Goal: Information Seeking & Learning: Learn about a topic

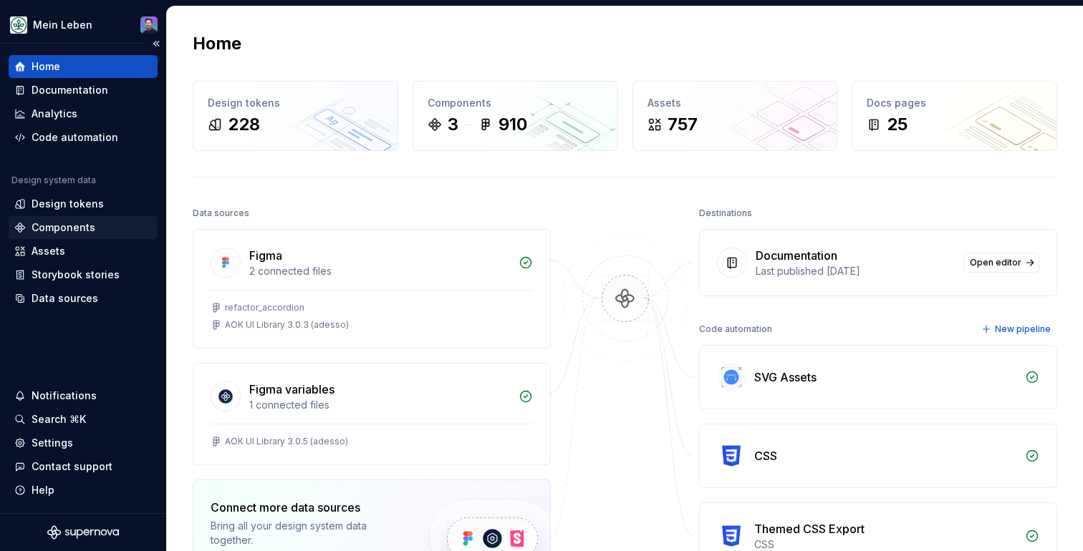
click at [77, 236] on div "Components" at bounding box center [83, 227] width 149 height 23
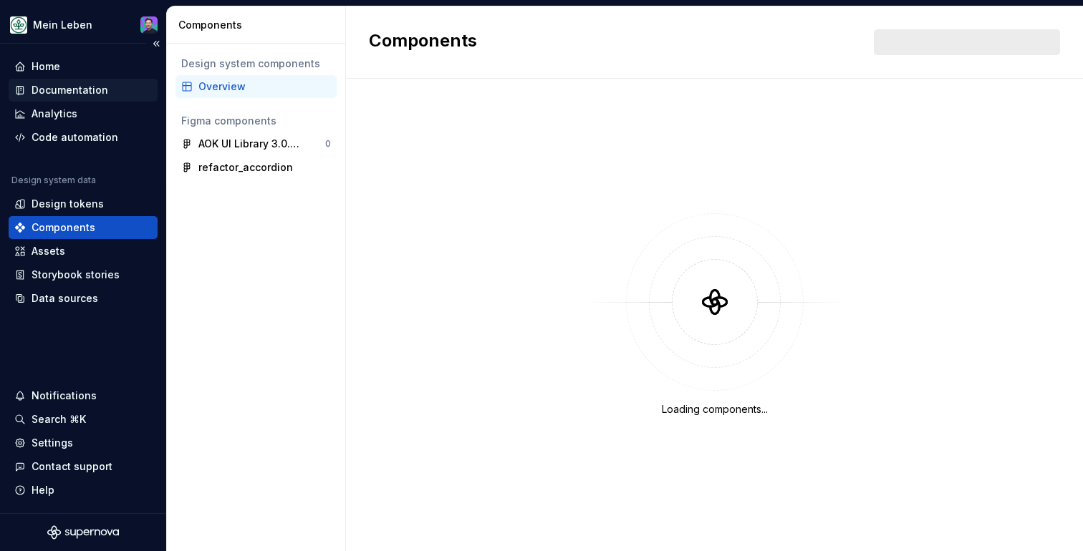
click at [116, 91] on div "Documentation" at bounding box center [82, 90] width 137 height 14
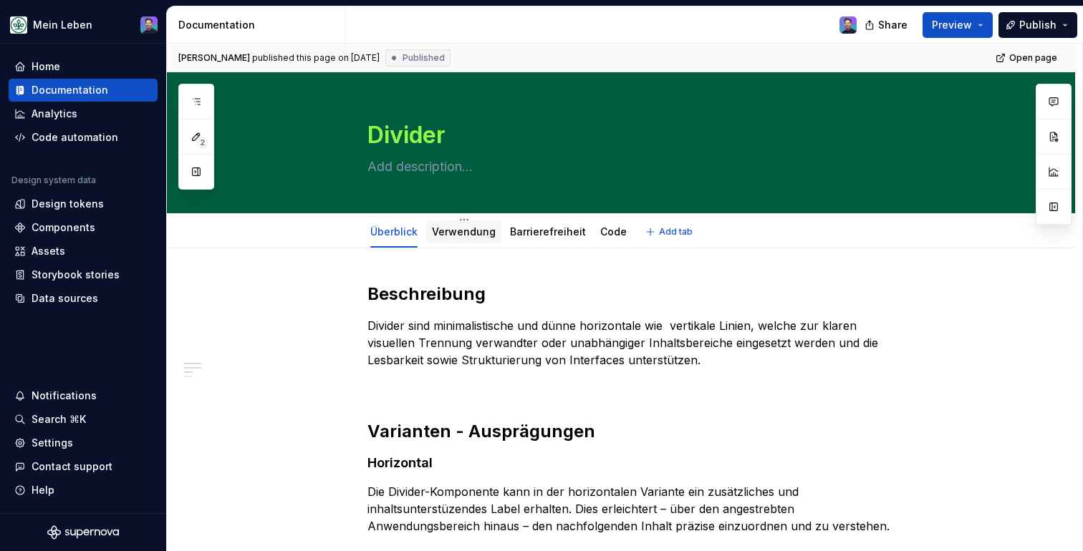
click at [450, 231] on link "Verwendung" at bounding box center [464, 232] width 64 height 12
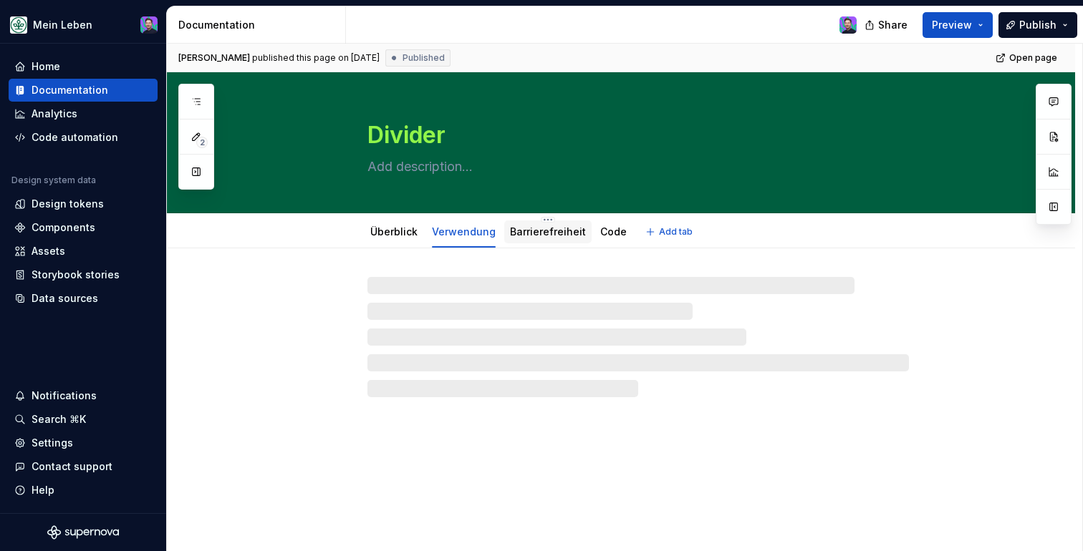
click at [522, 231] on link "Barrierefreiheit" at bounding box center [548, 232] width 76 height 12
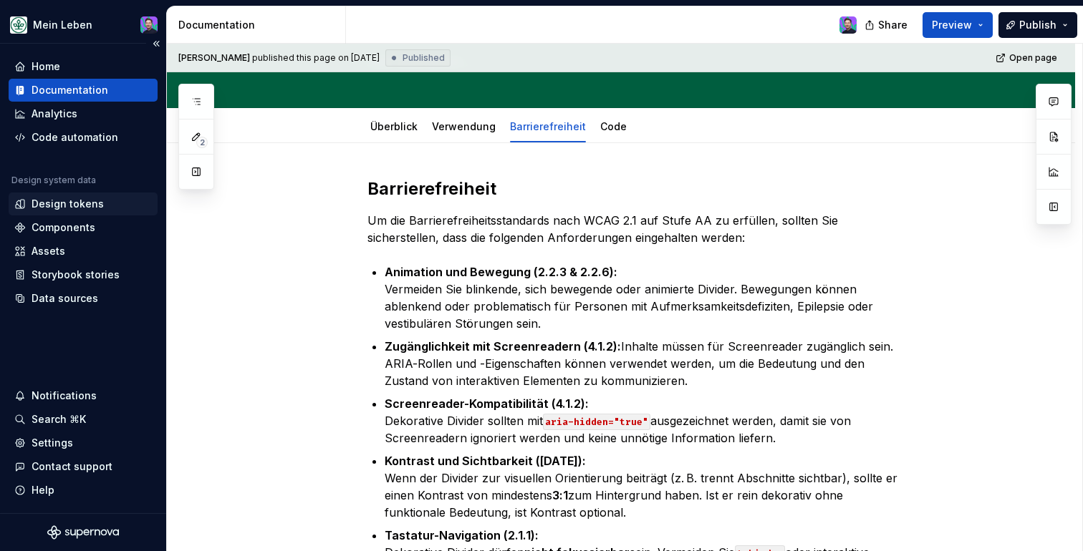
scroll to position [118, 0]
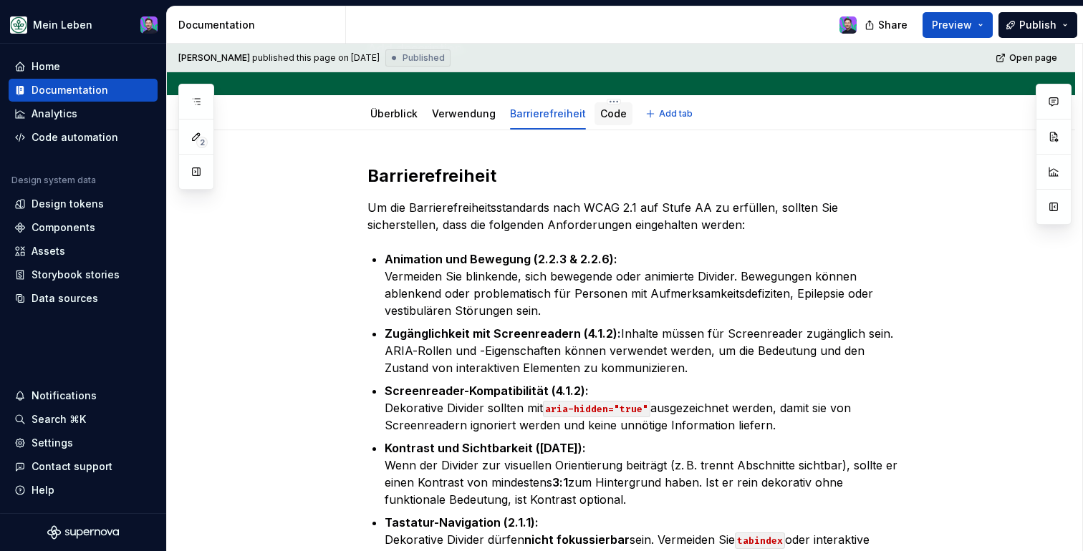
click at [602, 113] on link "Code" at bounding box center [613, 113] width 26 height 12
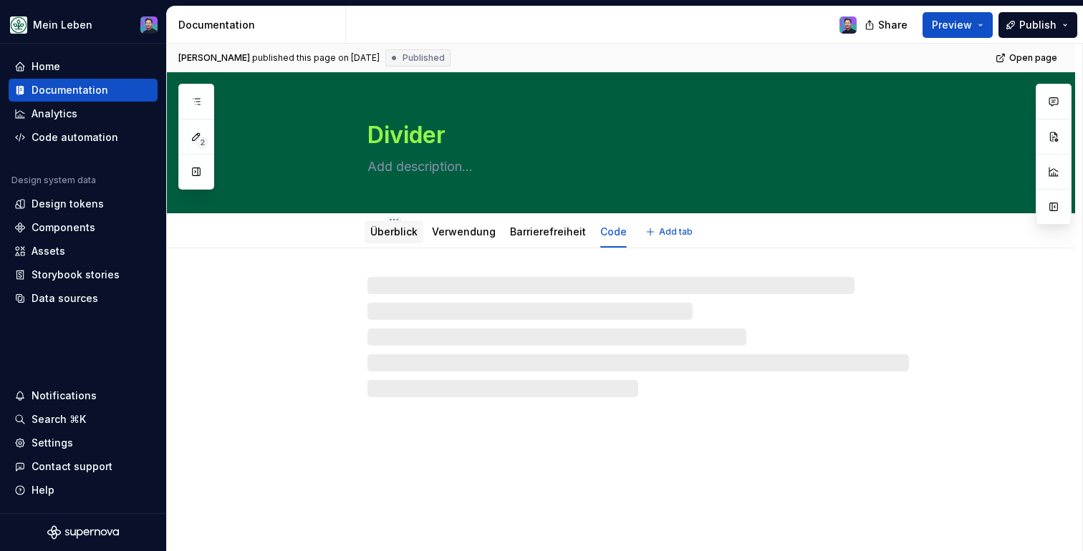
click at [402, 228] on link "Überblick" at bounding box center [393, 232] width 47 height 12
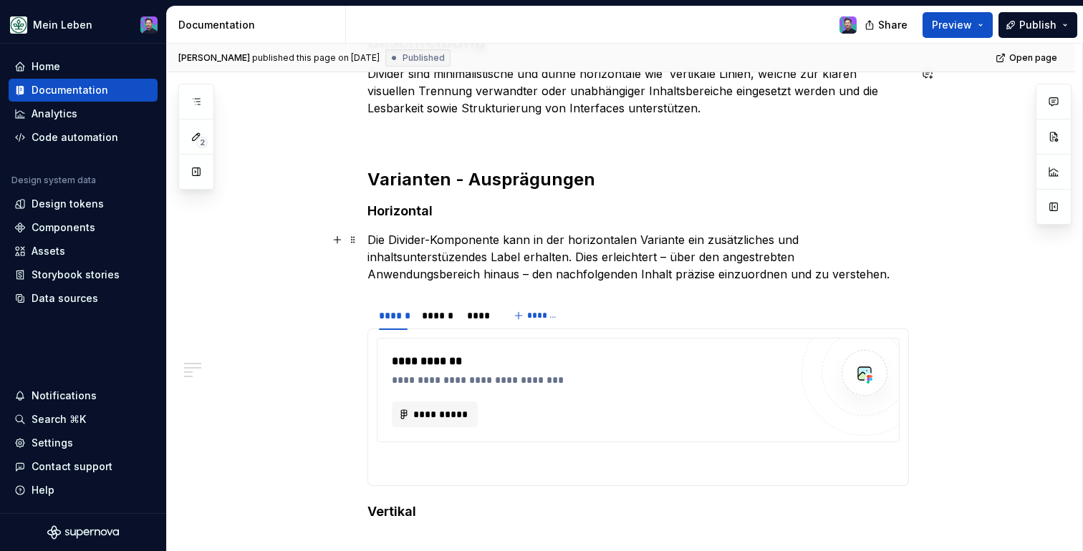
scroll to position [525, 0]
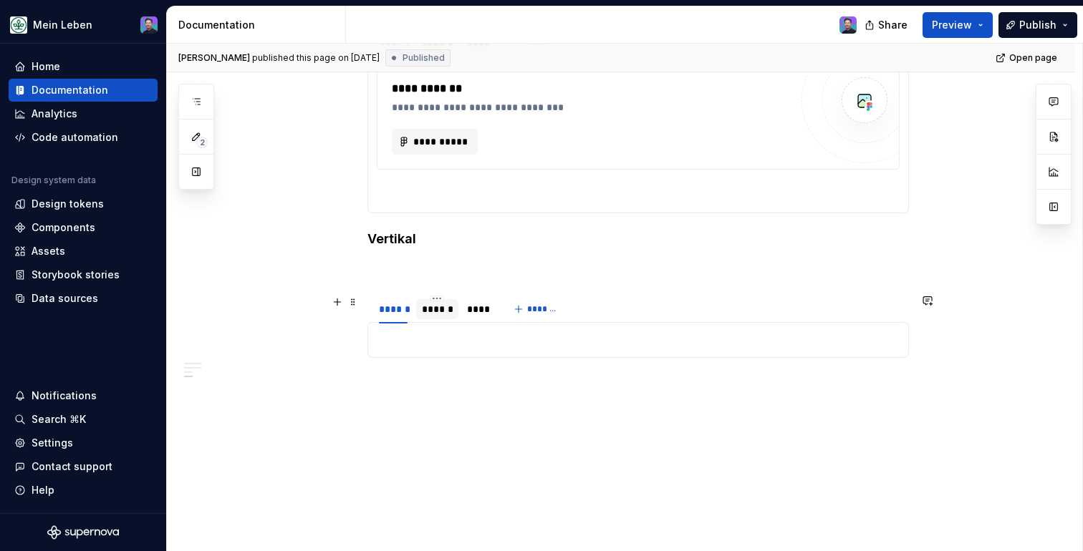
click at [444, 317] on div "******" at bounding box center [437, 309] width 42 height 20
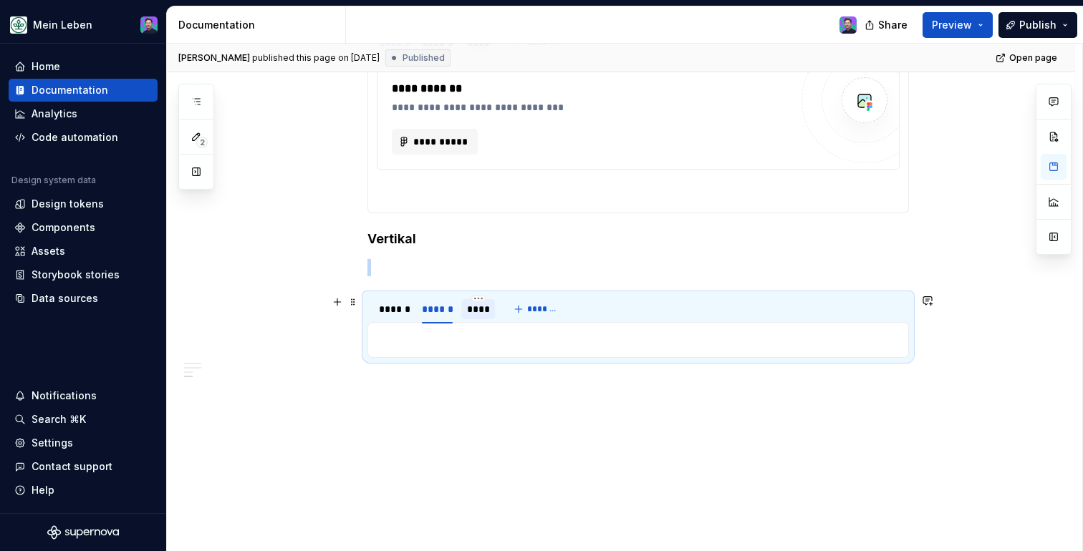
click at [468, 320] on div "****" at bounding box center [478, 309] width 34 height 23
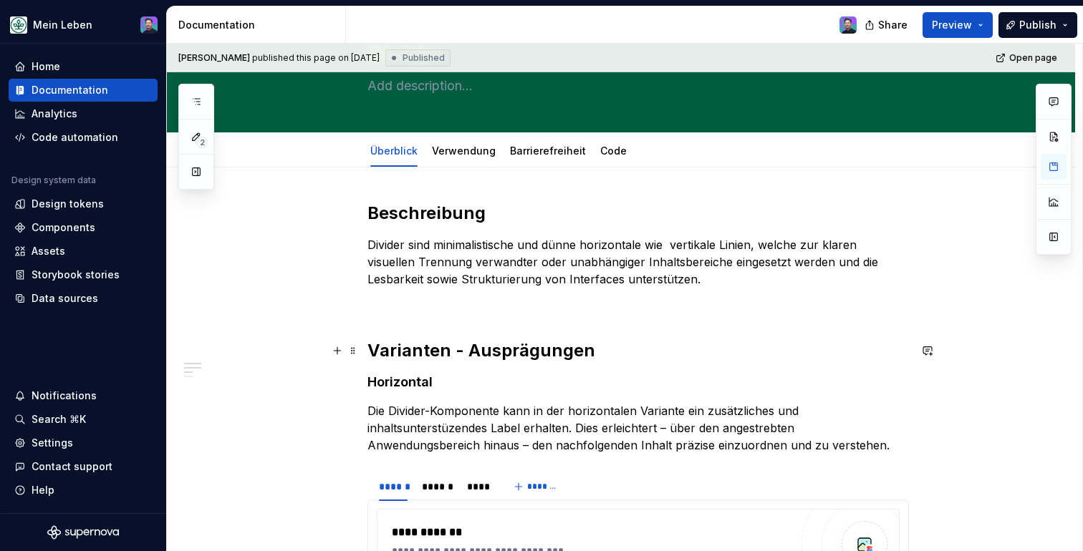
scroll to position [55, 0]
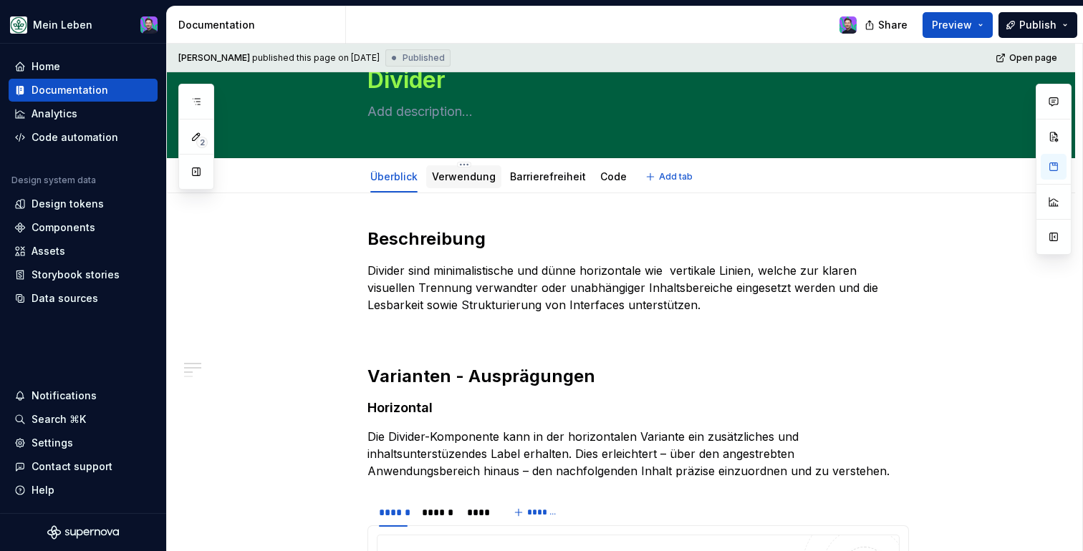
click at [483, 180] on link "Verwendung" at bounding box center [464, 176] width 64 height 12
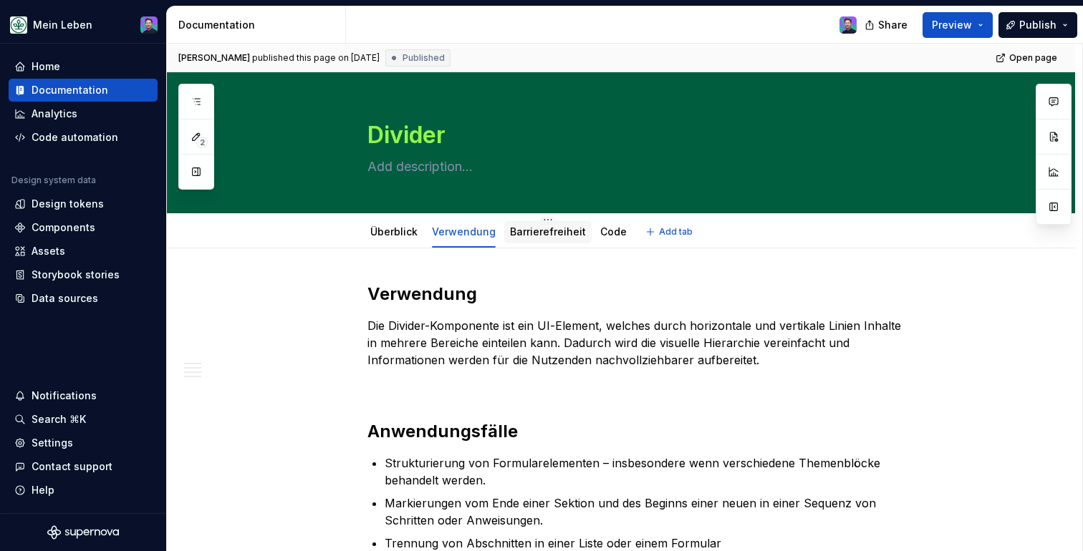
click at [550, 230] on link "Barrierefreiheit" at bounding box center [548, 232] width 76 height 12
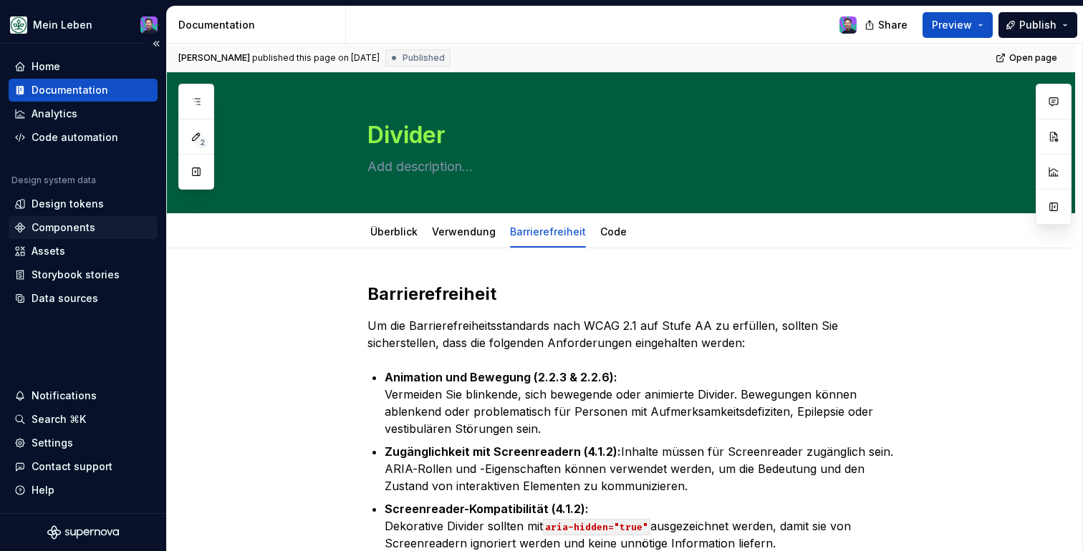
click at [77, 233] on div "Components" at bounding box center [64, 228] width 64 height 14
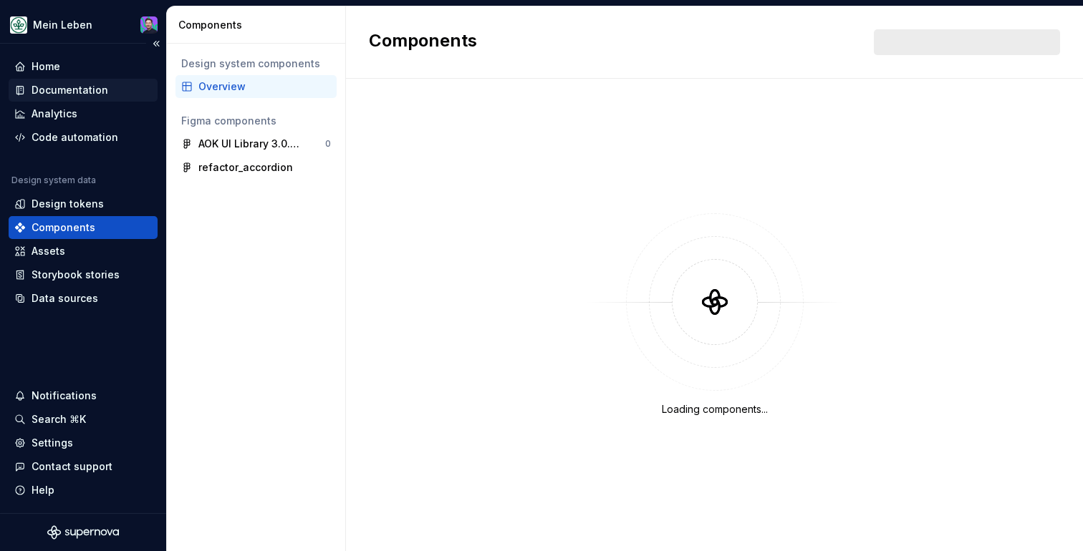
click at [69, 87] on div "Documentation" at bounding box center [70, 90] width 77 height 14
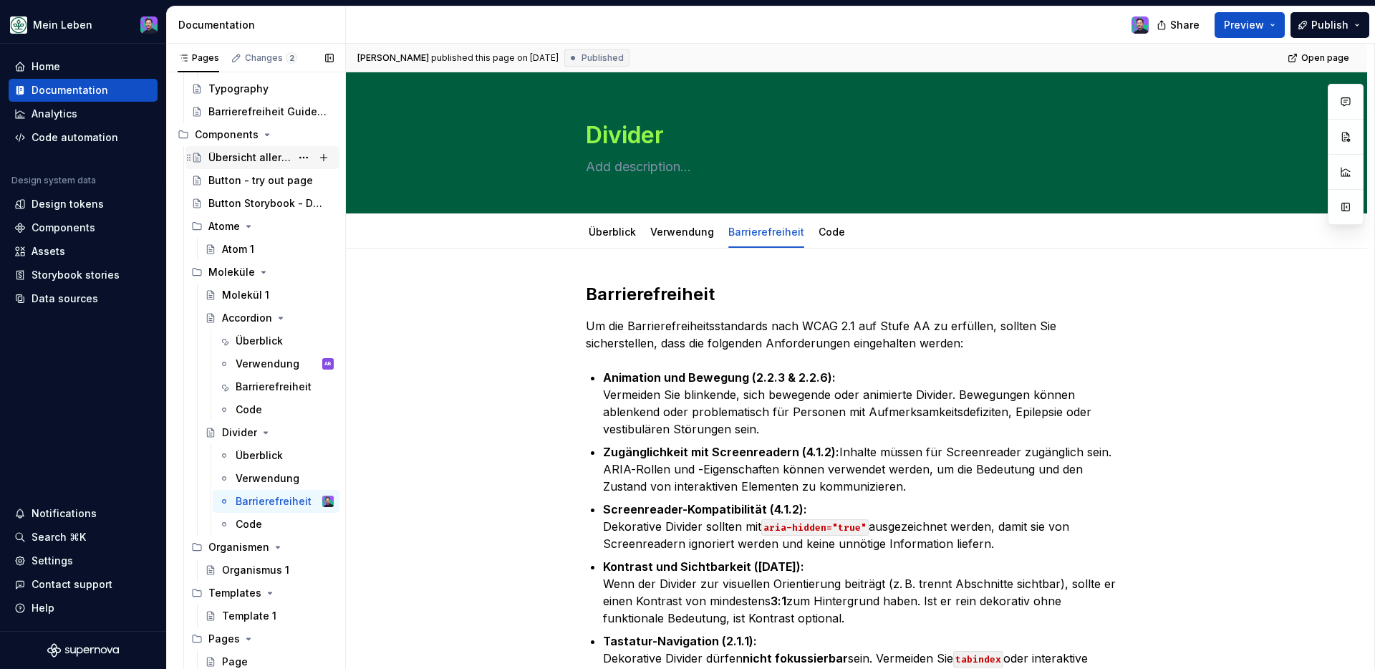
scroll to position [233, 0]
click at [234, 304] on div "Molekül 1" at bounding box center [278, 294] width 112 height 20
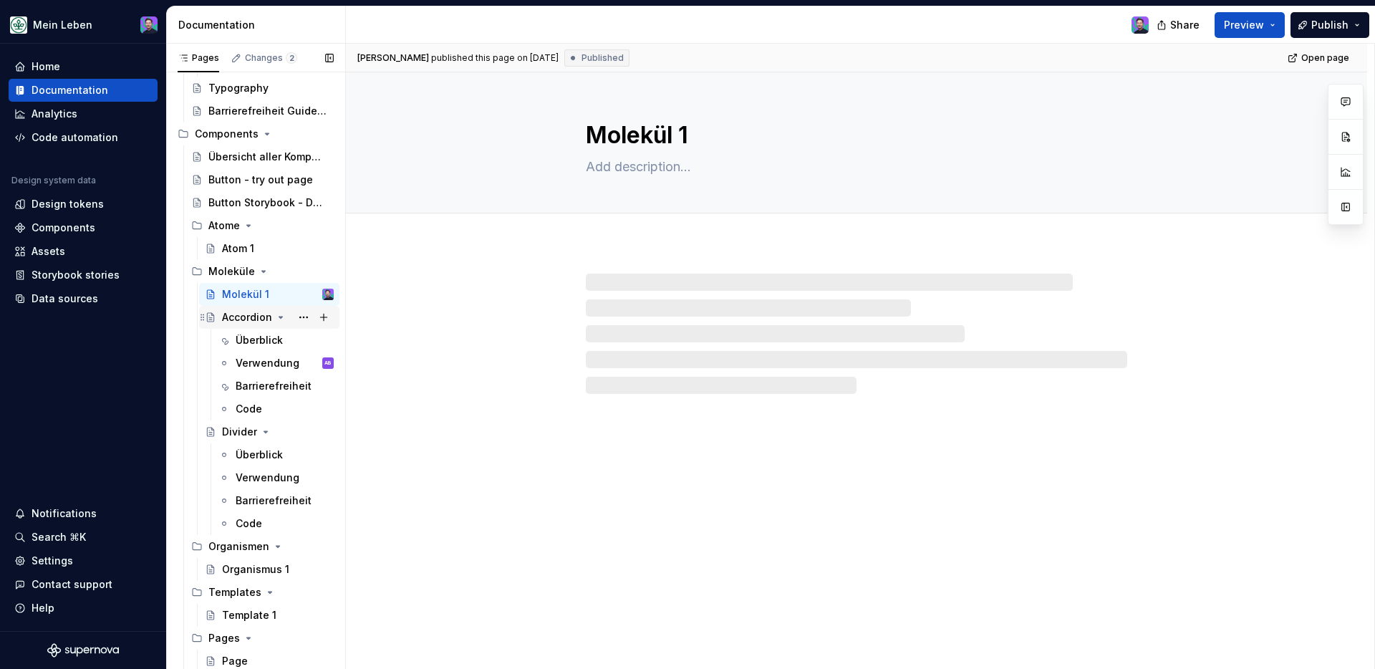
click at [244, 319] on div "Accordion" at bounding box center [247, 317] width 50 height 14
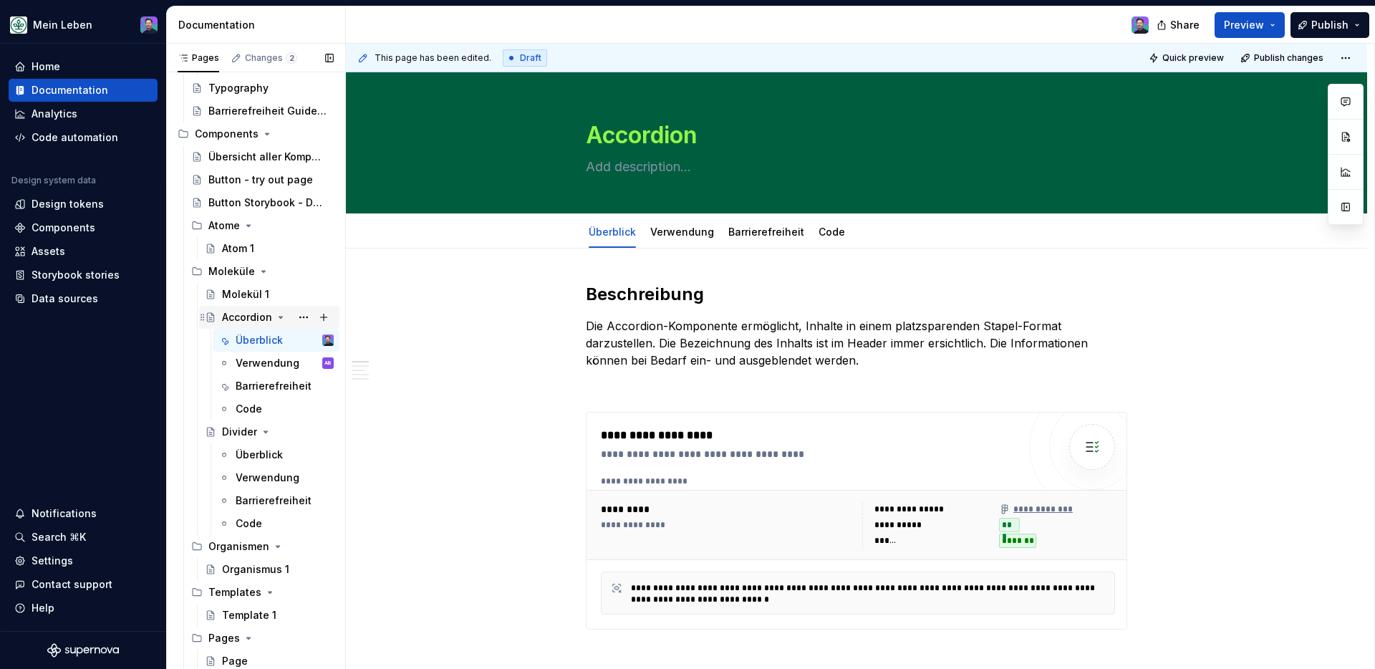
click at [275, 316] on icon "Page tree" at bounding box center [280, 317] width 11 height 11
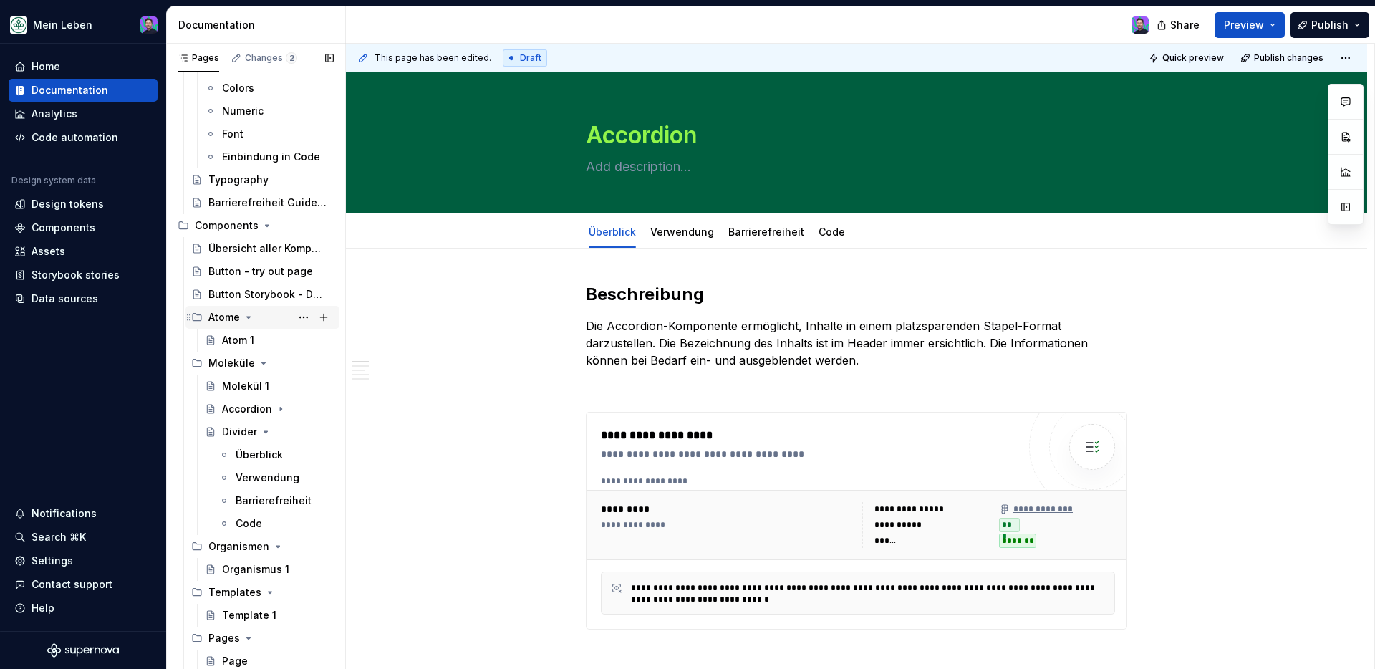
scroll to position [142, 0]
click at [264, 431] on icon "Page tree" at bounding box center [266, 431] width 4 height 1
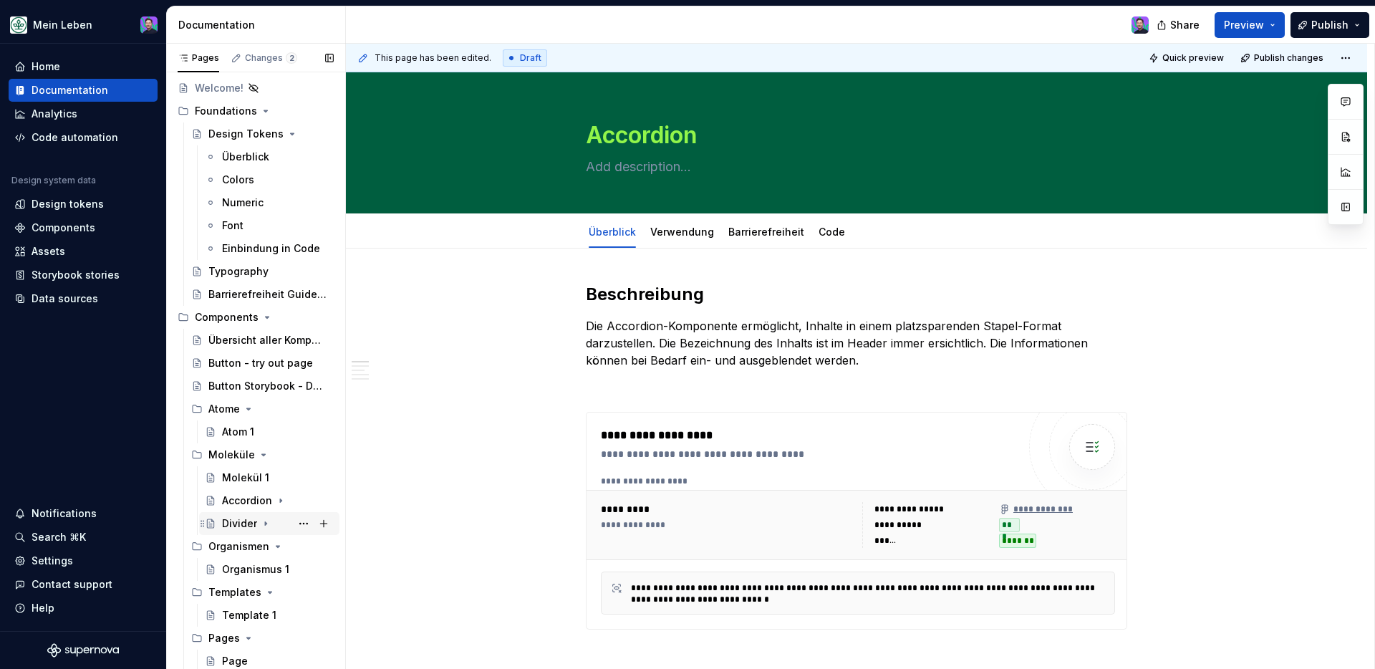
scroll to position [50, 0]
click at [314, 503] on button "Page tree" at bounding box center [324, 501] width 20 height 20
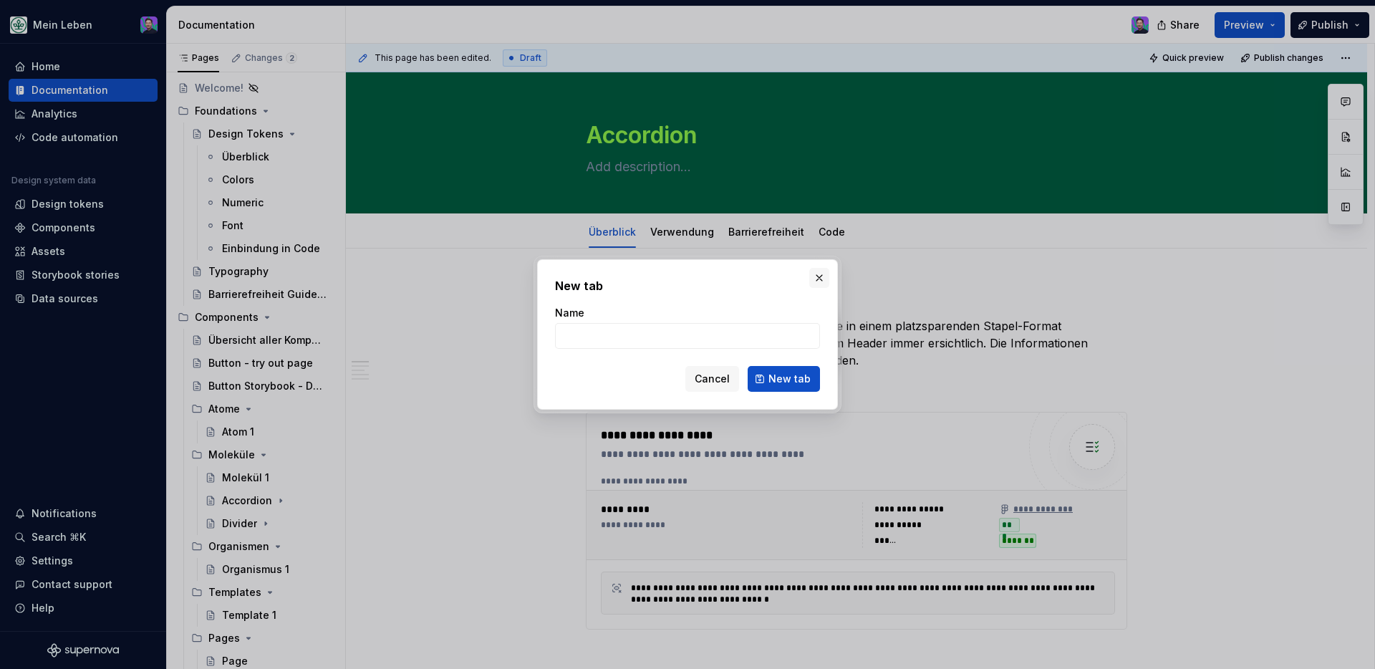
click at [821, 270] on button "button" at bounding box center [819, 278] width 20 height 20
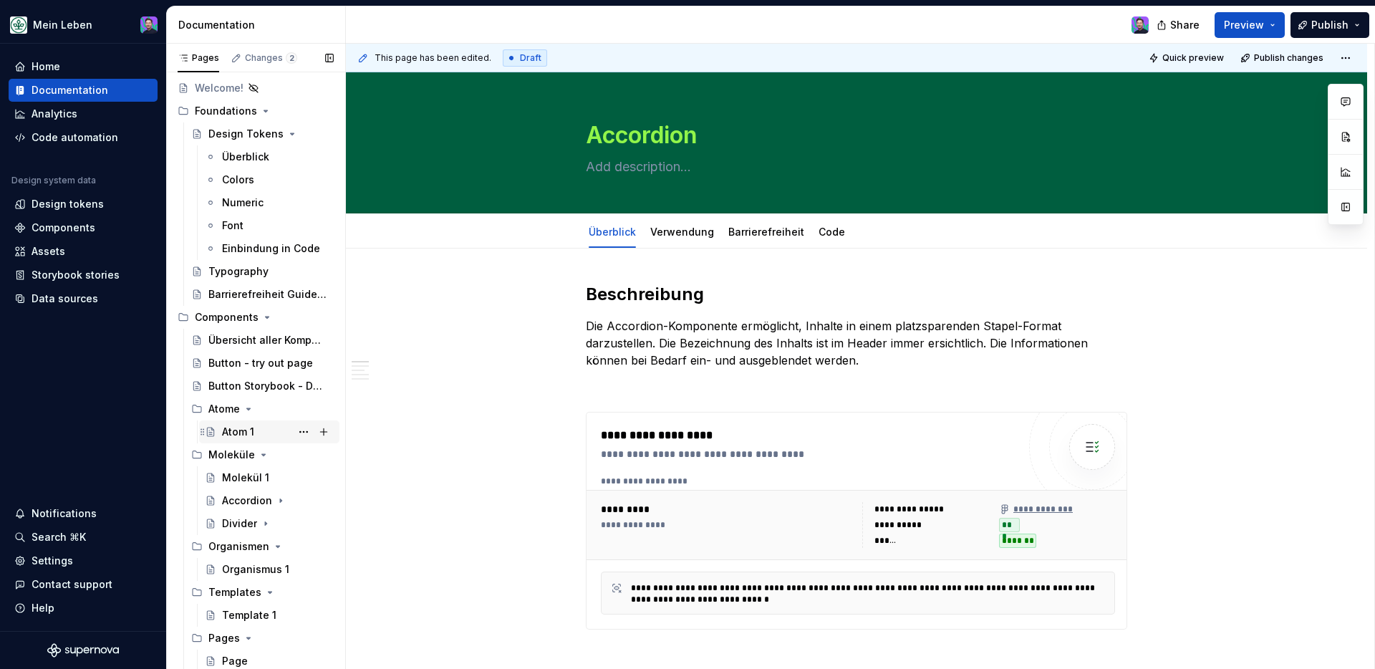
click at [243, 435] on div "Atom 1" at bounding box center [238, 432] width 32 height 14
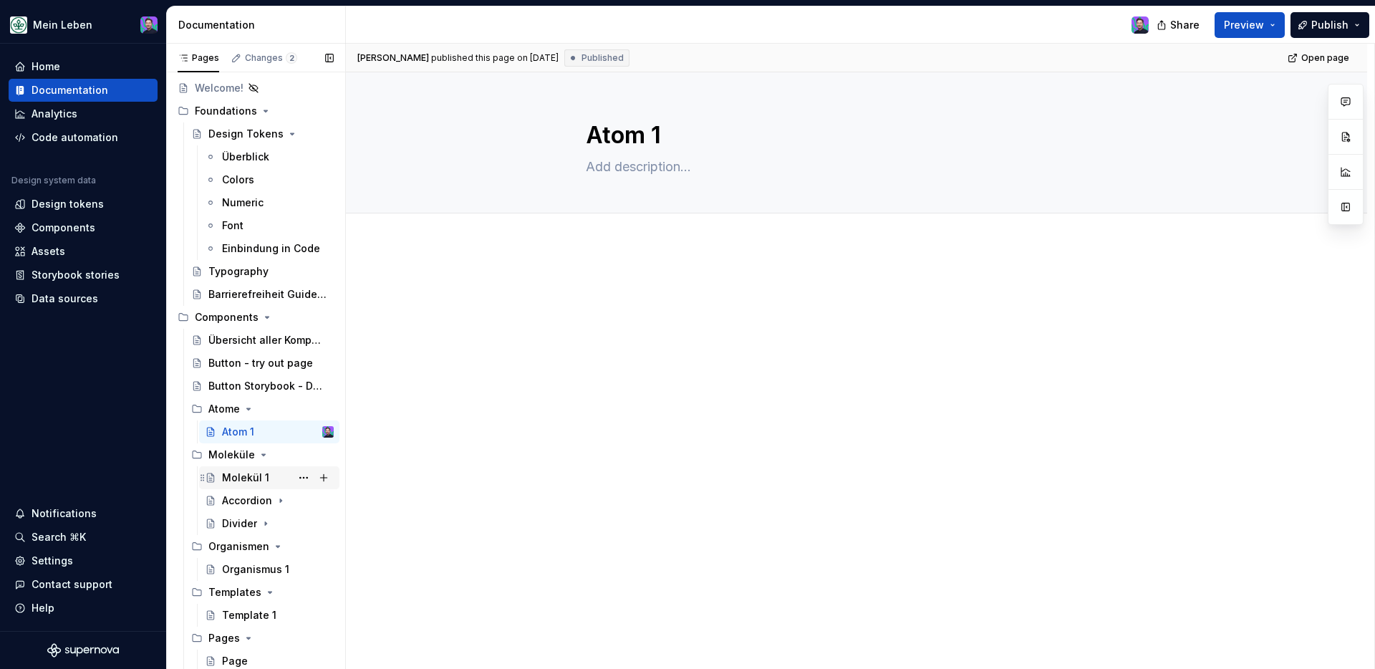
click at [249, 479] on div "Molekül 1" at bounding box center [245, 477] width 47 height 14
click at [259, 504] on div "Accordion" at bounding box center [247, 500] width 50 height 14
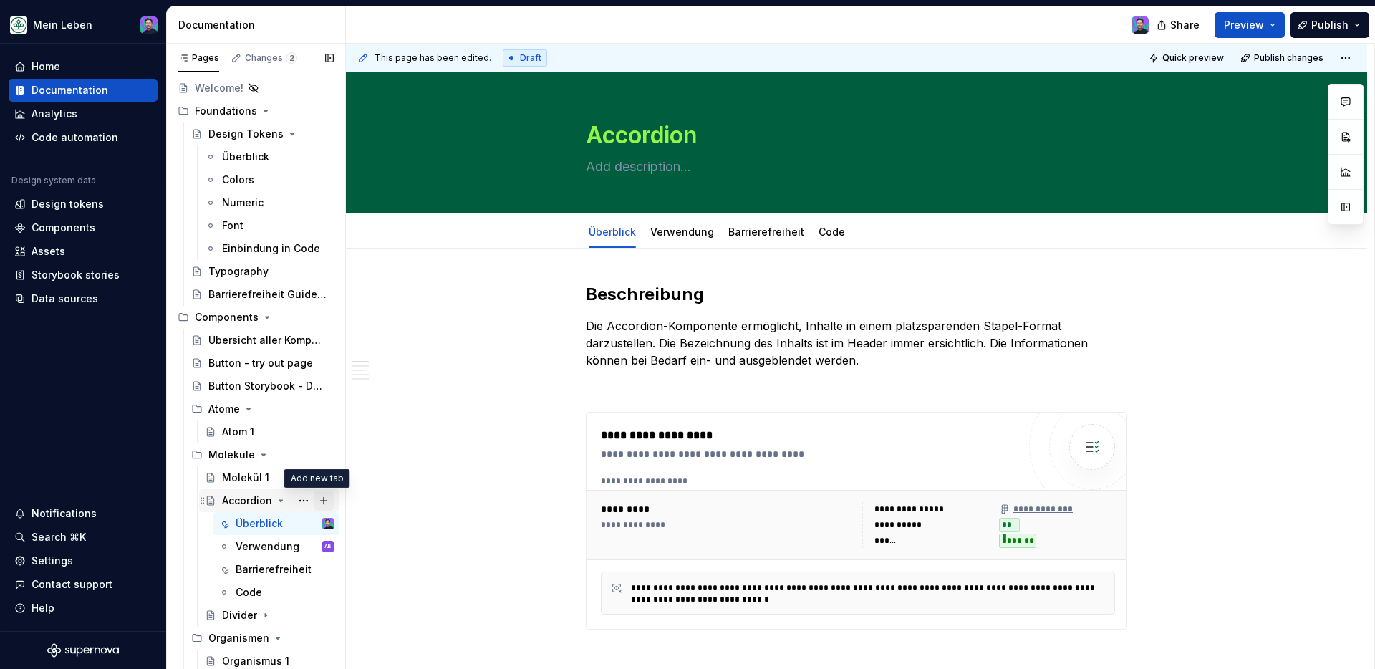
click at [315, 502] on button "Page tree" at bounding box center [324, 501] width 20 height 20
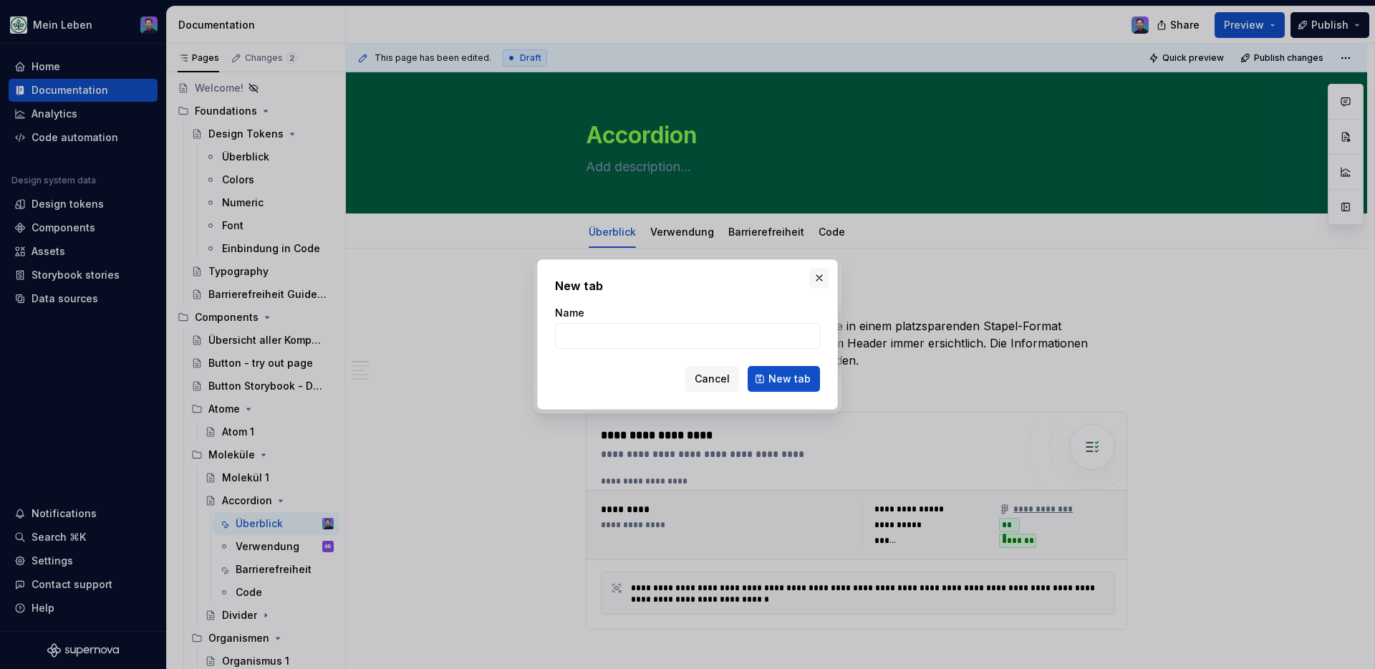
click at [817, 272] on button "button" at bounding box center [819, 278] width 20 height 20
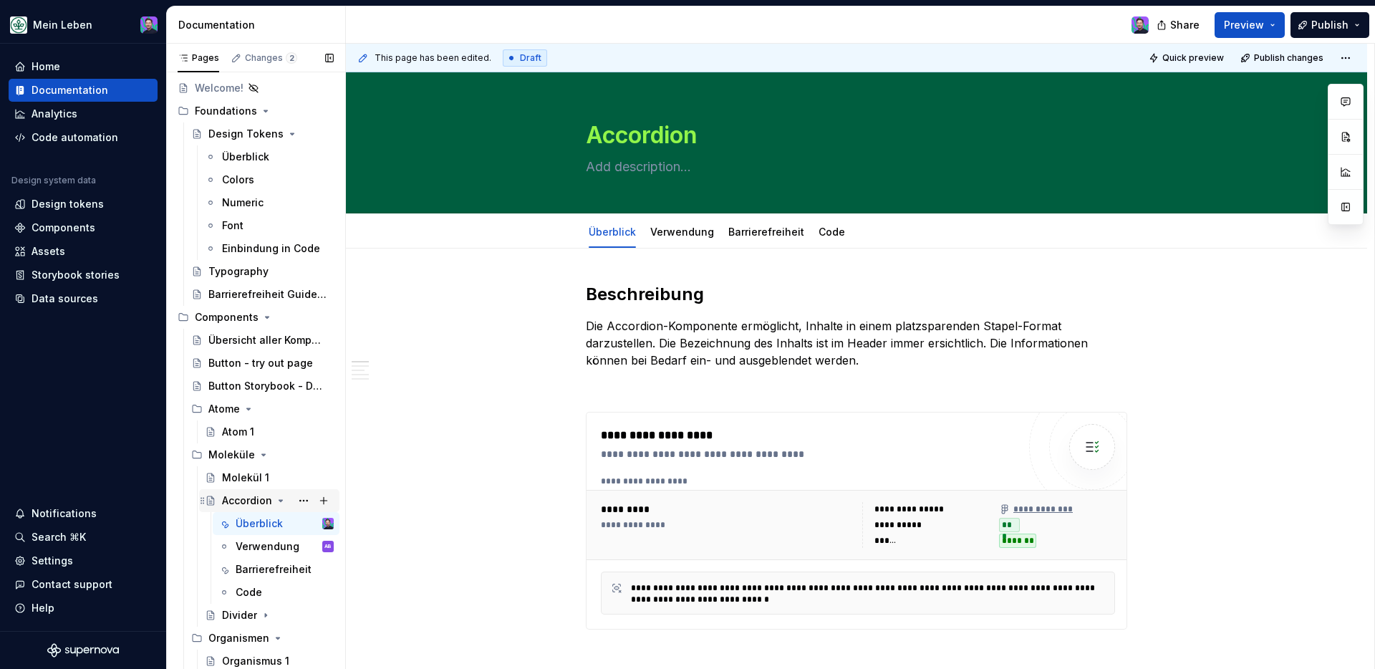
click at [211, 506] on div "Accordion" at bounding box center [269, 501] width 129 height 20
click at [295, 499] on button "Page tree" at bounding box center [304, 501] width 20 height 20
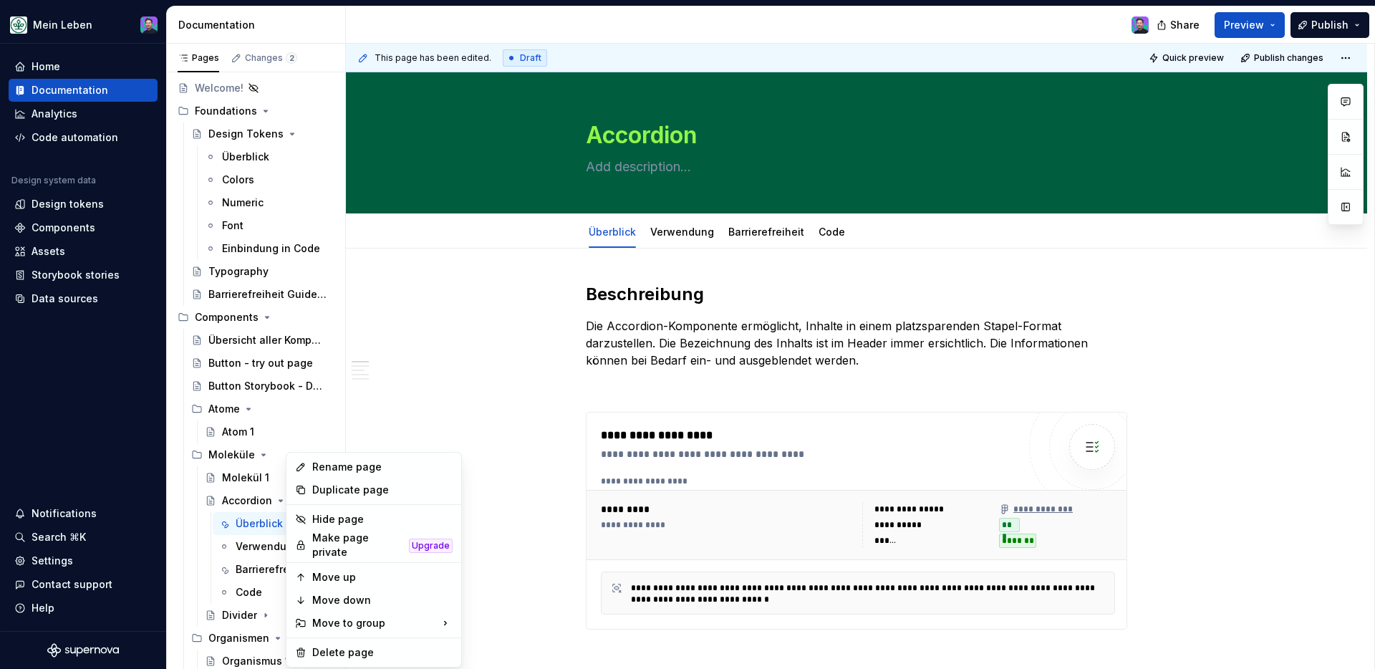
click at [337, 492] on div "Duplicate page" at bounding box center [382, 490] width 140 height 14
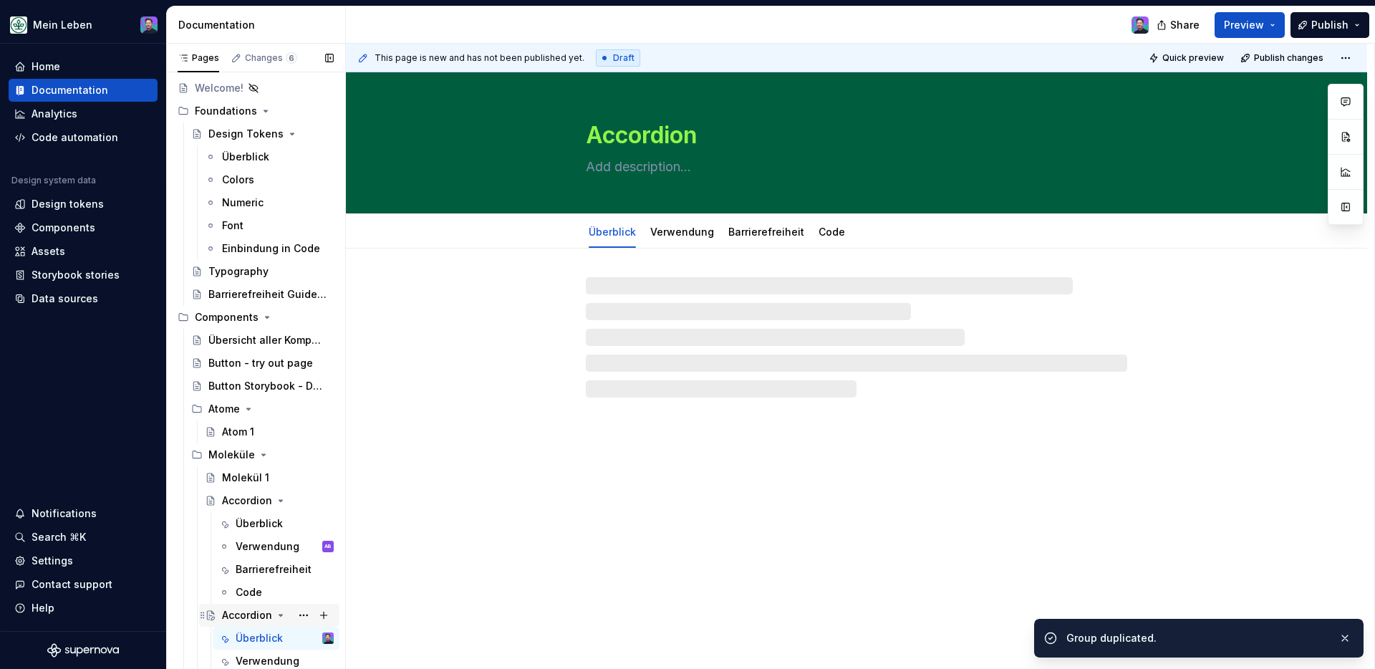
click at [260, 551] on div "Accordion" at bounding box center [247, 615] width 50 height 14
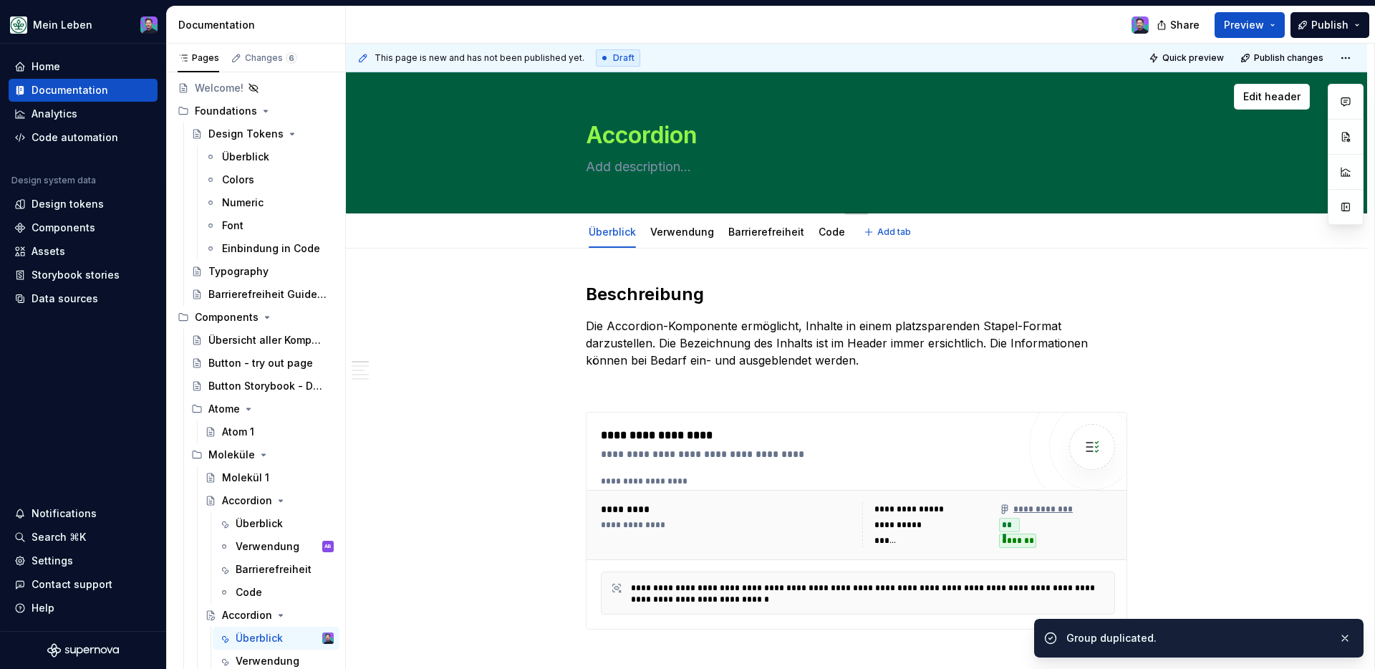
click at [642, 137] on textarea "Accordion" at bounding box center [853, 135] width 541 height 34
click at [653, 137] on textarea "Accordion" at bounding box center [853, 135] width 541 height 34
type textarea "*"
type textarea "Accorfdion"
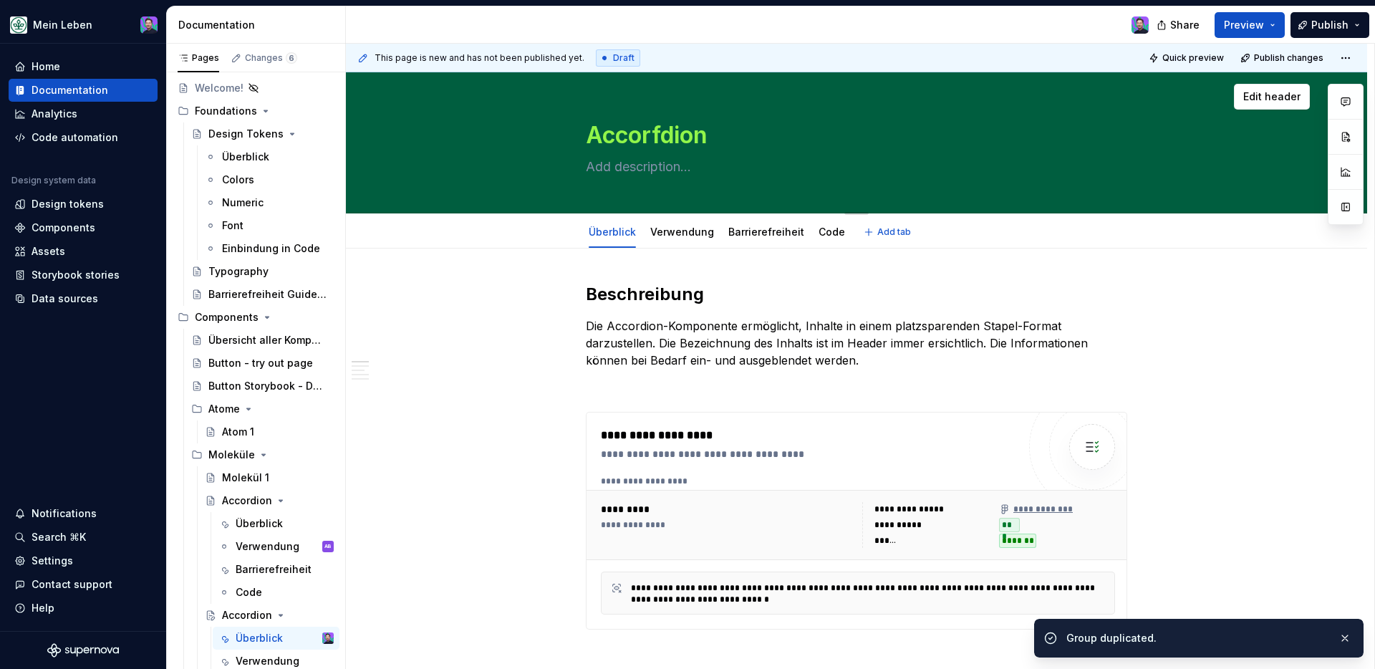
type textarea "*"
type textarea "Accorfddion"
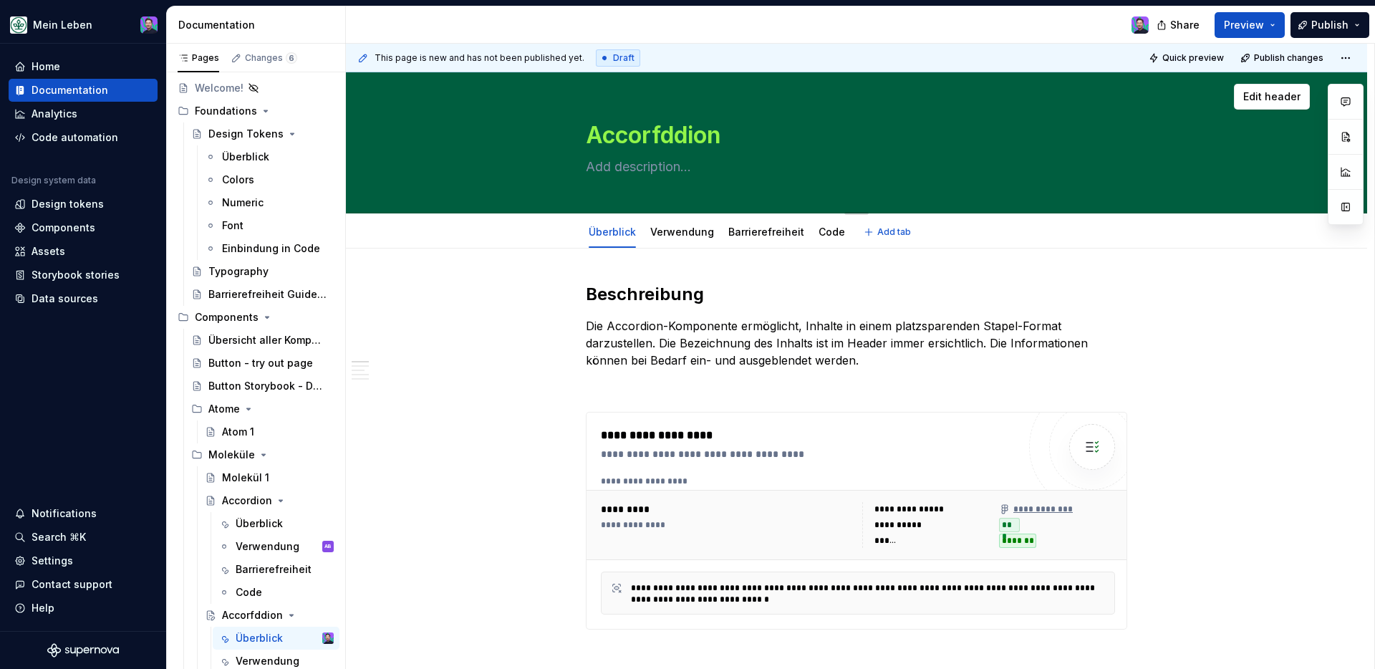
type textarea "*"
type textarea "L"
type textarea "*"
type textarea "Li"
type textarea "*"
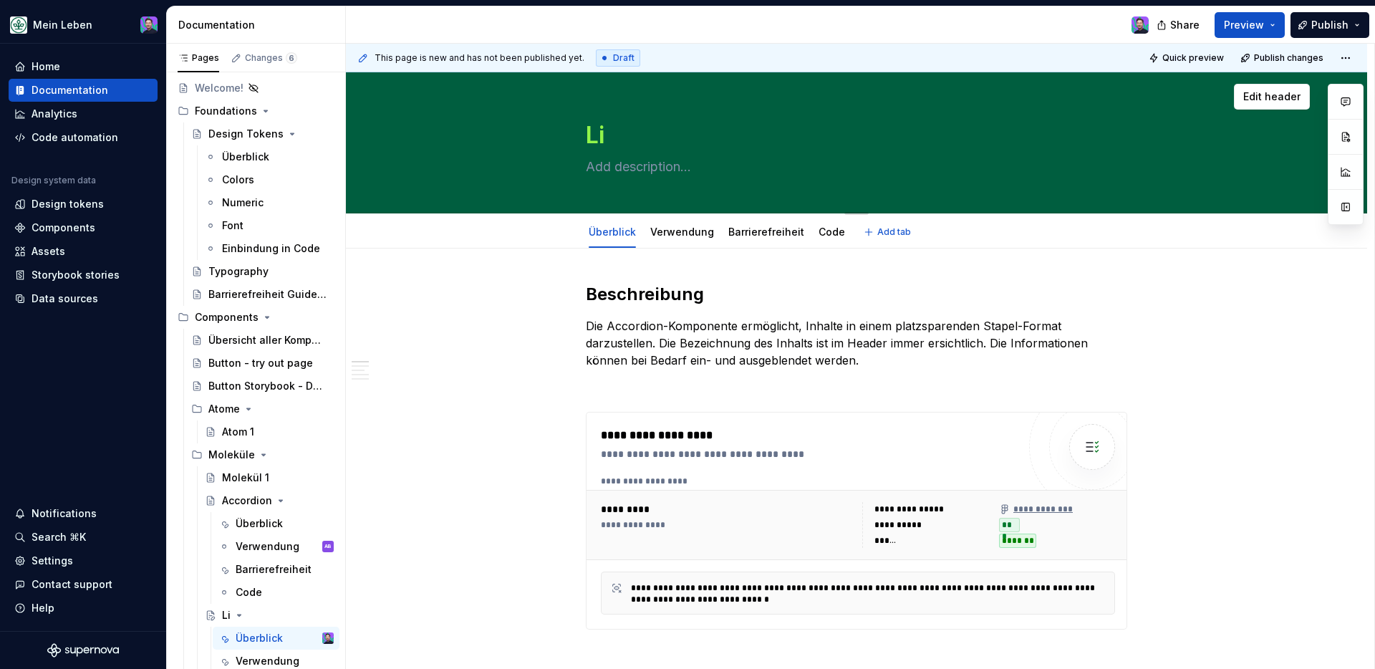
type textarea "[PERSON_NAME]"
type textarea "*"
type textarea "Link"
type textarea "*"
type textarea "Link"
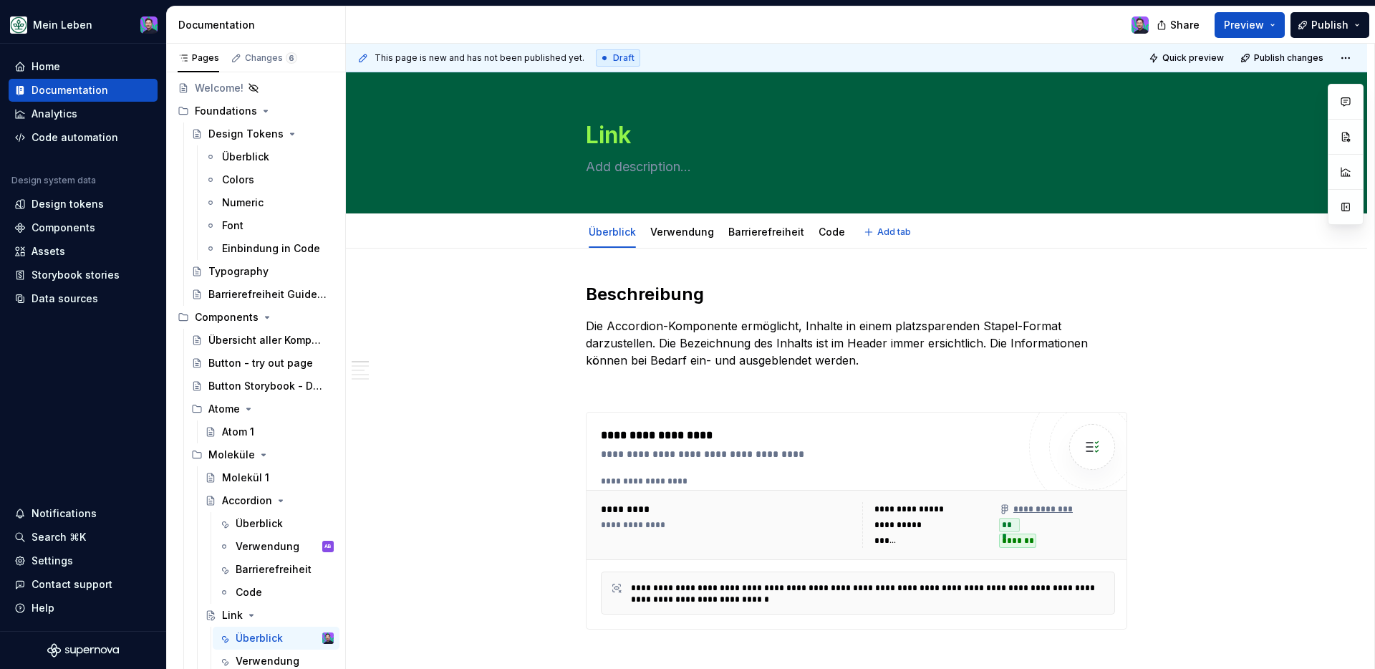
type textarea "*"
type textarea "Link"
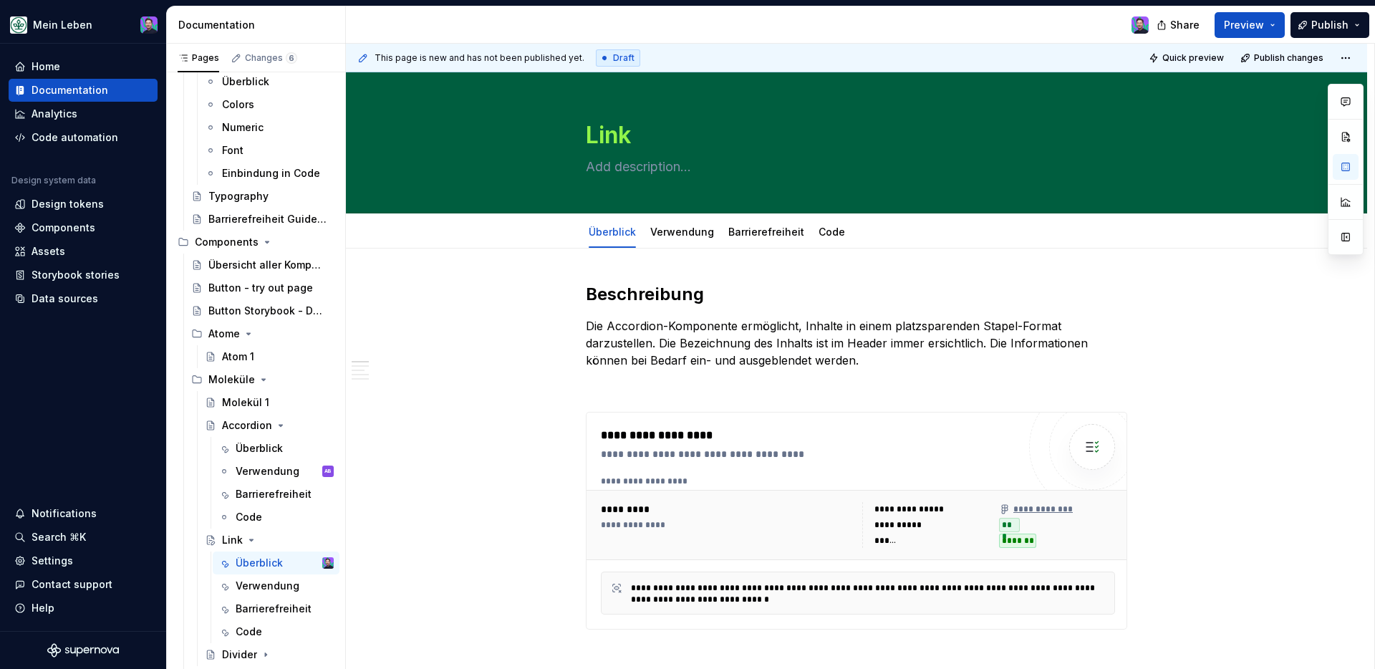
scroll to position [132, 0]
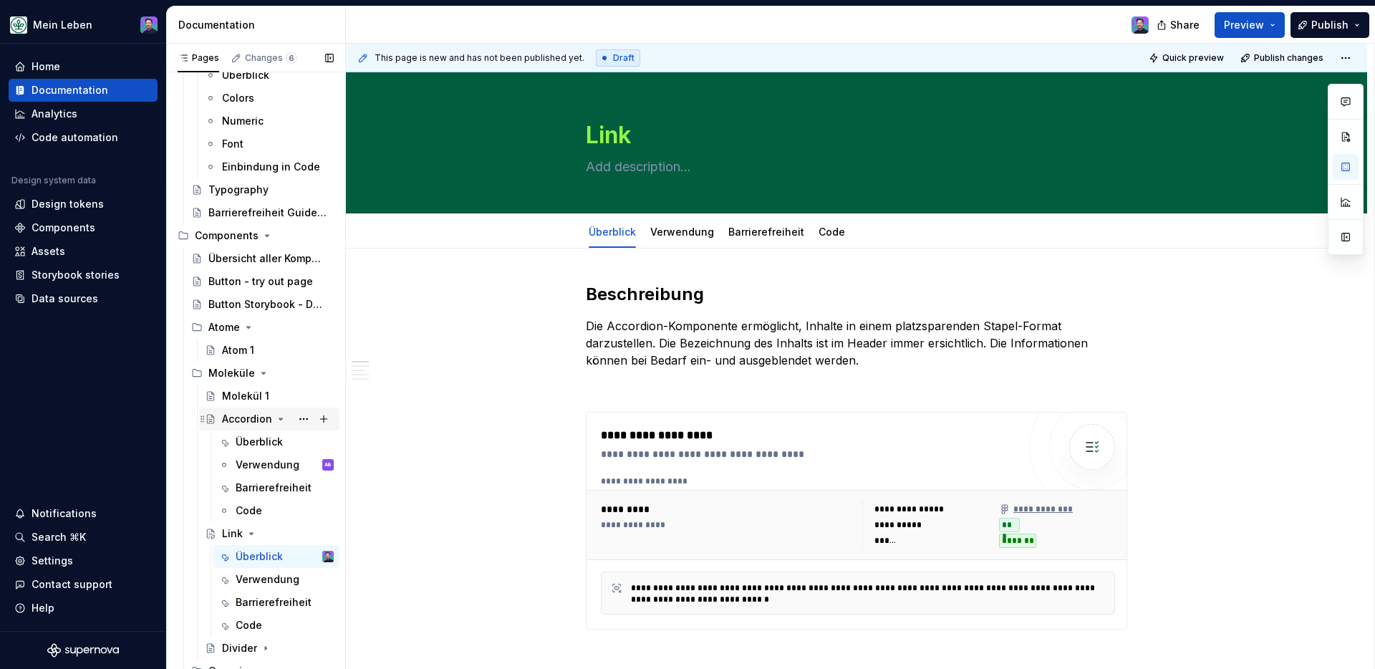
click at [281, 417] on icon "Page tree" at bounding box center [280, 418] width 11 height 11
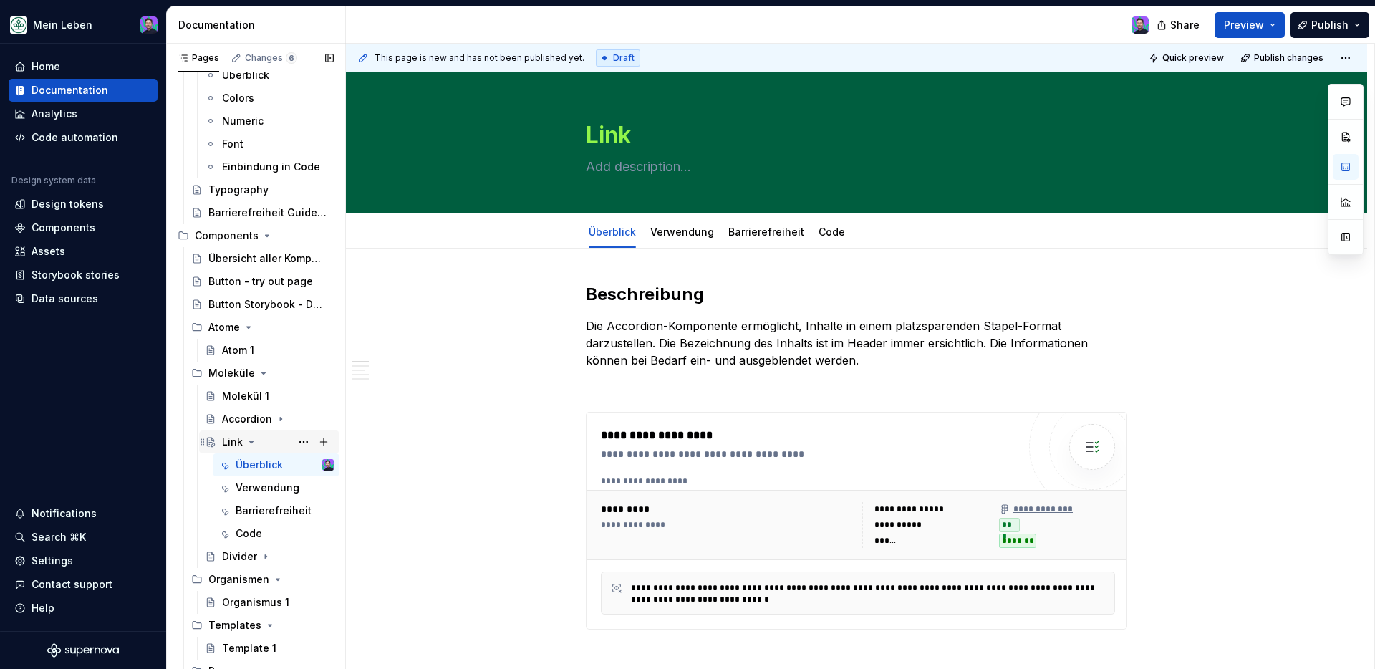
click at [251, 444] on icon "Page tree" at bounding box center [251, 441] width 11 height 11
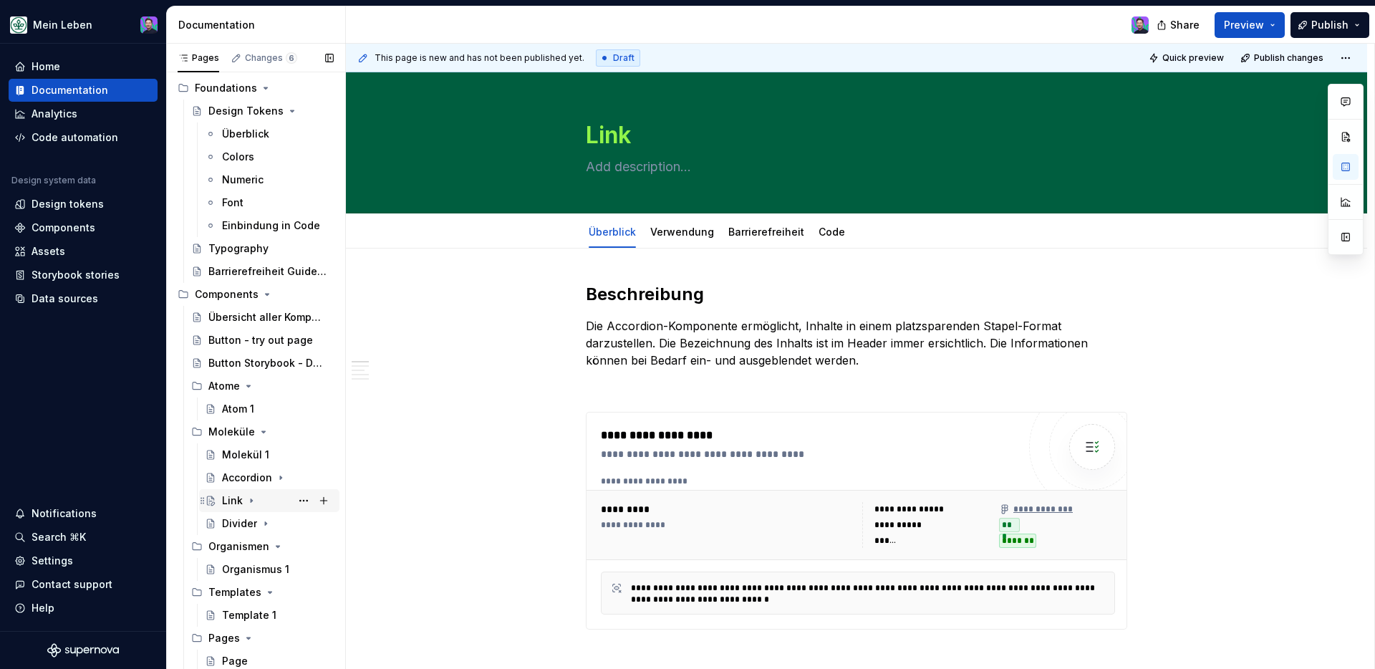
scroll to position [73, 0]
click at [228, 499] on div "Link" at bounding box center [232, 500] width 21 height 14
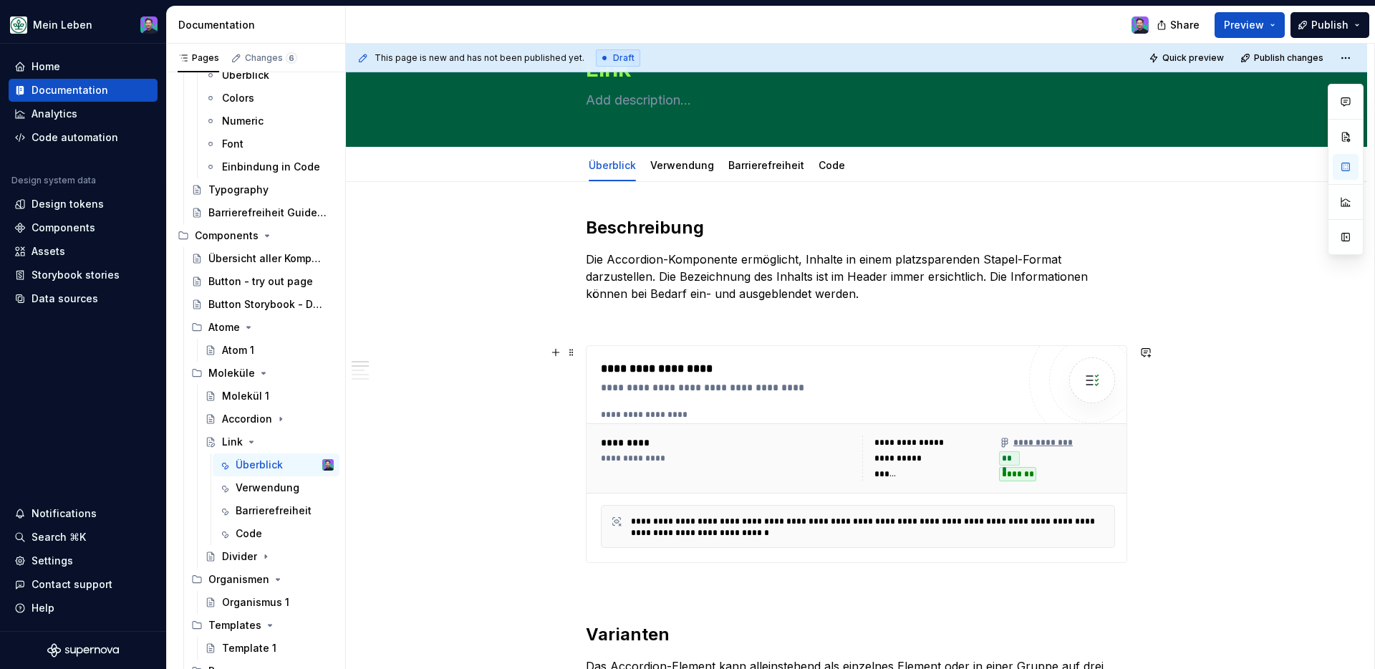
scroll to position [59, 0]
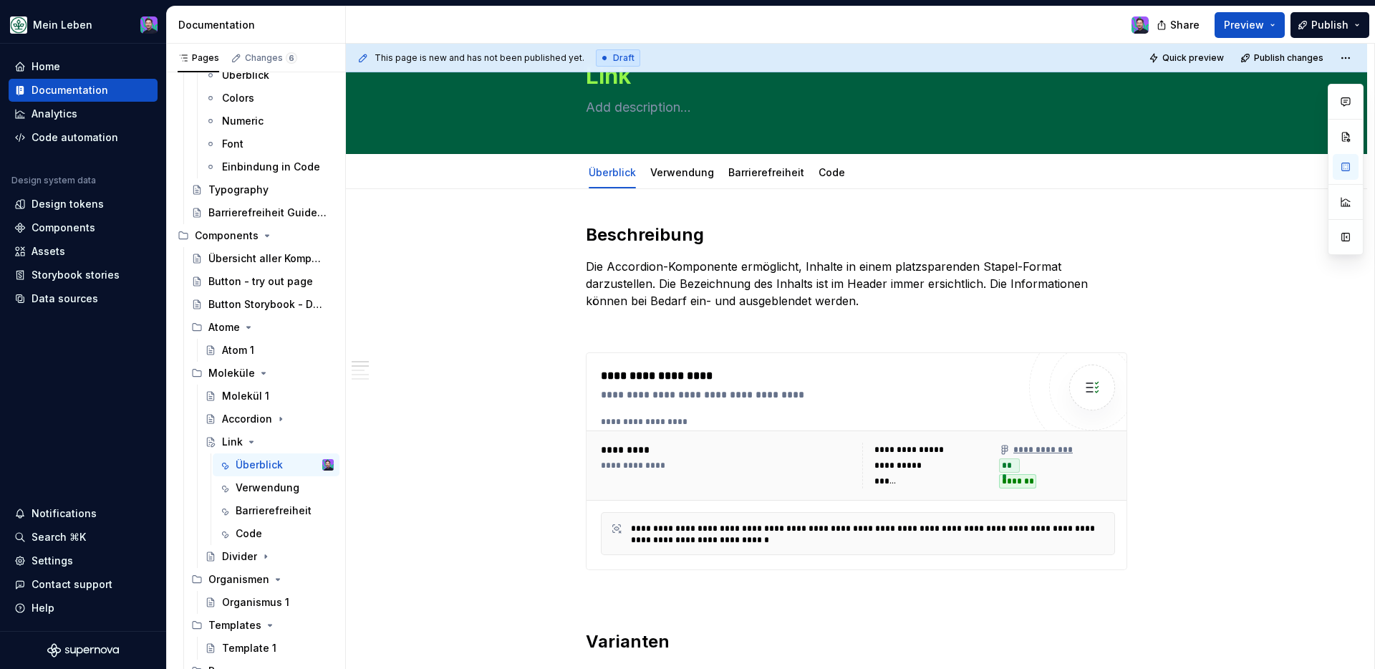
click at [793, 286] on p "Die Accordion-Komponente ermöglicht, Inhalte in einem platzsparenden Stapel-For…" at bounding box center [856, 284] width 541 height 52
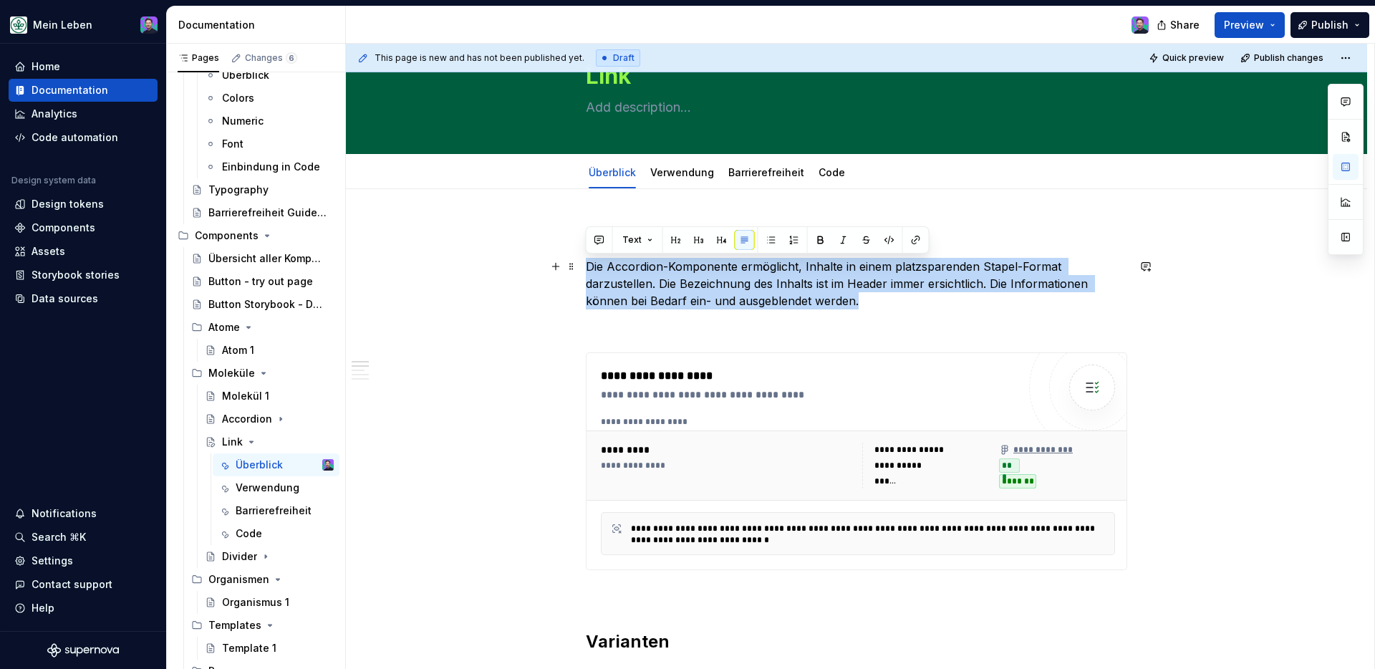
click at [793, 286] on p "Die Accordion-Komponente ermöglicht, Inhalte in einem platzsparenden Stapel-For…" at bounding box center [856, 284] width 541 height 52
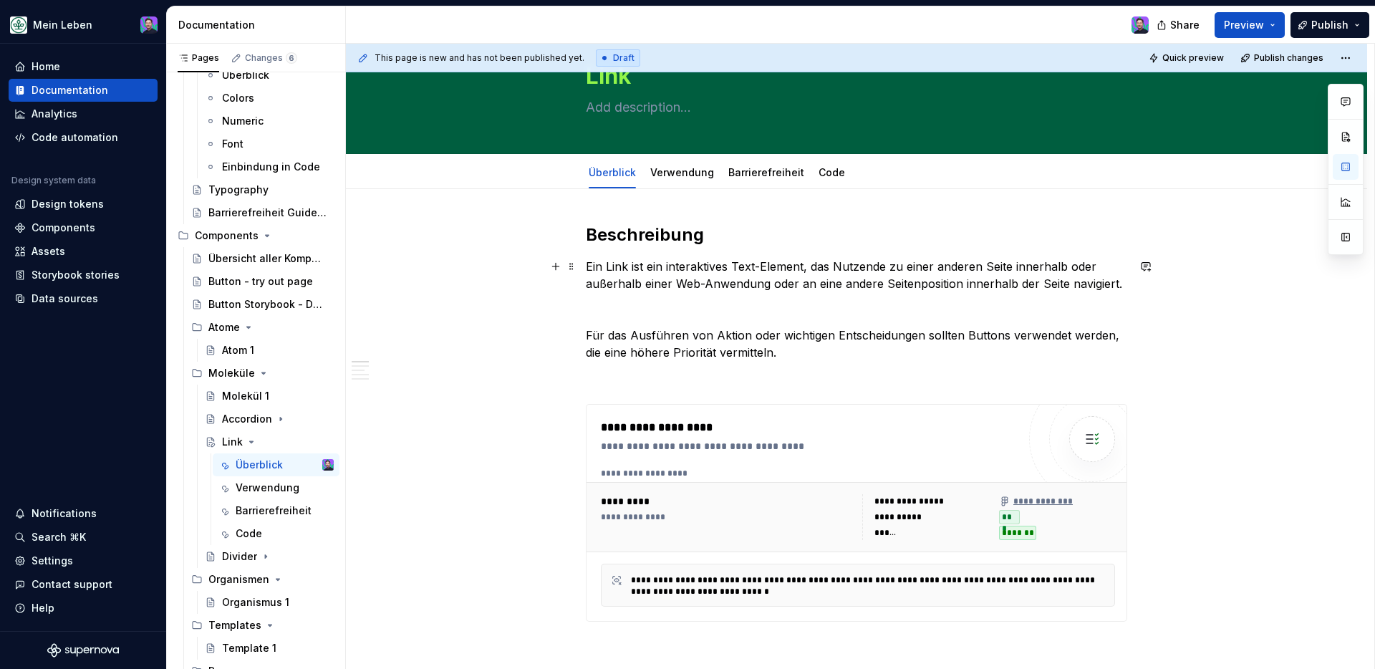
click at [643, 303] on p "Ein Link ist ein interaktives Text-Element, das Nutzende zu einer anderen Seite…" at bounding box center [856, 309] width 541 height 103
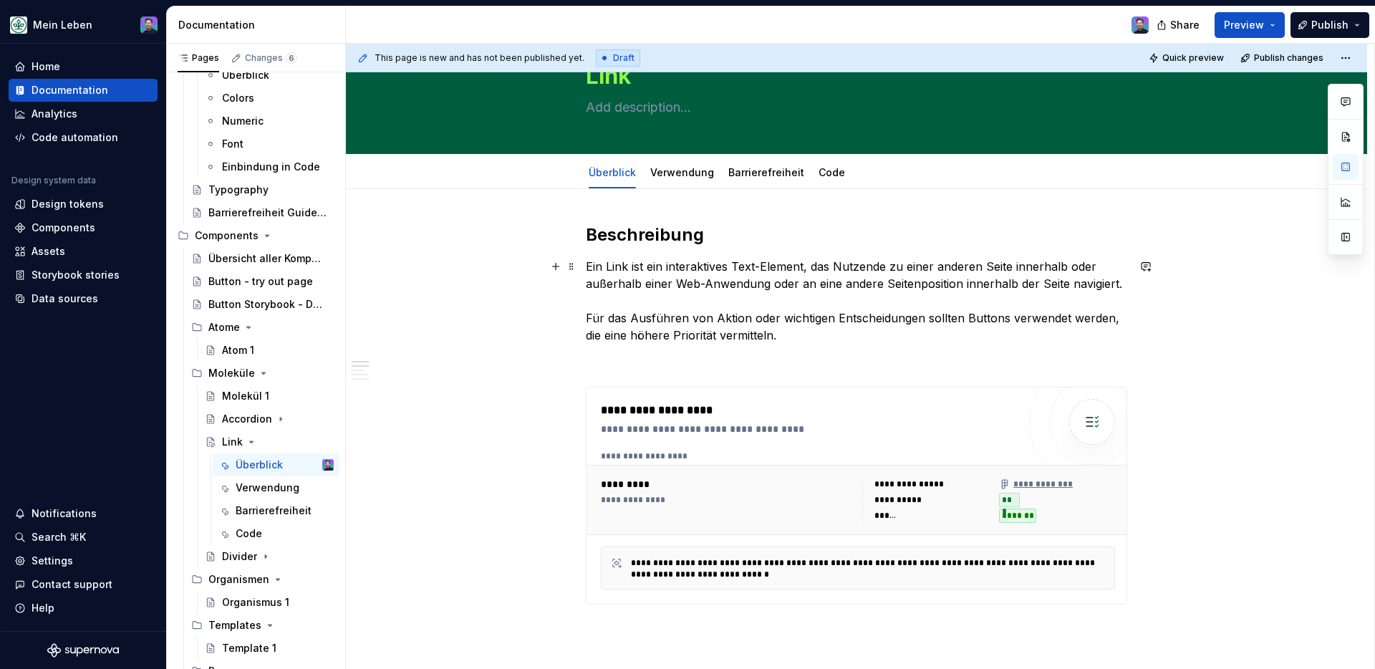
click at [687, 293] on p "Ein Link ist ein interaktives Text-Element, das Nutzende zu einer anderen Seite…" at bounding box center [856, 301] width 541 height 86
click at [824, 415] on div "**********" at bounding box center [809, 410] width 417 height 17
click at [823, 402] on div "**********" at bounding box center [809, 410] width 417 height 17
click at [983, 416] on div "**********" at bounding box center [809, 410] width 417 height 17
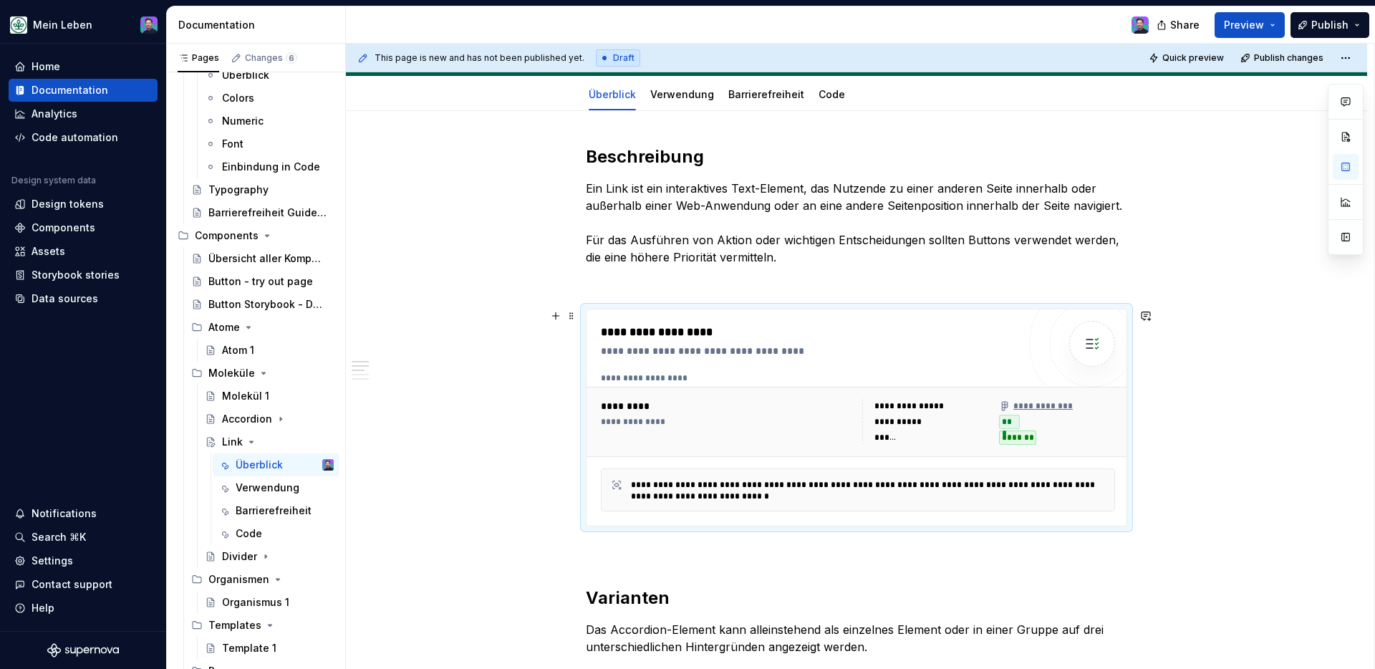
scroll to position [208, 0]
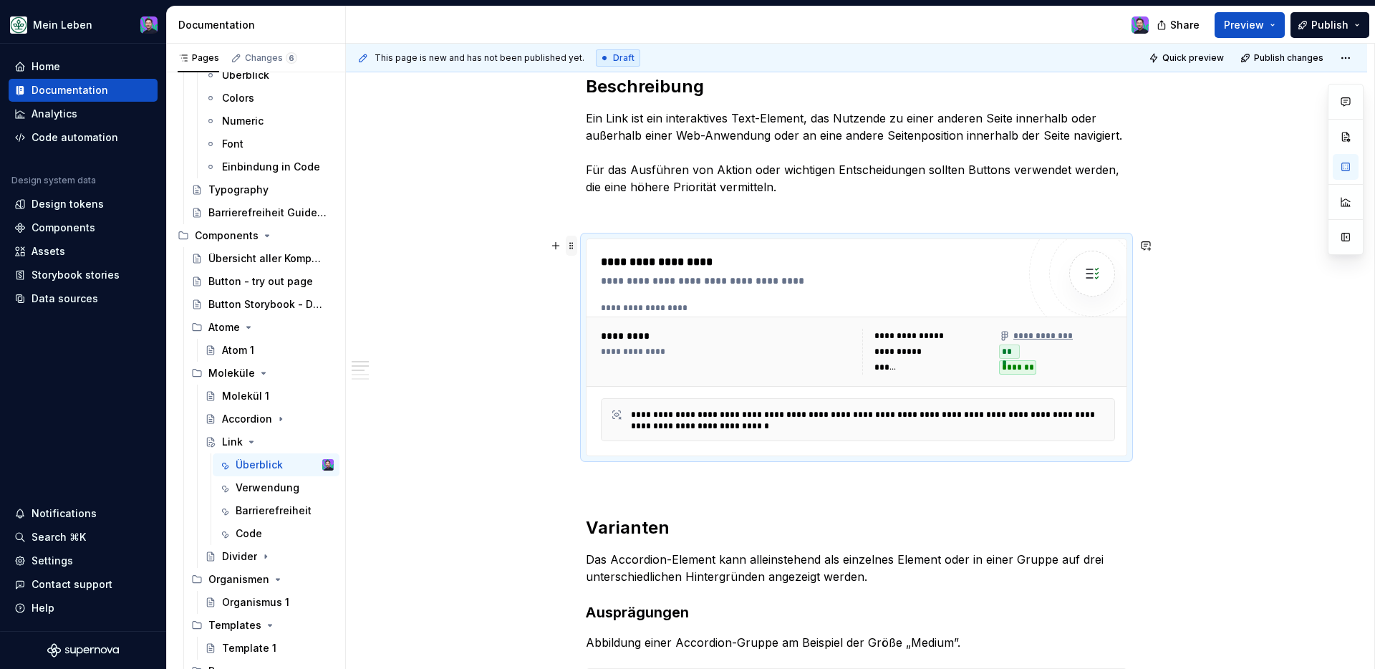
click at [569, 245] on span at bounding box center [571, 246] width 11 height 20
click at [657, 247] on div "**********" at bounding box center [856, 347] width 540 height 216
click at [1082, 270] on img at bounding box center [1092, 273] width 29 height 29
click at [712, 369] on div "**********" at bounding box center [727, 352] width 253 height 46
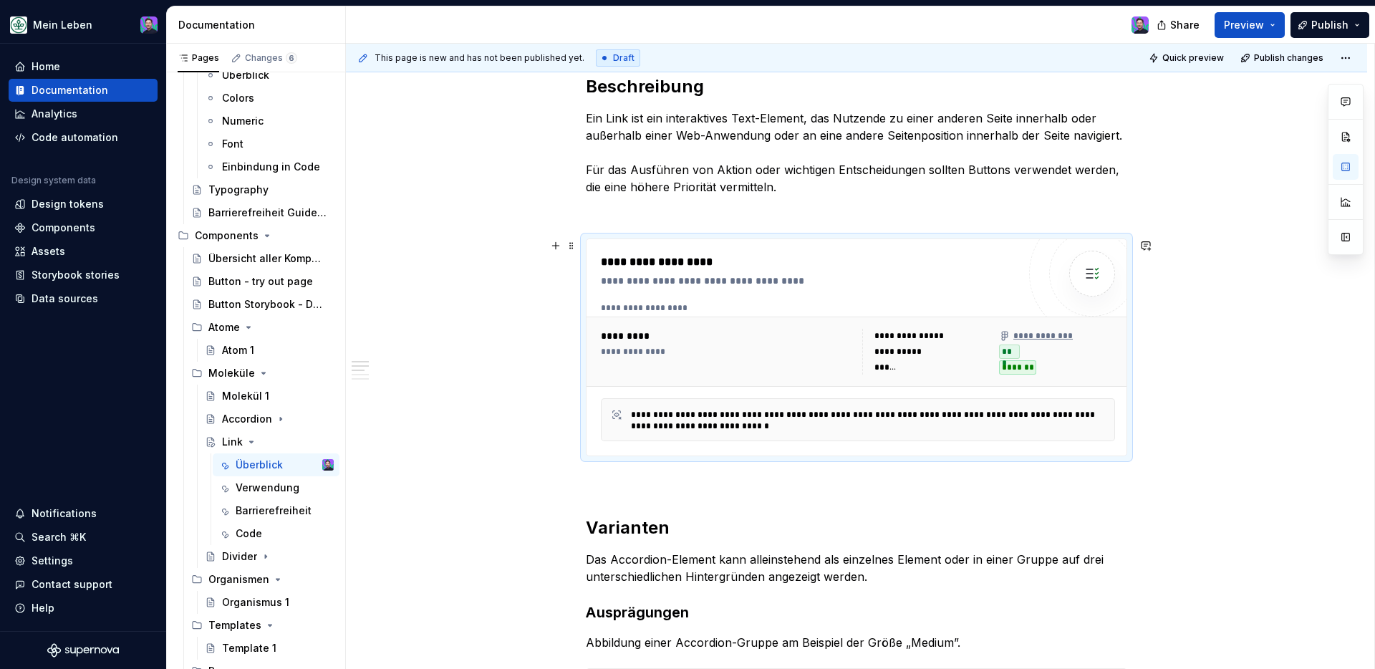
click at [636, 356] on div "**********" at bounding box center [727, 351] width 253 height 11
click at [569, 248] on span at bounding box center [571, 246] width 11 height 20
click at [800, 249] on div "**********" at bounding box center [856, 347] width 540 height 216
click at [1082, 259] on div at bounding box center [1092, 274] width 46 height 46
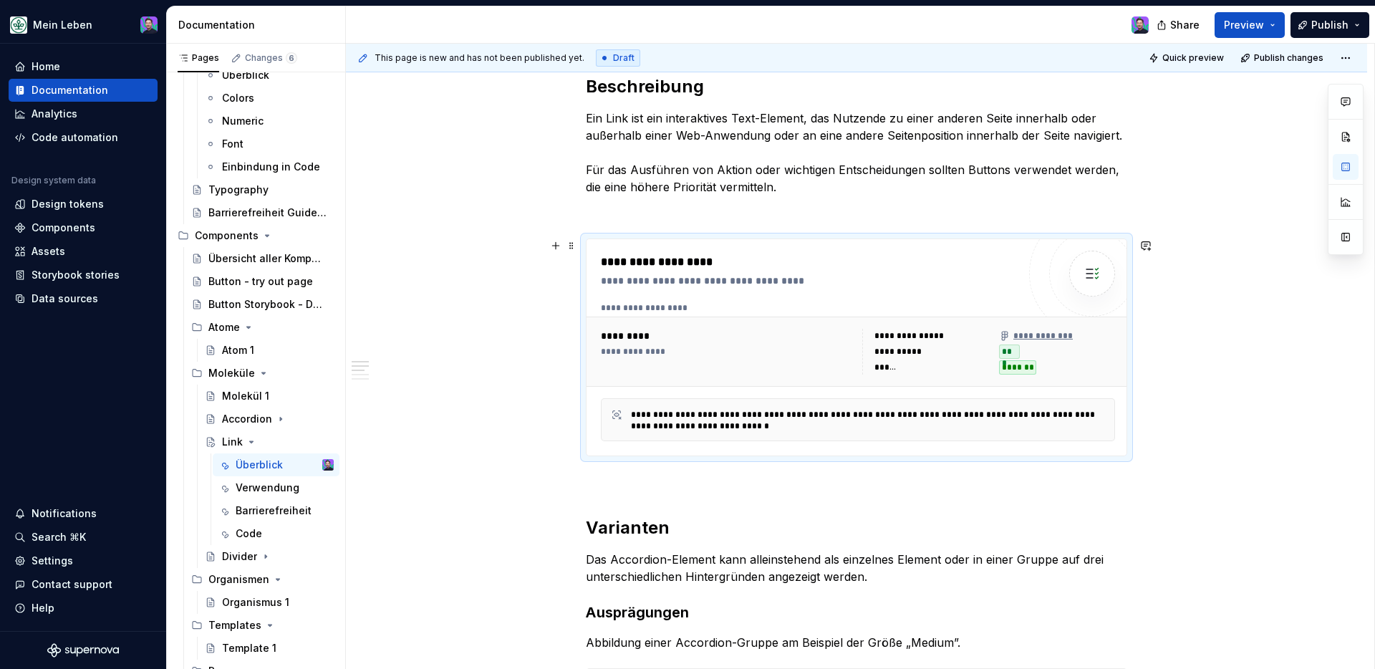
click at [1082, 275] on img at bounding box center [1092, 273] width 29 height 29
click at [813, 391] on div "**********" at bounding box center [858, 371] width 514 height 139
click at [566, 245] on span at bounding box center [571, 246] width 11 height 20
click at [1082, 242] on button "button" at bounding box center [1146, 246] width 20 height 20
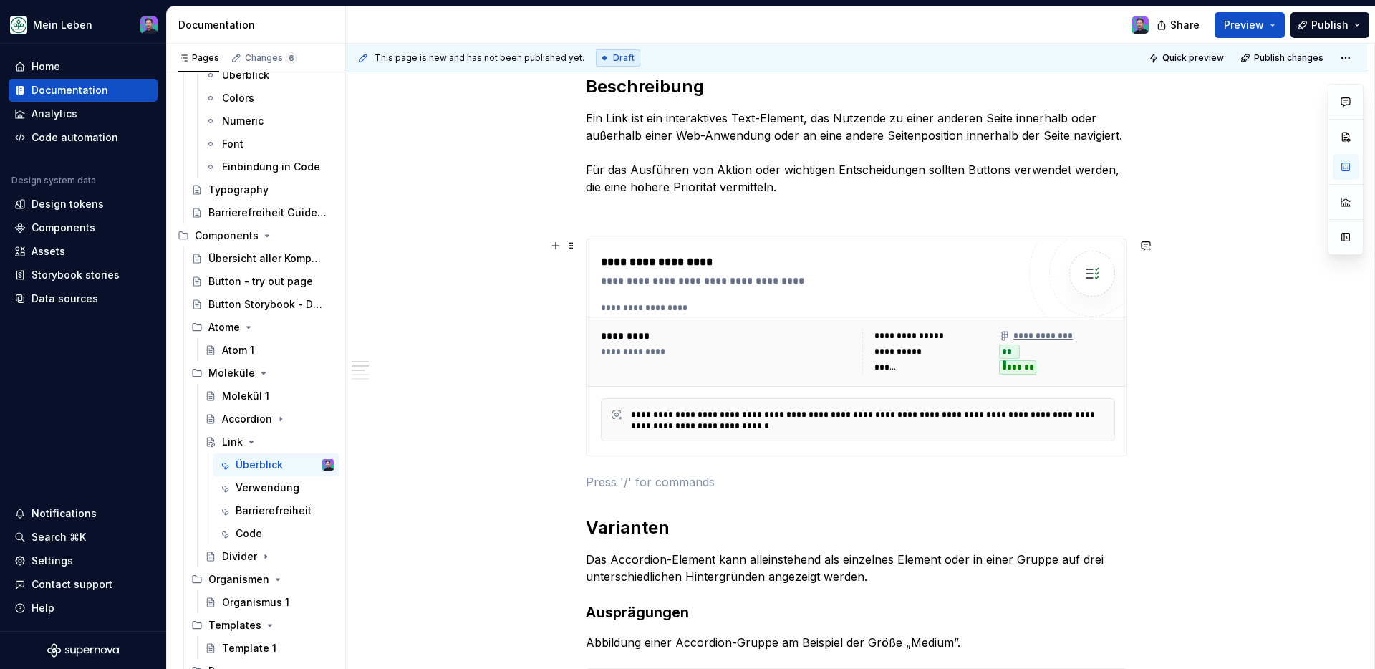
click at [1082, 238] on div "**********" at bounding box center [856, 347] width 541 height 218
click at [1082, 246] on div at bounding box center [1092, 274] width 86 height 86
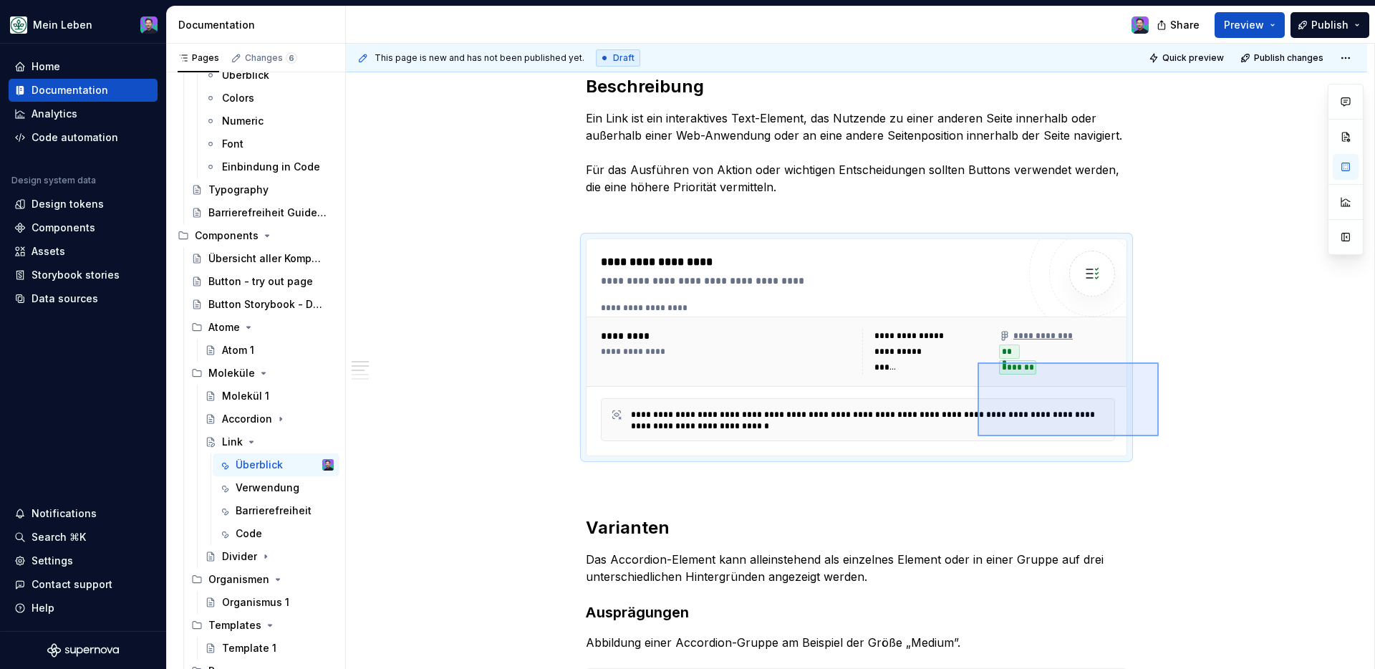
drag, startPoint x: 1159, startPoint y: 435, endPoint x: 920, endPoint y: 332, distance: 260.5
click at [945, 345] on div "**********" at bounding box center [860, 357] width 1028 height 626
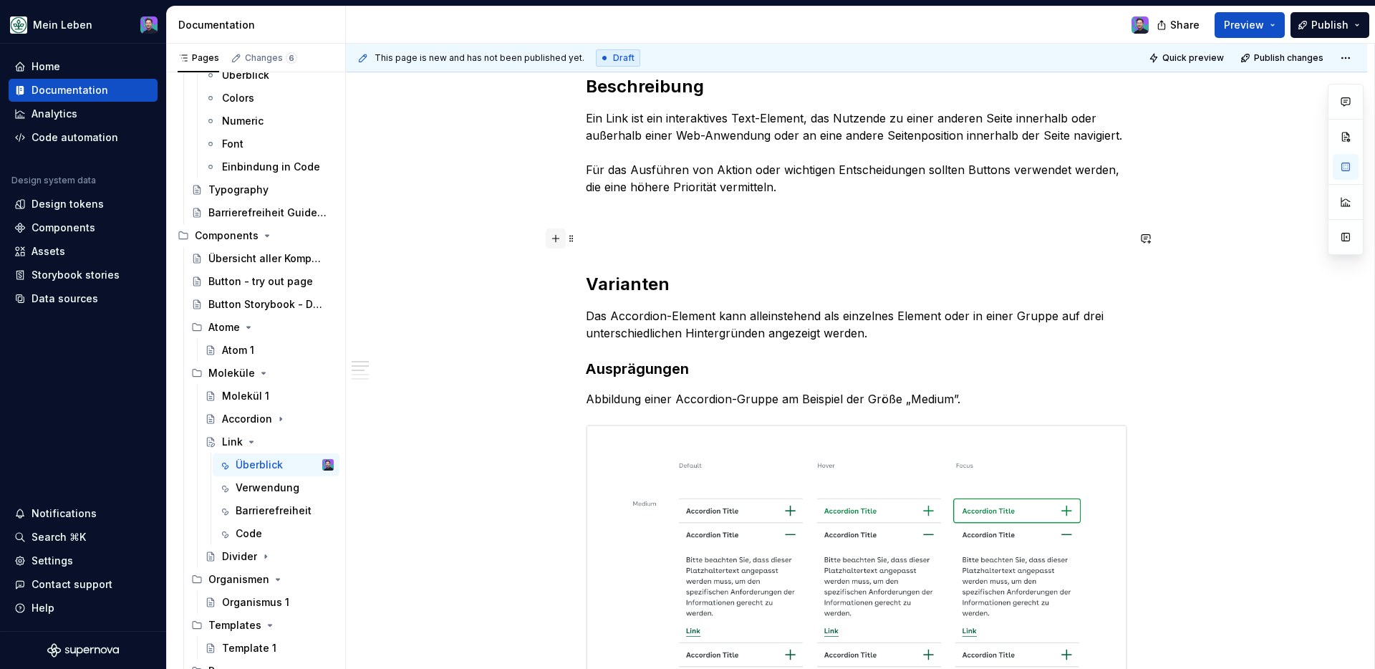
click at [558, 246] on button "button" at bounding box center [556, 238] width 20 height 20
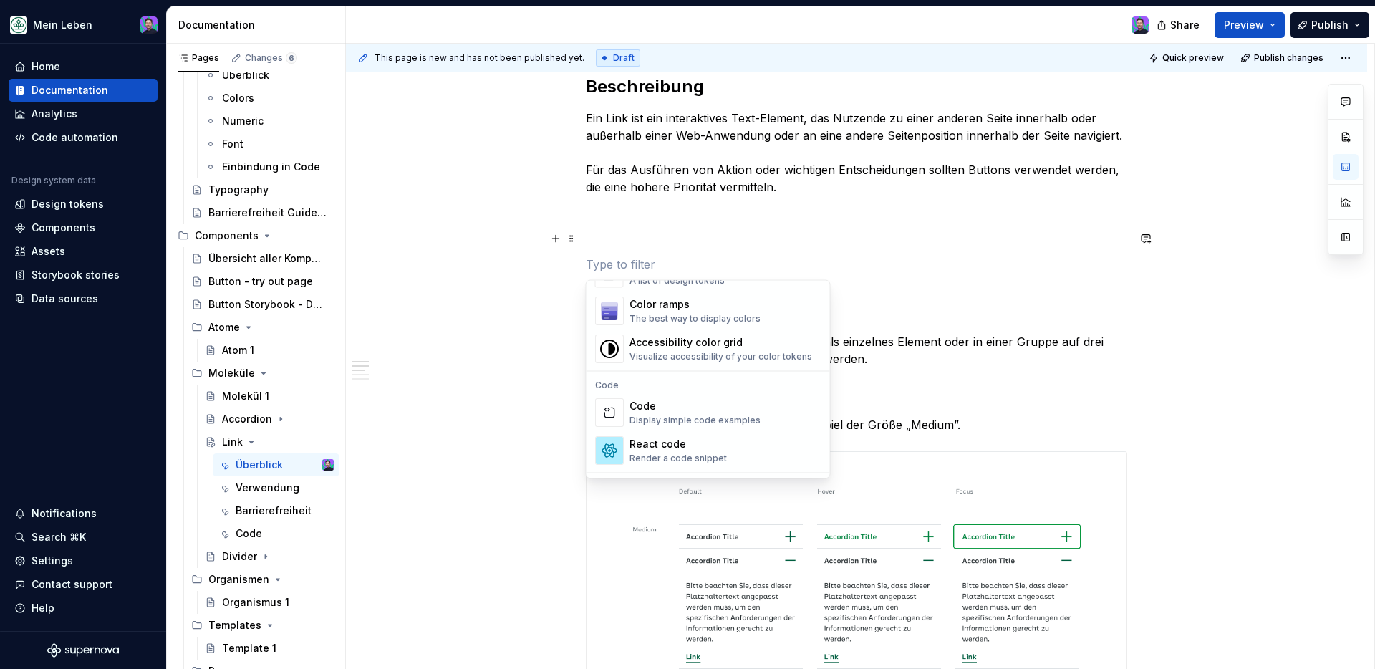
scroll to position [1426, 0]
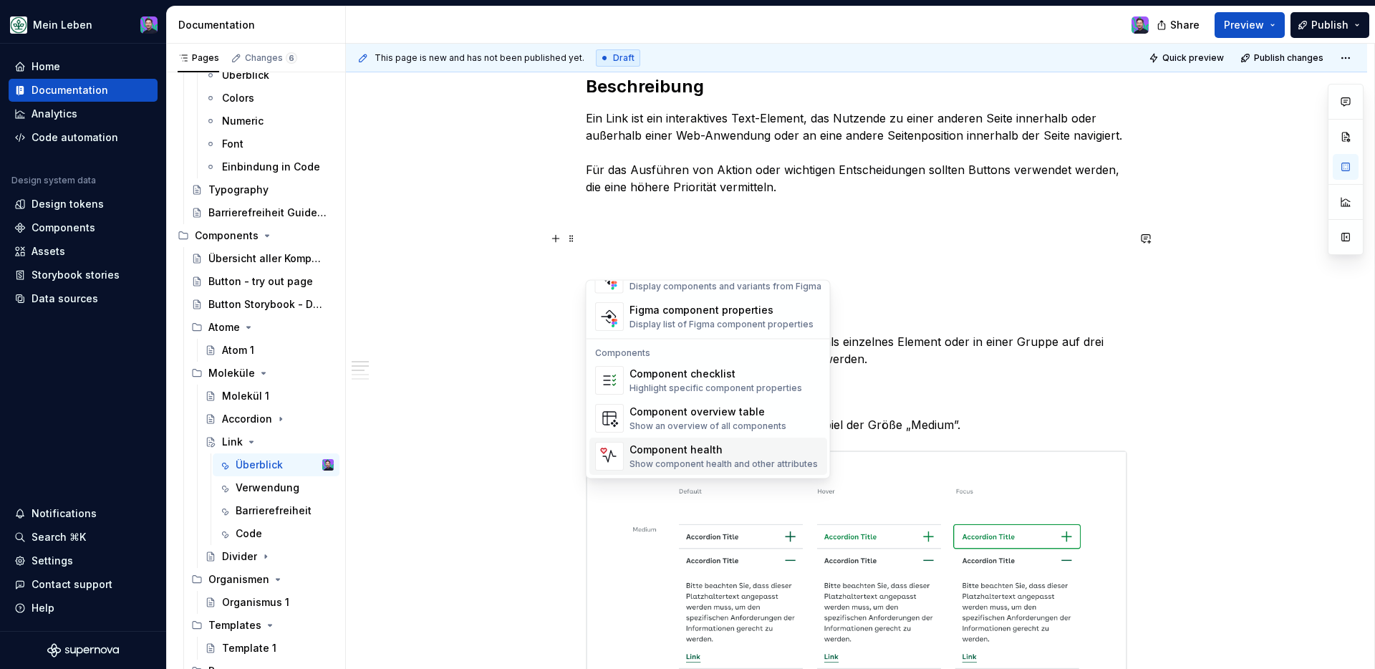
click at [758, 445] on div "Component health" at bounding box center [723, 450] width 188 height 14
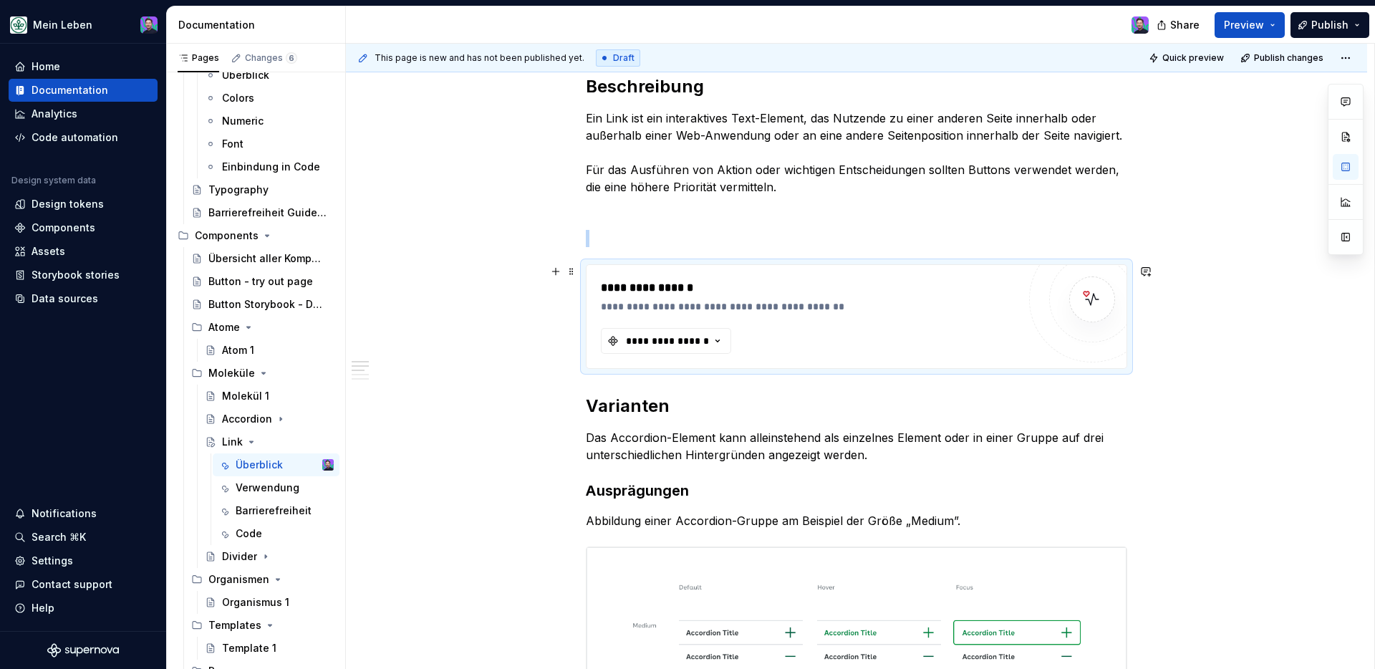
click at [630, 241] on p at bounding box center [856, 238] width 541 height 17
click at [555, 240] on button "button" at bounding box center [556, 238] width 20 height 20
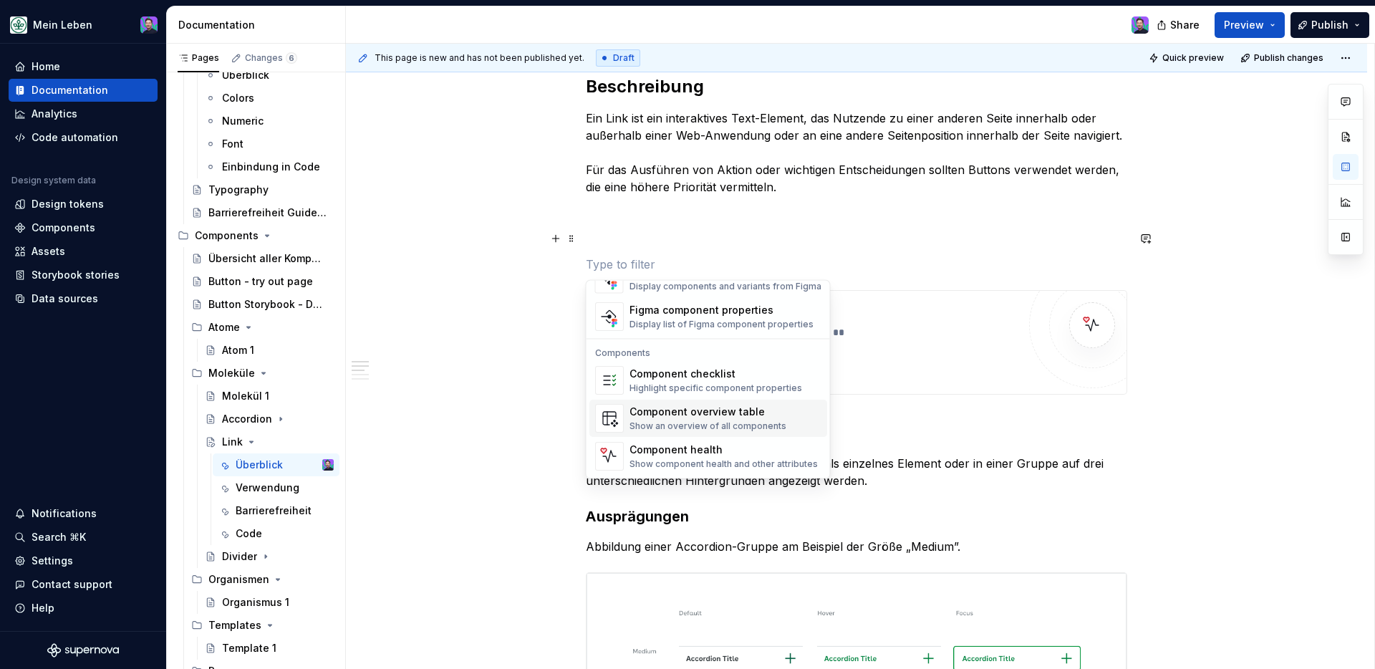
click at [729, 409] on div "Component overview table" at bounding box center [707, 412] width 157 height 14
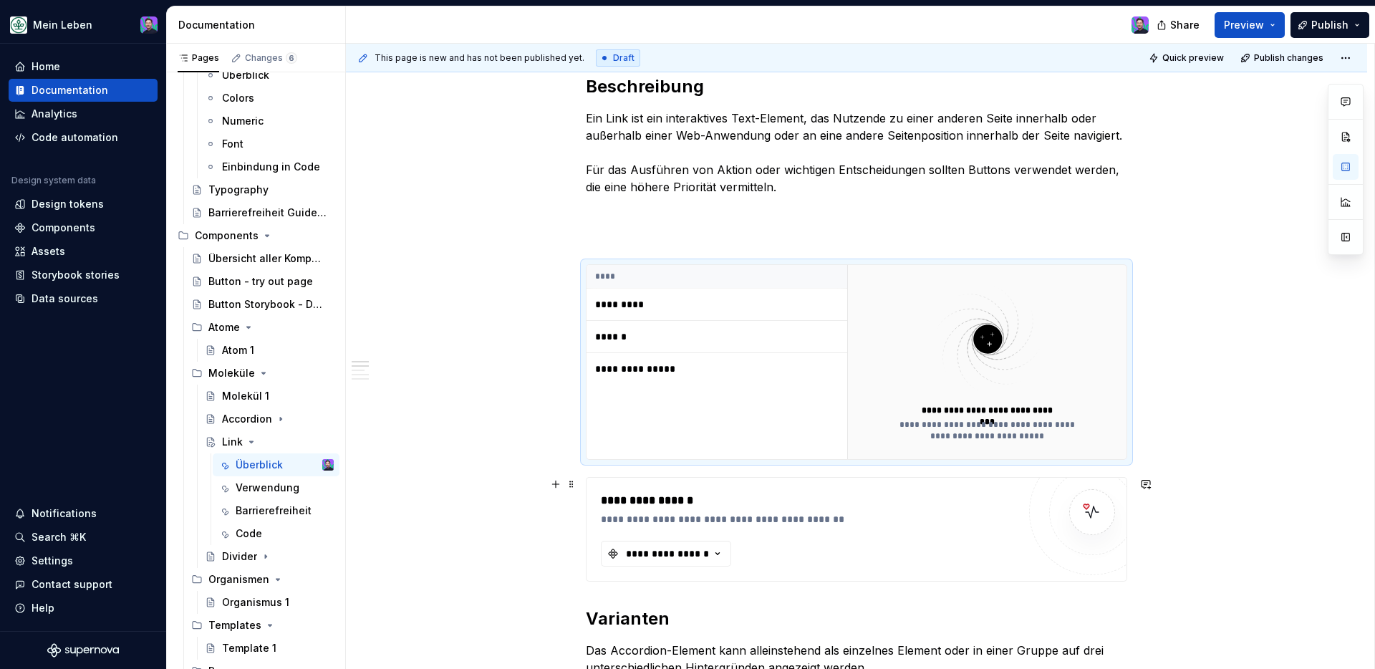
click at [803, 477] on div "**********" at bounding box center [856, 529] width 541 height 105
click at [975, 416] on div "**********" at bounding box center [987, 423] width 195 height 37
click at [576, 271] on span at bounding box center [571, 271] width 11 height 20
click at [595, 264] on div "**********" at bounding box center [856, 361] width 541 height 195
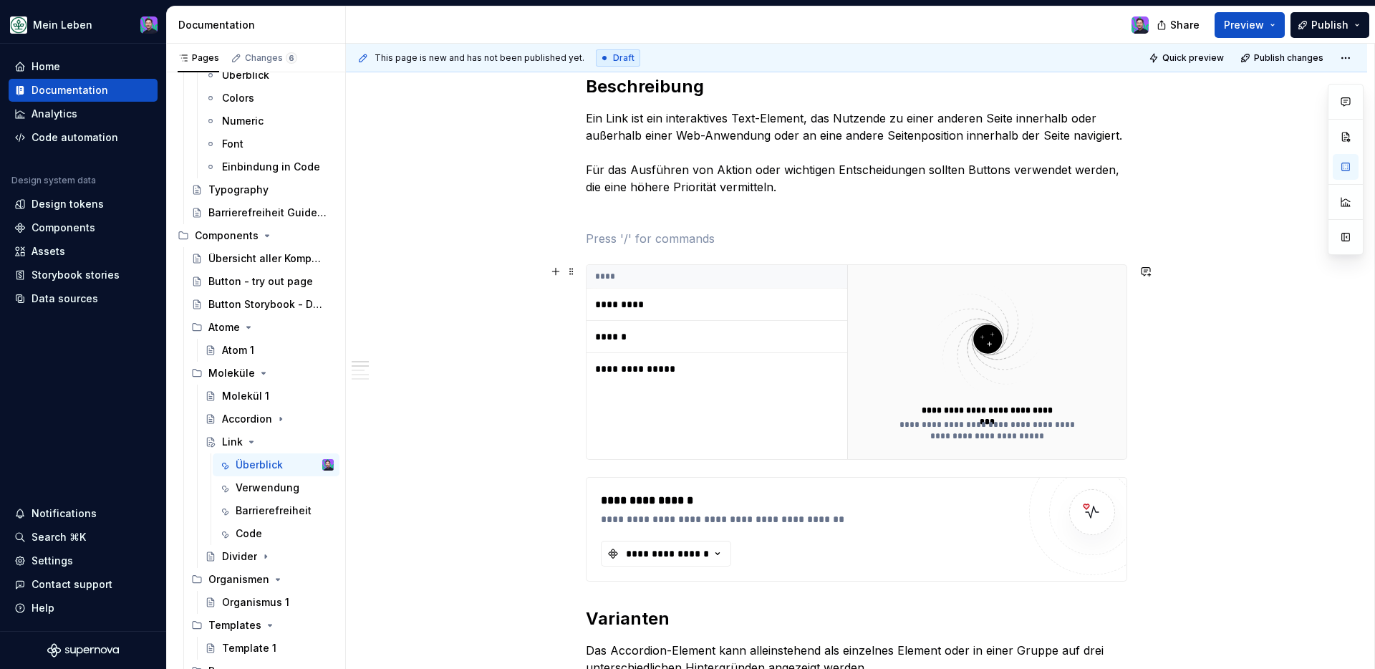
click at [611, 265] on th "****" at bounding box center [716, 277] width 261 height 24
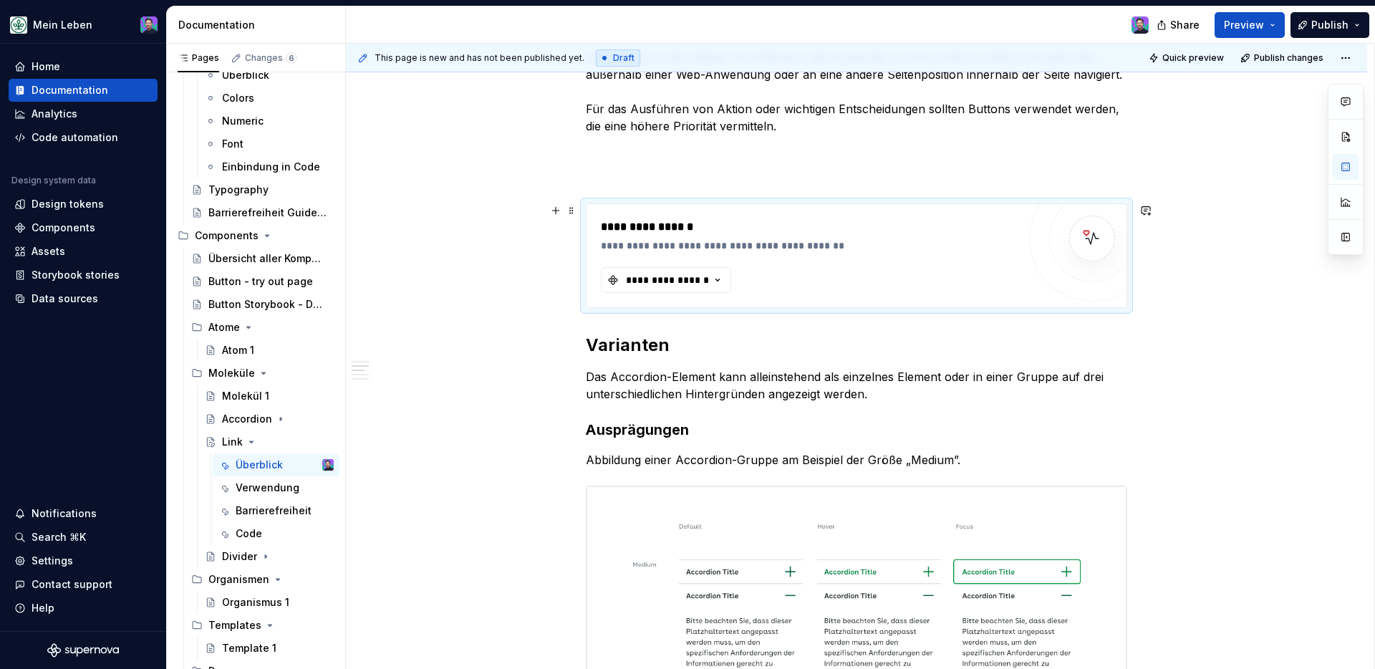
scroll to position [356, 0]
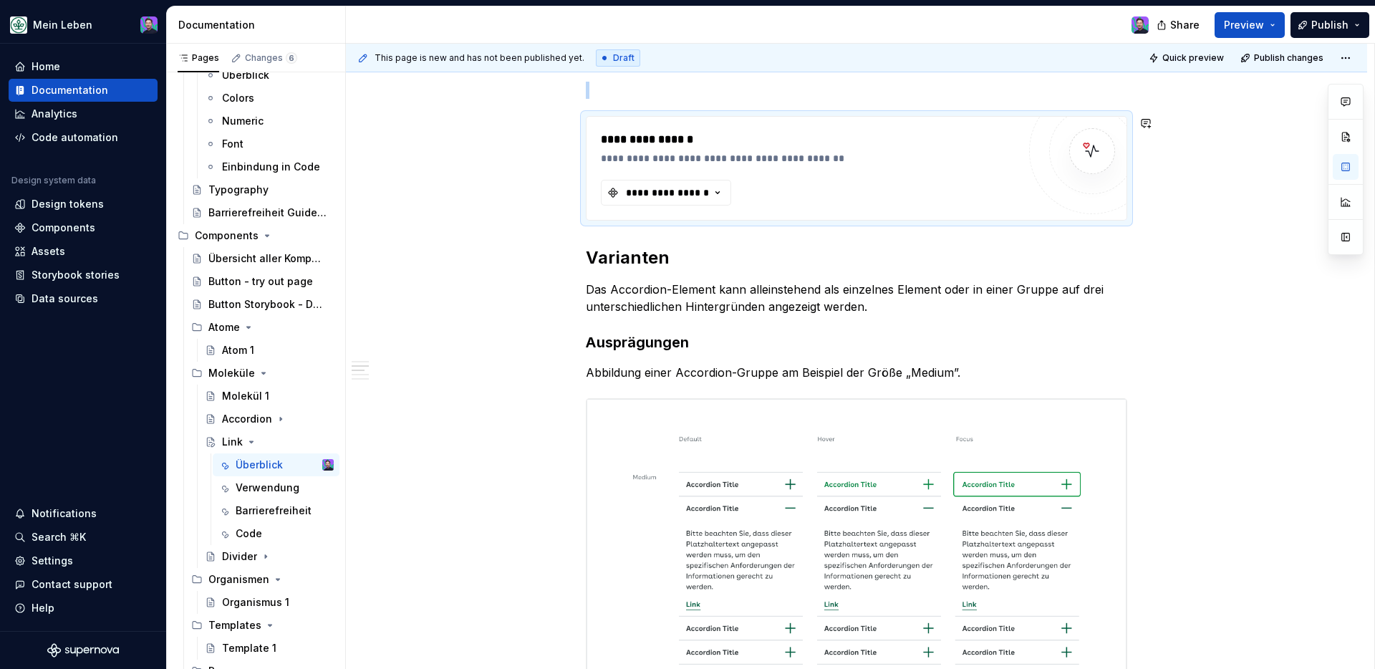
click at [720, 289] on p "Das Accordion-Element kann alleinstehend als einzelnes Element oder in einer Gr…" at bounding box center [856, 298] width 541 height 34
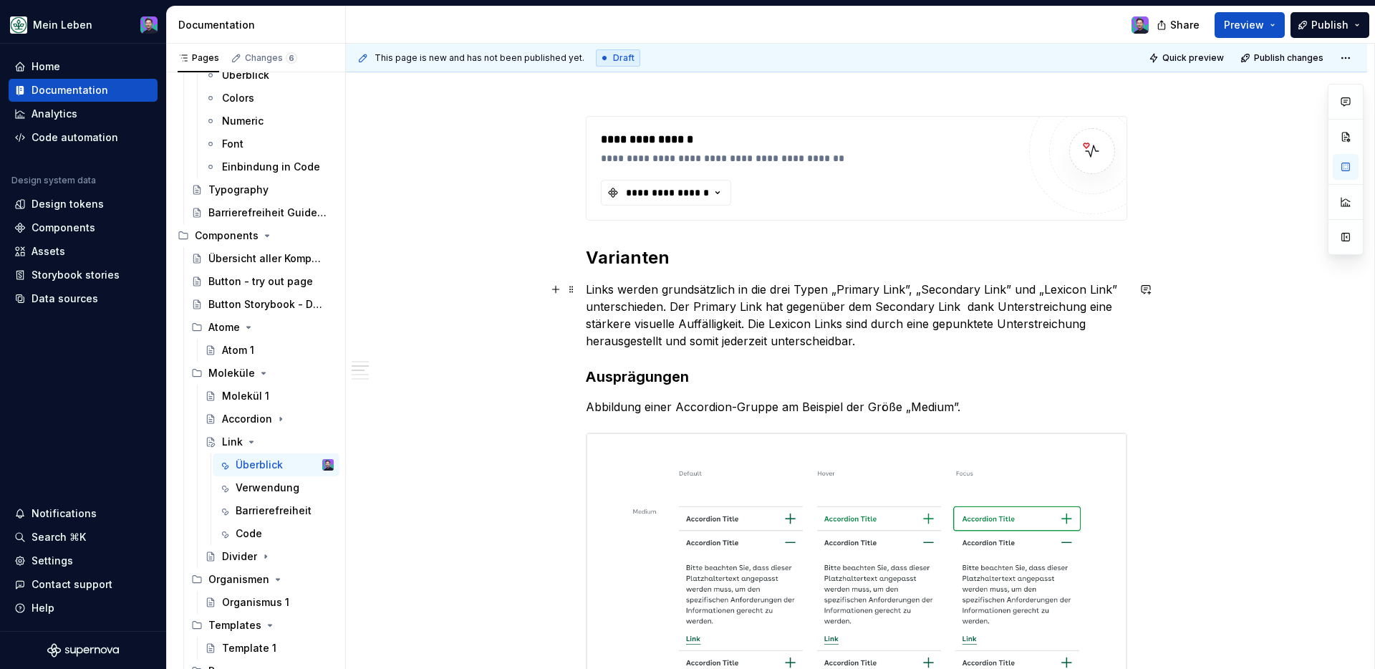
click at [640, 377] on h3 "Ausprägungen" at bounding box center [856, 377] width 541 height 20
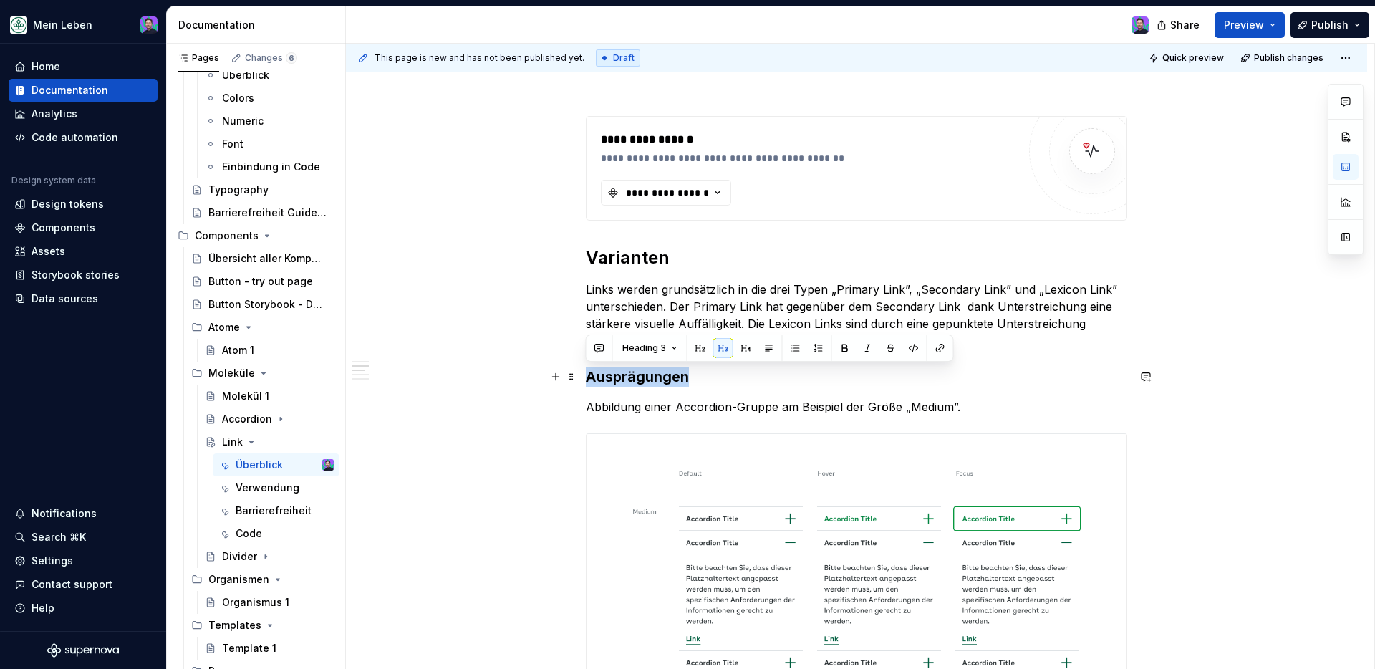
click at [640, 377] on h3 "Ausprägungen" at bounding box center [856, 377] width 541 height 20
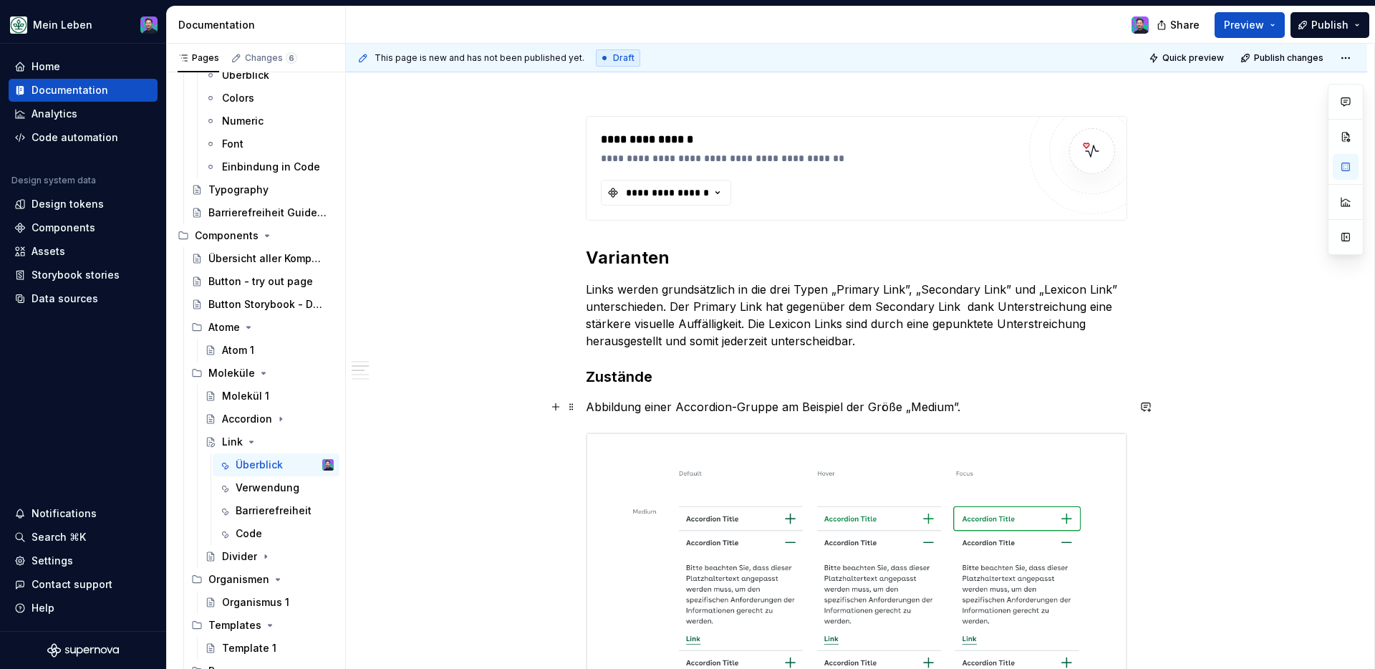
click at [686, 410] on p "Abbildung einer Accordion-Gruppe am Beispiel der Größe „Medium”." at bounding box center [856, 406] width 541 height 17
click at [634, 404] on p "Abbildung einer Accordion-Gruppe am Beispiel der Größe „Medium”." at bounding box center [856, 406] width 541 height 17
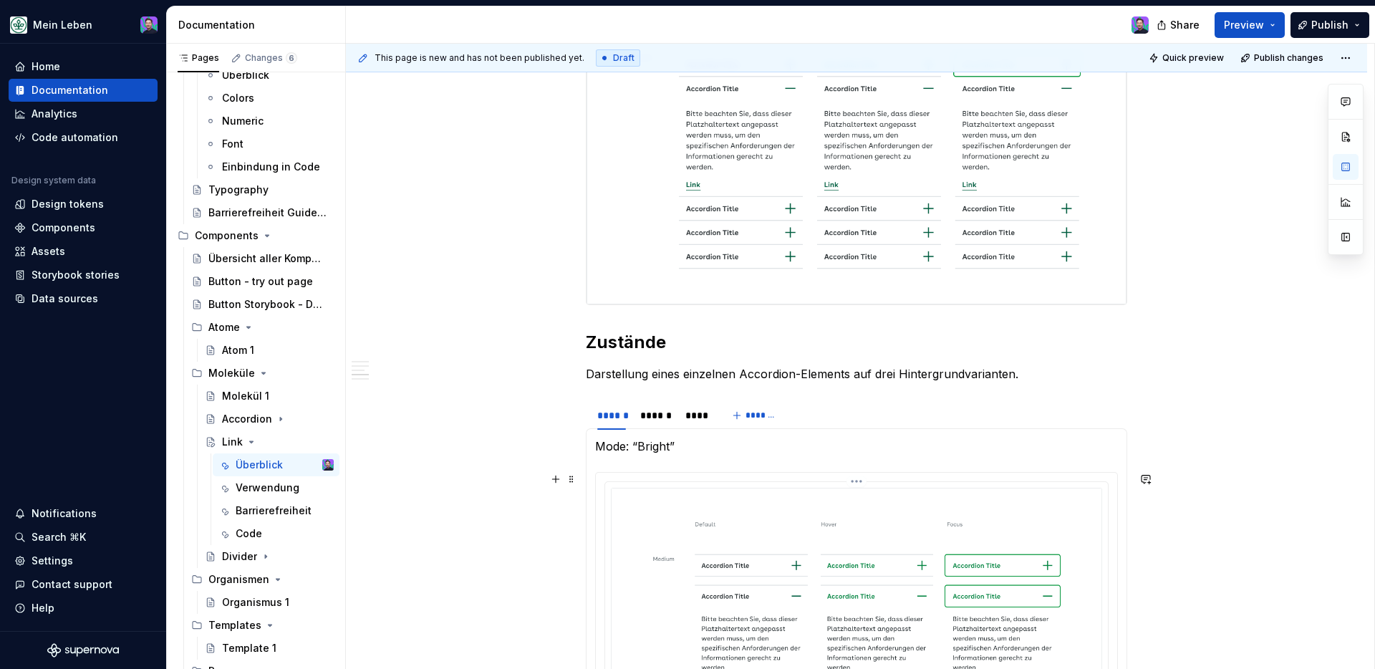
scroll to position [800, 0]
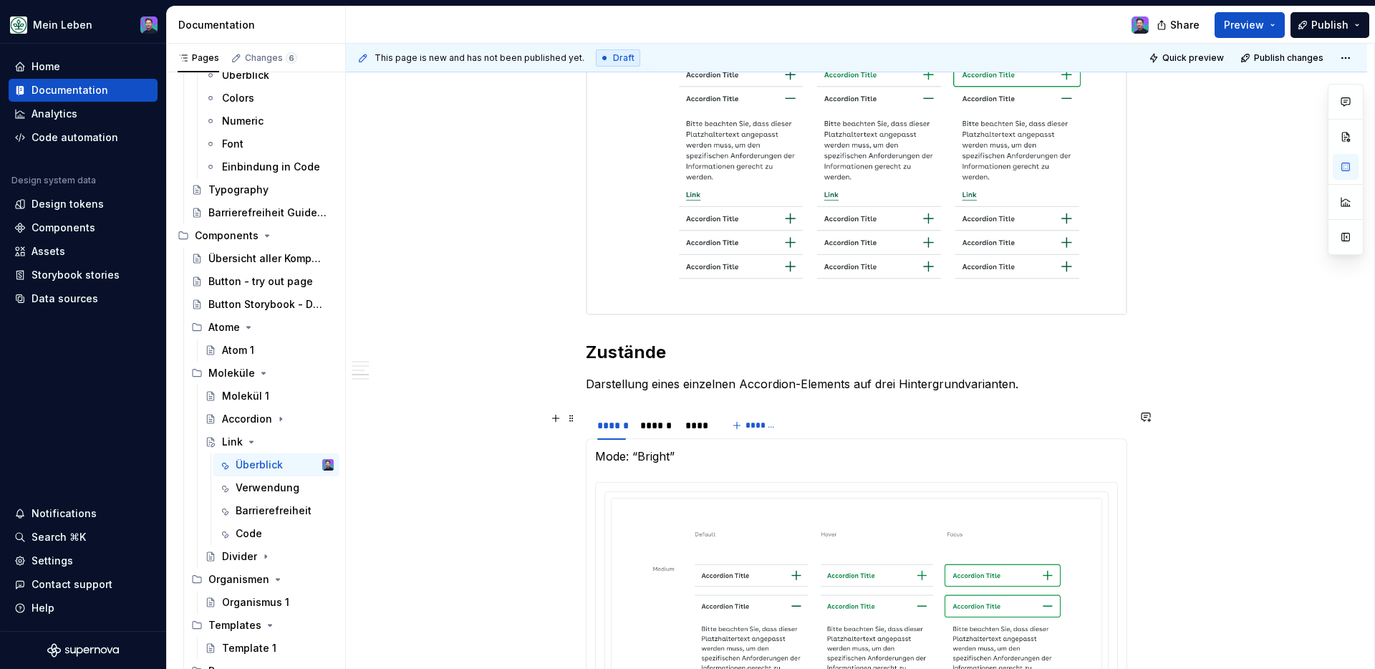
click at [708, 402] on div "**********" at bounding box center [856, 494] width 541 height 2022
click at [831, 460] on p "Mode: “Bright”" at bounding box center [856, 456] width 523 height 17
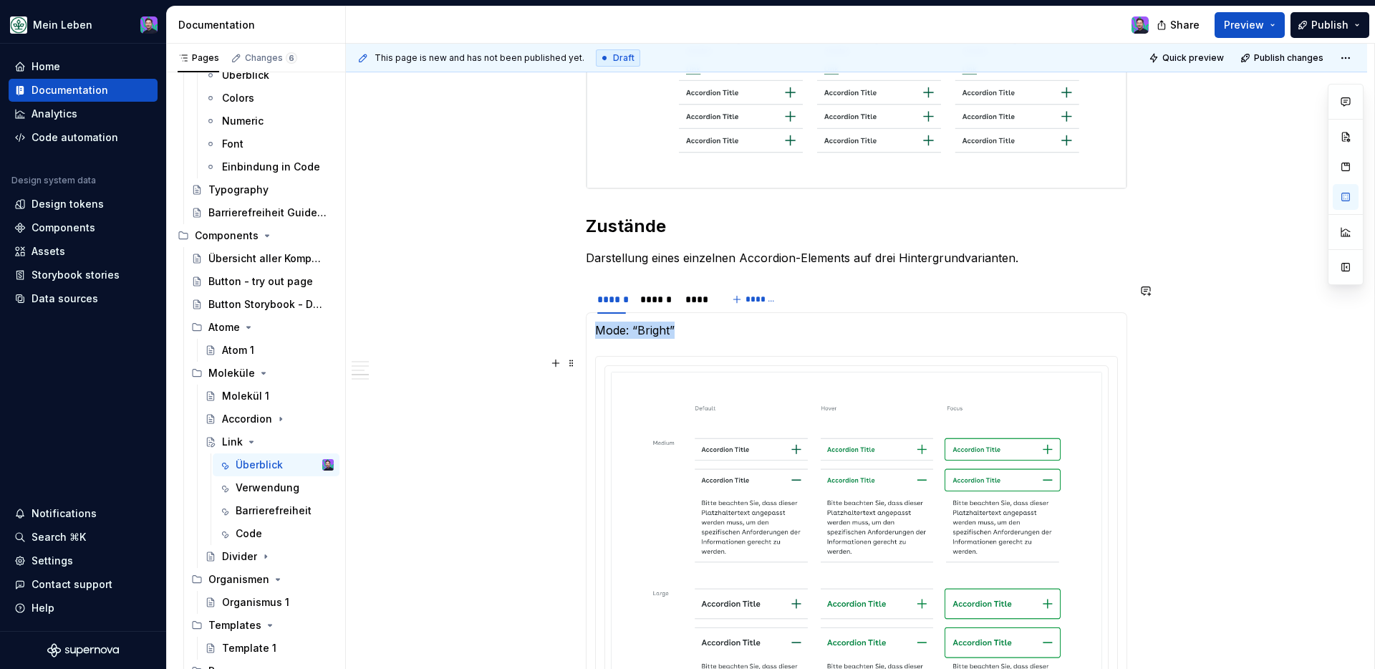
click at [771, 375] on img at bounding box center [856, 560] width 491 height 377
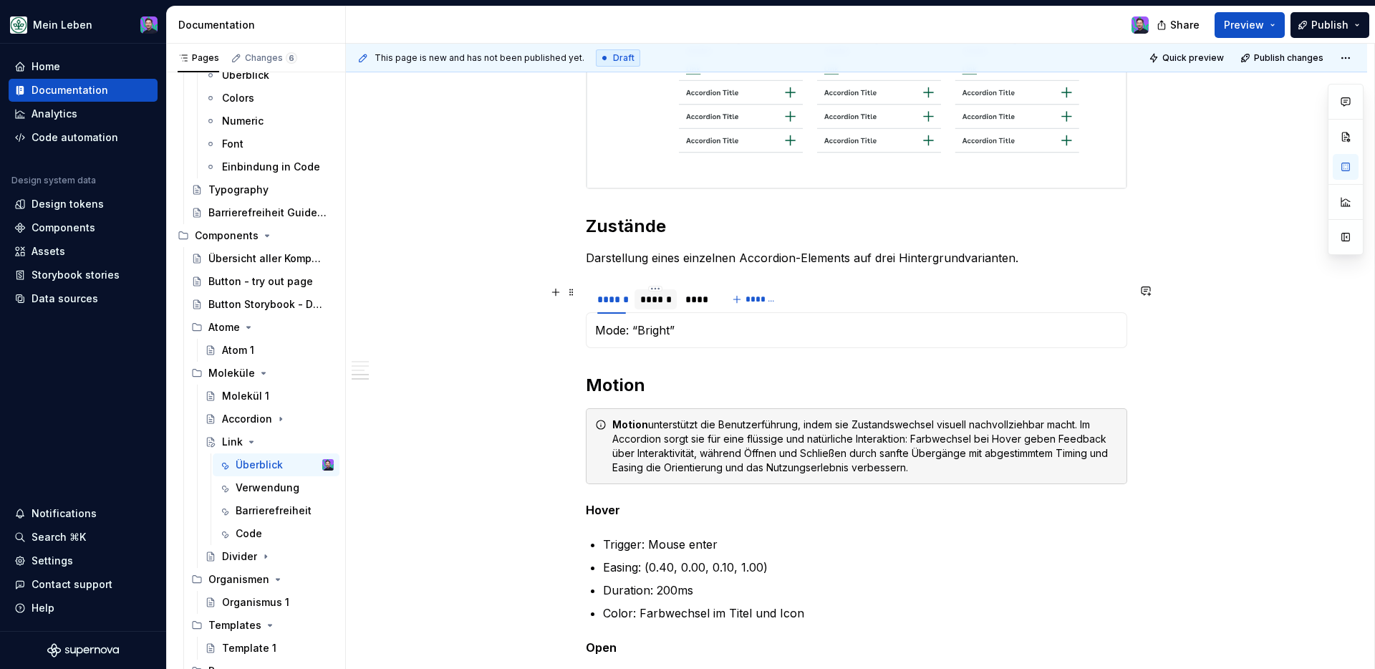
click at [668, 292] on div "******" at bounding box center [655, 299] width 31 height 14
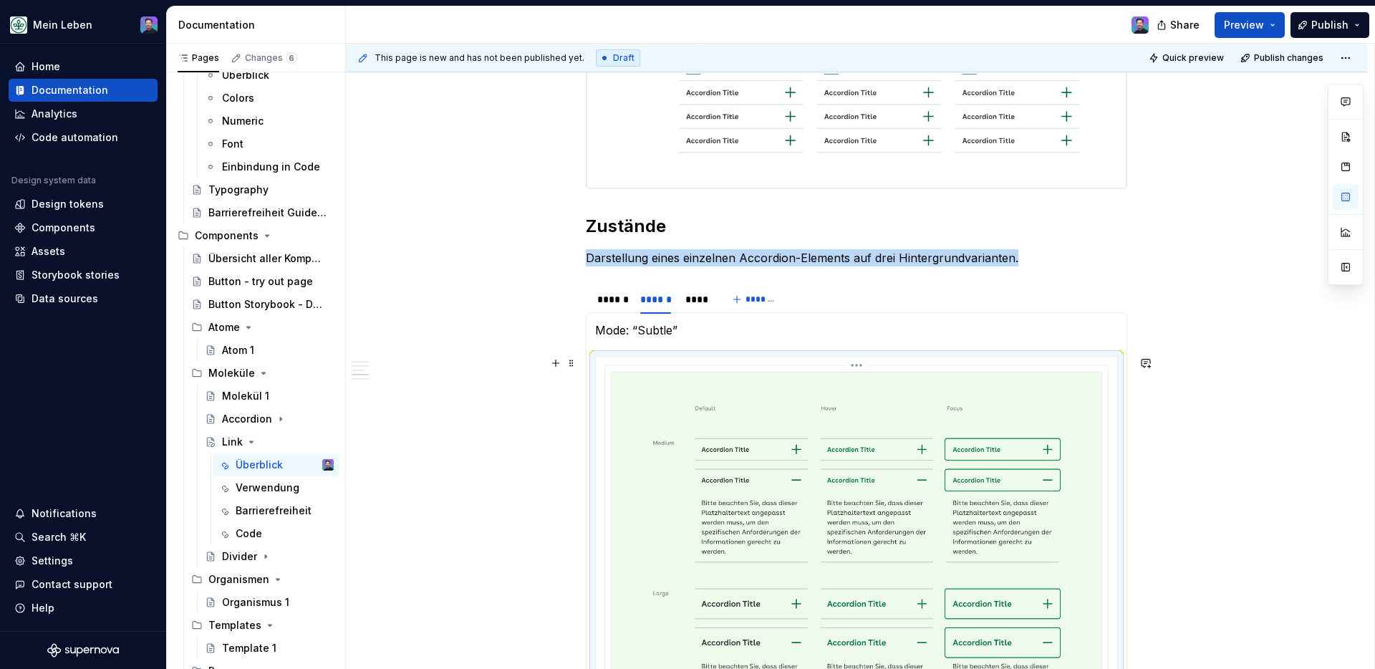
click at [724, 409] on img at bounding box center [856, 560] width 491 height 377
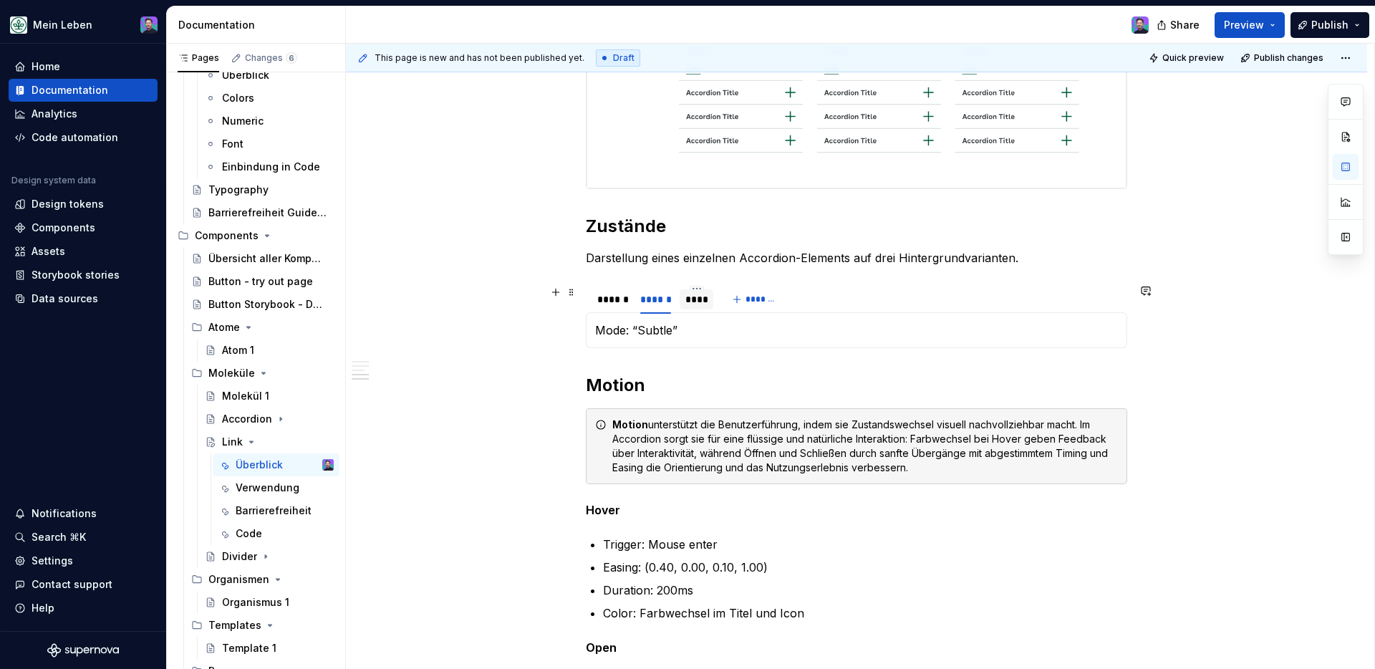
click at [690, 293] on div "****" at bounding box center [696, 299] width 23 height 14
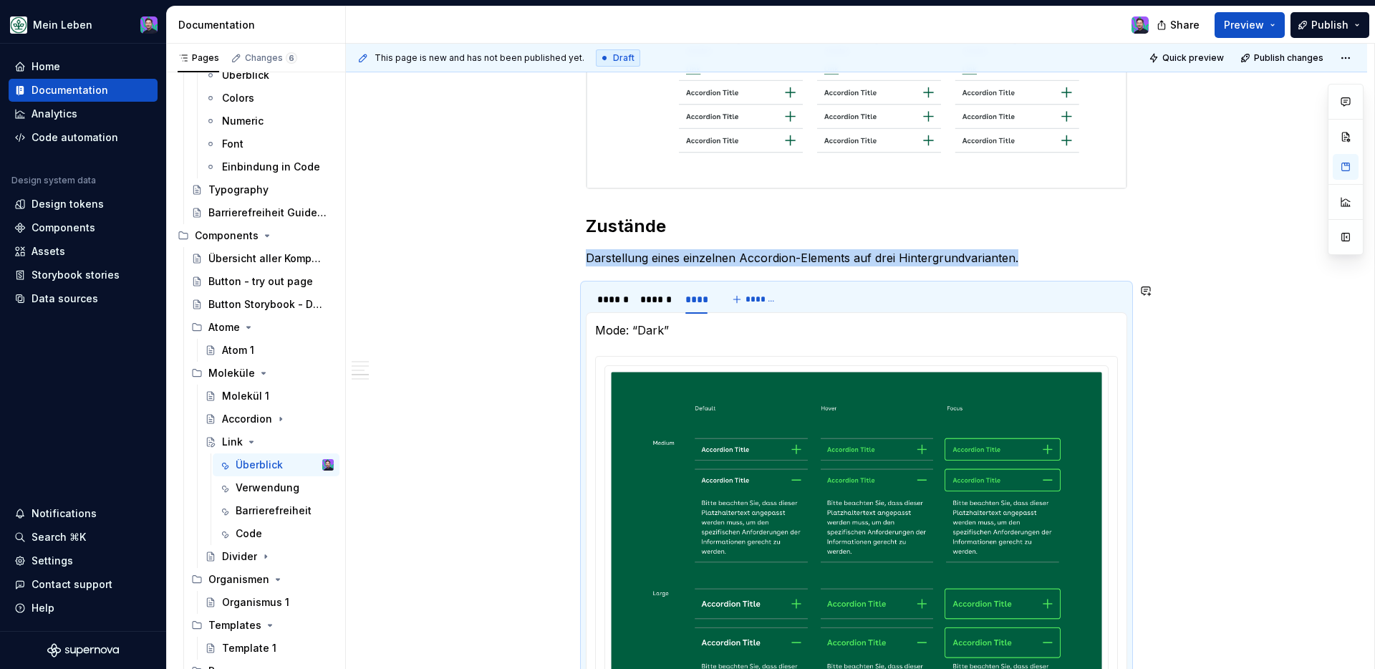
click at [759, 380] on img at bounding box center [856, 560] width 491 height 377
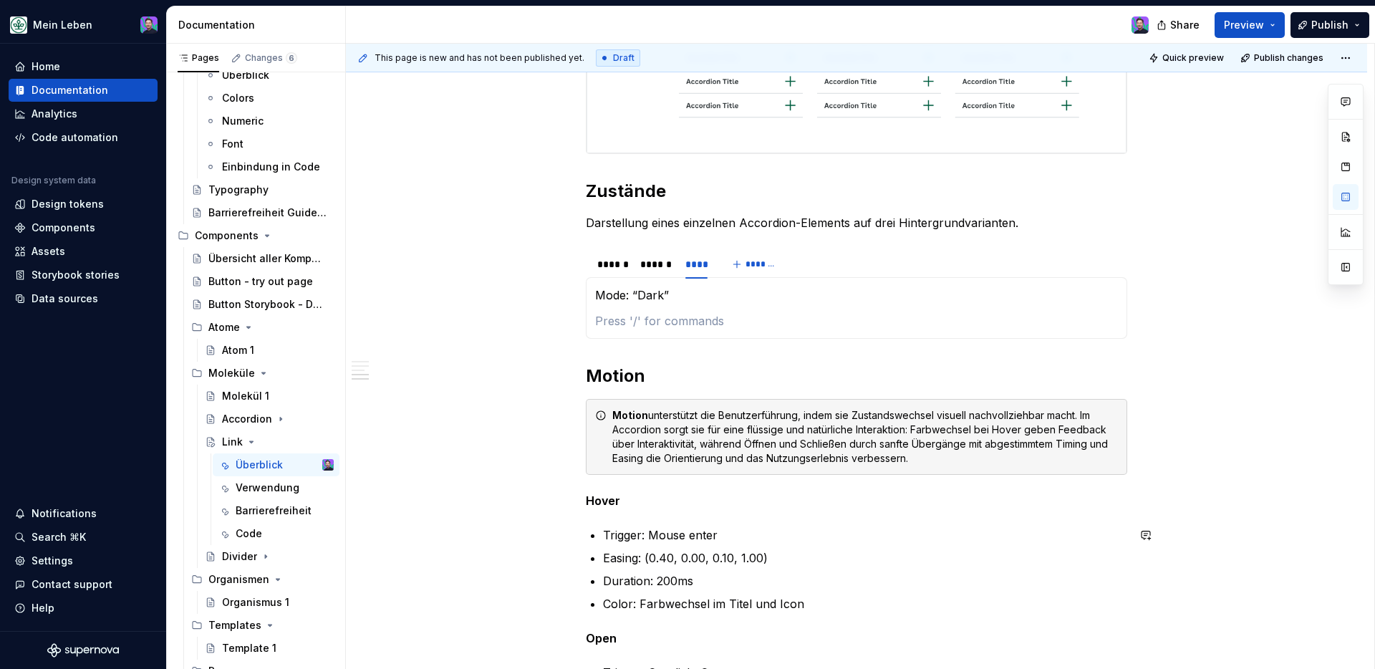
scroll to position [835, 0]
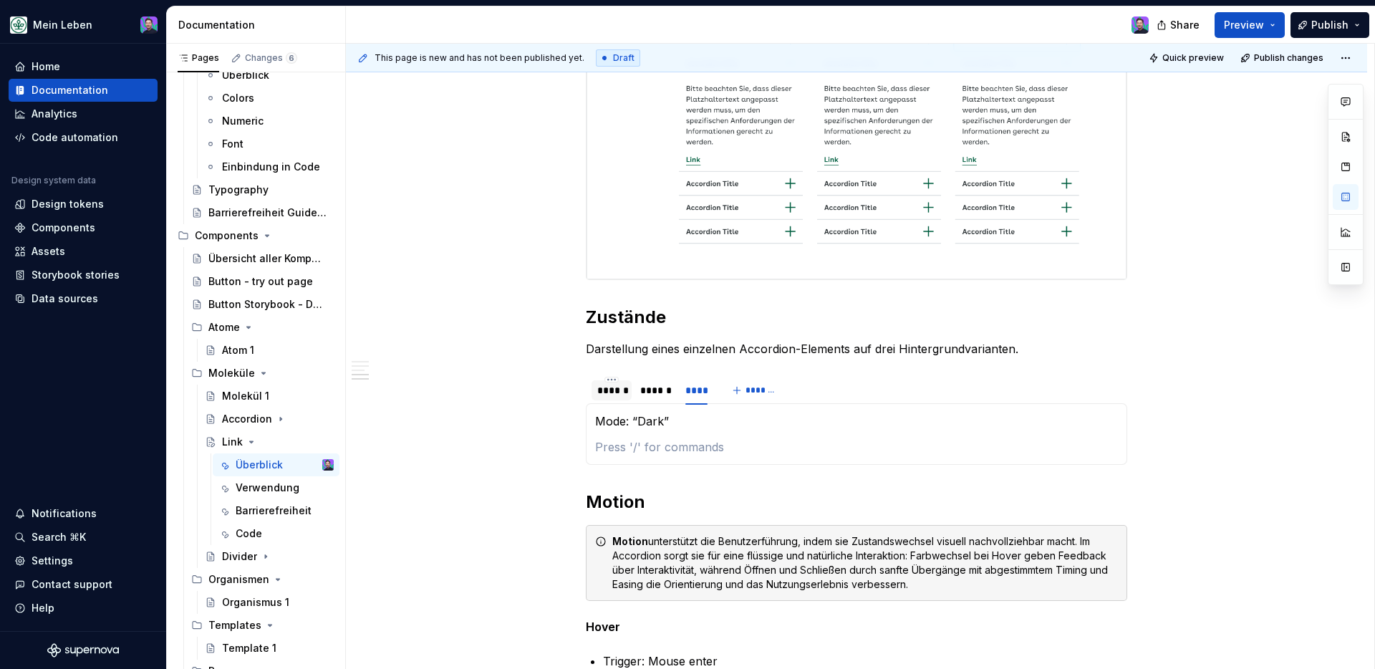
click at [612, 388] on div "******" at bounding box center [611, 390] width 29 height 14
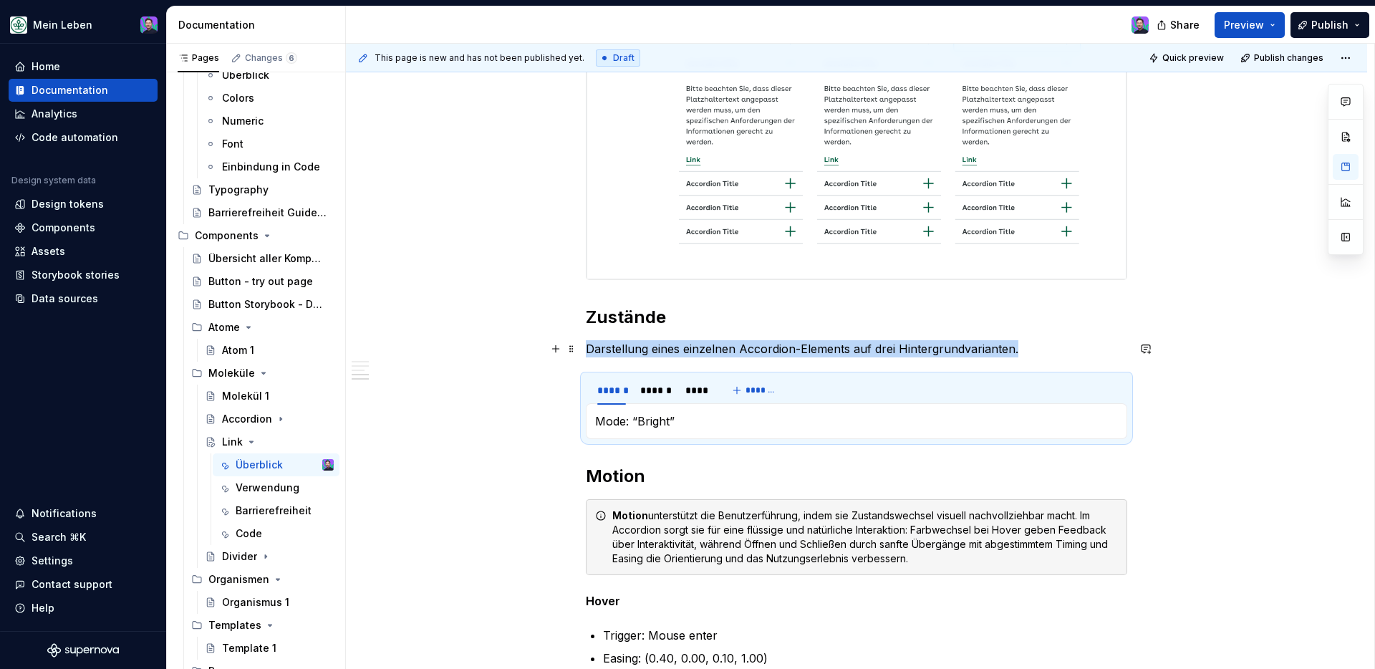
click at [1021, 344] on p "Darstellung eines einzelnen Accordion-Elements auf drei Hintergrundvarianten." at bounding box center [856, 348] width 541 height 17
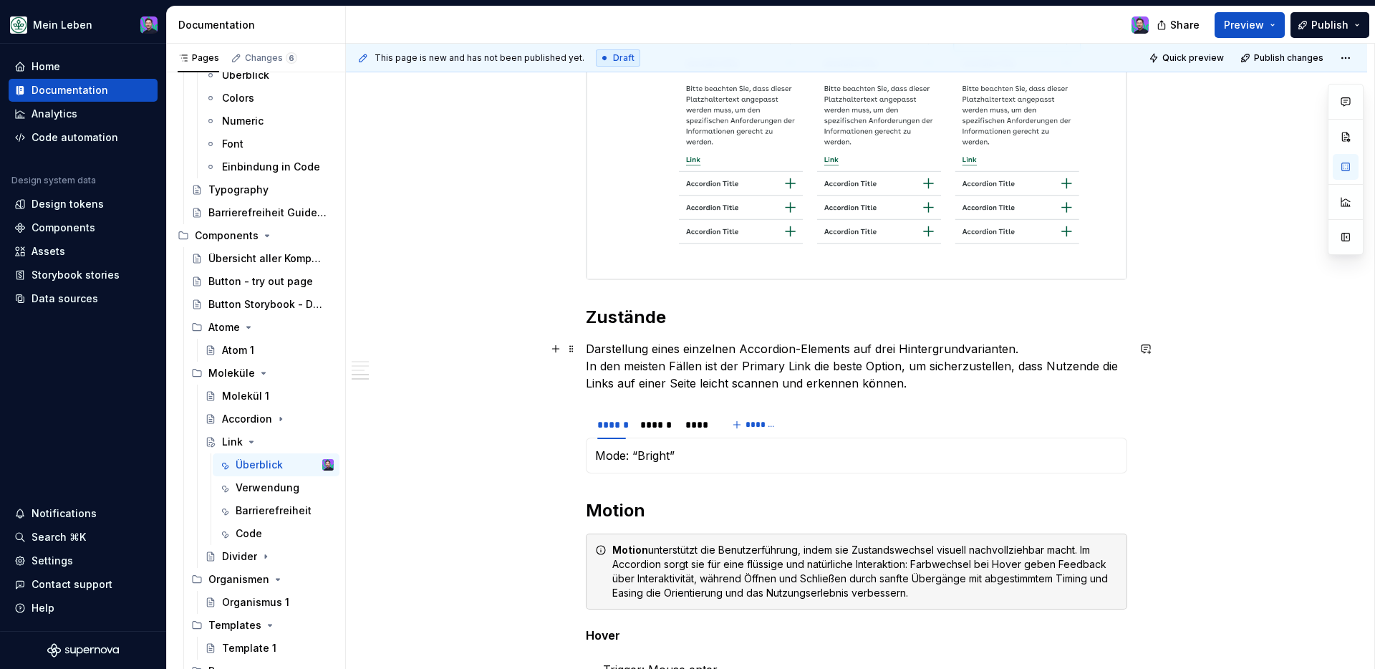
click at [1023, 351] on p "Darstellung eines einzelnen Accordion-Elements auf drei Hintergrundvarianten. I…" at bounding box center [856, 366] width 541 height 52
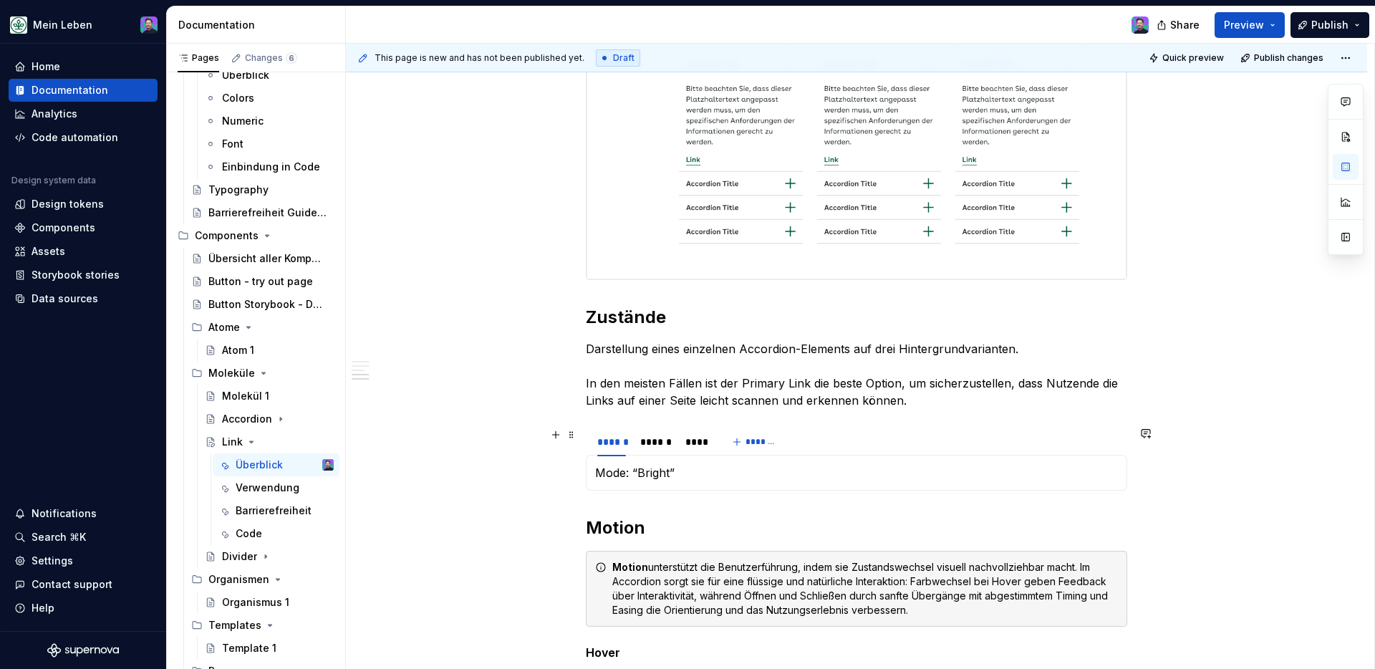
click at [1082, 445] on div "**********" at bounding box center [856, 344] width 1021 height 1860
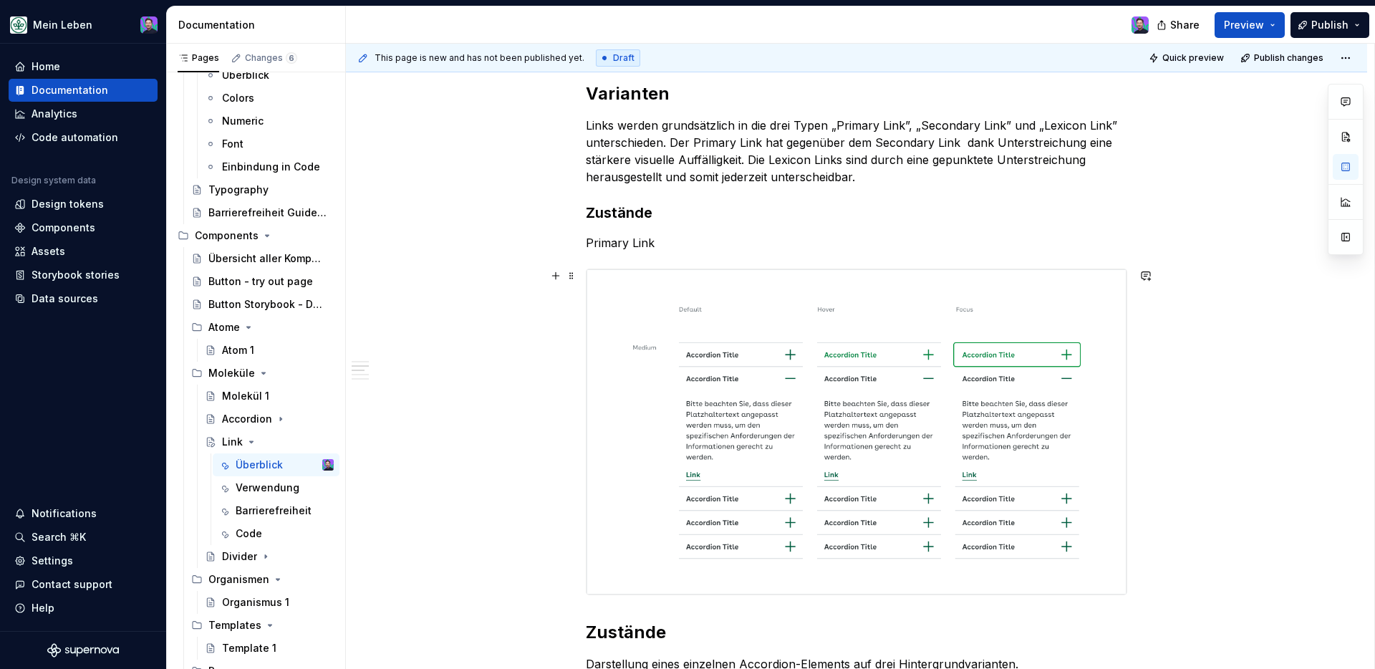
scroll to position [463, 0]
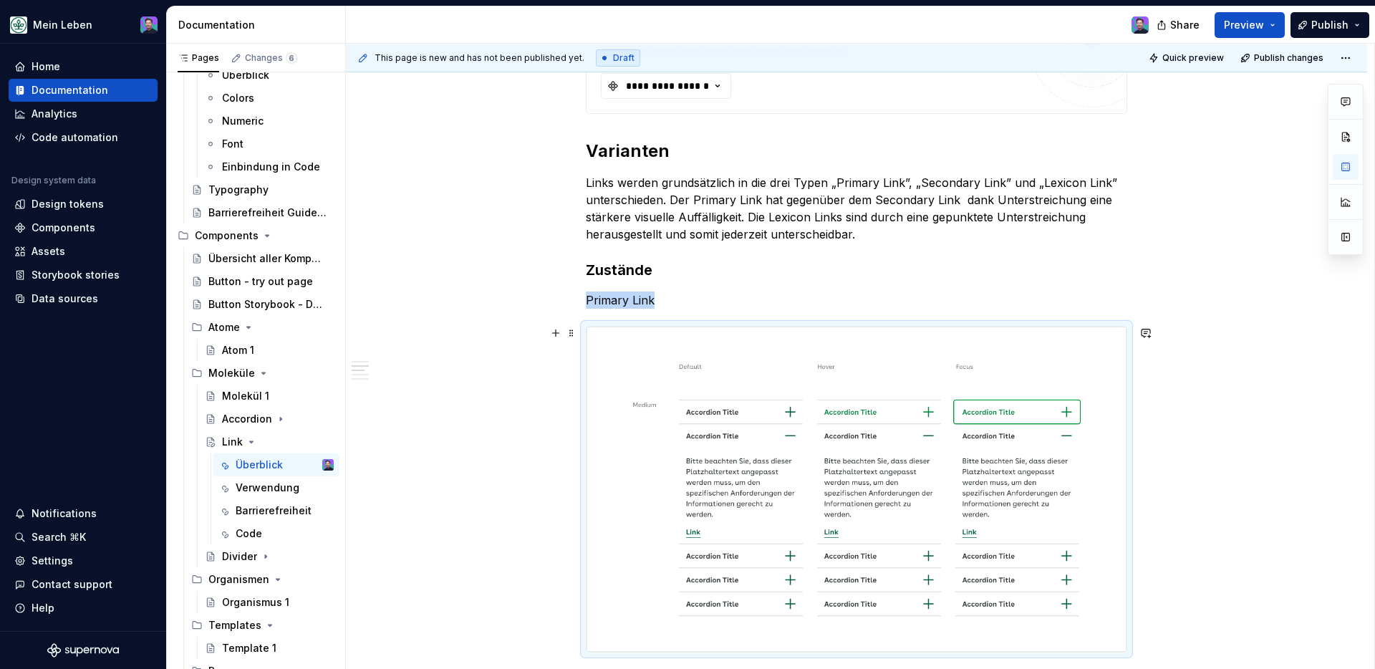
click at [1048, 415] on img at bounding box center [856, 489] width 540 height 325
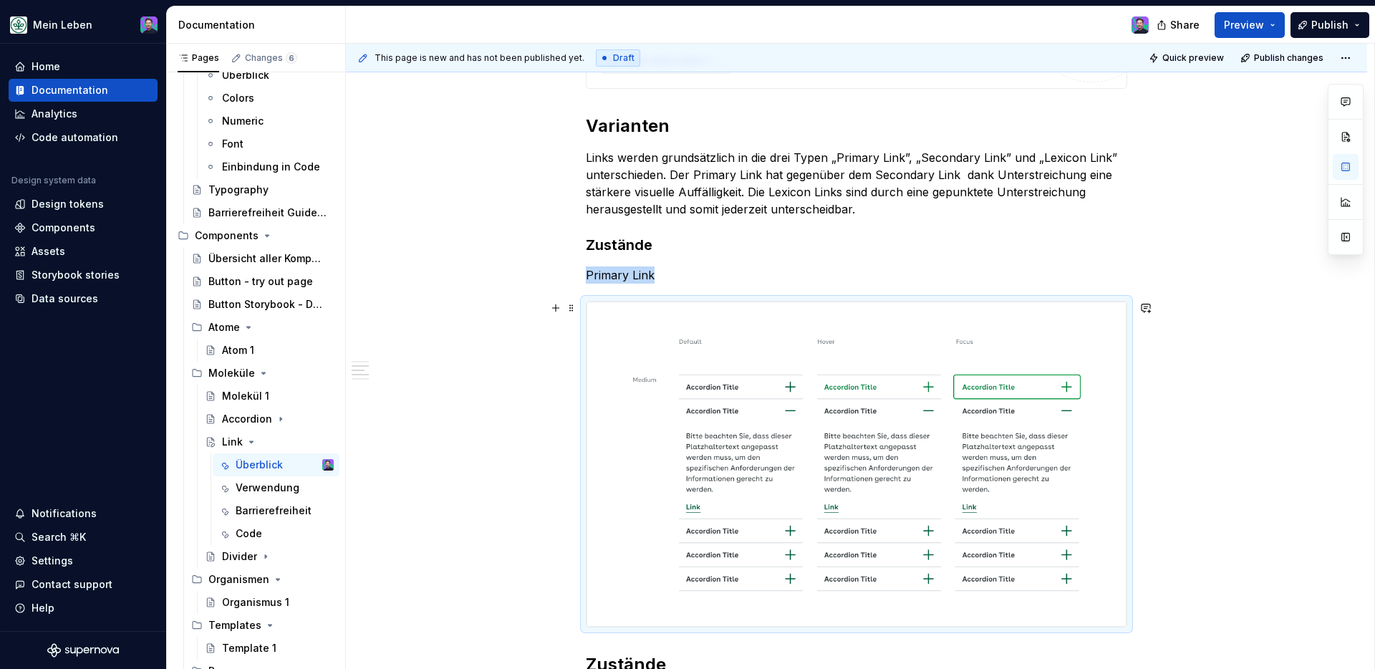
scroll to position [502, 0]
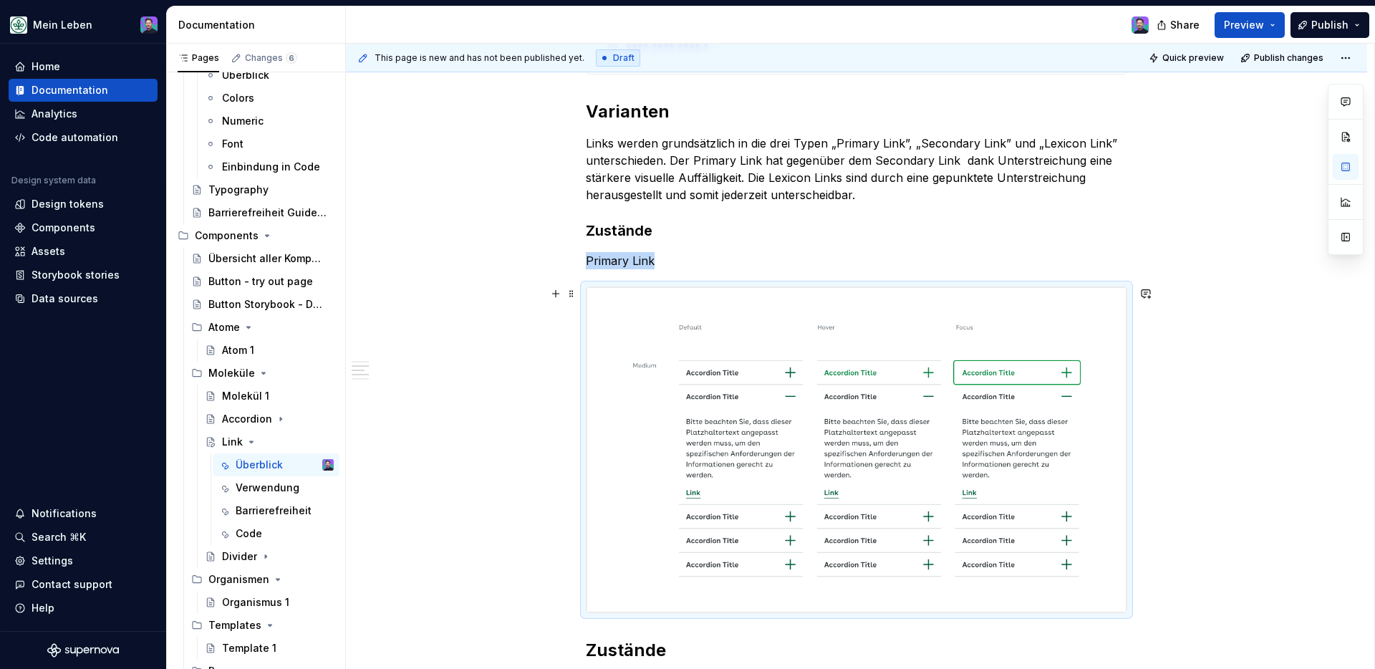
click at [1082, 302] on img at bounding box center [856, 449] width 540 height 325
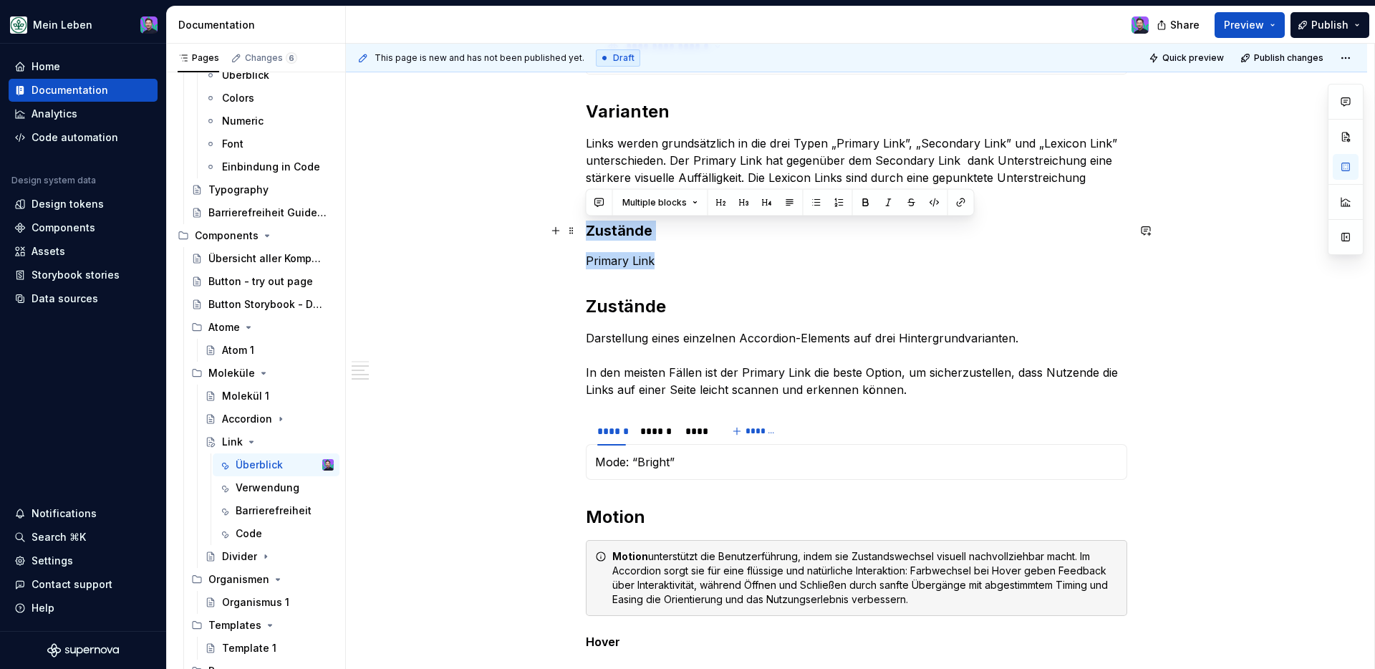
drag, startPoint x: 672, startPoint y: 268, endPoint x: 581, endPoint y: 231, distance: 98.7
click at [581, 231] on div "**********" at bounding box center [856, 504] width 1021 height 1517
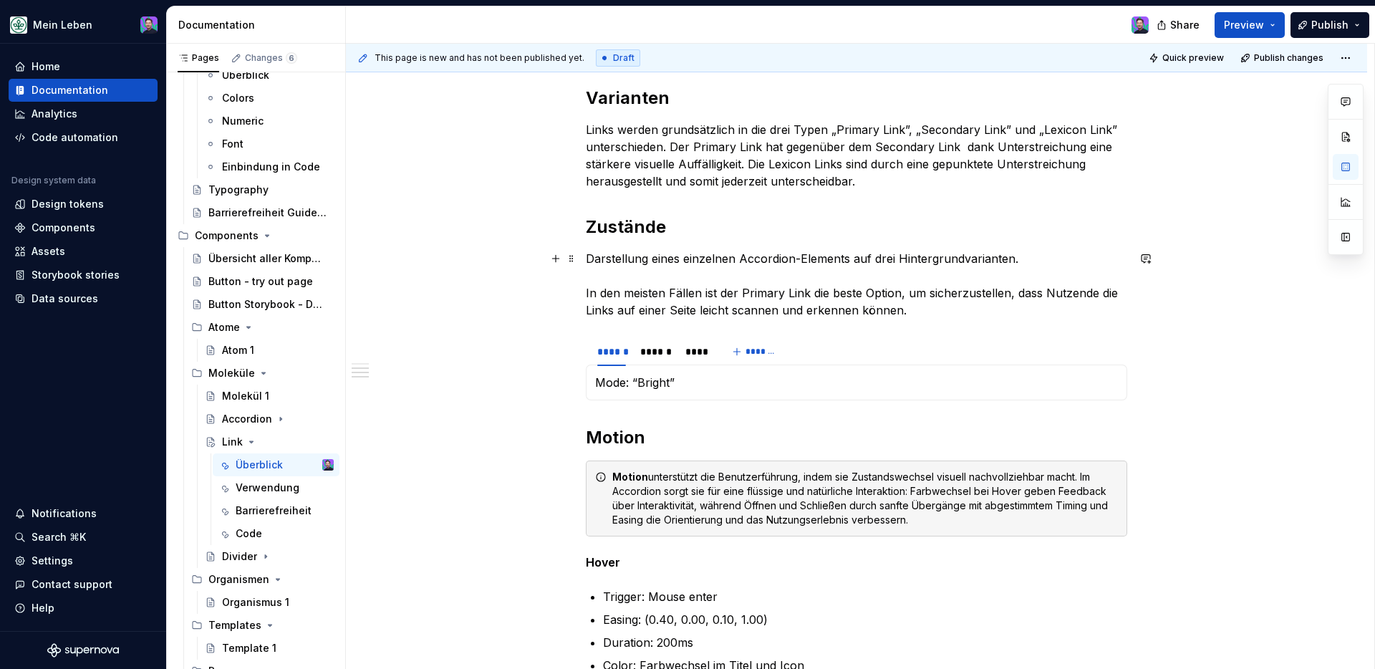
scroll to position [518, 0]
click at [623, 256] on p "Darstellung eines einzelnen Accordion-Elements auf drei Hintergrundvarianten. I…" at bounding box center [856, 282] width 541 height 69
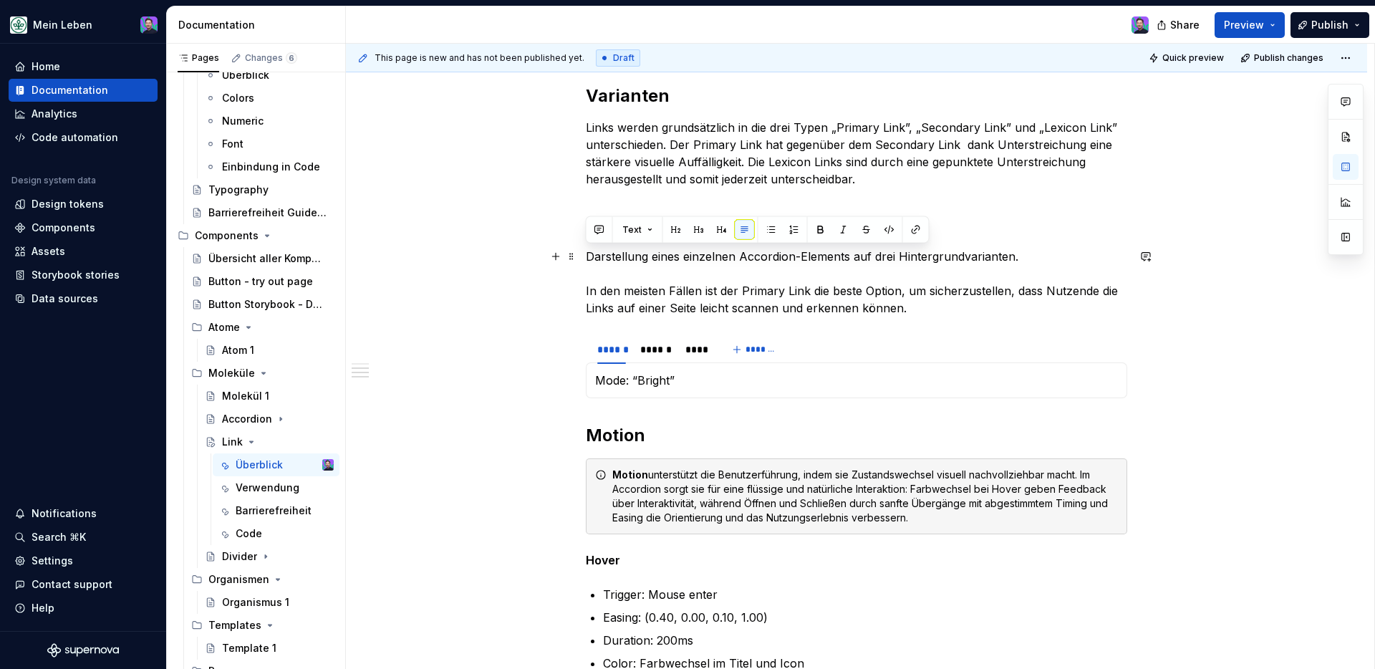
click at [623, 256] on p "Darstellung eines einzelnen Accordion-Elements auf drei Hintergrundvarianten. I…" at bounding box center [856, 282] width 541 height 69
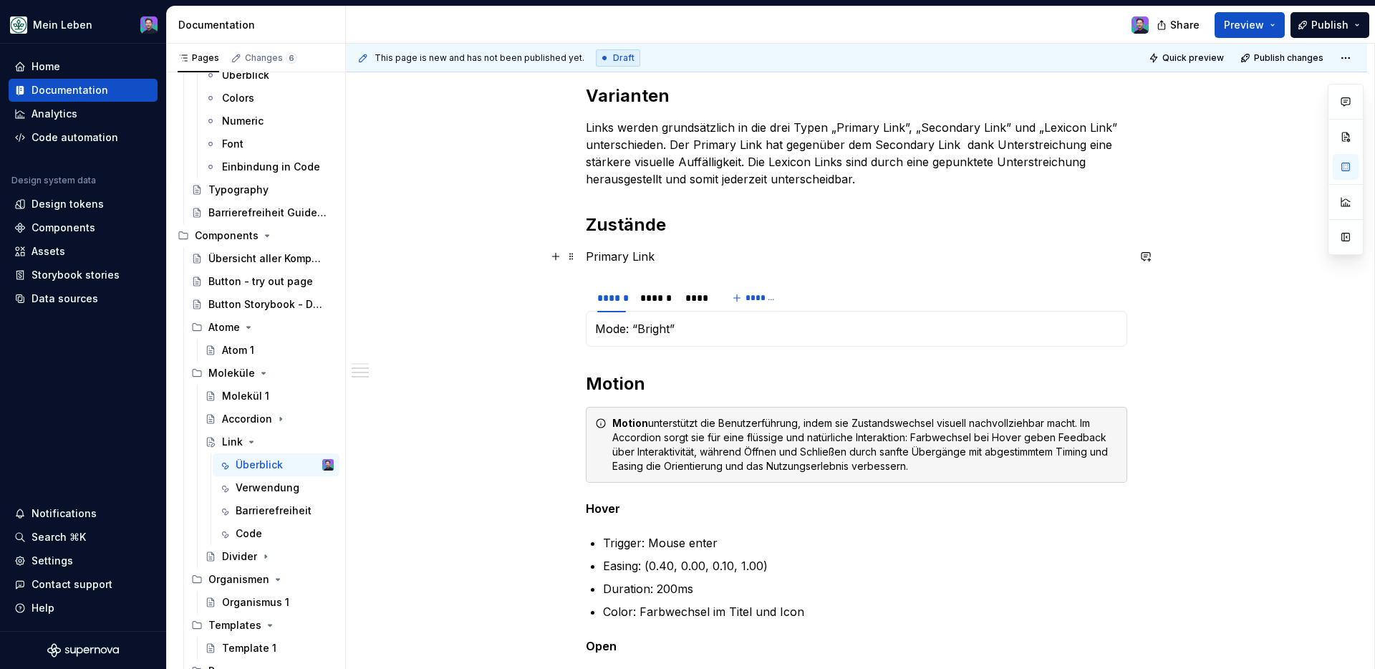
click at [646, 257] on p "Primary Link" at bounding box center [856, 256] width 541 height 17
click at [665, 255] on p "Primary Link" at bounding box center [856, 256] width 541 height 17
drag, startPoint x: 659, startPoint y: 255, endPoint x: 587, endPoint y: 257, distance: 71.6
click at [587, 257] on p "Primary Link" at bounding box center [856, 256] width 541 height 17
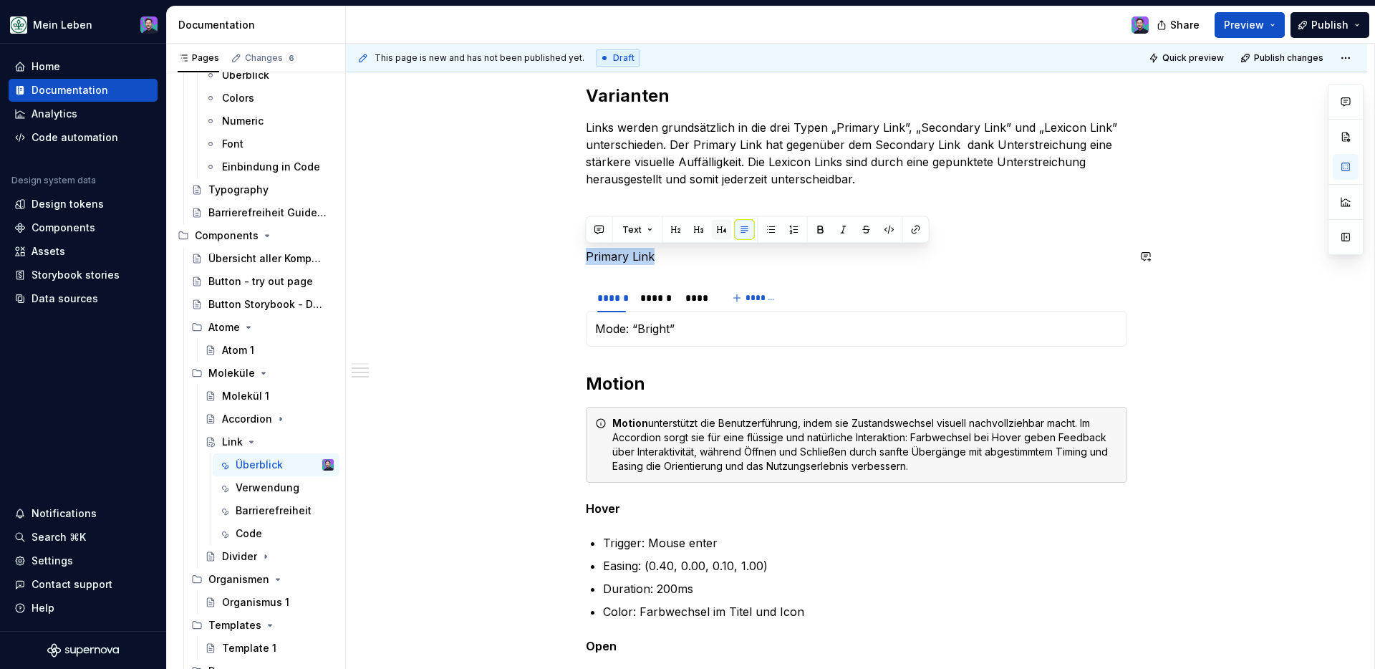
click at [719, 226] on button "button" at bounding box center [722, 230] width 20 height 20
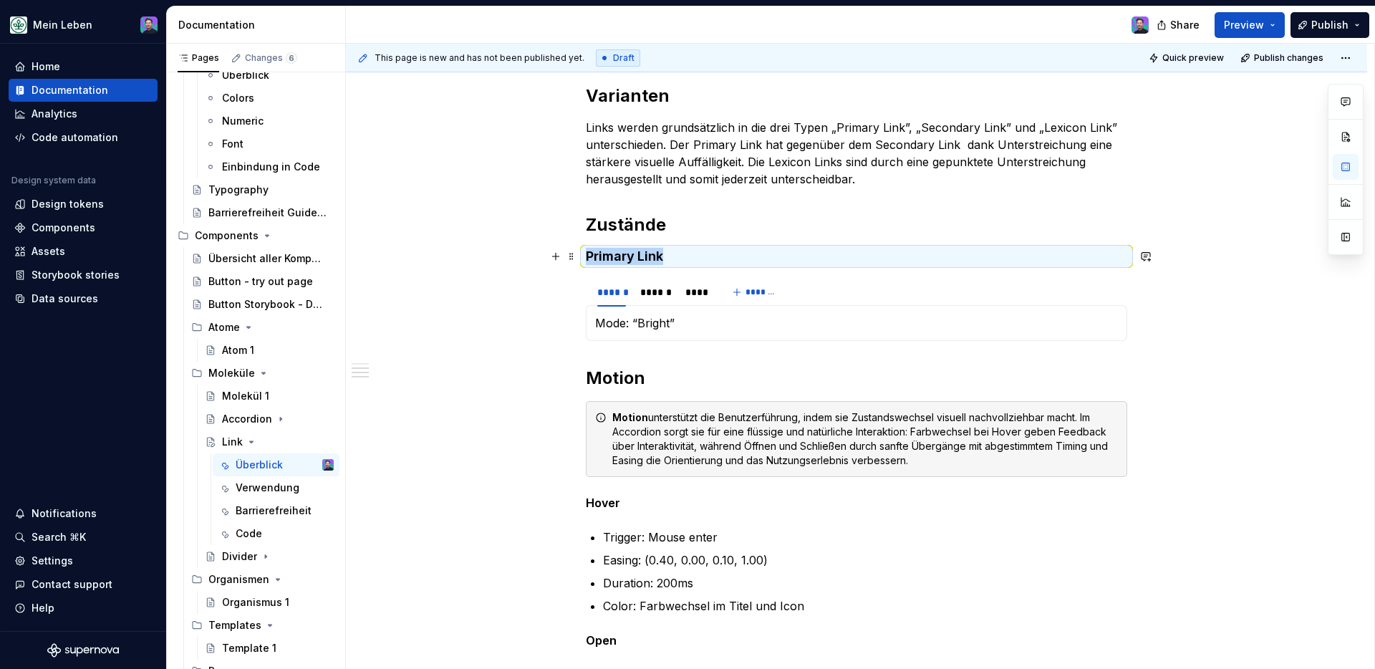
click at [826, 255] on h4 "Primary Link" at bounding box center [856, 256] width 541 height 17
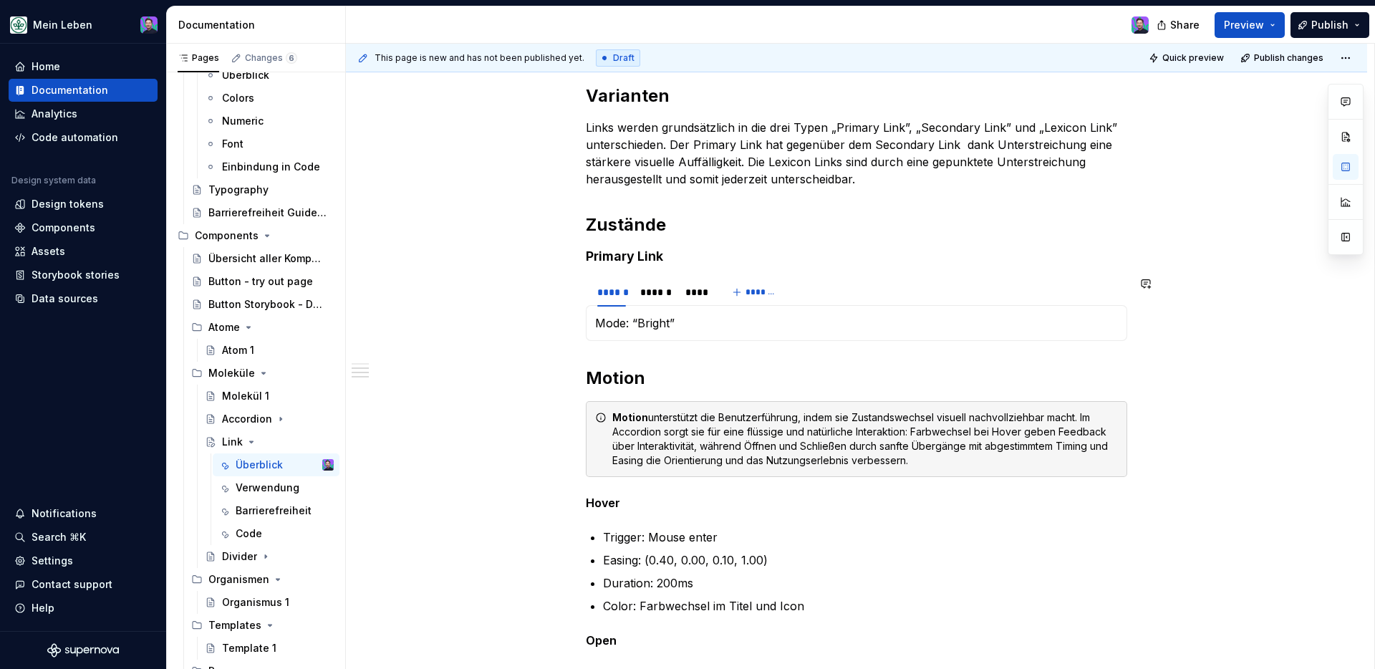
click at [912, 276] on section "****** ****** **** ******* Mode: “Bright” Mode: “Subtle” Mode: “Dark”" at bounding box center [856, 308] width 541 height 64
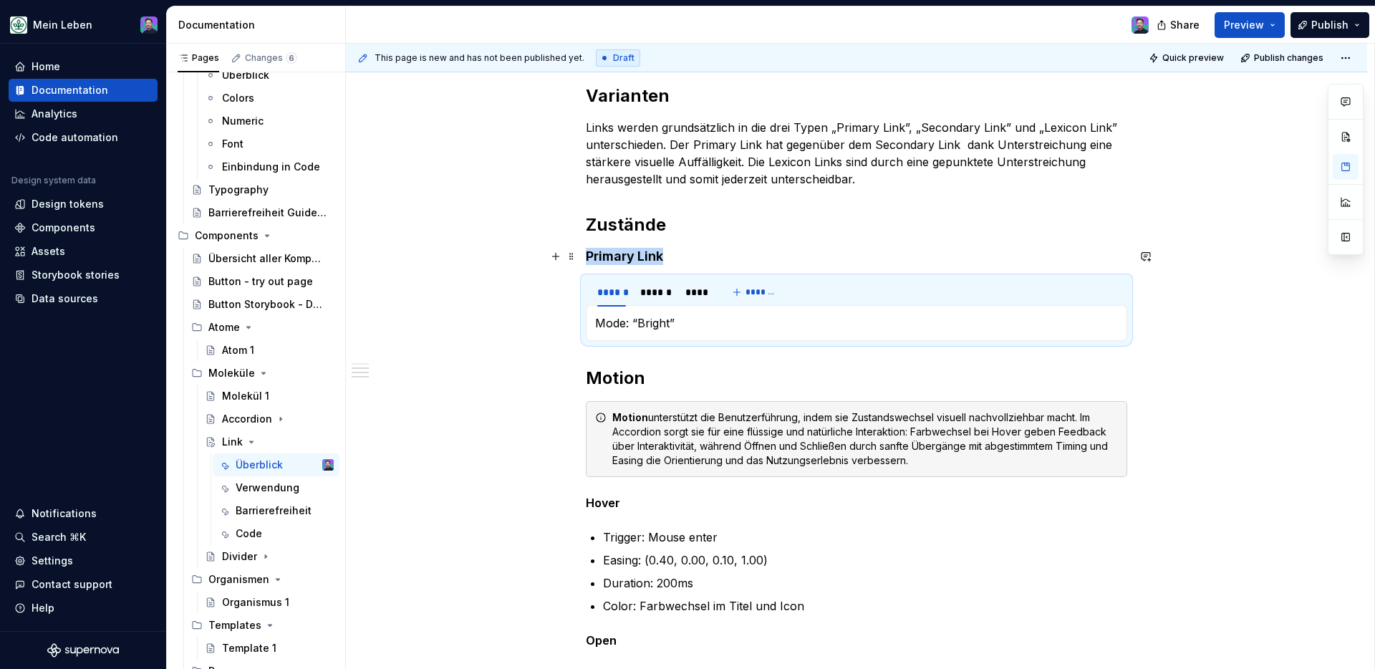
drag, startPoint x: 918, startPoint y: 262, endPoint x: 927, endPoint y: 265, distance: 9.1
click at [918, 262] on h4 "Primary Link" at bounding box center [856, 256] width 541 height 17
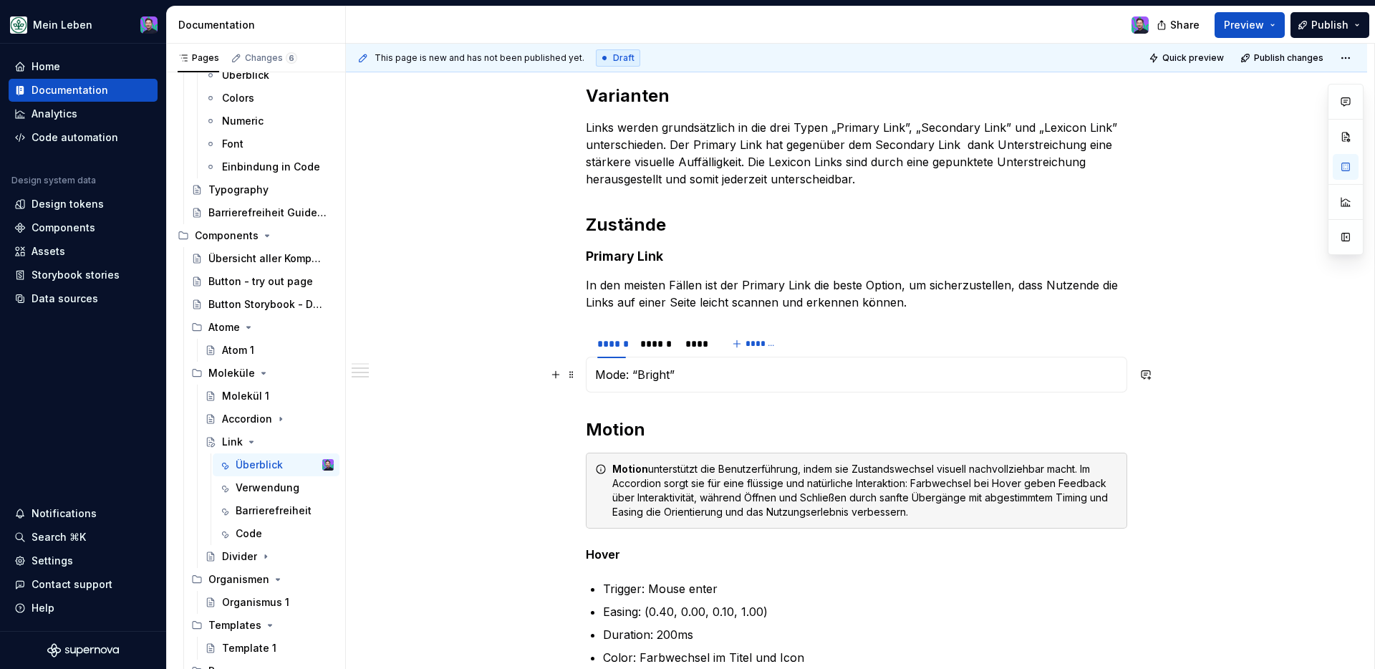
click at [1082, 380] on div "**********" at bounding box center [856, 453] width 1021 height 1445
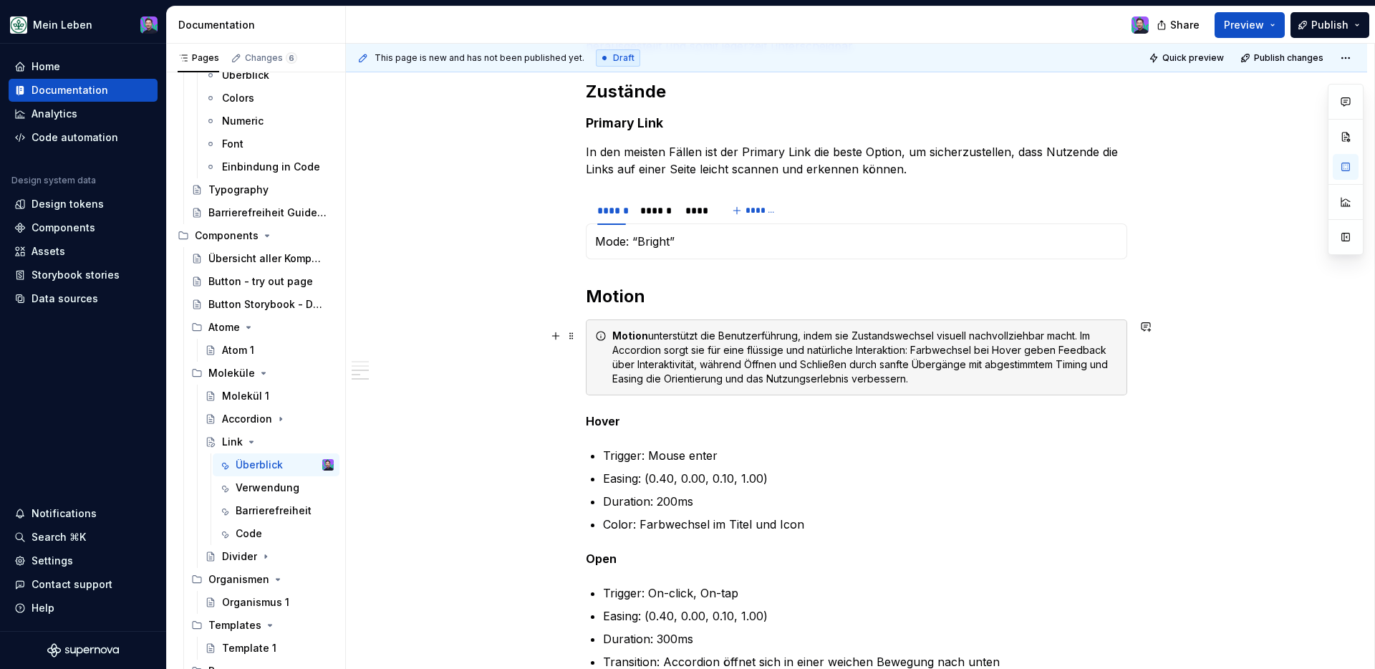
scroll to position [652, 0]
drag, startPoint x: 589, startPoint y: 351, endPoint x: 1187, endPoint y: 380, distance: 599.4
click at [1082, 380] on div "**********" at bounding box center [856, 319] width 1021 height 1445
click at [1082, 384] on div "**********" at bounding box center [856, 319] width 1021 height 1445
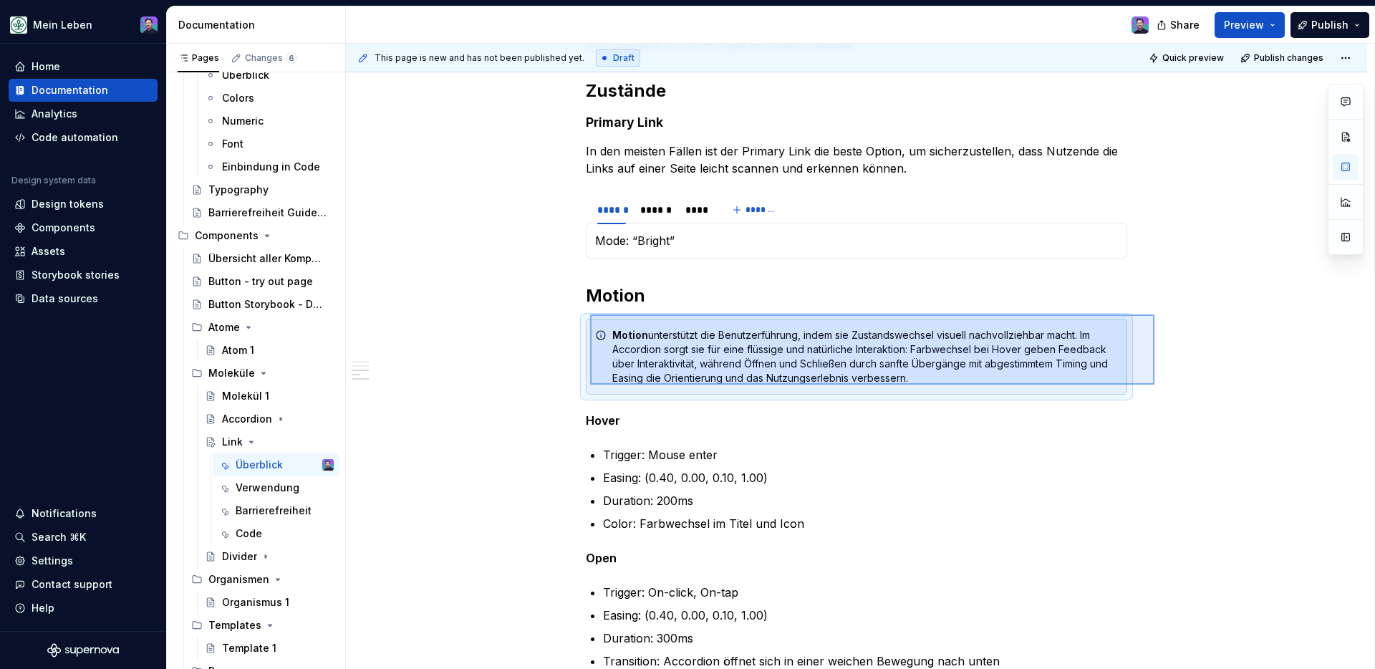
drag, startPoint x: 1154, startPoint y: 385, endPoint x: 590, endPoint y: 314, distance: 568.0
click at [590, 314] on div "**********" at bounding box center [860, 357] width 1028 height 626
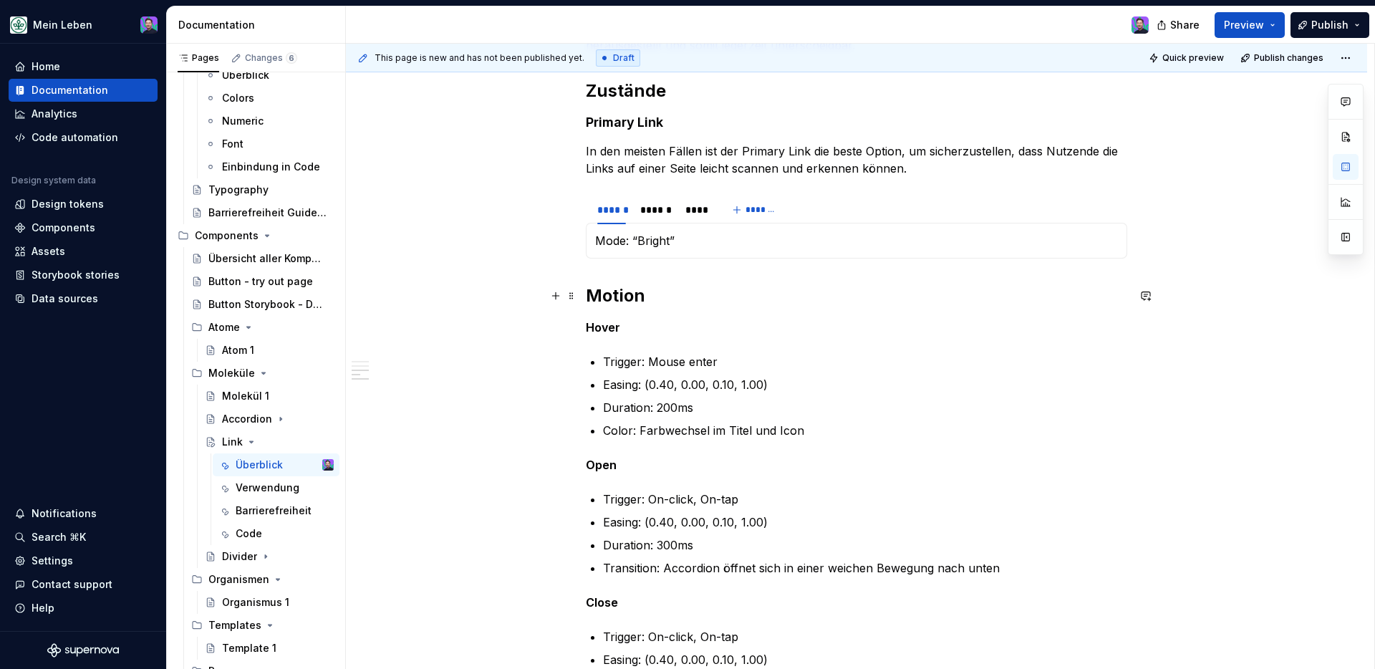
click at [652, 303] on h2 "Motion" at bounding box center [856, 295] width 541 height 23
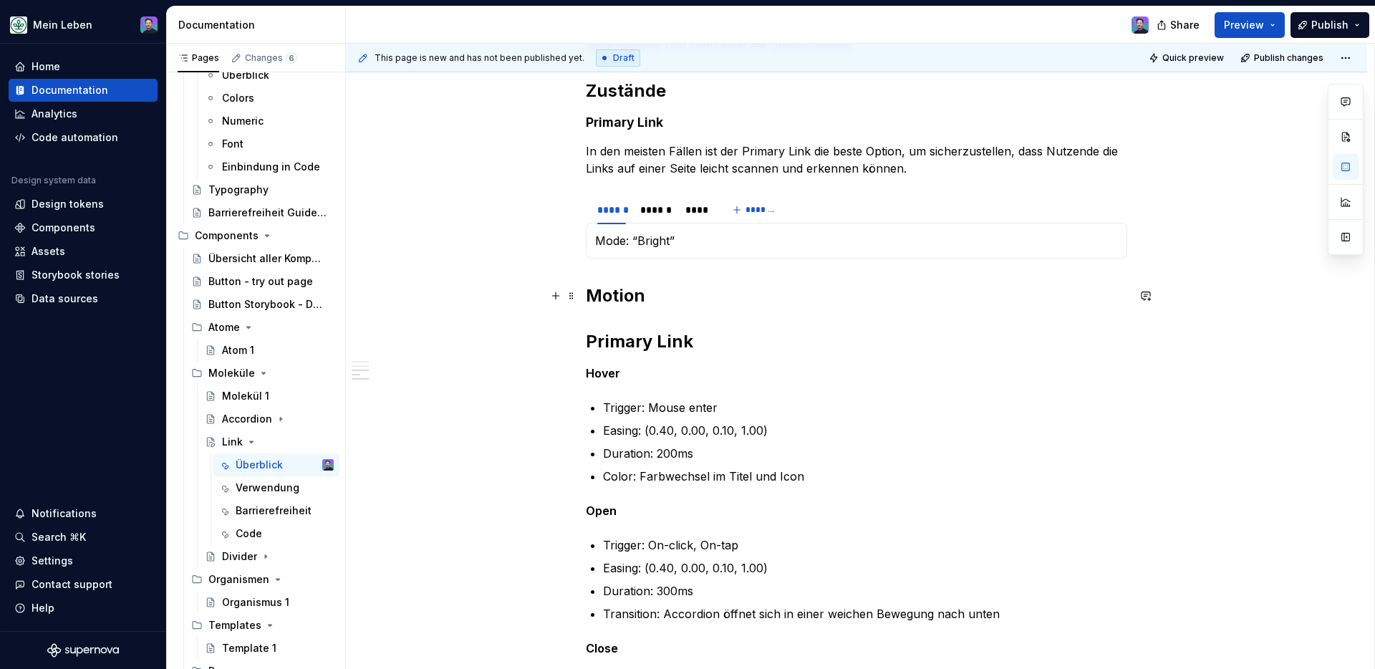
click at [648, 342] on h2 "Motion Primary Link" at bounding box center [856, 318] width 541 height 69
click at [625, 406] on p "Trigger: Mouse enter" at bounding box center [865, 407] width 524 height 17
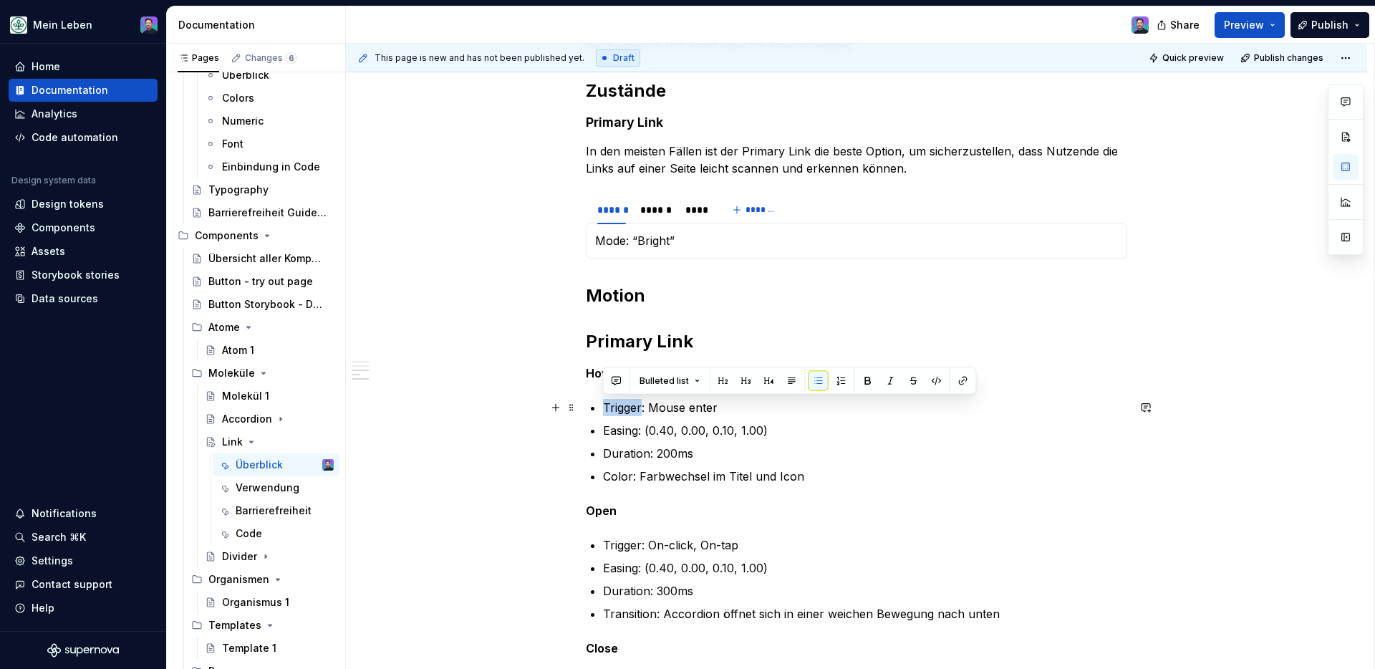
click at [625, 406] on p "Trigger: Mouse enter" at bounding box center [865, 407] width 524 height 17
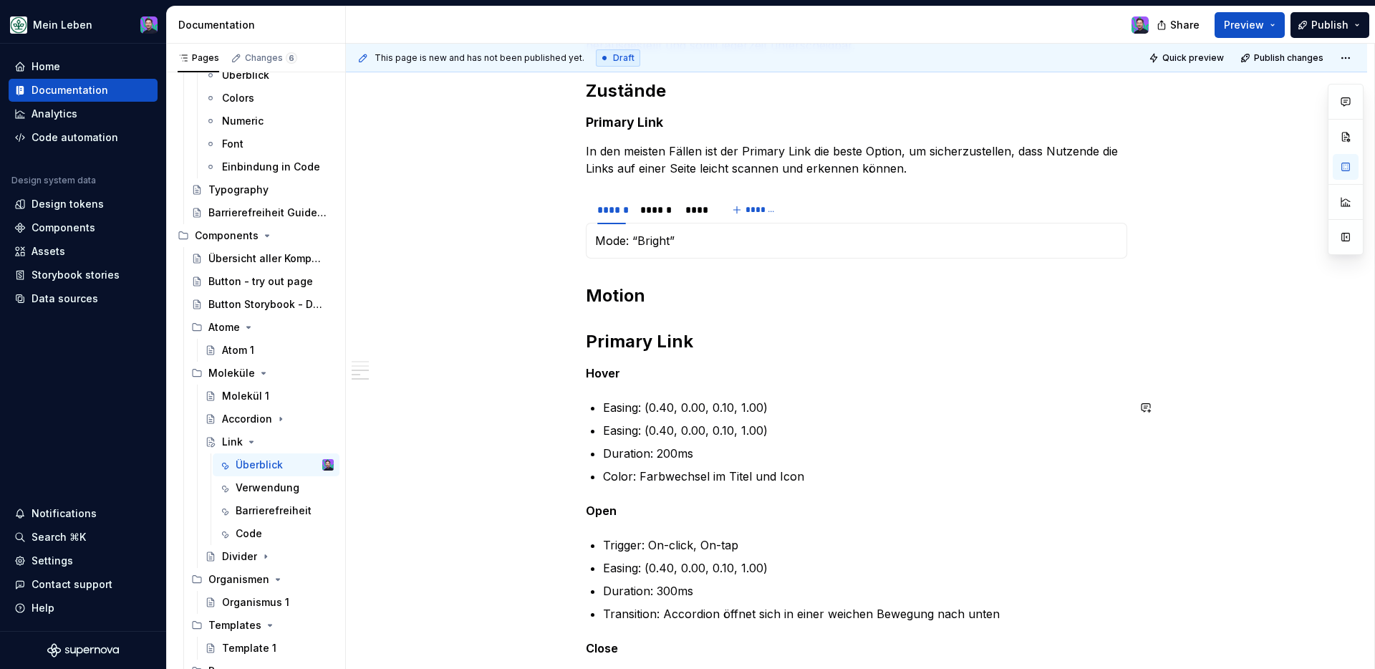
click at [622, 433] on p "Easing: (0.40, 0.00, 0.10, 1.00)" at bounding box center [865, 430] width 524 height 17
click at [641, 450] on p "Duration: 200ms" at bounding box center [865, 453] width 524 height 17
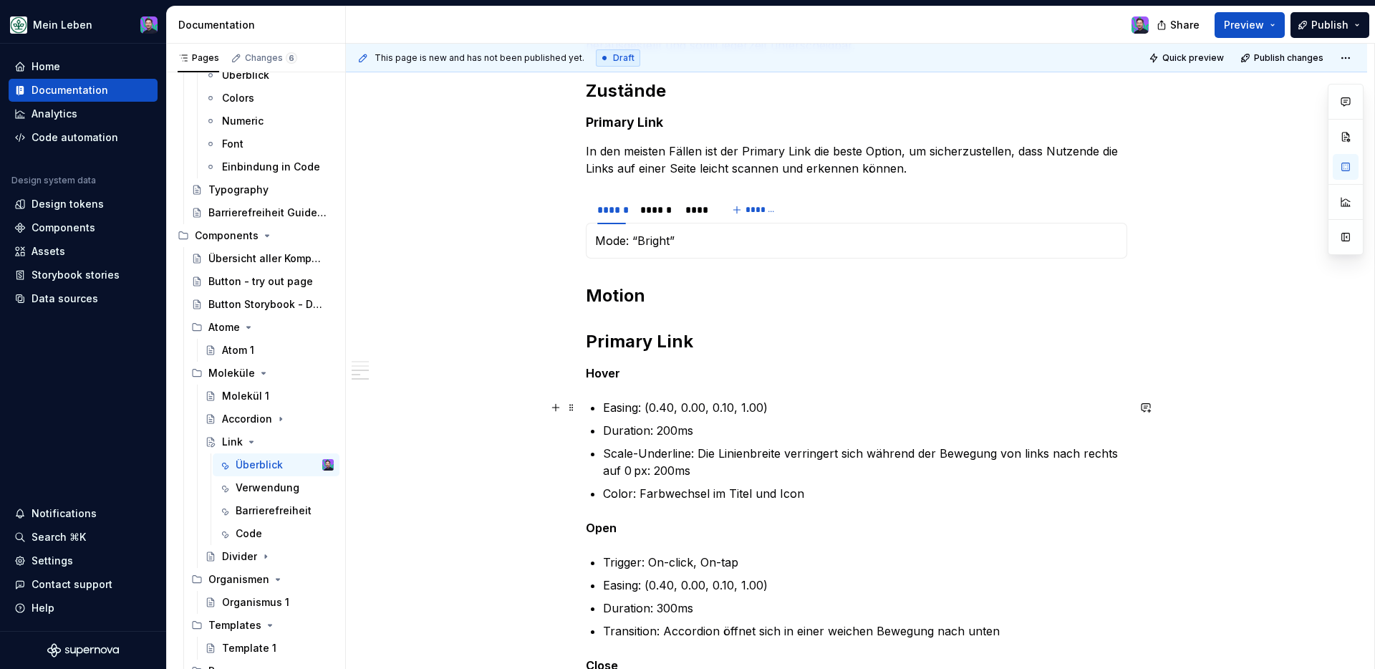
click at [708, 496] on p "Color: Farbwechsel im Titel und Icon" at bounding box center [865, 493] width 524 height 17
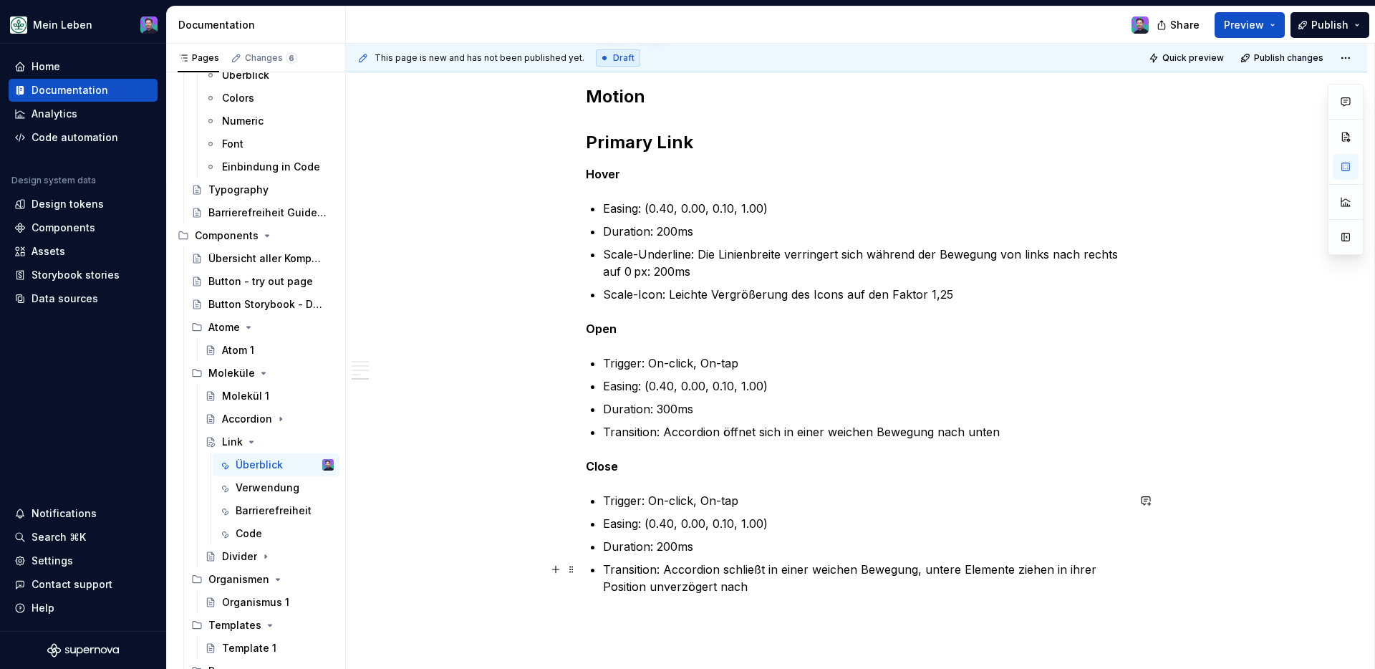
scroll to position [894, 0]
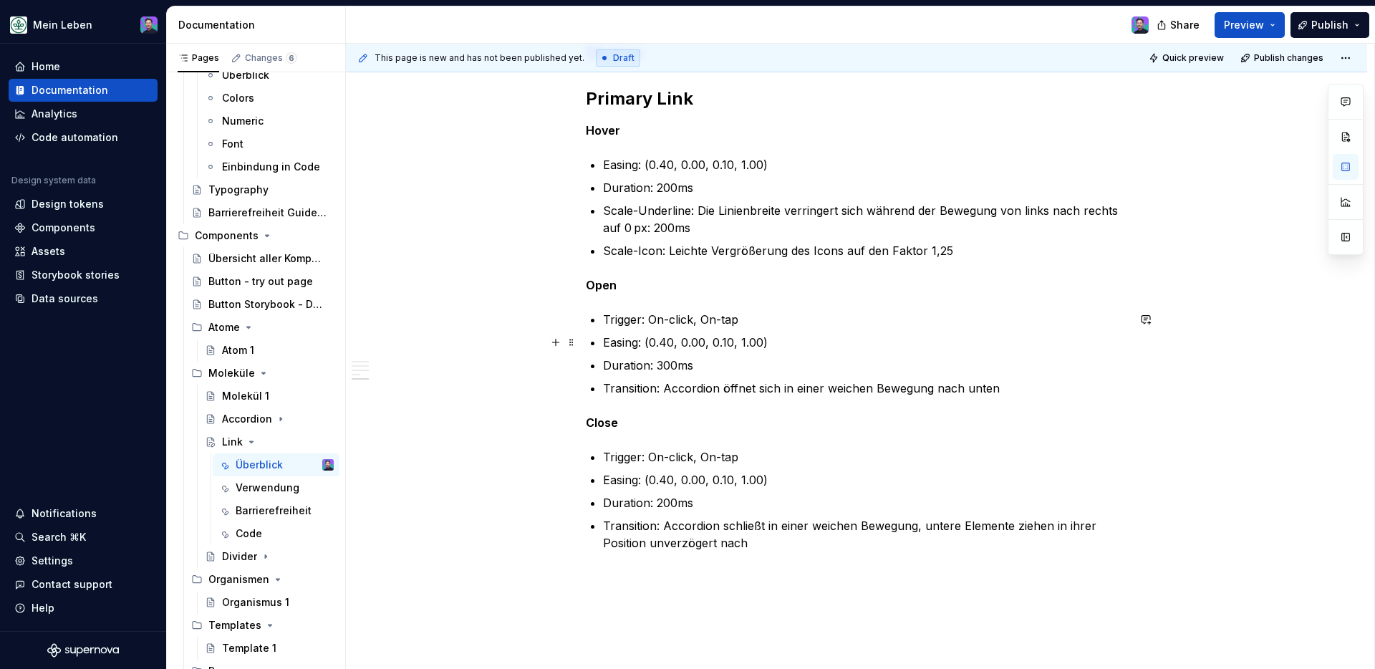
click at [709, 329] on ul "Trigger: On-click, On-tap Easing: (0.40, 0.00, 0.10, 1.00) Duration: 300ms Tran…" at bounding box center [865, 354] width 524 height 86
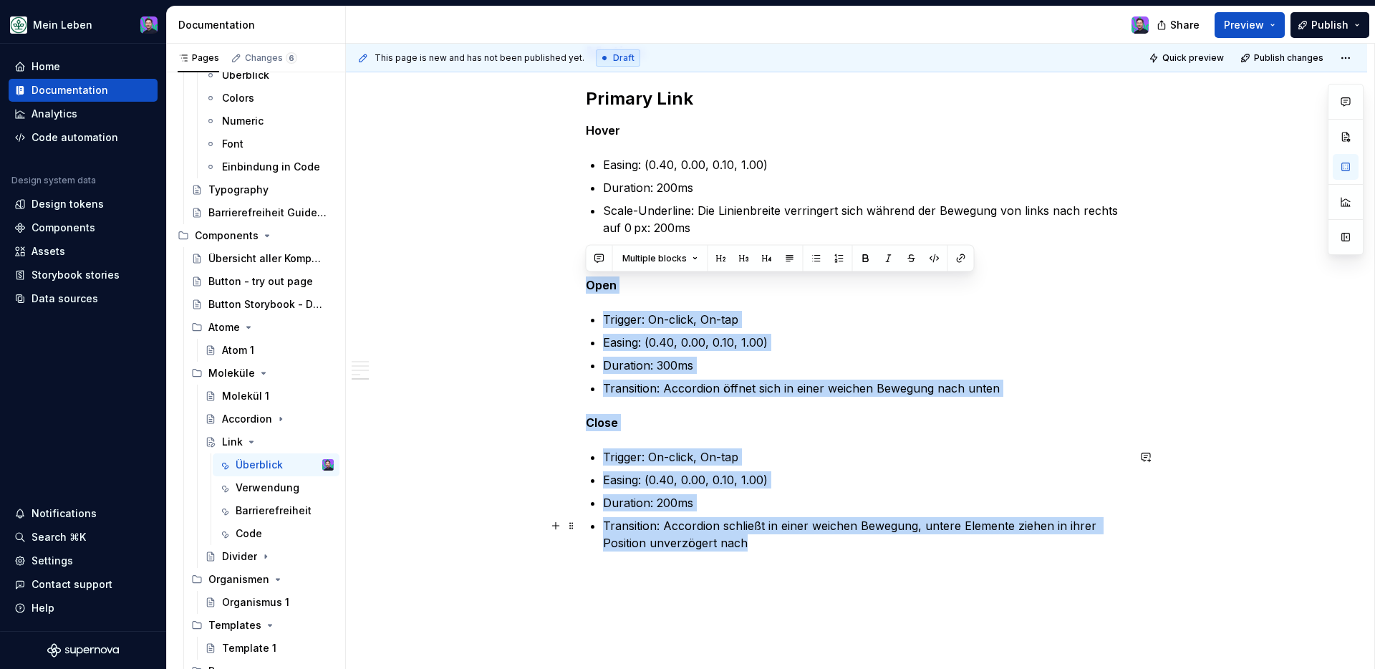
drag, startPoint x: 587, startPoint y: 284, endPoint x: 849, endPoint y: 545, distance: 370.2
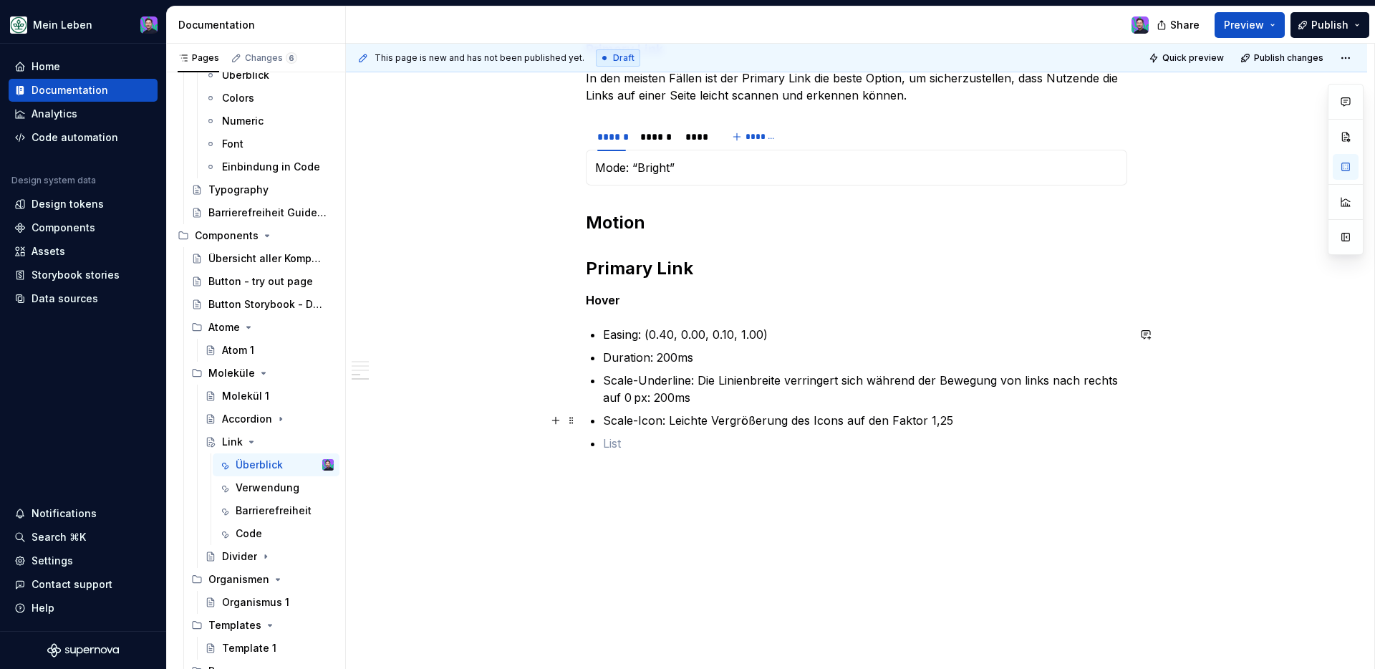
scroll to position [736, 0]
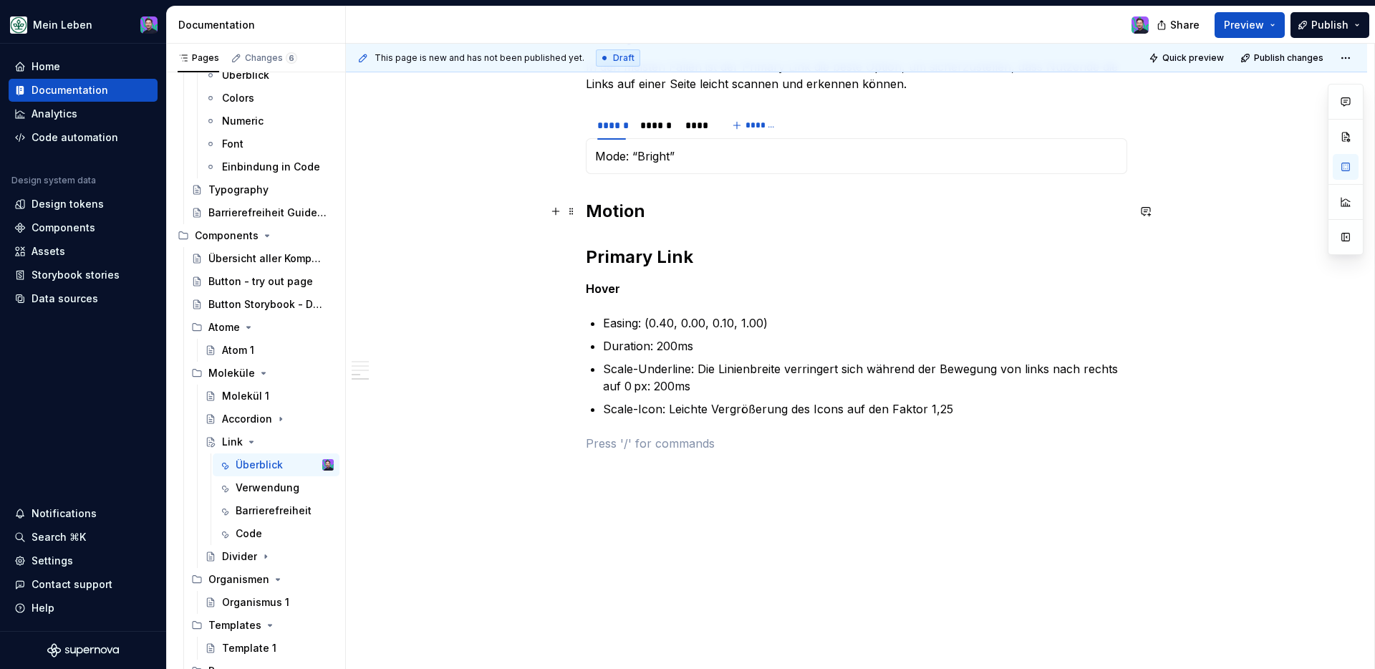
click at [629, 260] on h2 "Motion Primary Link" at bounding box center [856, 234] width 541 height 69
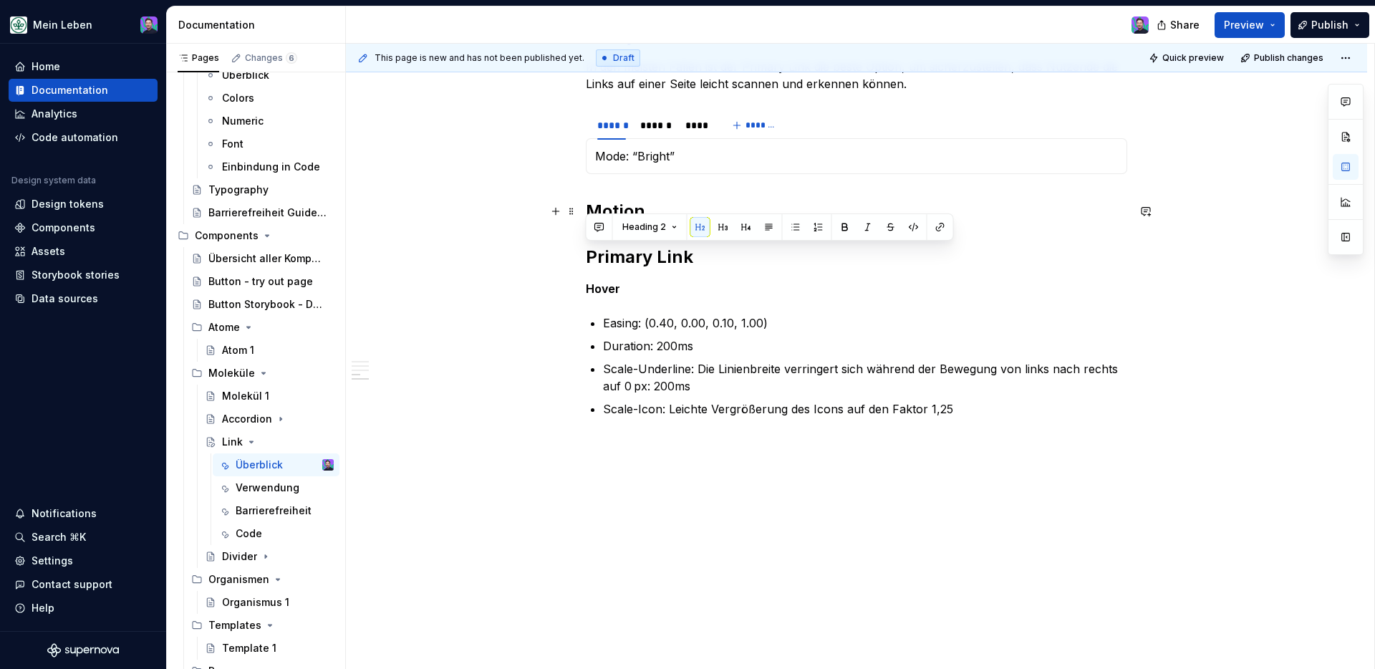
click at [629, 260] on h2 "Motion Primary Link" at bounding box center [856, 234] width 541 height 69
drag, startPoint x: 697, startPoint y: 258, endPoint x: 569, endPoint y: 260, distance: 128.2
click at [569, 260] on div "**********" at bounding box center [856, 90] width 1021 height 1157
click at [719, 226] on button "button" at bounding box center [723, 227] width 20 height 20
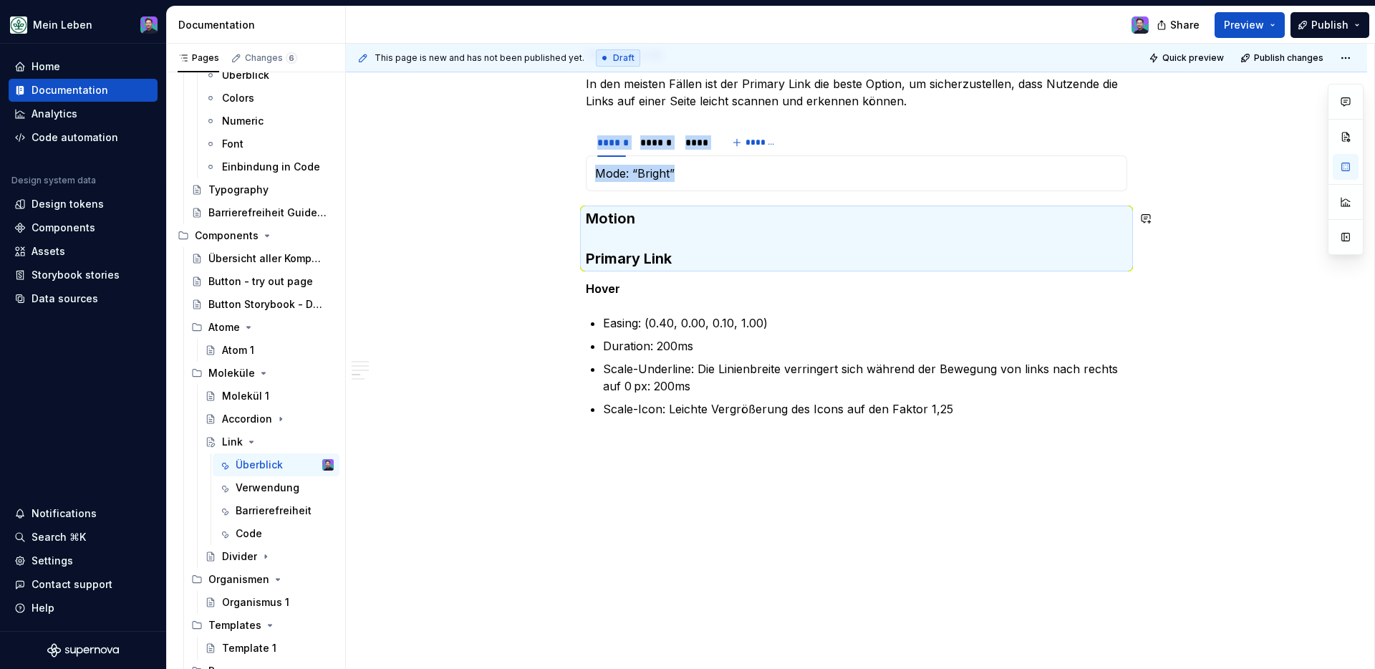
scroll to position [719, 0]
type textarea "*"
click at [691, 256] on h3 "Motion Primary Link" at bounding box center [856, 238] width 541 height 60
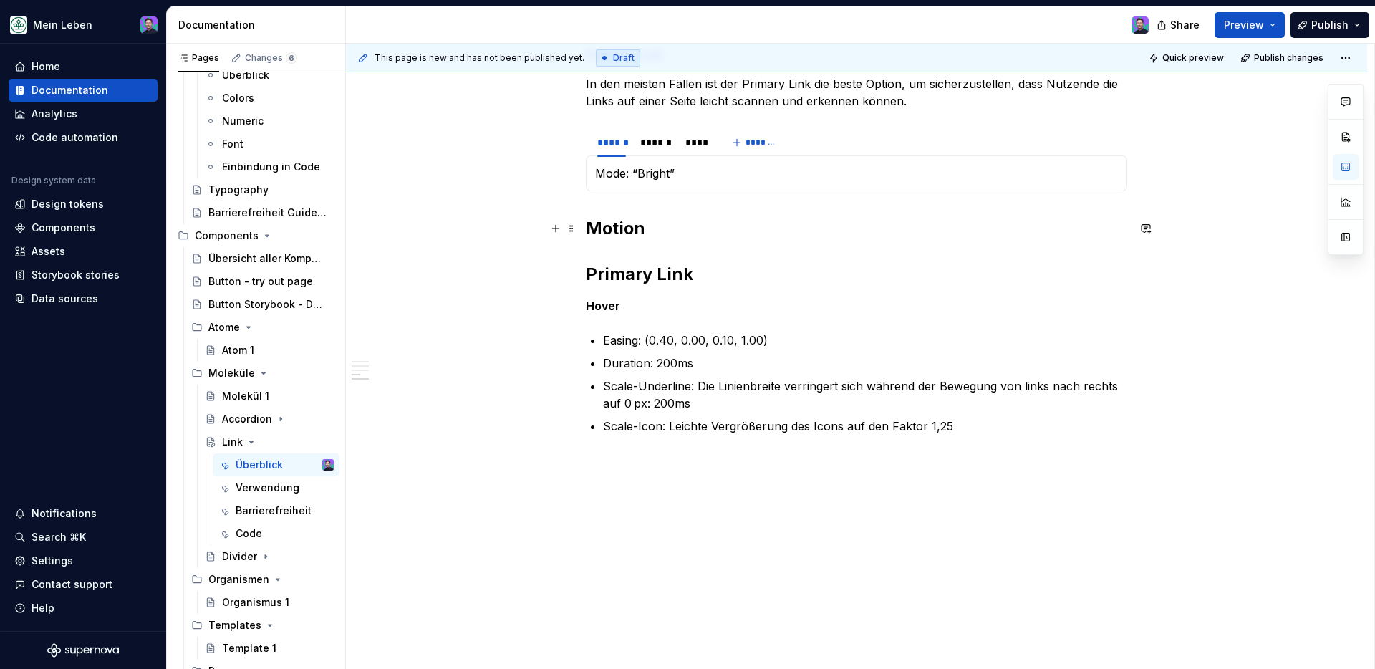
click at [705, 271] on h2 "Motion Primary Link" at bounding box center [856, 251] width 541 height 69
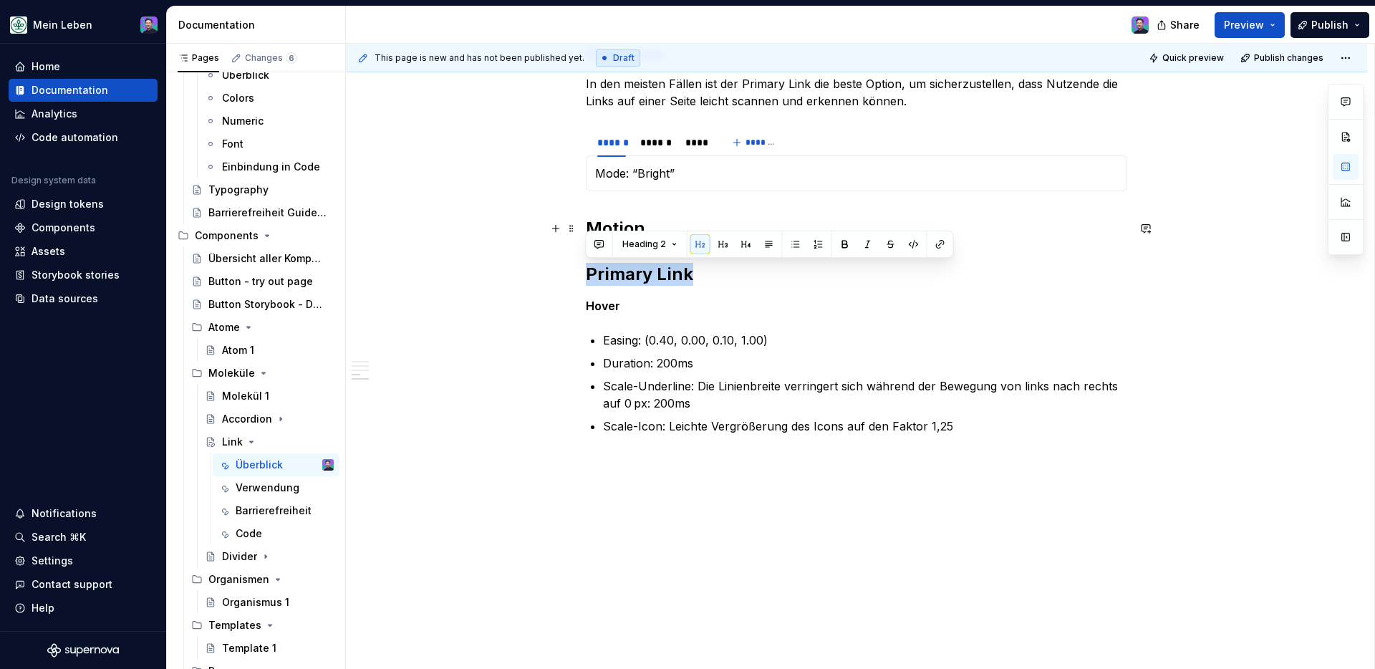
drag, startPoint x: 692, startPoint y: 274, endPoint x: 569, endPoint y: 276, distance: 123.9
click at [569, 276] on div "**********" at bounding box center [856, 108] width 1021 height 1157
click at [617, 301] on strong "Hover" at bounding box center [603, 306] width 34 height 14
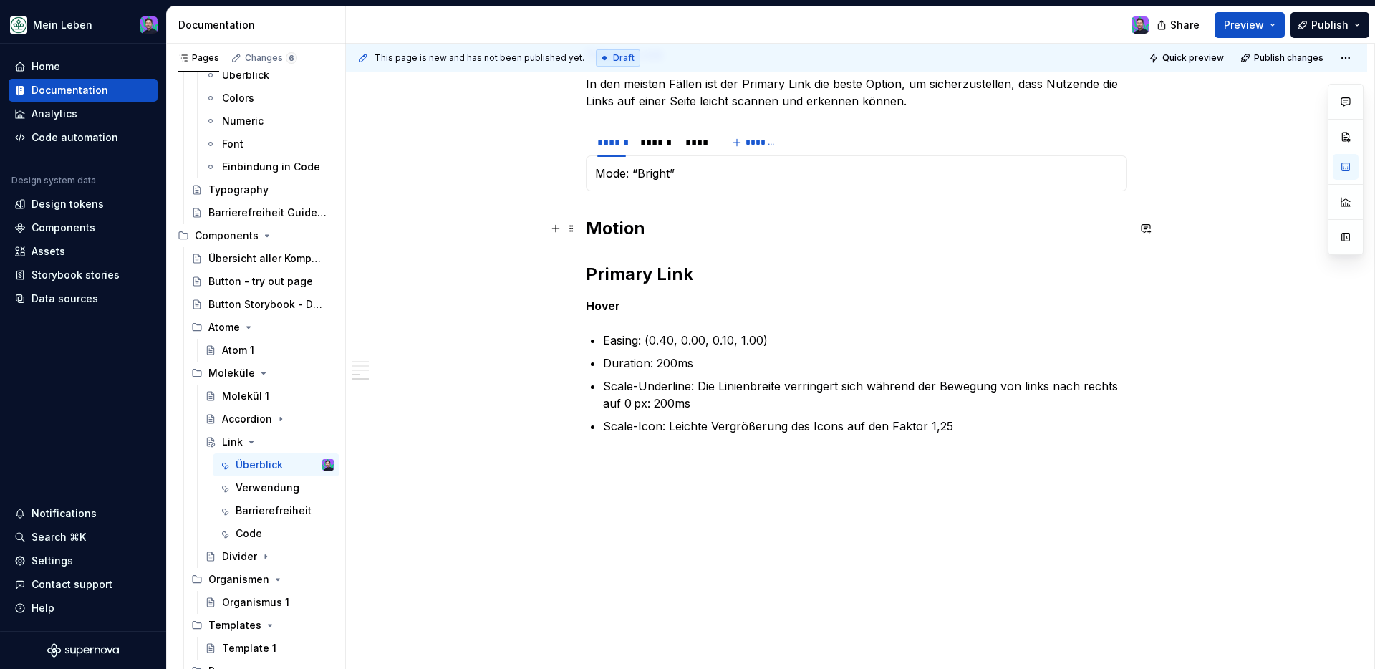
click at [604, 252] on h2 "Motion Primary Link" at bounding box center [856, 251] width 541 height 69
click at [657, 231] on h2 "Motion Primary Link" at bounding box center [856, 251] width 541 height 69
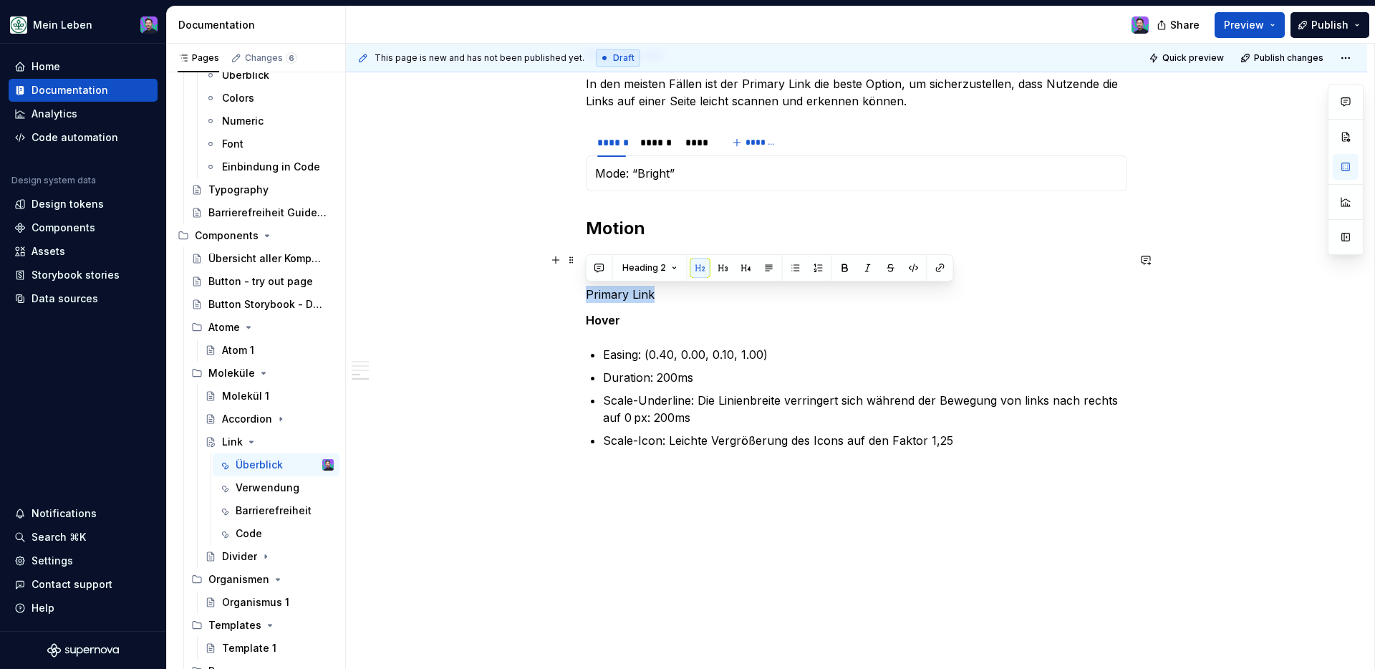
drag, startPoint x: 658, startPoint y: 296, endPoint x: 584, endPoint y: 296, distance: 74.5
click at [584, 296] on div "**********" at bounding box center [856, 116] width 1021 height 1172
click at [740, 269] on button "button" at bounding box center [746, 268] width 20 height 20
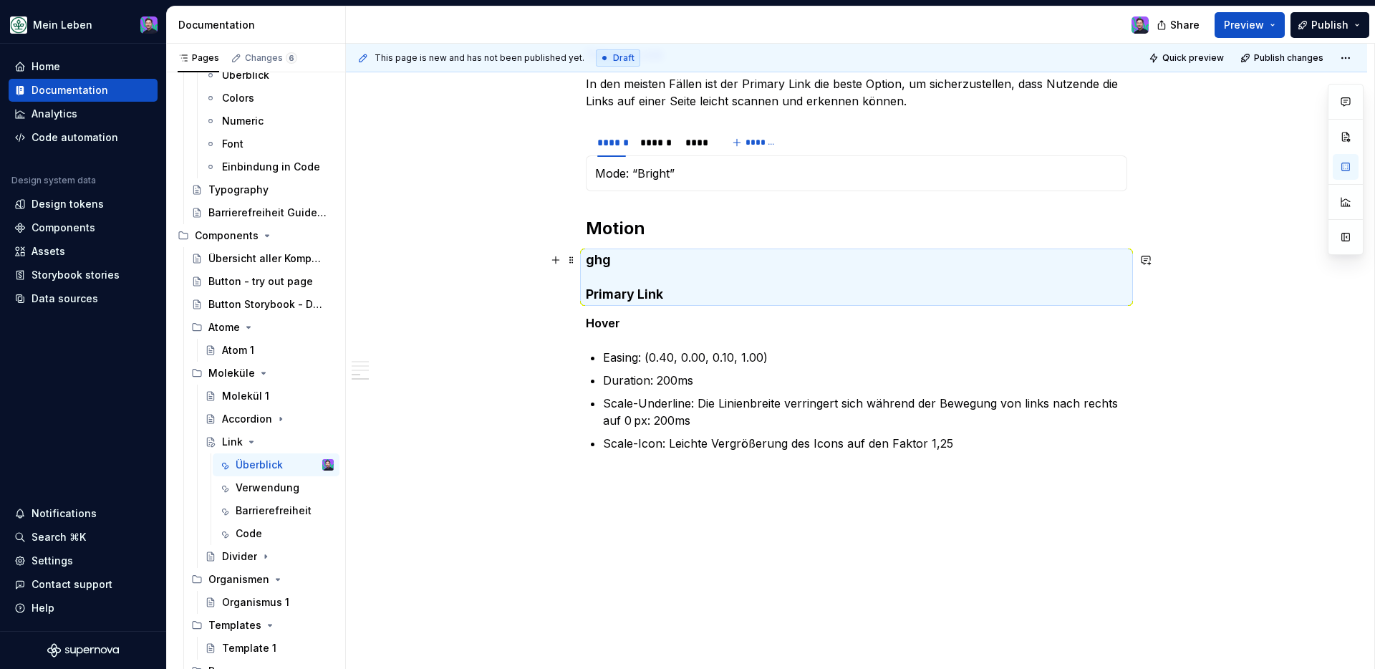
click at [646, 280] on h4 "ghg Primary Link" at bounding box center [856, 277] width 541 height 52
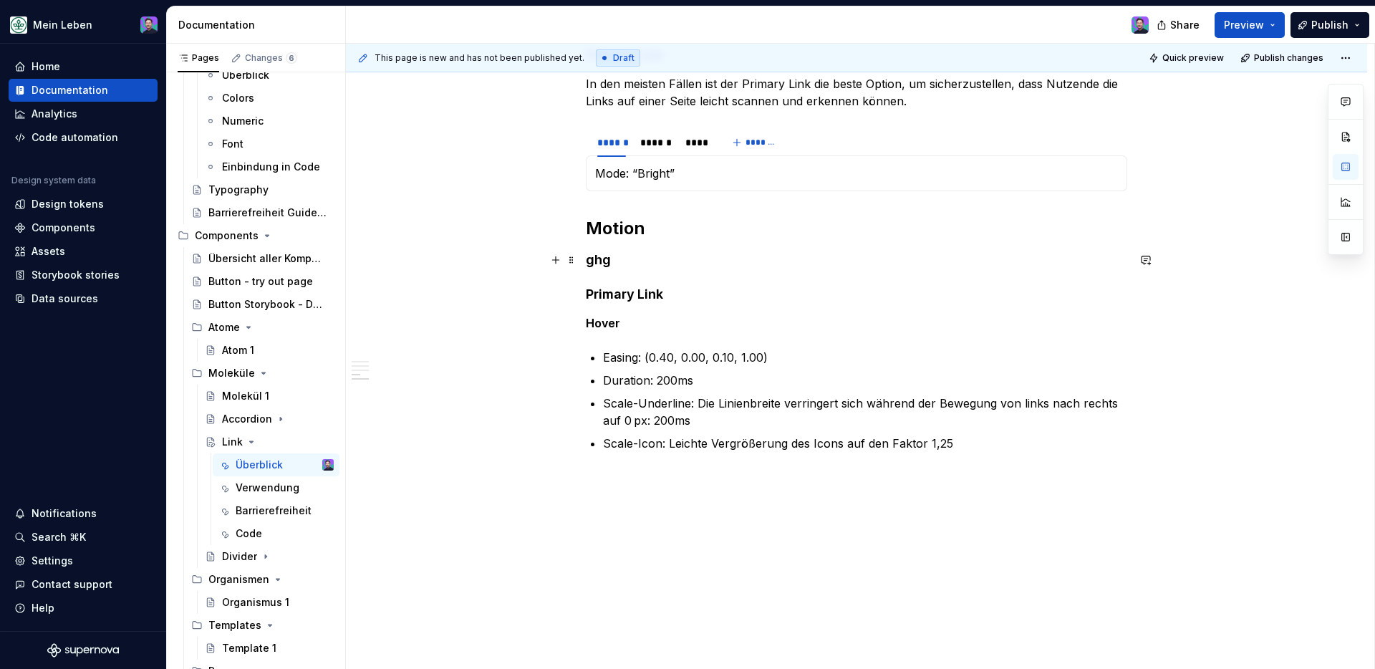
click at [634, 266] on h4 "ghg Primary Link" at bounding box center [856, 277] width 541 height 52
click at [712, 337] on div "**********" at bounding box center [856, 25] width 541 height 922
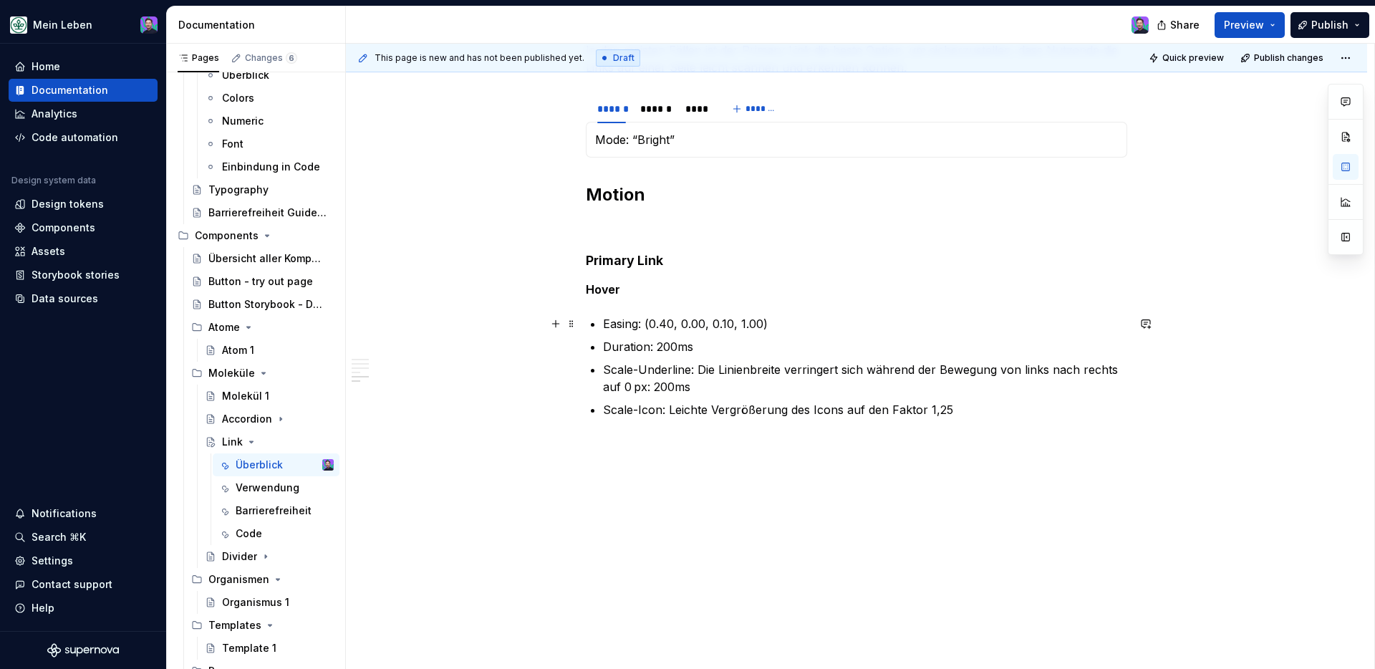
scroll to position [753, 0]
drag, startPoint x: 699, startPoint y: 443, endPoint x: 534, endPoint y: 445, distance: 165.4
click at [534, 445] on div "**********" at bounding box center [856, 82] width 1021 height 1174
click at [717, 412] on button "button" at bounding box center [722, 417] width 20 height 20
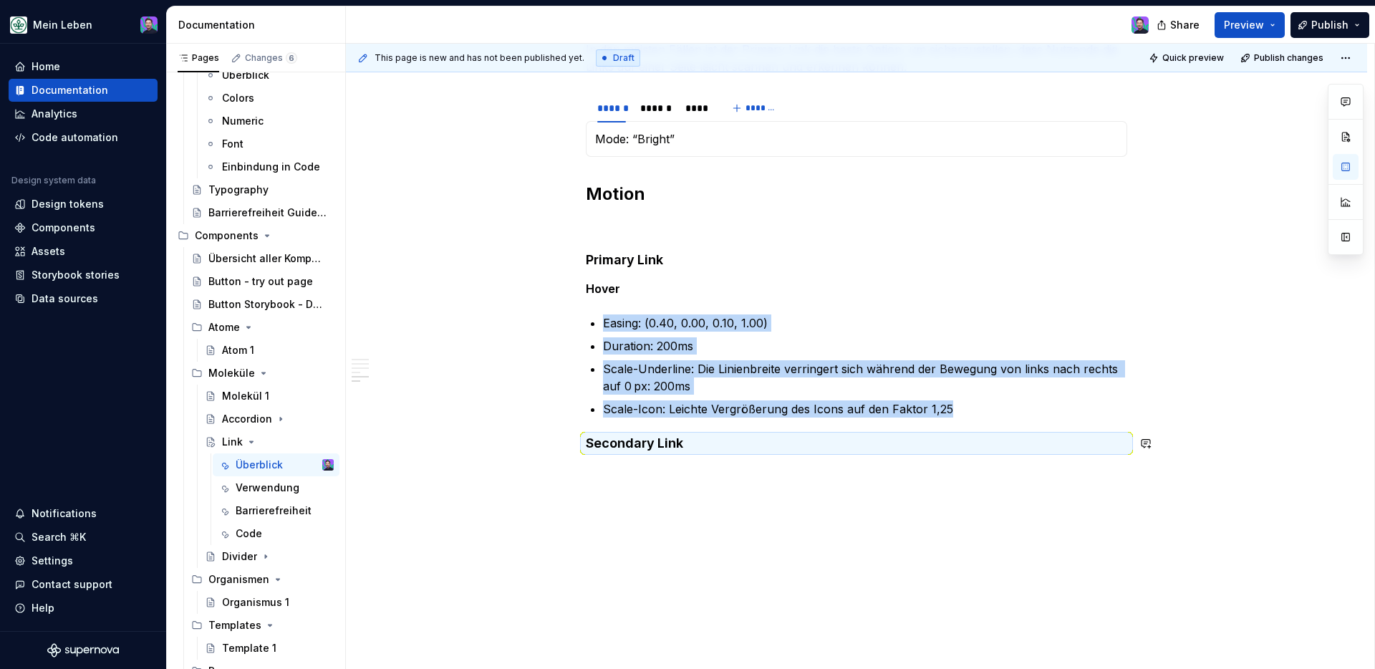
click at [744, 488] on div "**********" at bounding box center [856, 82] width 1021 height 1174
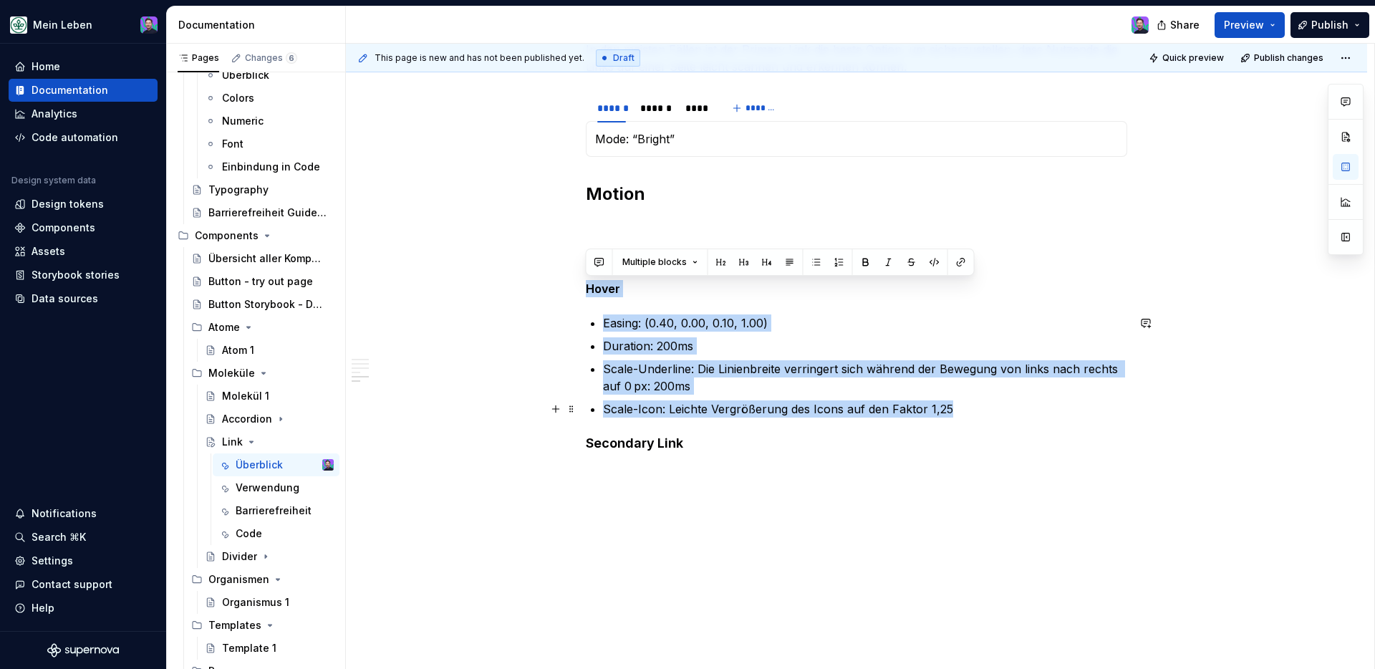
drag, startPoint x: 586, startPoint y: 291, endPoint x: 970, endPoint y: 408, distance: 401.4
click at [970, 408] on div "**********" at bounding box center [856, 5] width 541 height 951
copy div "Hover Easing: (0.40, 0.00, 0.10, 1.00) Duration: 200ms Scale-Underline: Die Lin…"
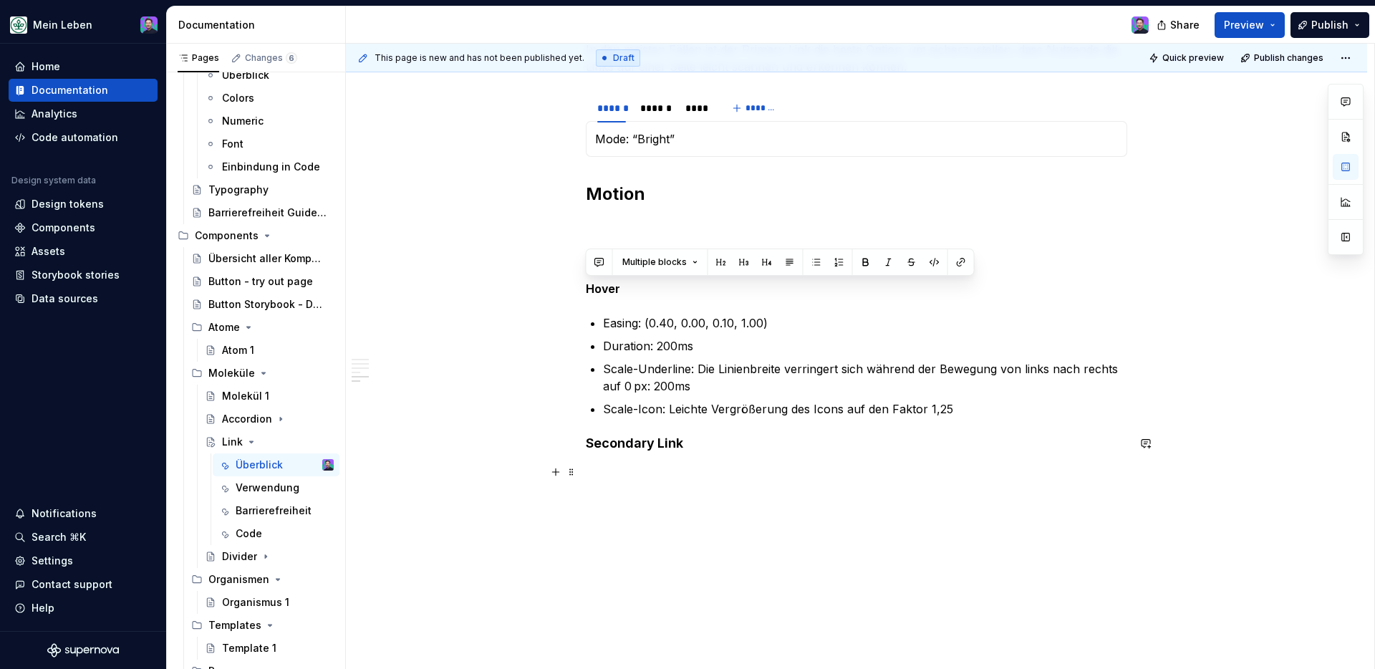
click at [686, 489] on div "**********" at bounding box center [856, 14] width 541 height 968
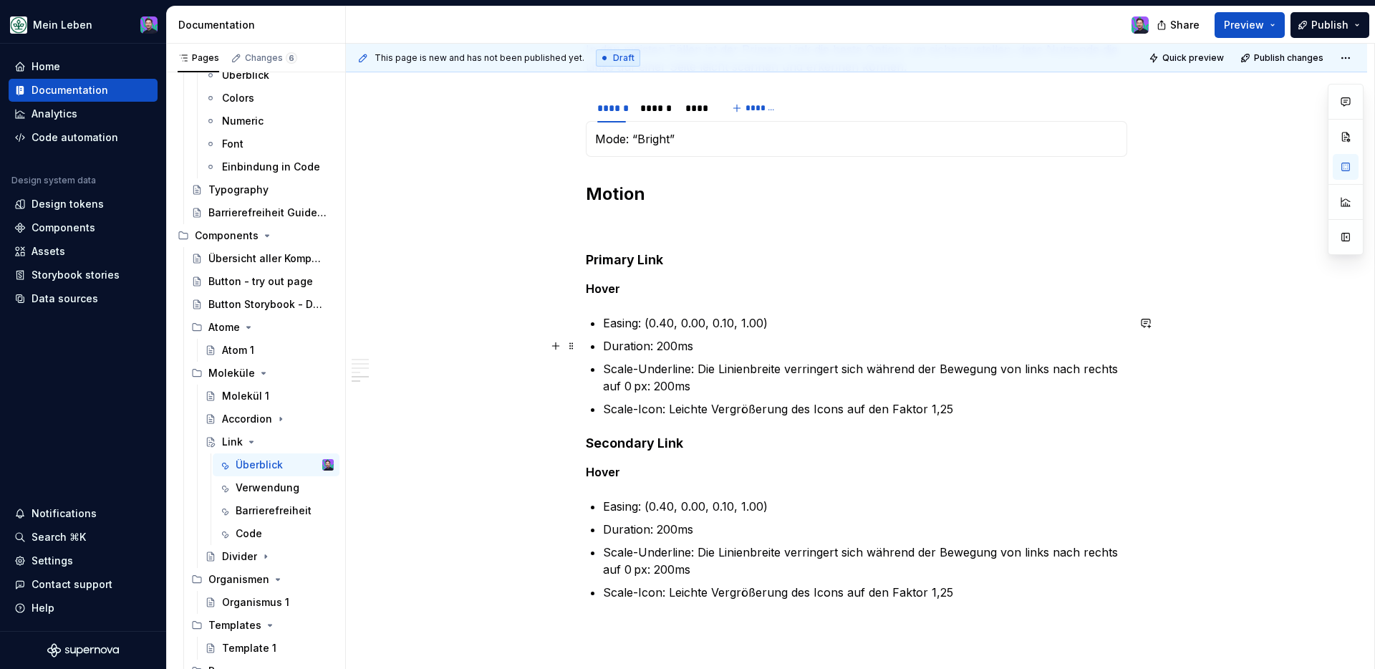
click at [682, 502] on p "Easing: (0.40, 0.00, 0.10, 1.00)" at bounding box center [865, 506] width 524 height 17
click at [687, 551] on p "Scale-Underline: Die Linienbreite verringert sich während der Bewegung von link…" at bounding box center [865, 561] width 524 height 34
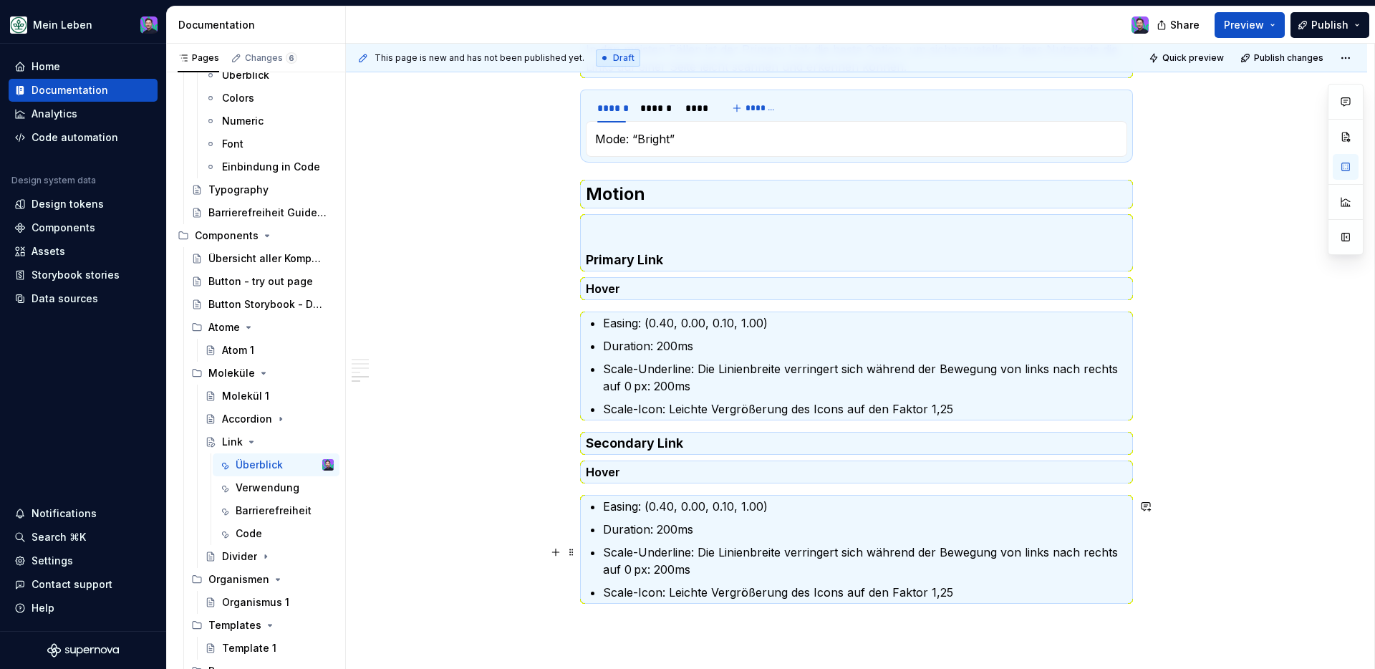
click at [698, 551] on p "Scale-Underline: Die Linienbreite verringert sich während der Bewegung von link…" at bounding box center [865, 561] width 524 height 34
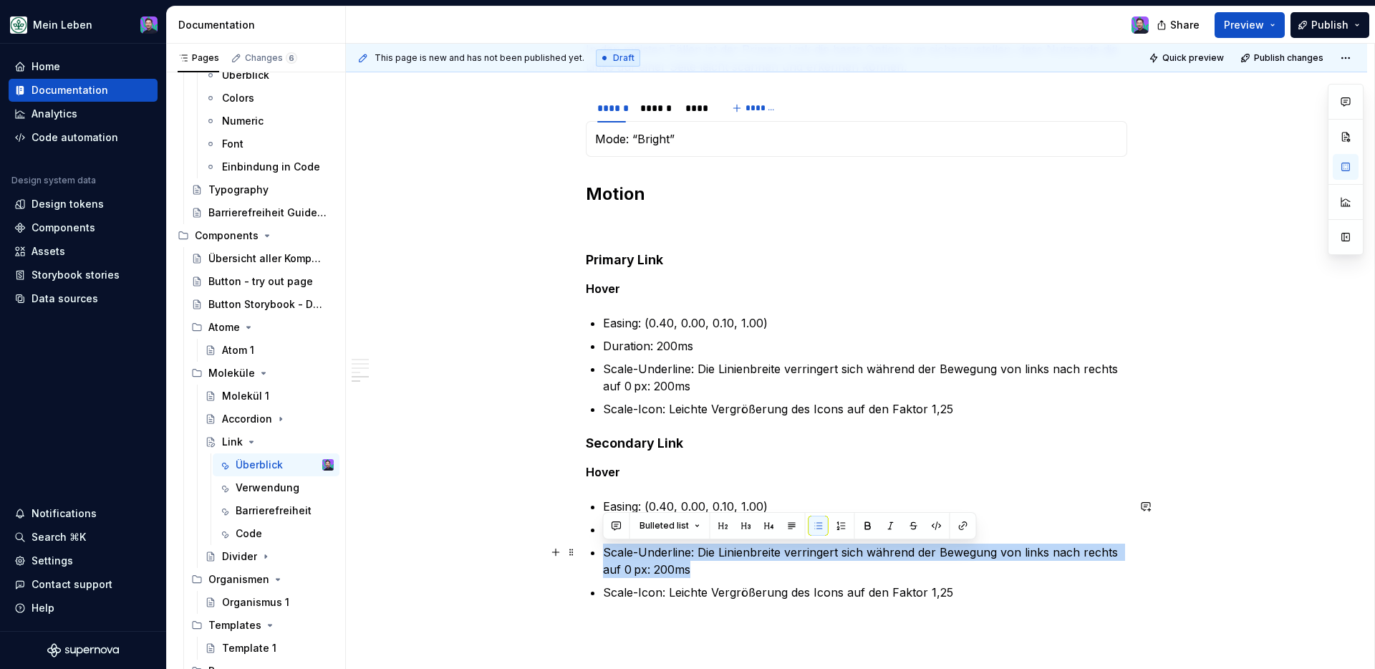
drag, startPoint x: 697, startPoint y: 570, endPoint x: 602, endPoint y: 556, distance: 96.2
click at [602, 551] on div "**********" at bounding box center [856, 65] width 541 height 1071
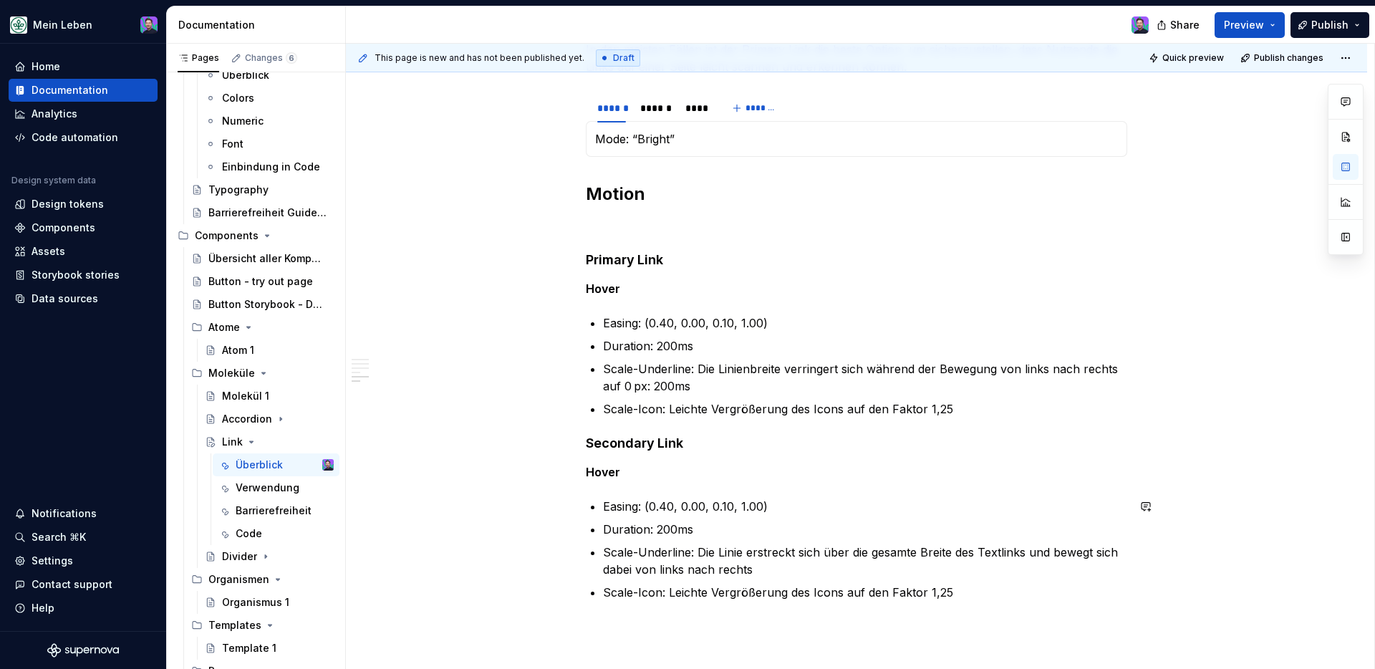
click at [677, 551] on p "Scale-Icon: Leichte Vergrößerung des Icons auf den Faktor 1,25" at bounding box center [865, 592] width 524 height 17
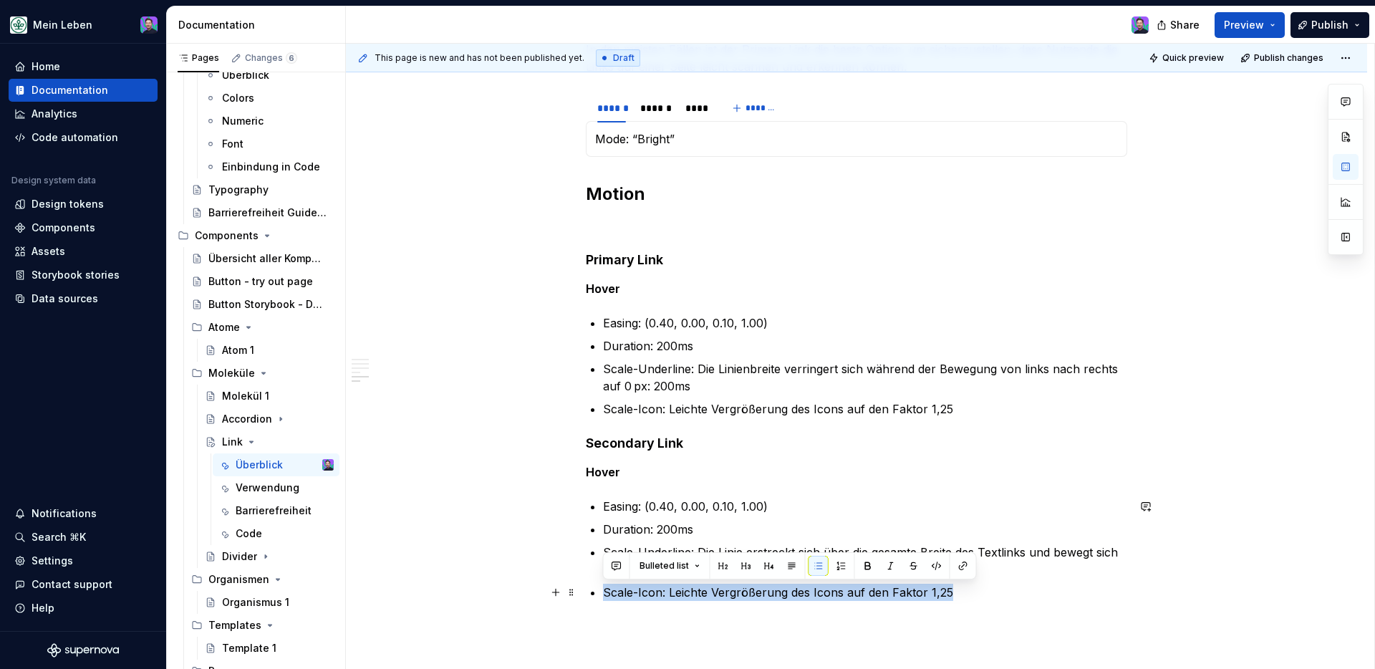
drag, startPoint x: 964, startPoint y: 593, endPoint x: 577, endPoint y: 586, distance: 386.8
click at [577, 551] on div "**********" at bounding box center [856, 156] width 1021 height 1323
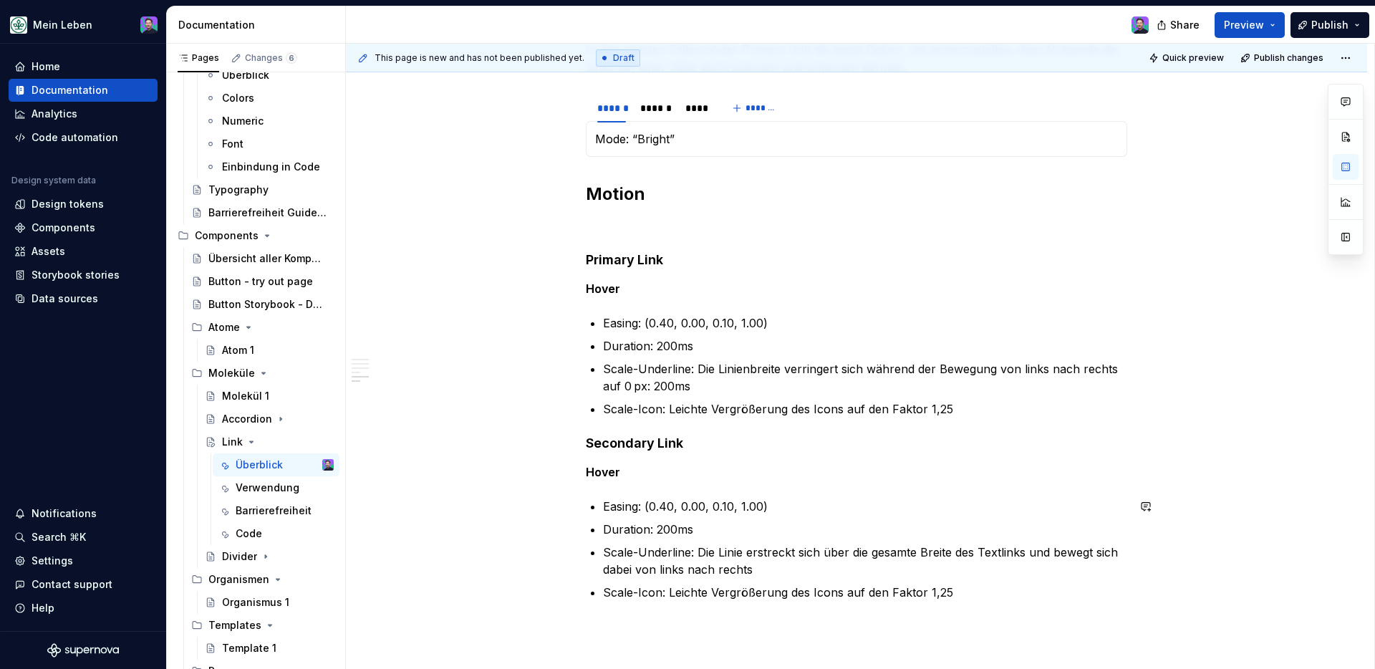
click at [1010, 551] on div "**********" at bounding box center [856, 74] width 541 height 1088
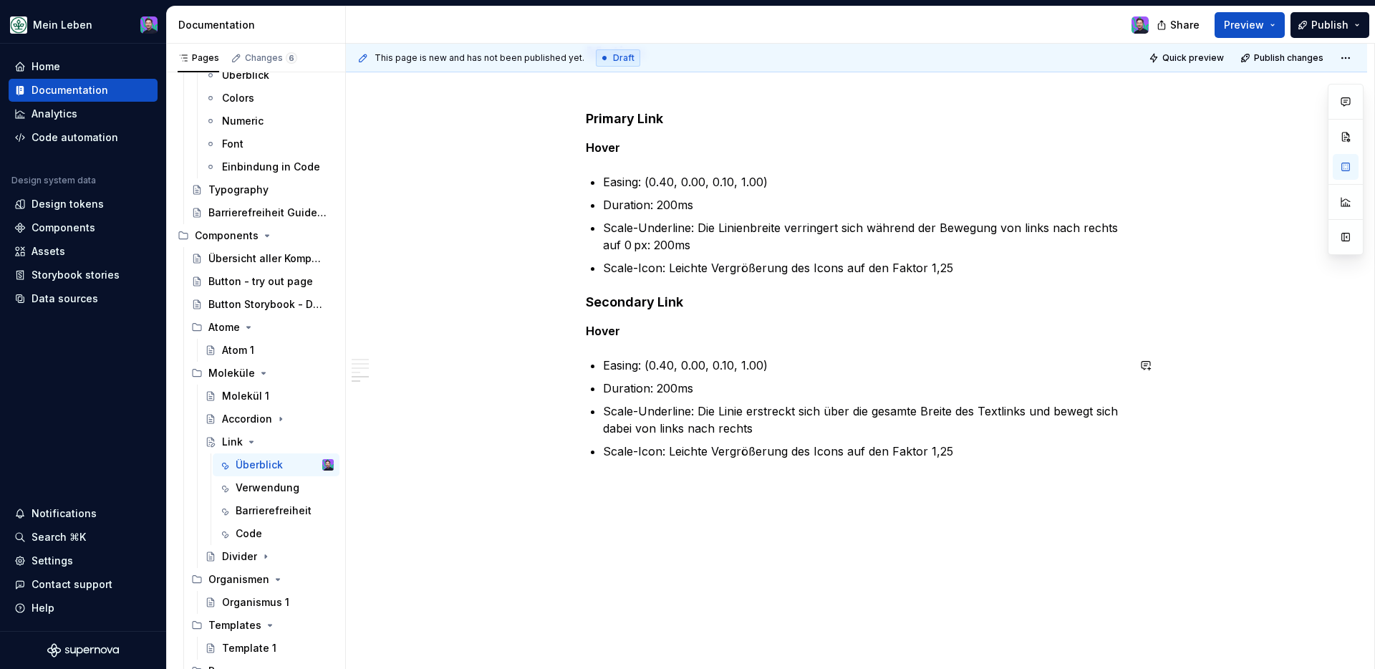
scroll to position [902, 0]
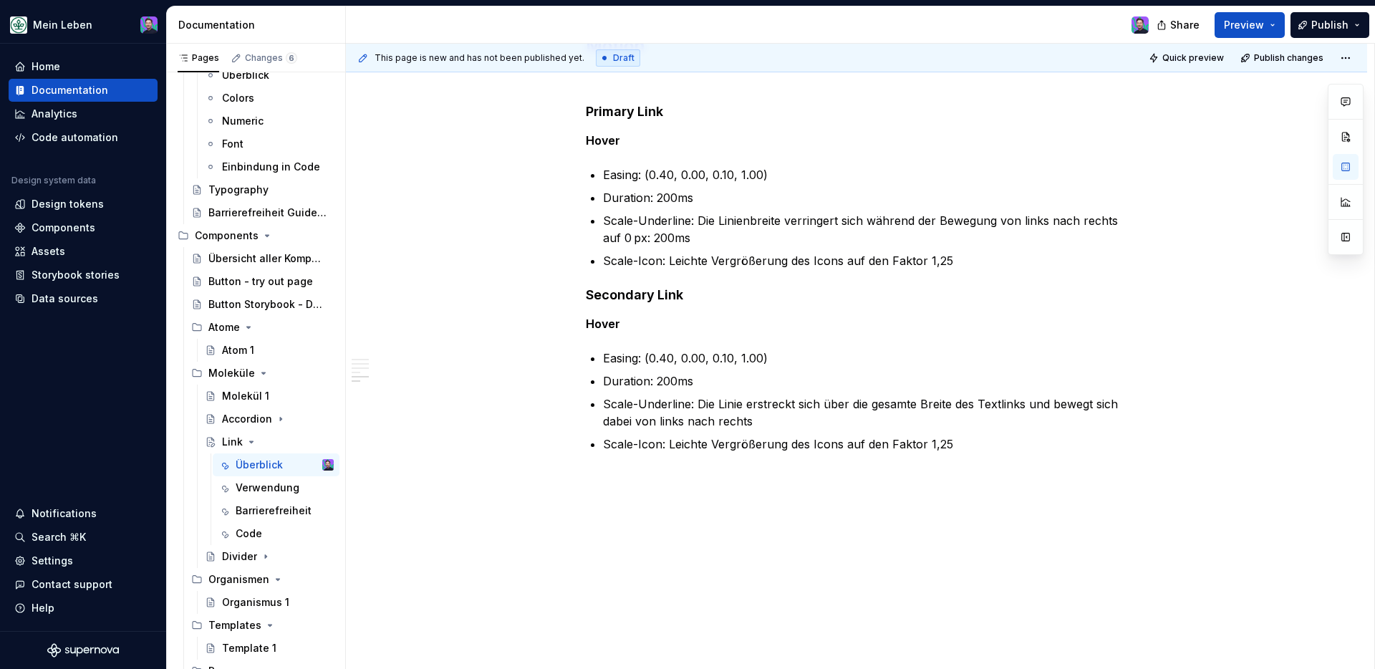
click at [972, 445] on p "Scale-Icon: Leichte Vergrößerung des Icons auf den Faktor 1,25" at bounding box center [865, 443] width 524 height 17
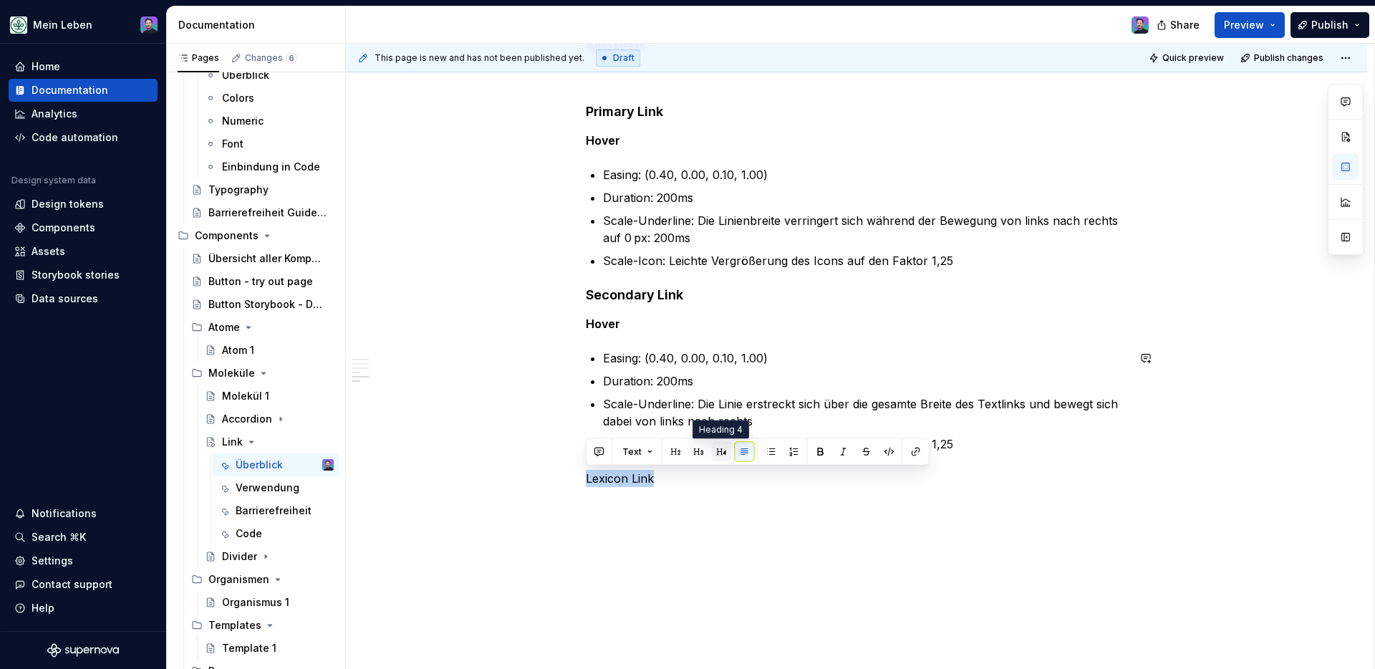
click at [713, 450] on button "button" at bounding box center [722, 452] width 20 height 20
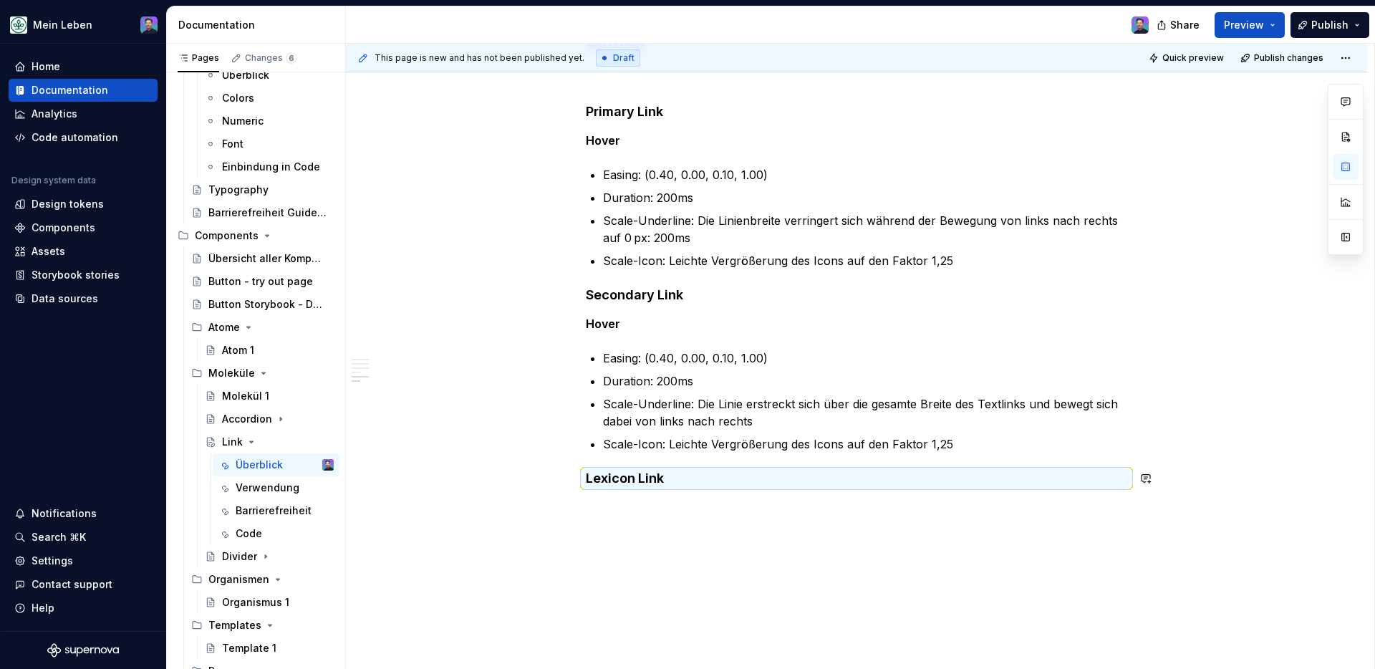
click at [797, 518] on div "**********" at bounding box center [856, 26] width 1021 height 1358
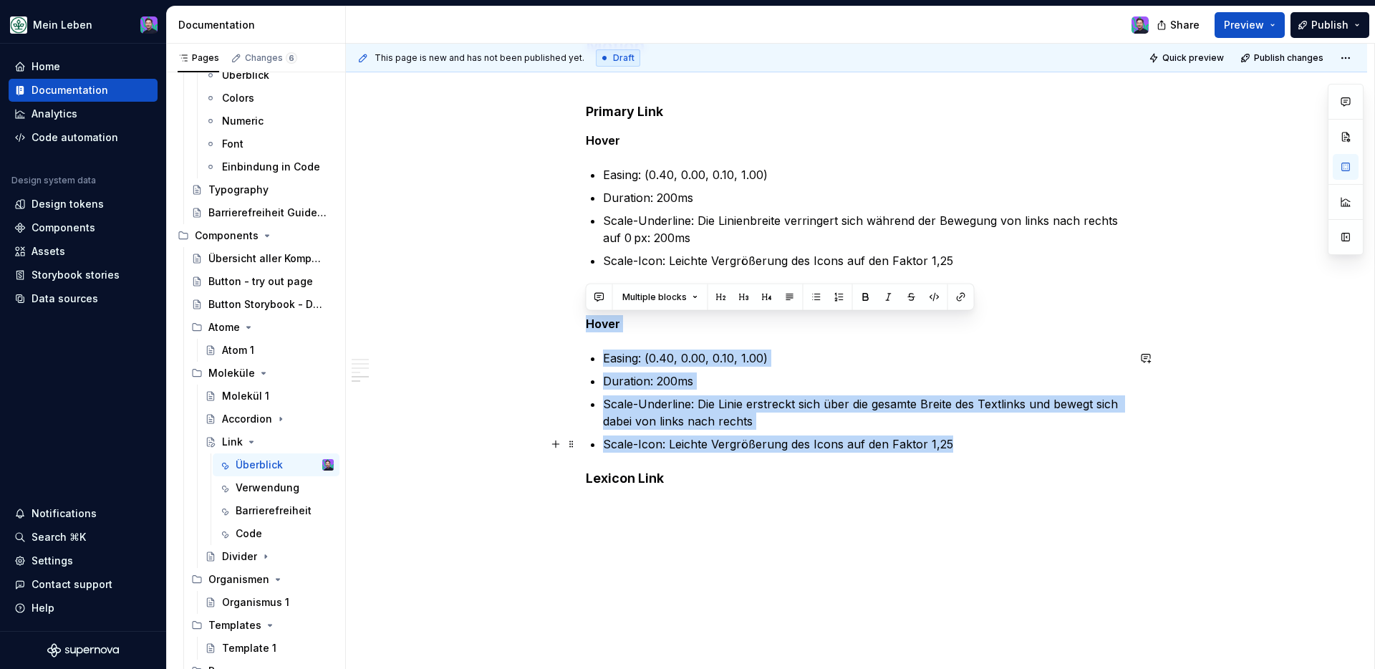
drag, startPoint x: 586, startPoint y: 322, endPoint x: 993, endPoint y: 448, distance: 426.5
copy div "Hover Easing: (0.40, 0.00, 0.10, 1.00) Duration: 200ms Scale-Underline: Die Lin…"
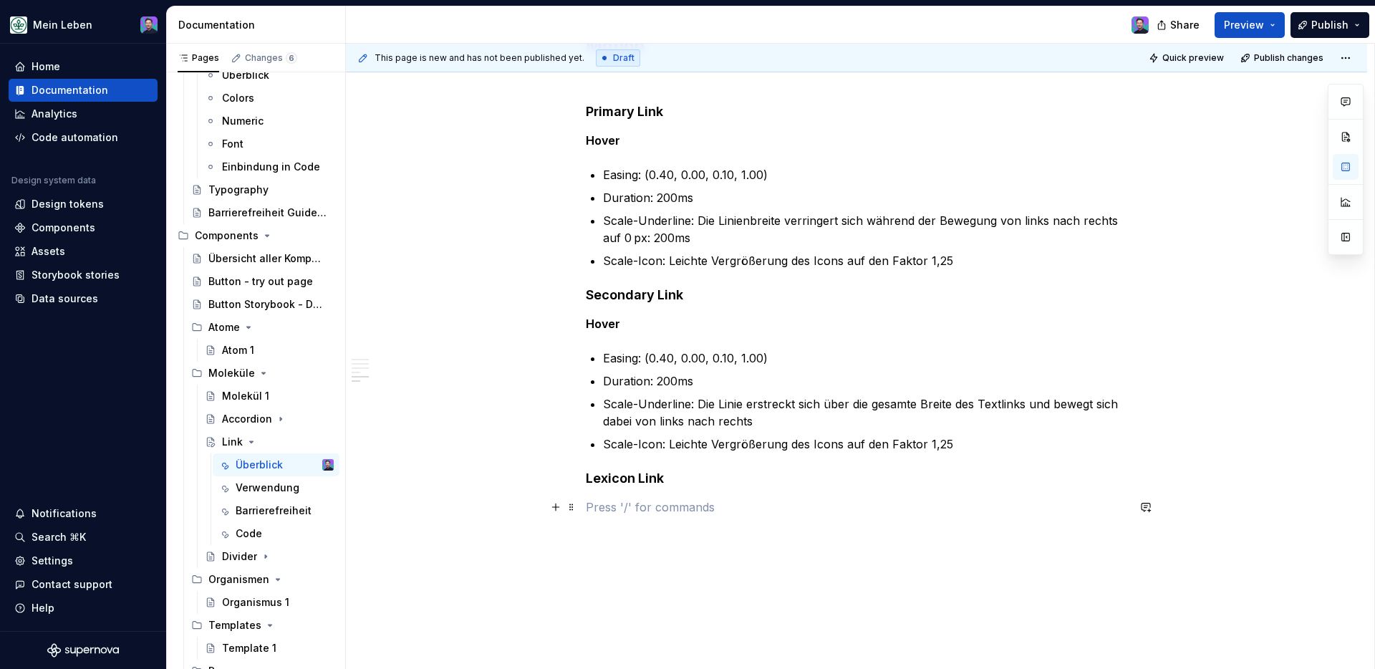
click at [657, 511] on p at bounding box center [856, 506] width 541 height 17
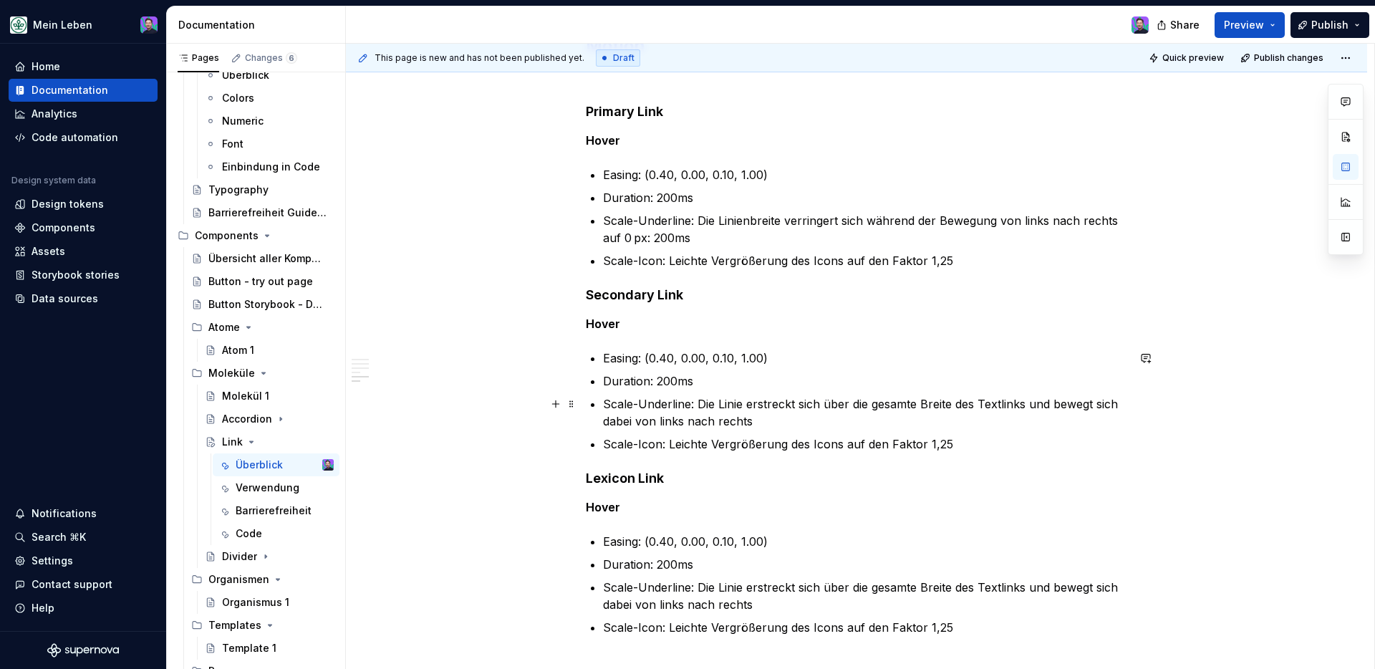
click at [668, 541] on p "Easing: (0.40, 0.00, 0.10, 1.00)" at bounding box center [865, 541] width 524 height 17
click at [638, 551] on p "Duration: 200ms" at bounding box center [865, 564] width 524 height 17
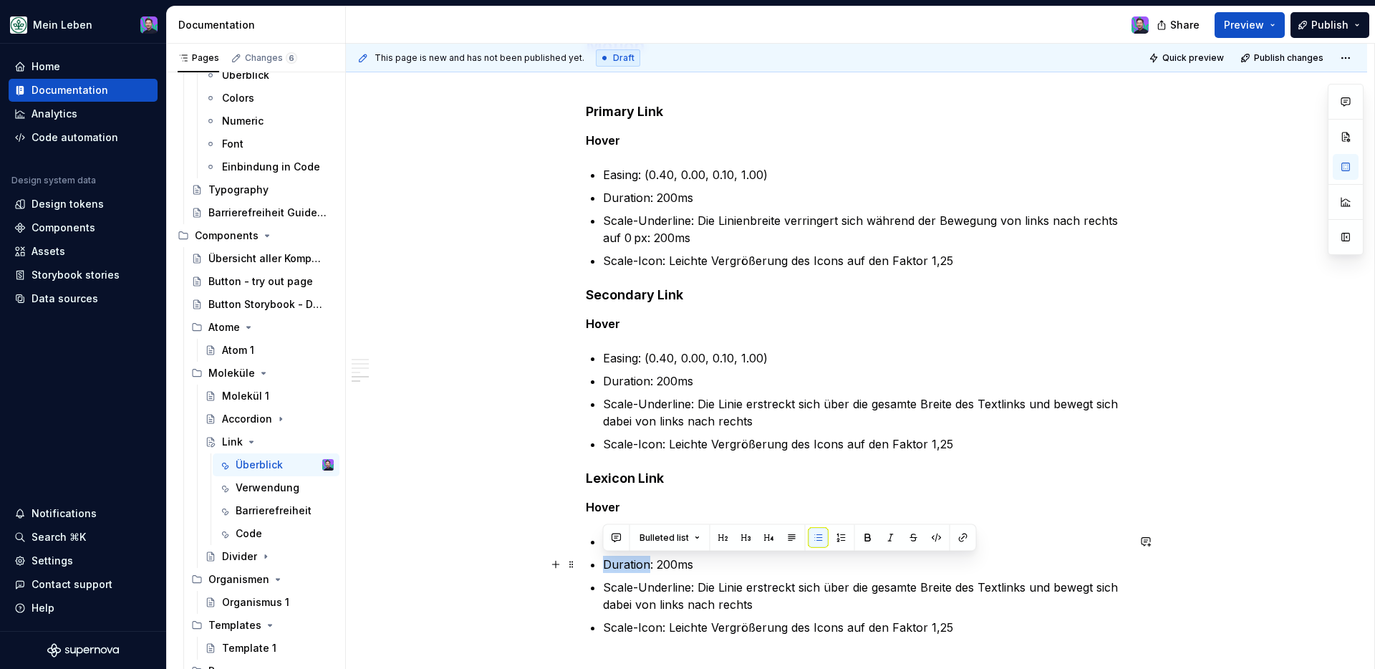
click at [638, 551] on p "Duration: 200ms" at bounding box center [865, 564] width 524 height 17
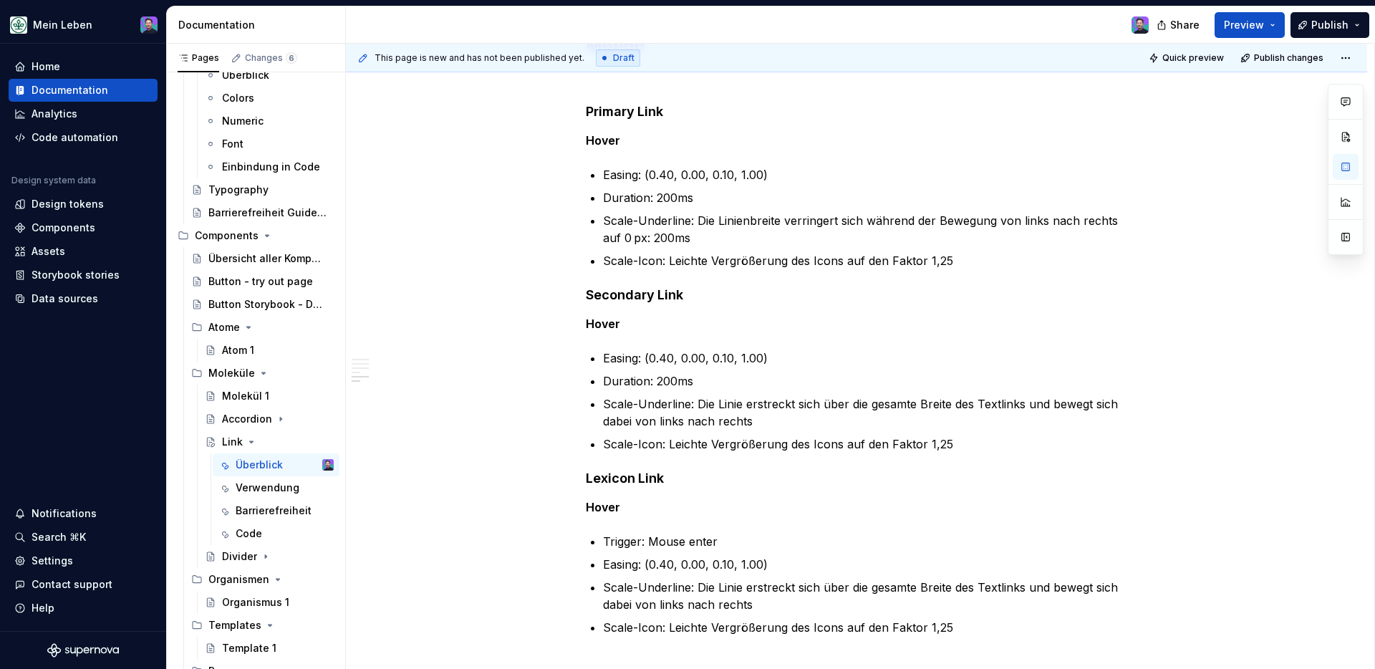
click at [666, 551] on p "Scale-Underline: Die Linie erstreckt sich über die gesamte Breite des Textlinks…" at bounding box center [865, 596] width 524 height 34
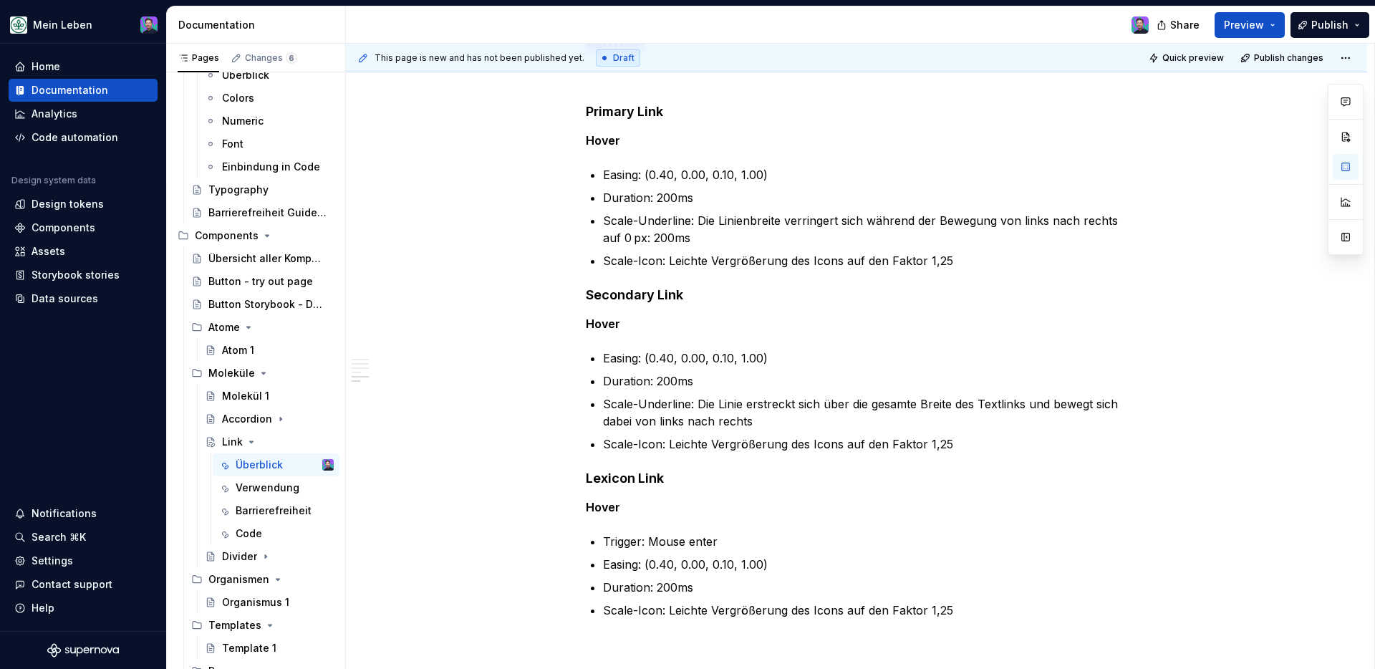
click at [679, 551] on p "Scale-Icon: Leichte Vergrößerung des Icons auf den Faktor 1,25" at bounding box center [865, 610] width 524 height 17
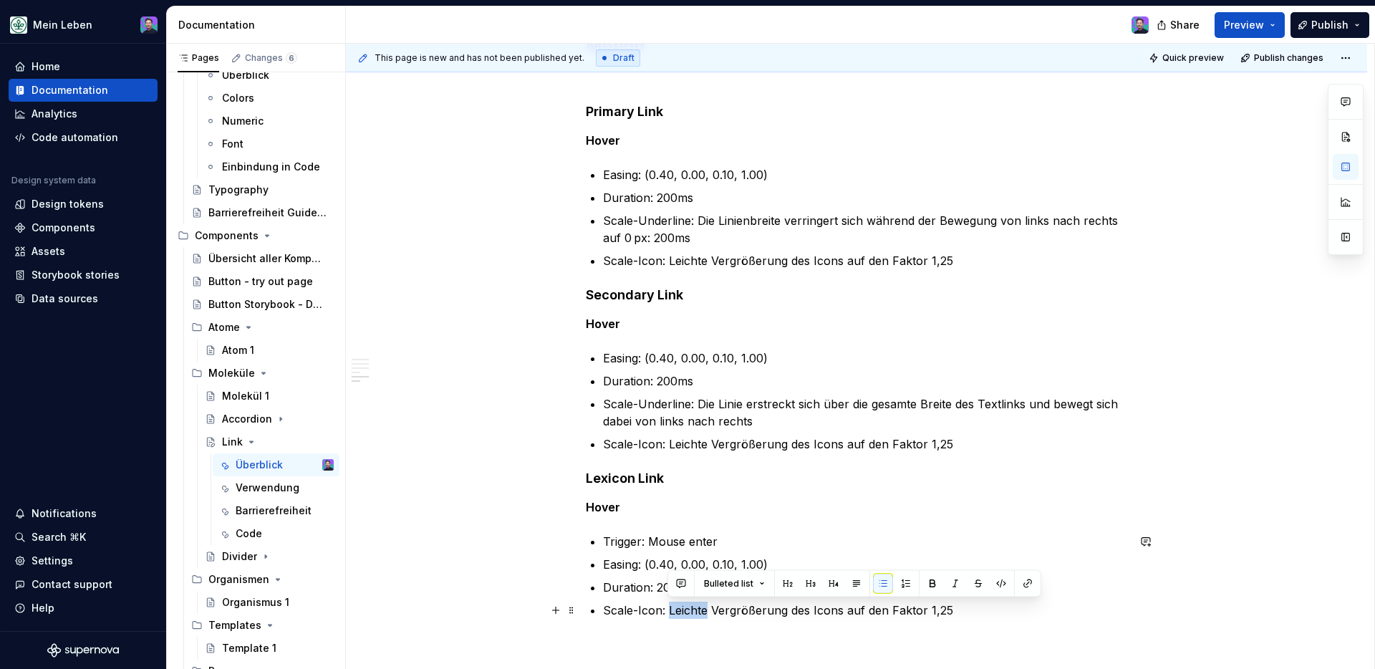
click at [679, 551] on p "Scale-Icon: Leichte Vergrößerung des Icons auf den Faktor 1,25" at bounding box center [865, 610] width 524 height 17
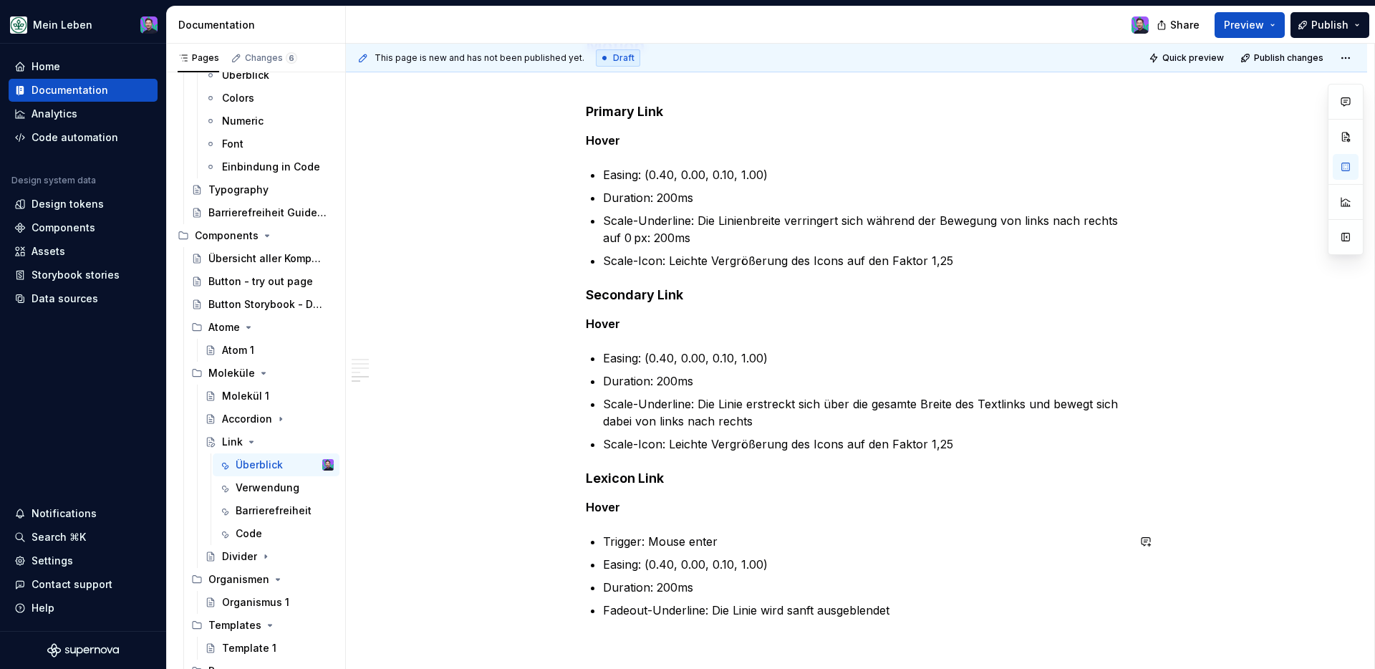
click at [995, 551] on div "**********" at bounding box center [856, 8] width 541 height 1255
click at [669, 492] on div "**********" at bounding box center [856, -1] width 541 height 1237
click at [689, 478] on h4 "Lexicon Link" at bounding box center [856, 478] width 541 height 17
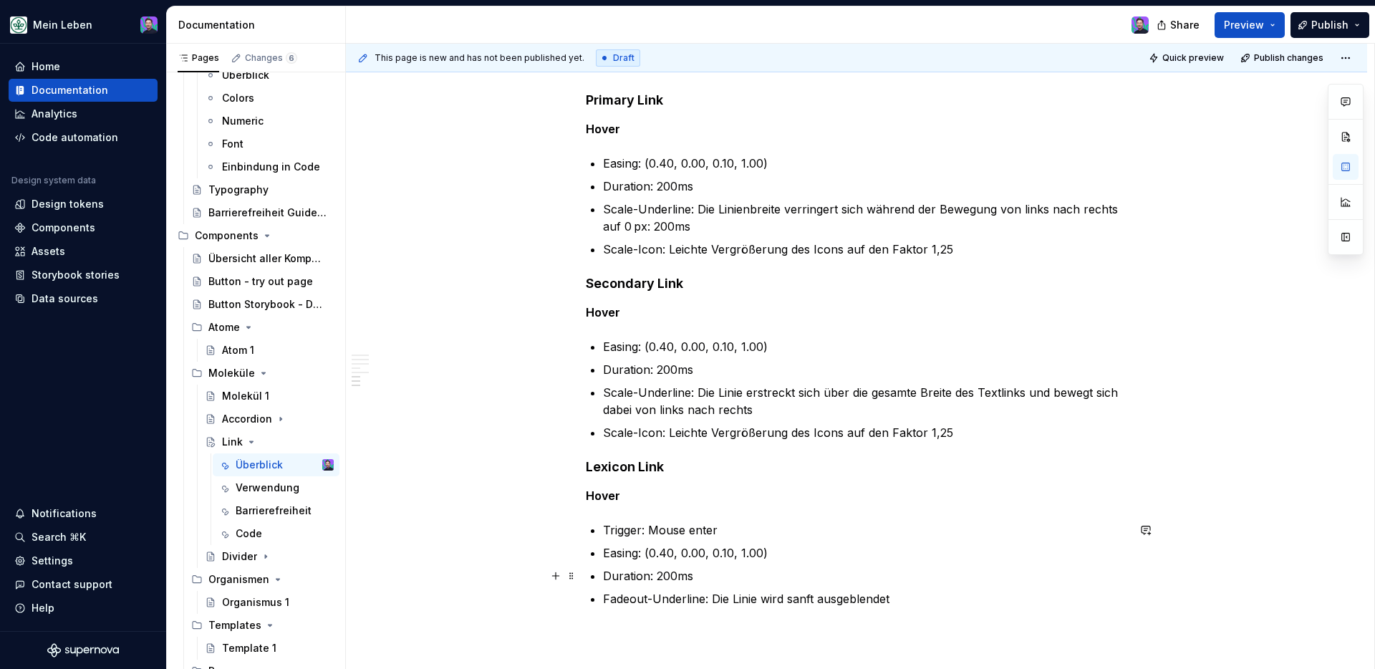
scroll to position [926, 0]
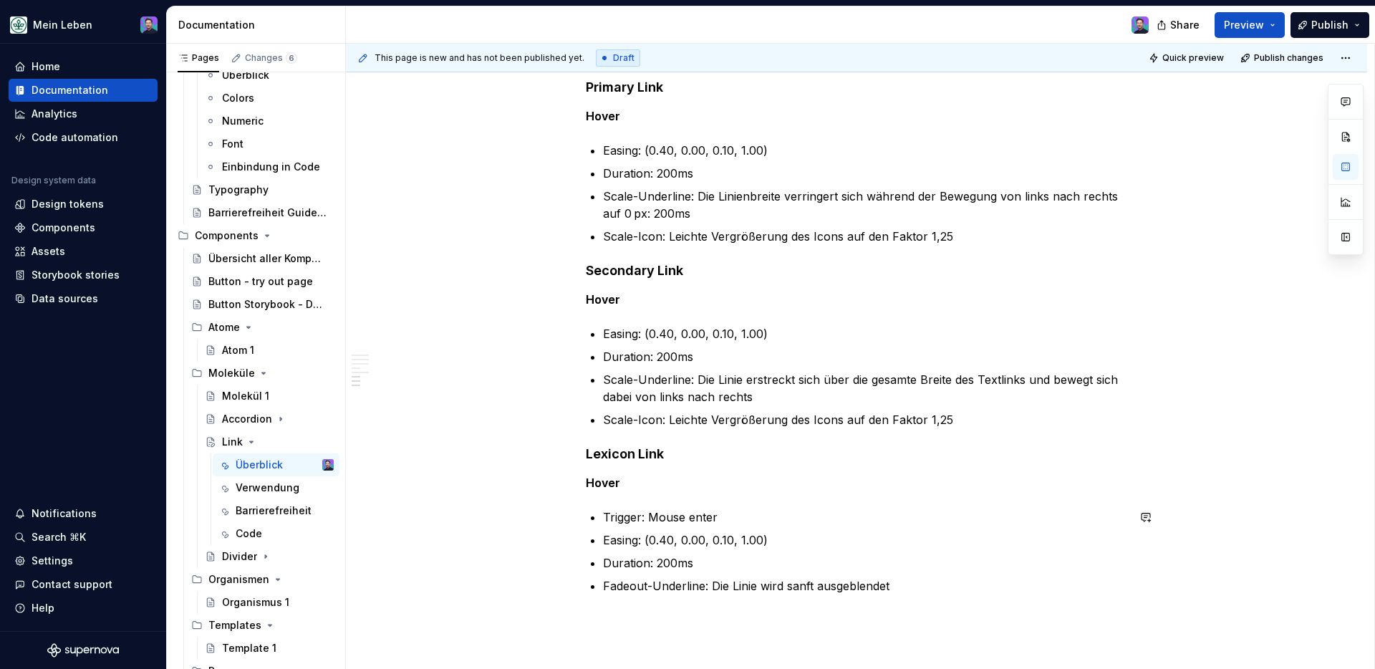
click at [689, 450] on h4 "Lexicon Link" at bounding box center [856, 453] width 541 height 17
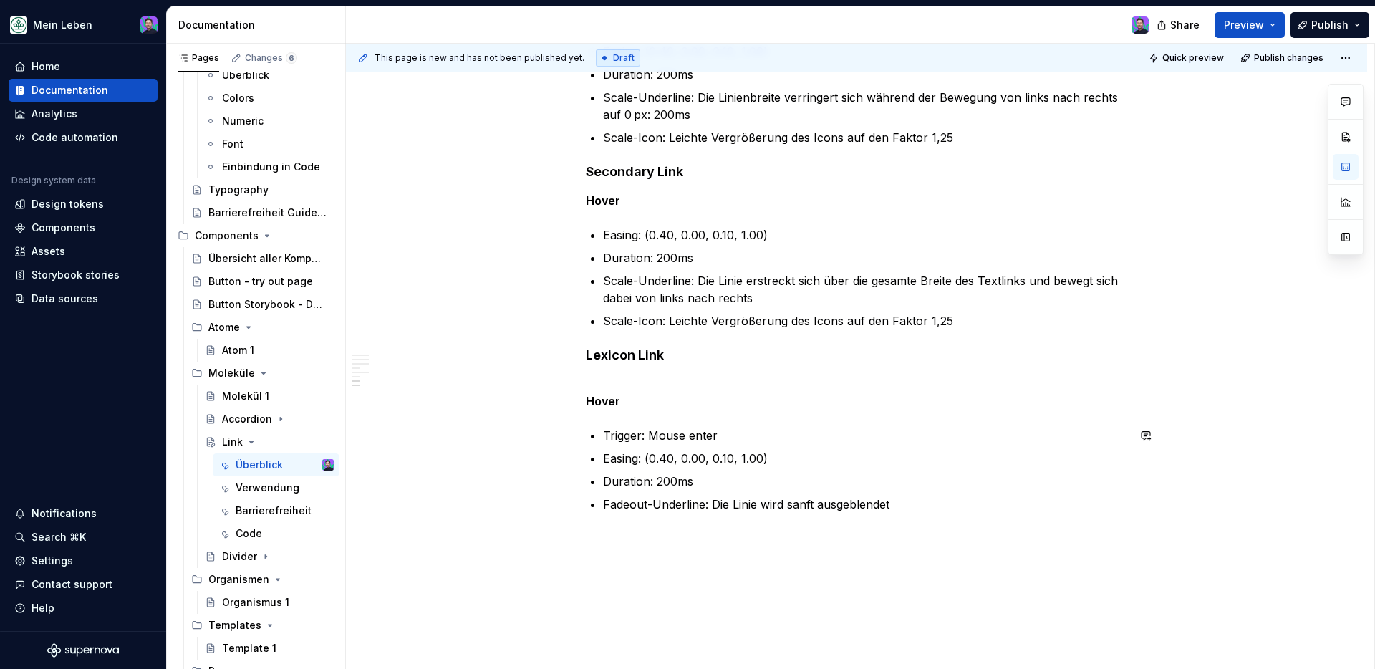
scroll to position [1086, 0]
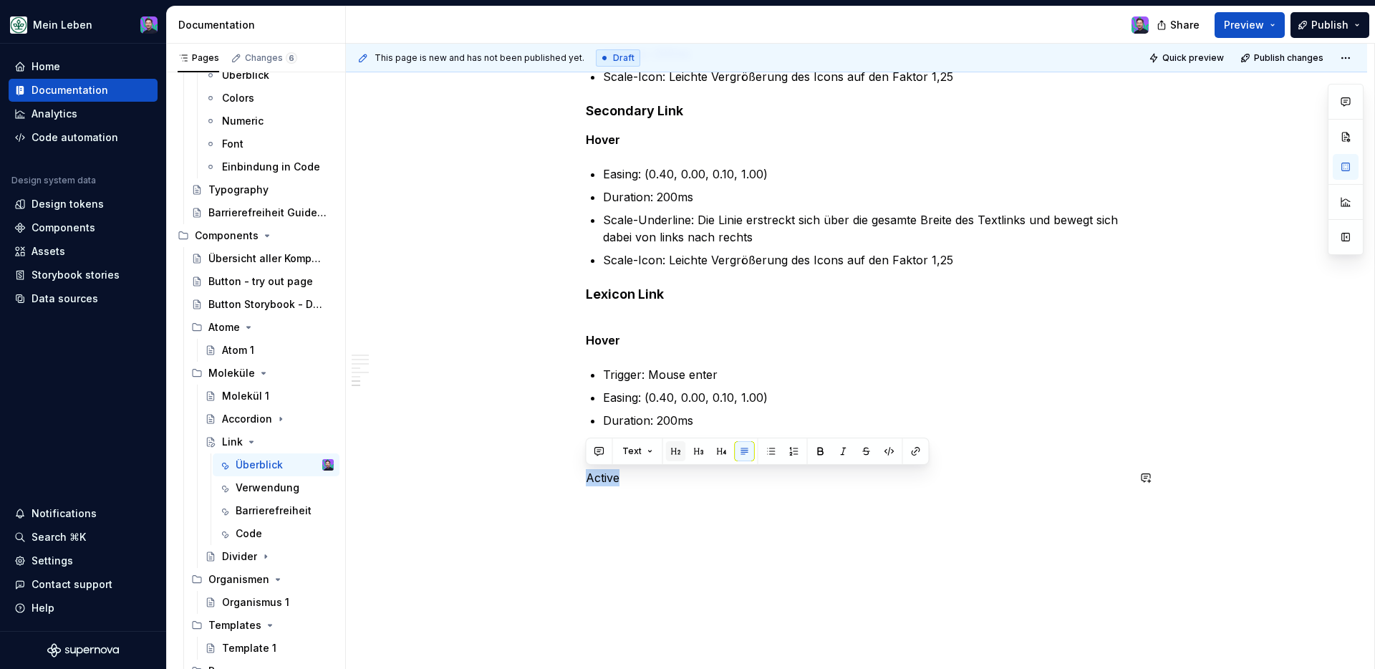
click at [675, 452] on button "button" at bounding box center [676, 451] width 20 height 20
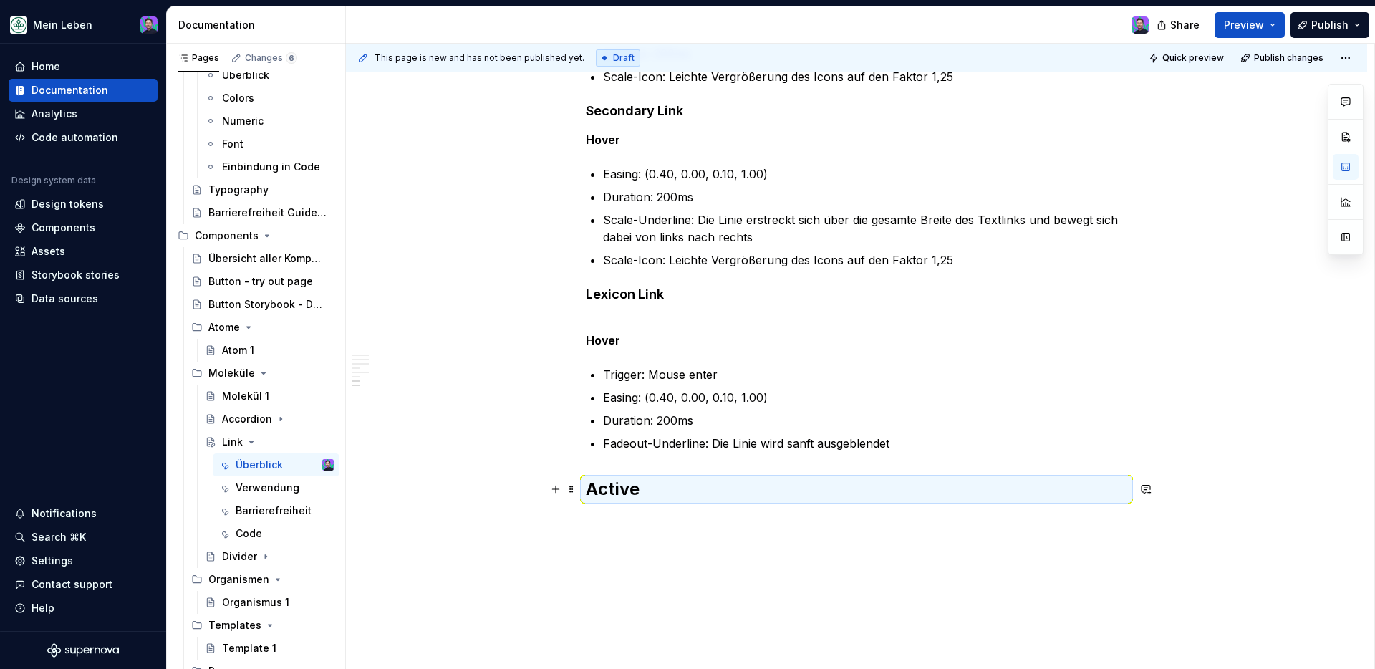
click at [619, 494] on h2 "Active" at bounding box center [856, 489] width 541 height 23
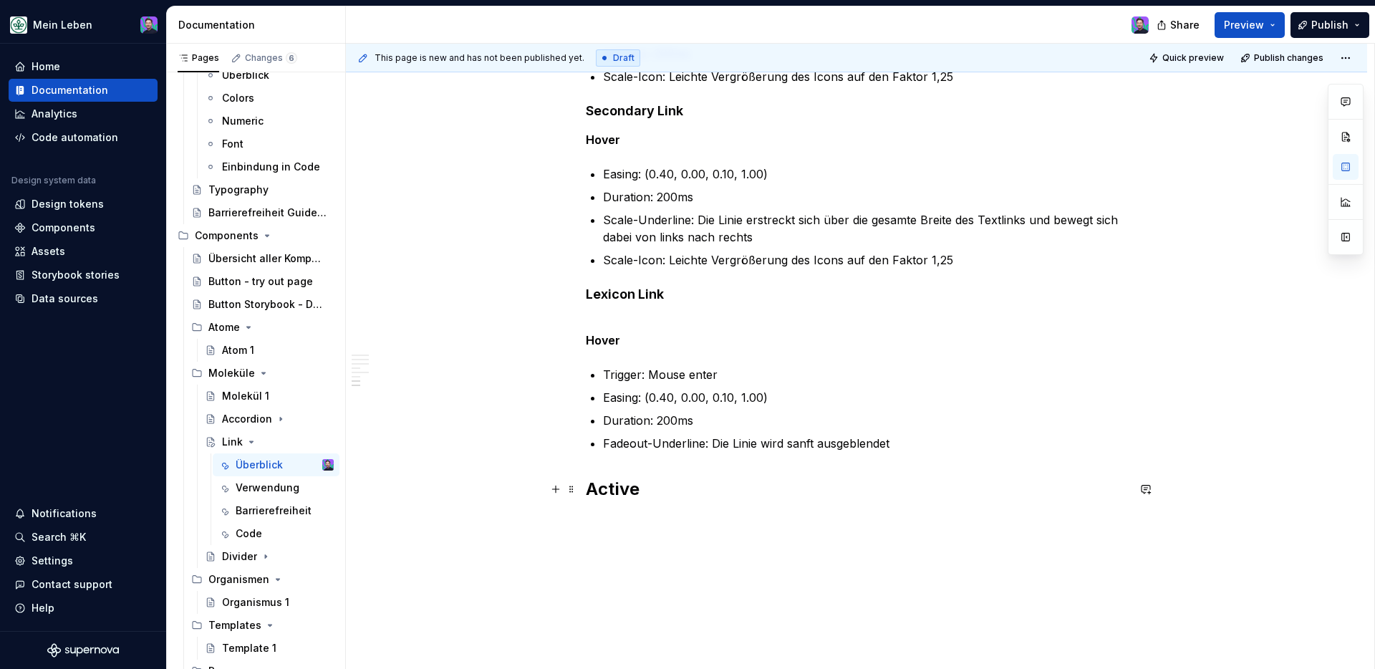
click at [622, 496] on h2 "Active" at bounding box center [856, 489] width 541 height 23
click at [737, 460] on button "button" at bounding box center [746, 459] width 20 height 20
click at [660, 501] on p at bounding box center [856, 506] width 541 height 17
click at [624, 475] on h4 "Active" at bounding box center [856, 477] width 541 height 17
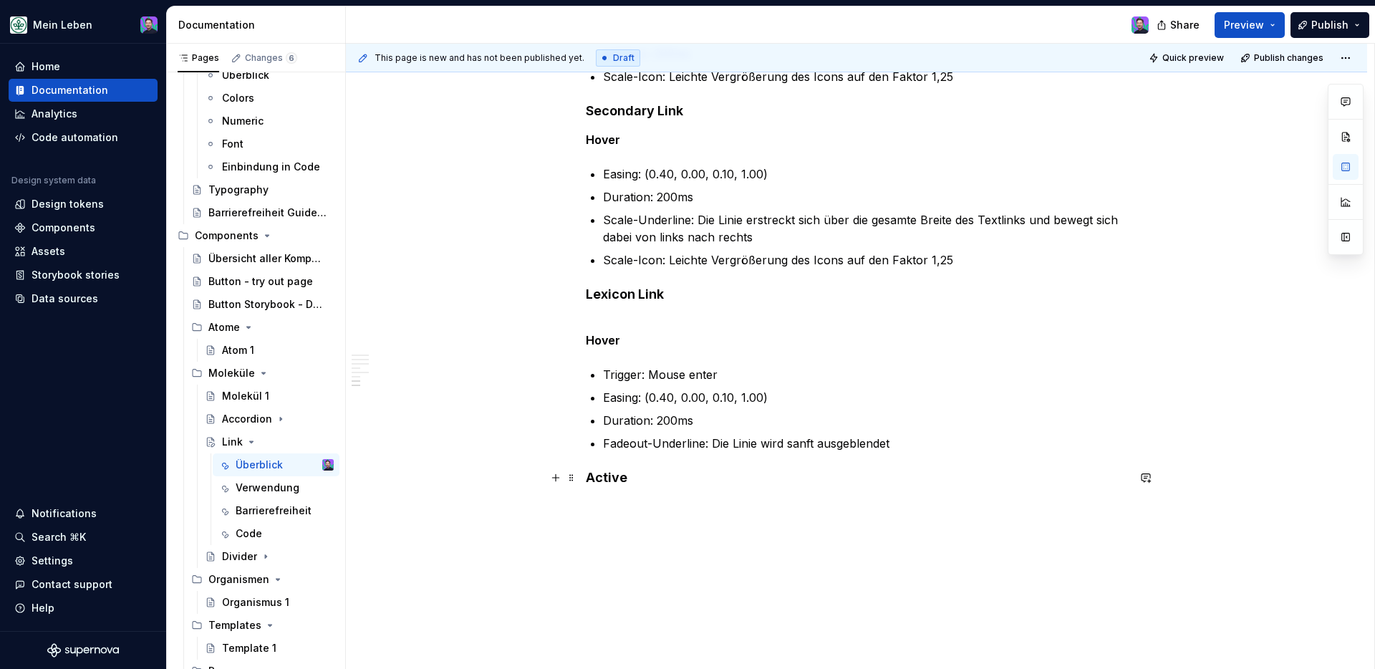
click at [613, 478] on h4 "Active" at bounding box center [856, 477] width 541 height 17
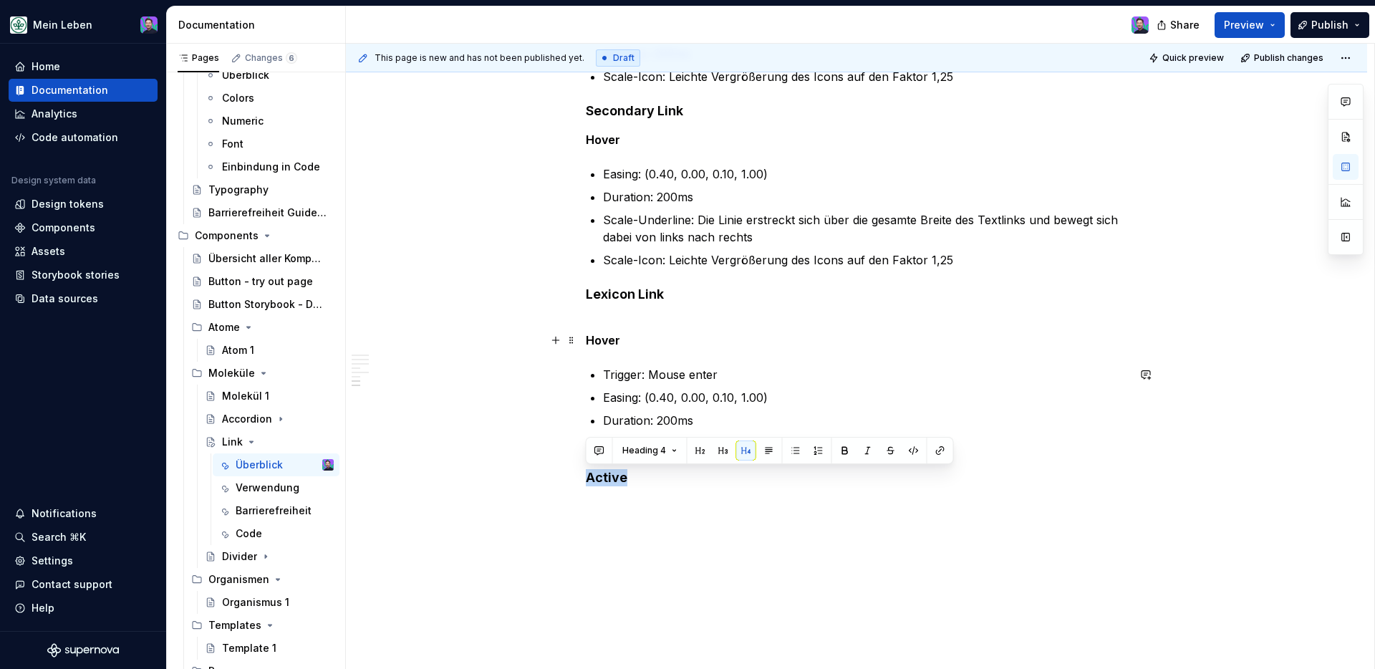
click at [608, 344] on strong "Hover" at bounding box center [603, 340] width 34 height 14
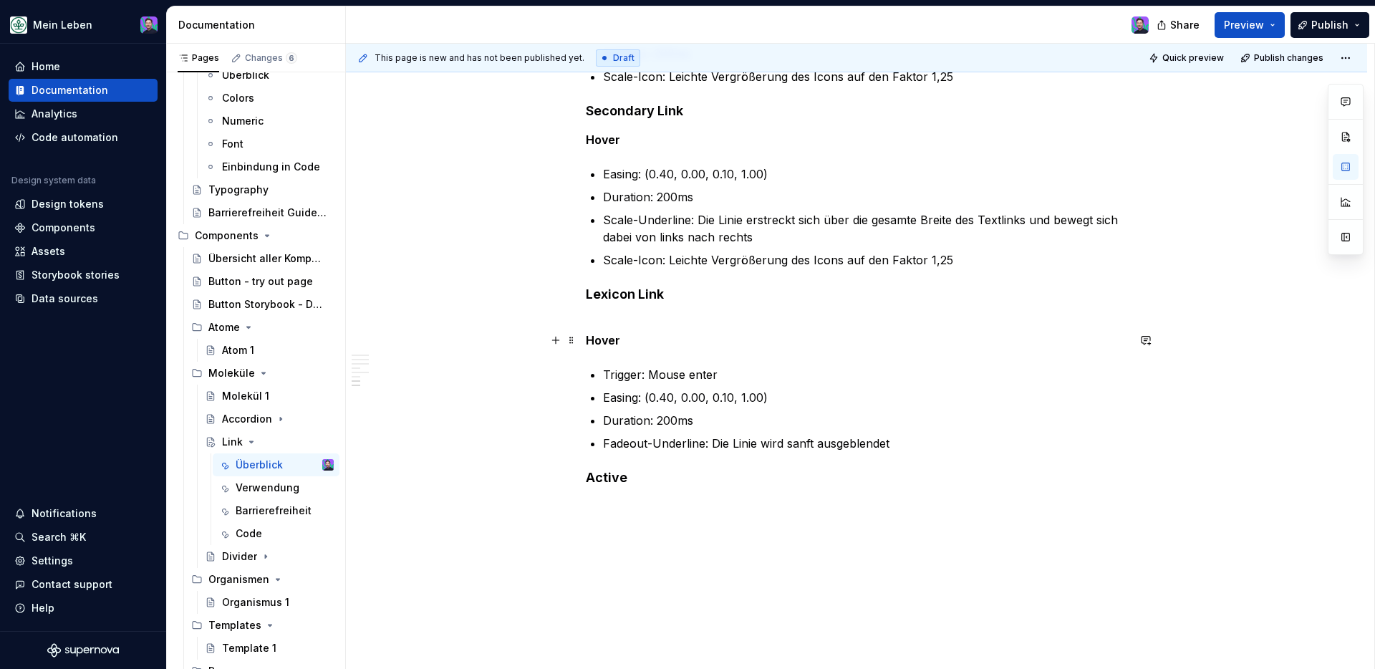
click at [607, 339] on strong "Hover" at bounding box center [603, 340] width 34 height 14
click at [606, 472] on h4 "Active" at bounding box center [856, 477] width 541 height 17
click at [606, 473] on h4 "Active" at bounding box center [856, 477] width 541 height 17
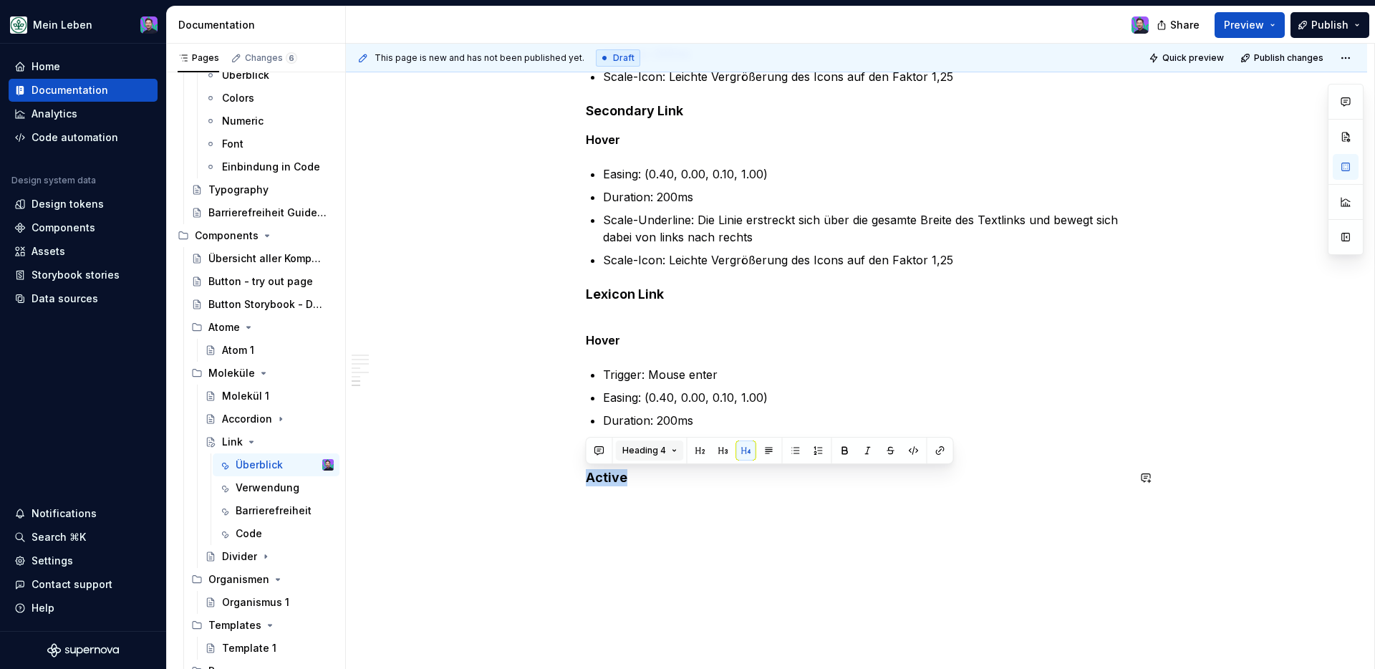
click at [650, 453] on span "Heading 4" at bounding box center [644, 450] width 44 height 11
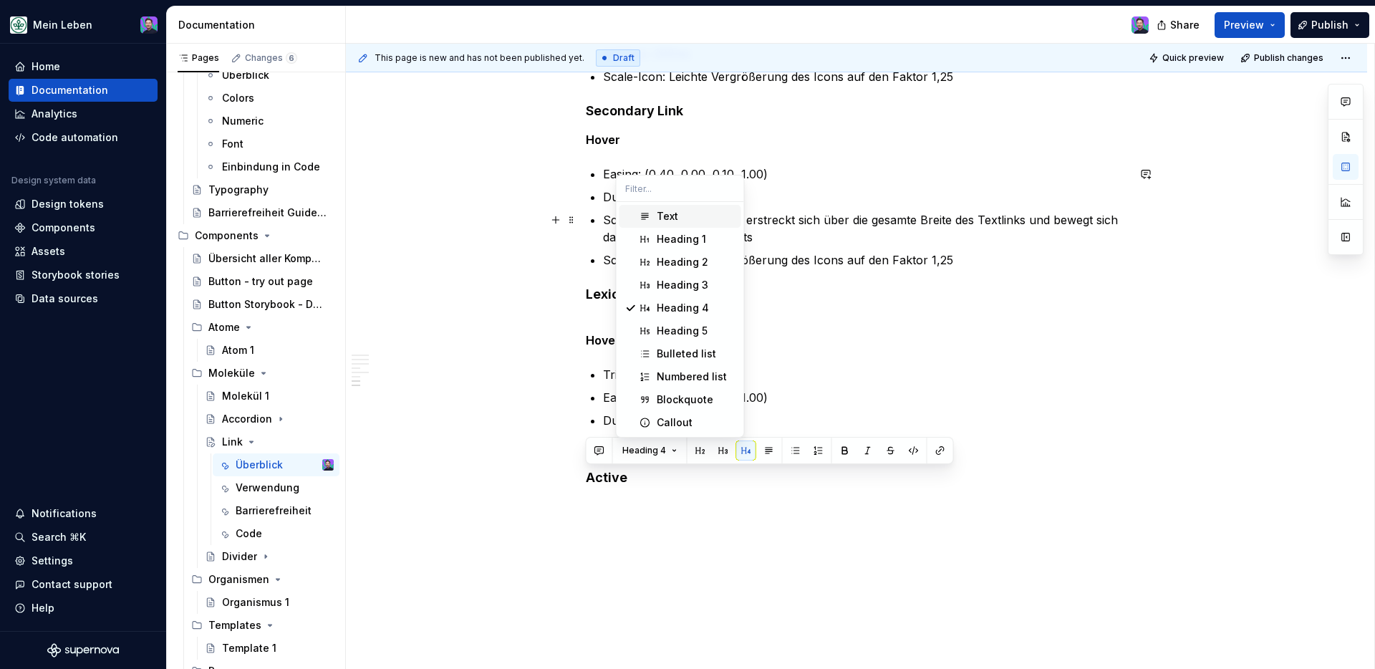
click at [658, 218] on div "Text" at bounding box center [667, 216] width 21 height 14
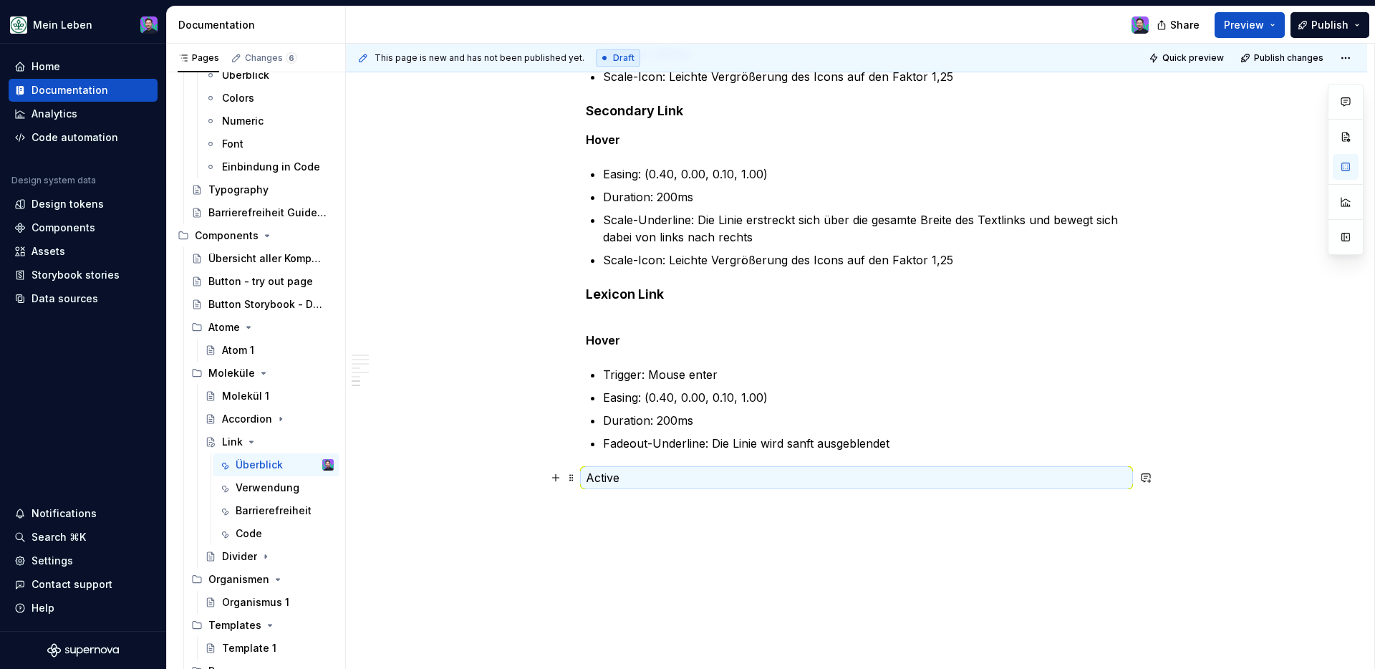
click at [613, 475] on p "Active" at bounding box center [856, 477] width 541 height 17
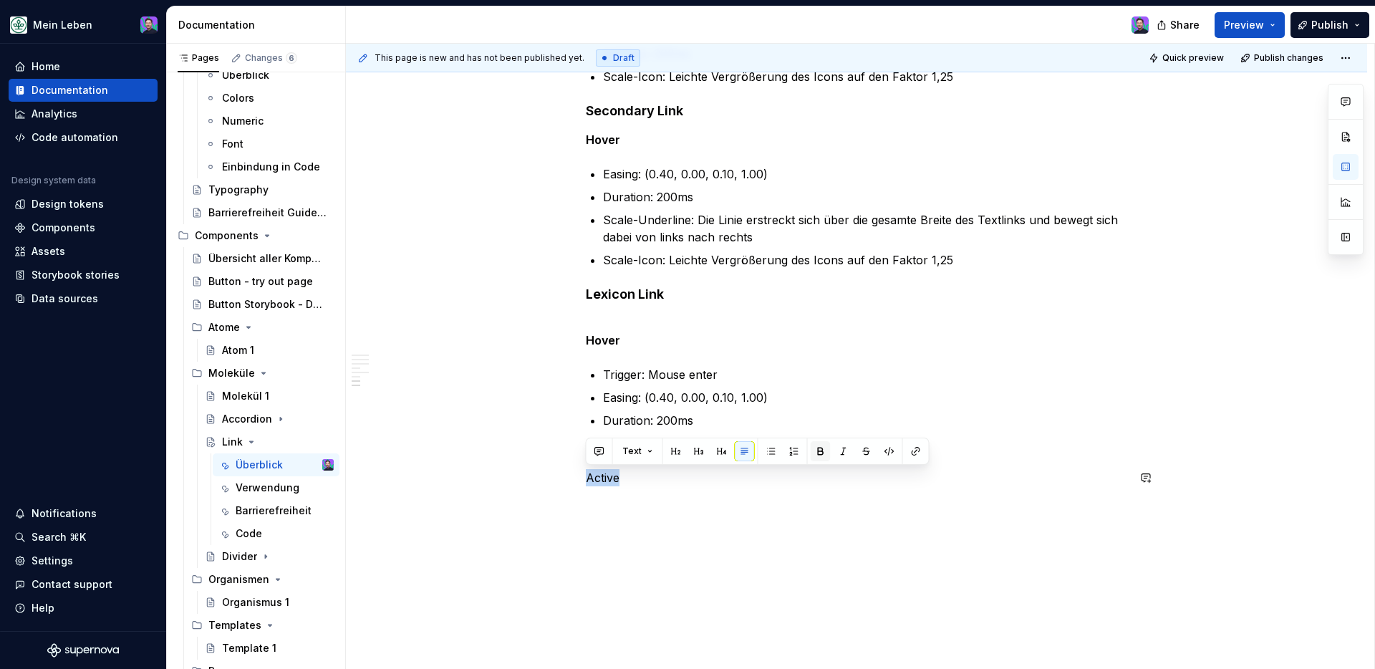
click at [820, 448] on button "button" at bounding box center [821, 451] width 20 height 20
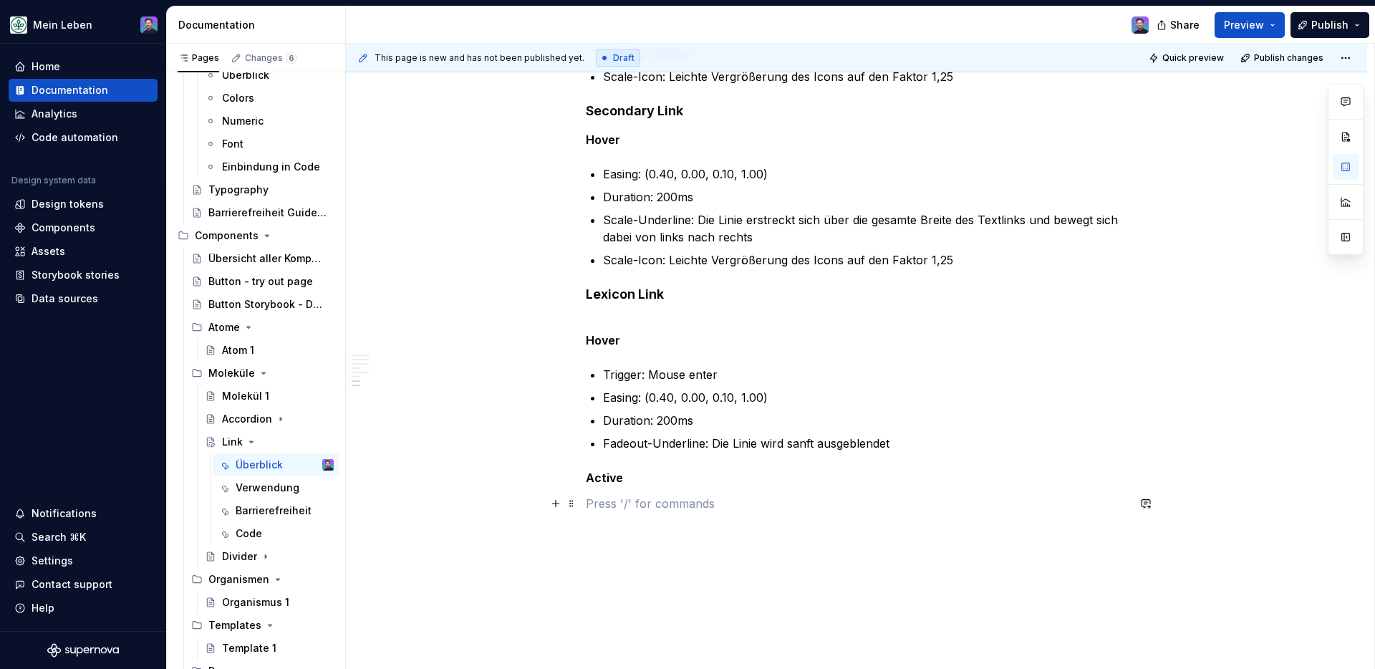
click at [599, 497] on p at bounding box center [856, 503] width 541 height 17
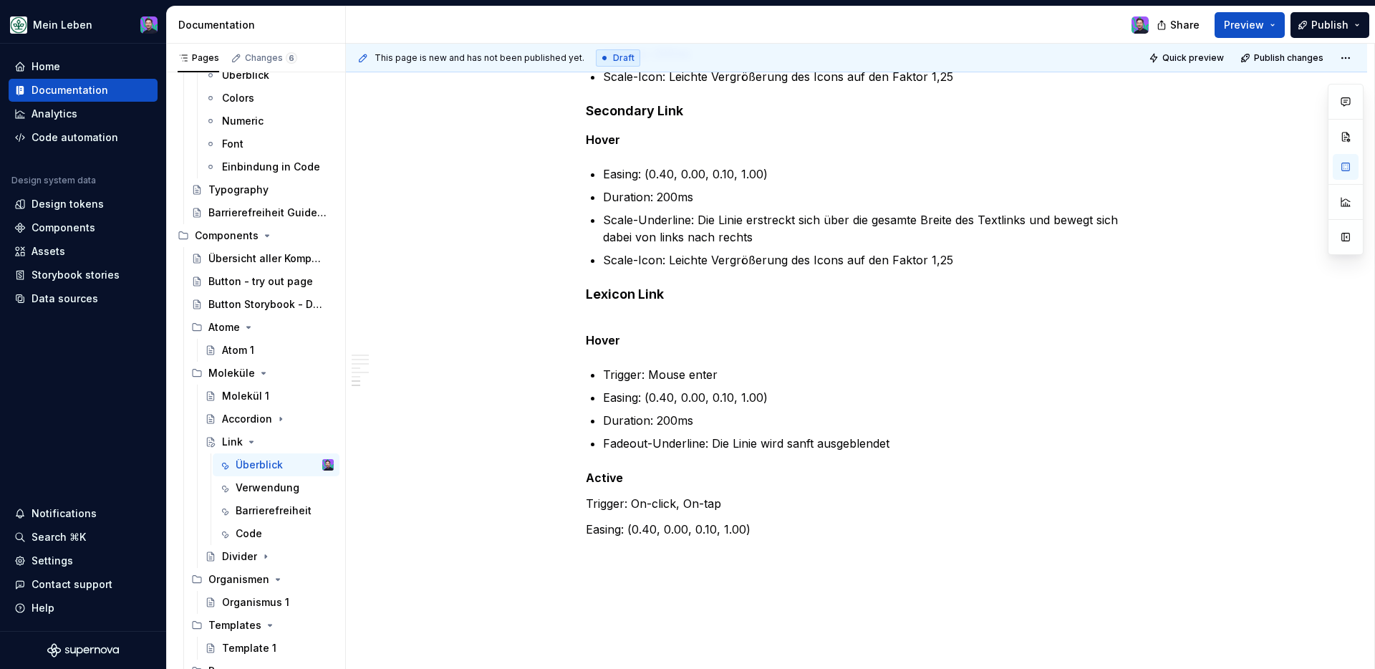
click at [614, 551] on p at bounding box center [856, 554] width 541 height 17
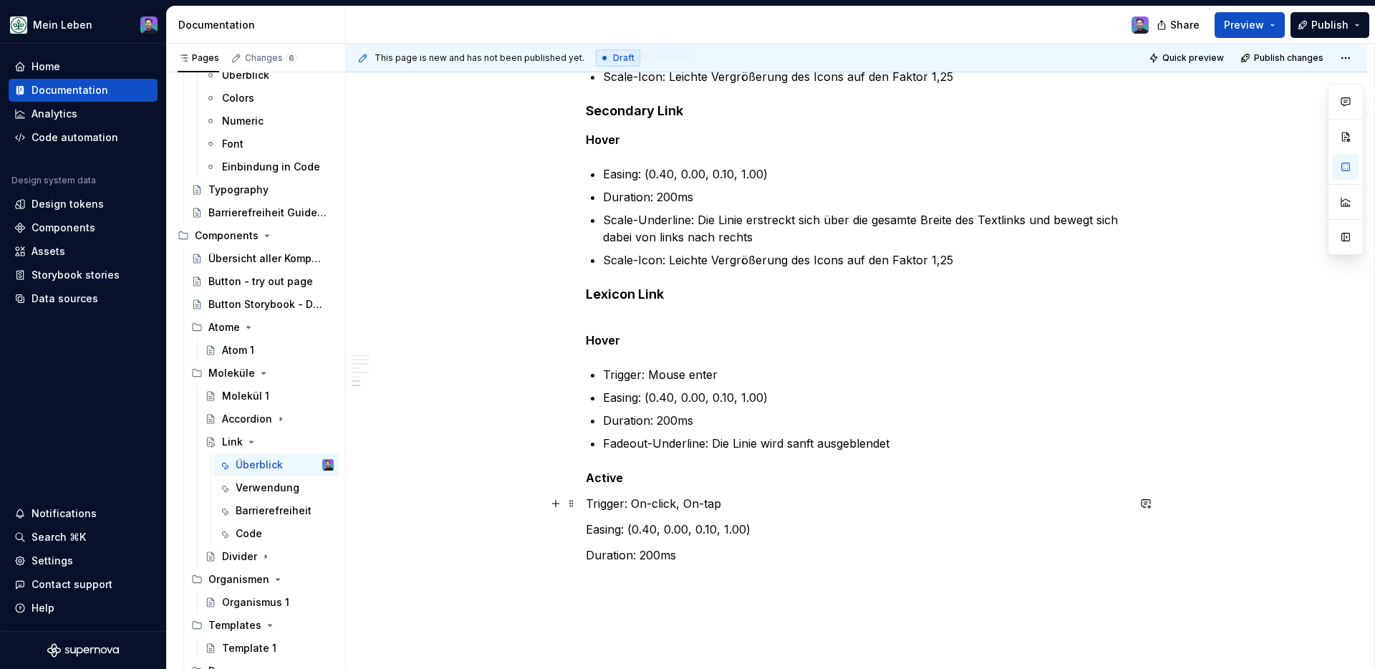
click at [603, 551] on p at bounding box center [856, 580] width 541 height 17
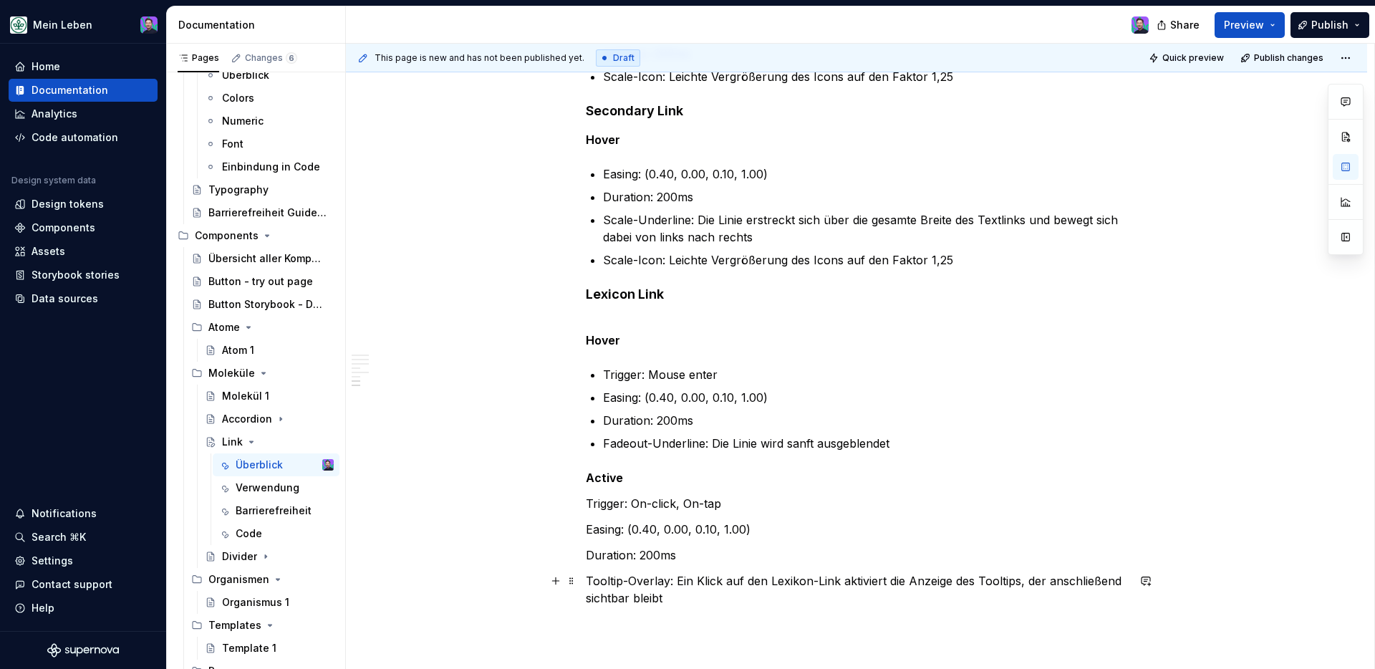
click at [861, 551] on p "Tooltip-Overlay: Ein Klick auf den Lexikon-Link aktiviert die Anzeige des Toolt…" at bounding box center [856, 589] width 541 height 34
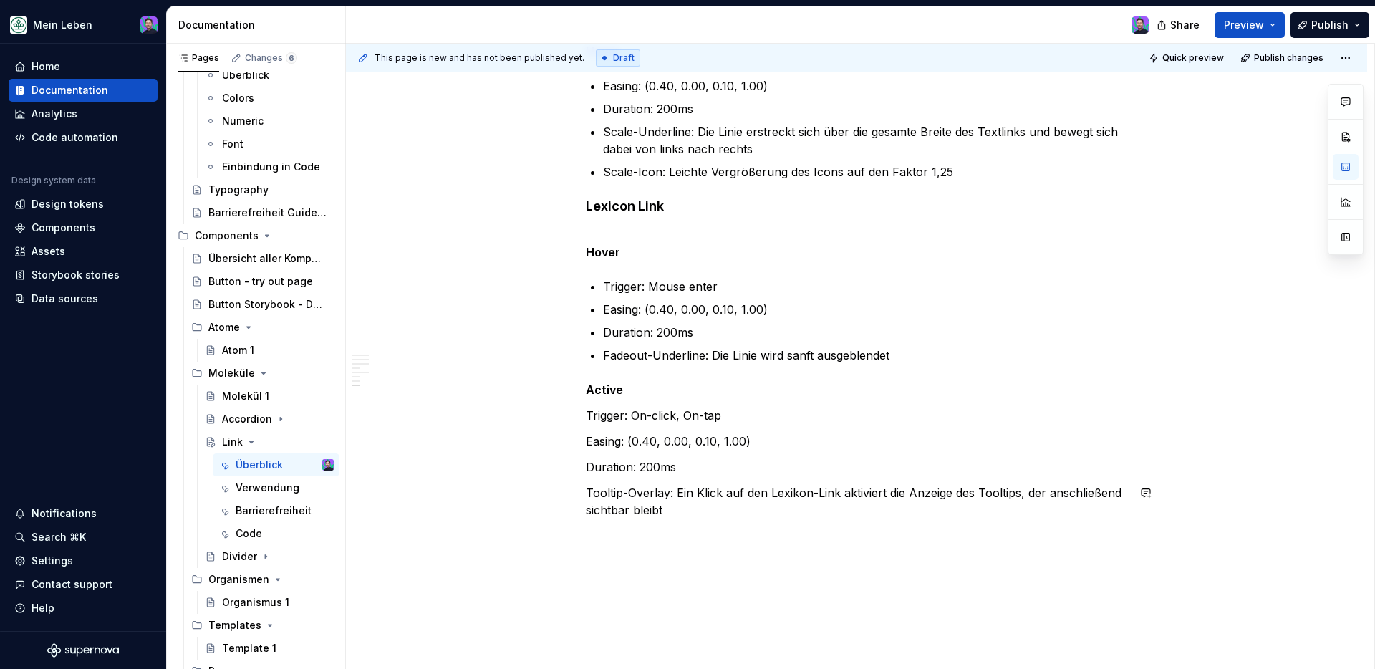
scroll to position [1161, 0]
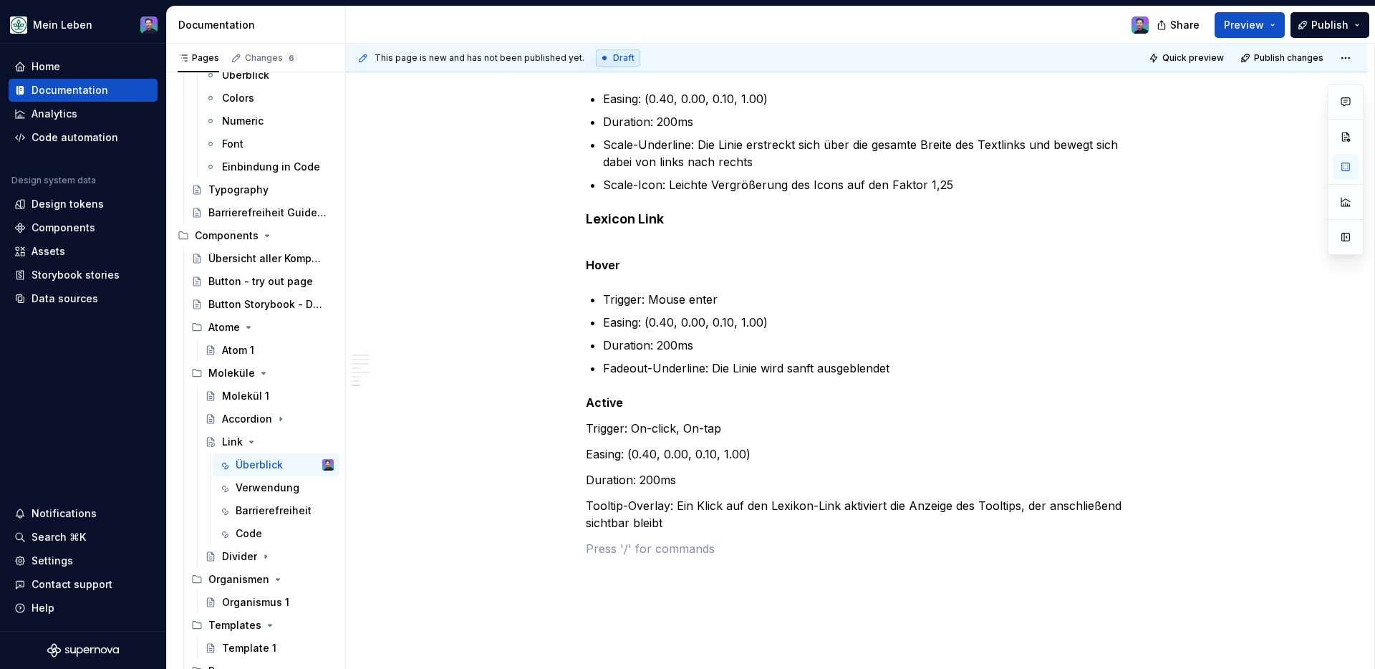
click at [814, 545] on button "button" at bounding box center [821, 548] width 20 height 20
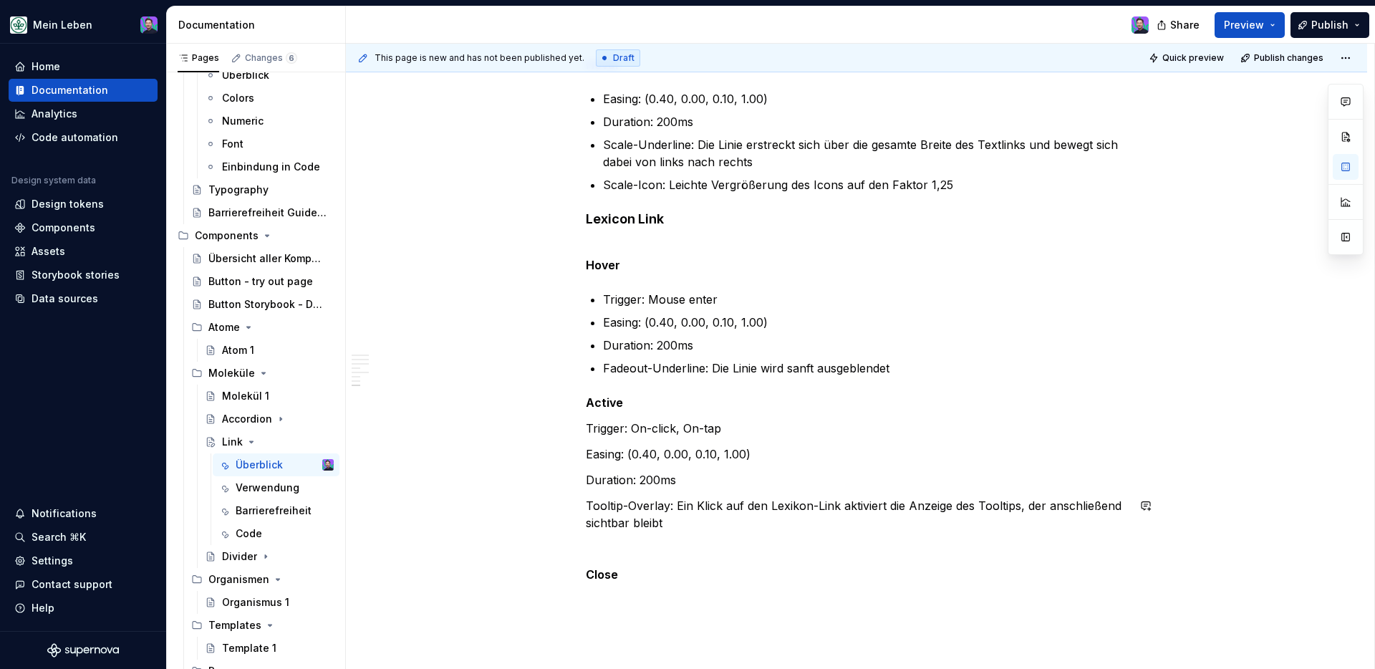
click at [642, 551] on p "Close" at bounding box center [856, 574] width 541 height 17
click at [620, 551] on p "Close’ Trigger: On-click, On-tap" at bounding box center [856, 583] width 541 height 34
click at [731, 551] on p "Close Trigger: On-click, On-tap" at bounding box center [856, 583] width 541 height 34
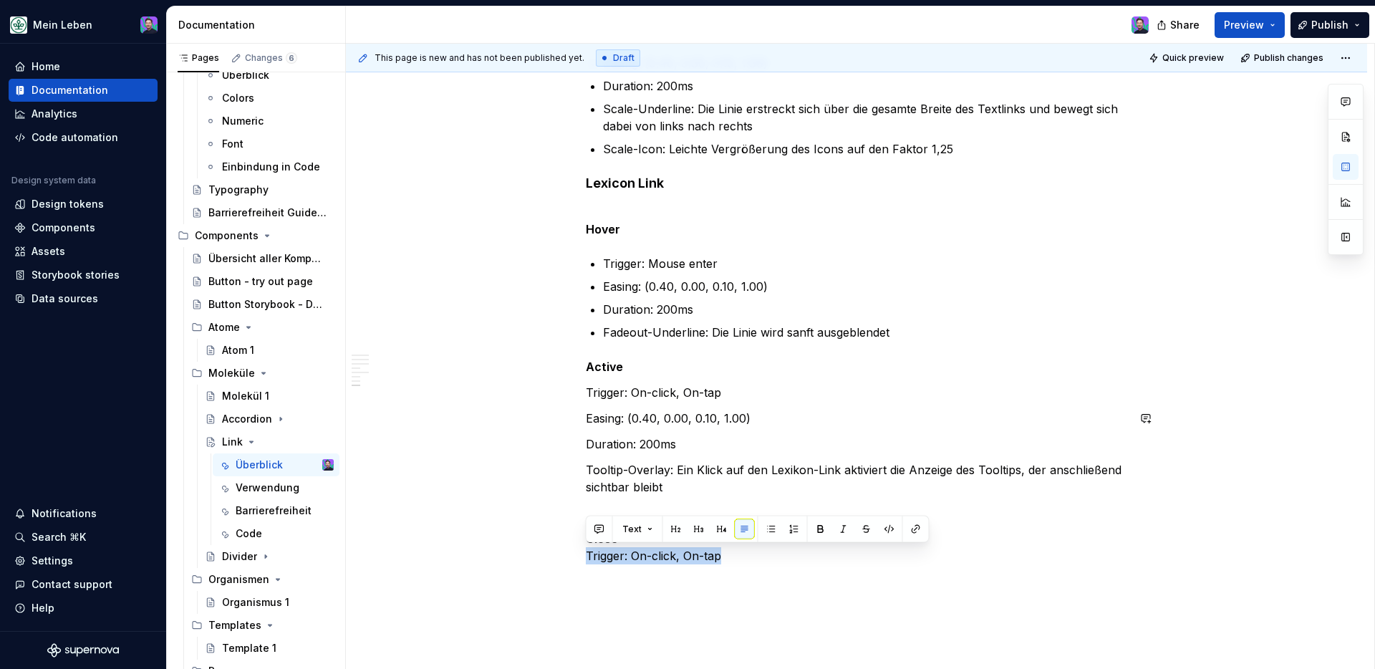
click at [735, 551] on p "Close Trigger: On-click, On-tap" at bounding box center [856, 547] width 541 height 34
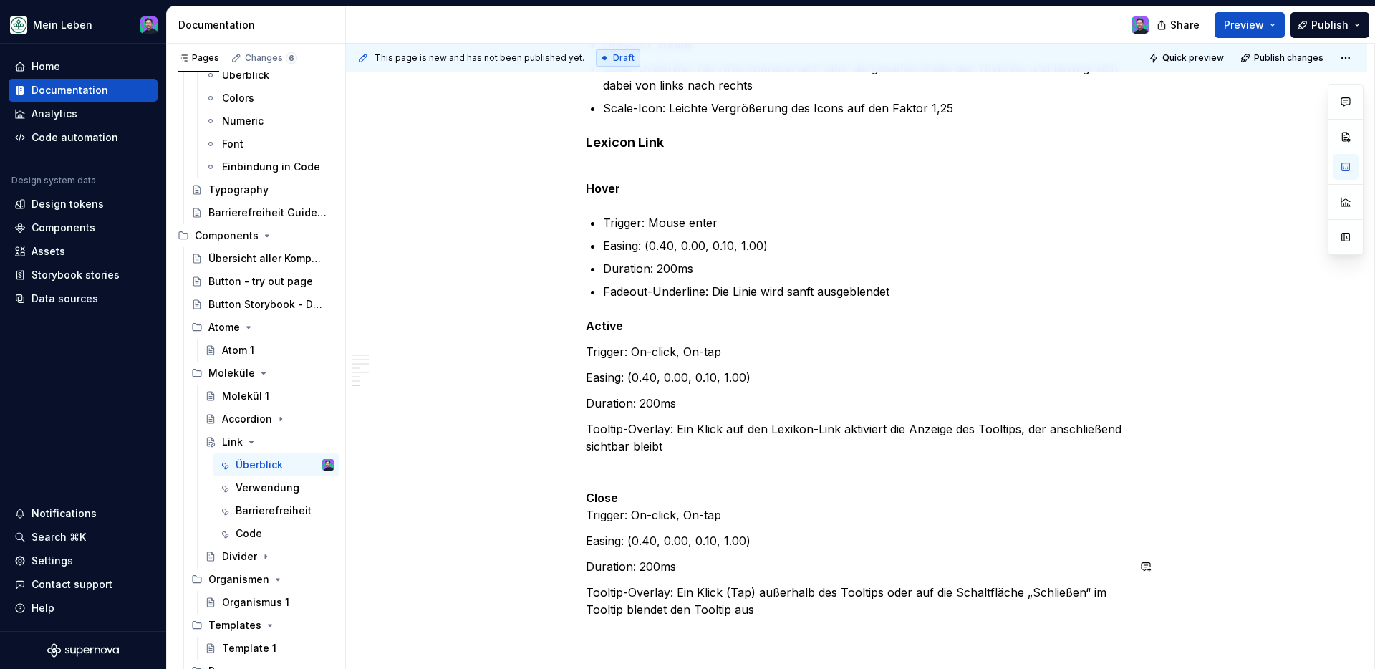
scroll to position [1174, 0]
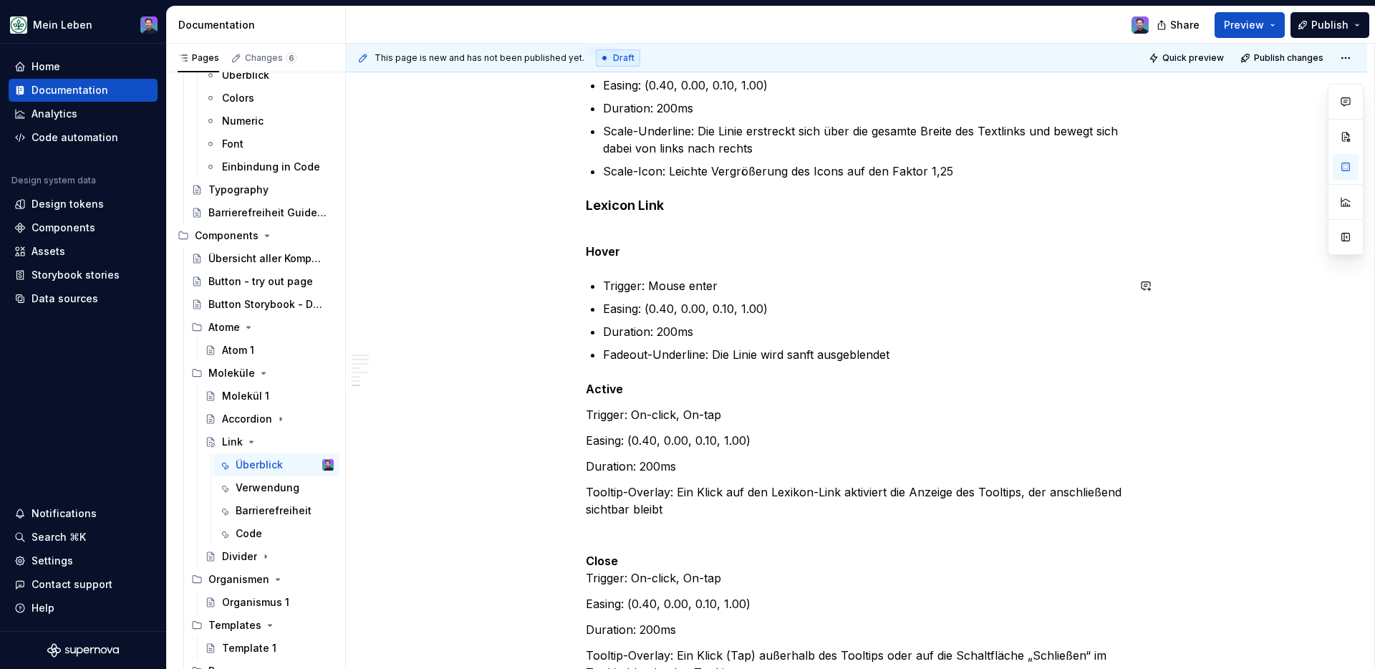
click at [607, 256] on strong "Hover" at bounding box center [603, 251] width 34 height 14
click at [599, 254] on strong "Hover" at bounding box center [603, 251] width 34 height 14
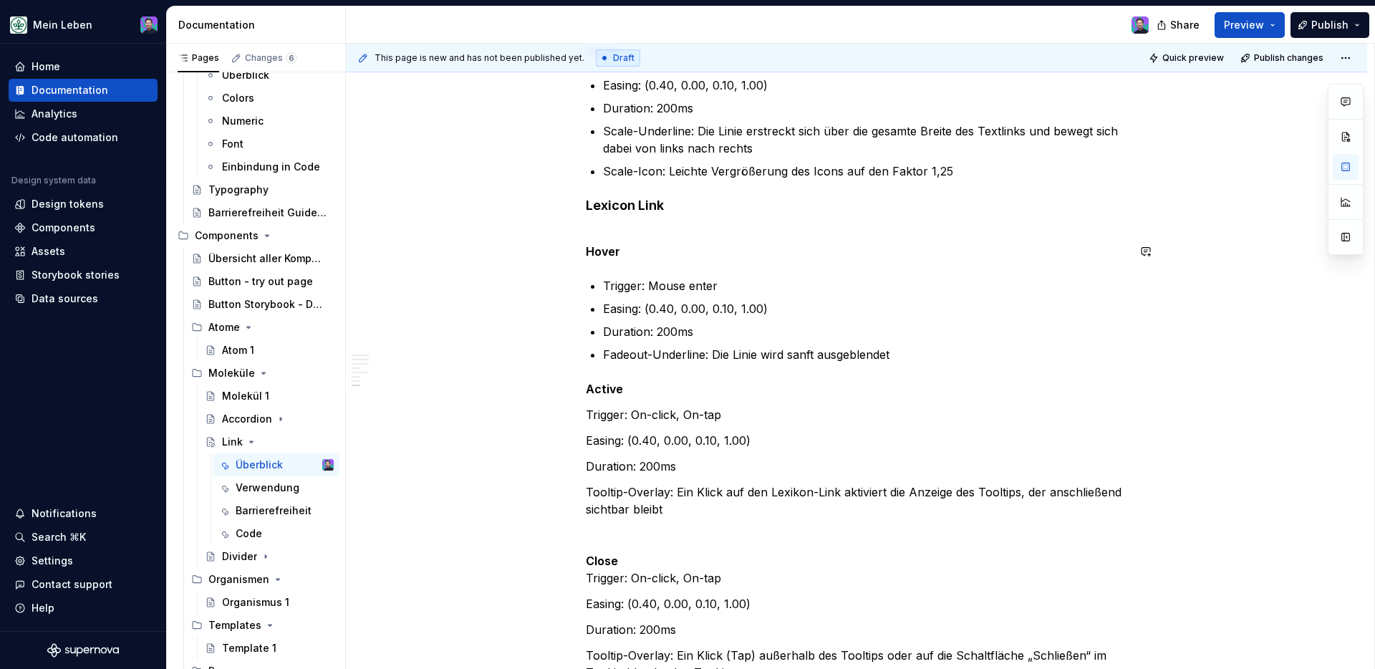
click at [625, 394] on p "Active" at bounding box center [856, 388] width 541 height 17
click at [589, 440] on p "Easing: (0.40, 0.00, 0.10, 1.00)" at bounding box center [856, 440] width 541 height 17
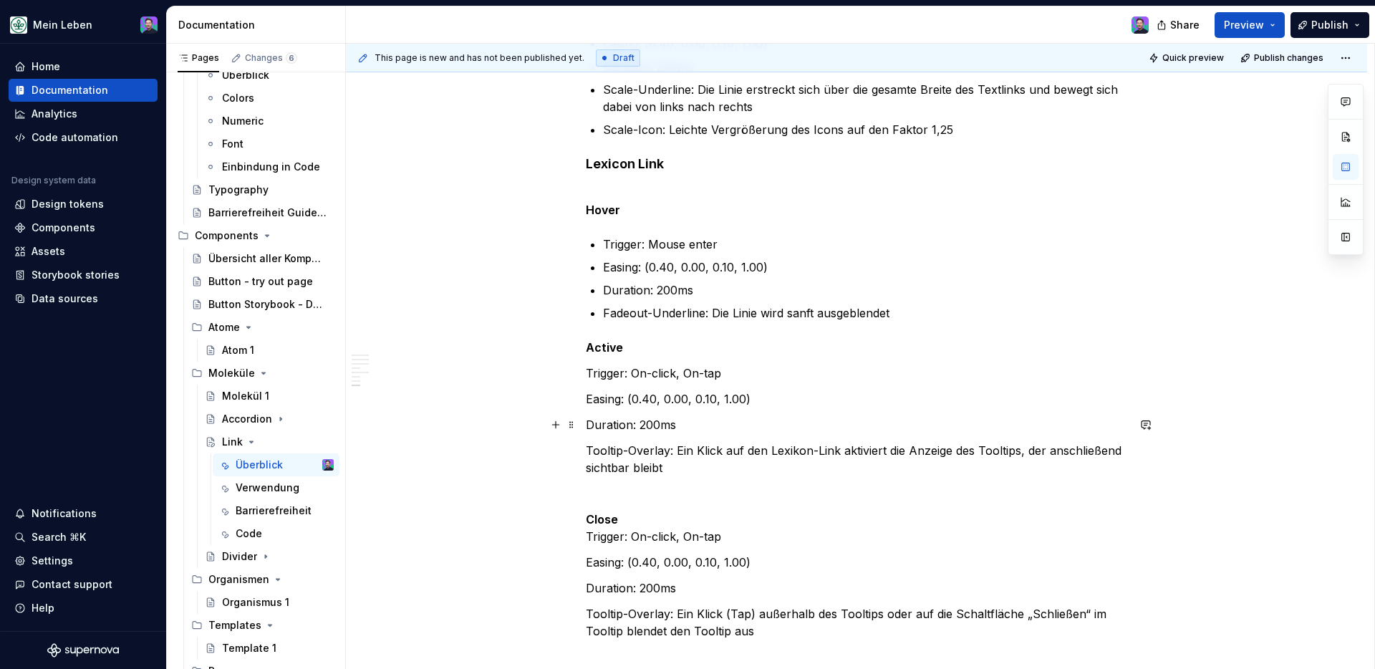
scroll to position [1300, 0]
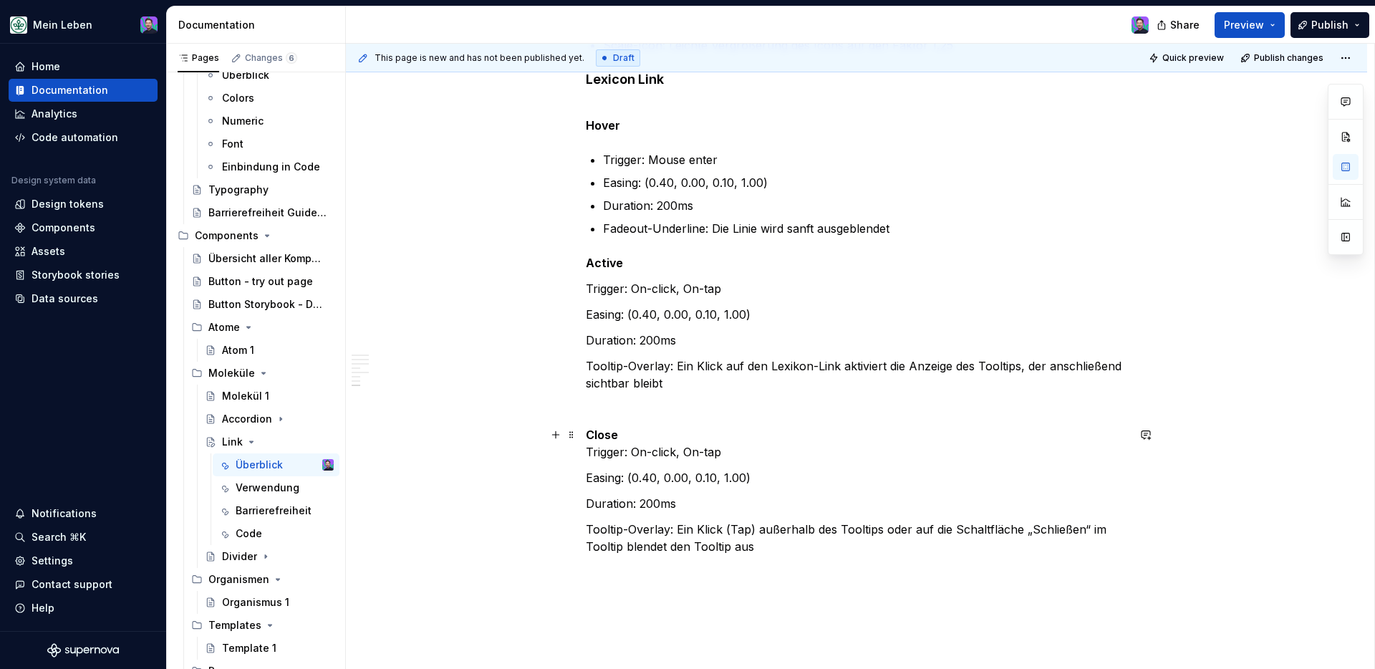
click at [637, 438] on p "Close Trigger: On-click, On-tap" at bounding box center [856, 443] width 541 height 34
drag, startPoint x: 623, startPoint y: 438, endPoint x: 575, endPoint y: 435, distance: 48.1
click at [615, 153] on p "Trigger: Mouse enter" at bounding box center [865, 159] width 524 height 17
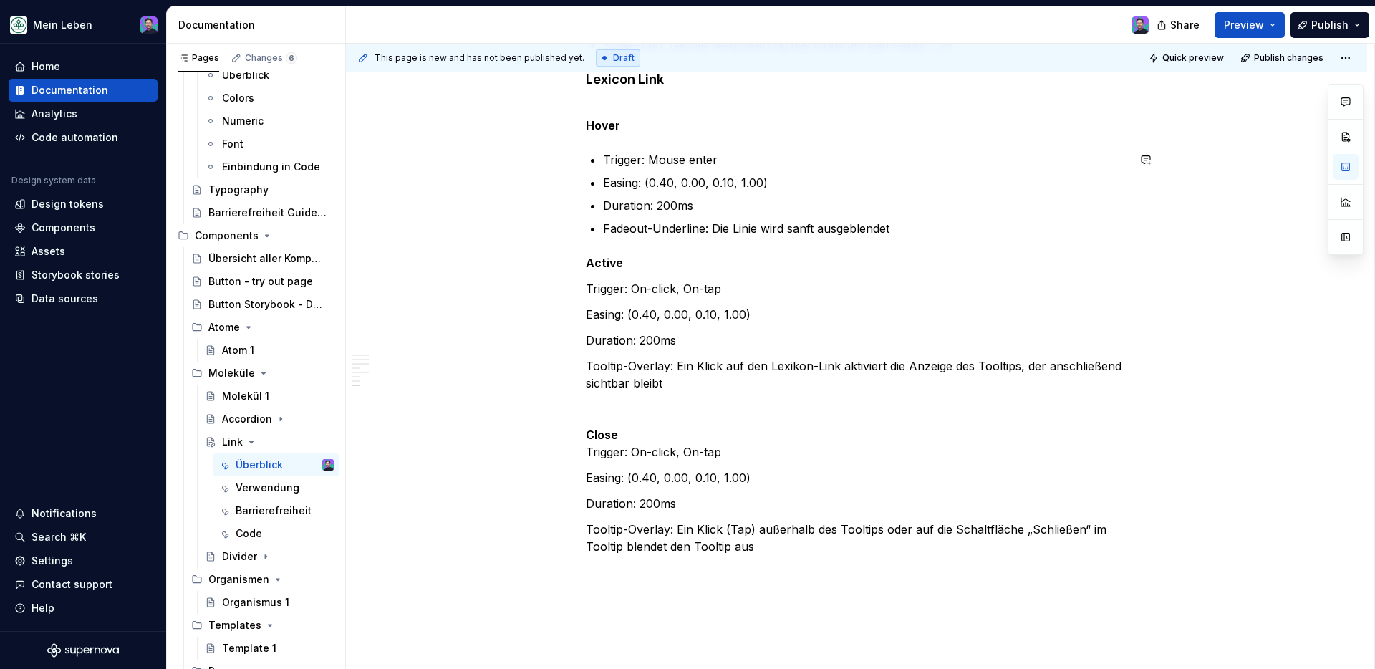
click at [577, 145] on div "**********" at bounding box center [860, 357] width 1028 height 626
click at [603, 158] on li "Trigger: Mouse enter" at bounding box center [865, 159] width 524 height 17
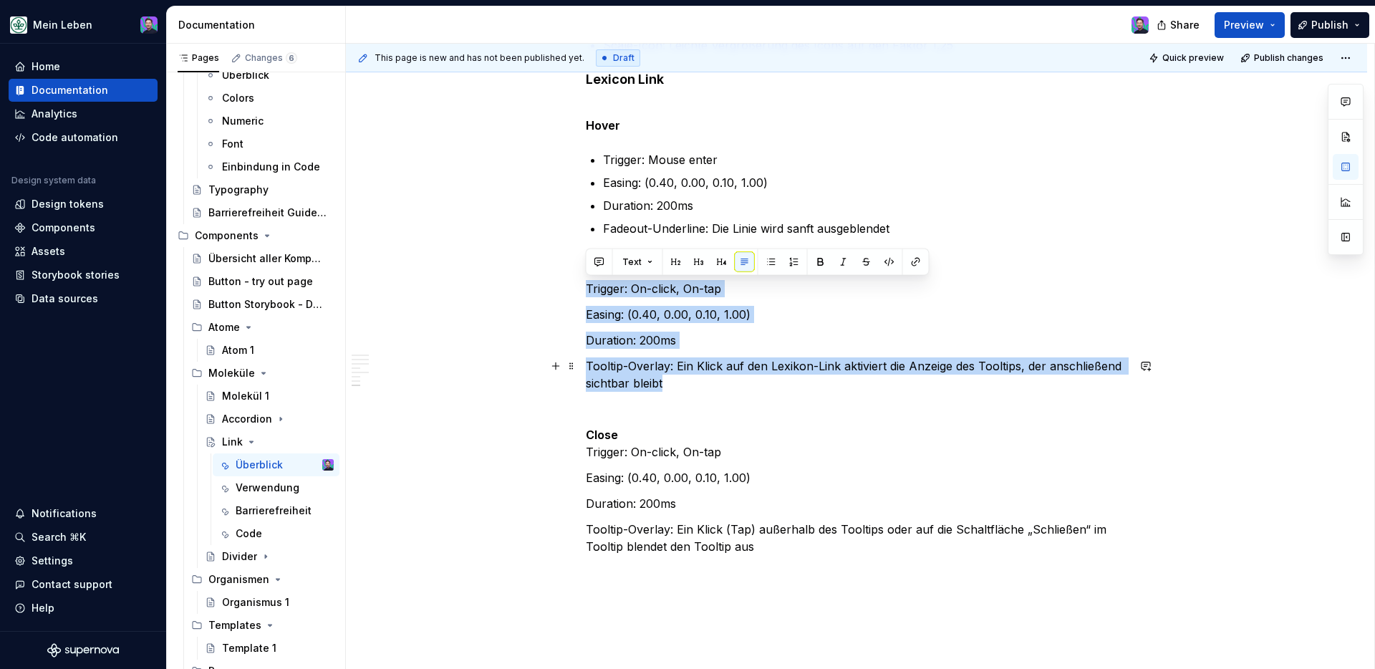
drag, startPoint x: 587, startPoint y: 289, endPoint x: 715, endPoint y: 380, distance: 156.6
click at [771, 265] on button "button" at bounding box center [771, 262] width 20 height 20
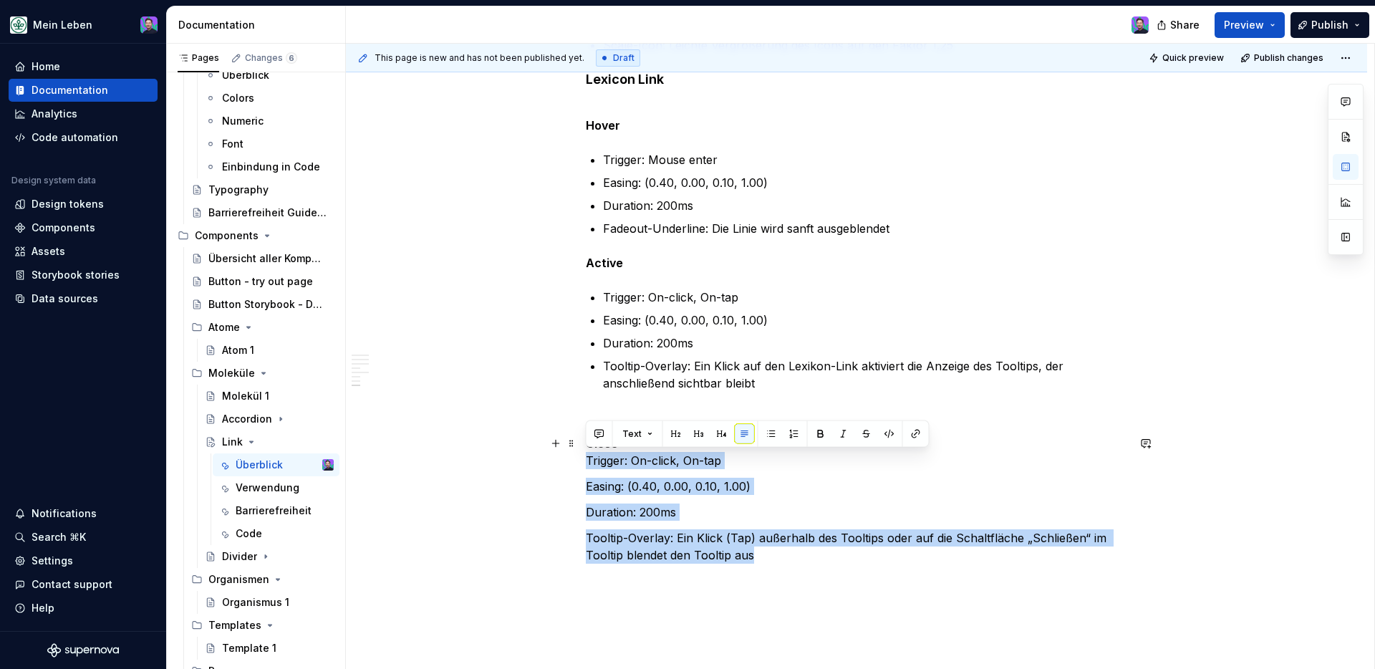
drag, startPoint x: 758, startPoint y: 561, endPoint x: 585, endPoint y: 465, distance: 197.7
click at [775, 427] on button "button" at bounding box center [771, 434] width 20 height 20
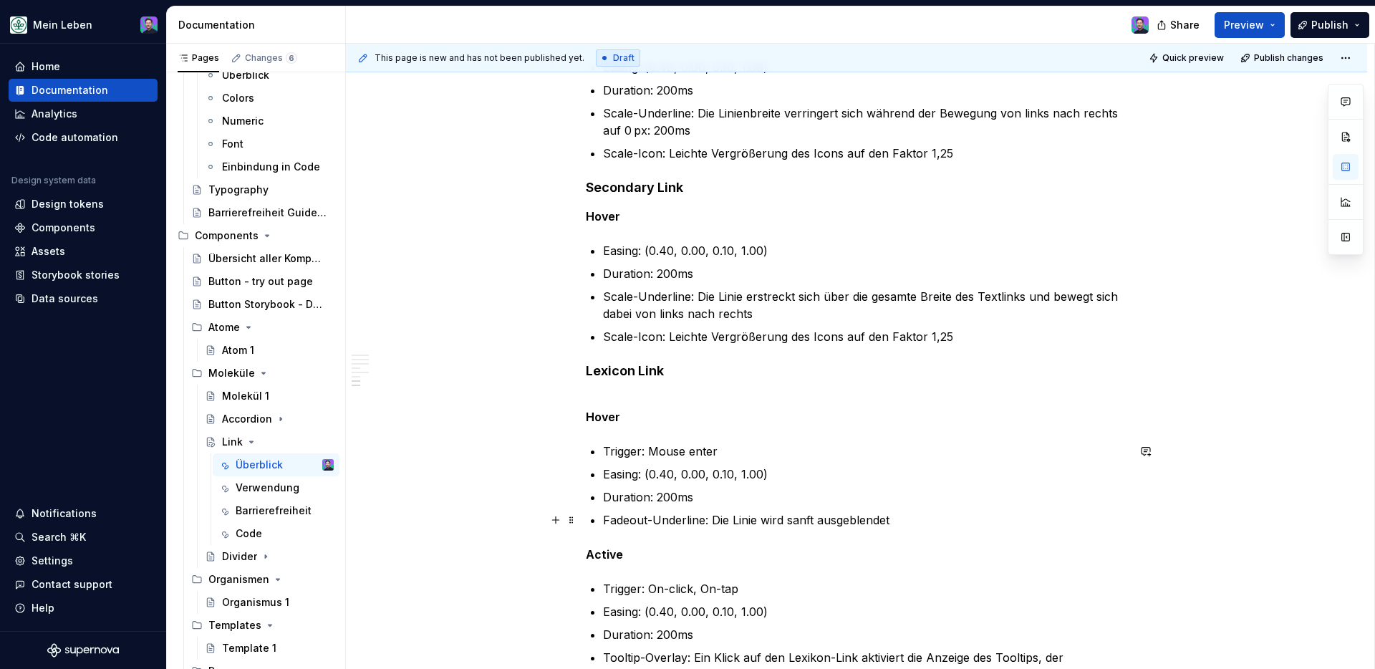
scroll to position [1231, 0]
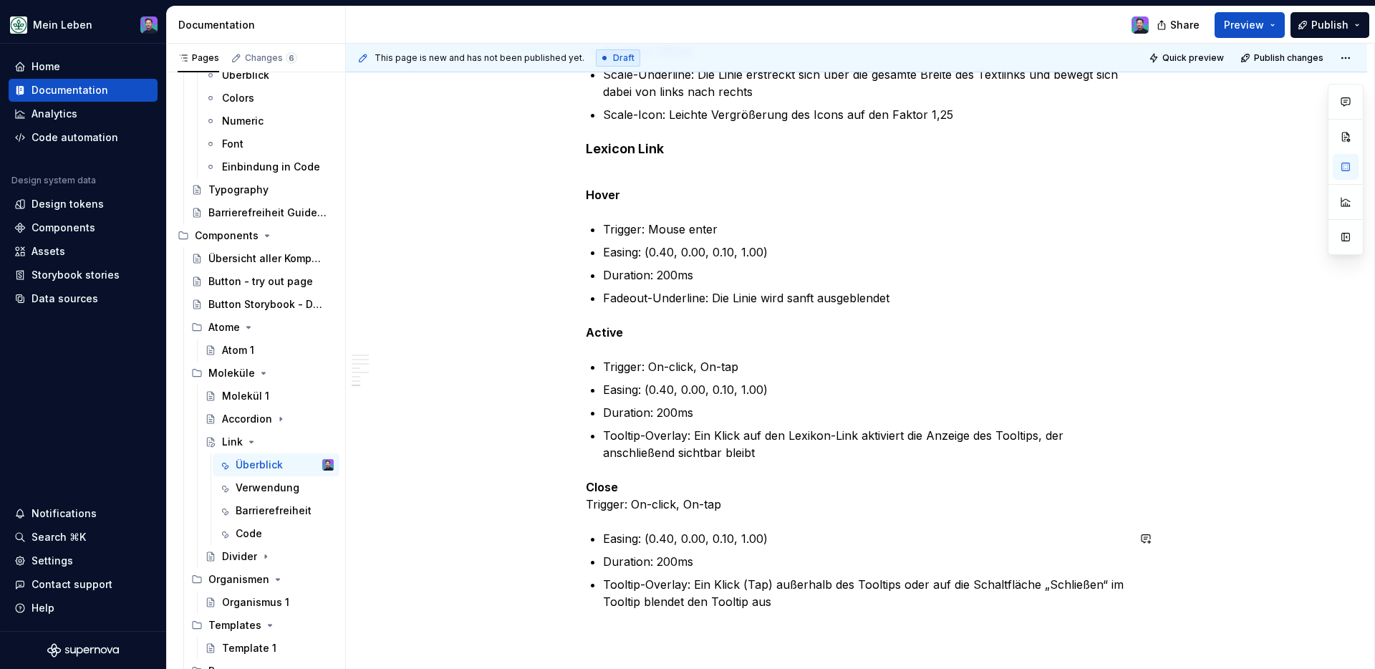
click at [586, 503] on p "Close Trigger: On-click, On-tap" at bounding box center [856, 495] width 541 height 34
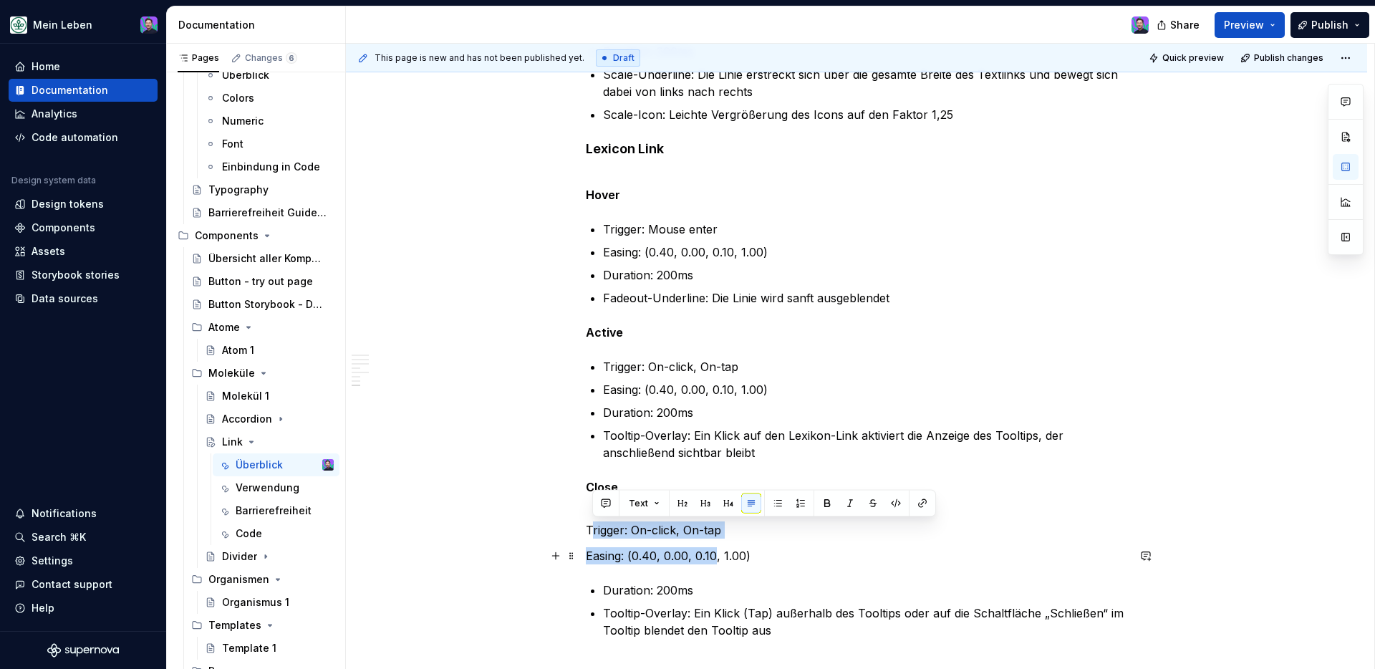
drag, startPoint x: 589, startPoint y: 526, endPoint x: 712, endPoint y: 555, distance: 126.5
click at [764, 551] on p "Easing: (0.40, 0.00, 0.10, 1.00)" at bounding box center [856, 555] width 541 height 17
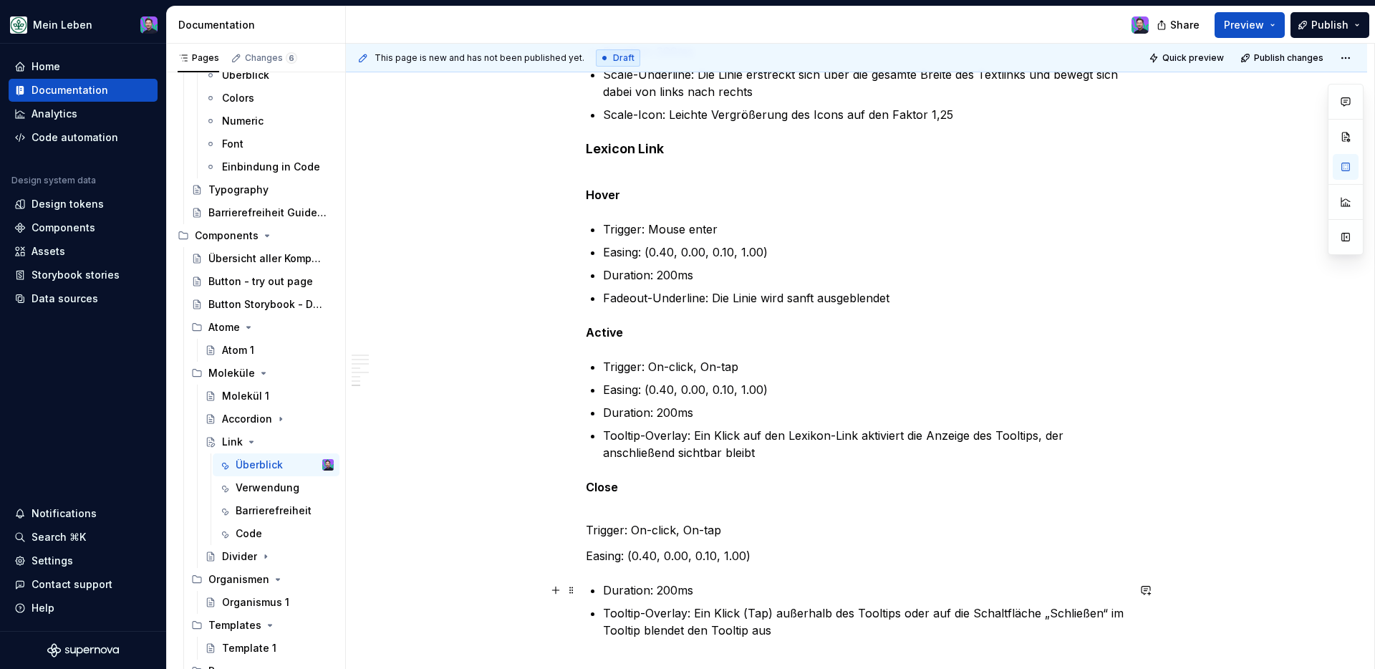
click at [603, 551] on p "Tooltip-Overlay: Ein Klick (Tap) außerhalb des Tooltips oder auf die Schaltfläc…" at bounding box center [865, 624] width 524 height 34
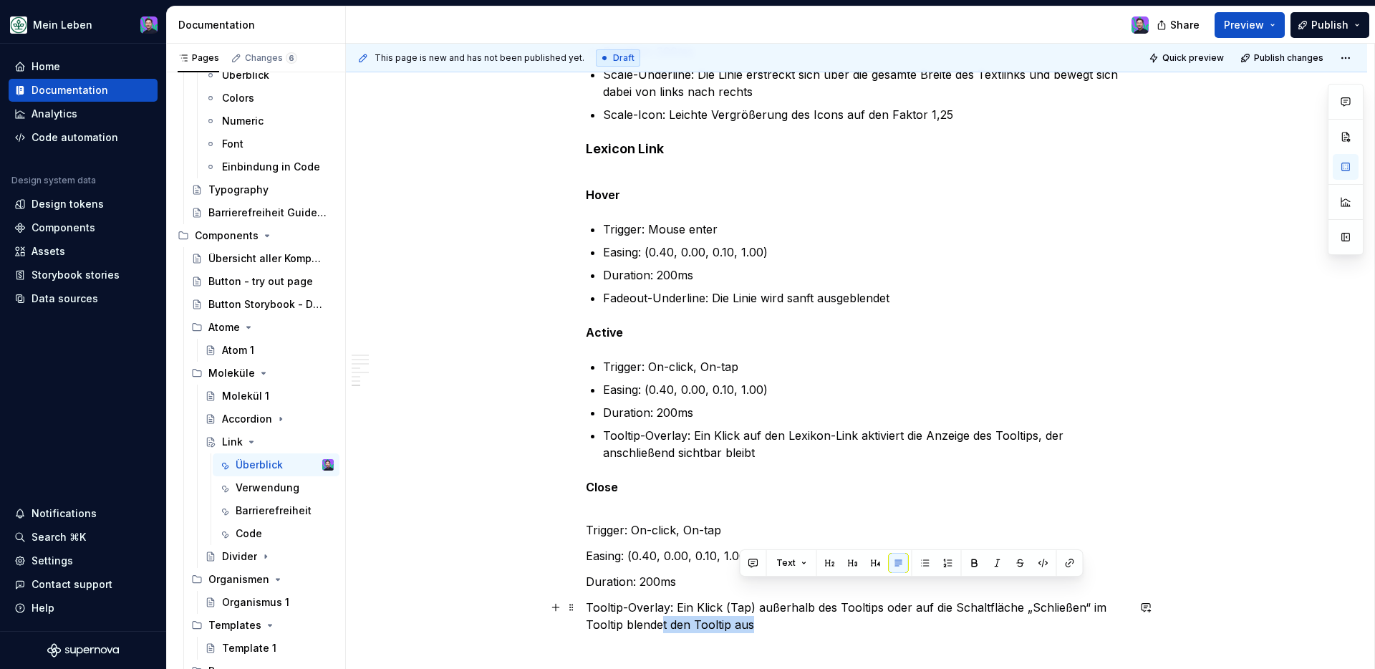
scroll to position [1268, 0]
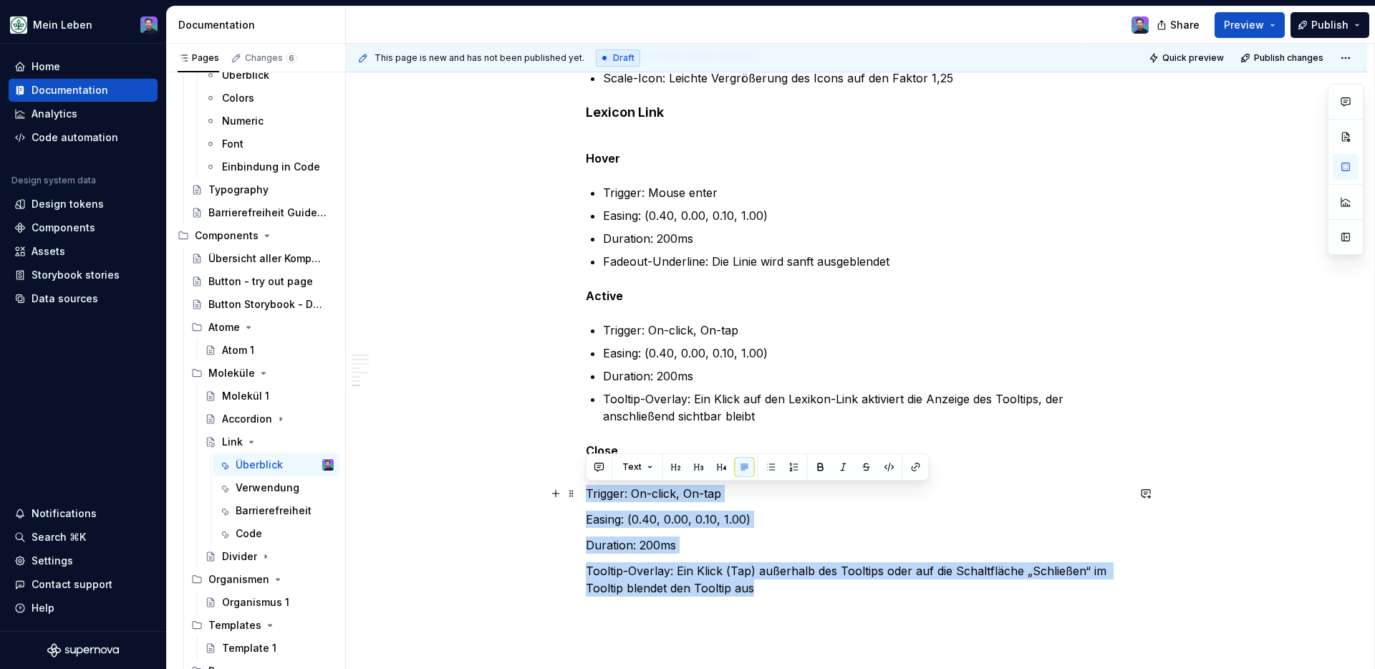
drag, startPoint x: 766, startPoint y: 623, endPoint x: 584, endPoint y: 496, distance: 221.7
click at [773, 463] on button "button" at bounding box center [771, 467] width 20 height 20
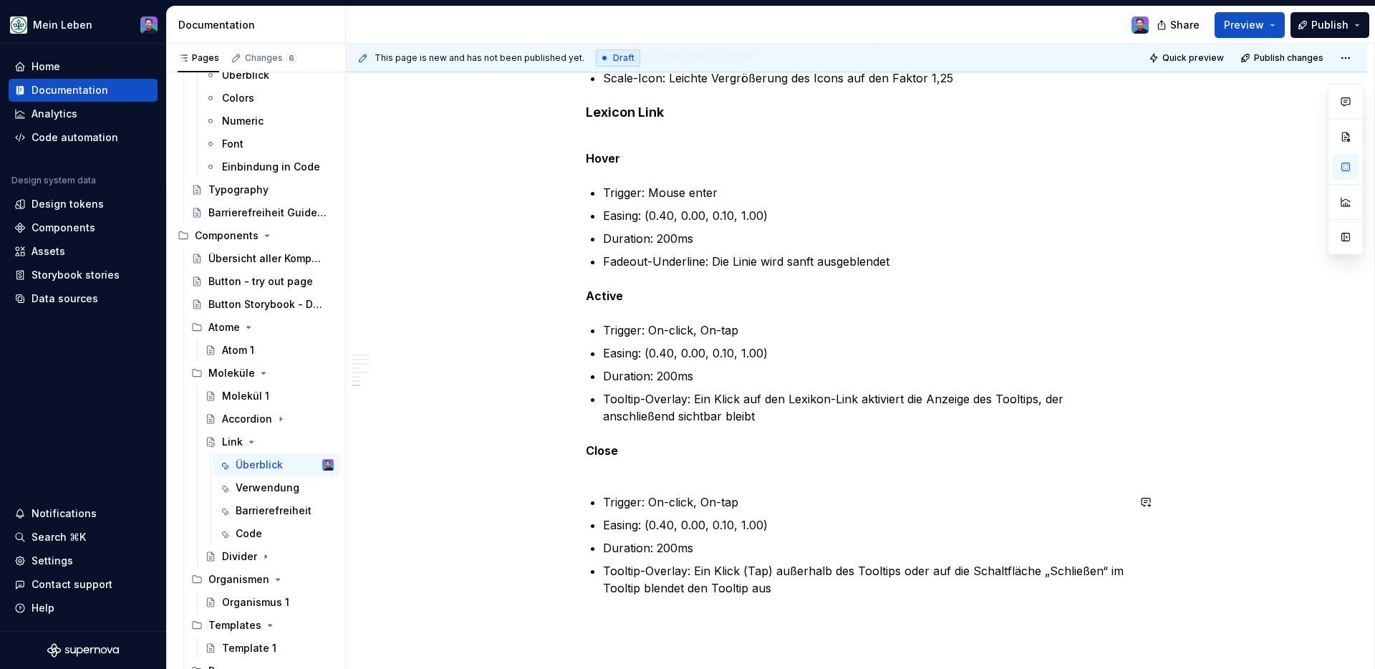
click at [612, 475] on p "Close" at bounding box center [856, 459] width 541 height 34
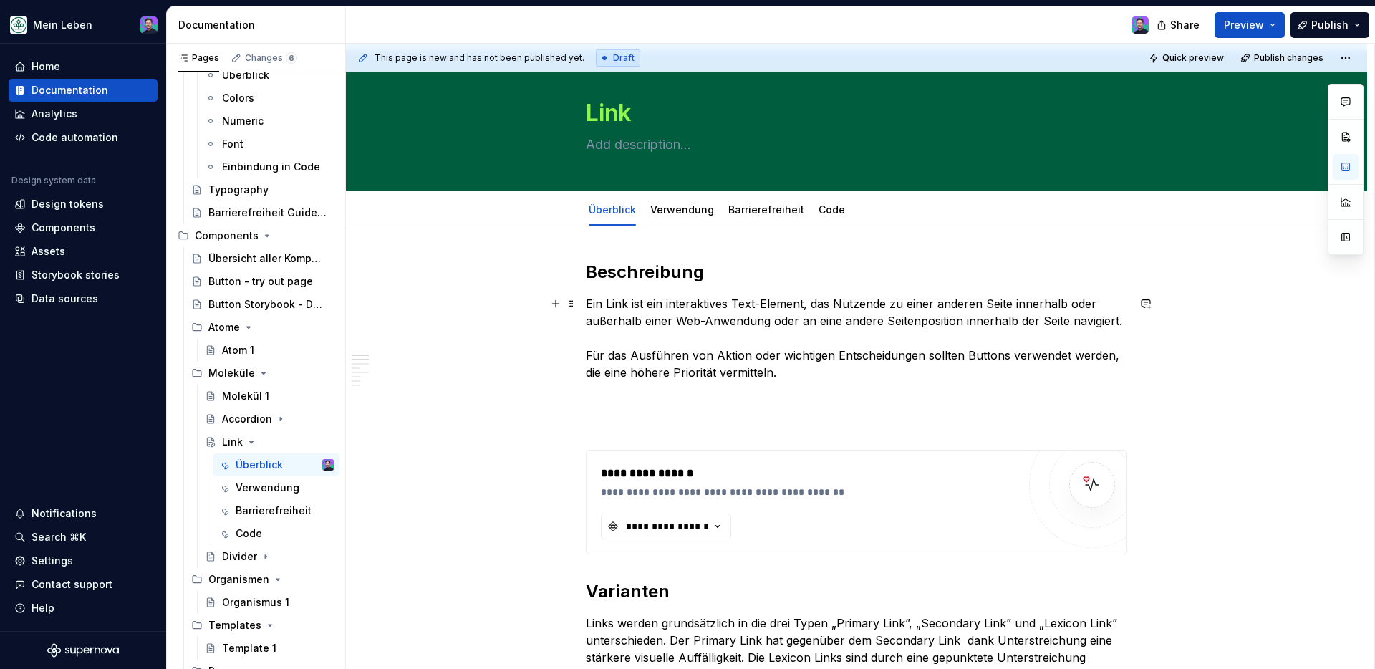
scroll to position [91, 0]
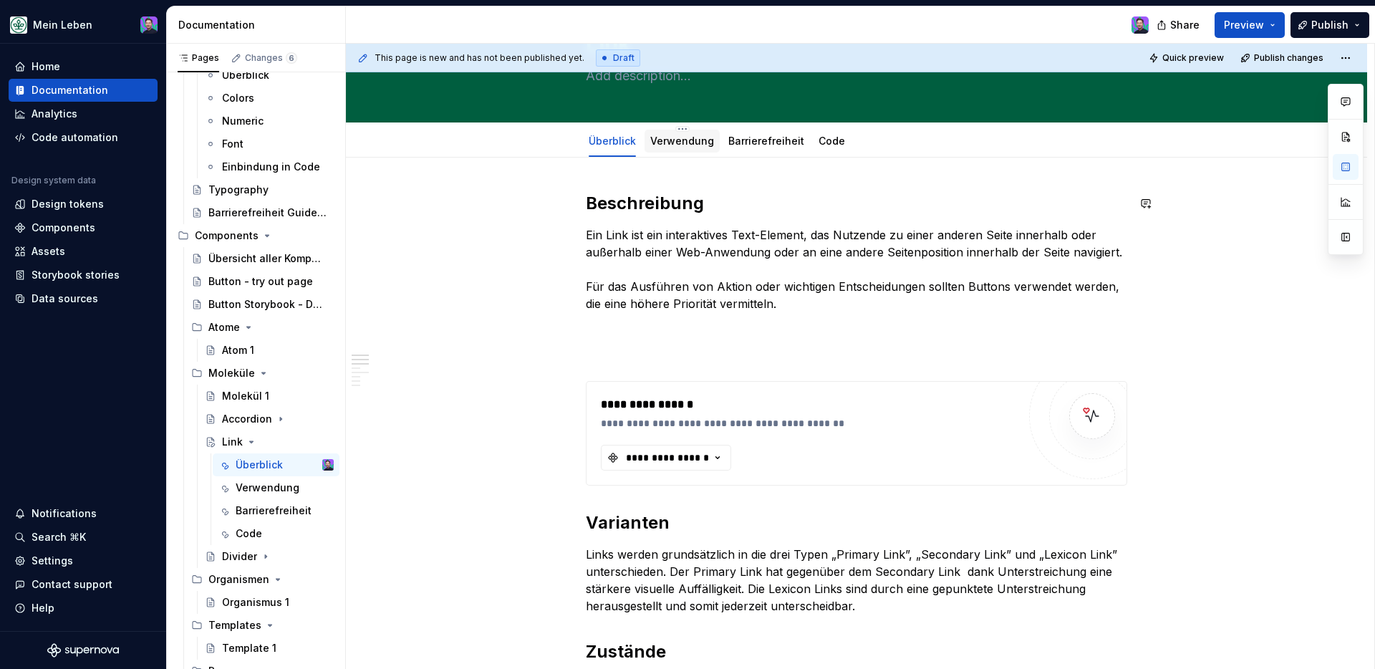
click at [697, 148] on div "Verwendung" at bounding box center [682, 141] width 64 height 14
click at [703, 134] on div "Verwendung" at bounding box center [682, 141] width 64 height 14
click at [699, 143] on link "Verwendung" at bounding box center [682, 141] width 64 height 12
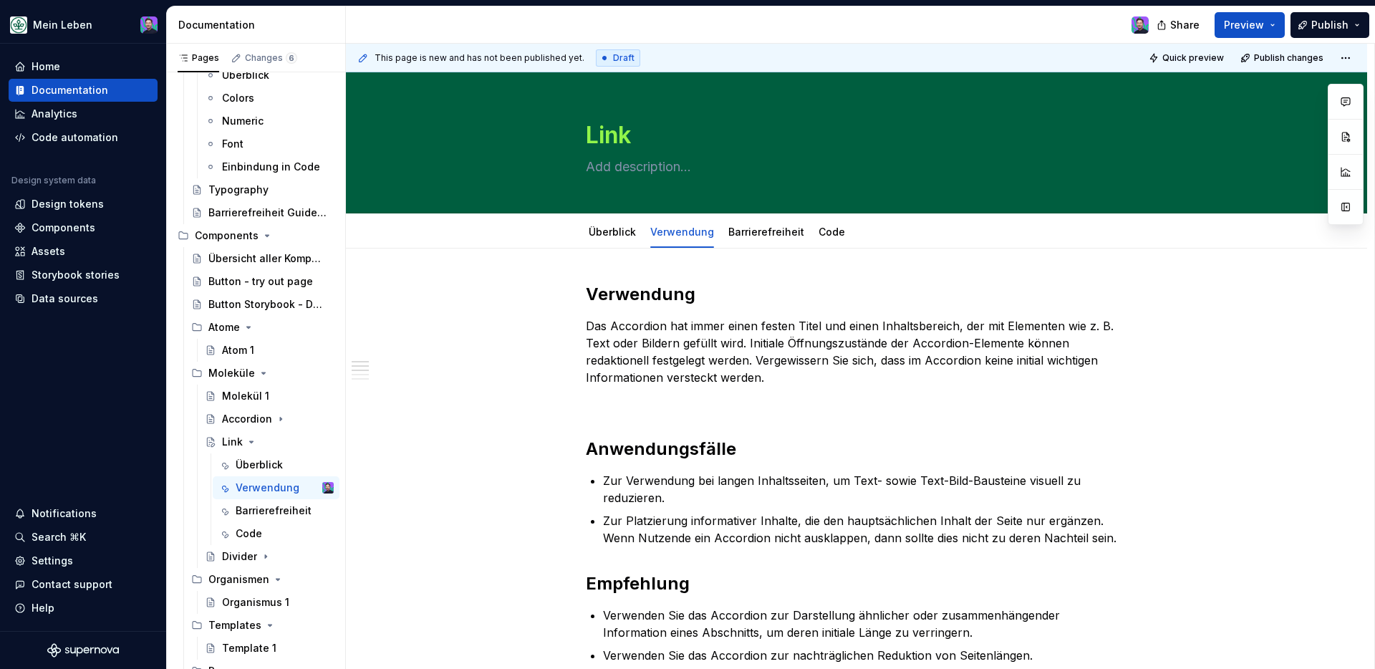
click at [747, 329] on p "Das Accordion hat immer einen festen Titel und einen Inhaltsbereich, der mit El…" at bounding box center [856, 351] width 541 height 69
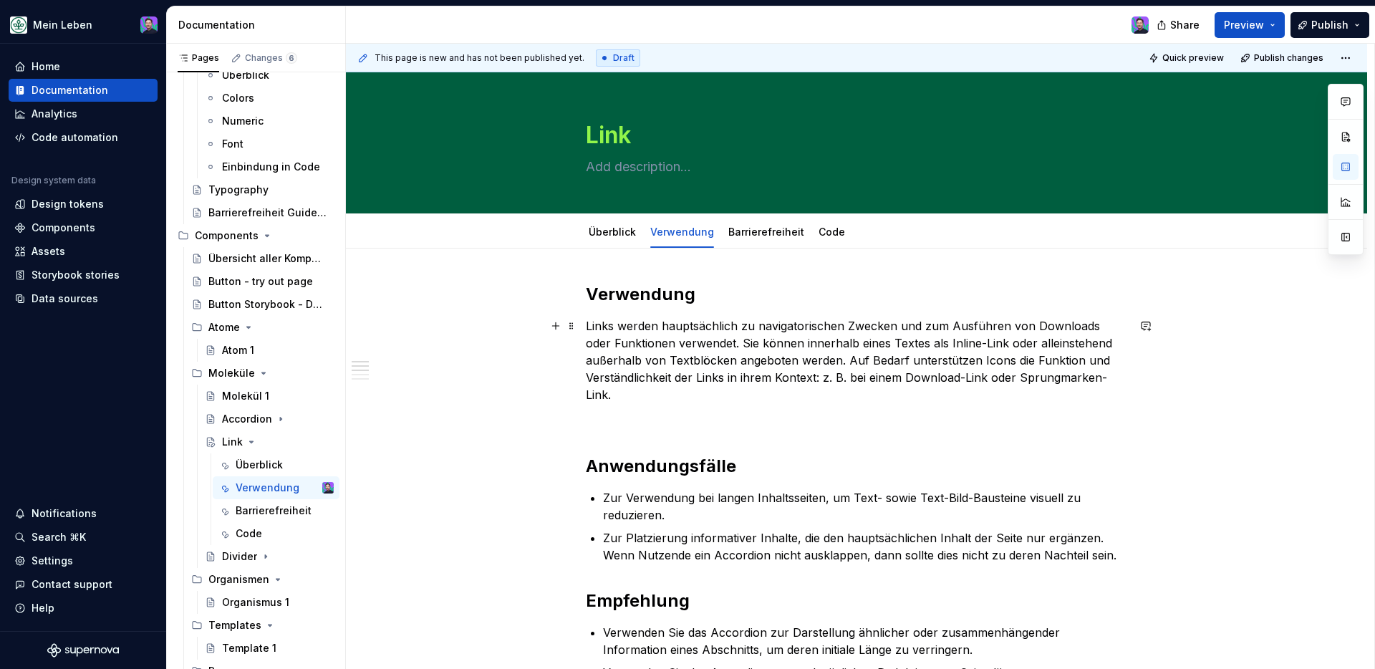
click at [720, 462] on h2 "Anwendungsfälle" at bounding box center [856, 466] width 541 height 23
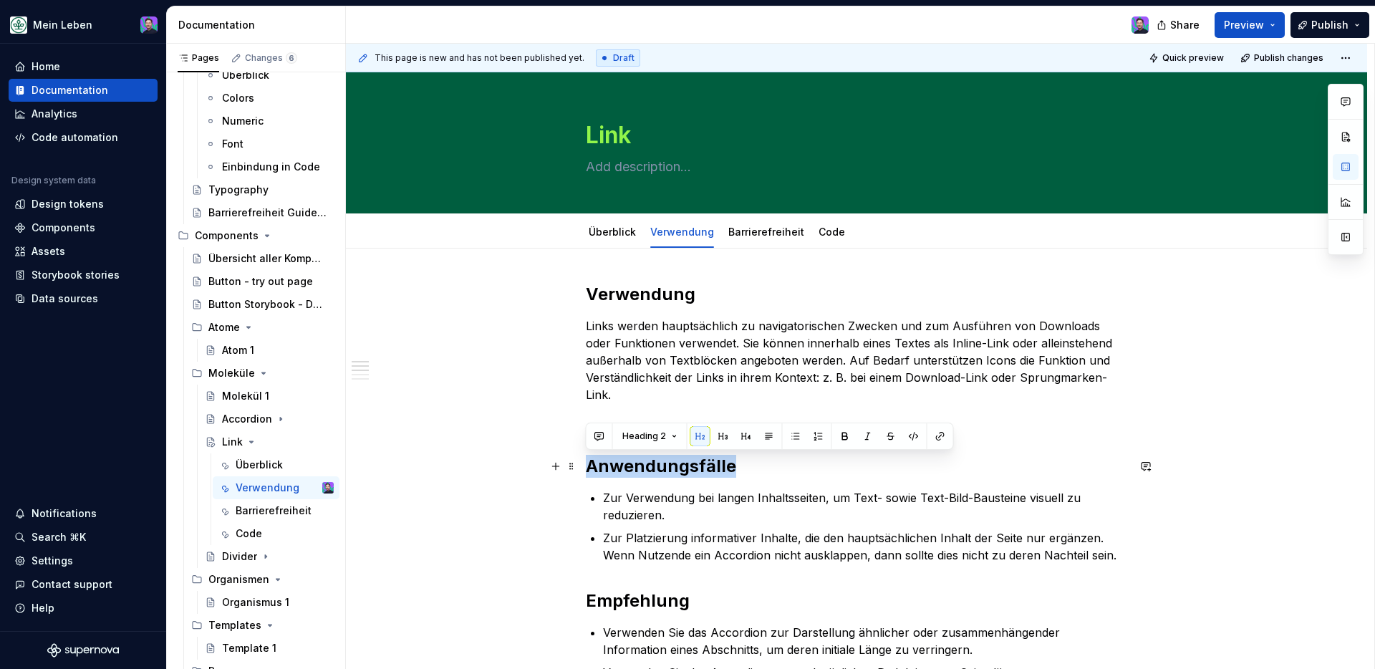
click at [720, 462] on h2 "Anwendungsfälle" at bounding box center [856, 466] width 541 height 23
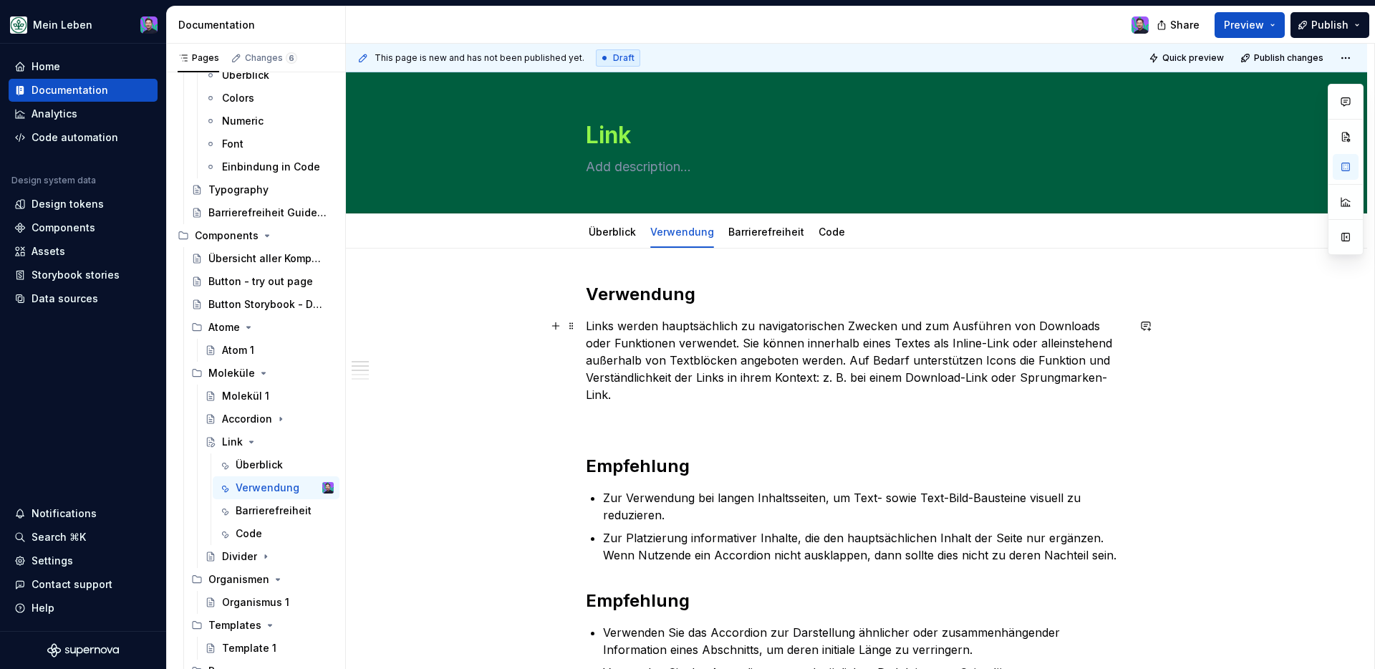
click at [644, 498] on p "Zur Verwendung bei langen Inhaltsseiten, um Text- sowie Text-Bild-Bausteine vis…" at bounding box center [865, 506] width 524 height 34
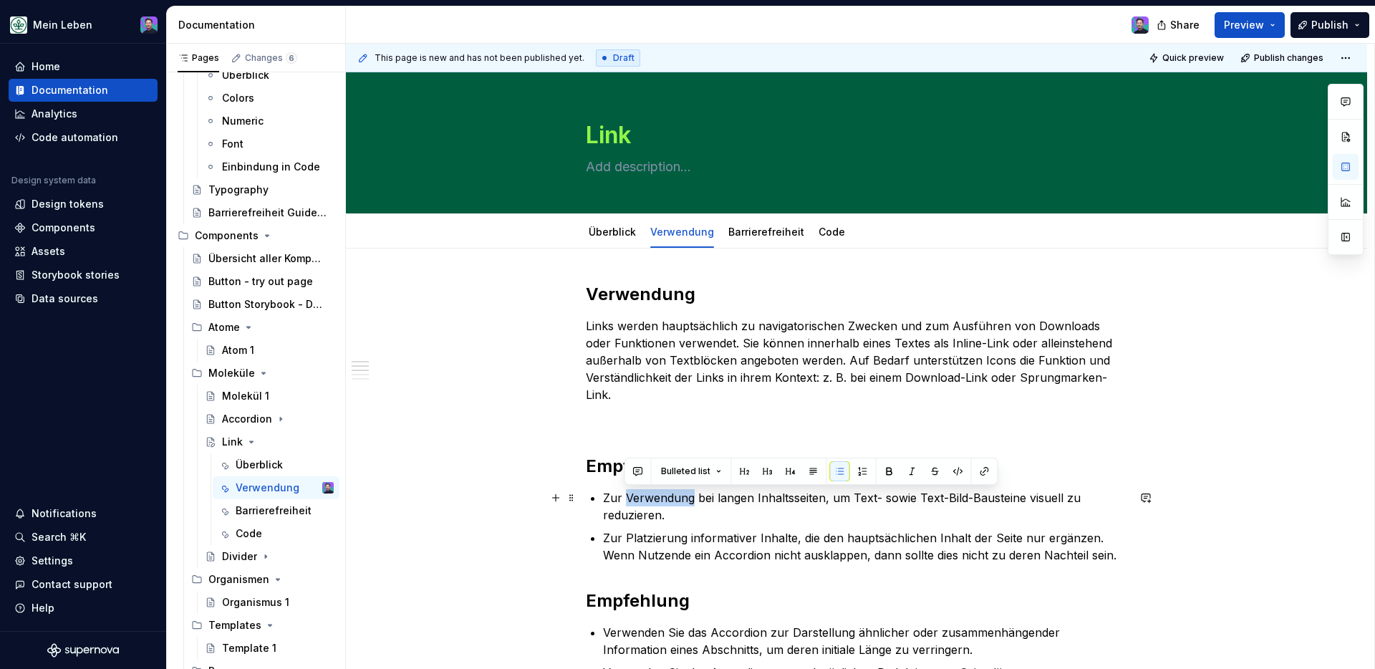
click at [645, 498] on p "Zur Verwendung bei langen Inhaltsseiten, um Text- sowie Text-Bild-Bausteine vis…" at bounding box center [865, 506] width 524 height 34
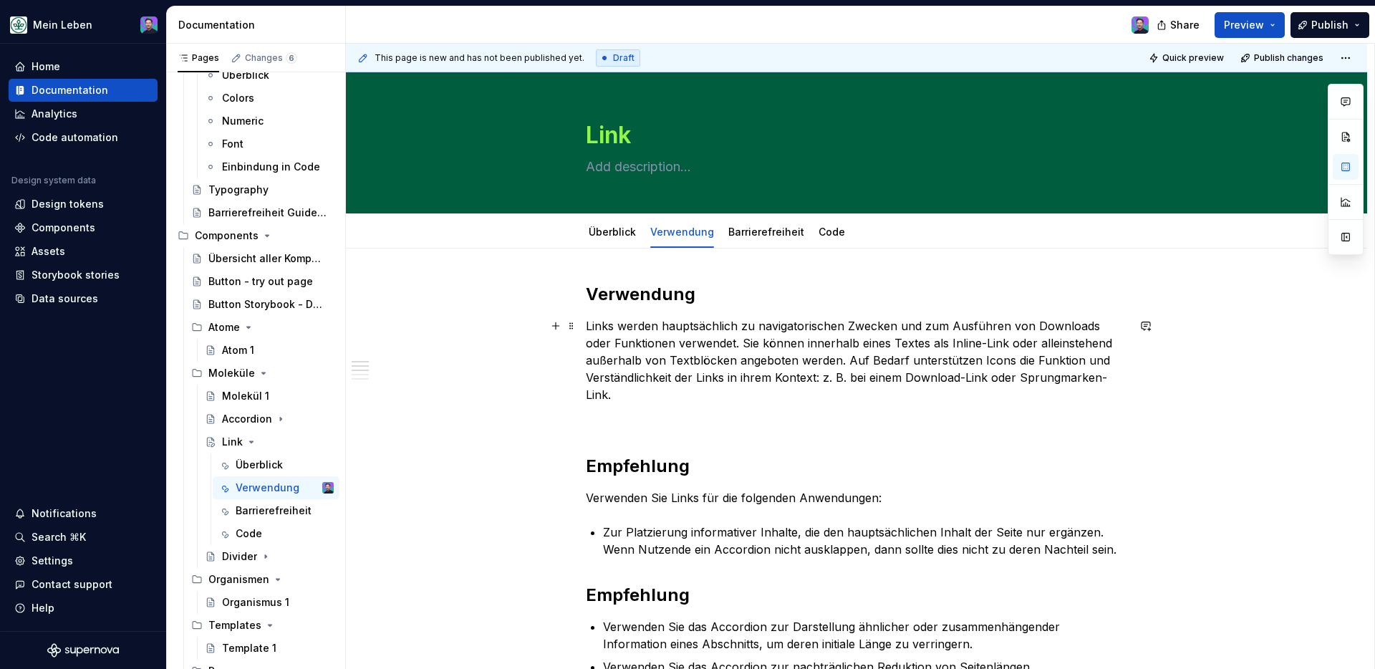
click at [677, 534] on p "Zur Platzierung informativer Inhalte, die den hauptsächlichen Inhalt der Seite …" at bounding box center [865, 540] width 524 height 34
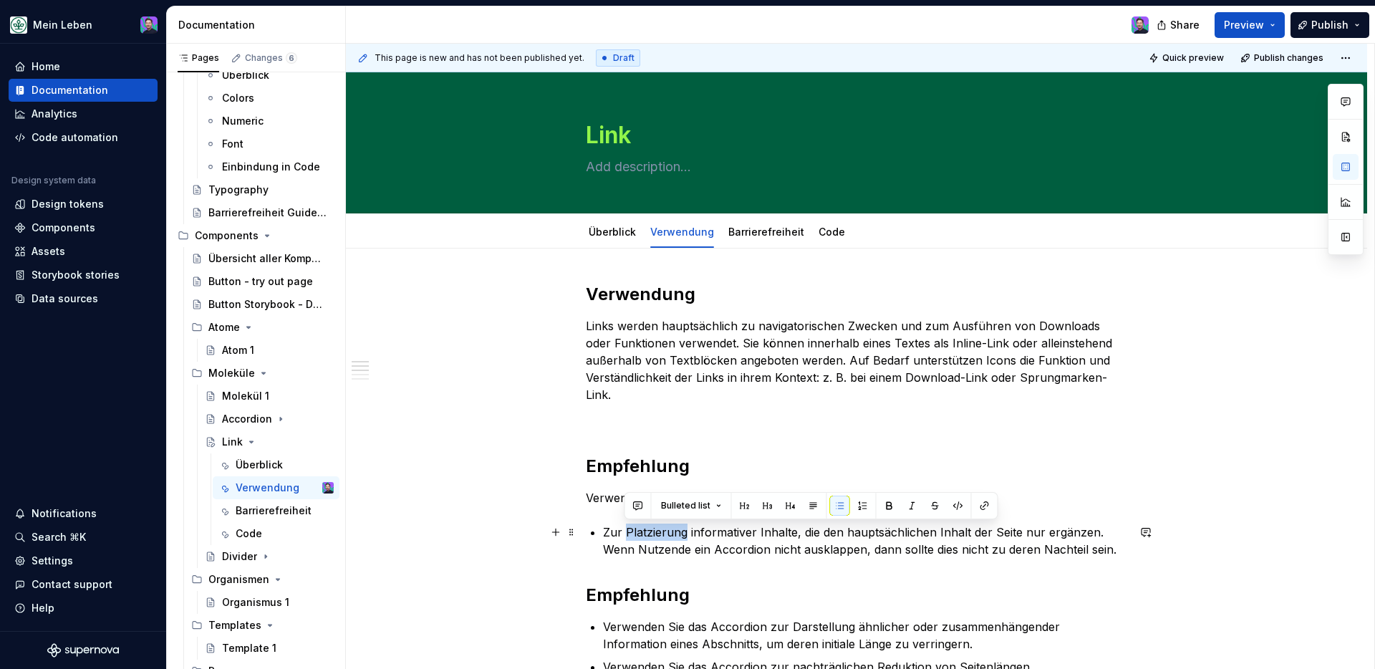
click at [677, 534] on p "Zur Platzierung informativer Inhalte, die den hauptsächlichen Inhalt der Seite …" at bounding box center [865, 540] width 524 height 34
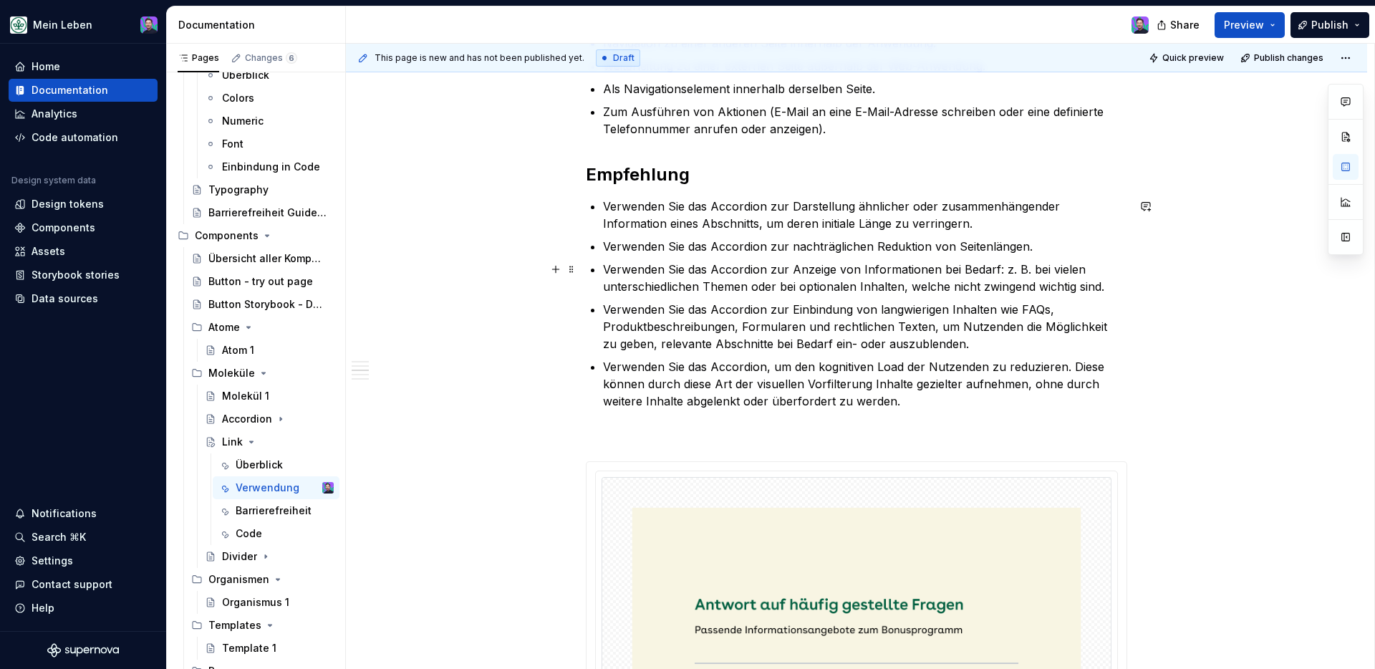
scroll to position [490, 0]
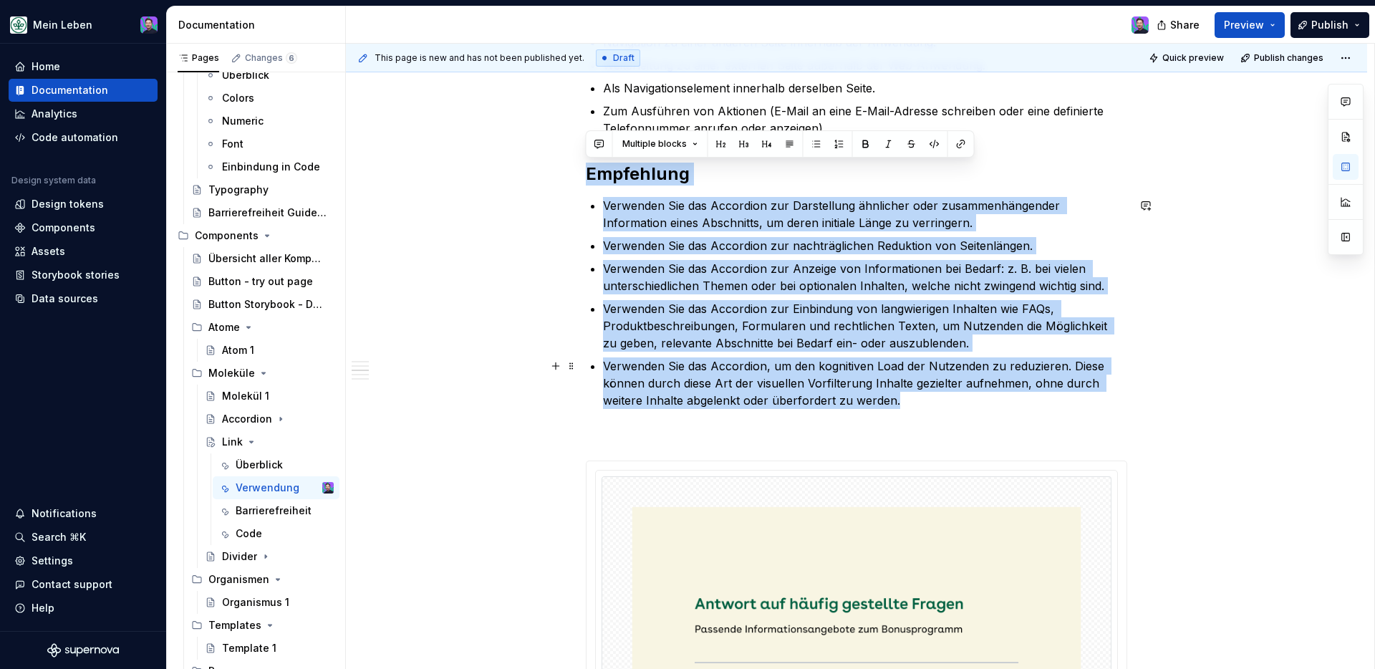
drag, startPoint x: 587, startPoint y: 170, endPoint x: 1056, endPoint y: 400, distance: 522.7
click at [1056, 400] on div "Verwendung Links werden hauptsächlich zu navigatorischen Zwecken und zum Ausfüh…" at bounding box center [856, 579] width 541 height 1572
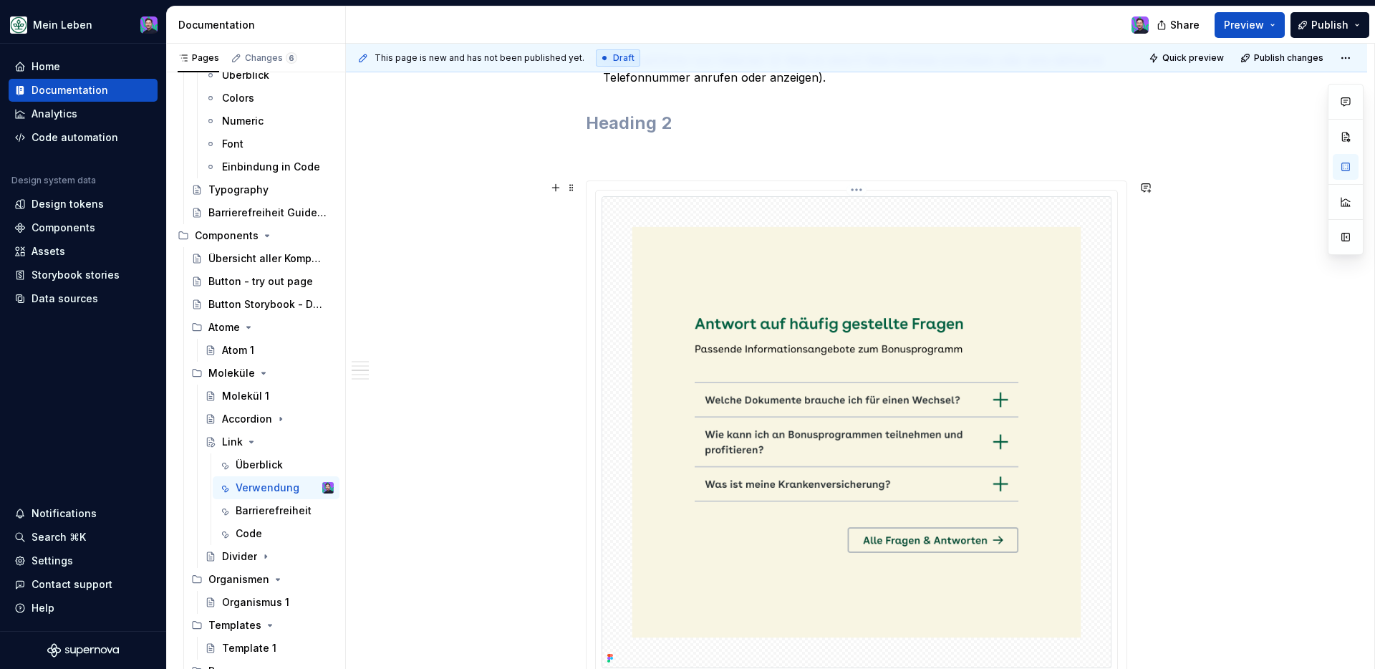
scroll to position [597, 0]
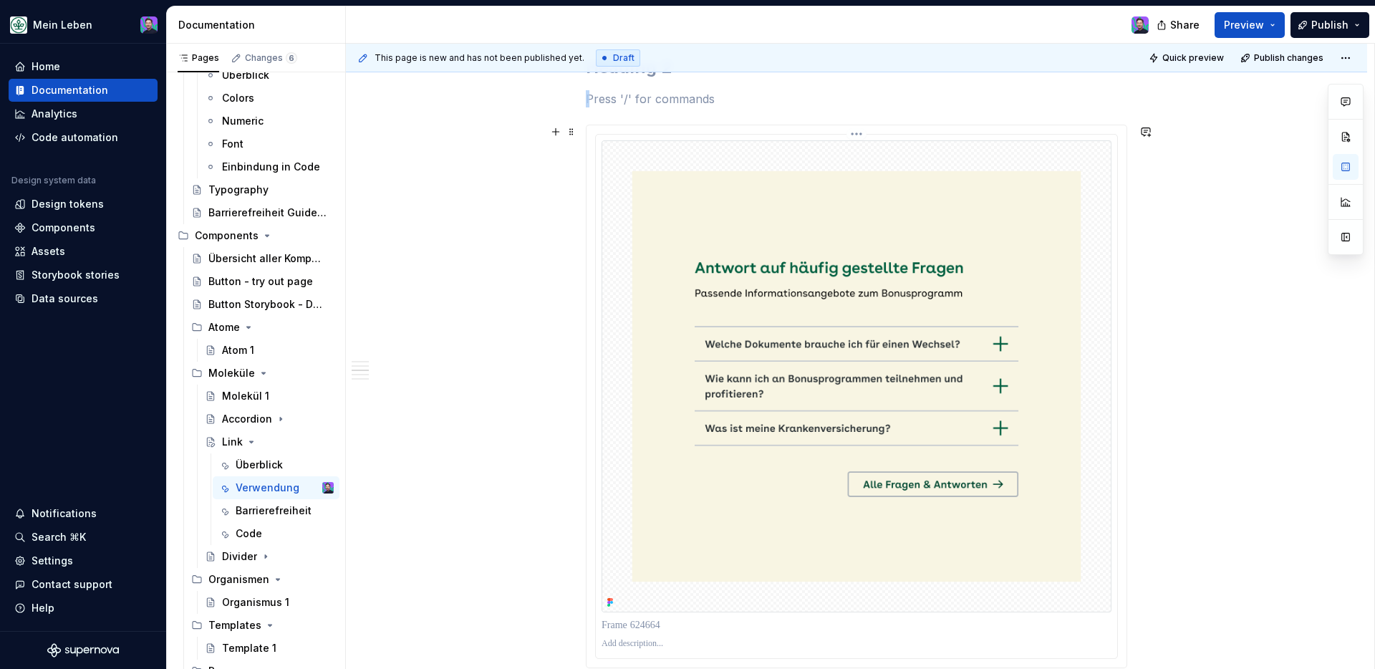
drag, startPoint x: 592, startPoint y: 116, endPoint x: 1071, endPoint y: 460, distance: 589.6
click at [1071, 460] on div "Verwendung Links werden hauptsächlich zu navigatorischen Zwecken und zum Ausfüh…" at bounding box center [856, 357] width 541 height 1343
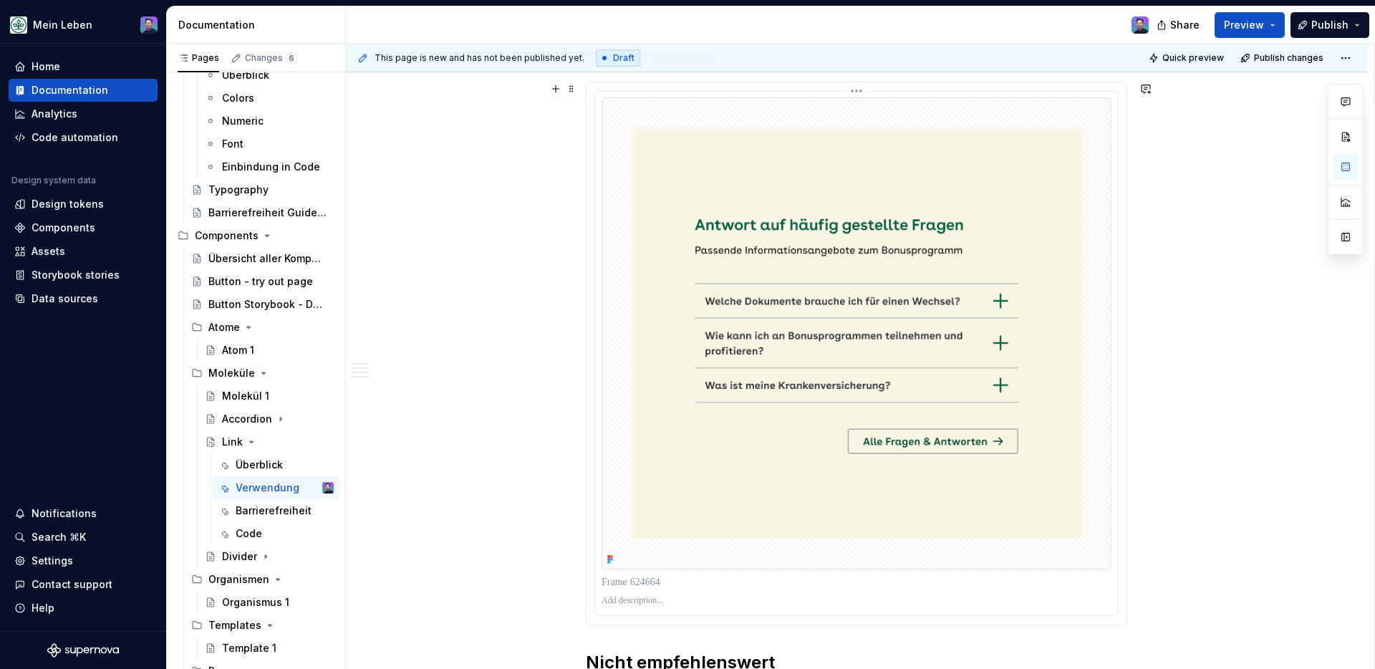
scroll to position [554, 0]
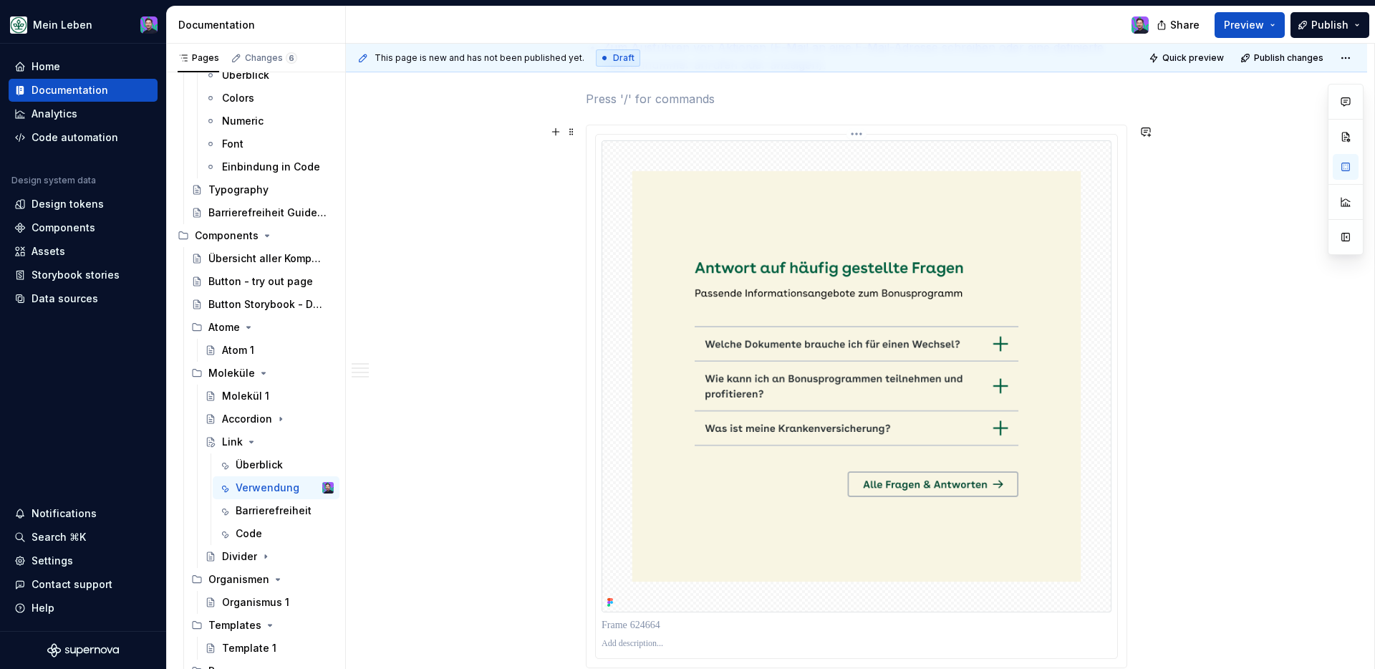
click at [1070, 456] on img at bounding box center [857, 376] width 510 height 472
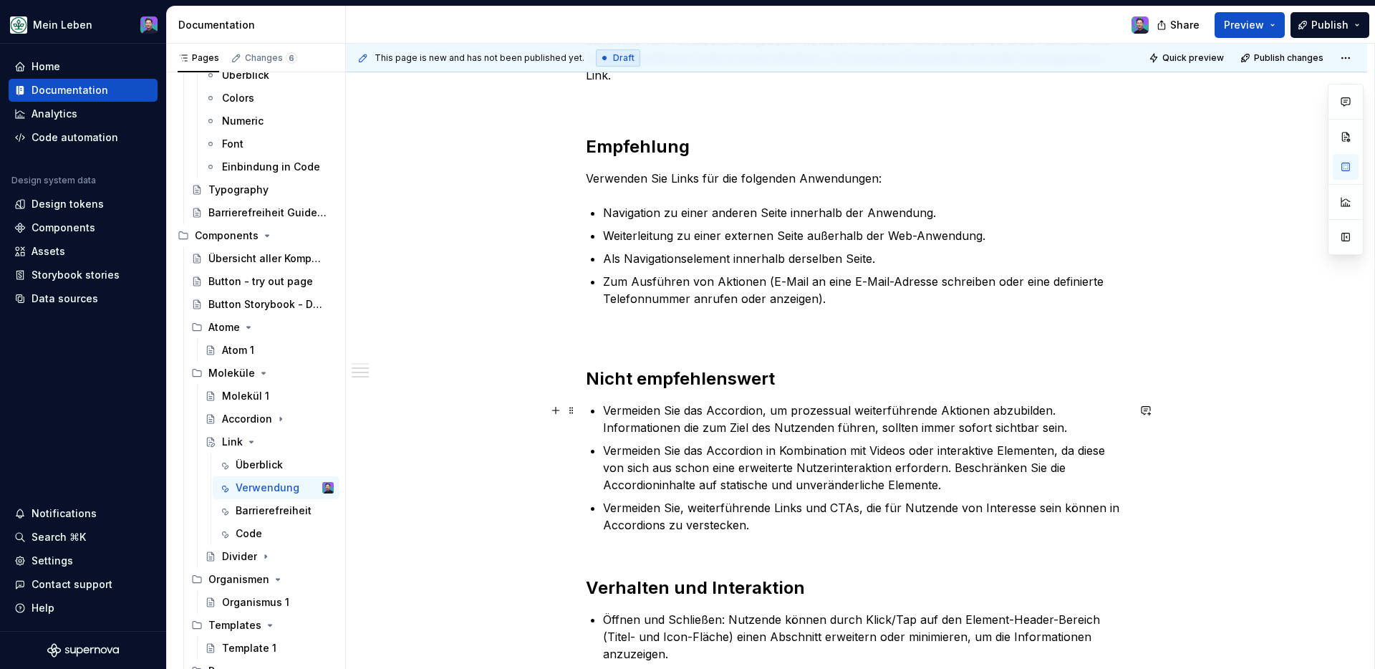
scroll to position [311, 0]
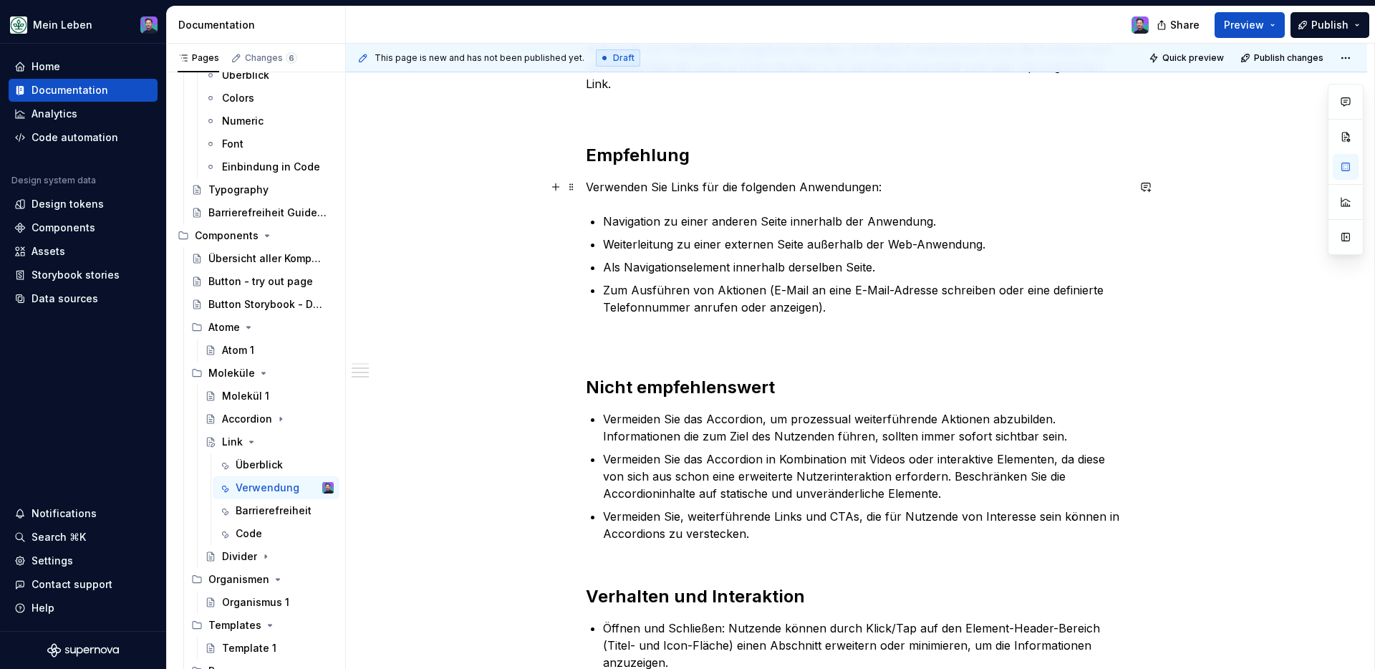
click at [647, 151] on h2 "Empfehlung" at bounding box center [856, 155] width 541 height 23
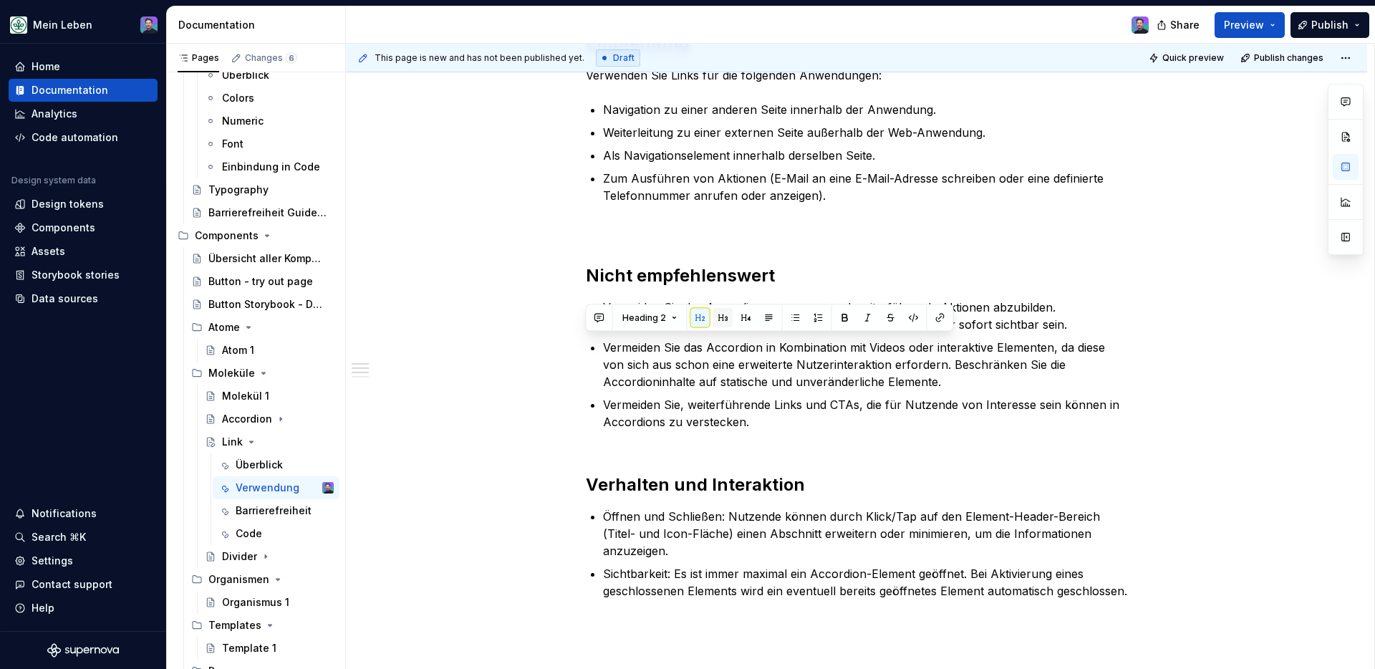
scroll to position [502, 0]
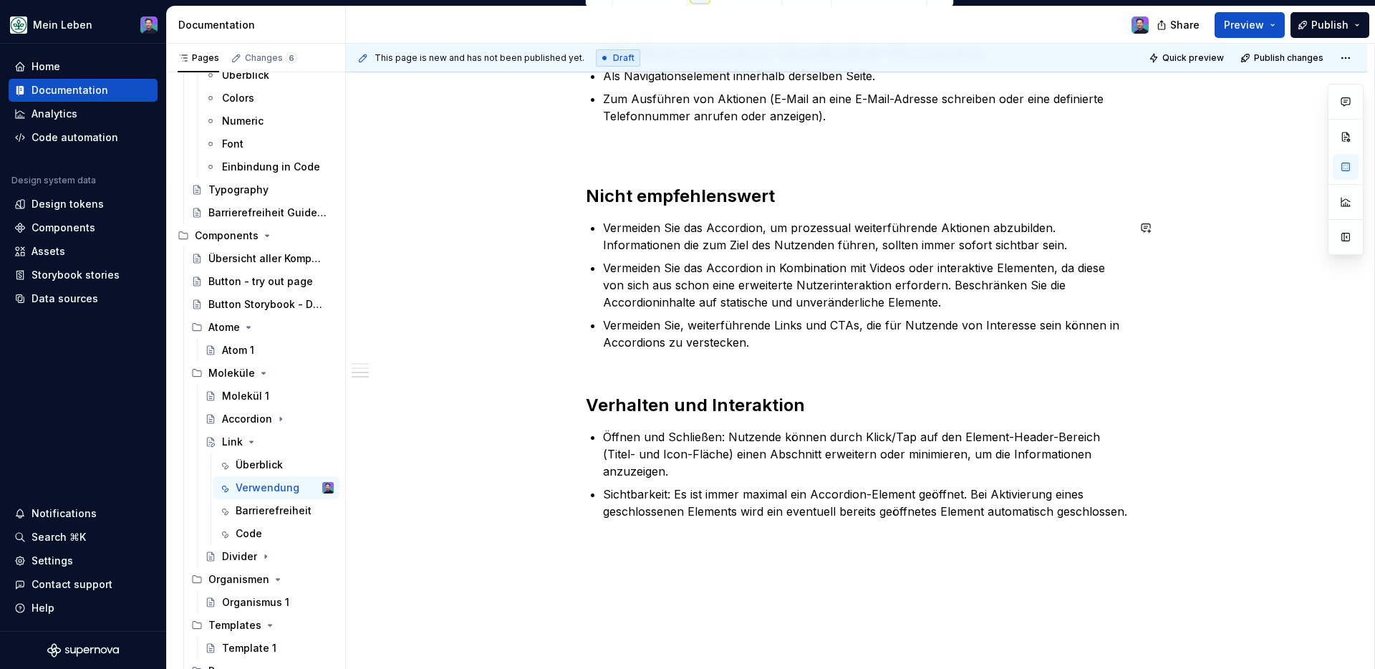
click at [667, 204] on h2 "Nicht empfehlenswert" at bounding box center [856, 196] width 541 height 23
click at [667, 203] on h2 "Nicht empfehlenswert" at bounding box center [856, 196] width 541 height 23
click at [907, 239] on p "Vermeiden Sie das Accordion, um prozessual weiterführende Aktionen abzubilden. …" at bounding box center [865, 236] width 524 height 34
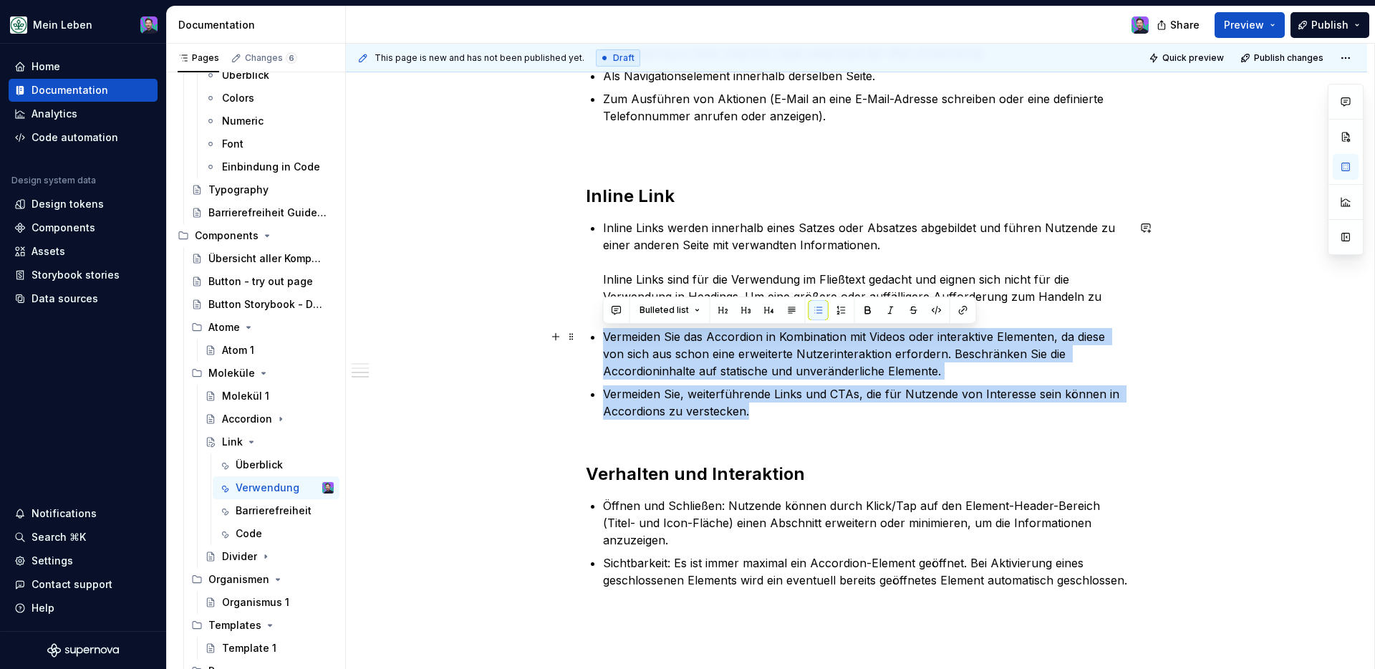
drag, startPoint x: 749, startPoint y: 416, endPoint x: 593, endPoint y: 339, distance: 173.9
click at [603, 339] on ul "Inline Links werden innerhalb eines Satzes oder Absatzes abgebildet und führen …" at bounding box center [865, 328] width 524 height 218
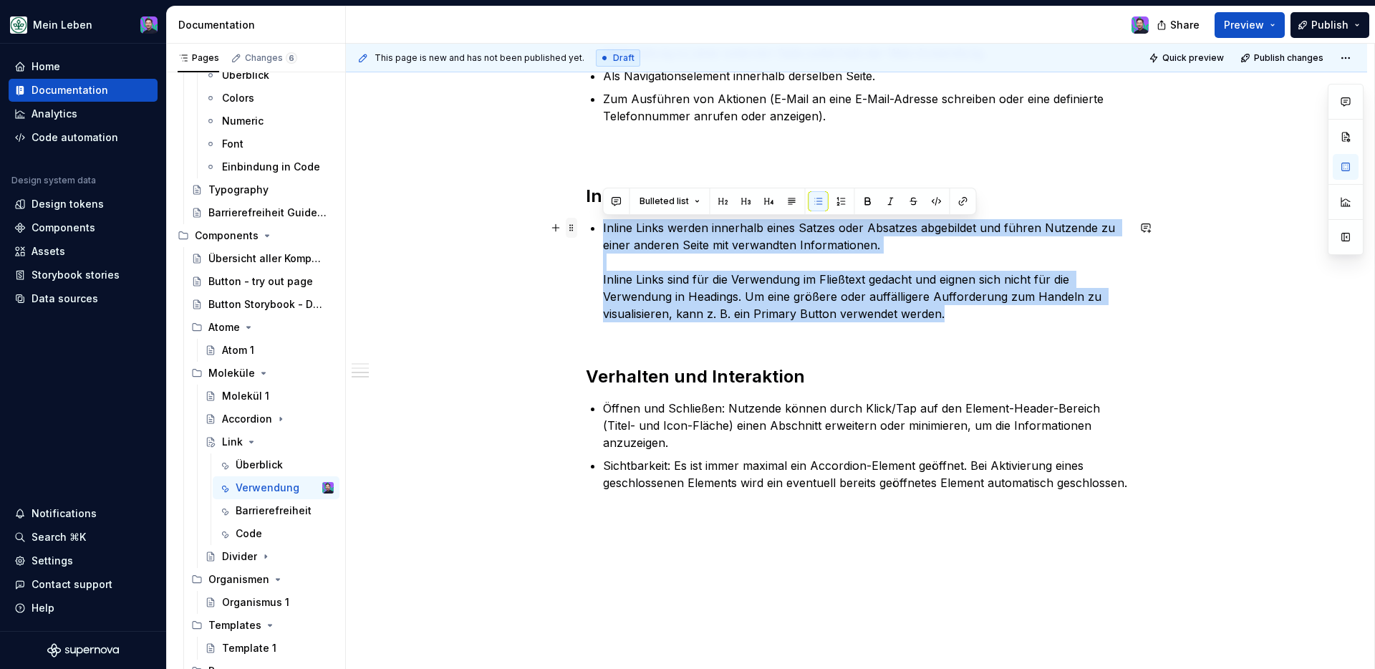
drag, startPoint x: 884, startPoint y: 306, endPoint x: 576, endPoint y: 231, distance: 316.3
click at [586, 231] on div "Verwendung Links werden hauptsächlich zu navigatorischen Zwecken und zum Ausfüh…" at bounding box center [856, 145] width 541 height 728
click at [820, 205] on button "button" at bounding box center [818, 201] width 20 height 20
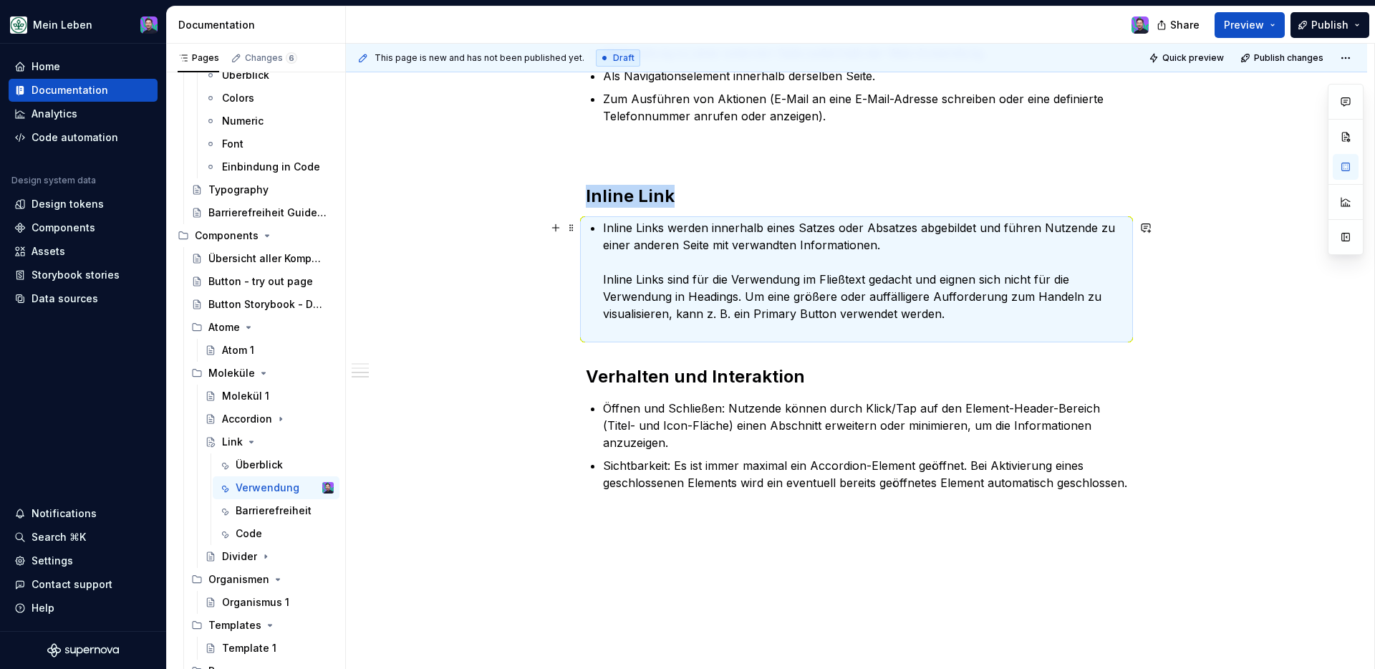
click at [832, 243] on p "Inline Links werden innerhalb eines Satzes oder Absatzes abgebildet und führen …" at bounding box center [865, 279] width 524 height 120
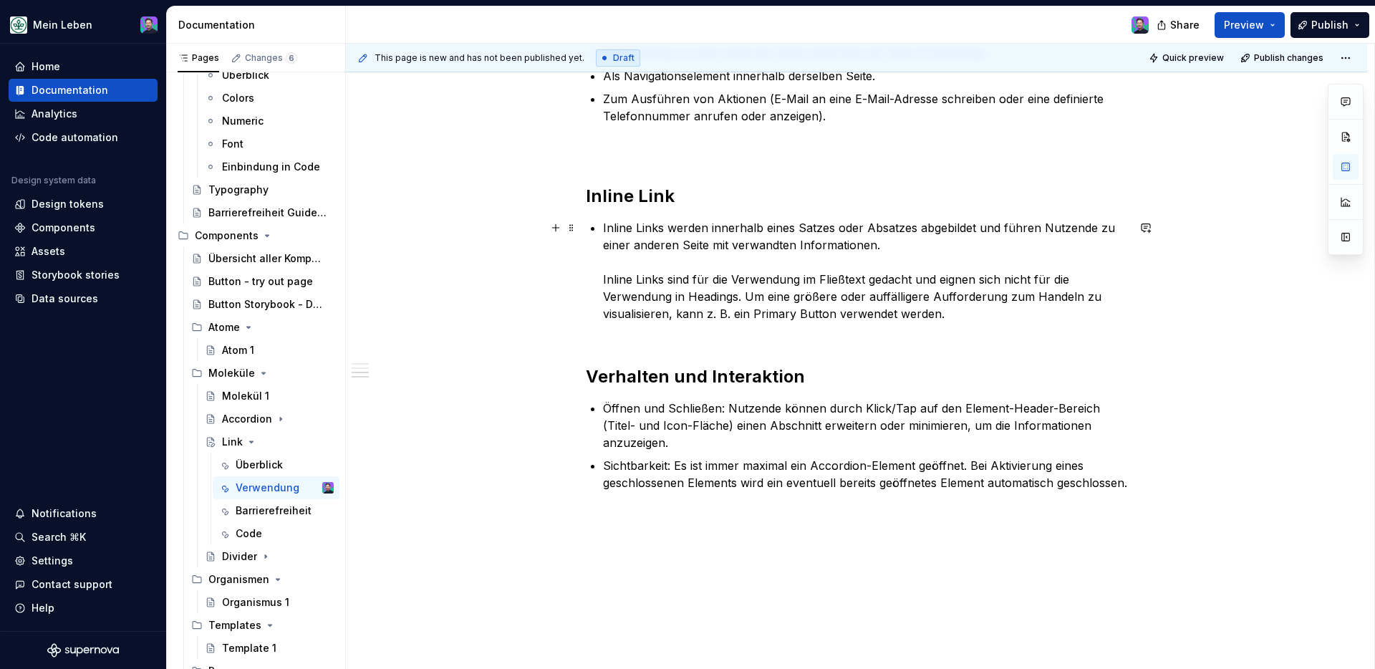
click at [601, 230] on div "Verwendung Links werden hauptsächlich zu navigatorischen Zwecken und zum Ausfüh…" at bounding box center [856, 136] width 541 height 710
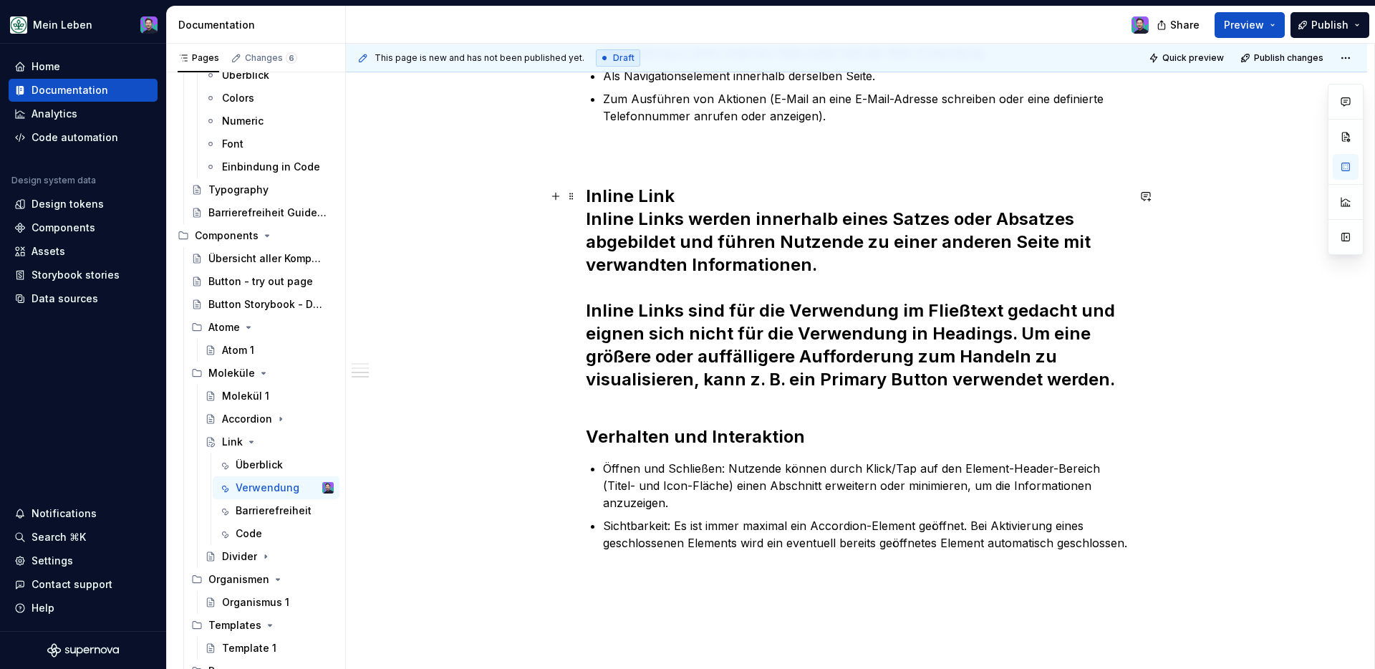
click at [859, 322] on h2 "Inline Link Inline Links werden innerhalb eines Satzes oder Absatzes abgebildet…" at bounding box center [856, 299] width 541 height 229
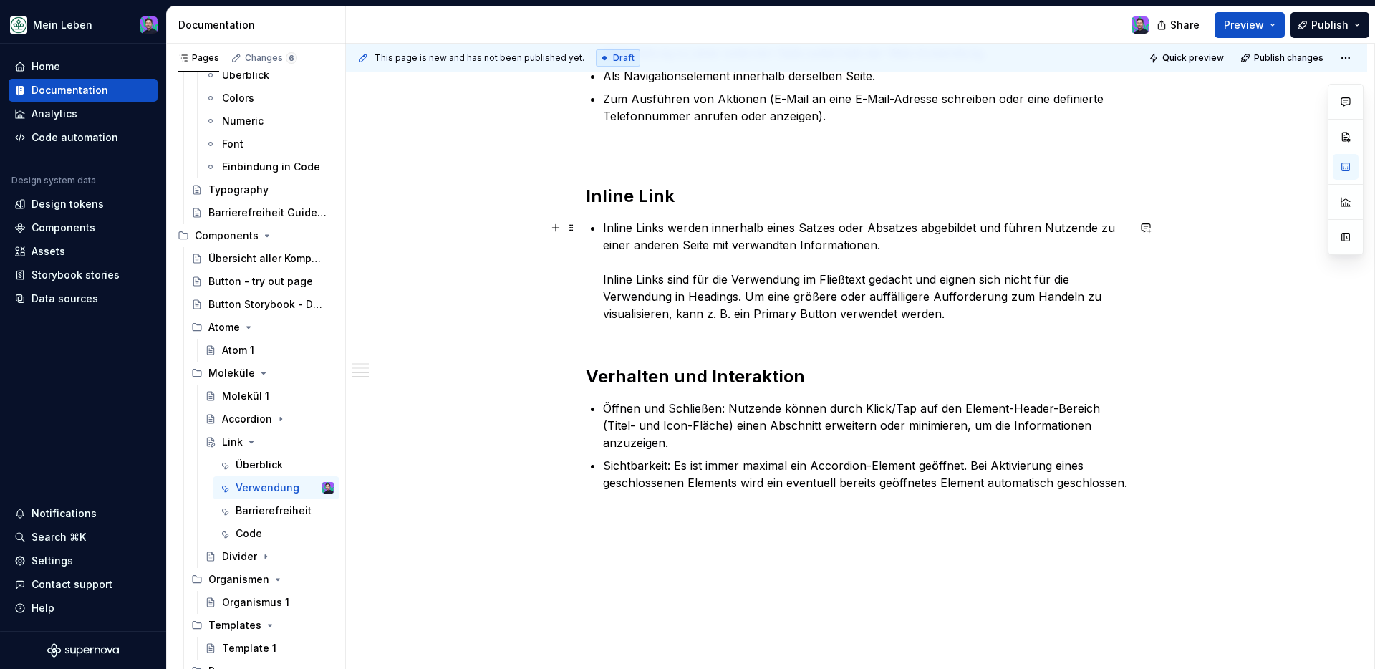
click at [624, 231] on p "Inline Links werden innerhalb eines Satzes oder Absatzes abgebildet und führen …" at bounding box center [865, 279] width 524 height 120
click at [609, 226] on p "Inline Links werden innerhalb eines Satzes oder Absatzes abgebildet und führen …" at bounding box center [865, 279] width 524 height 120
click at [601, 227] on div "Verwendung Links werden hauptsächlich zu navigatorischen Zwecken und zum Ausfüh…" at bounding box center [856, 136] width 541 height 710
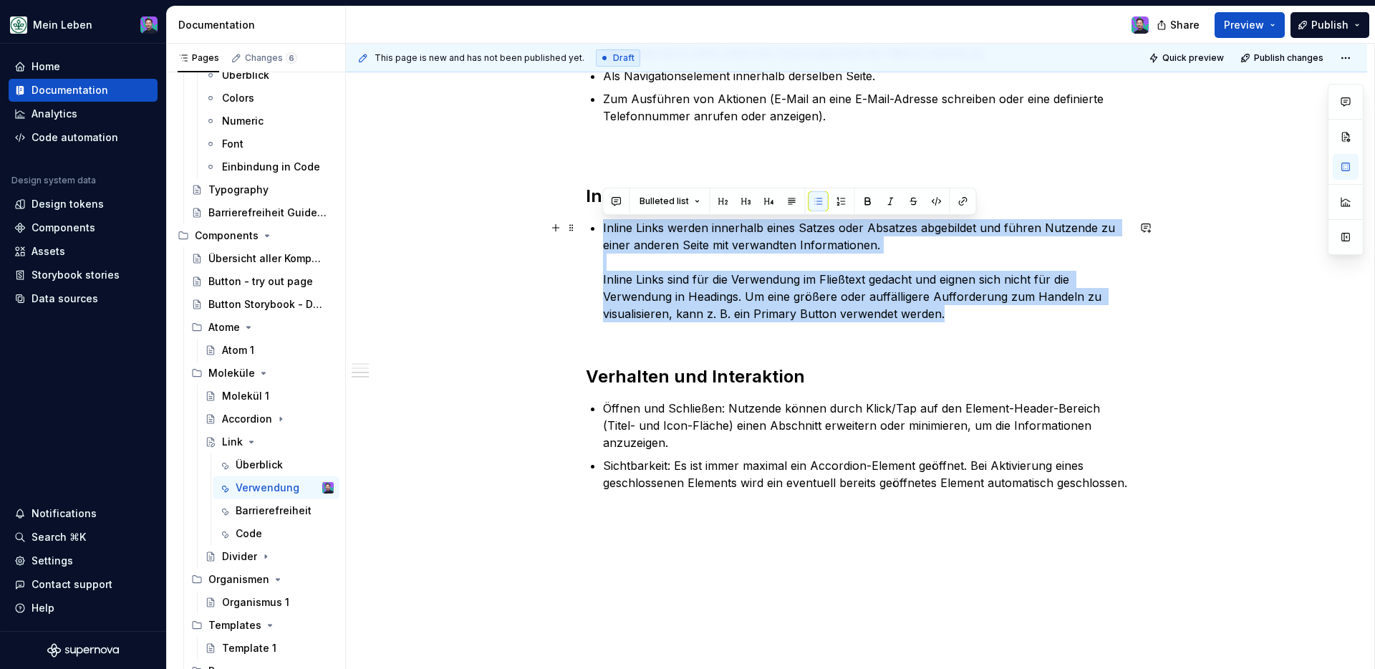
drag, startPoint x: 601, startPoint y: 227, endPoint x: 935, endPoint y: 315, distance: 345.1
click at [935, 315] on div "Verwendung Links werden hauptsächlich zu navigatorischen Zwecken und zum Ausfüh…" at bounding box center [856, 136] width 541 height 710
click at [808, 203] on button "button" at bounding box center [818, 201] width 20 height 20
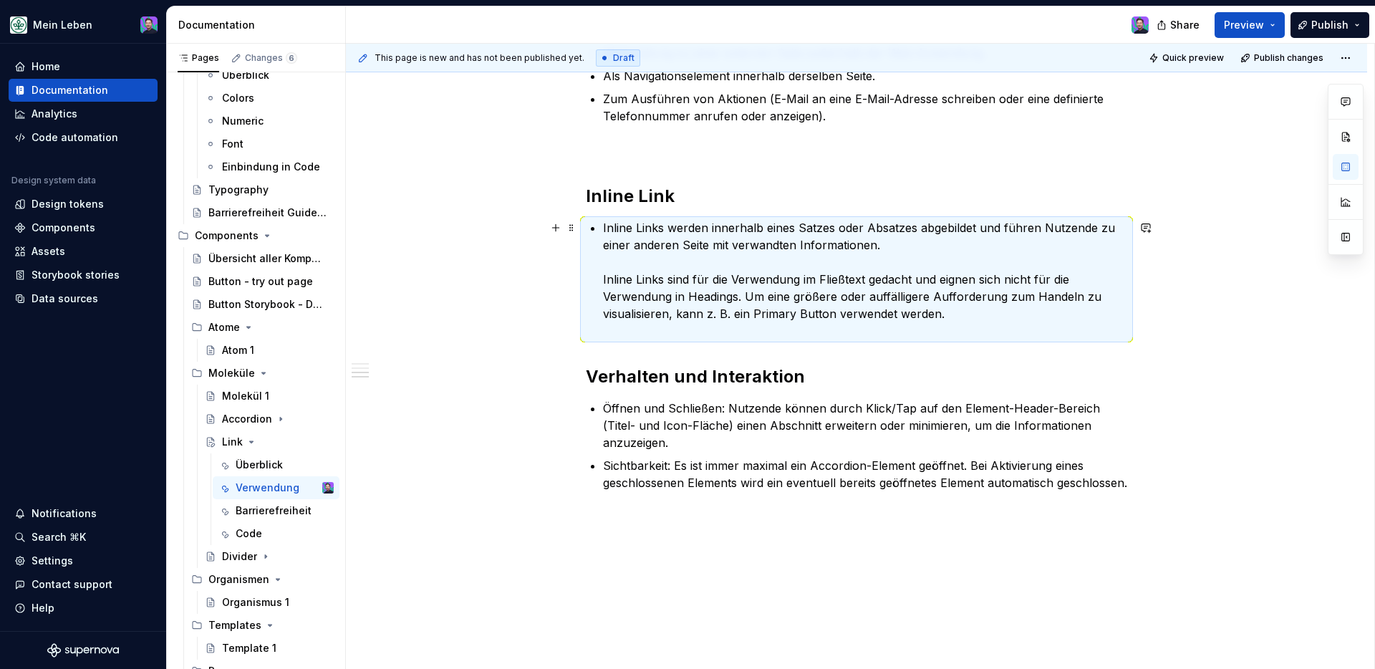
click at [632, 241] on p "Inline Links werden innerhalb eines Satzes oder Absatzes abgebildet und führen …" at bounding box center [865, 279] width 524 height 120
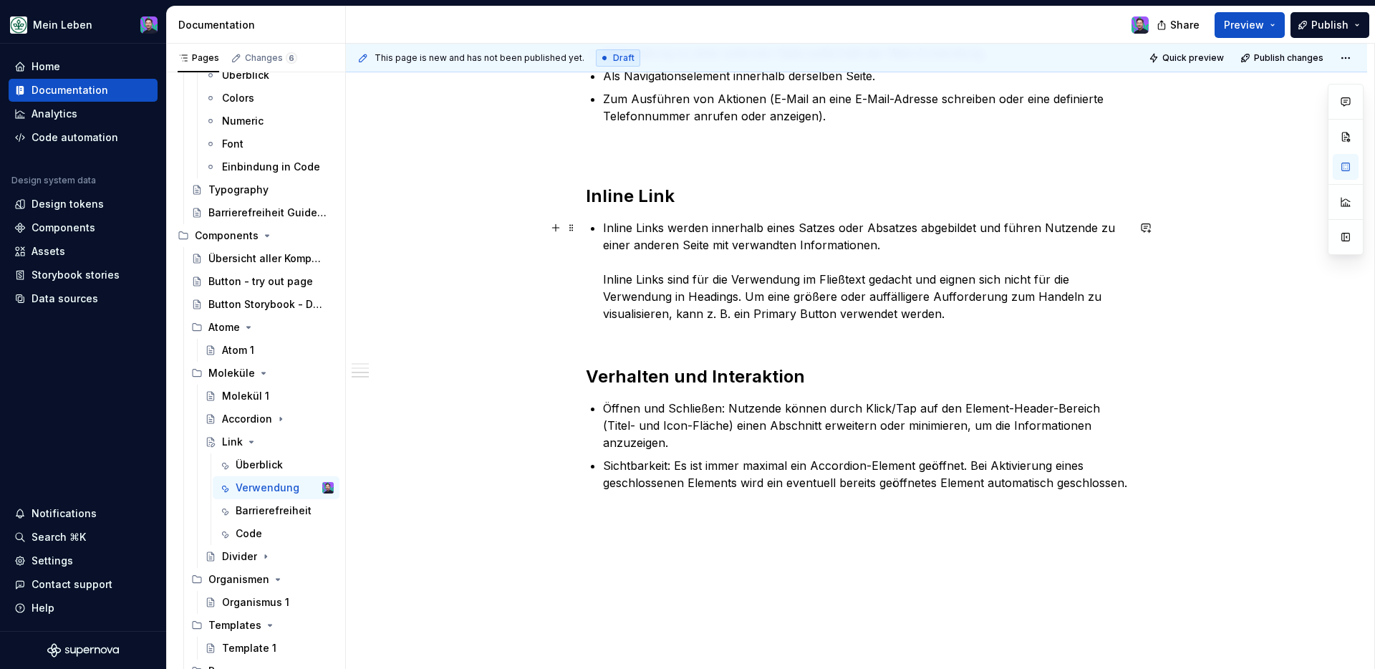
click at [597, 221] on div "Verwendung Links werden hauptsächlich zu navigatorischen Zwecken und zum Ausfüh…" at bounding box center [856, 136] width 541 height 710
click at [704, 367] on h2 "Verhalten und Interaktion" at bounding box center [856, 376] width 541 height 23
click at [734, 420] on p "Öffnen und Schließen: Nutzende können durch Klick/Tap auf den Element-Header-Be…" at bounding box center [865, 426] width 524 height 52
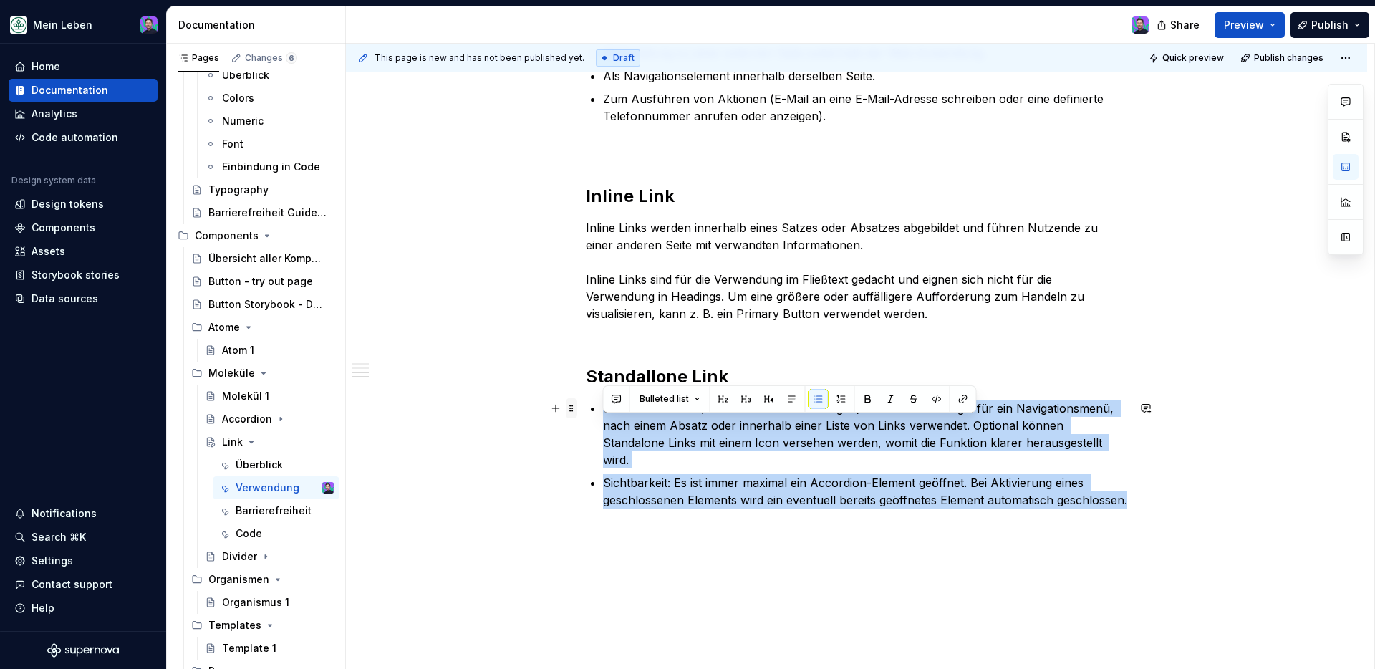
drag, startPoint x: 680, startPoint y: 503, endPoint x: 576, endPoint y: 411, distance: 139.0
click at [586, 411] on div "Verwendung Links werden hauptsächlich zu navigatorischen Zwecken und zum Ausfüh…" at bounding box center [856, 153] width 541 height 745
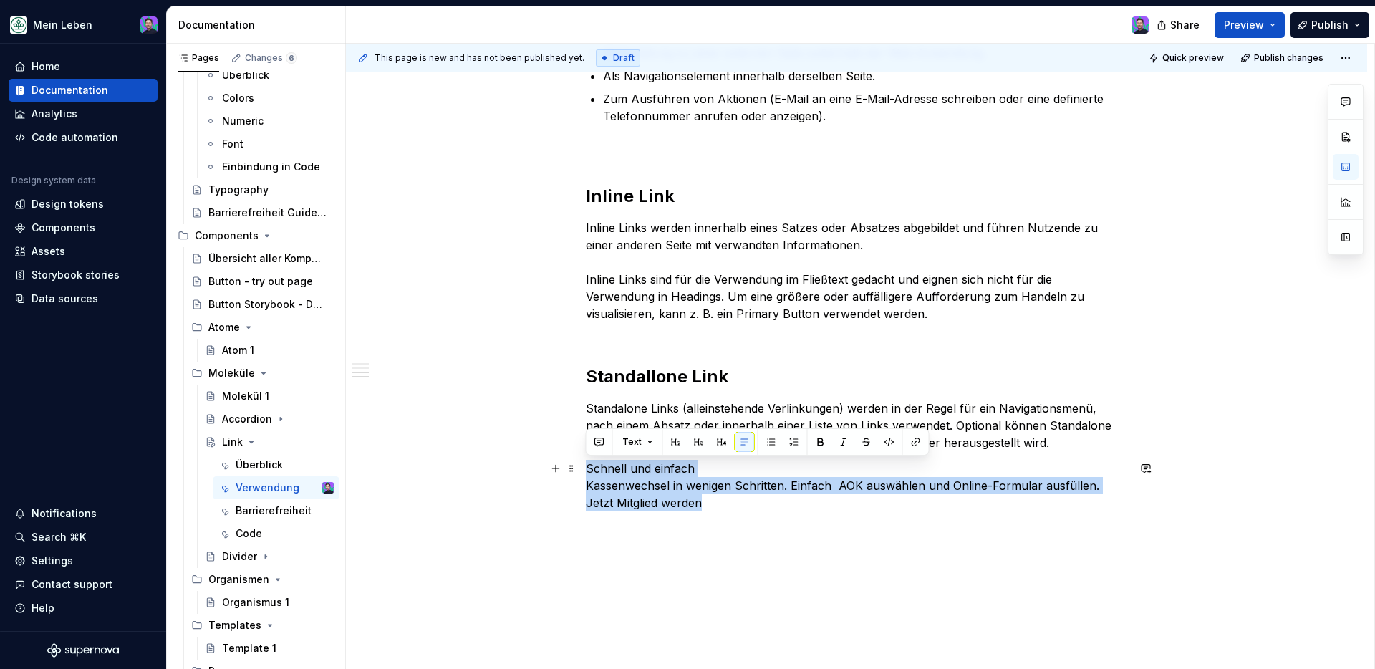
drag, startPoint x: 692, startPoint y: 499, endPoint x: 581, endPoint y: 466, distance: 115.8
click at [581, 466] on div "Verwendung Links werden hauptsächlich zu navigatorischen Zwecken und zum Ausfüh…" at bounding box center [856, 237] width 1021 height 983
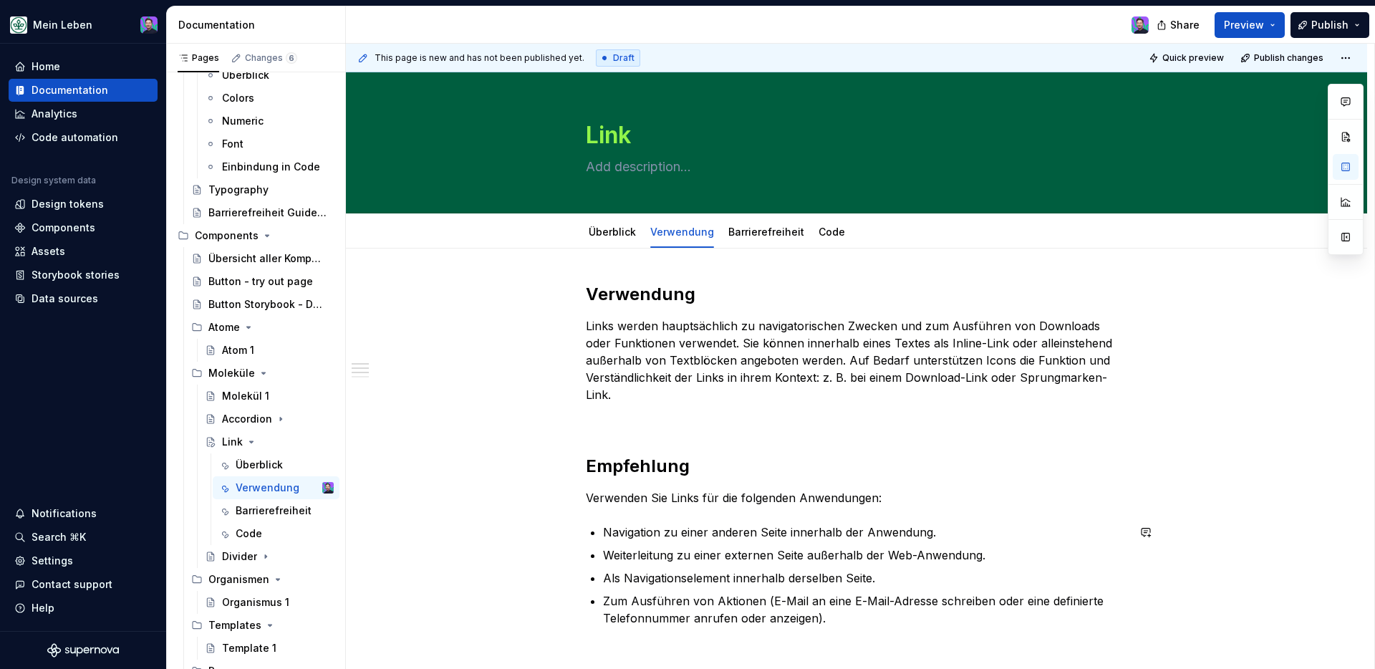
scroll to position [0, 0]
click at [761, 211] on div "Link" at bounding box center [856, 142] width 541 height 140
click at [759, 228] on link "Barrierefreiheit" at bounding box center [766, 232] width 76 height 12
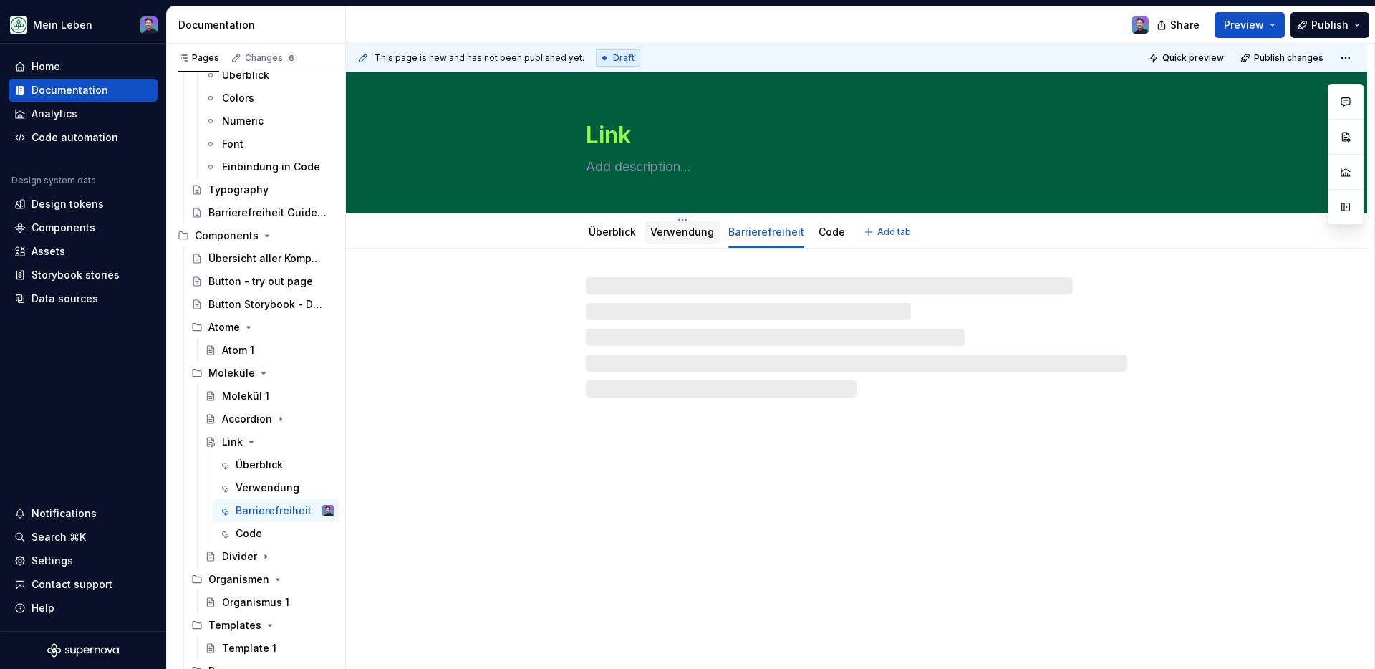
click at [687, 238] on div "Verwendung" at bounding box center [682, 232] width 64 height 14
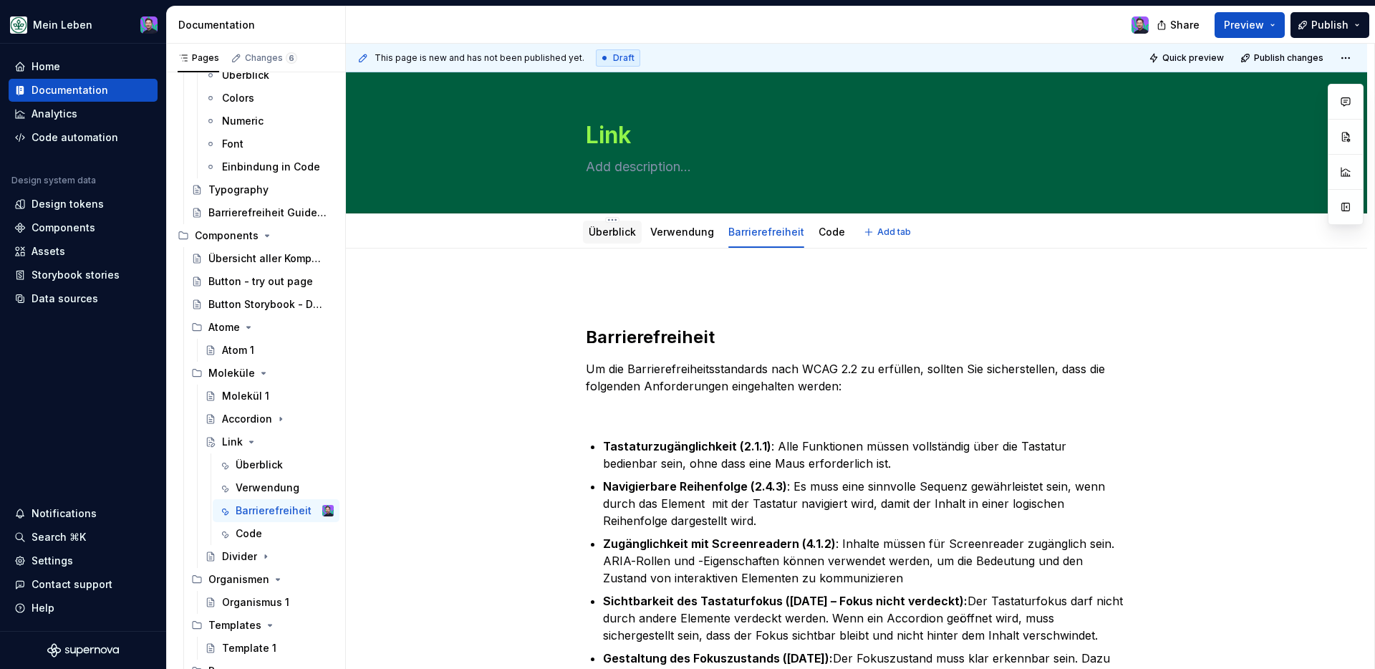
click at [609, 238] on div "Überblick" at bounding box center [612, 232] width 47 height 14
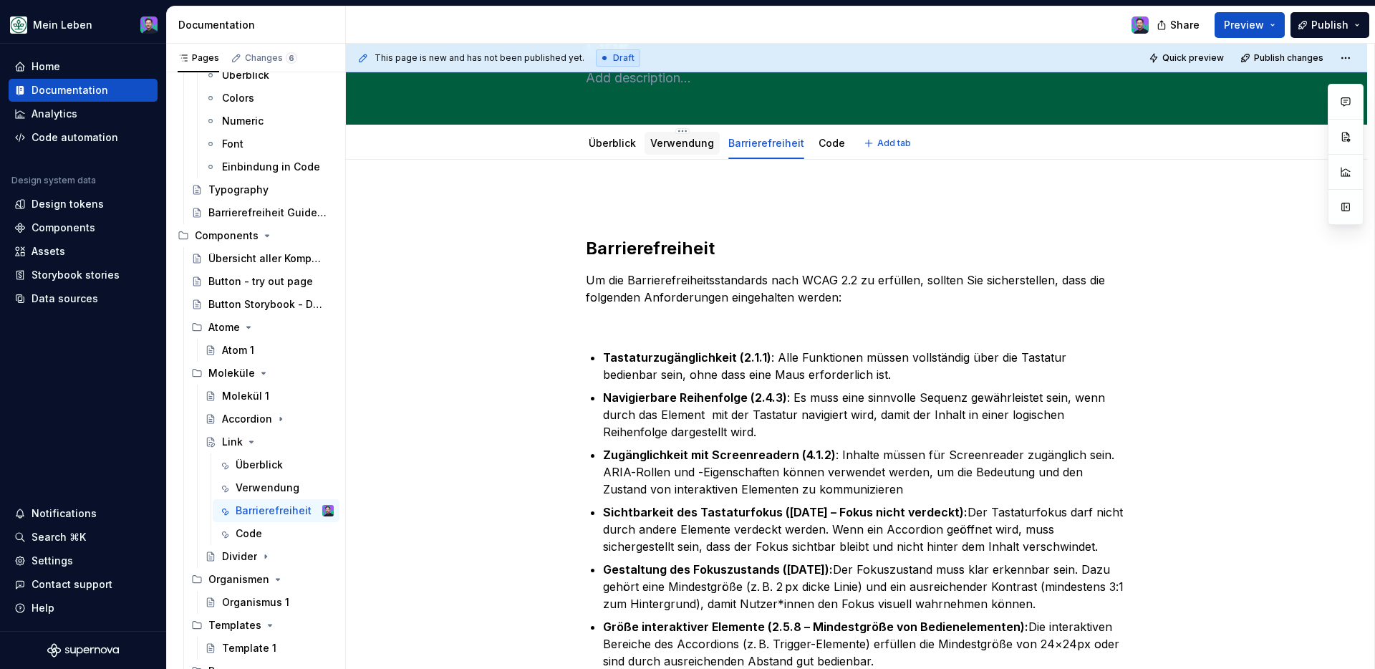
click at [667, 150] on div "Verwendung" at bounding box center [682, 143] width 64 height 17
click at [613, 145] on link "Überblick" at bounding box center [612, 143] width 47 height 12
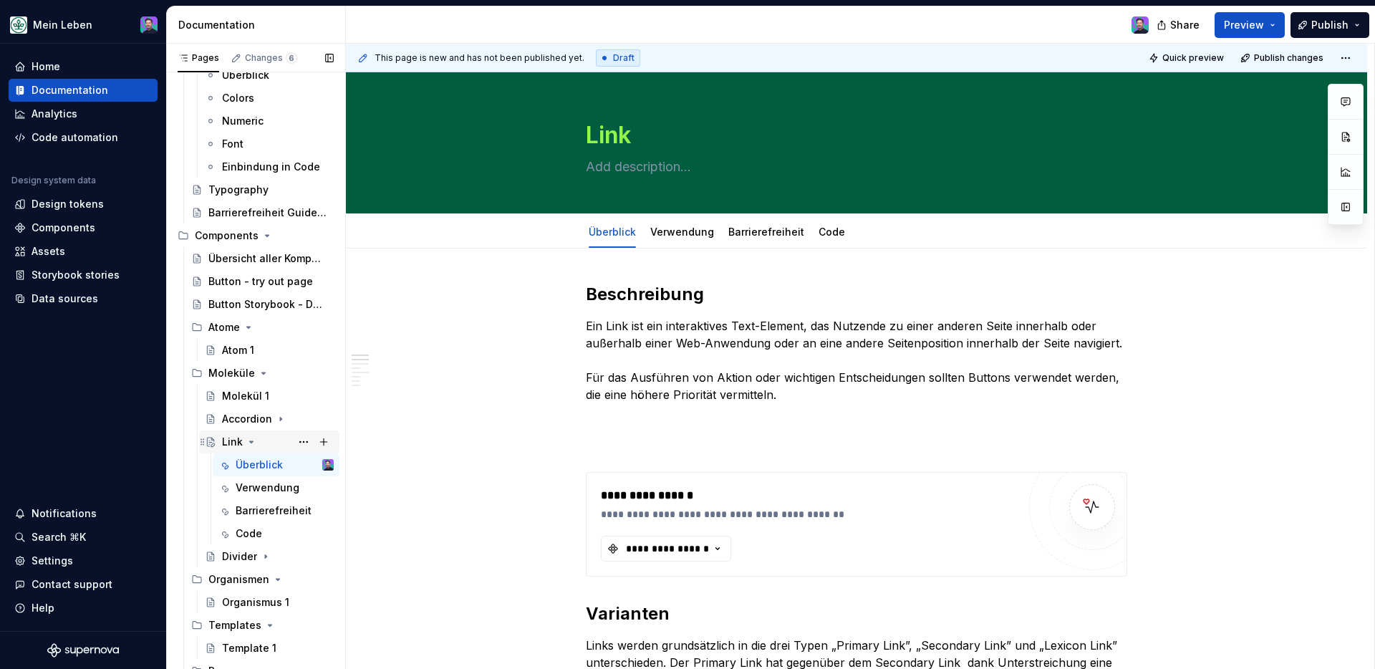
click at [248, 443] on icon "Page tree" at bounding box center [251, 441] width 11 height 11
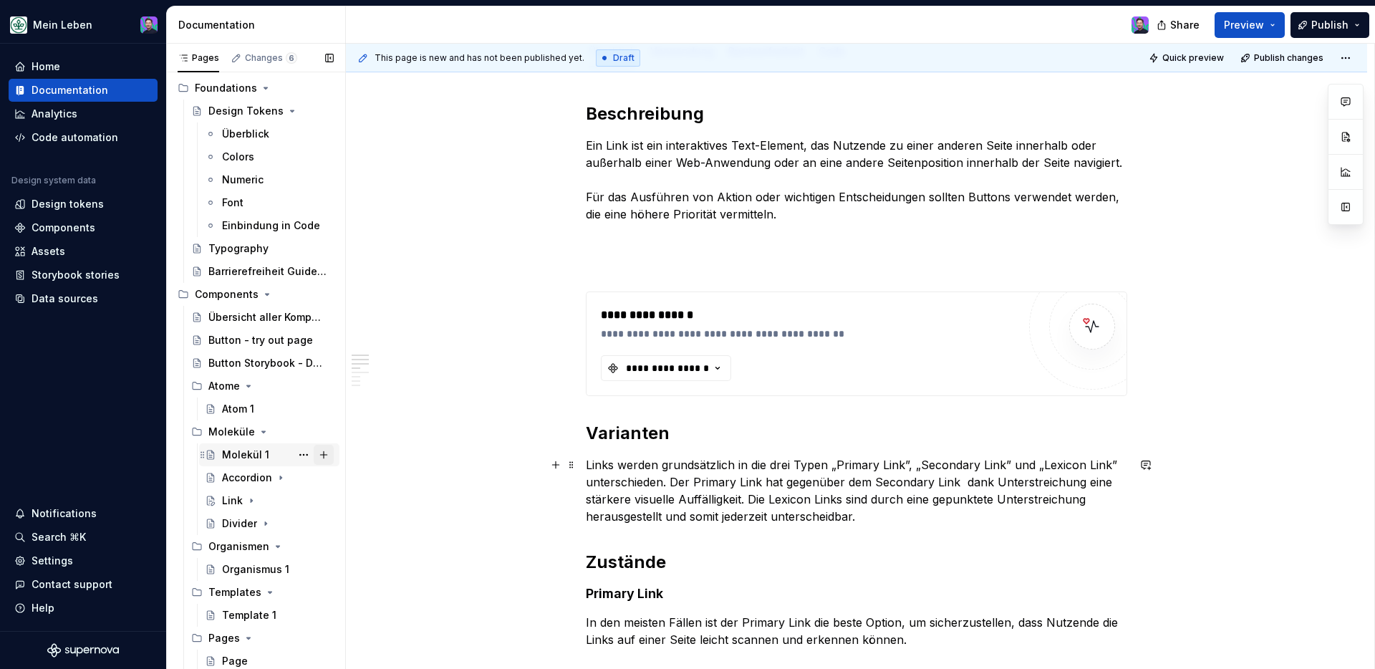
scroll to position [235, 0]
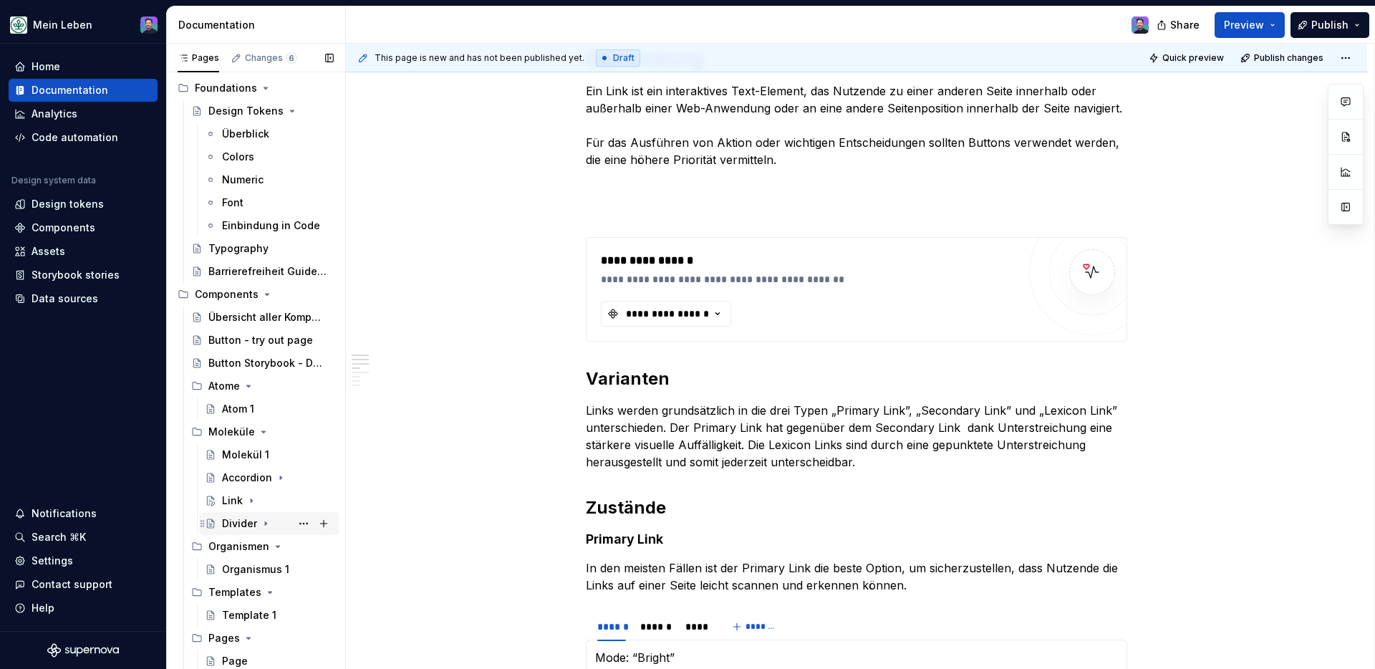
click at [242, 519] on div "Divider" at bounding box center [239, 523] width 35 height 14
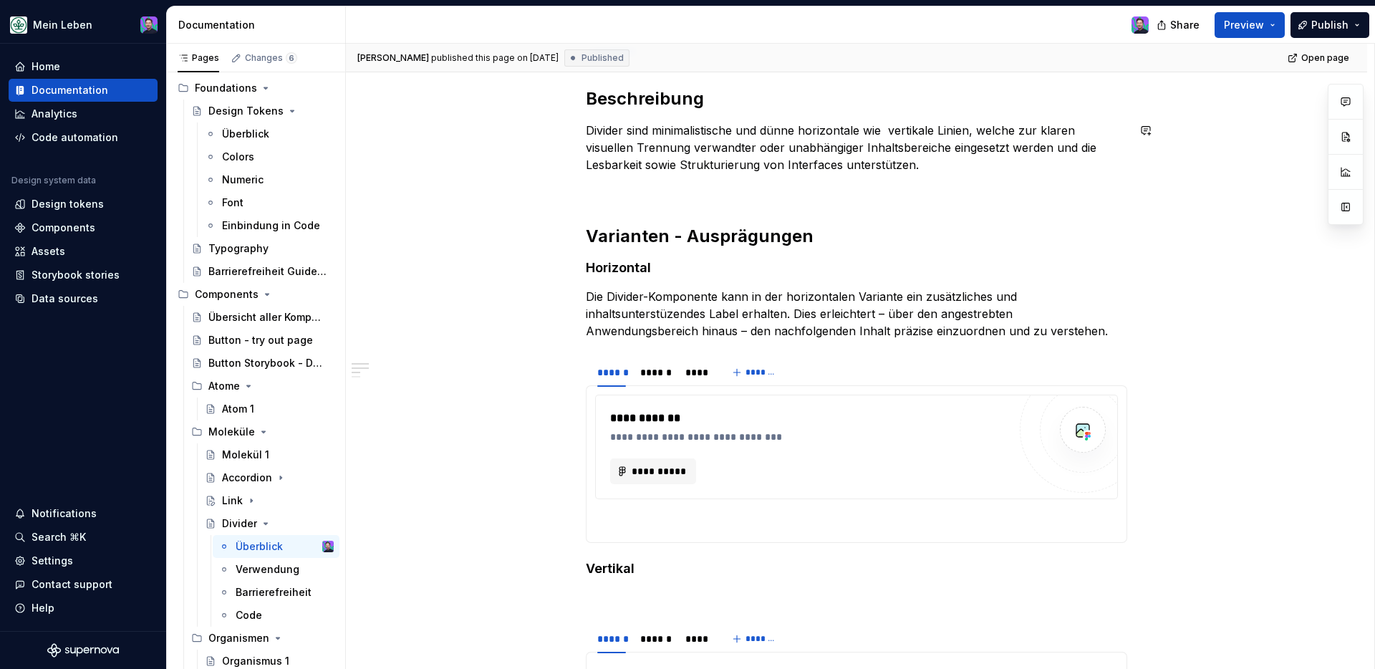
scroll to position [307, 0]
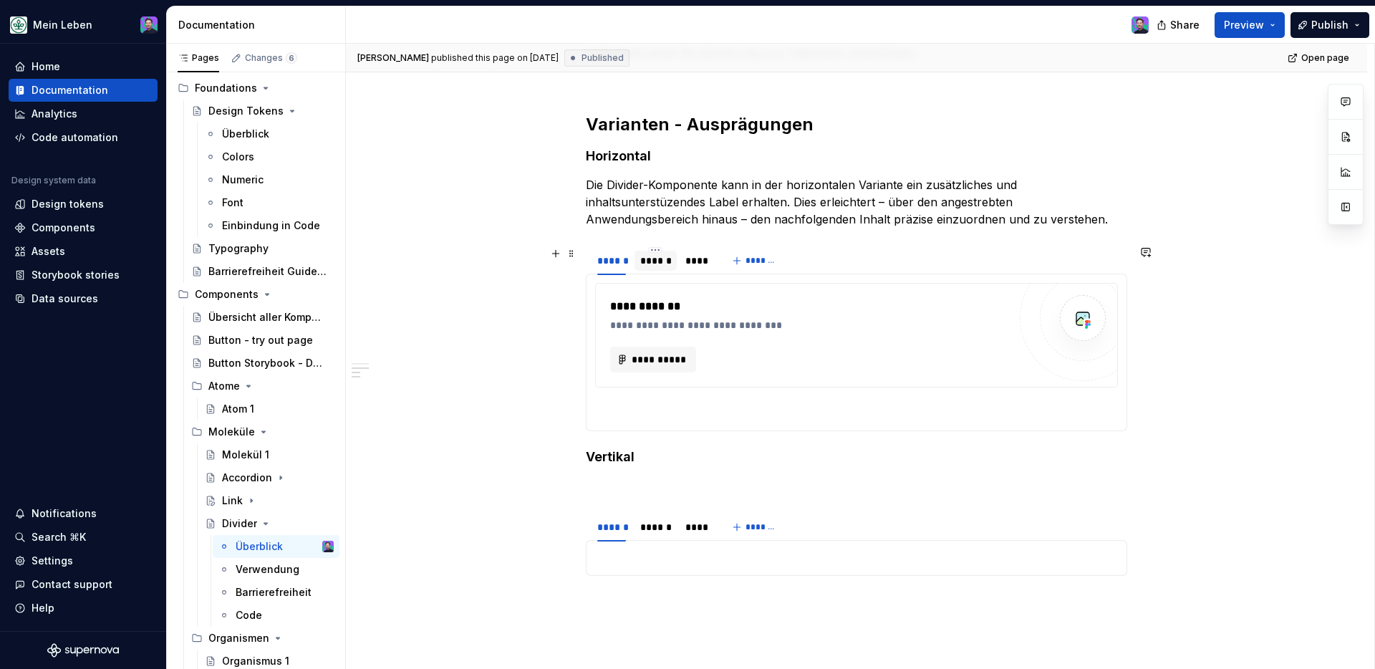
click at [647, 262] on div "******" at bounding box center [655, 261] width 31 height 14
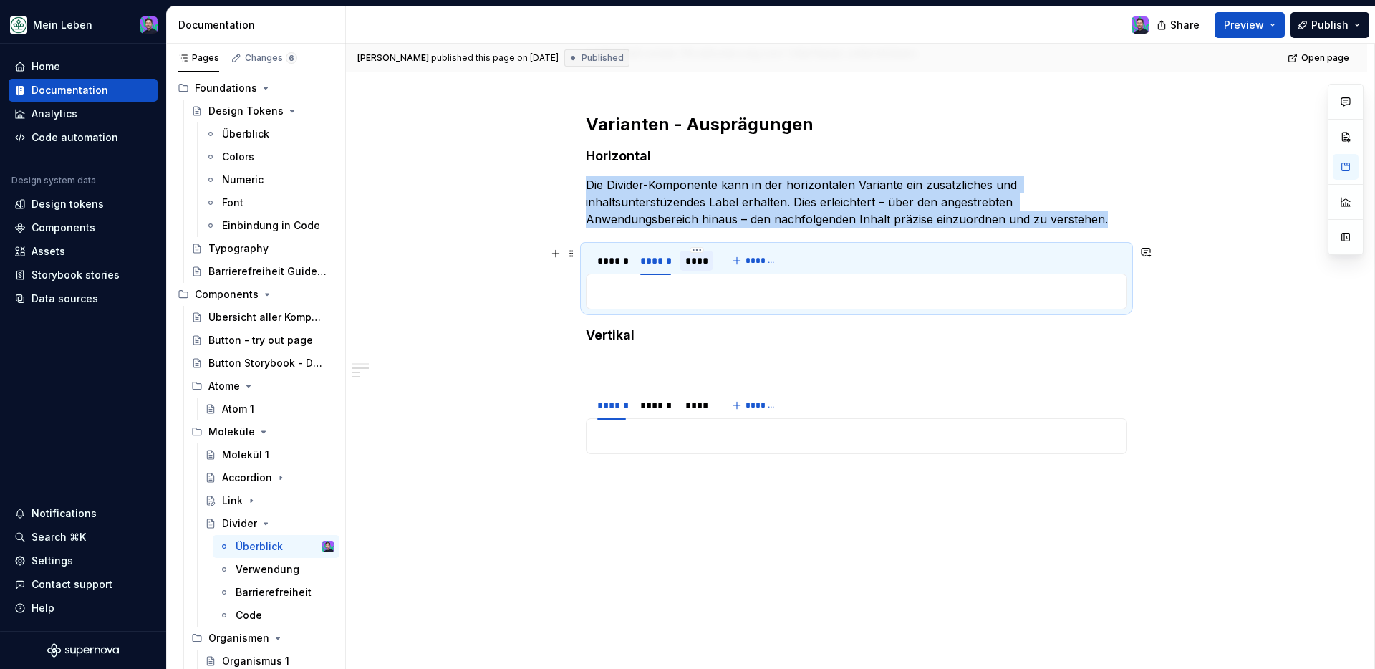
click at [695, 264] on div "****" at bounding box center [696, 261] width 23 height 14
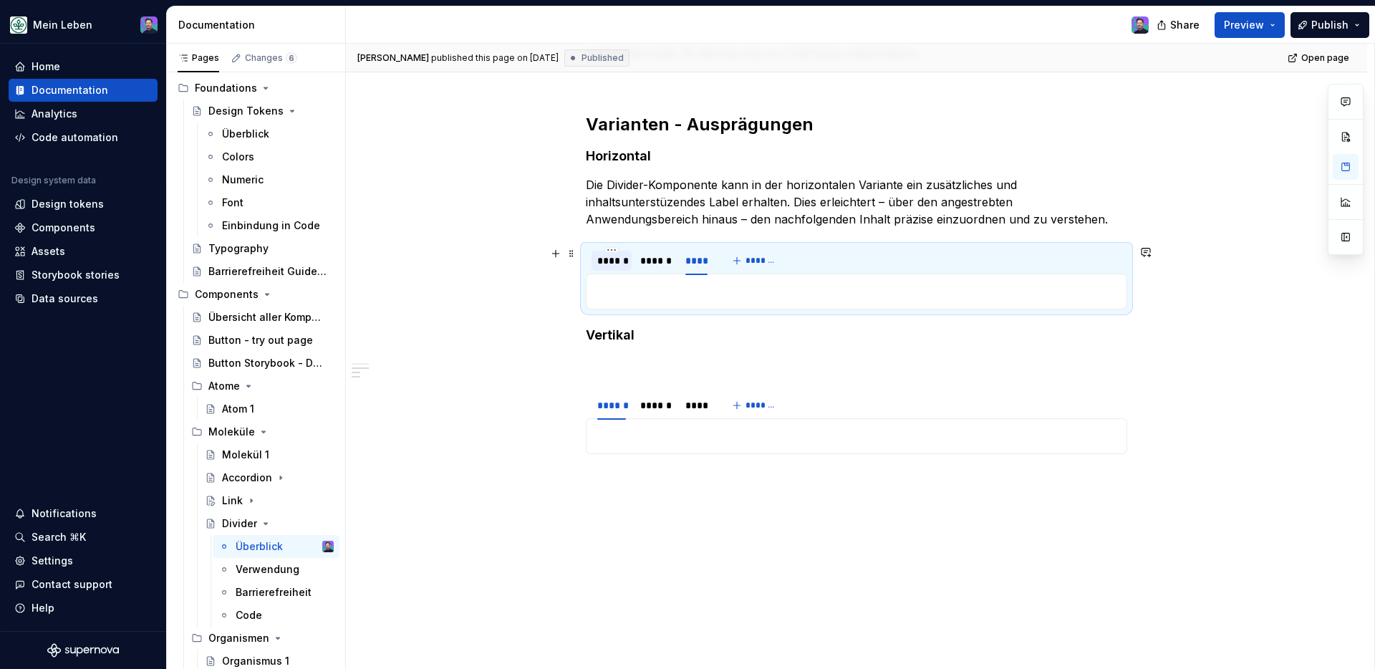
click at [620, 265] on div "******" at bounding box center [611, 261] width 29 height 14
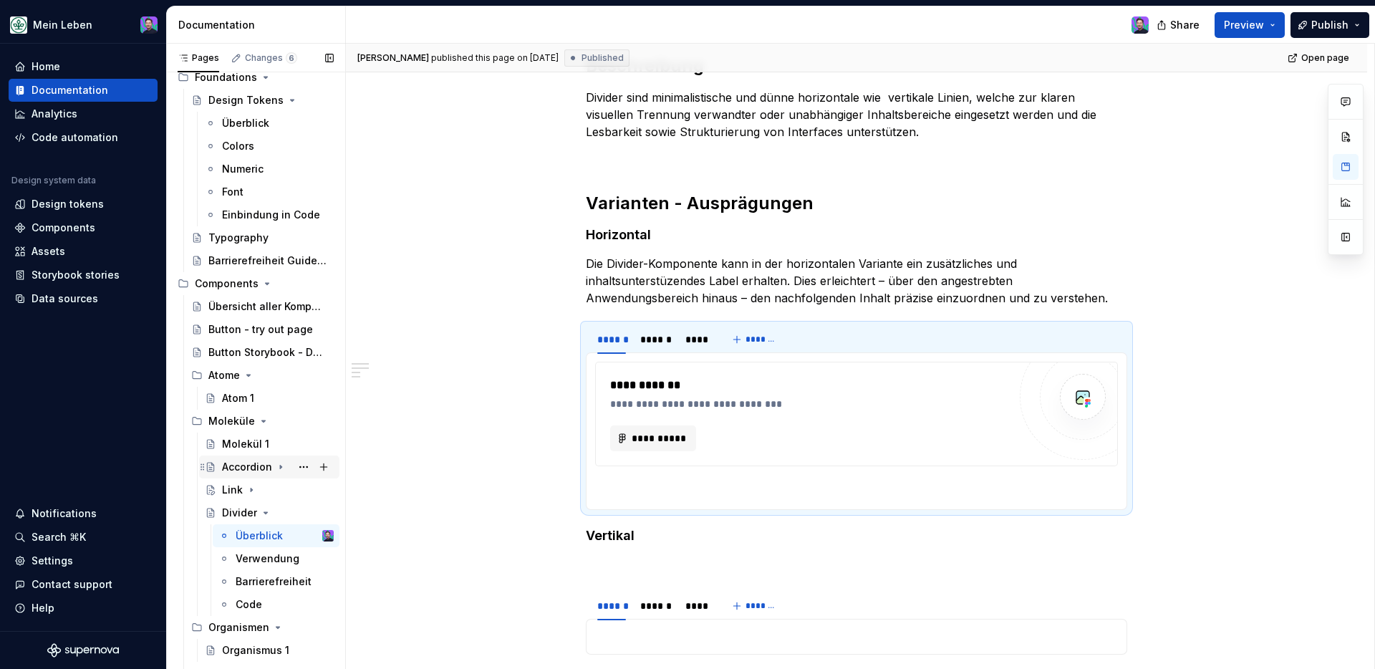
scroll to position [101, 0]
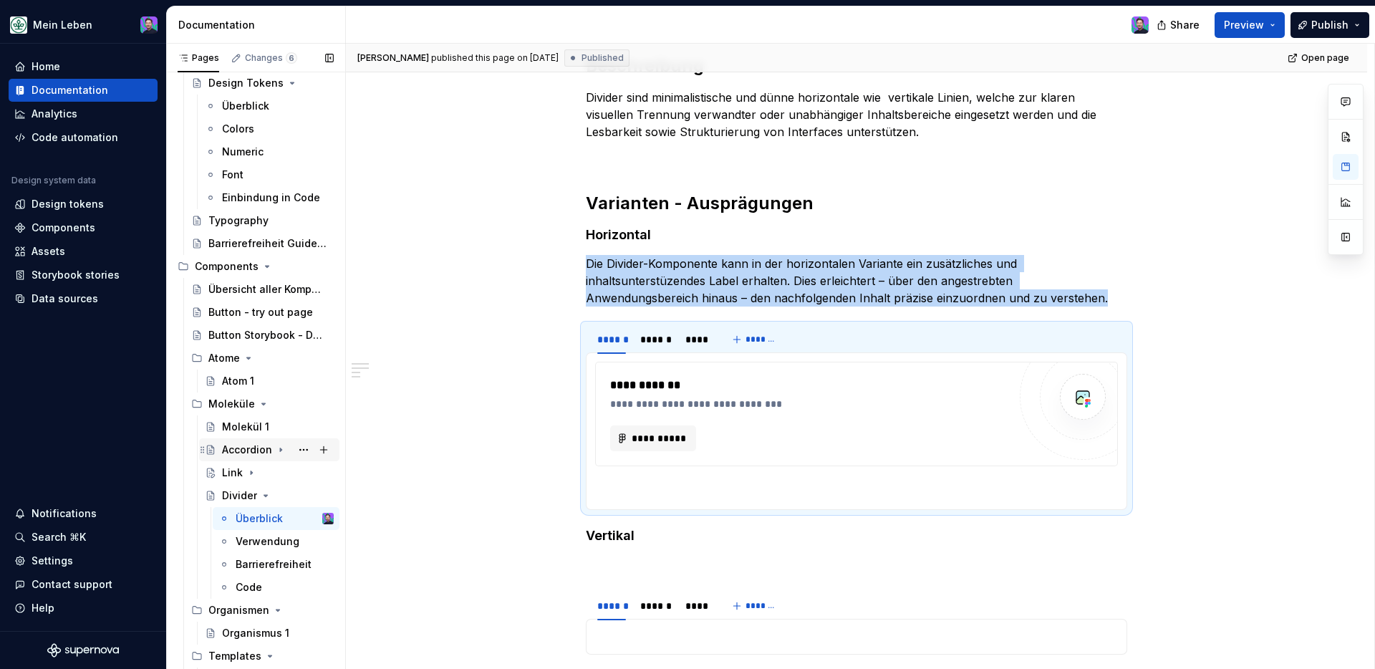
click at [254, 454] on div "Accordion" at bounding box center [247, 450] width 50 height 14
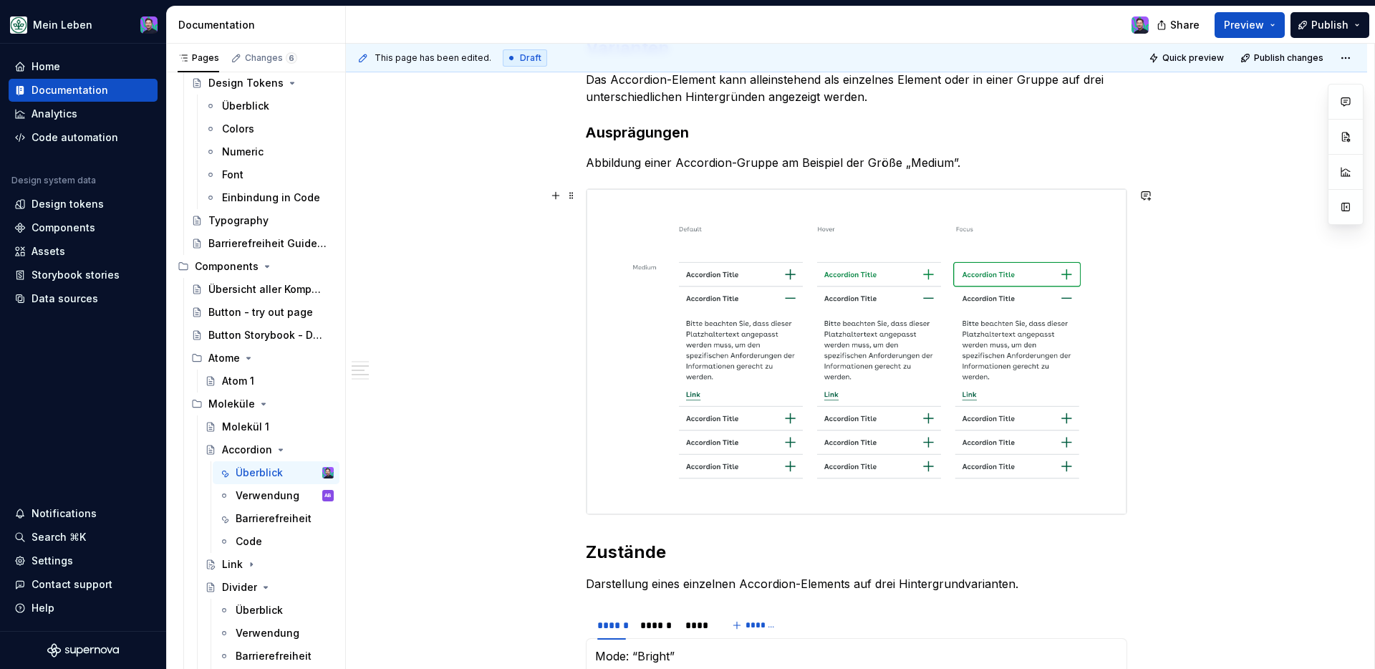
scroll to position [656, 0]
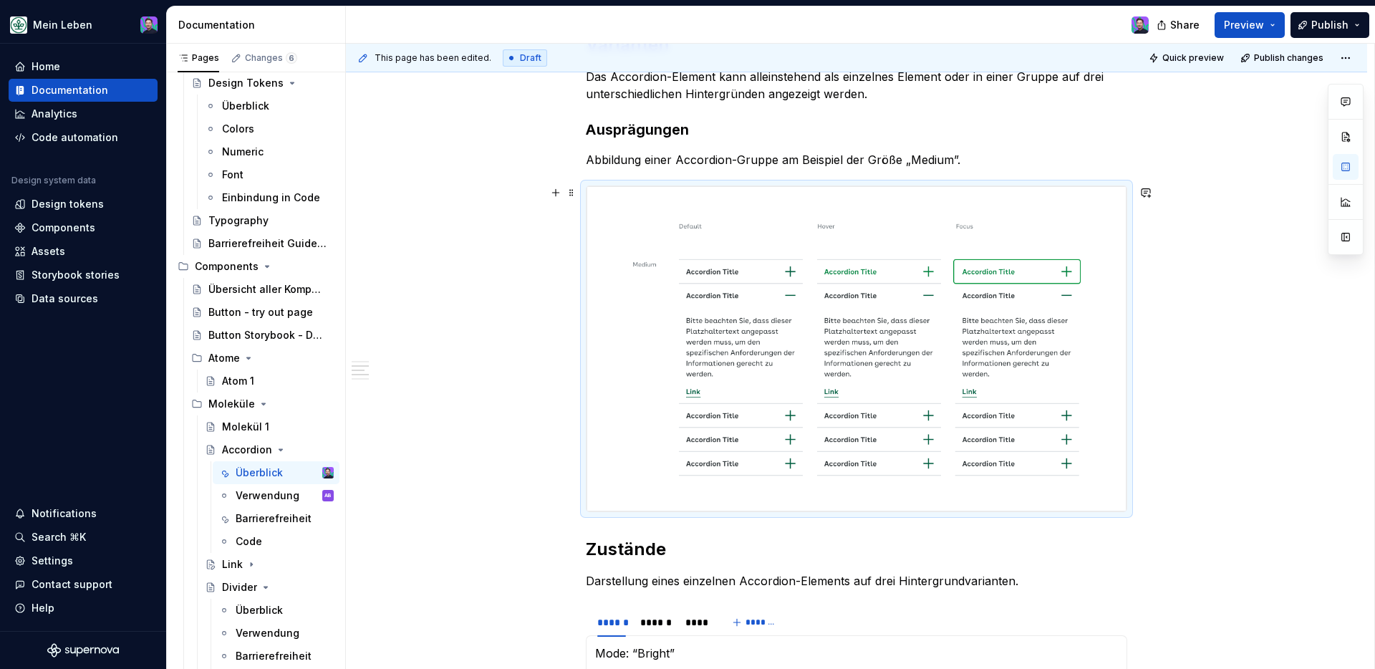
click at [846, 268] on img at bounding box center [856, 348] width 540 height 325
click at [664, 206] on img at bounding box center [856, 348] width 540 height 325
click at [699, 221] on img at bounding box center [856, 348] width 540 height 325
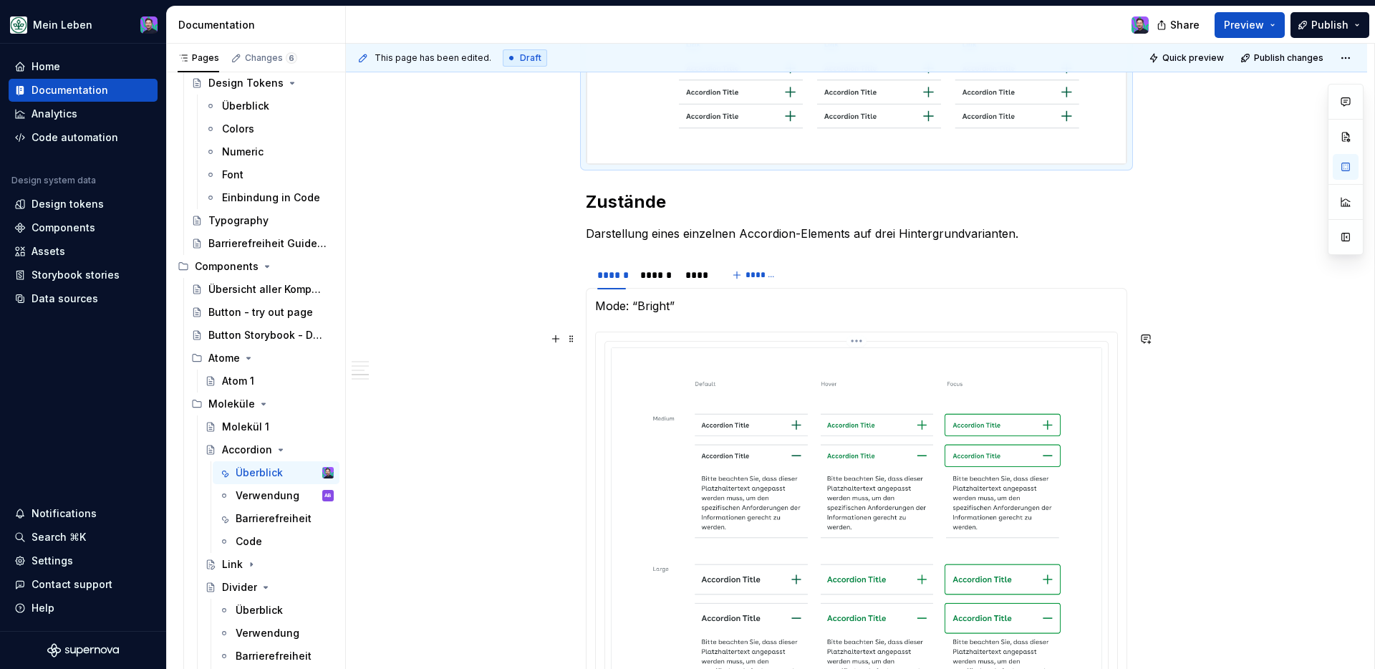
scroll to position [1041, 0]
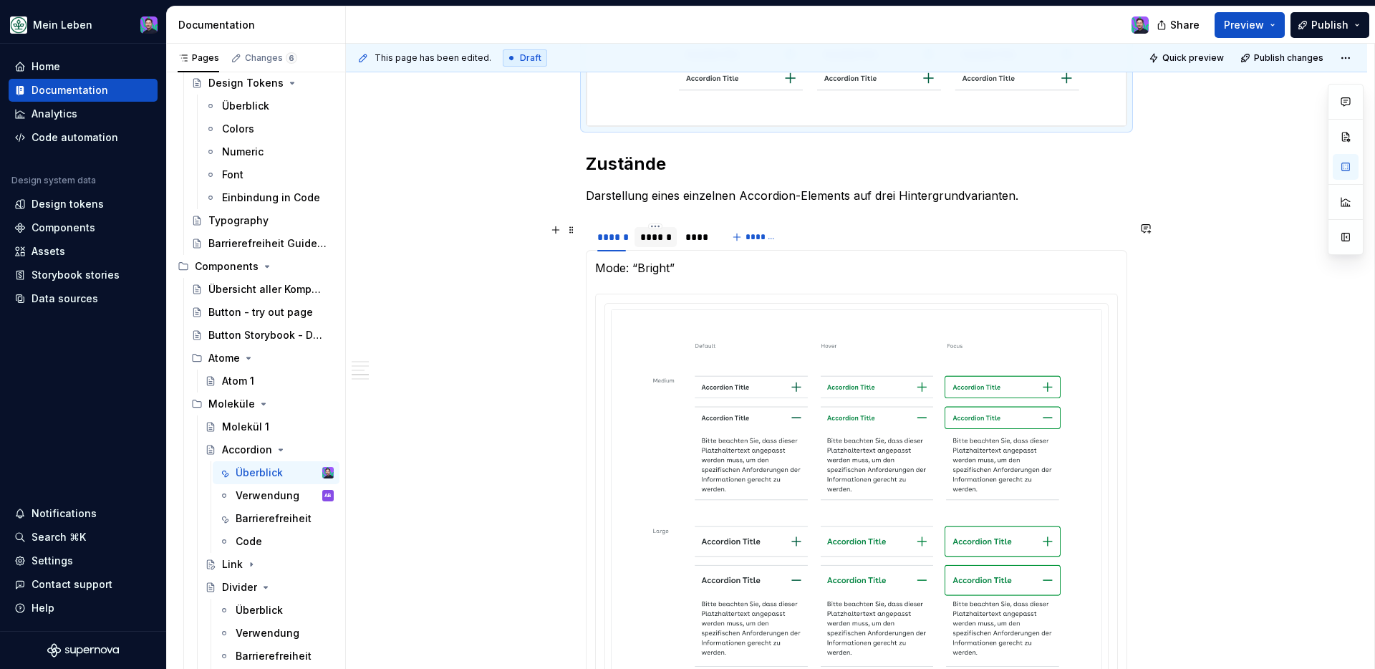
click at [661, 237] on div "******" at bounding box center [655, 237] width 31 height 14
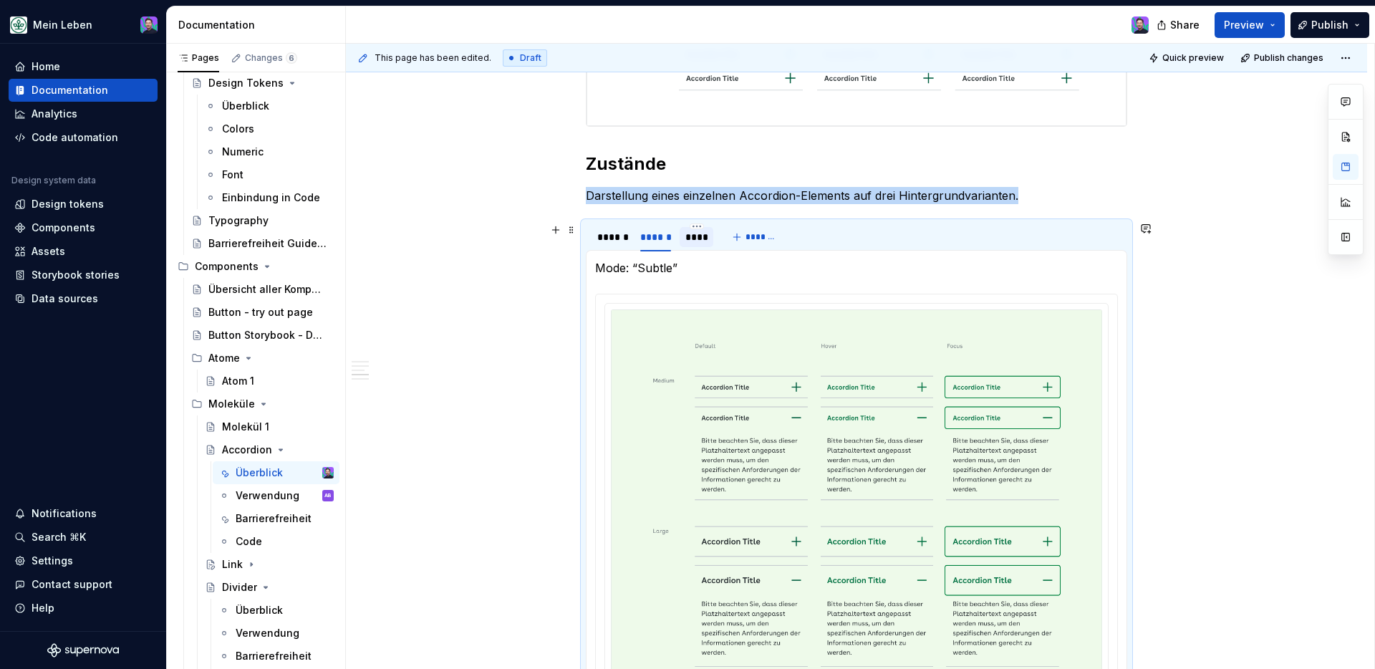
click at [692, 243] on div "****" at bounding box center [696, 237] width 23 height 14
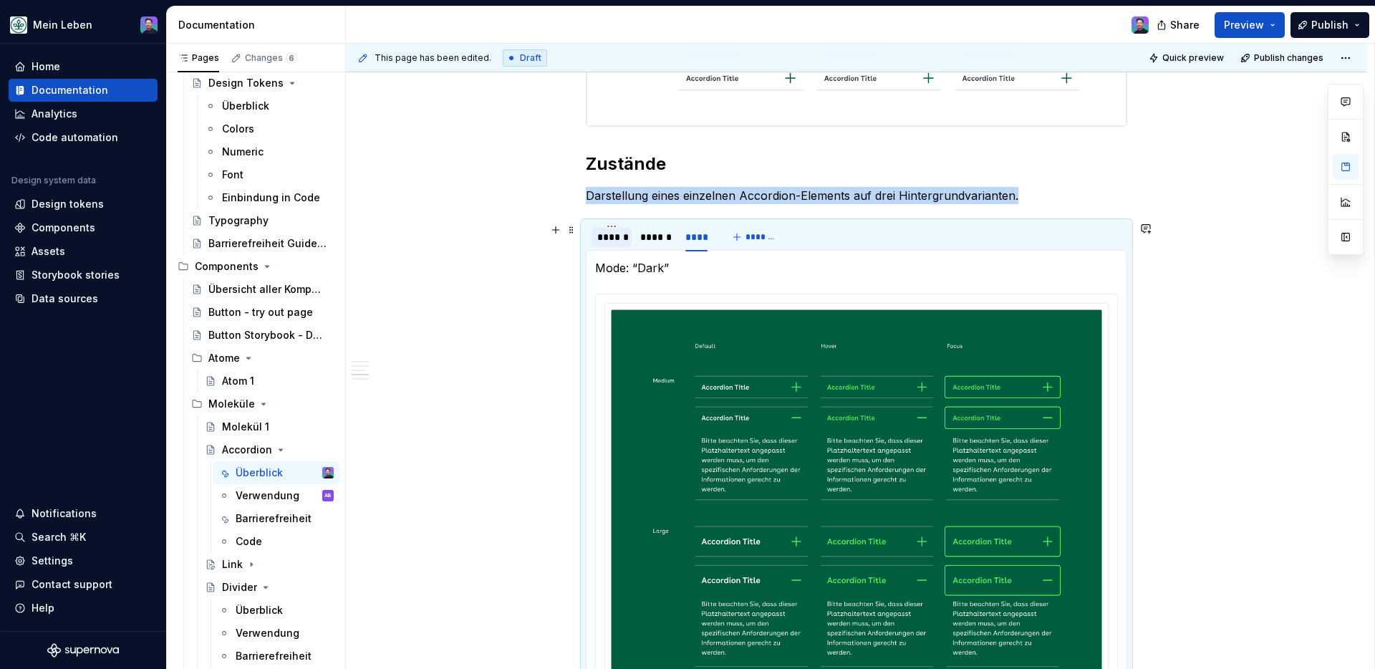
click at [612, 243] on div "******" at bounding box center [612, 237] width 40 height 20
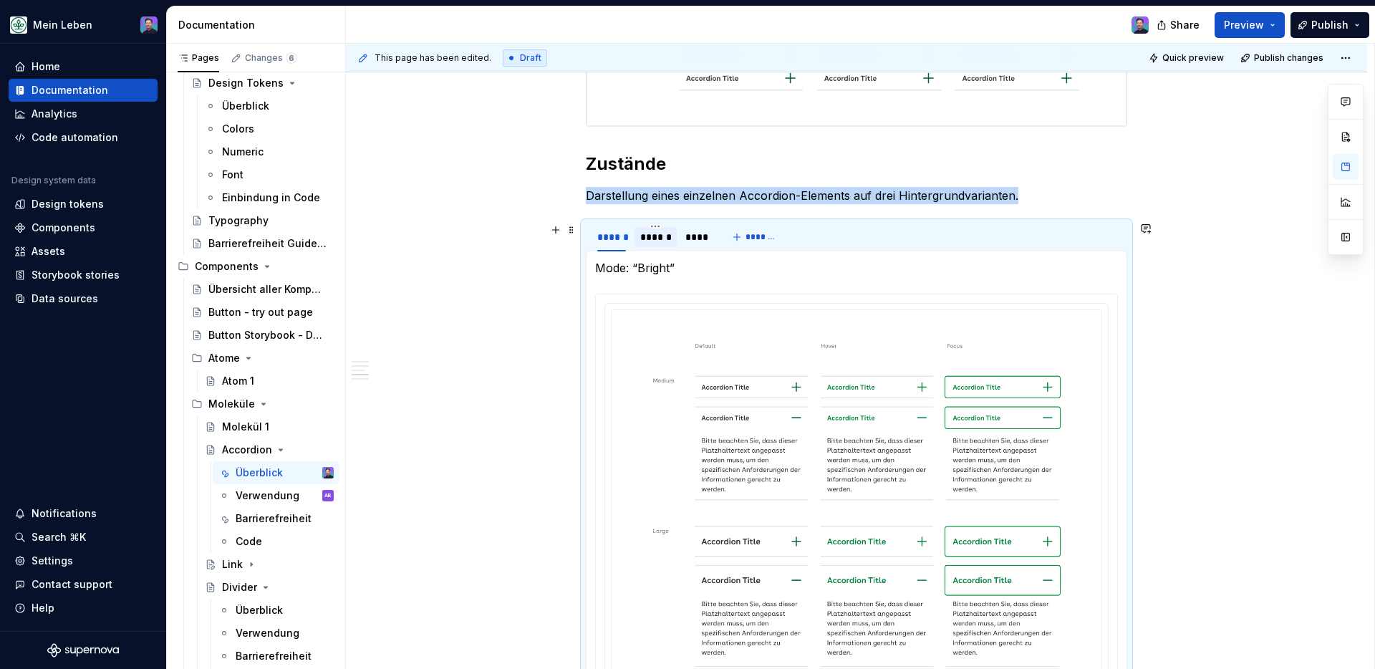
click at [650, 241] on div "******" at bounding box center [655, 237] width 31 height 14
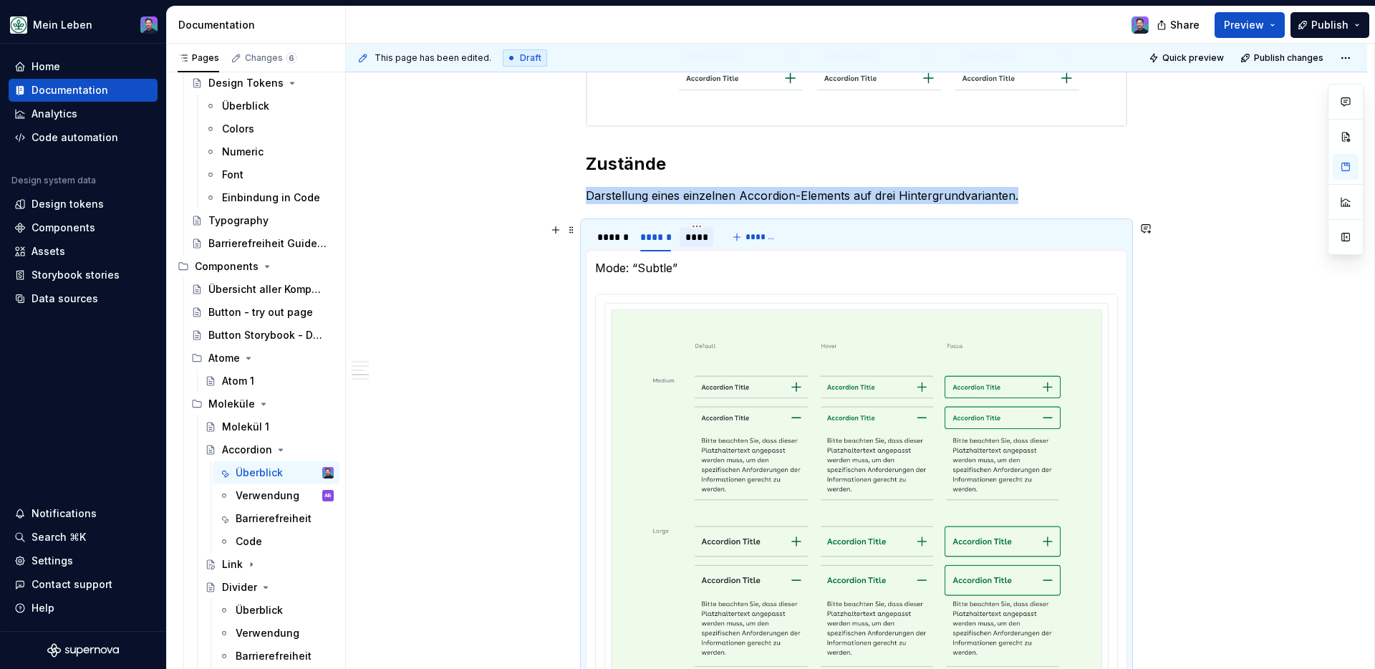
click at [683, 238] on div "****" at bounding box center [697, 237] width 34 height 20
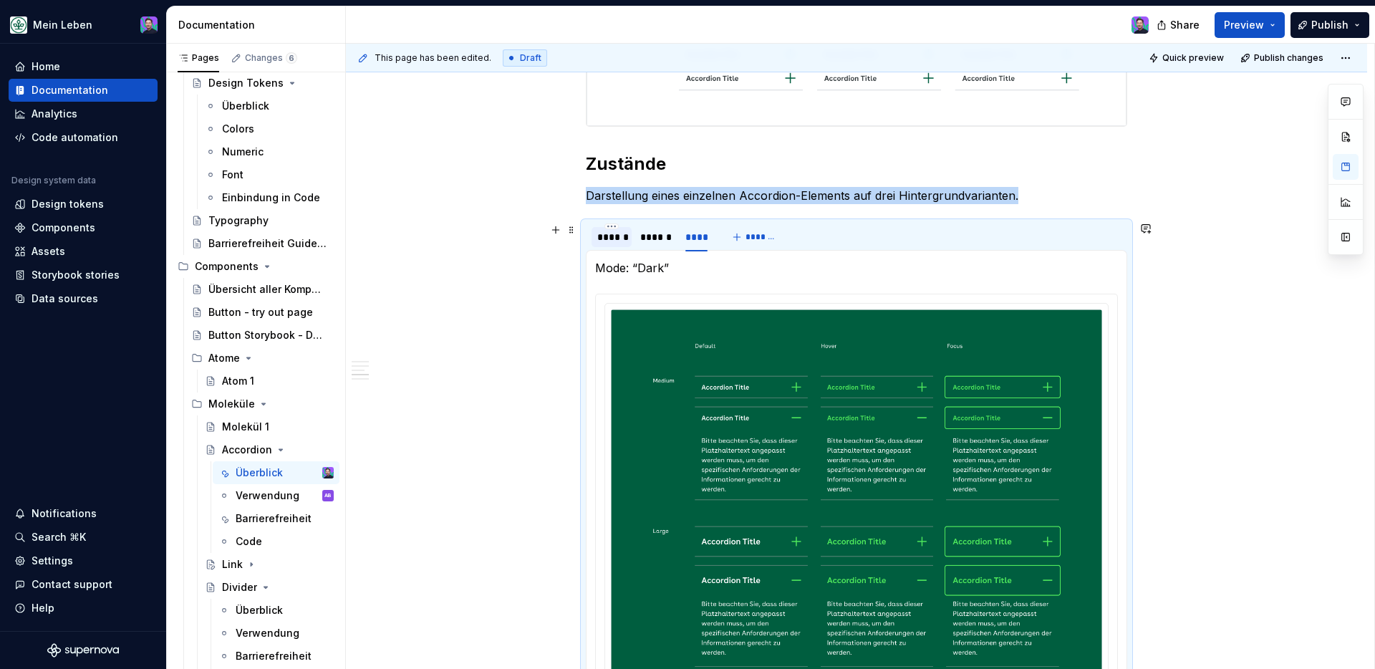
click at [612, 245] on div "******" at bounding box center [612, 237] width 40 height 20
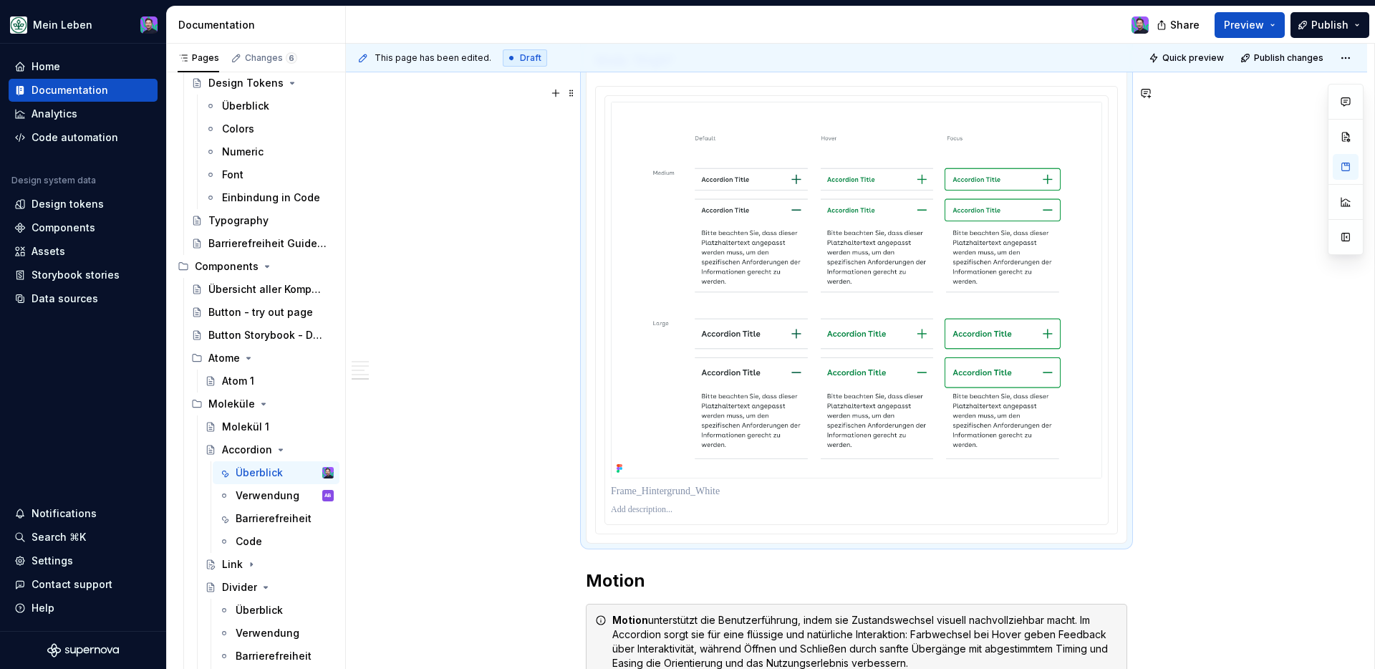
scroll to position [1199, 0]
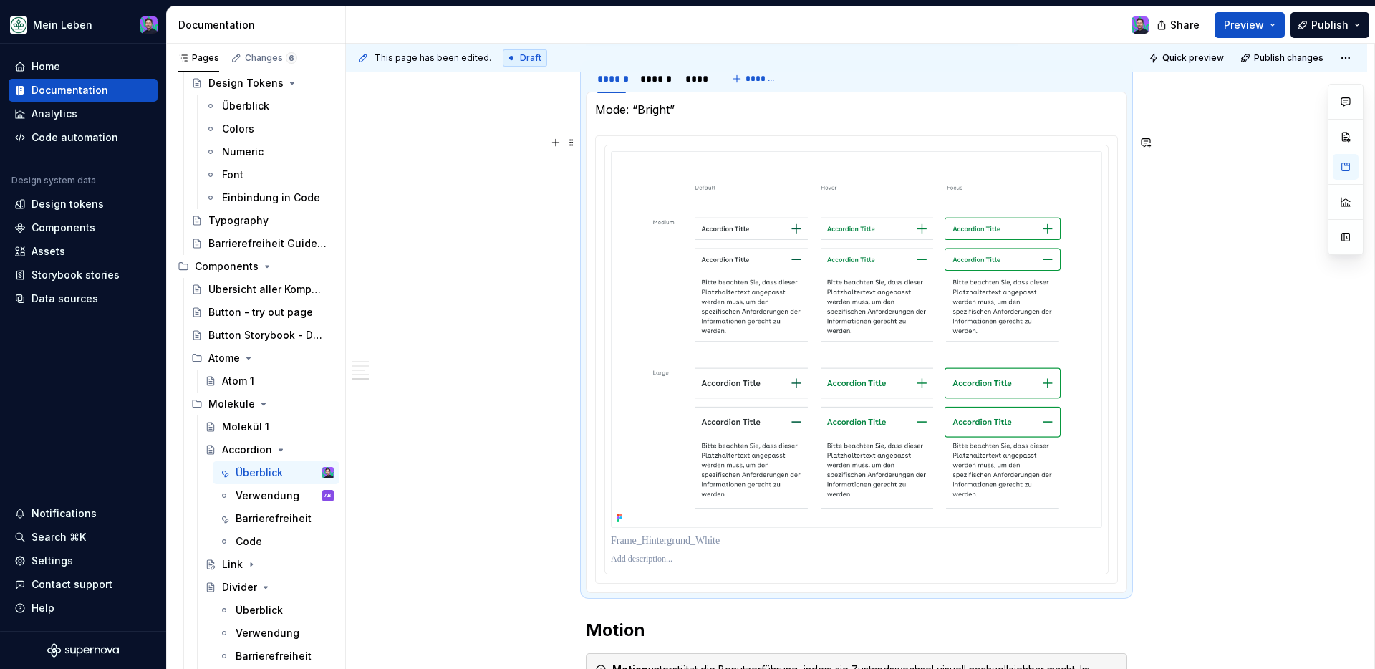
click at [1082, 291] on div "**********" at bounding box center [856, 212] width 1021 height 2327
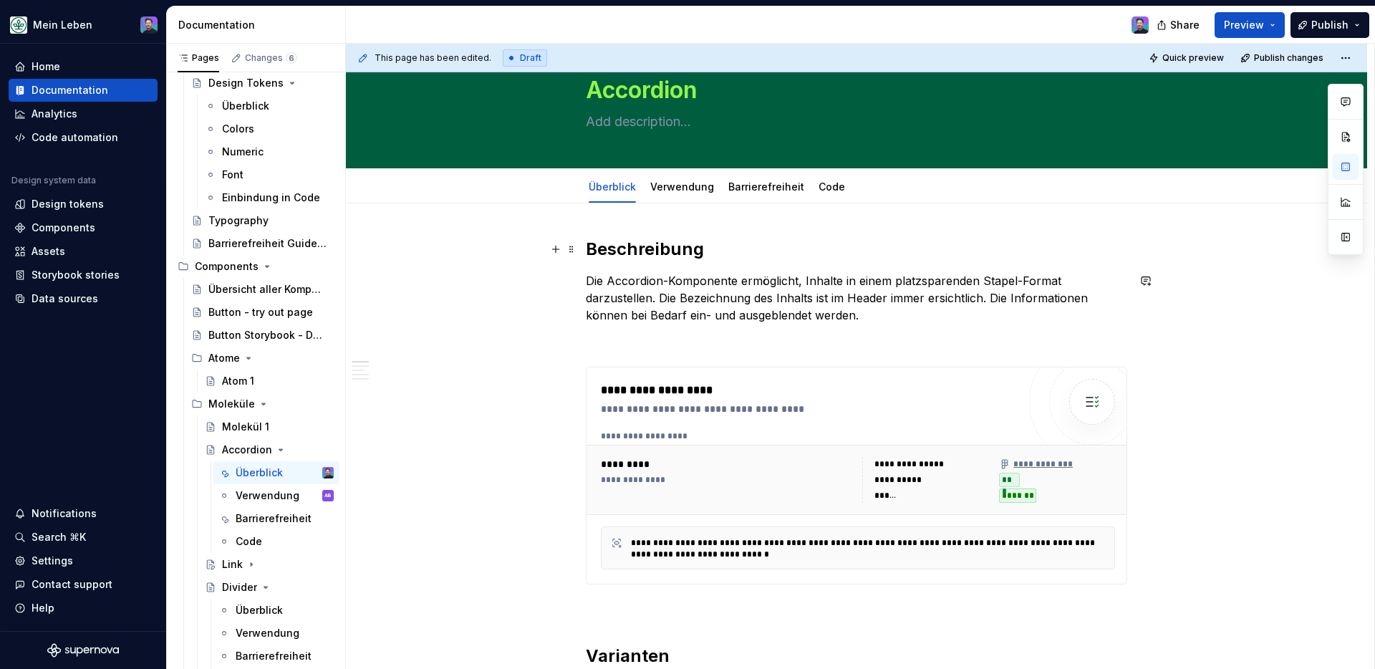
scroll to position [0, 0]
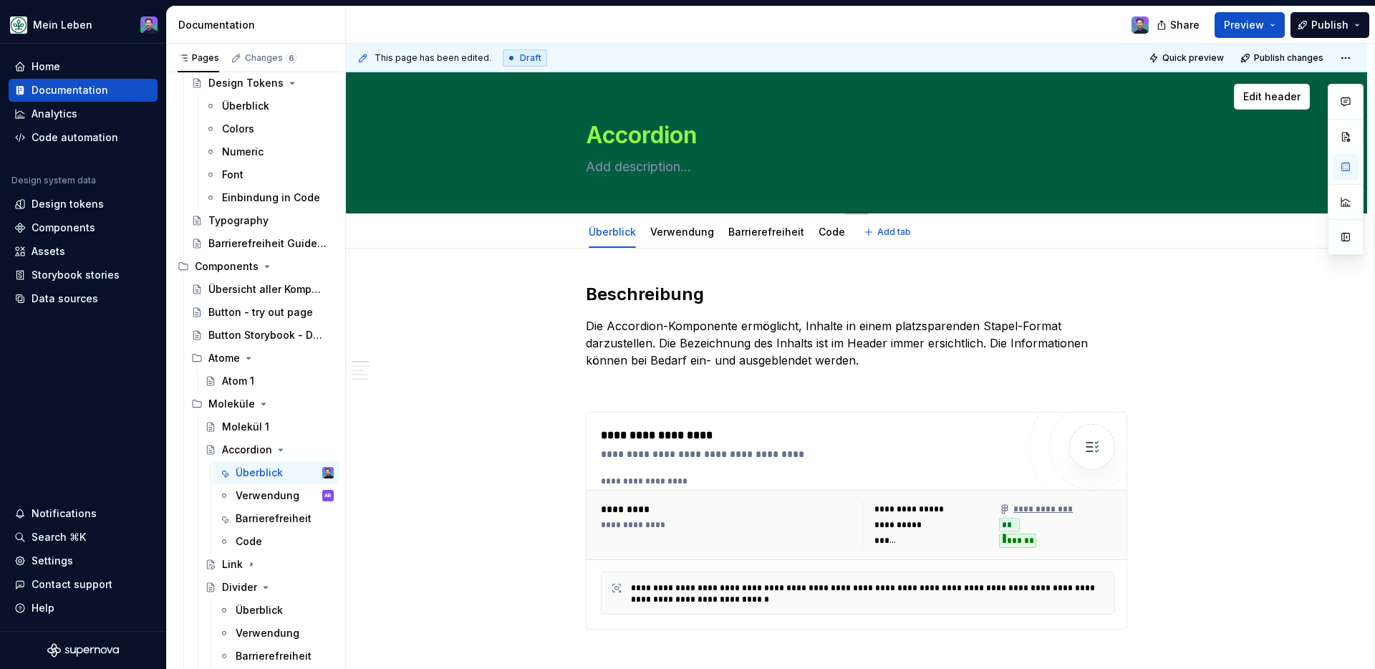
click at [617, 172] on textarea at bounding box center [853, 166] width 541 height 23
type textarea "*"
type textarea "v"
type textarea "*"
type textarea "vc"
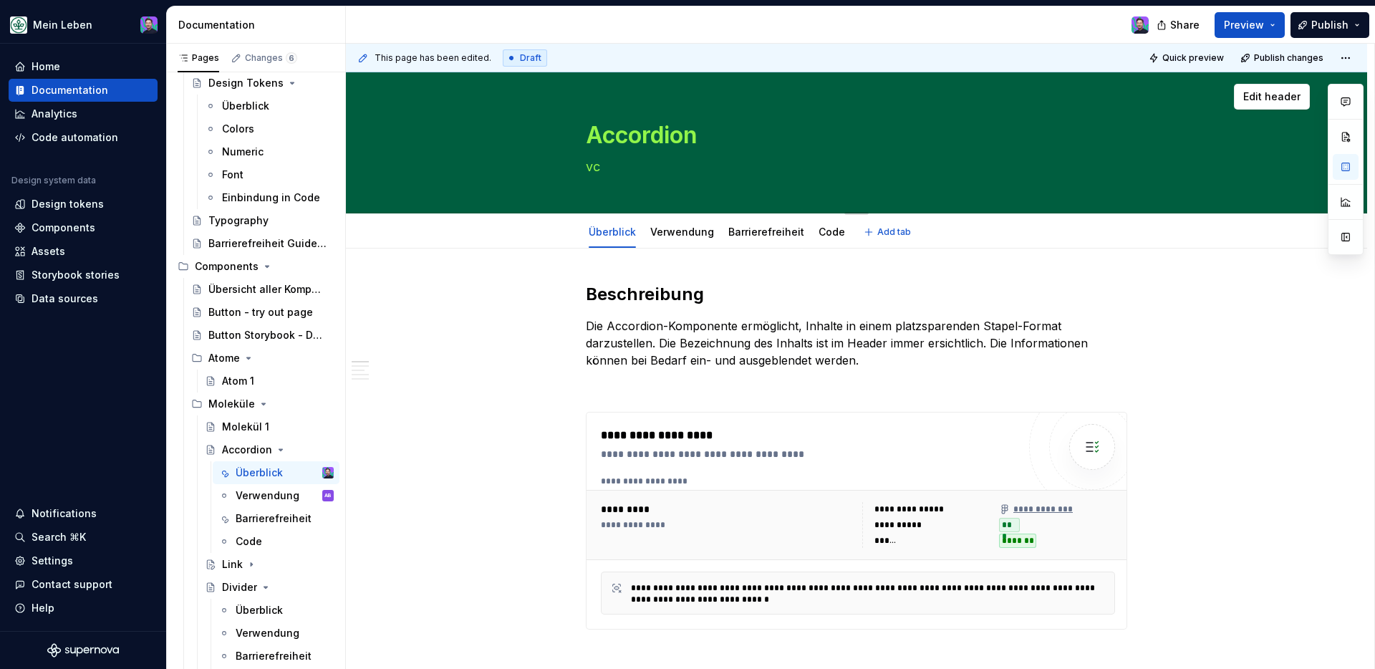
type textarea "*"
type textarea "vcvc"
type textarea "*"
type textarea "vcvcv"
drag, startPoint x: 624, startPoint y: 169, endPoint x: 574, endPoint y: 166, distance: 49.5
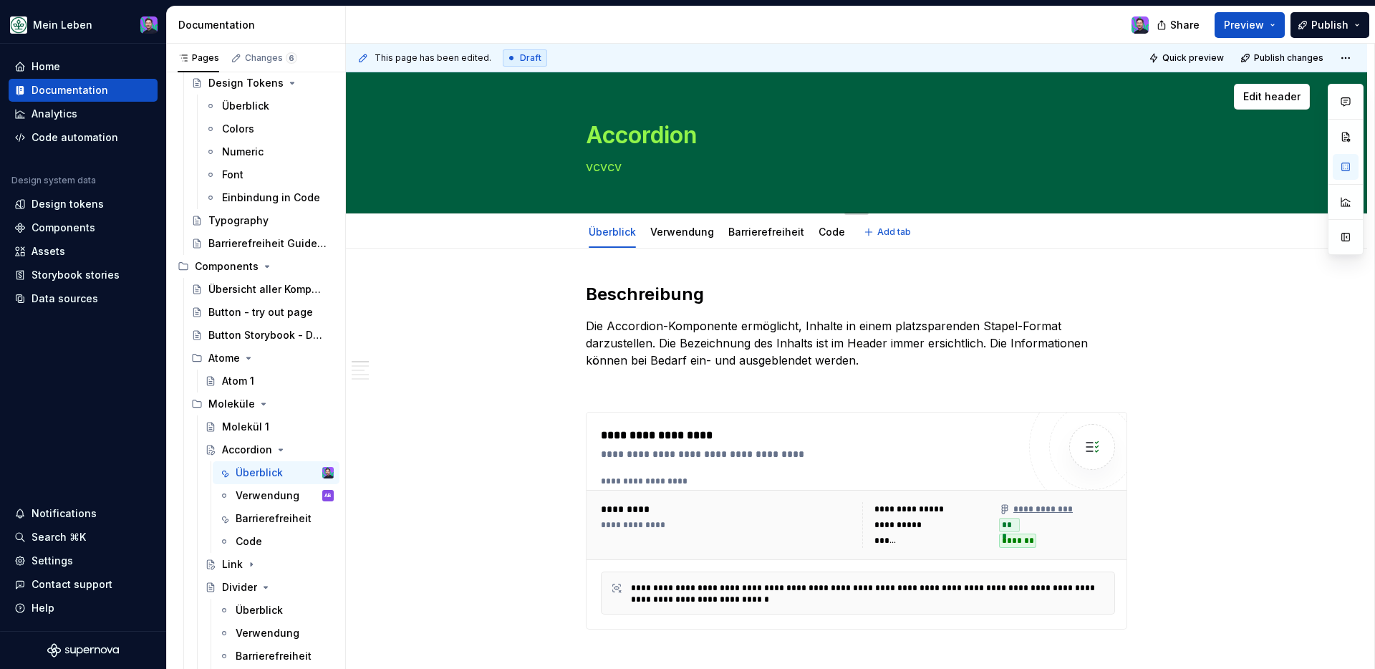
click at [574, 166] on div "Accordion vcvcv" at bounding box center [856, 142] width 907 height 140
type textarea "*"
drag, startPoint x: 486, startPoint y: 298, endPoint x: 498, endPoint y: 300, distance: 12.4
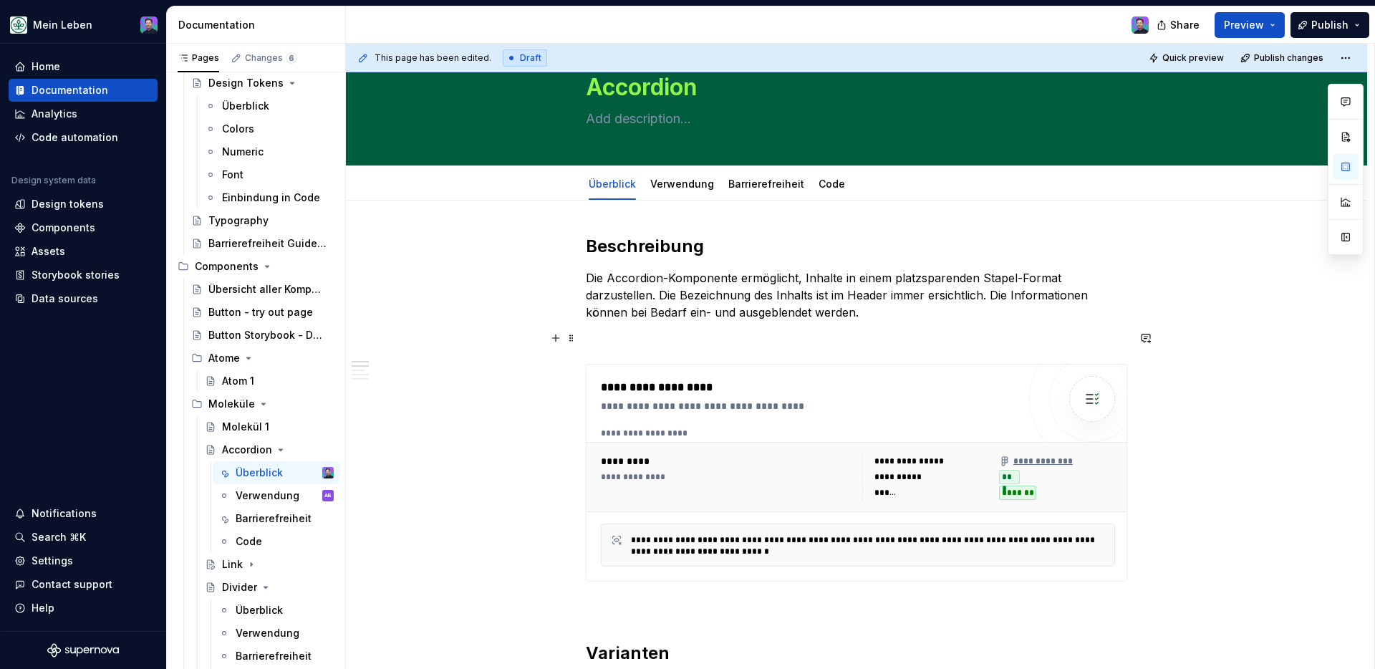
scroll to position [59, 0]
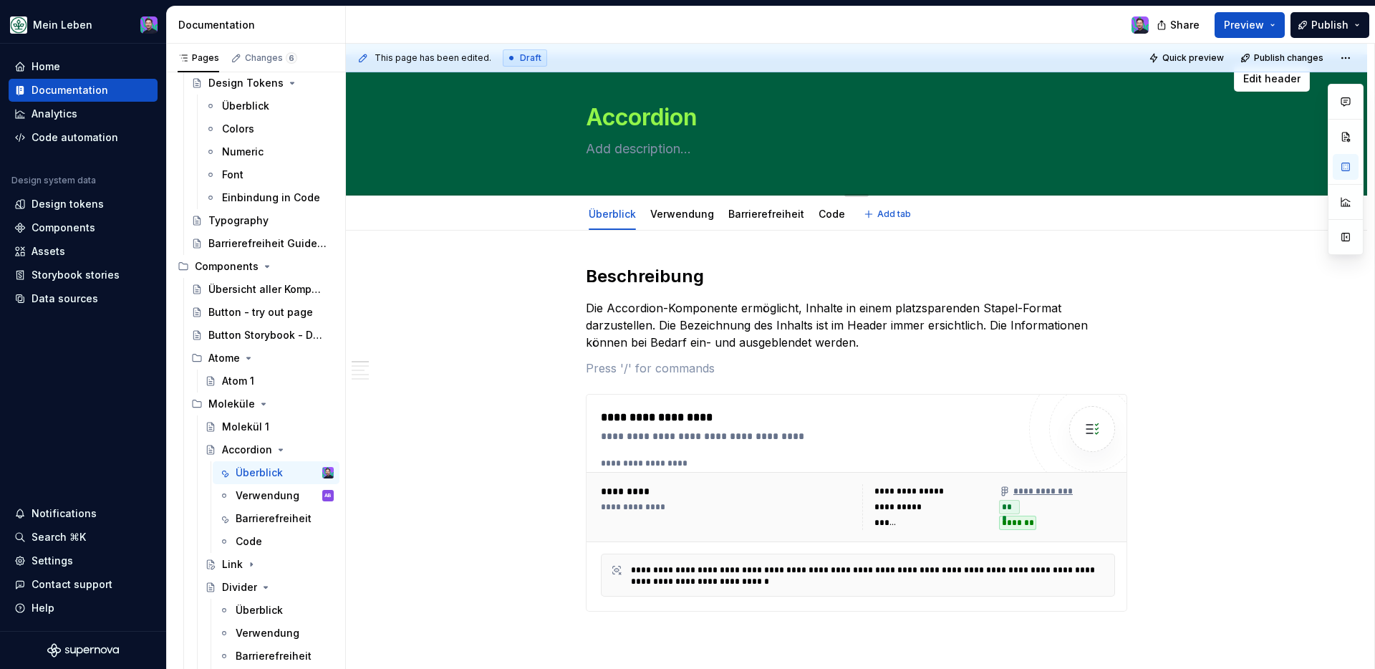
scroll to position [0, 0]
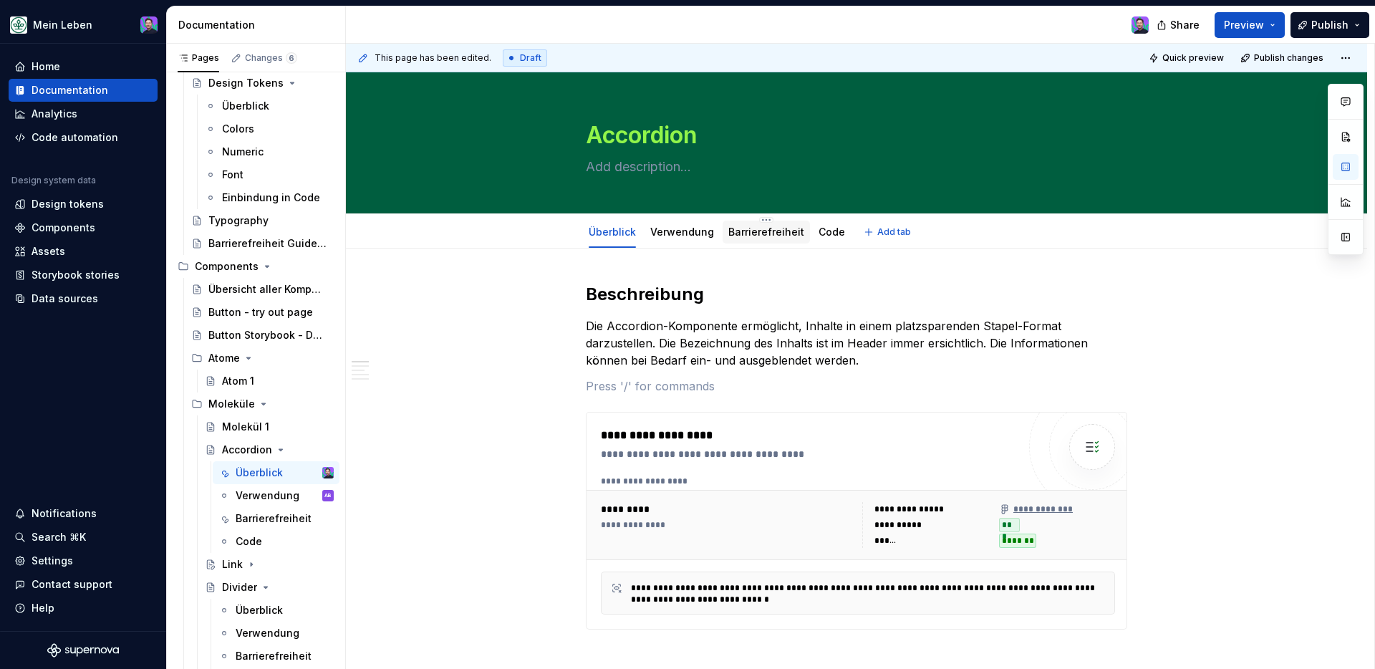
click at [773, 240] on div "Barrierefreiheit" at bounding box center [766, 231] width 76 height 17
click at [762, 233] on link "Barrierefreiheit" at bounding box center [766, 232] width 76 height 12
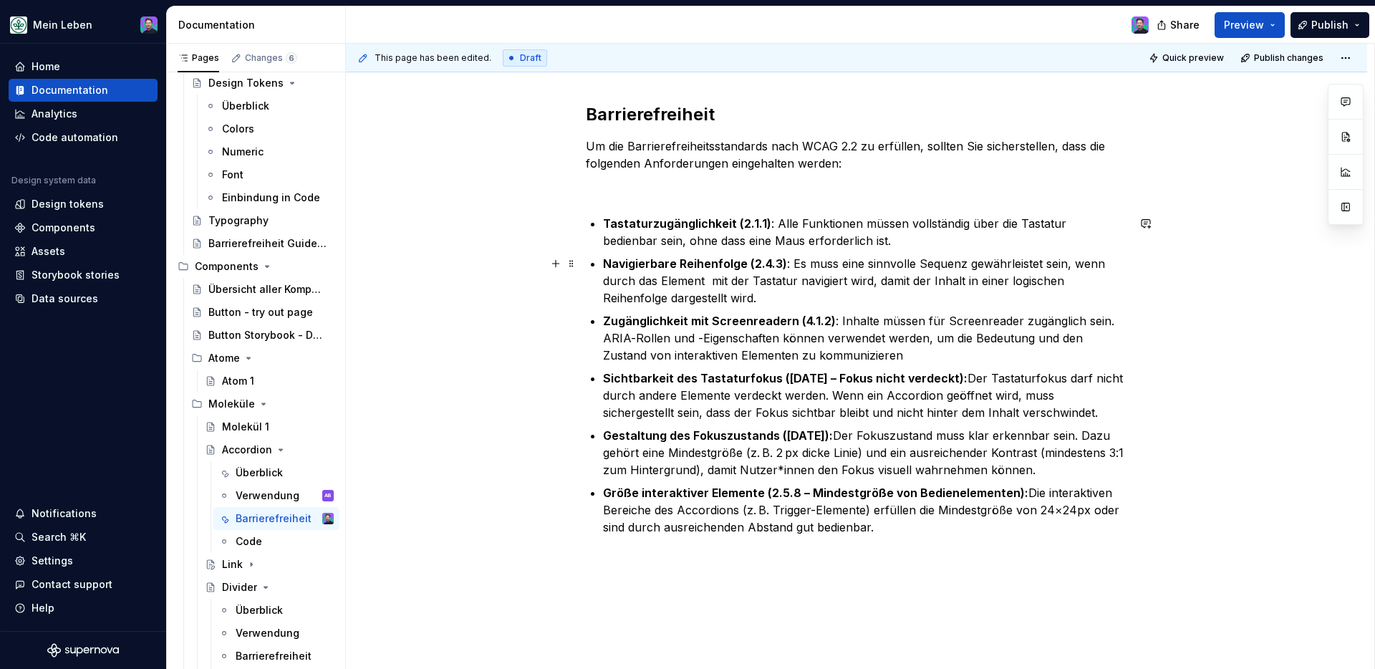
scroll to position [220, 0]
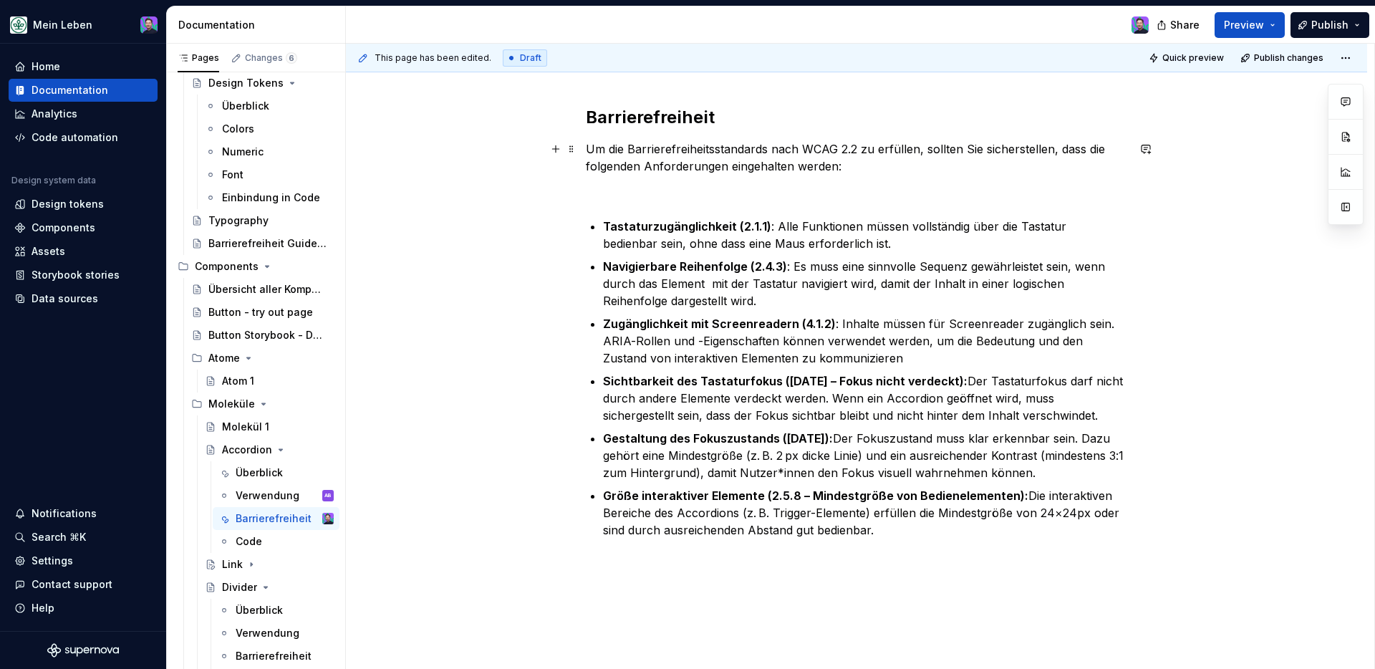
click at [853, 150] on p "Um die Barrierefreiheitsstandards nach WCAG 2.2 zu erfüllen, sollten Sie sicher…" at bounding box center [856, 157] width 541 height 34
click at [836, 147] on p "Um die Barrierefreiheitsstandards nach WCAG 2.2 zu erfüllen, sollten Sie sicher…" at bounding box center [856, 157] width 541 height 34
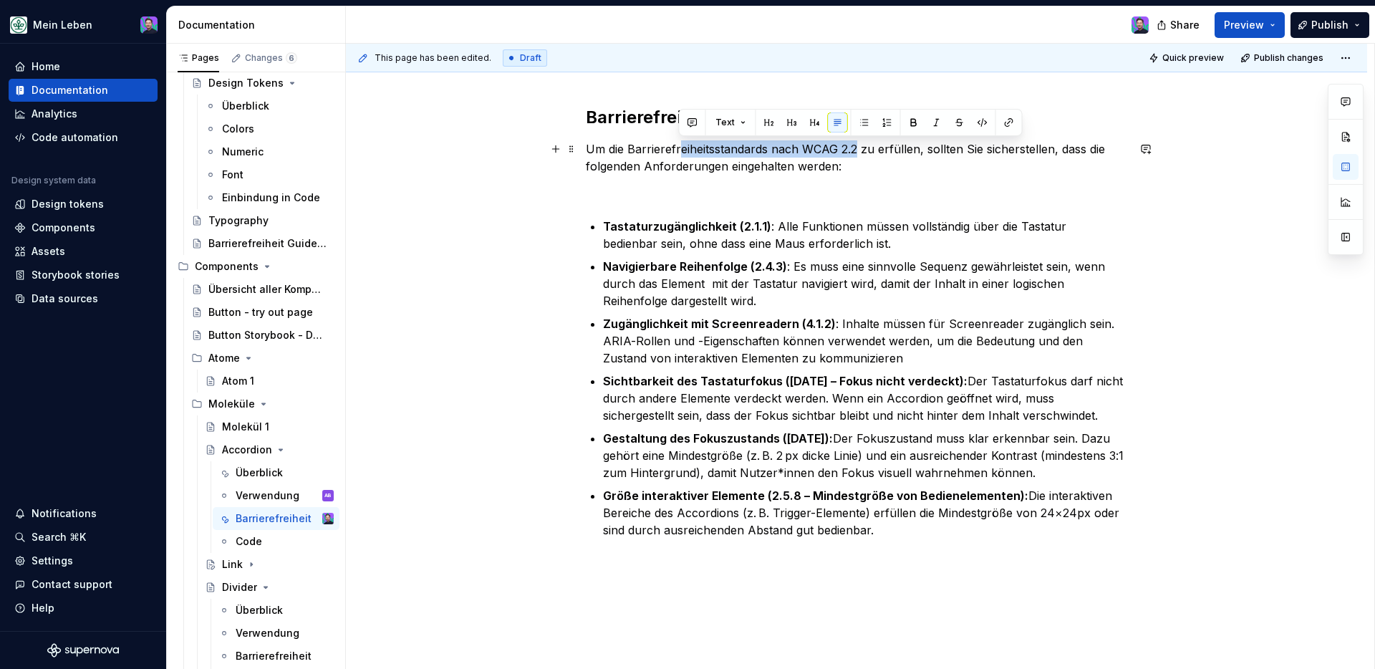
drag, startPoint x: 855, startPoint y: 150, endPoint x: 680, endPoint y: 148, distance: 174.7
click at [680, 148] on p "Um die Barrierefreiheitsstandards nach WCAG 2.2 zu erfüllen, sollten Sie sicher…" at bounding box center [856, 157] width 541 height 34
click at [842, 159] on p "Um die Barrierefreiheitsstandards nach WCAG 2.2 zu erfüllen, sollten Sie sicher…" at bounding box center [856, 157] width 541 height 34
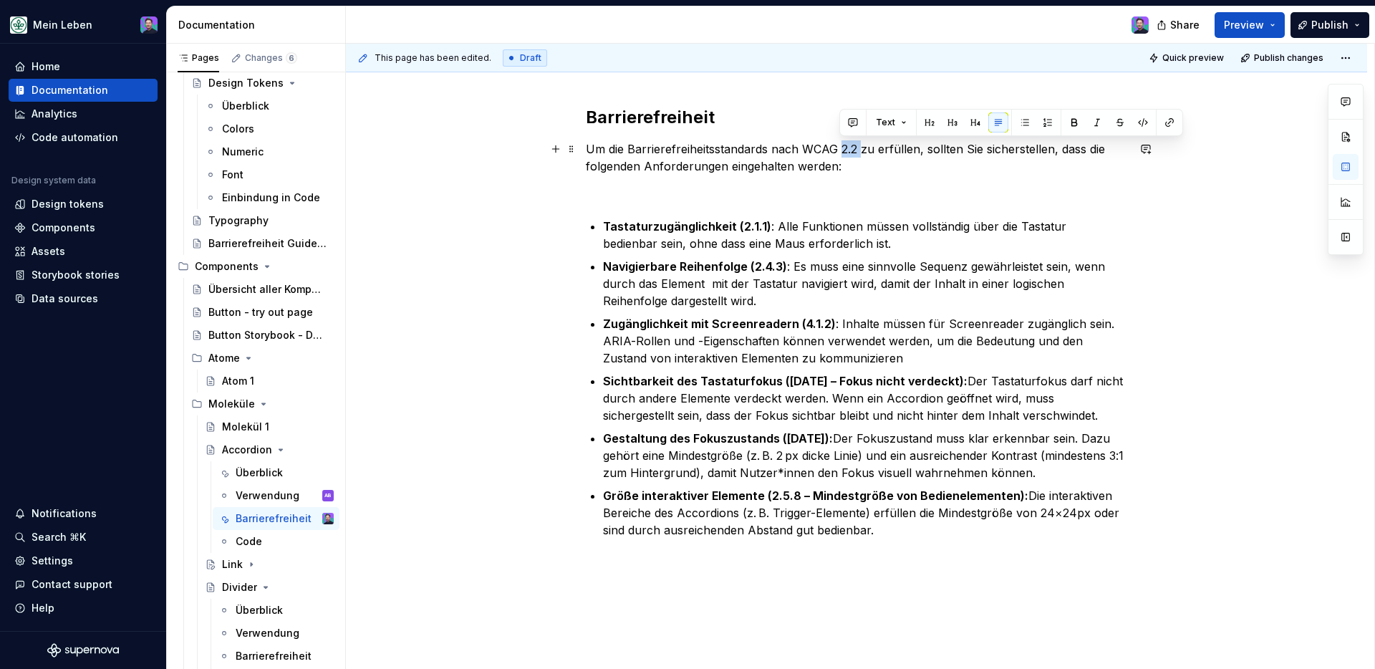
drag, startPoint x: 860, startPoint y: 152, endPoint x: 841, endPoint y: 150, distance: 19.5
click at [841, 150] on p "Um die Barrierefreiheitsstandards nach WCAG 2.2 zu erfüllen, sollten Sie sicher…" at bounding box center [856, 157] width 541 height 34
click at [846, 173] on p "Um die Barrierefreiheitsstandards nach WCAG 2.2 zu erfüllen, sollten Sie sicher…" at bounding box center [856, 157] width 541 height 34
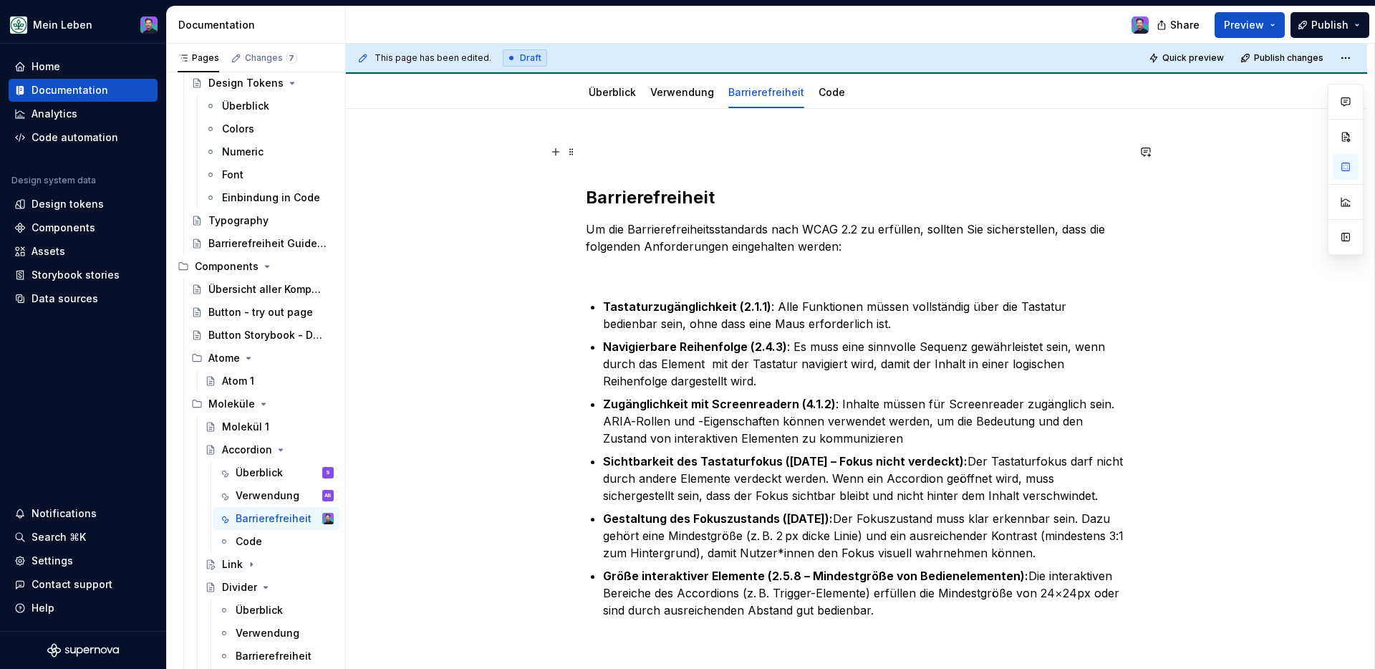
scroll to position [0, 0]
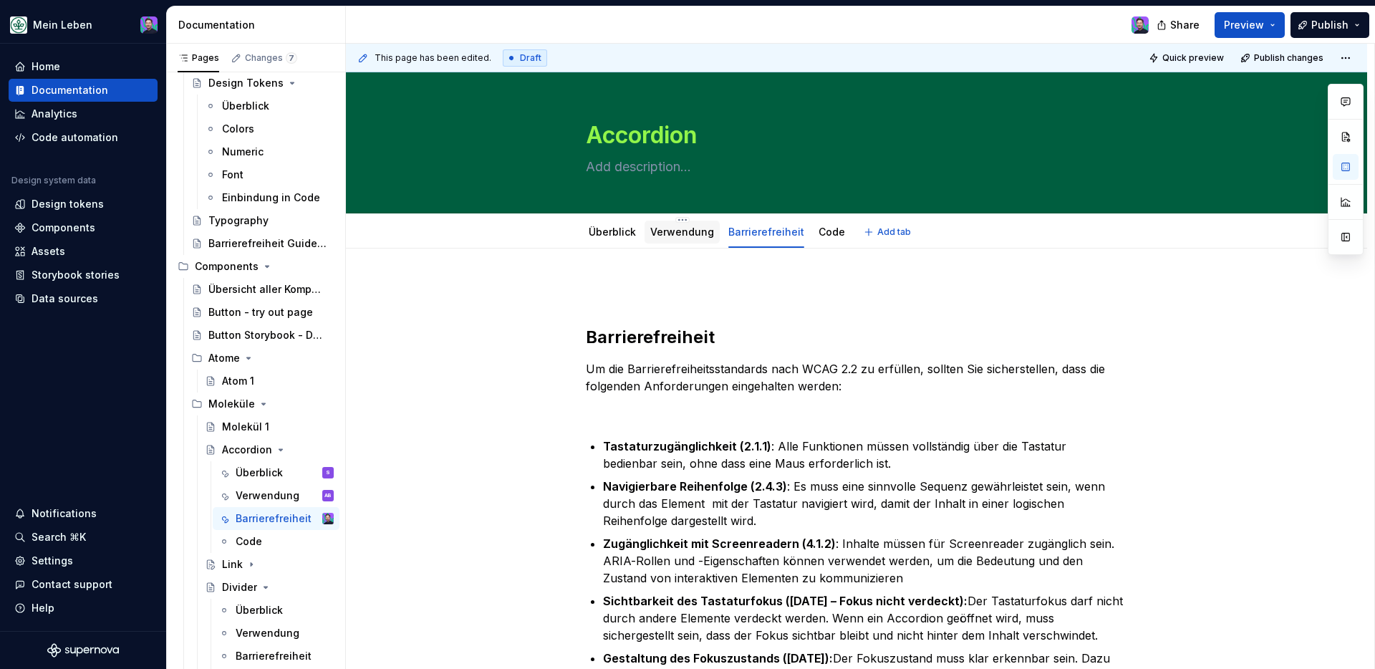
click at [656, 235] on link "Verwendung" at bounding box center [682, 232] width 64 height 12
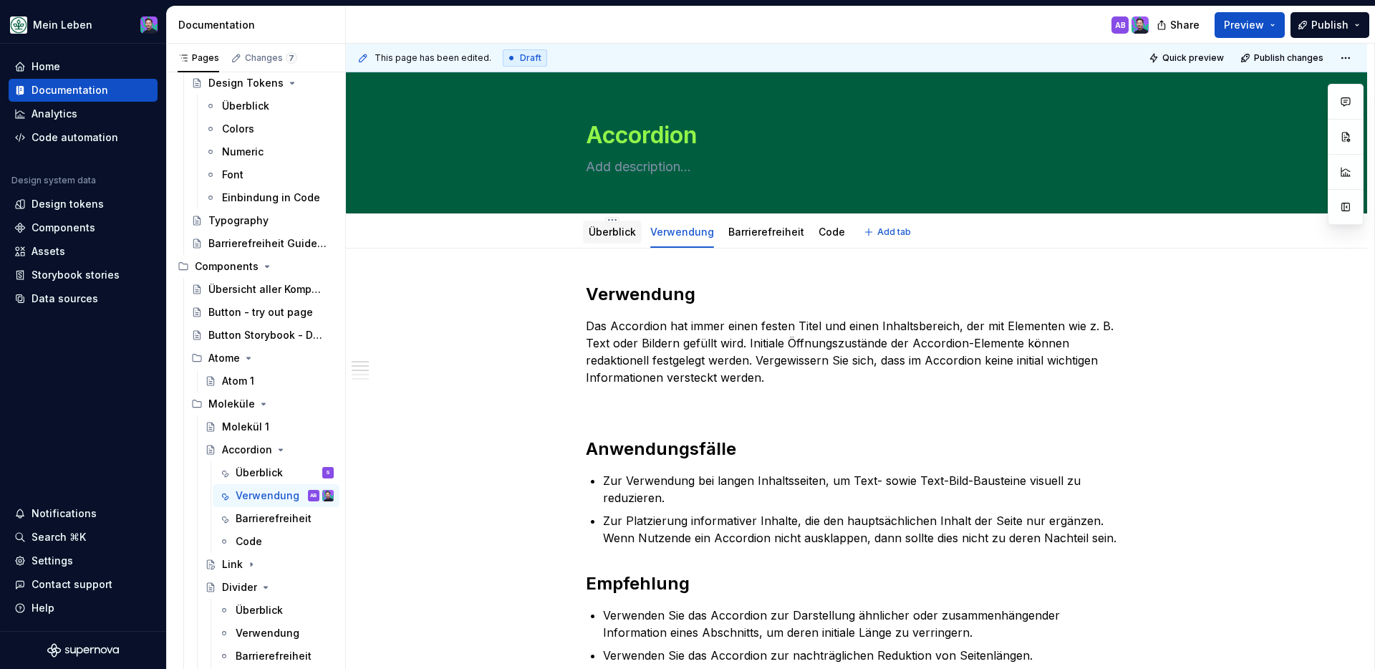
click at [624, 238] on link "Überblick" at bounding box center [612, 232] width 47 height 12
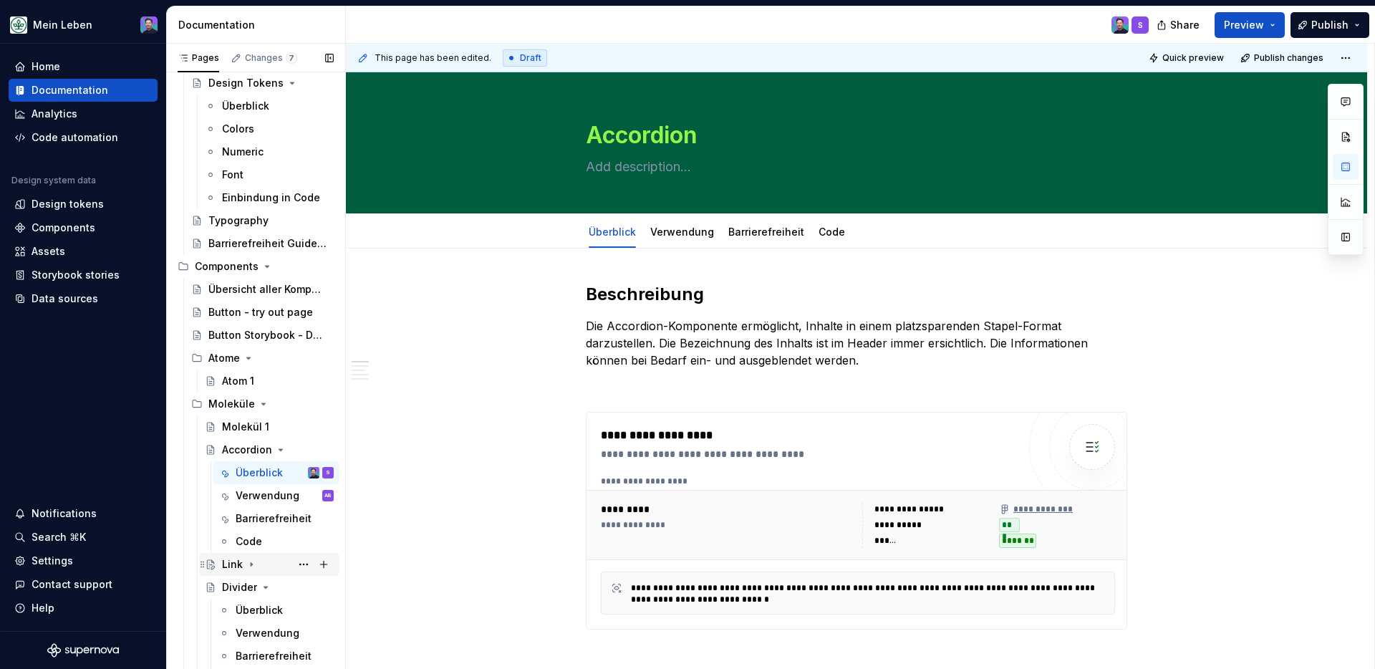
click at [251, 551] on icon "Page tree" at bounding box center [251, 565] width 1 height 4
click at [251, 551] on div "Überblick" at bounding box center [259, 587] width 47 height 14
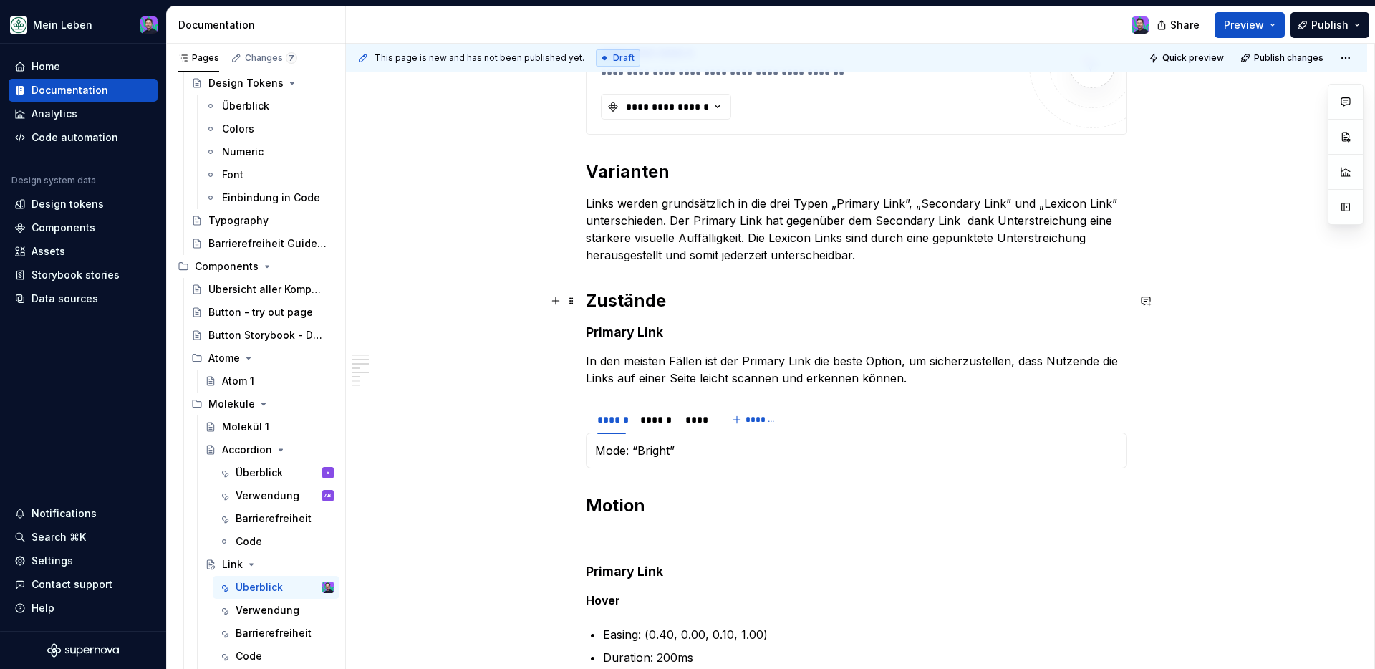
scroll to position [449, 0]
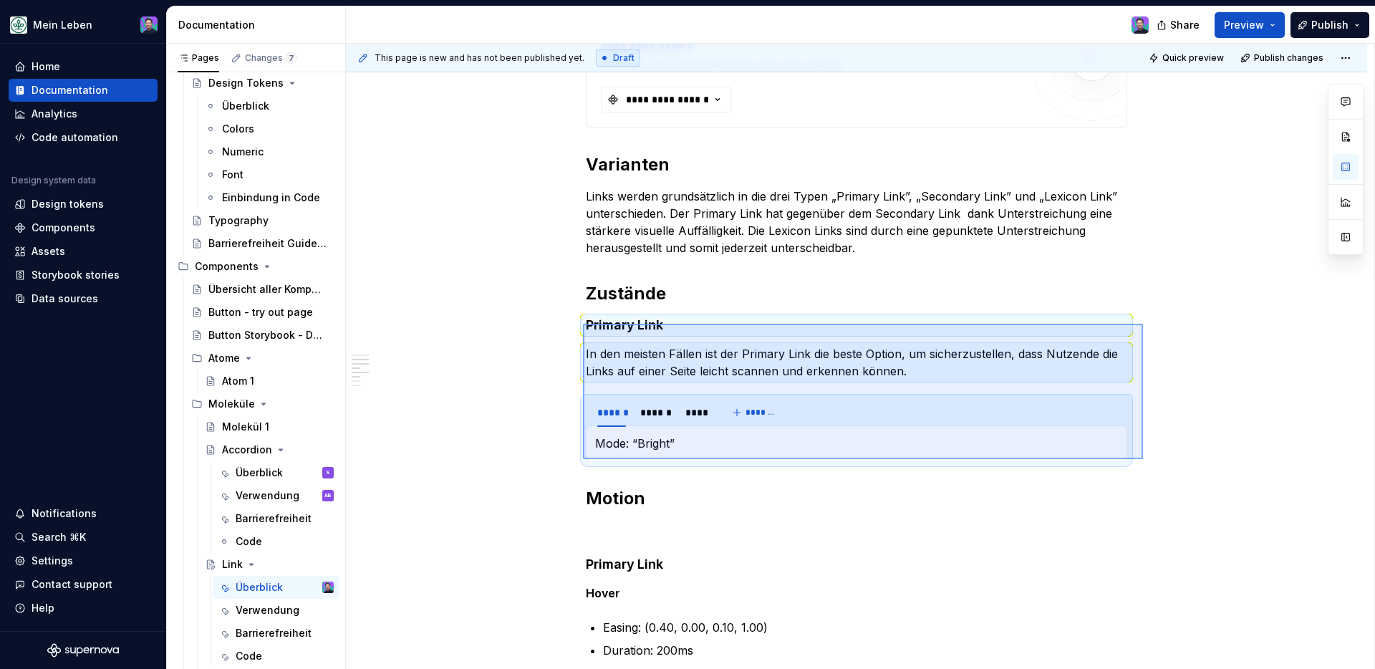
drag, startPoint x: 583, startPoint y: 324, endPoint x: 1143, endPoint y: 459, distance: 576.1
click at [1082, 459] on div "**********" at bounding box center [860, 357] width 1028 height 626
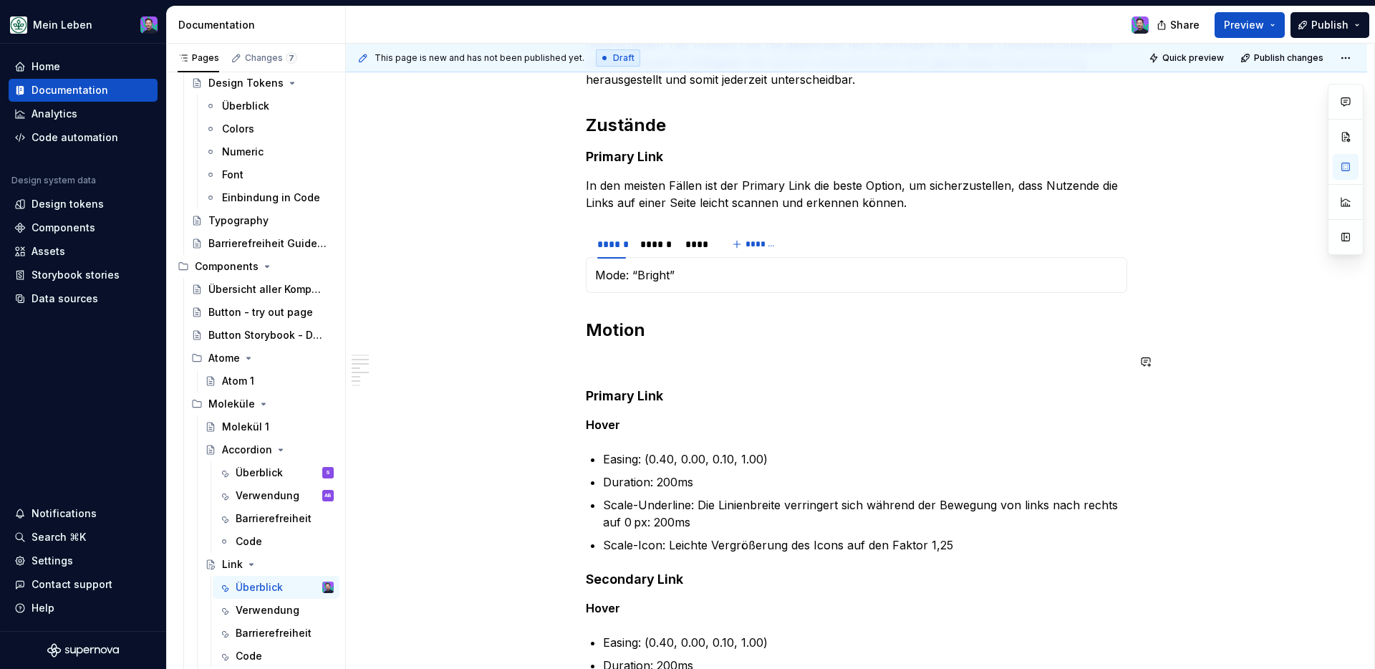
scroll to position [634, 0]
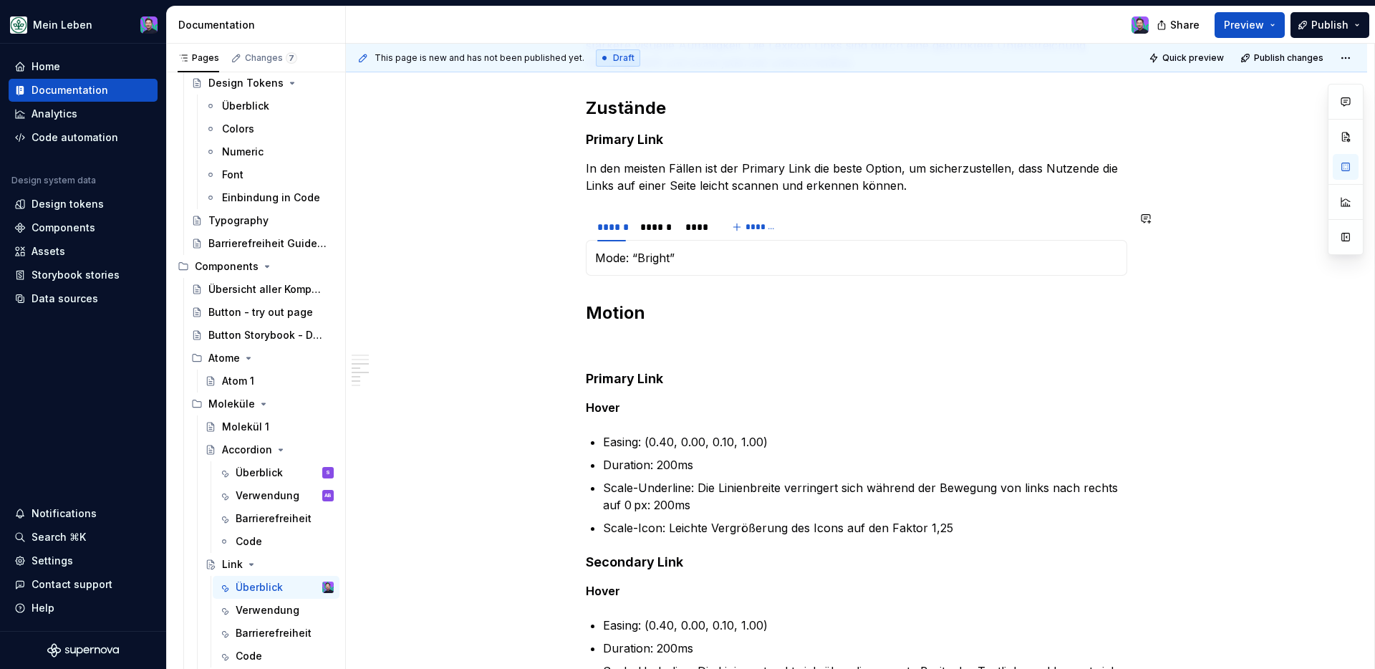
click at [618, 294] on div "**********" at bounding box center [856, 430] width 541 height 1564
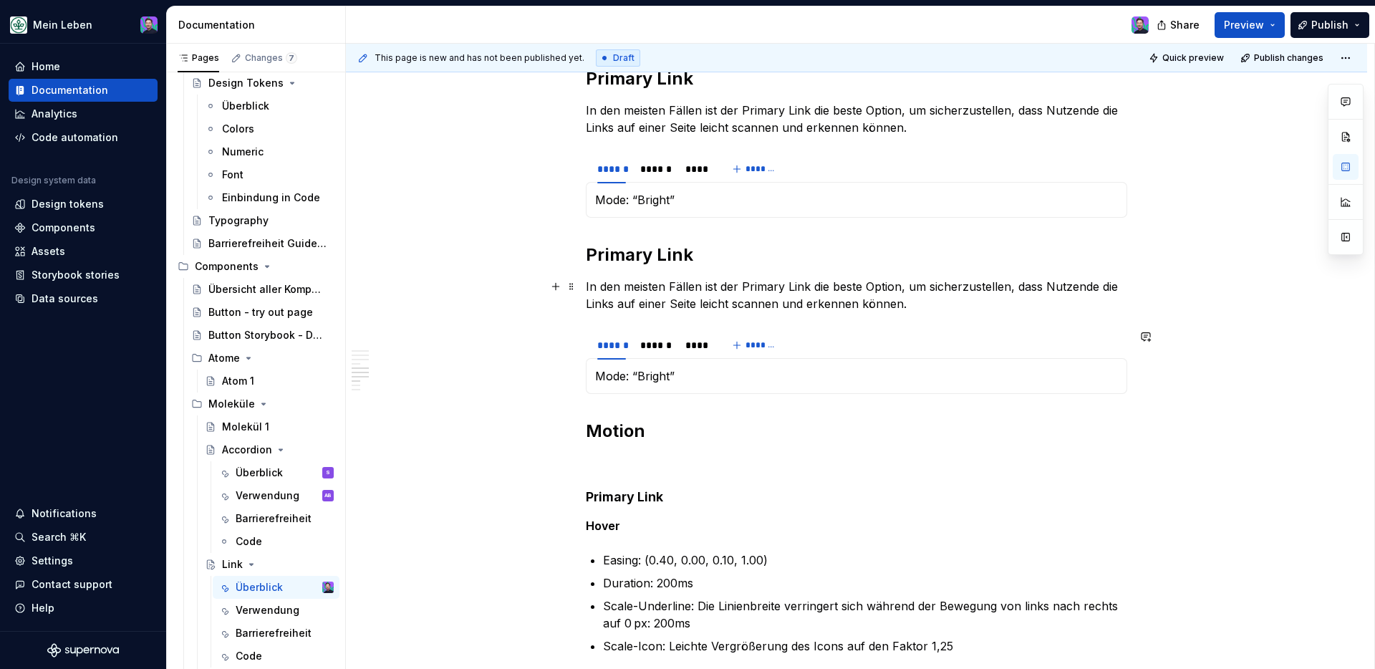
scroll to position [856, 0]
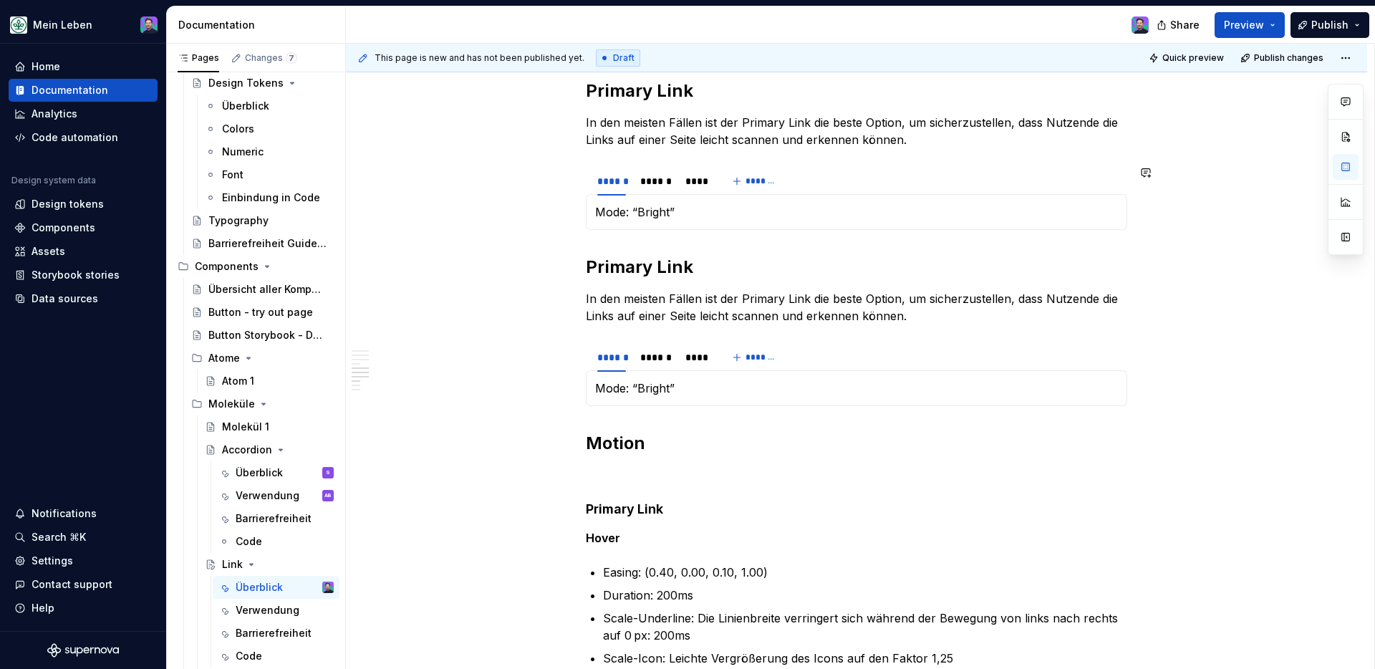
click at [634, 269] on h2 "Primary Link" at bounding box center [856, 267] width 541 height 23
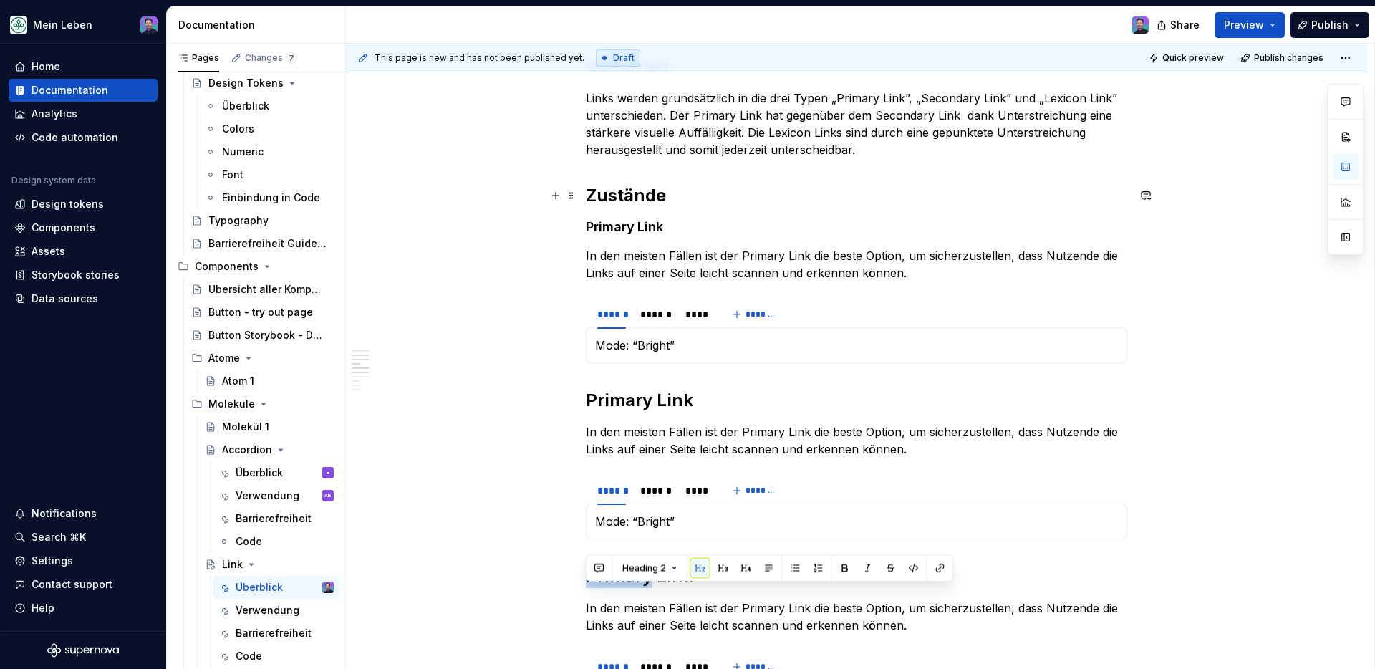
scroll to position [548, 0]
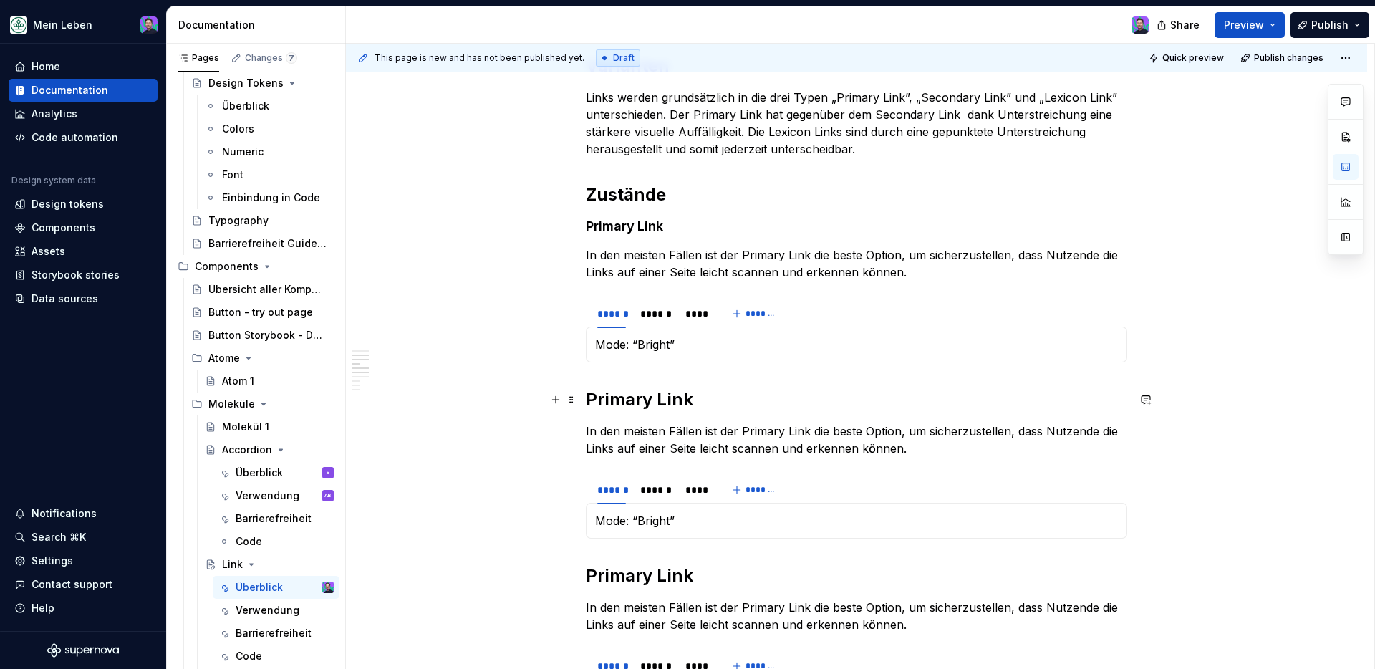
click at [671, 396] on h2 "Primary Link" at bounding box center [856, 399] width 541 height 23
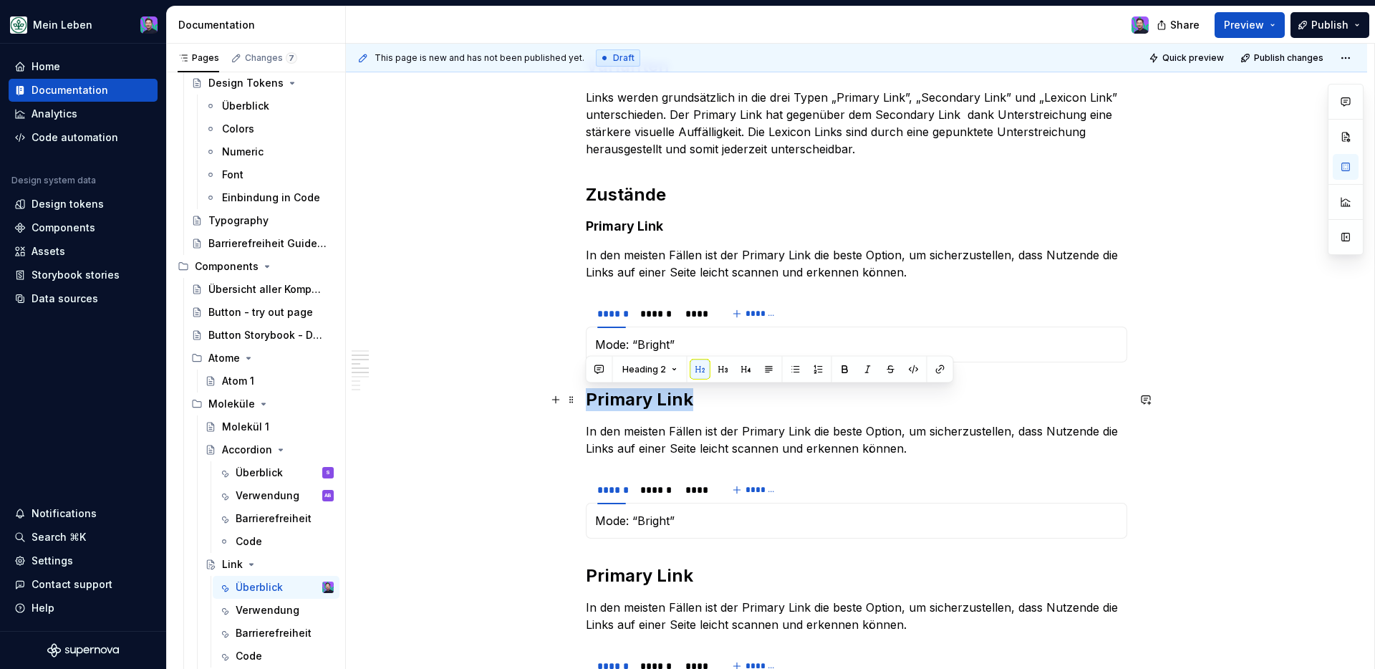
drag, startPoint x: 692, startPoint y: 393, endPoint x: 578, endPoint y: 395, distance: 114.6
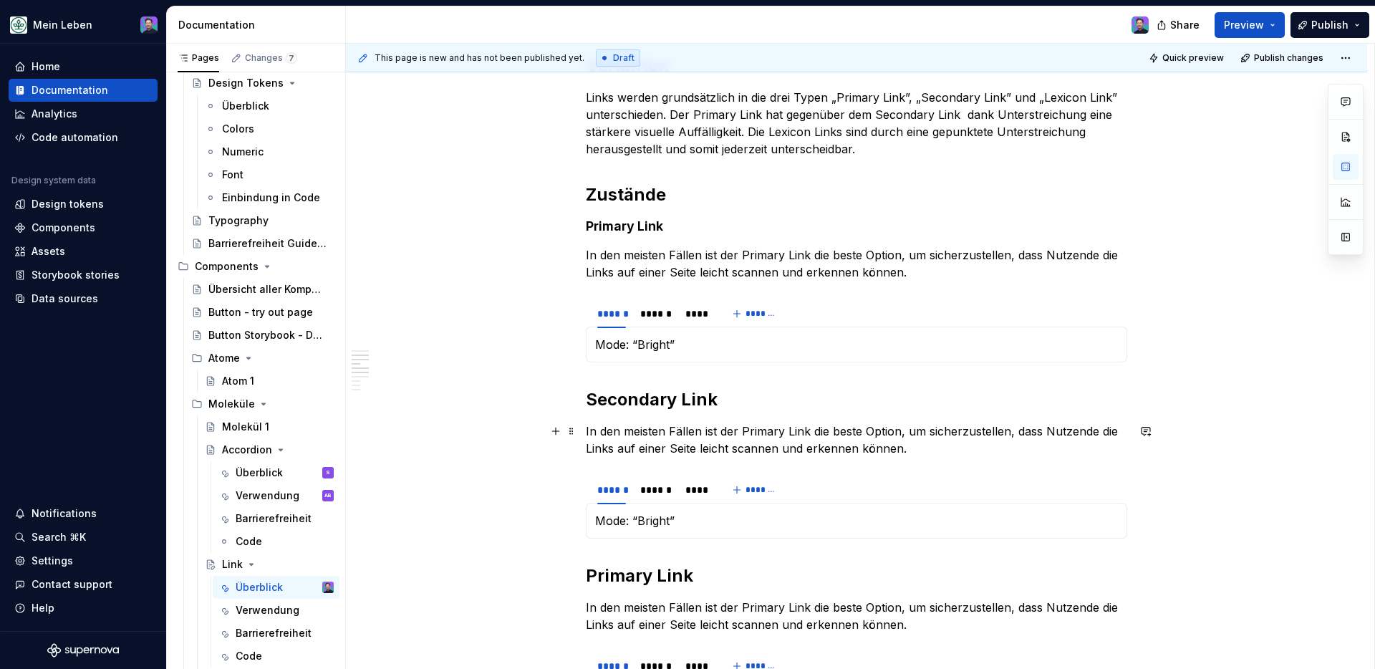
click at [774, 435] on p "In den meisten Fällen ist der Primary Link die beste Option, um sicherzustellen…" at bounding box center [856, 440] width 541 height 34
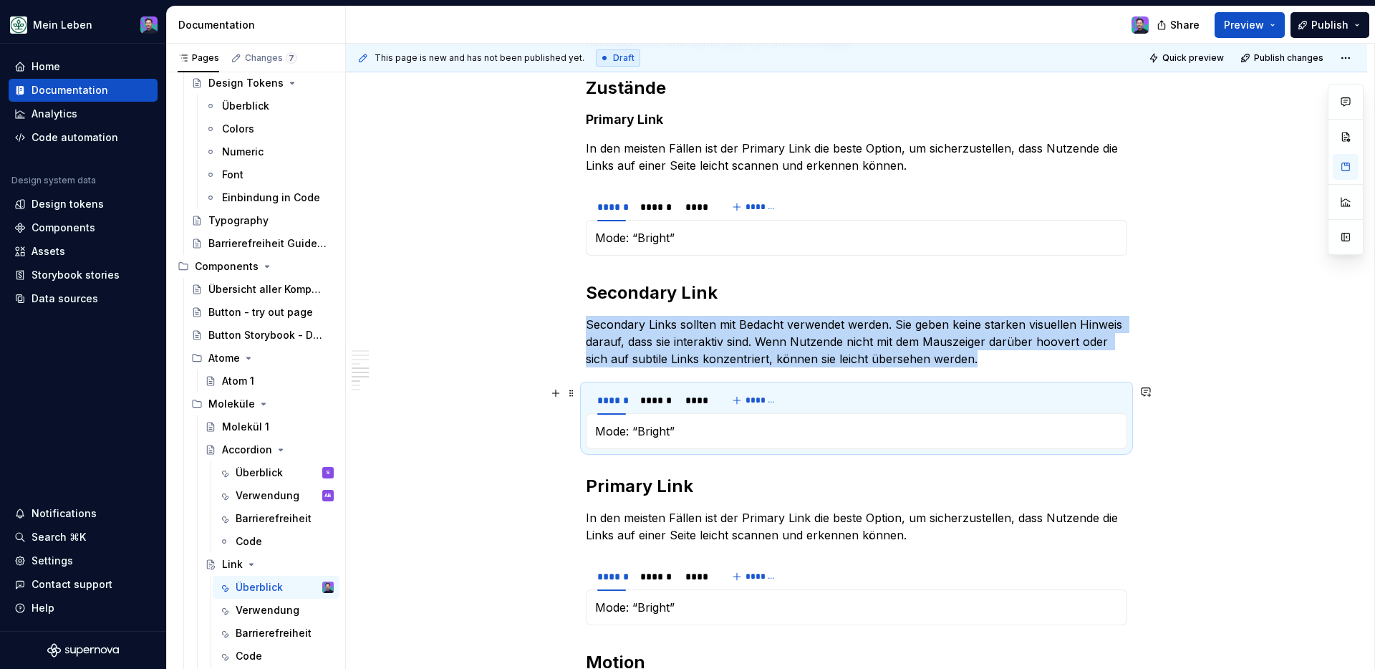
scroll to position [758, 0]
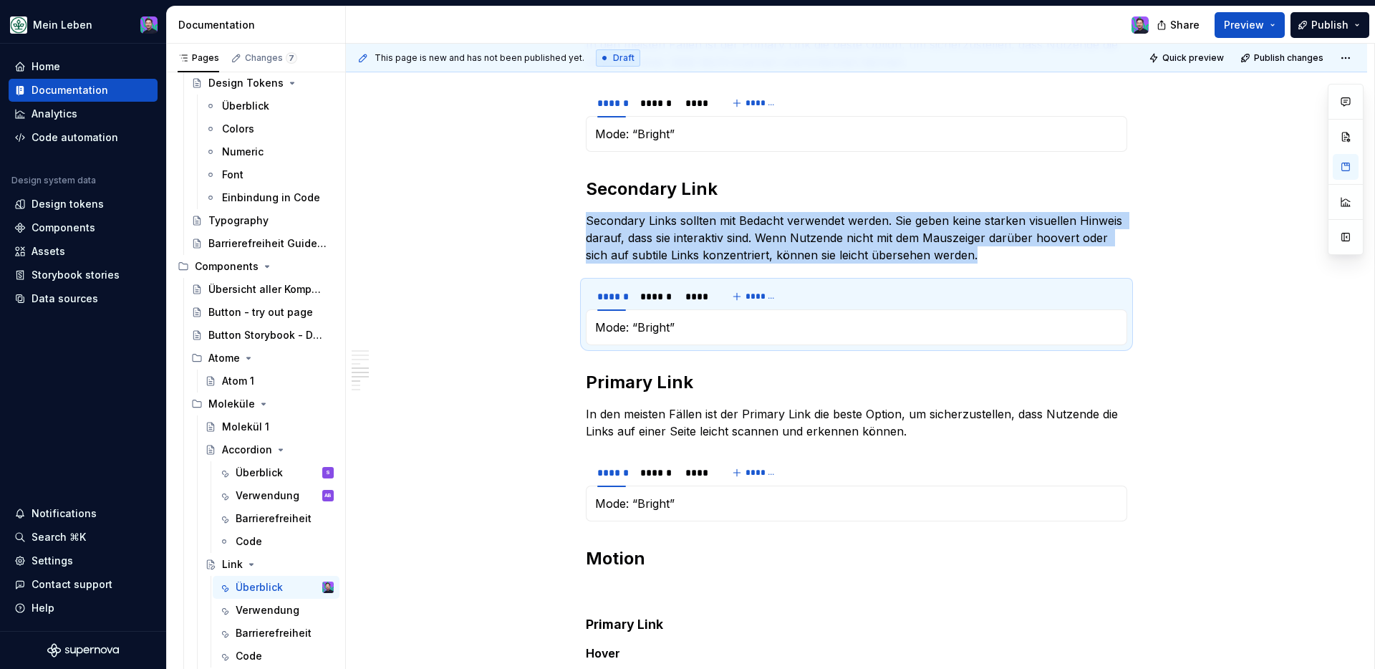
click at [631, 383] on h2 "Primary Link" at bounding box center [856, 382] width 541 height 23
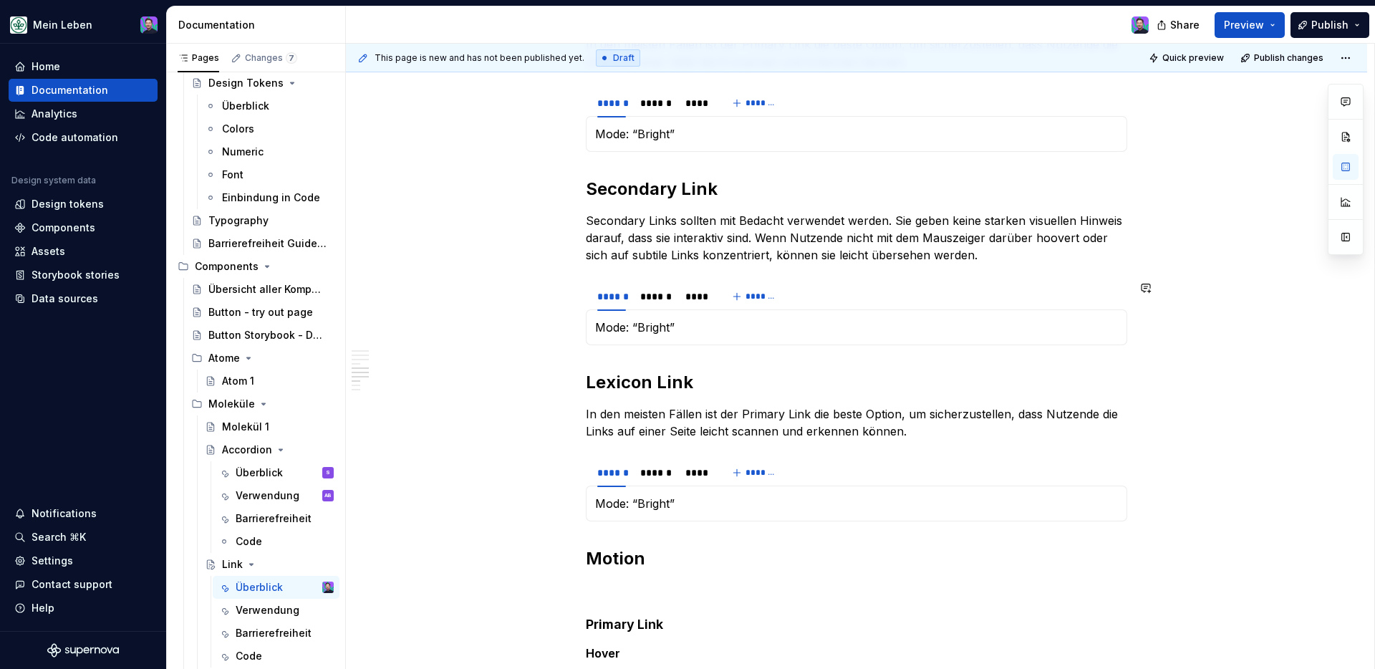
click at [801, 417] on p "In den meisten Fällen ist der Primary Link die beste Option, um sicherzustellen…" at bounding box center [856, 422] width 541 height 34
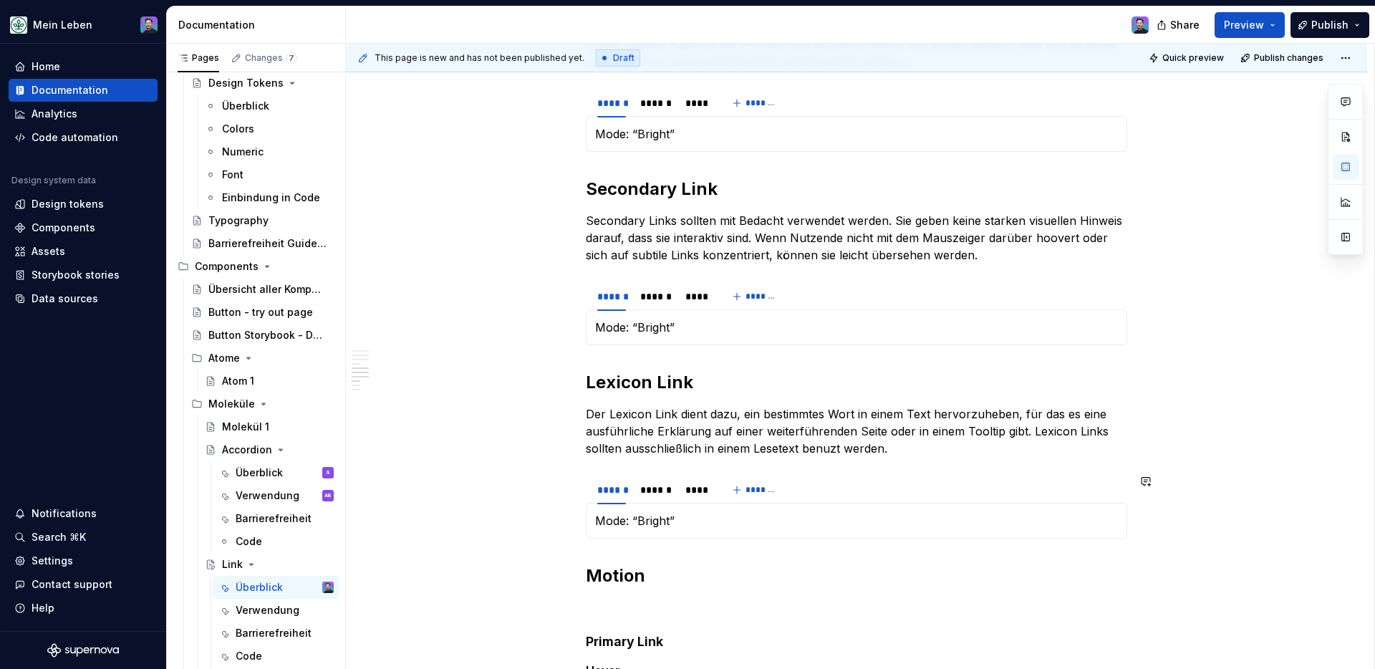
click at [1082, 470] on div "**********" at bounding box center [856, 591] width 1021 height 2203
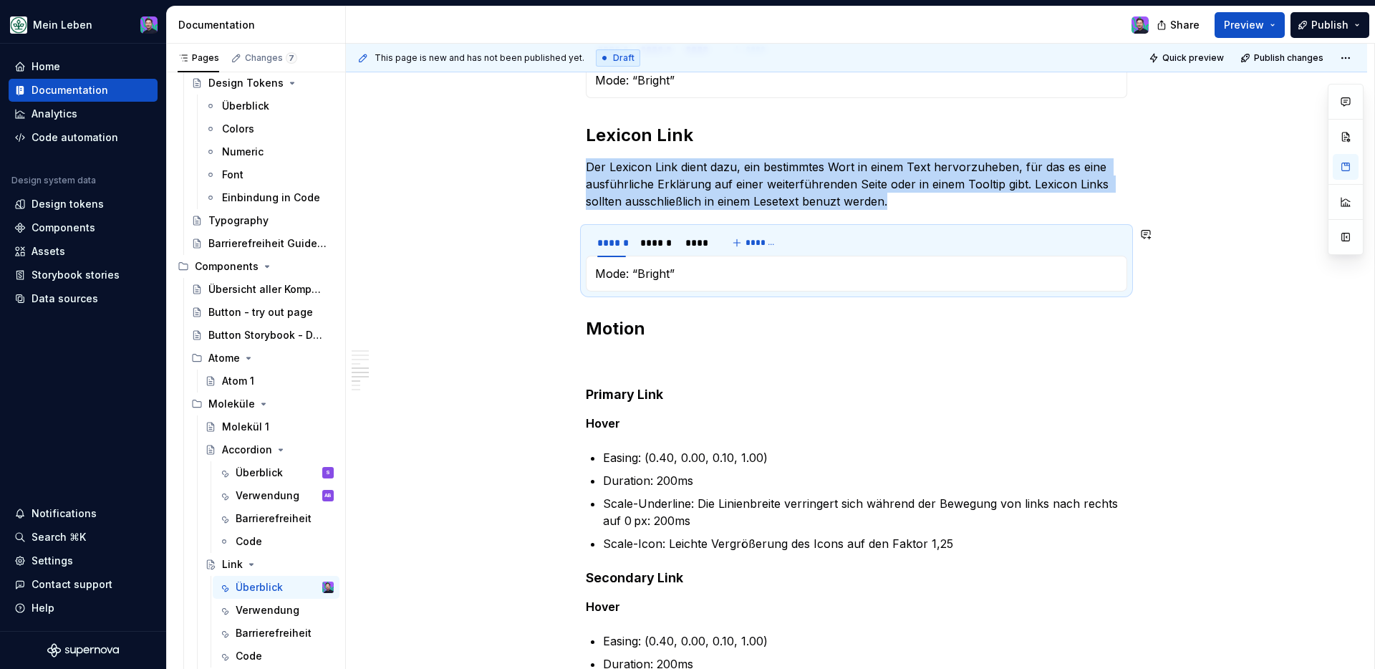
scroll to position [1035, 0]
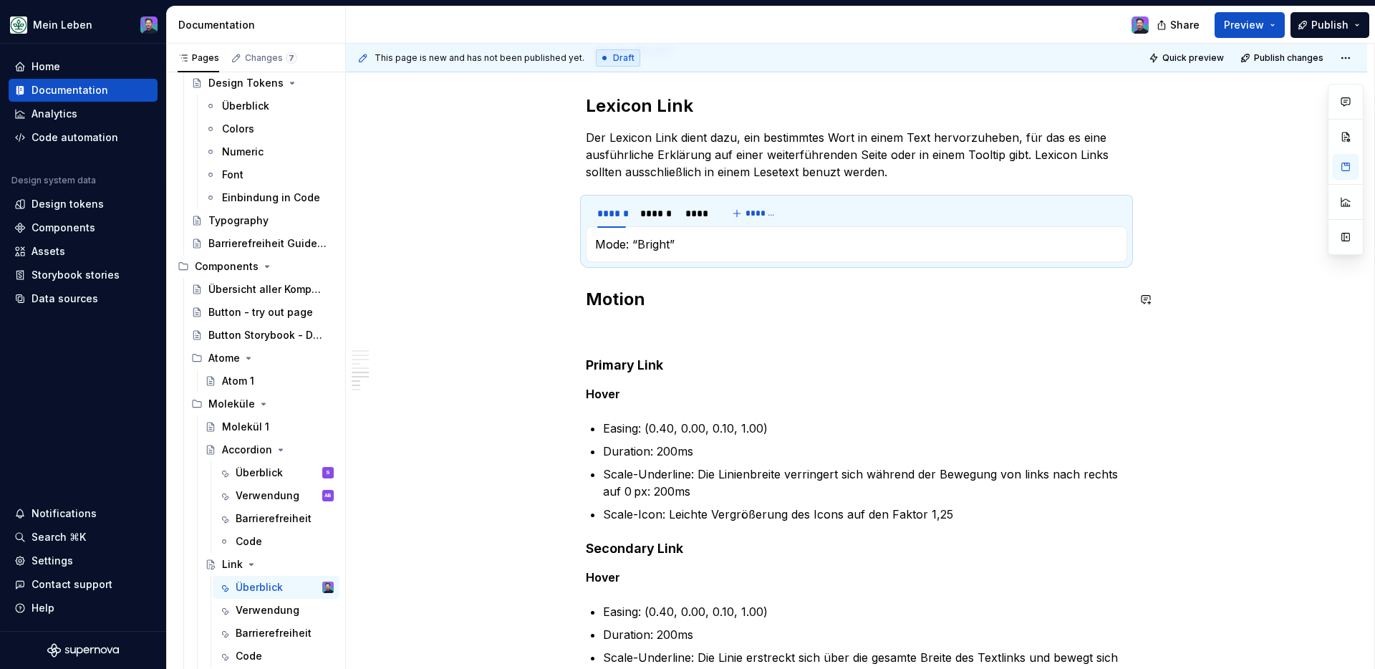
click at [609, 276] on div "**********" at bounding box center [856, 223] width 541 height 1951
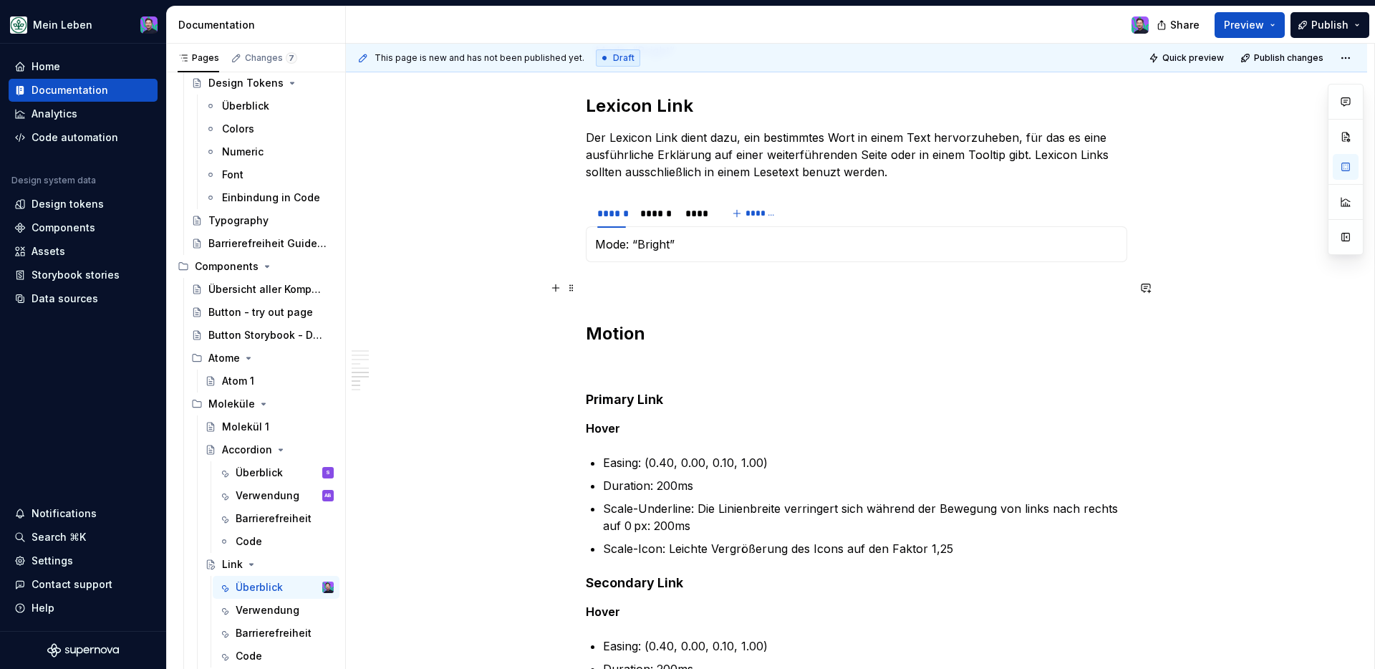
click at [592, 306] on div "**********" at bounding box center [856, 240] width 541 height 1985
click at [608, 373] on h4 "Primary Link" at bounding box center [856, 383] width 541 height 52
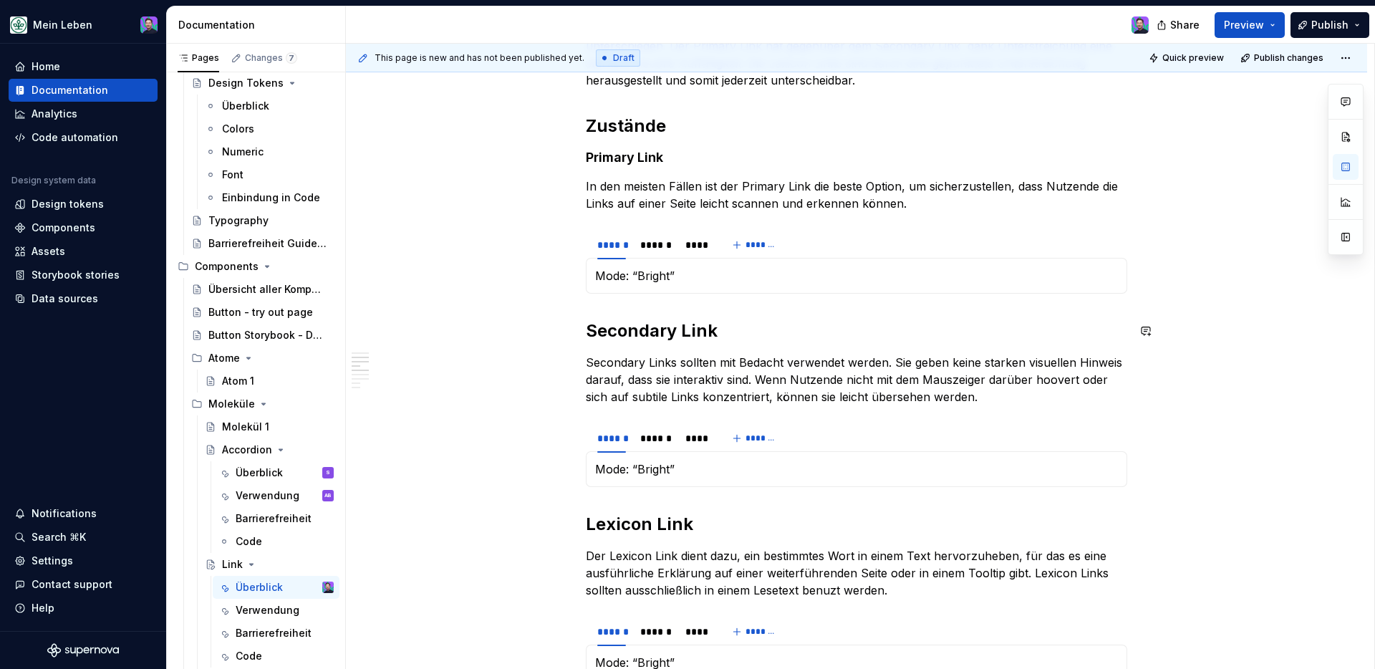
scroll to position [0, 0]
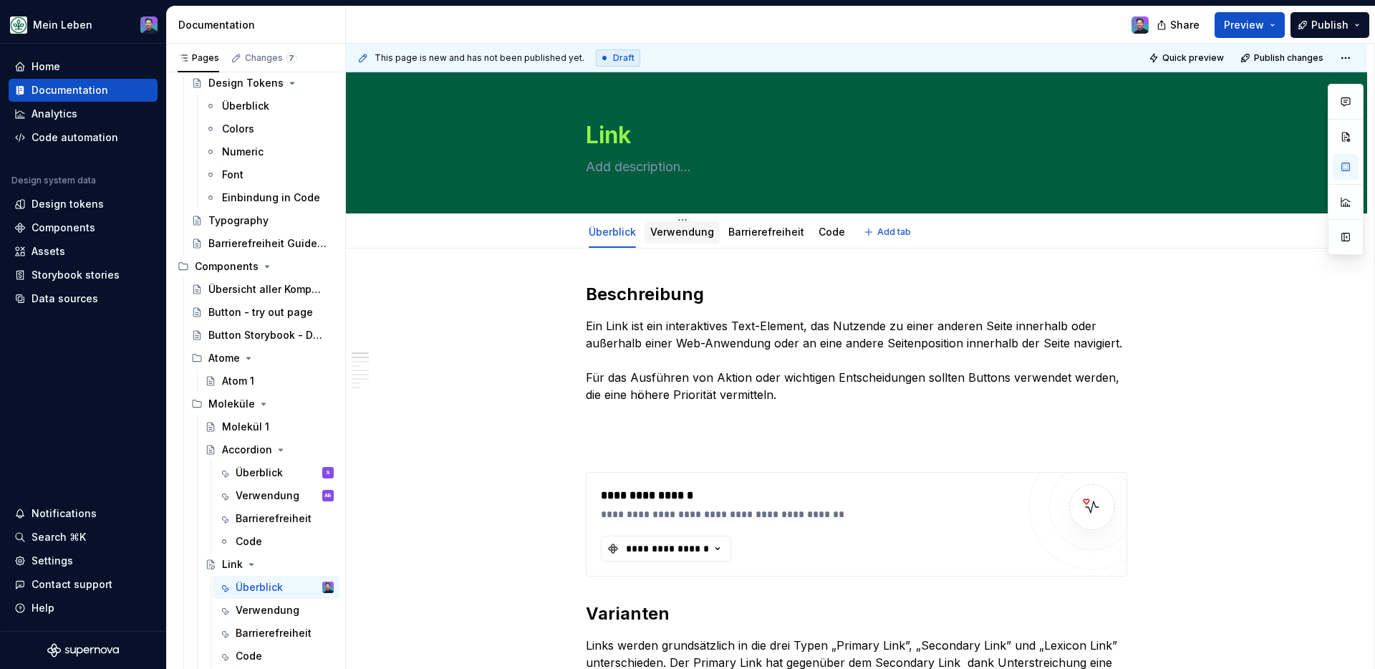
click at [667, 236] on link "Verwendung" at bounding box center [682, 232] width 64 height 12
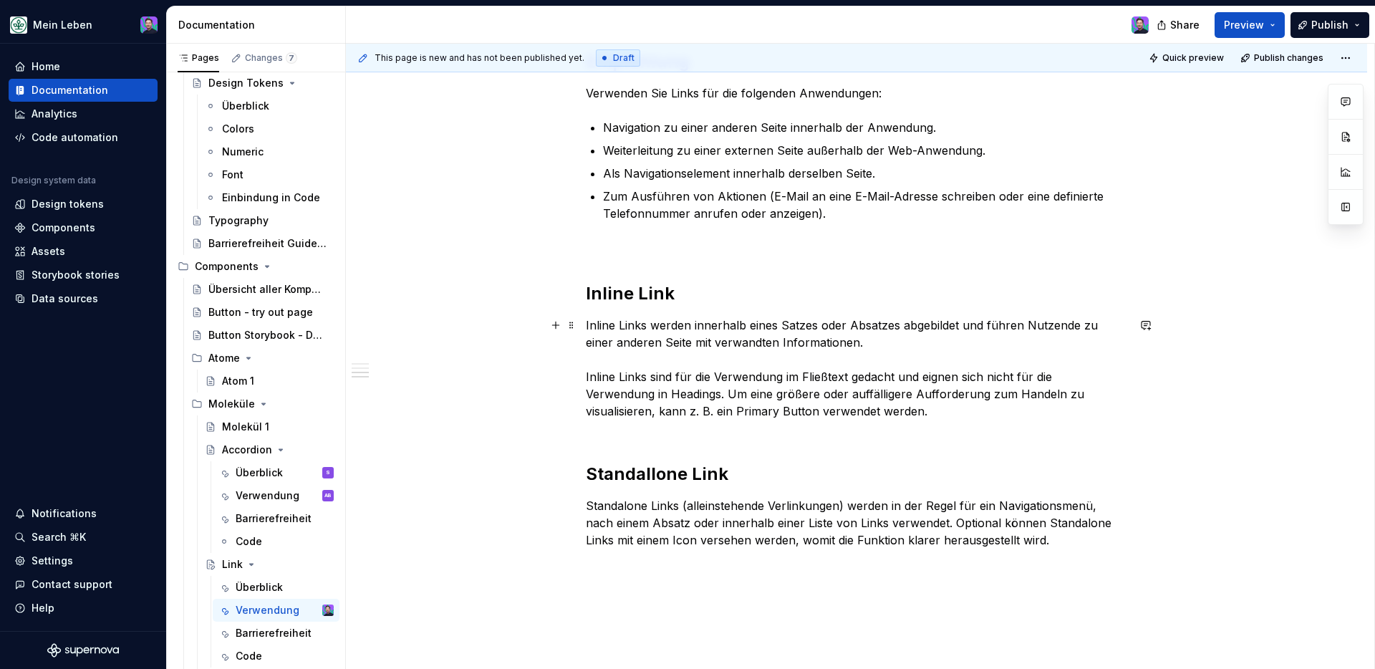
scroll to position [478, 0]
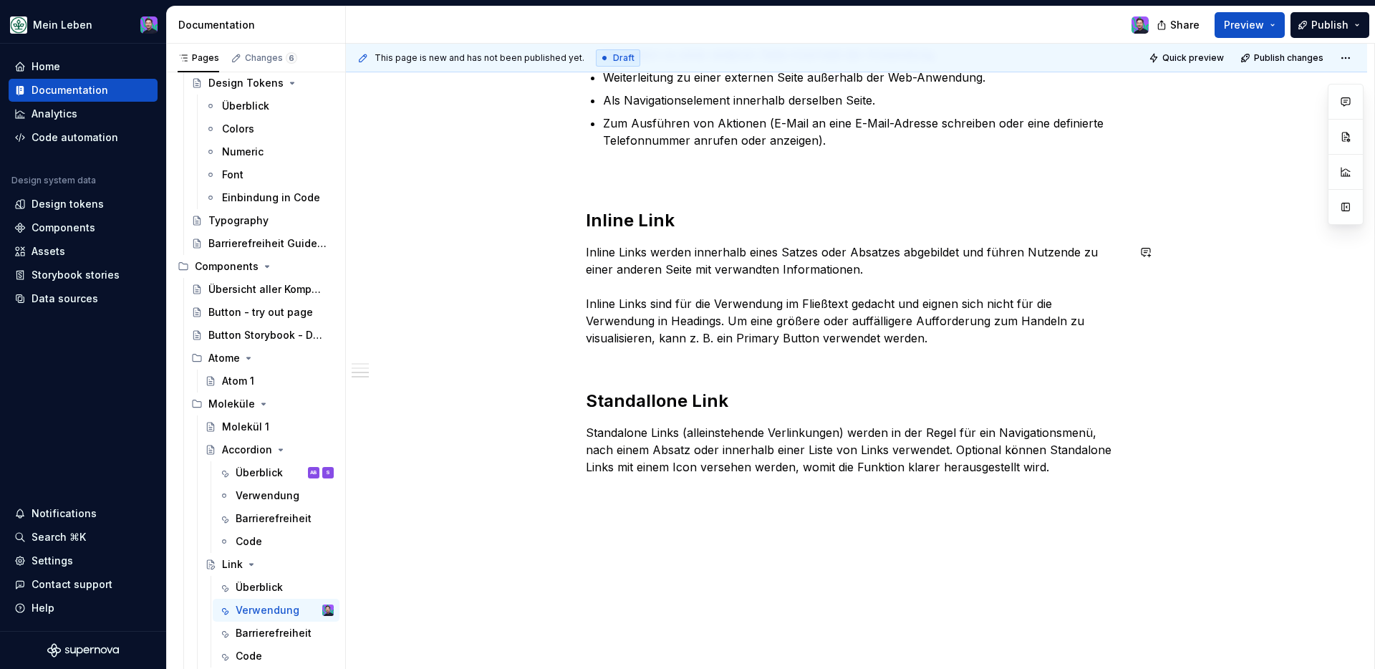
click at [678, 368] on div "Verwendung Links werden hauptsächlich zu navigatorischen Zwecken und zum Ausfüh…" at bounding box center [856, 153] width 541 height 696
click at [715, 363] on div "Verwendung Links werden hauptsächlich zu navigatorischen Zwecken und zum Ausfüh…" at bounding box center [856, 153] width 541 height 696
click at [948, 332] on p "Inline Links werden innerhalb eines Satzes oder Absatzes abgebildet und führen …" at bounding box center [856, 303] width 541 height 120
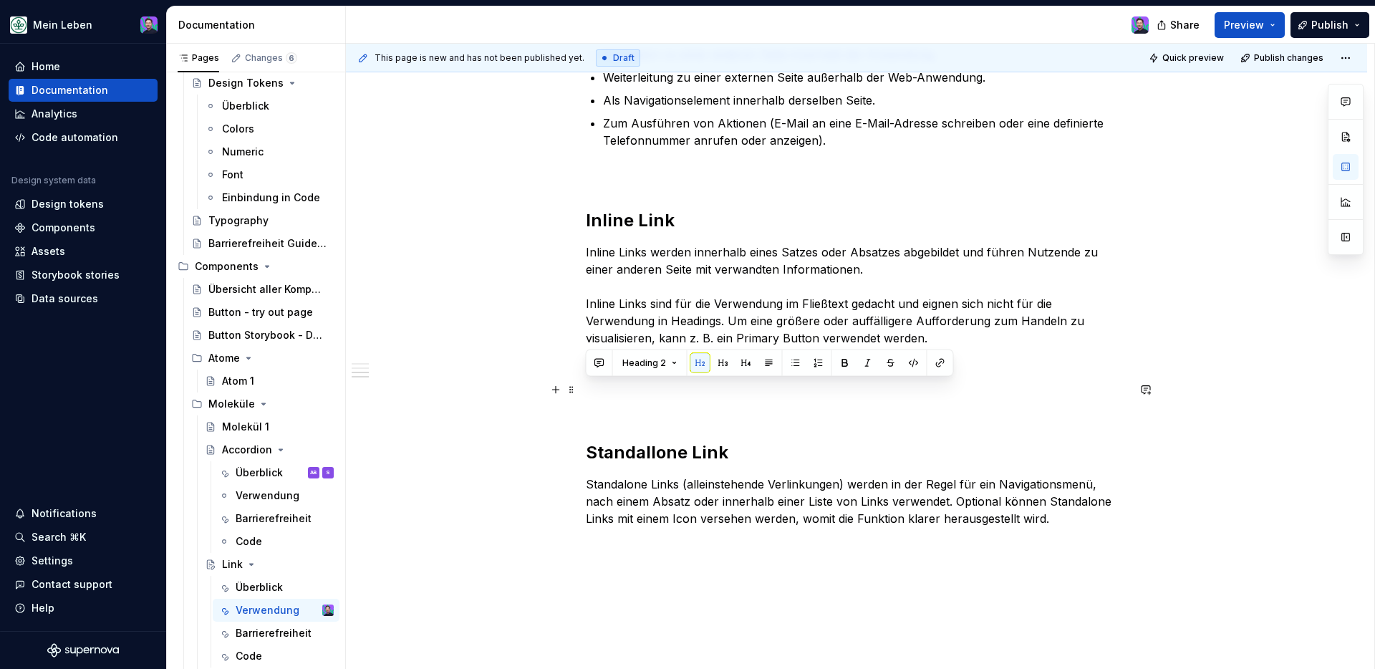
click at [628, 390] on p at bounding box center [856, 398] width 541 height 34
click at [559, 390] on button "button" at bounding box center [556, 390] width 20 height 20
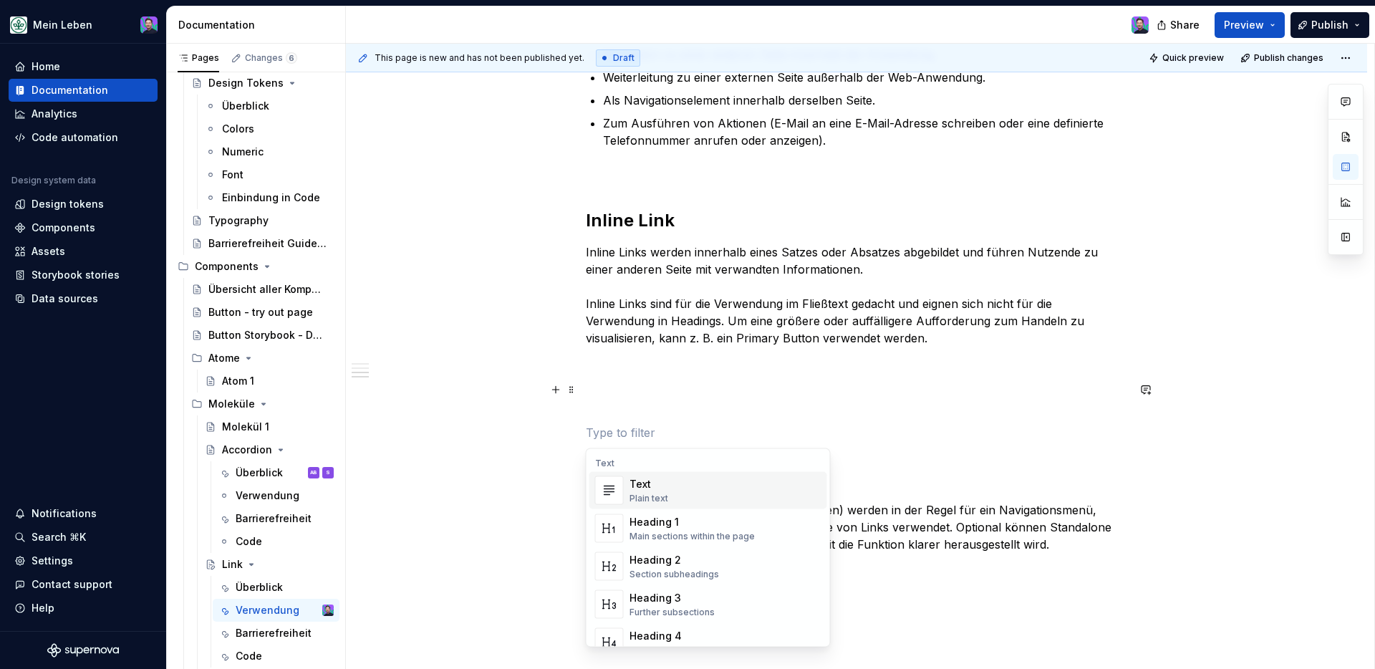
click at [597, 393] on p at bounding box center [856, 398] width 541 height 34
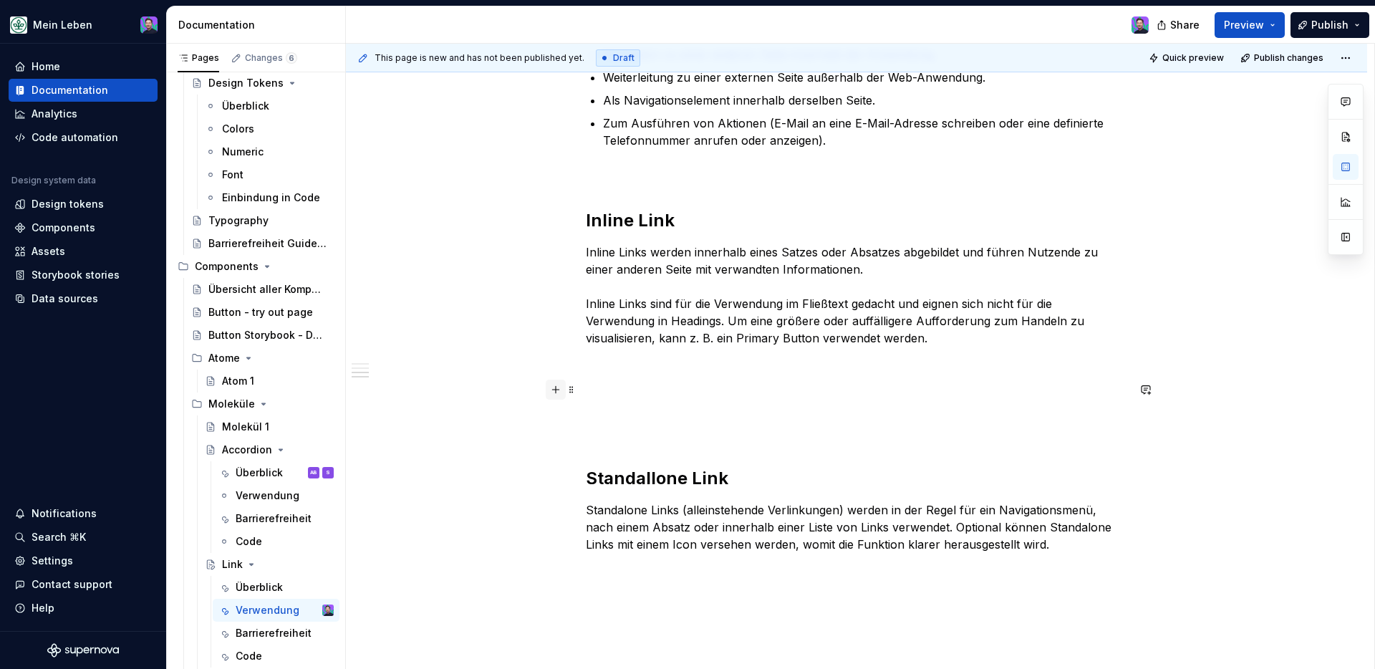
click at [561, 389] on button "button" at bounding box center [556, 390] width 20 height 20
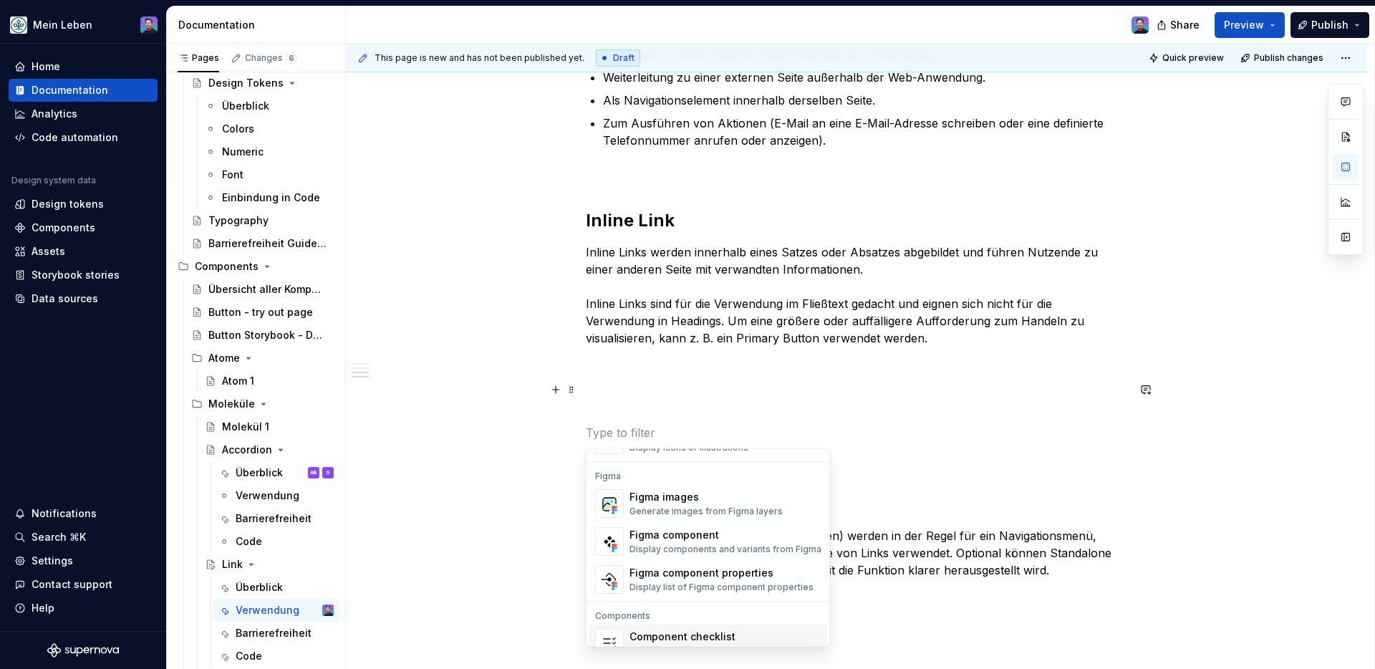
scroll to position [1308, 0]
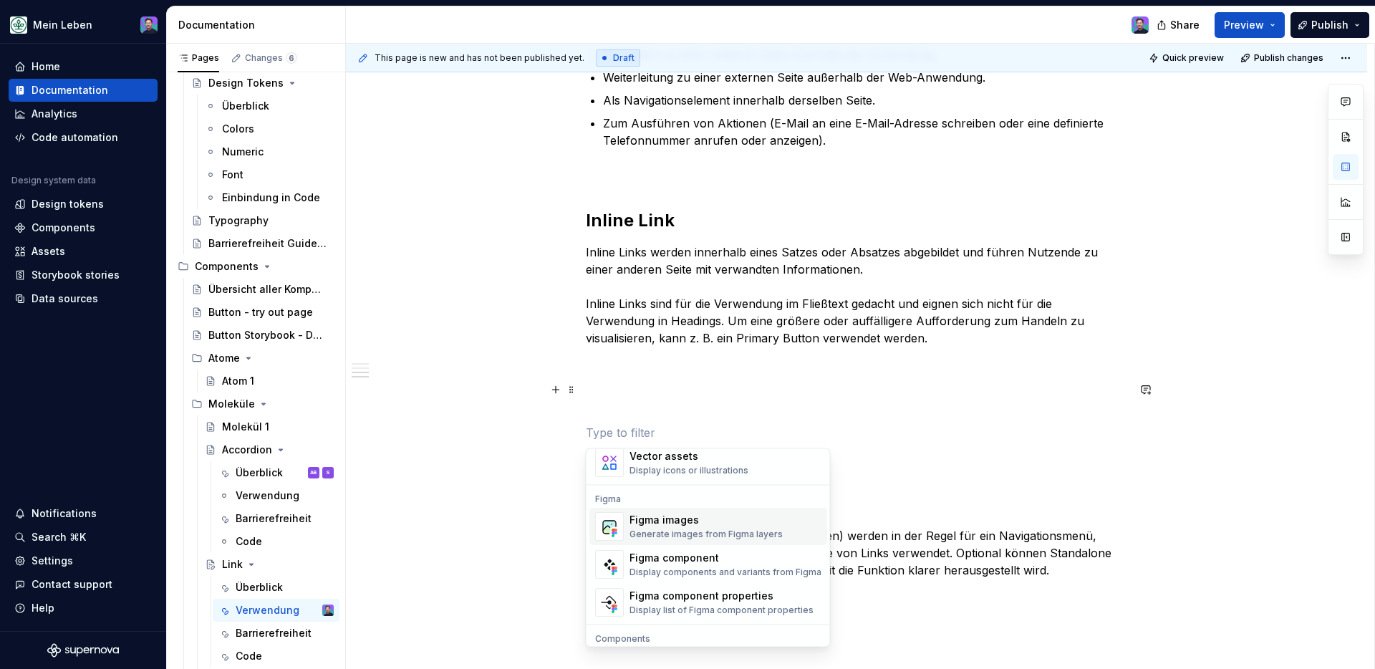
click at [705, 532] on div "Generate images from Figma layers" at bounding box center [705, 534] width 153 height 11
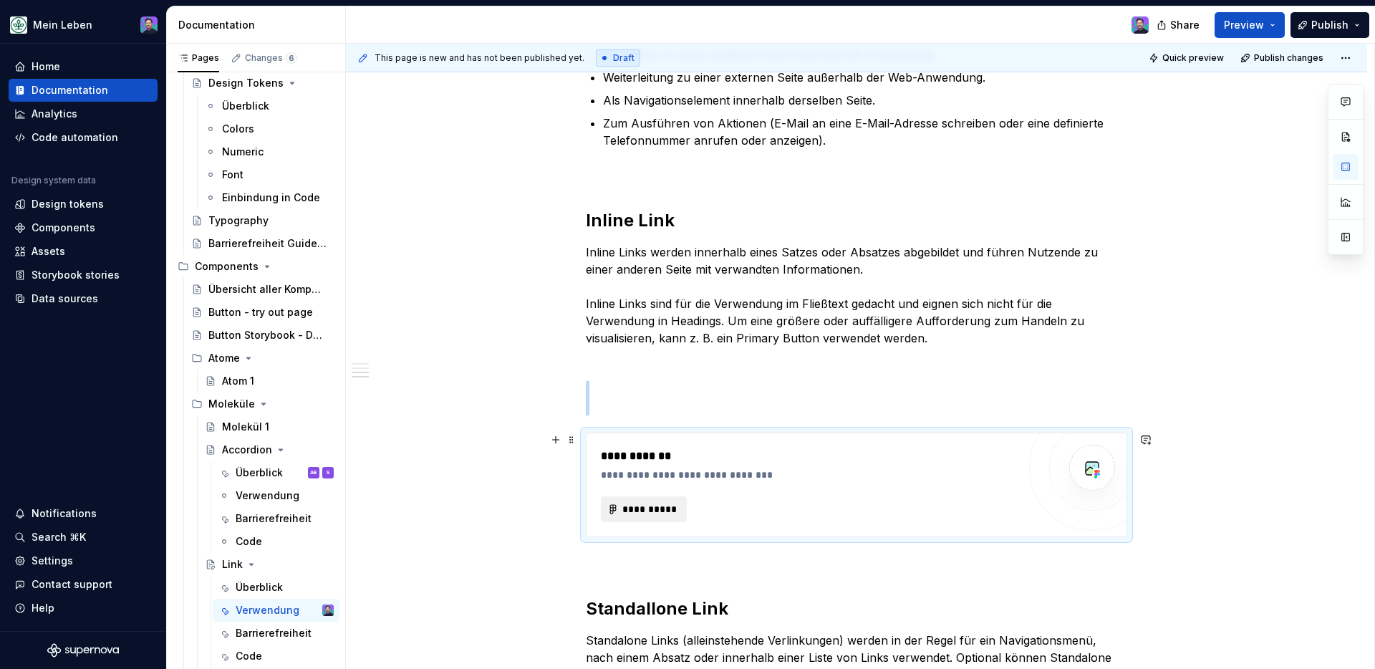
click at [655, 508] on span "**********" at bounding box center [650, 509] width 56 height 14
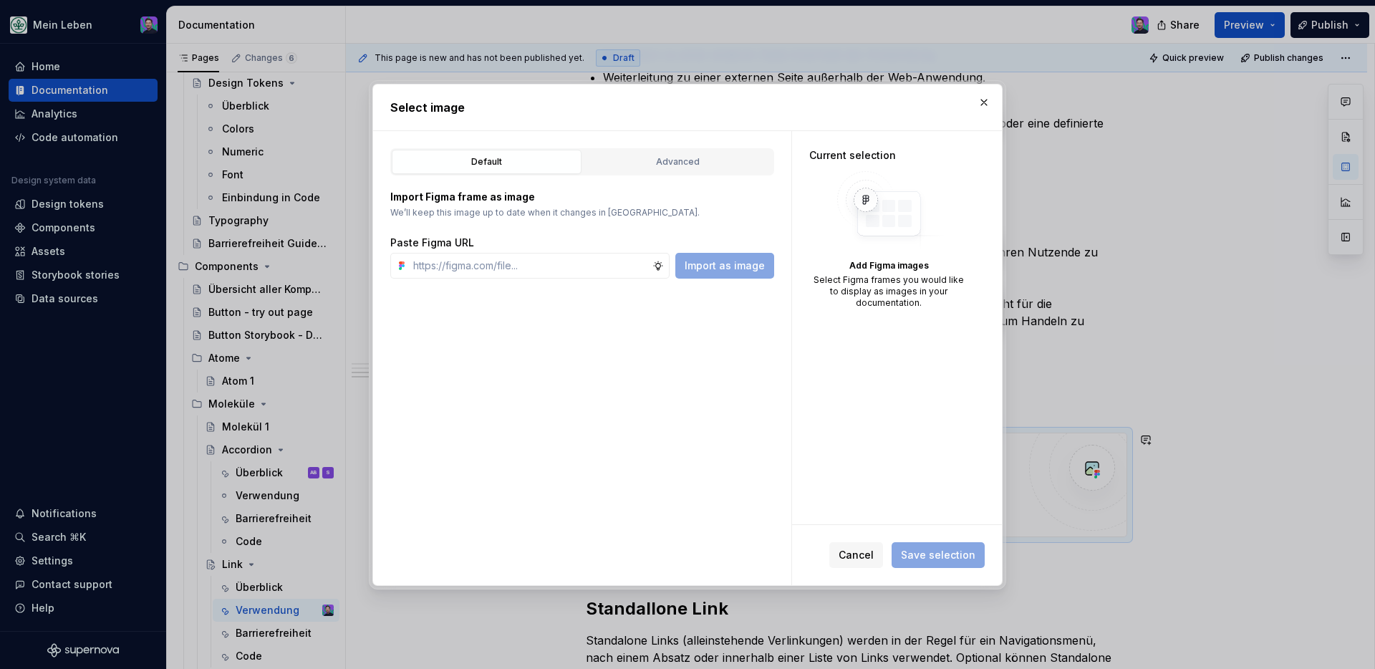
type textarea "*"
click at [558, 264] on input "text" at bounding box center [529, 266] width 245 height 26
type input "[URL][DOMAIN_NAME]"
click at [707, 271] on span "Import as image" at bounding box center [725, 266] width 80 height 14
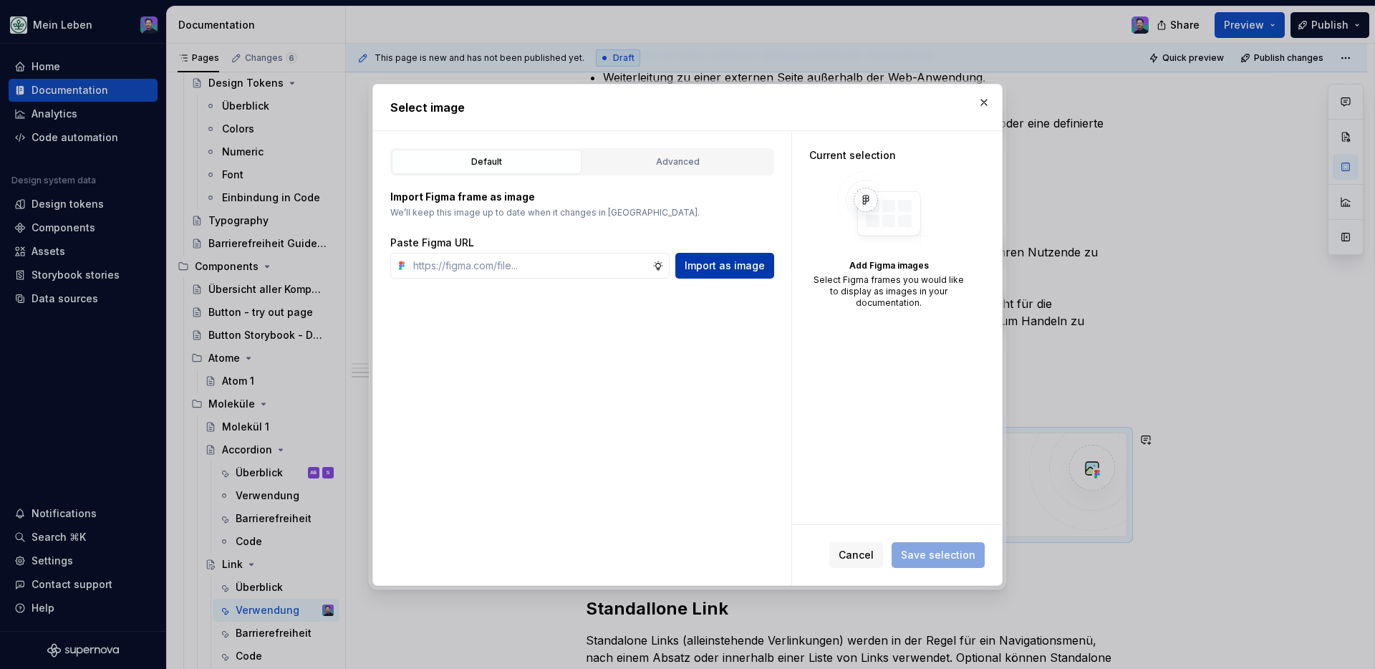
scroll to position [0, 0]
type textarea "*"
click at [708, 263] on div "Import as image" at bounding box center [724, 266] width 99 height 26
click at [628, 161] on div "Advanced" at bounding box center [678, 162] width 180 height 14
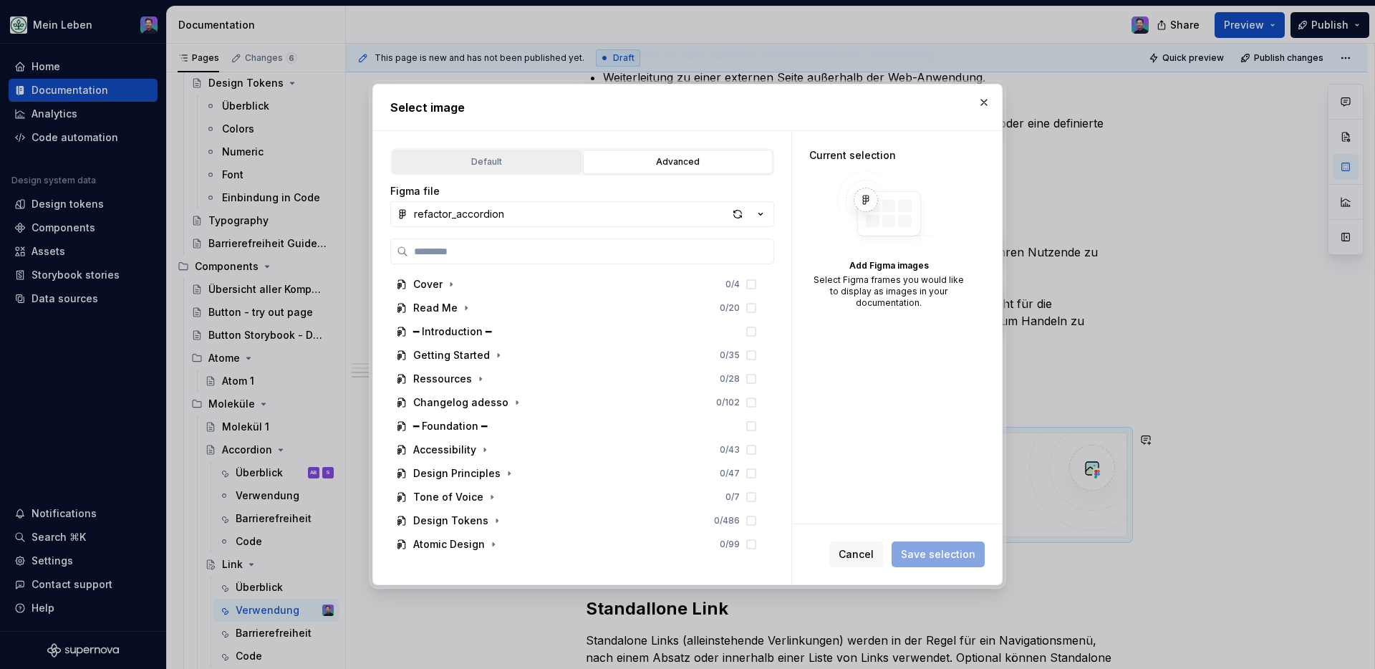
click at [494, 164] on div "Default" at bounding box center [487, 162] width 180 height 14
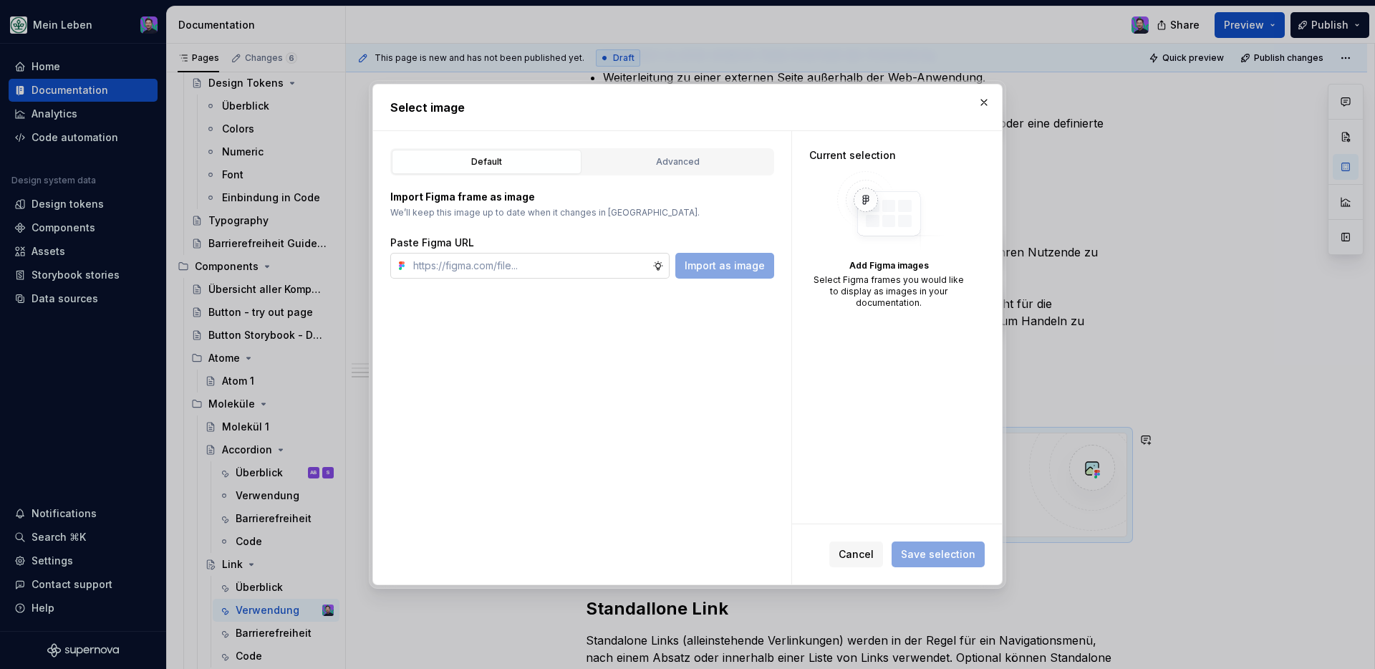
click at [513, 269] on input "text" at bounding box center [529, 266] width 245 height 26
paste input "[URL][DOMAIN_NAME]"
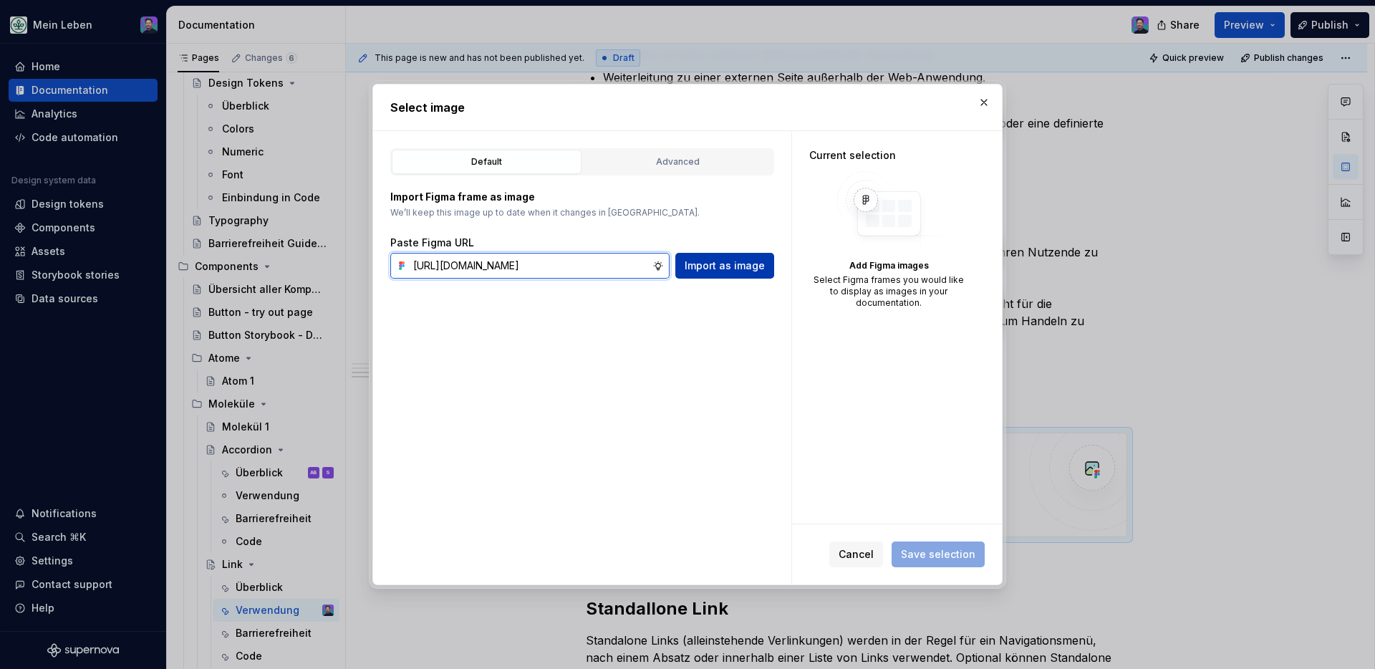
type input "[URL][DOMAIN_NAME]"
click at [721, 273] on button "Import as image" at bounding box center [724, 266] width 99 height 26
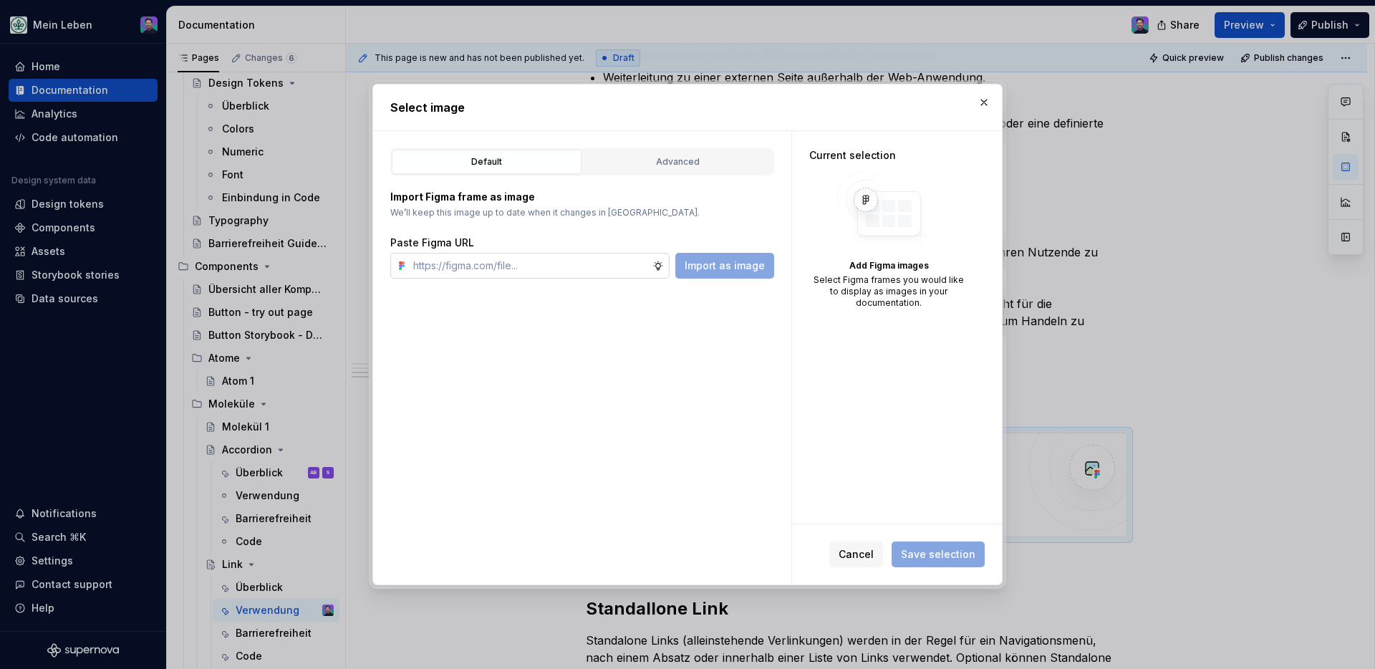
click at [596, 267] on input "text" at bounding box center [529, 266] width 245 height 26
click at [612, 268] on input "text" at bounding box center [529, 266] width 245 height 26
paste input "[URL][DOMAIN_NAME]"
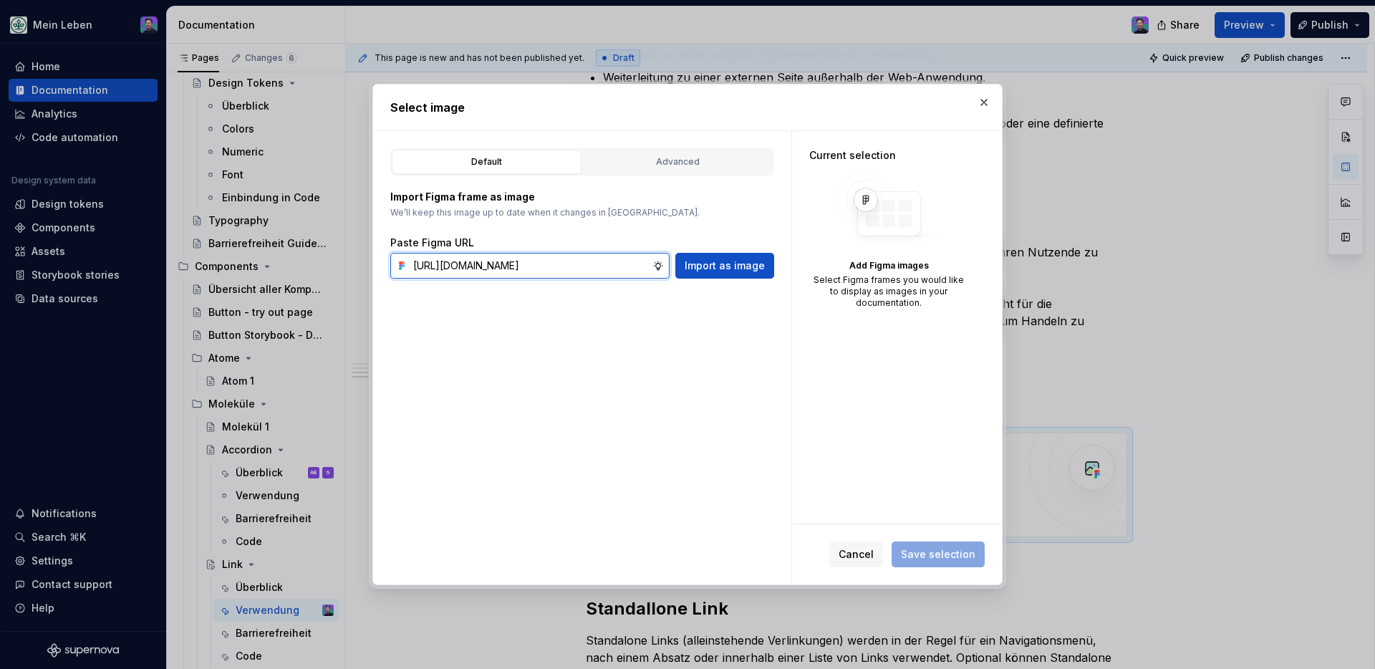
scroll to position [0, 327]
type input "[URL][DOMAIN_NAME]"
click at [702, 268] on span "Import as image" at bounding box center [725, 266] width 80 height 14
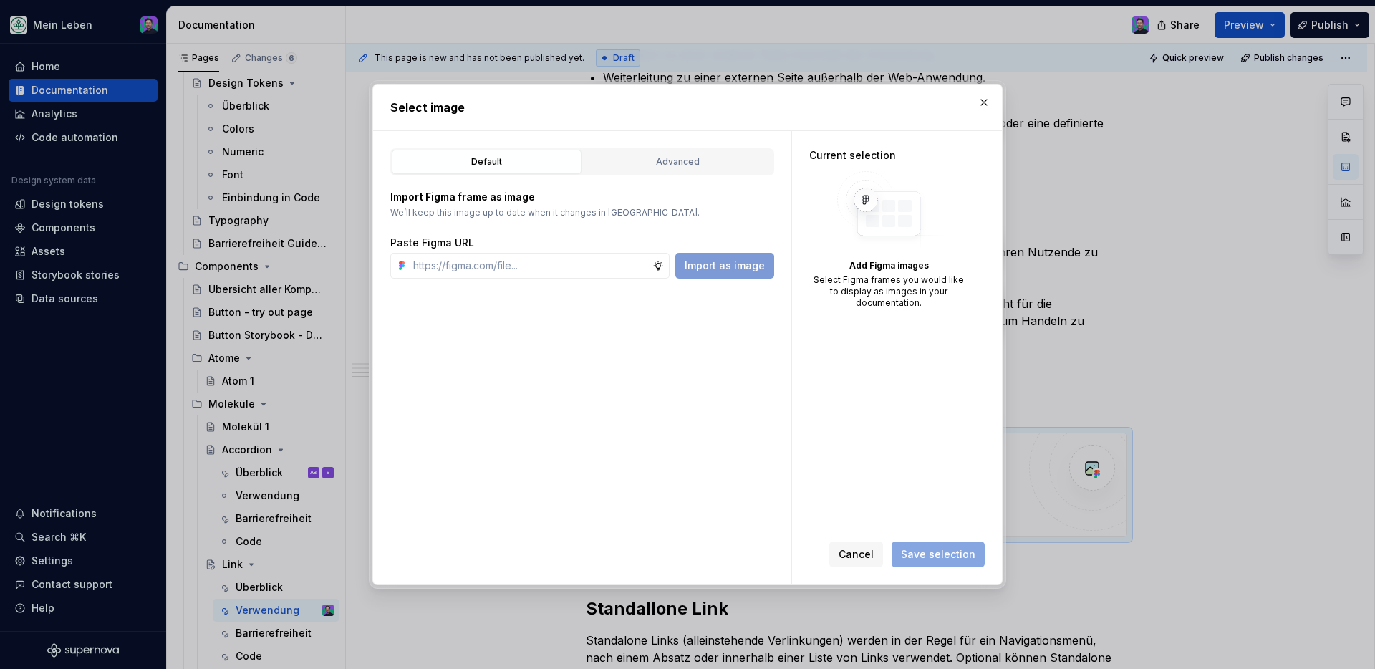
scroll to position [0, 0]
click at [638, 164] on div "Advanced" at bounding box center [678, 162] width 180 height 14
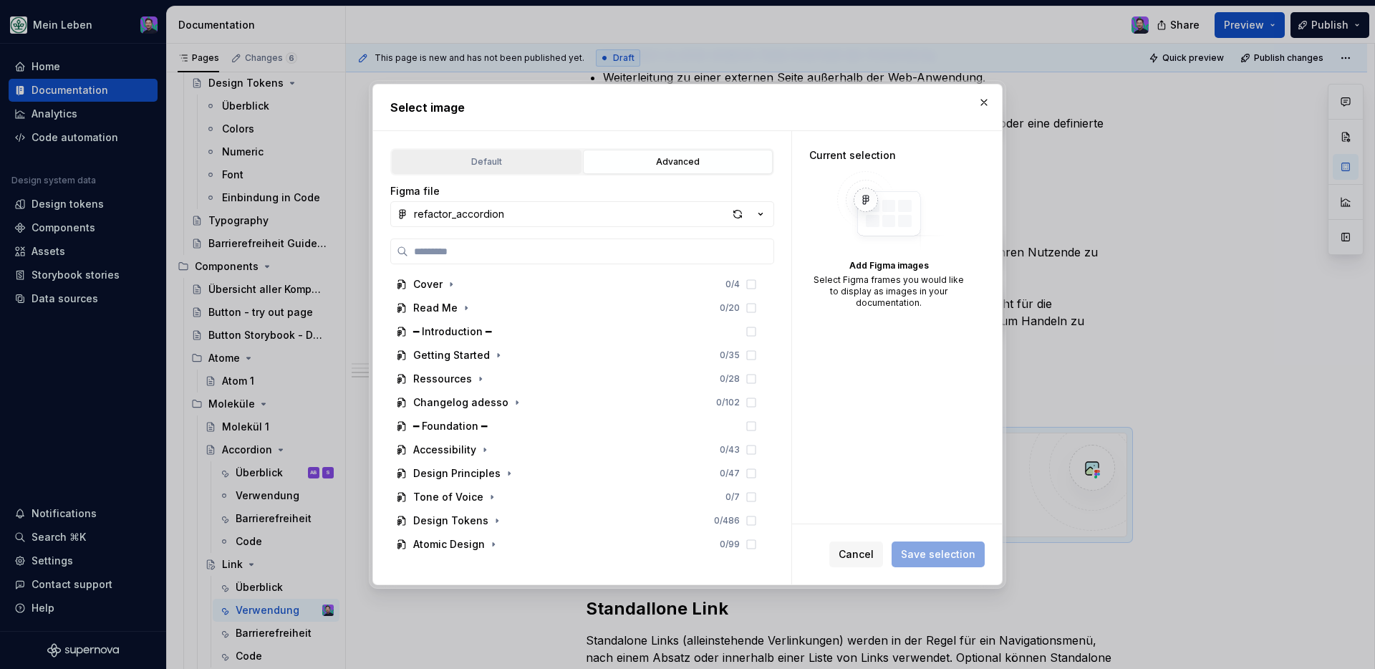
click at [496, 159] on div "Default" at bounding box center [487, 162] width 180 height 14
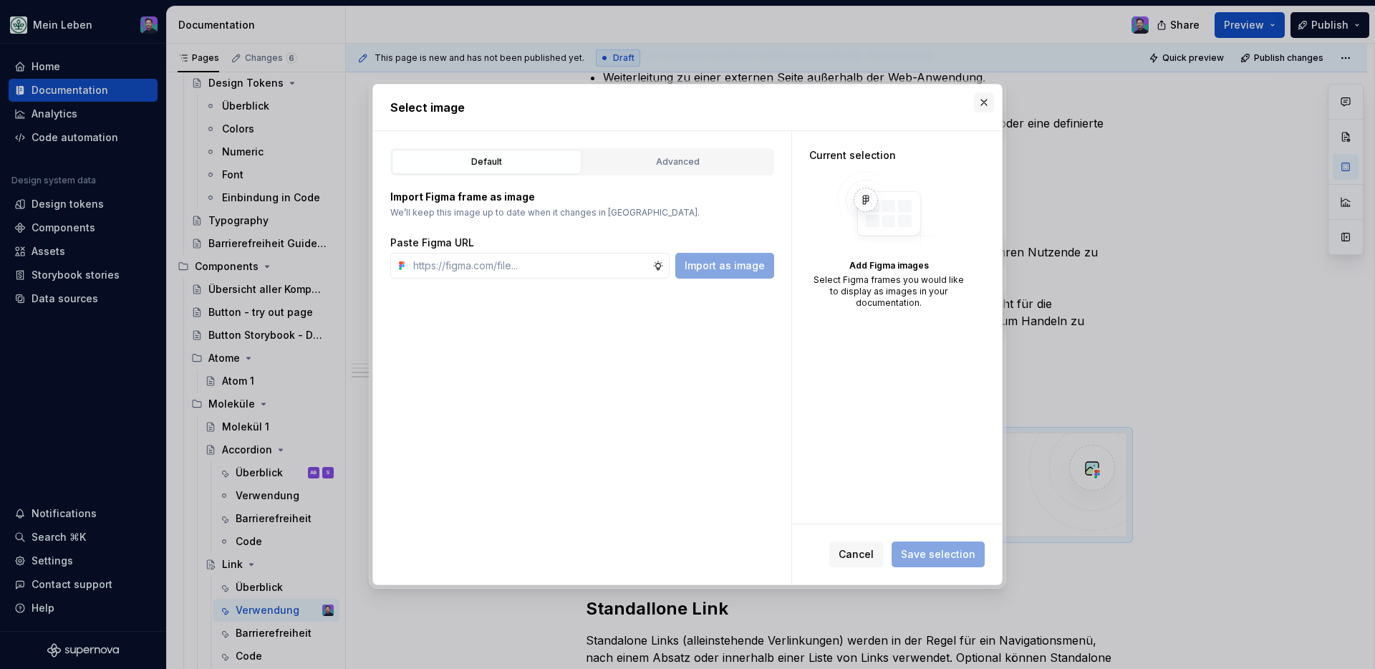
click at [983, 97] on button "button" at bounding box center [984, 102] width 20 height 20
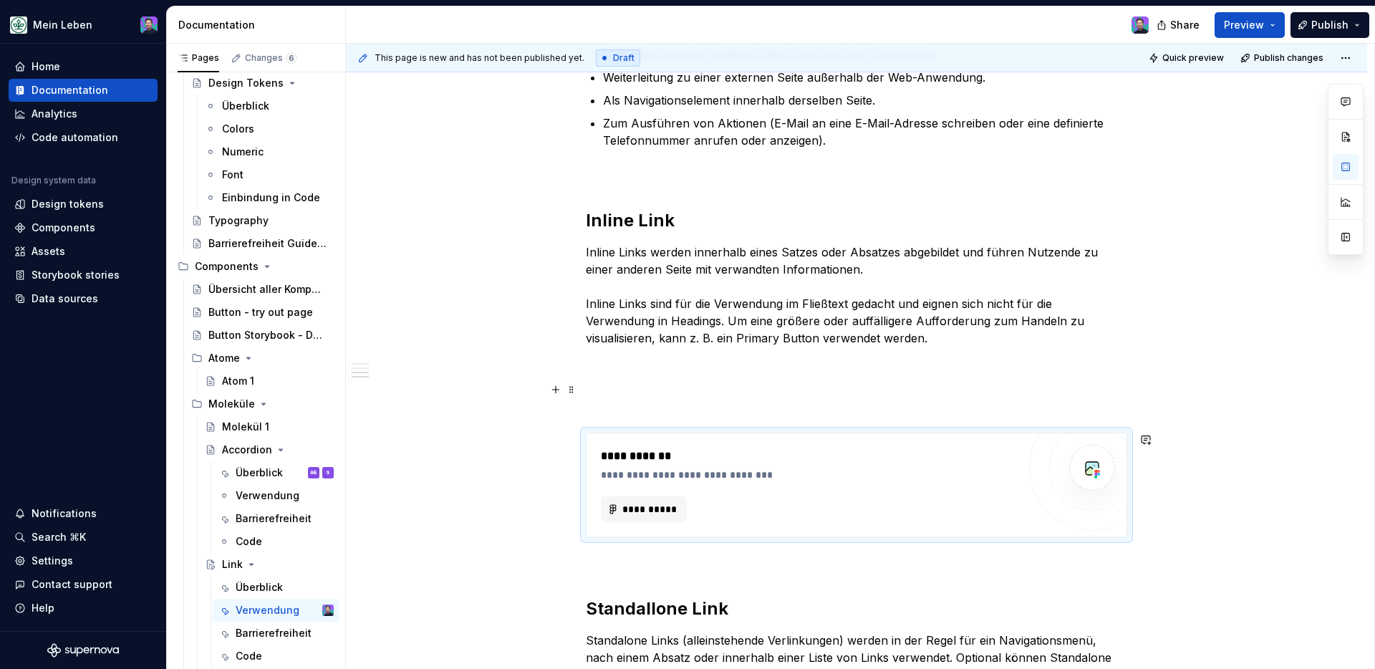
click at [847, 375] on div "**********" at bounding box center [856, 257] width 541 height 904
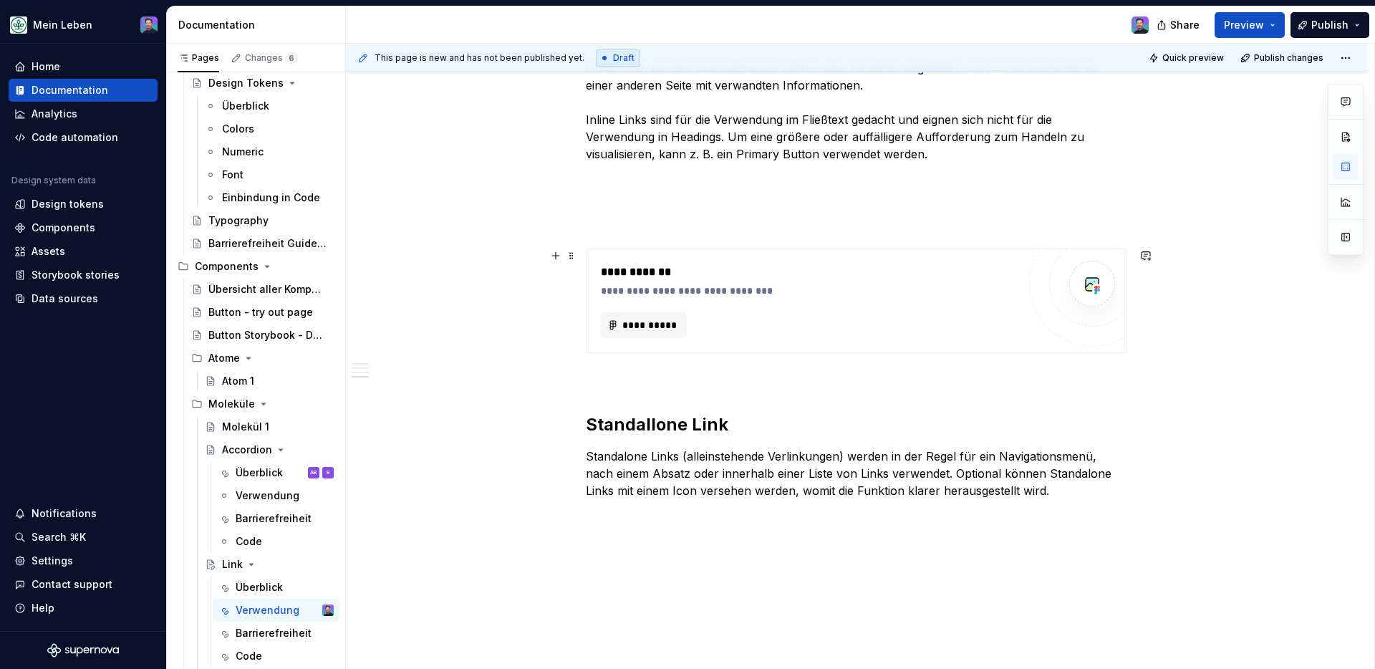
scroll to position [632, 0]
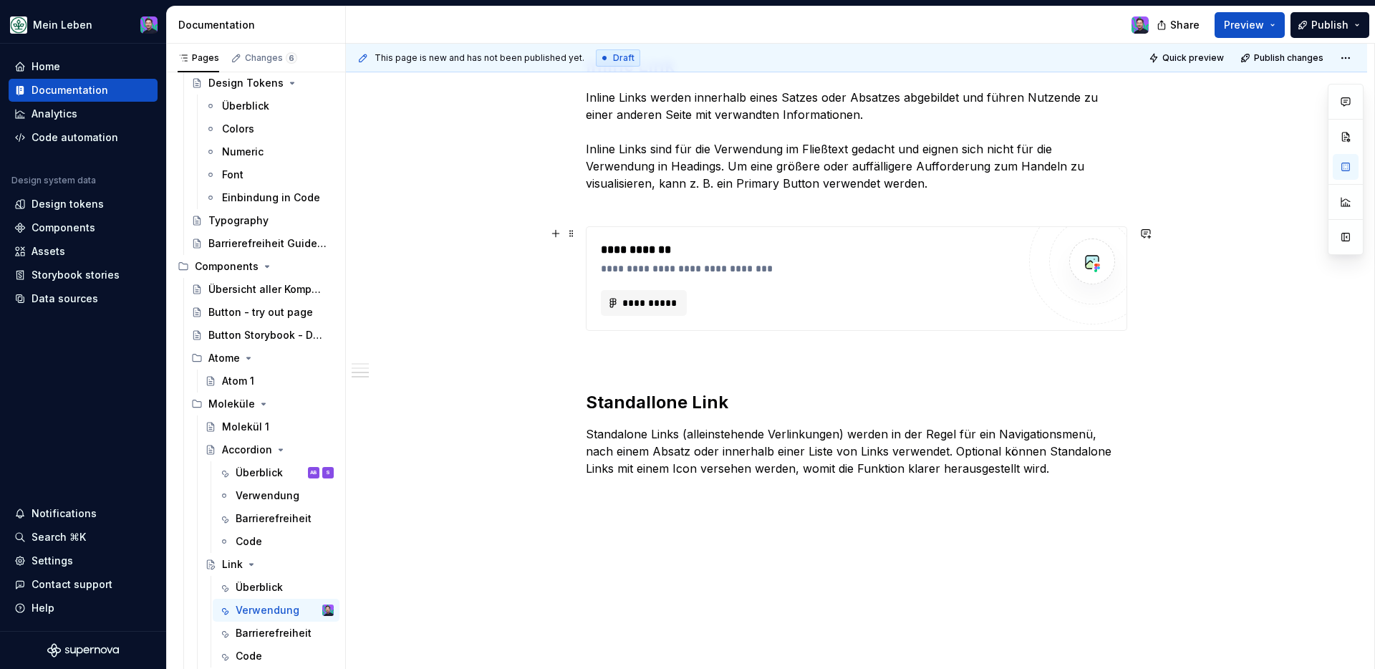
click at [1082, 331] on div "**********" at bounding box center [856, 278] width 541 height 105
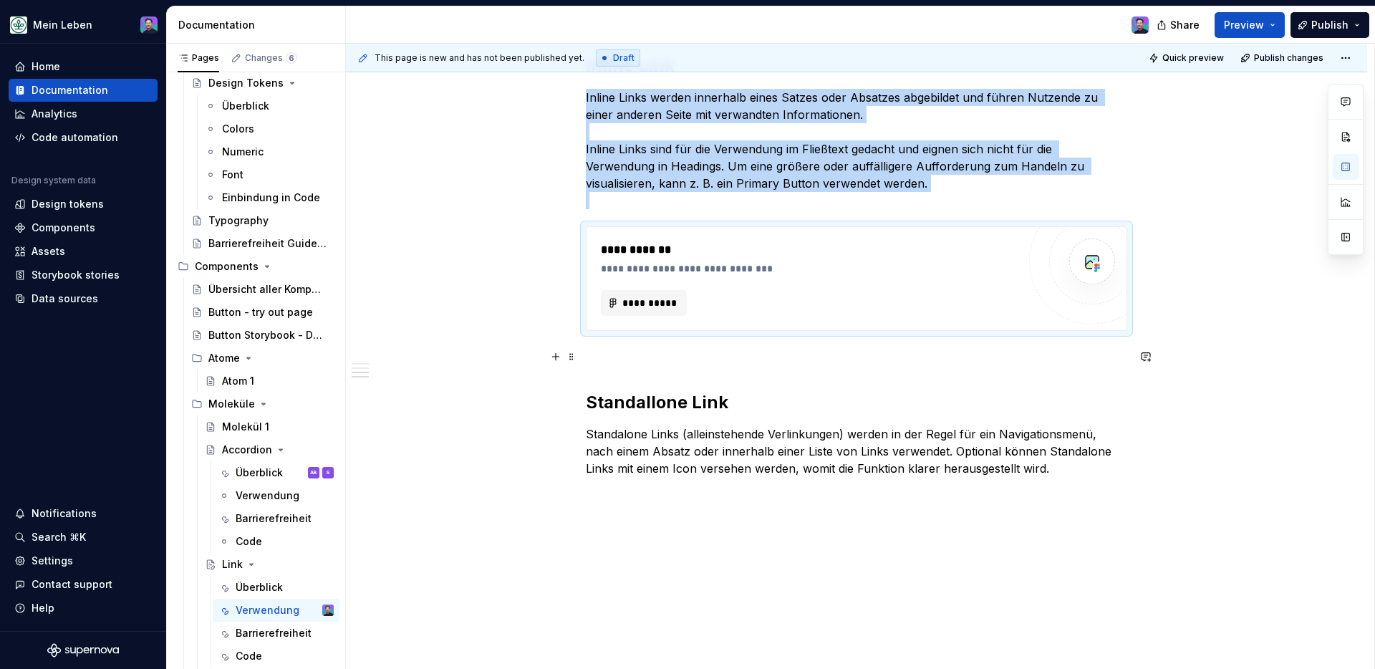
scroll to position [661, 0]
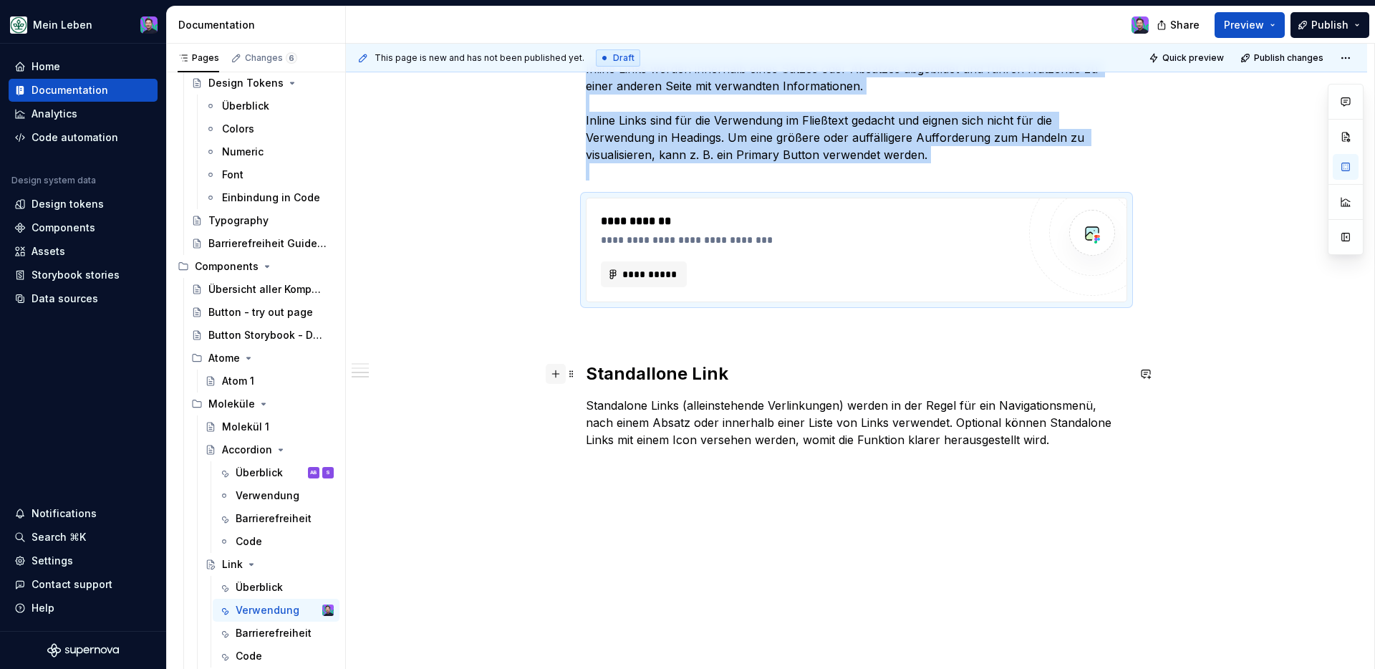
click at [557, 373] on button "button" at bounding box center [556, 374] width 20 height 20
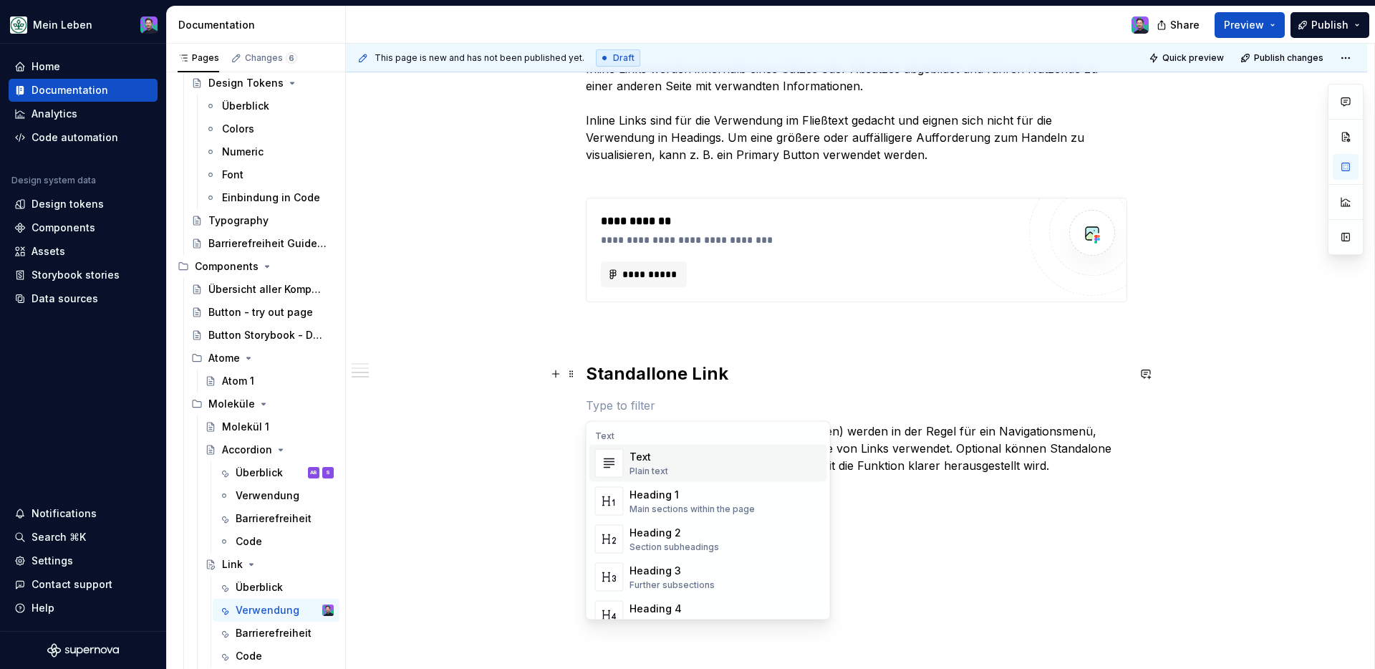
click at [786, 387] on div "**********" at bounding box center [856, 61] width 541 height 878
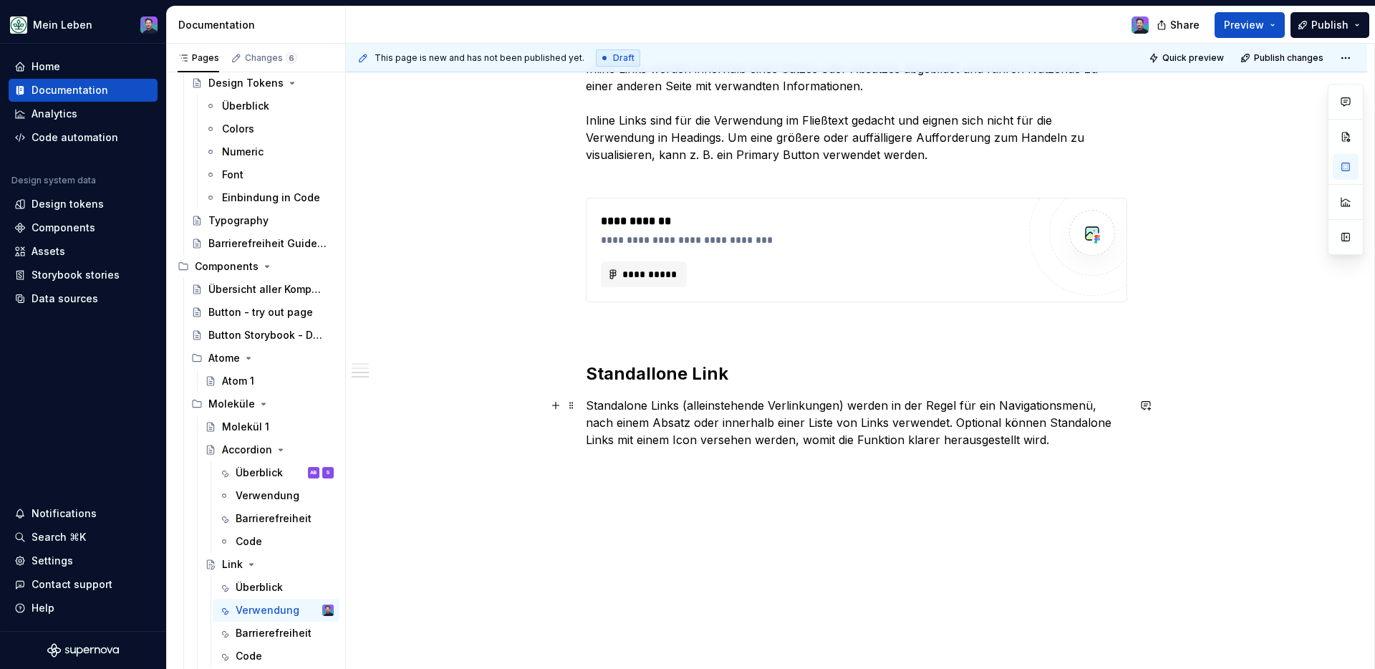
click at [1082, 445] on p "Standalone Links (alleinstehende Verlinkungen) werden in der Regel für ein Navi…" at bounding box center [856, 423] width 541 height 52
click at [720, 468] on button "button" at bounding box center [722, 465] width 20 height 20
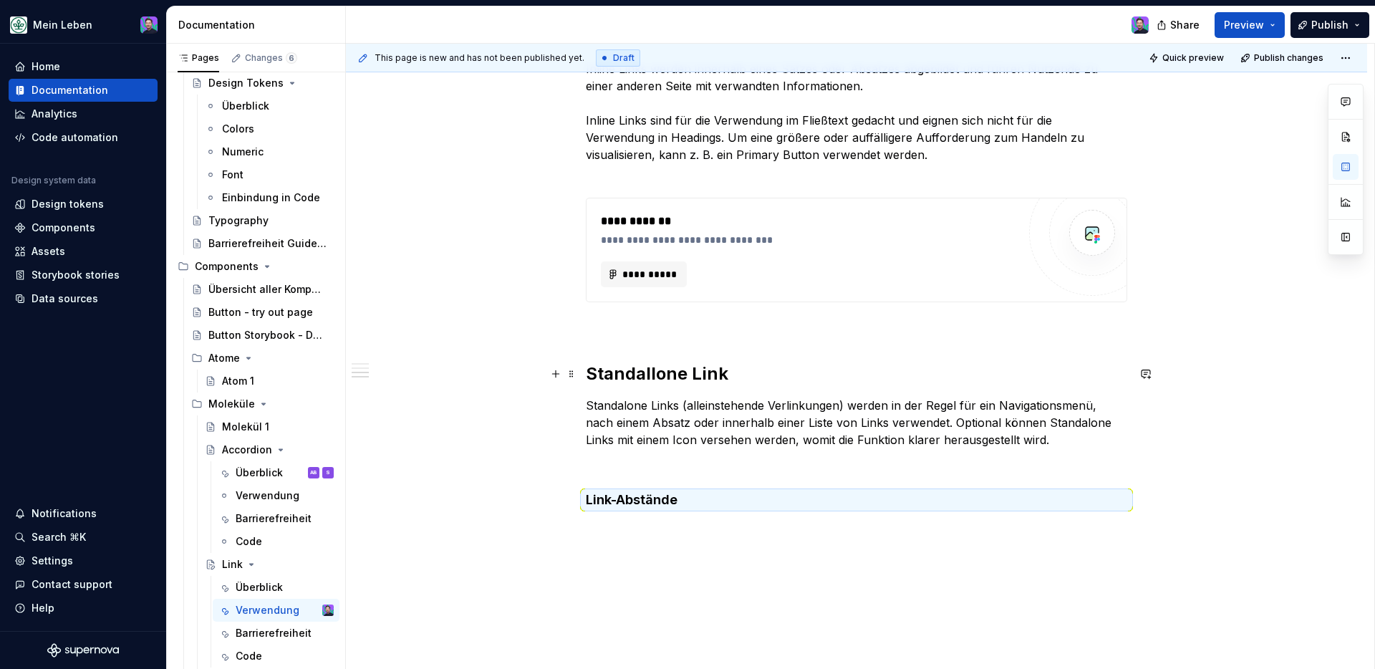
click at [652, 382] on h2 "Standallone Link" at bounding box center [856, 373] width 541 height 23
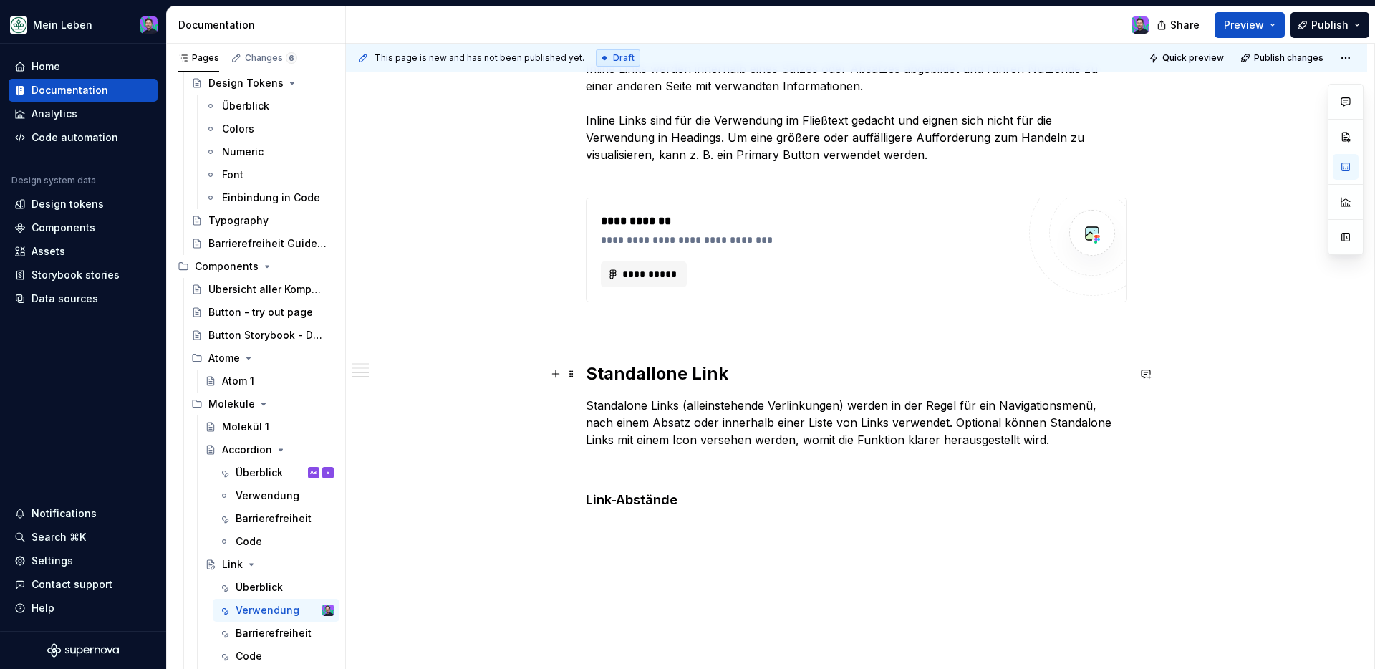
click at [656, 378] on h2 "Standallone Link" at bounding box center [856, 373] width 541 height 23
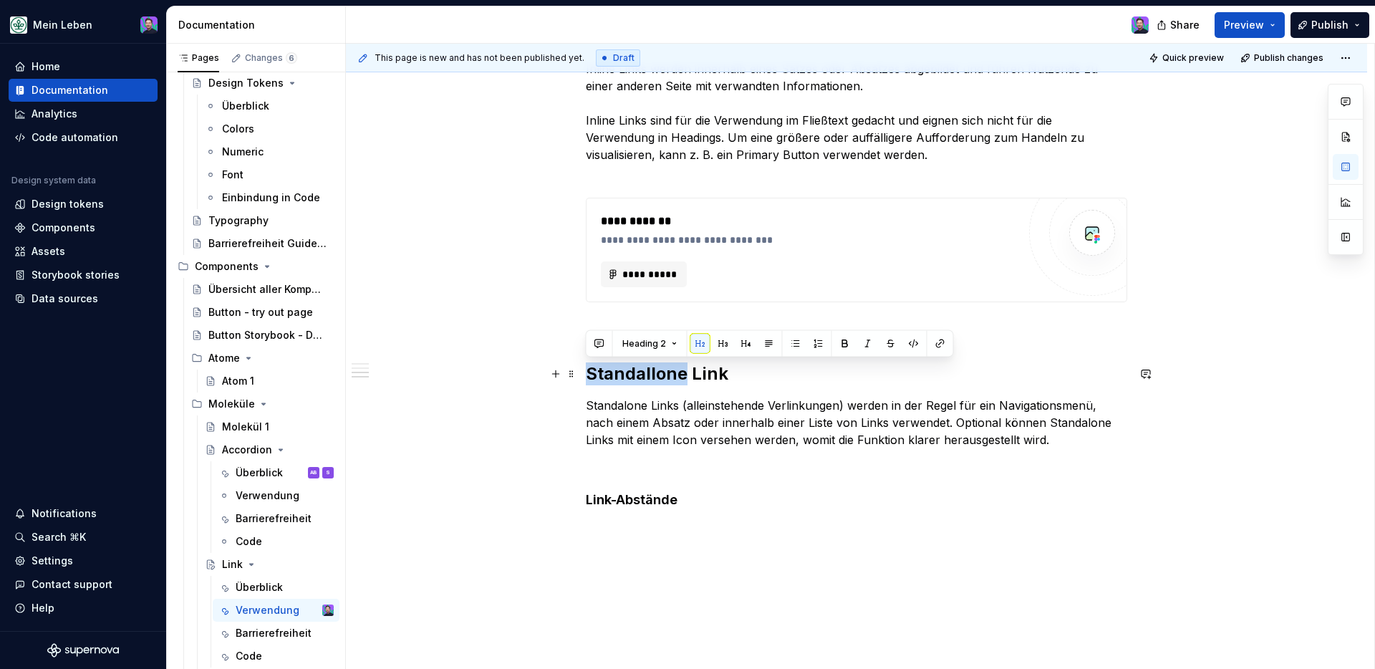
click at [656, 378] on h2 "Standallone Link" at bounding box center [856, 373] width 541 height 23
type textarea "*"
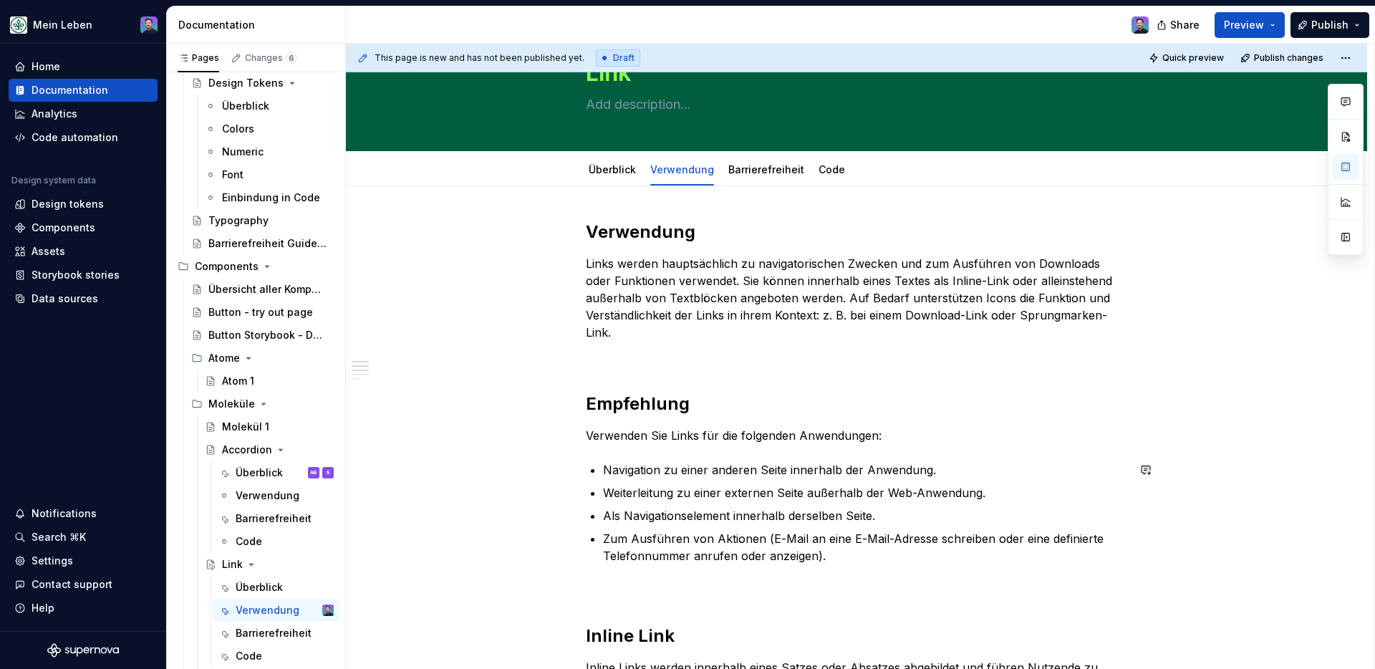
scroll to position [4, 0]
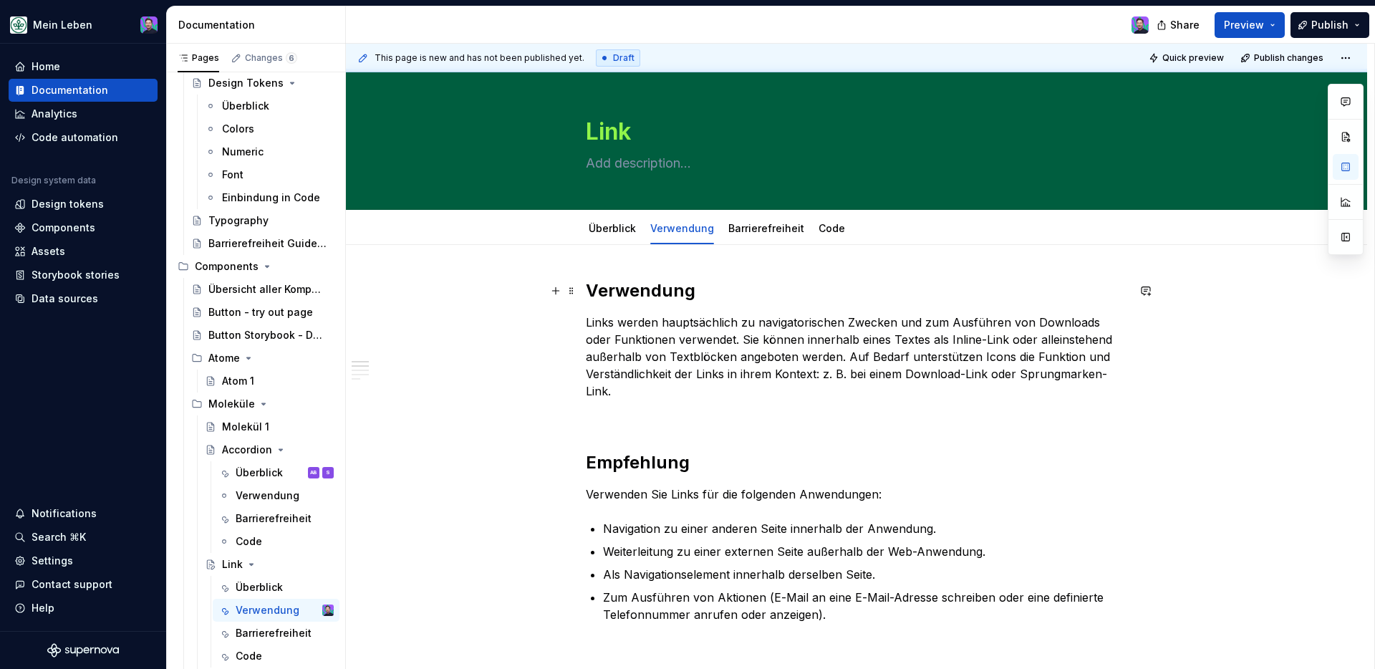
click at [652, 296] on h2 "Verwendung" at bounding box center [856, 290] width 541 height 23
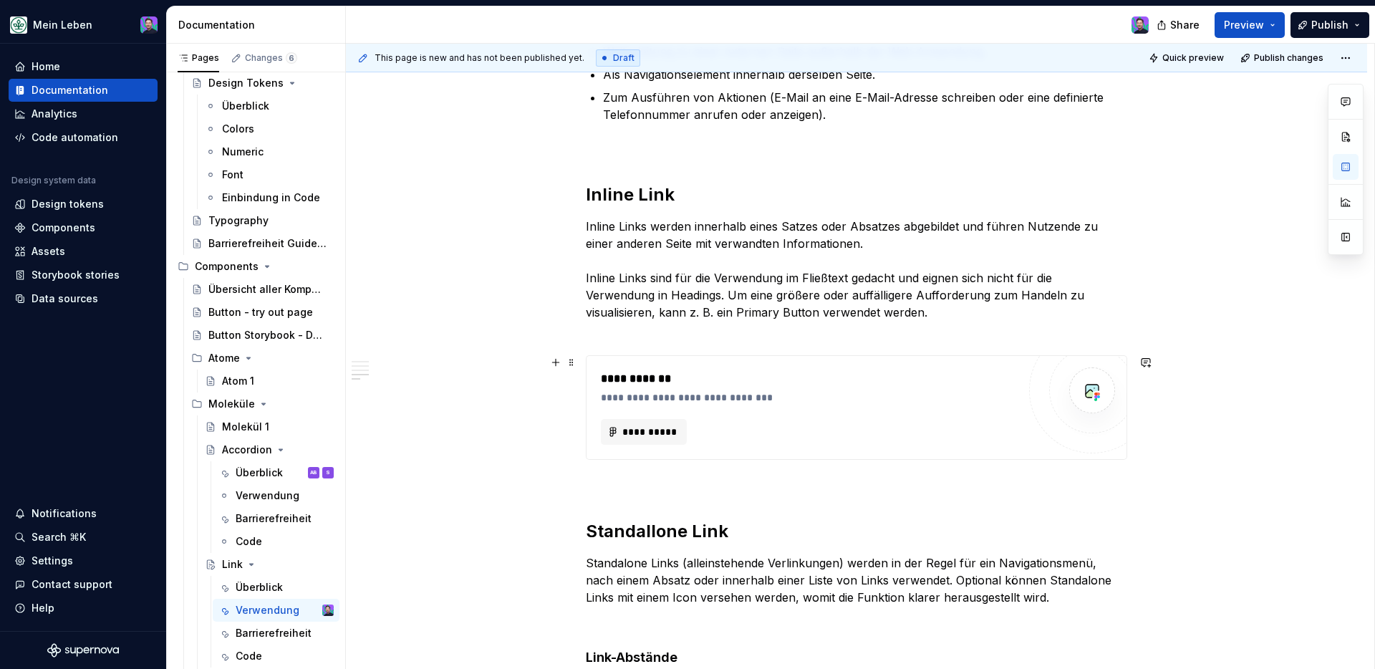
scroll to position [746, 0]
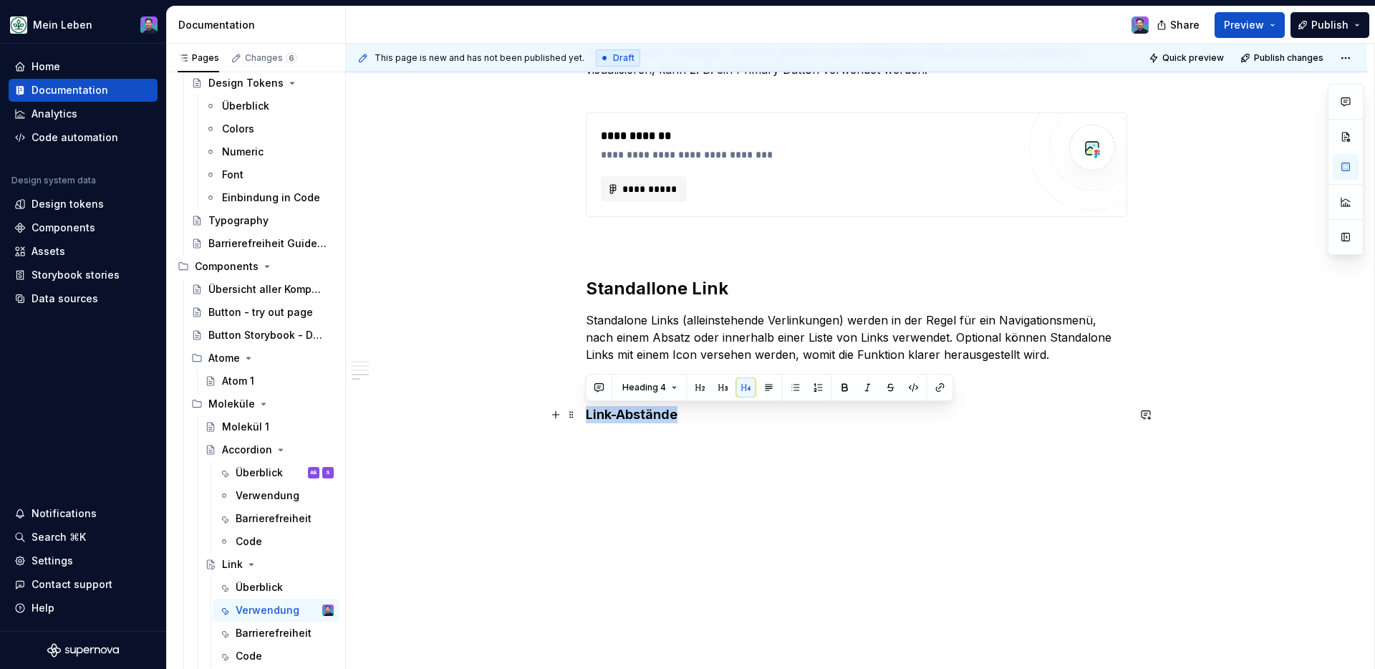
drag, startPoint x: 687, startPoint y: 410, endPoint x: 531, endPoint y: 411, distance: 156.1
click at [524, 412] on div "**********" at bounding box center [856, 85] width 1021 height 1167
click at [707, 392] on button "button" at bounding box center [700, 387] width 20 height 20
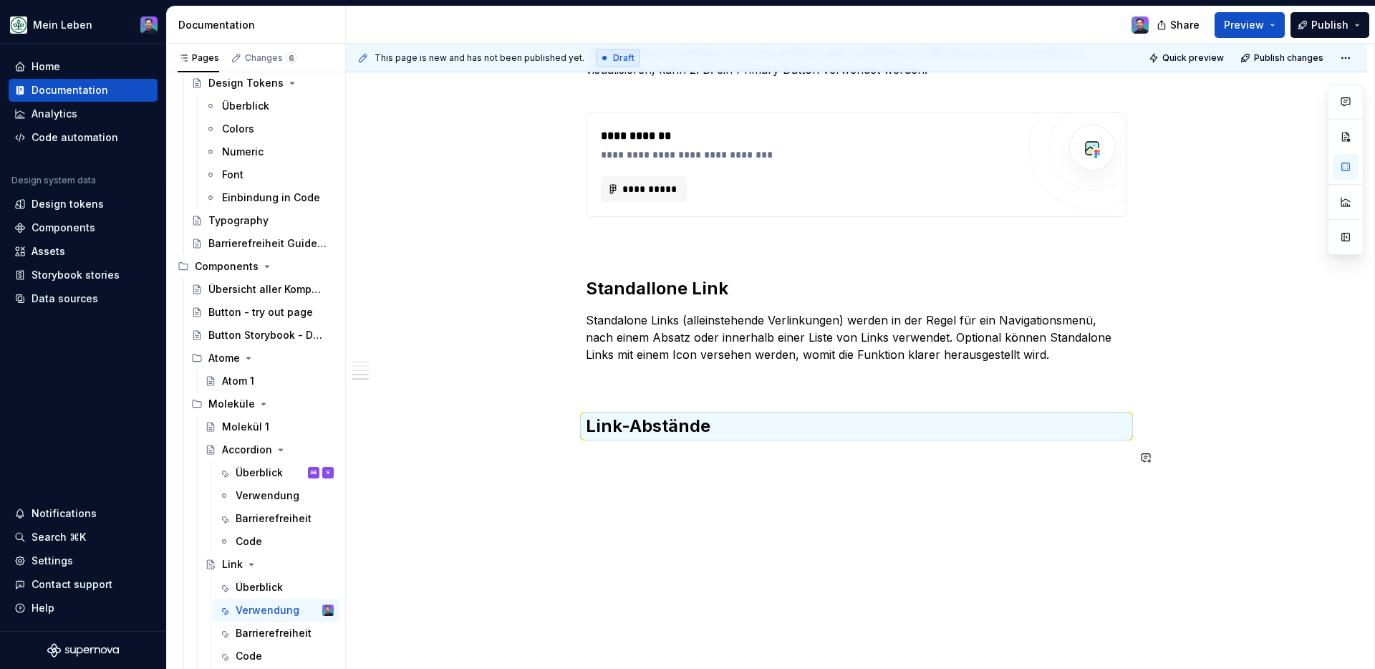
click at [650, 470] on div "**********" at bounding box center [856, 10] width 541 height 947
click at [648, 458] on p at bounding box center [856, 457] width 541 height 17
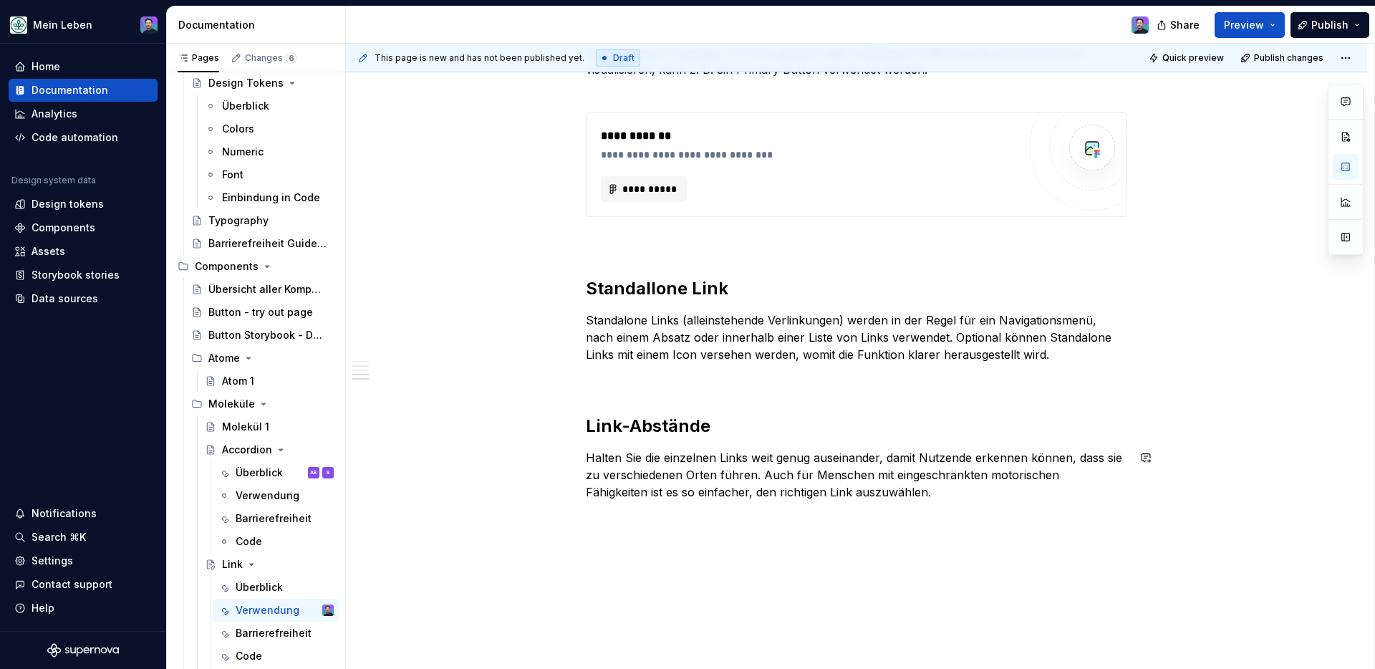
click at [976, 551] on div "**********" at bounding box center [856, 110] width 1021 height 1216
click at [882, 496] on p "Halten Sie die einzelnen Links weit genug auseinander, damit Nutzende erkennen …" at bounding box center [856, 475] width 541 height 52
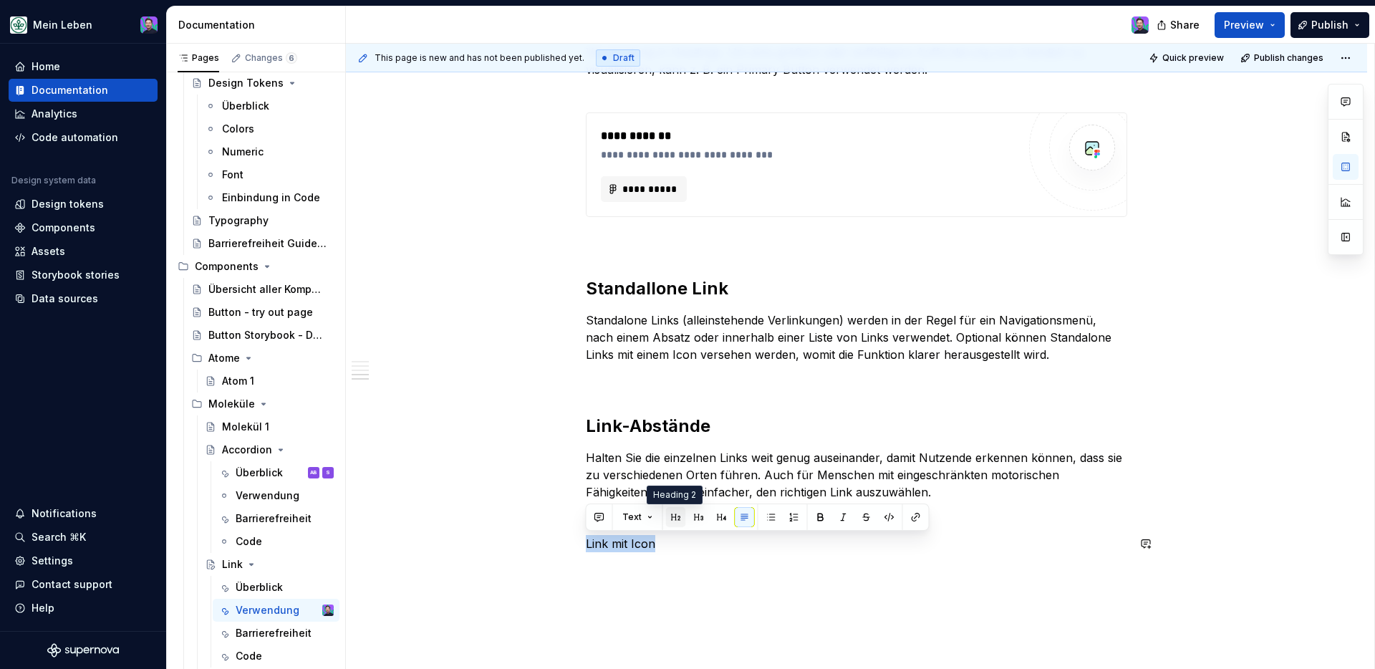
click at [673, 519] on button "button" at bounding box center [676, 517] width 20 height 20
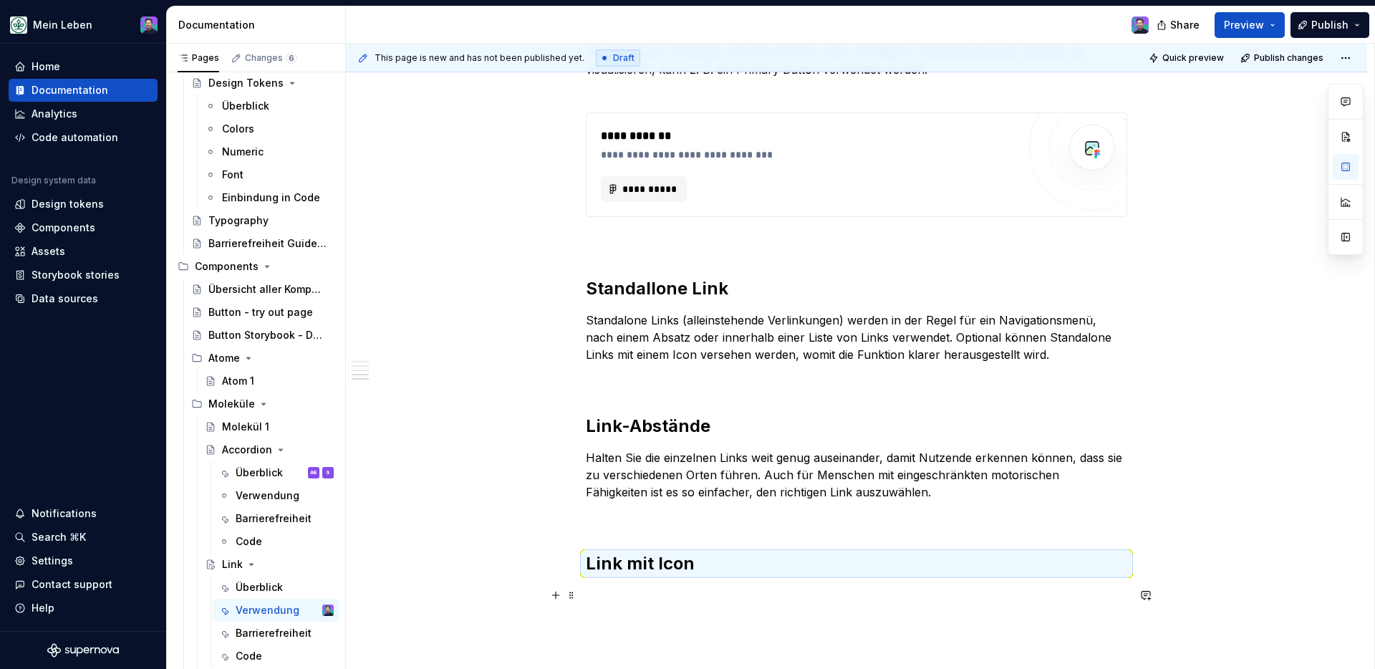
click at [803, 551] on p at bounding box center [856, 594] width 541 height 17
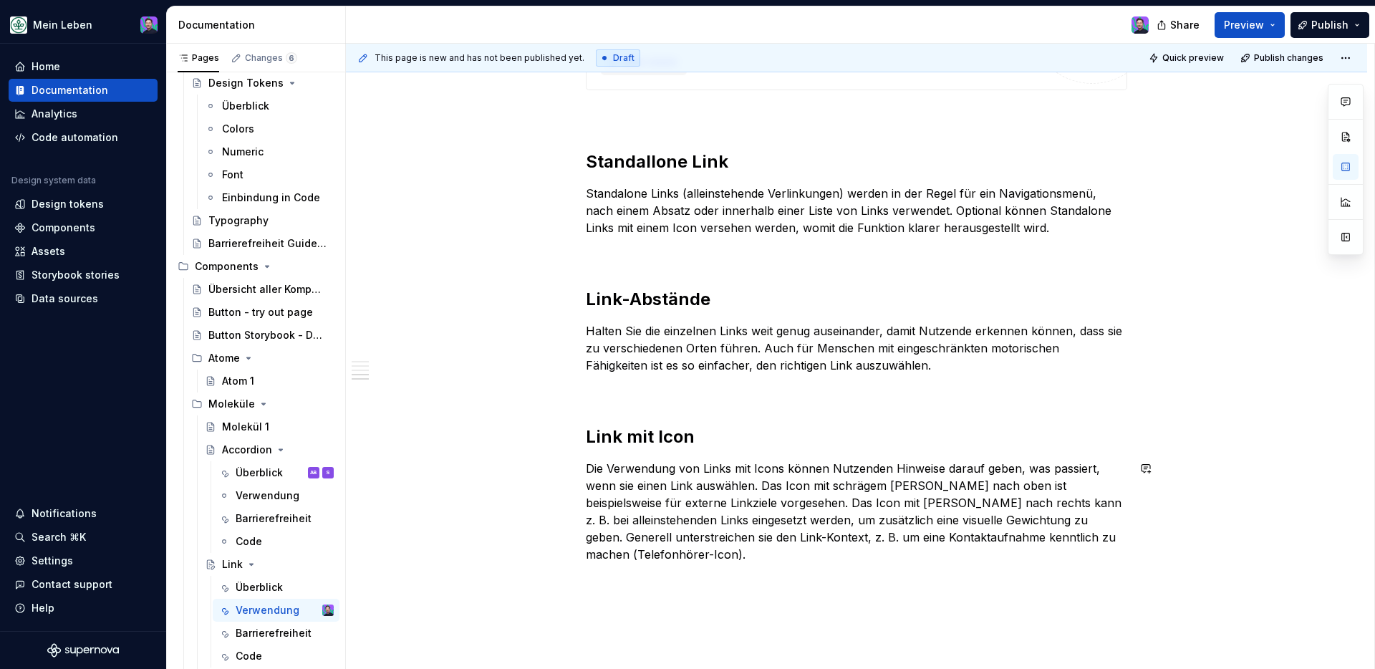
scroll to position [967, 0]
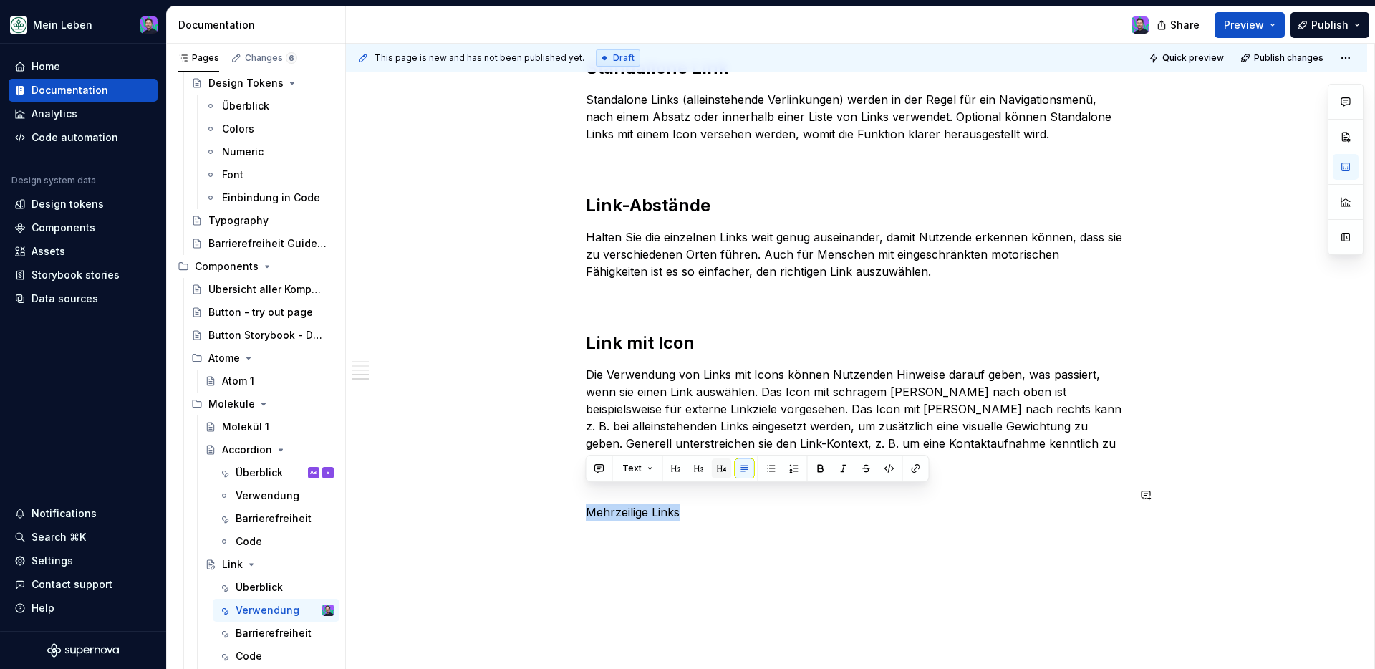
click at [721, 471] on button "button" at bounding box center [722, 468] width 20 height 20
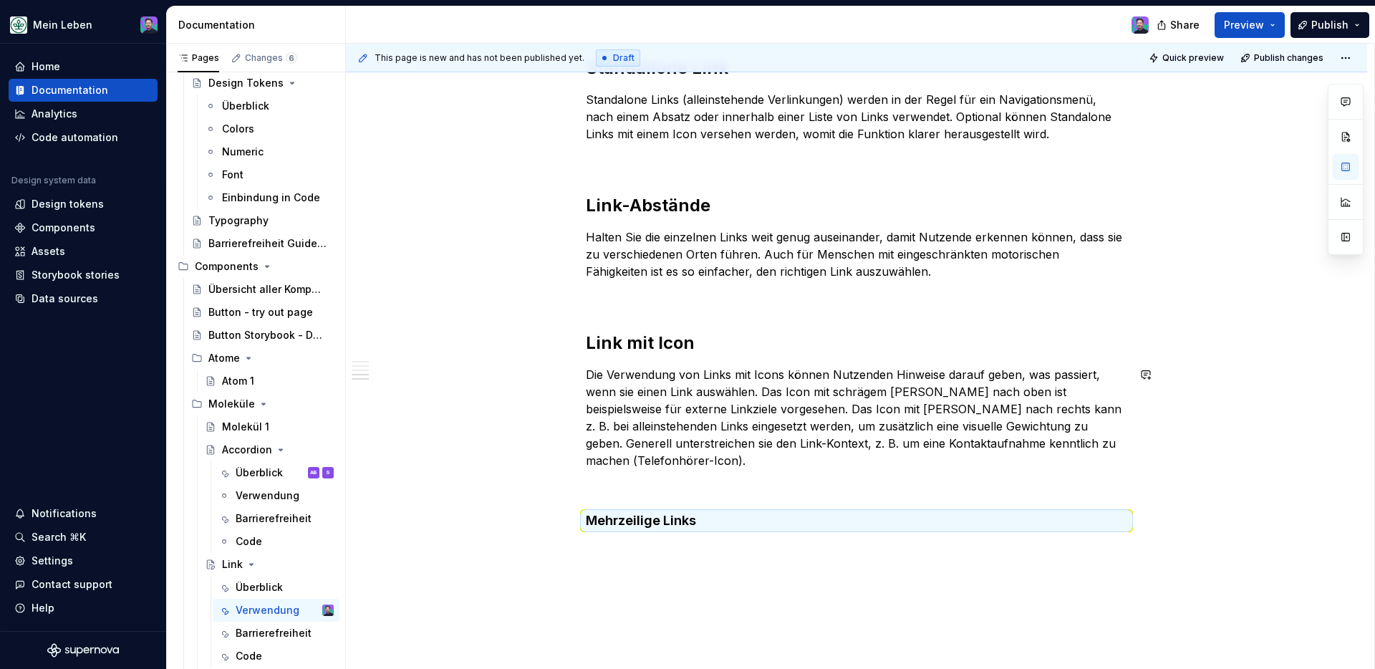
click at [628, 549] on div "**********" at bounding box center [860, 357] width 1028 height 626
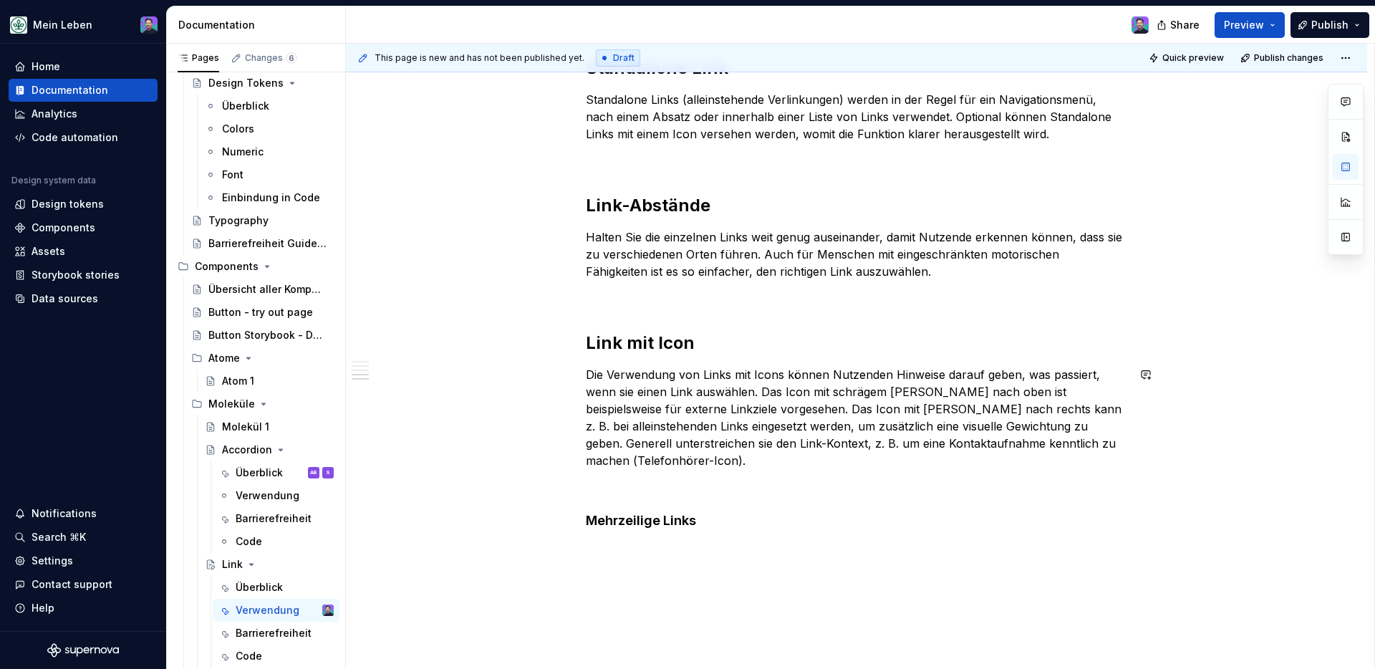
click at [629, 545] on div "**********" at bounding box center [860, 357] width 1028 height 626
click at [706, 512] on h4 "Mehrzeilige Links" at bounding box center [856, 520] width 541 height 17
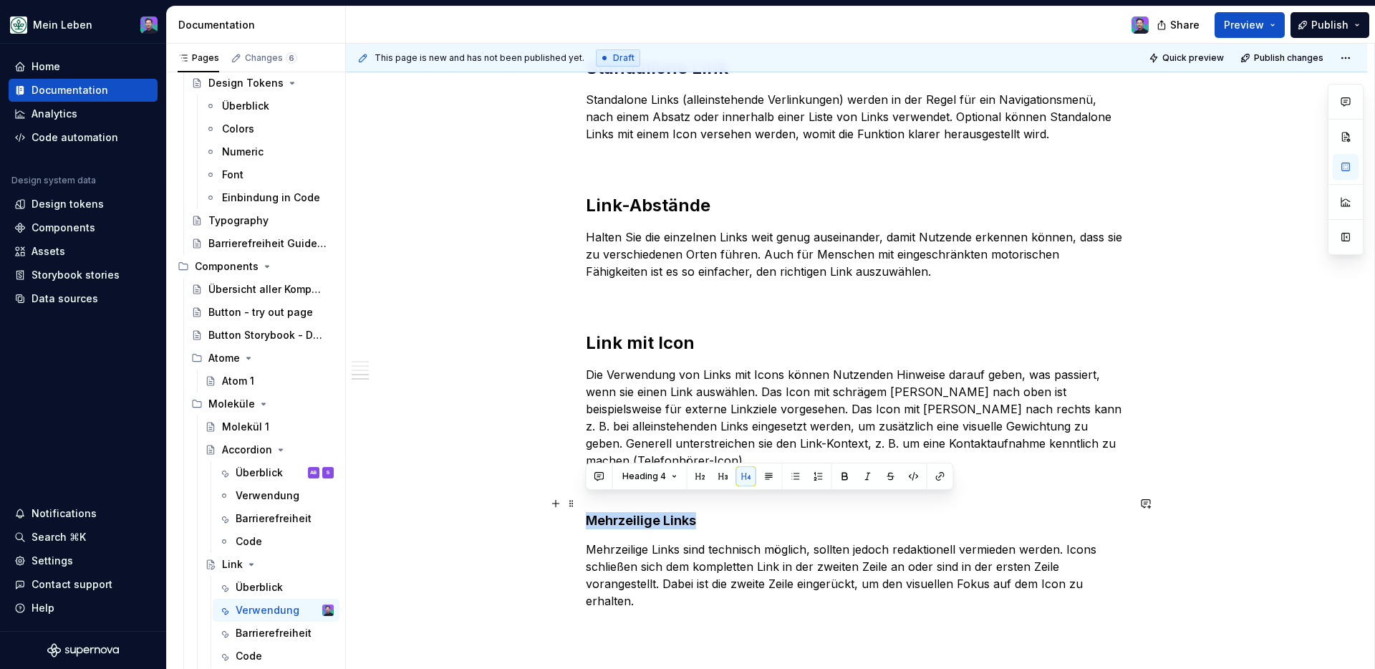
drag, startPoint x: 697, startPoint y: 503, endPoint x: 617, endPoint y: 491, distance: 81.8
click at [583, 506] on div "**********" at bounding box center [856, 54] width 1021 height 1545
click at [697, 480] on button "button" at bounding box center [700, 476] width 20 height 20
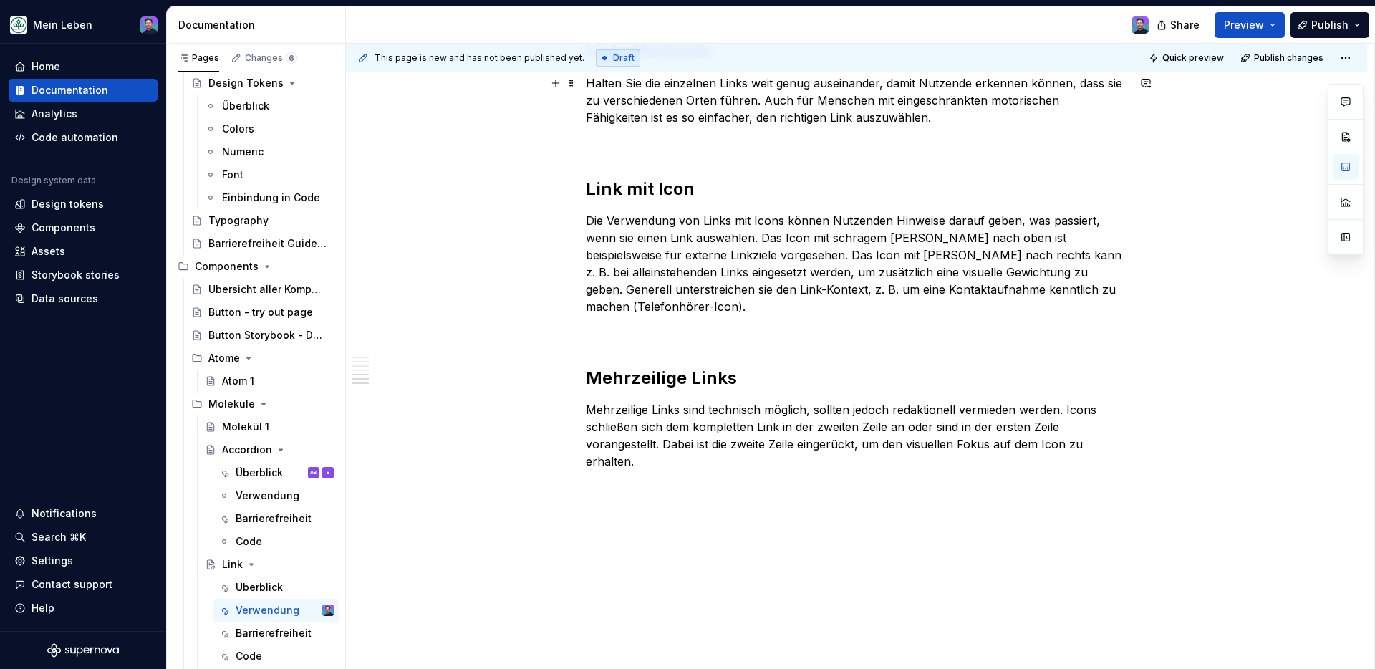
scroll to position [1121, 0]
click at [628, 478] on p at bounding box center [856, 486] width 541 height 17
click at [557, 469] on button "button" at bounding box center [556, 469] width 20 height 20
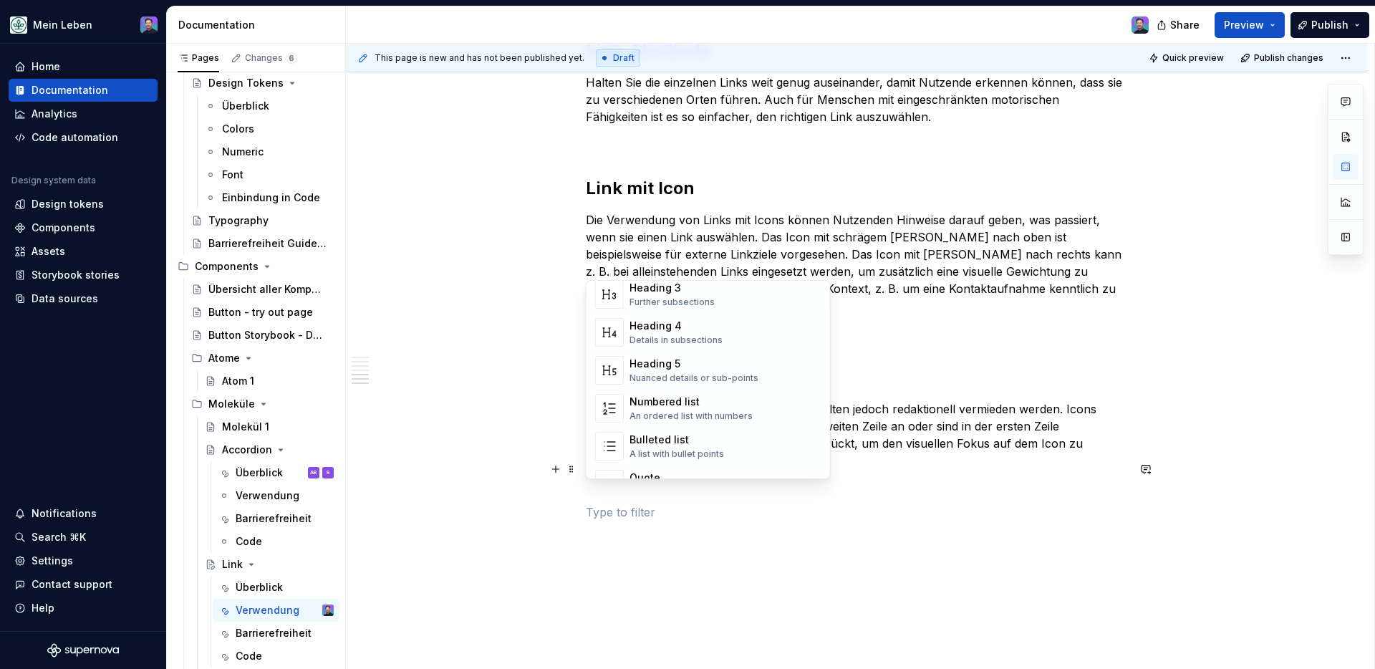
scroll to position [351, 0]
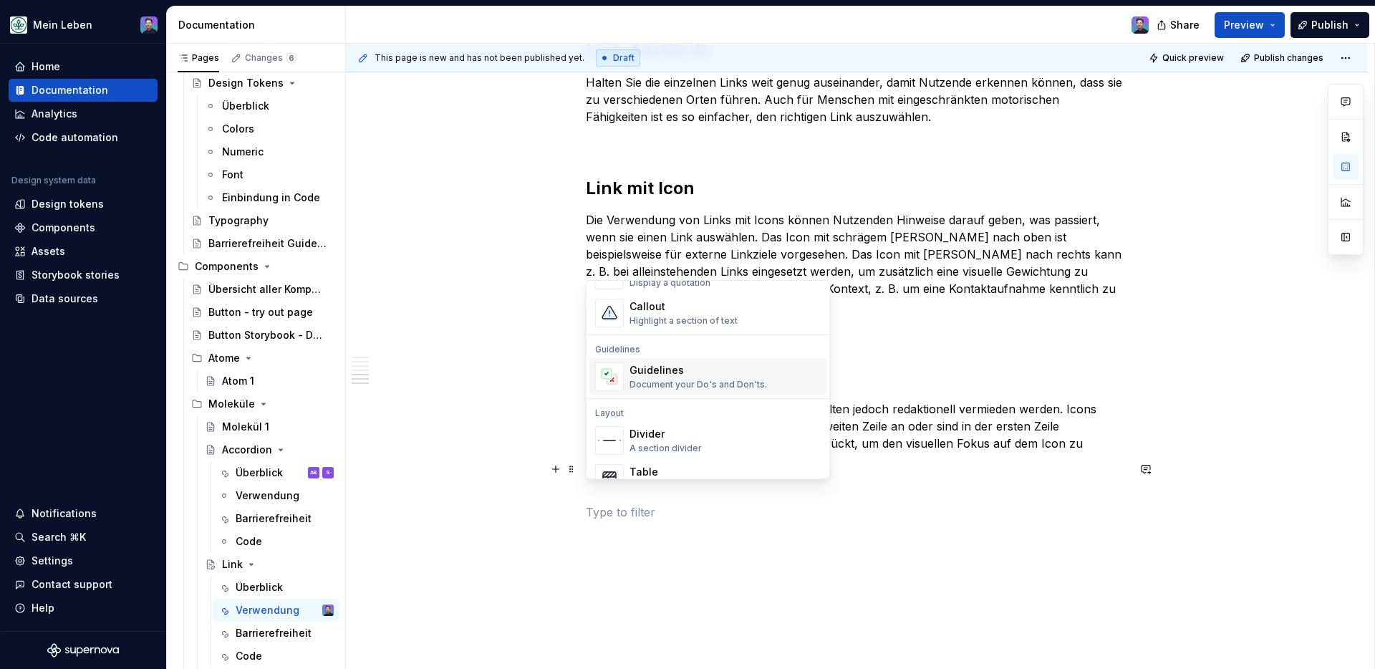
click at [680, 388] on div "Document your Do's and Don'ts." at bounding box center [697, 384] width 137 height 11
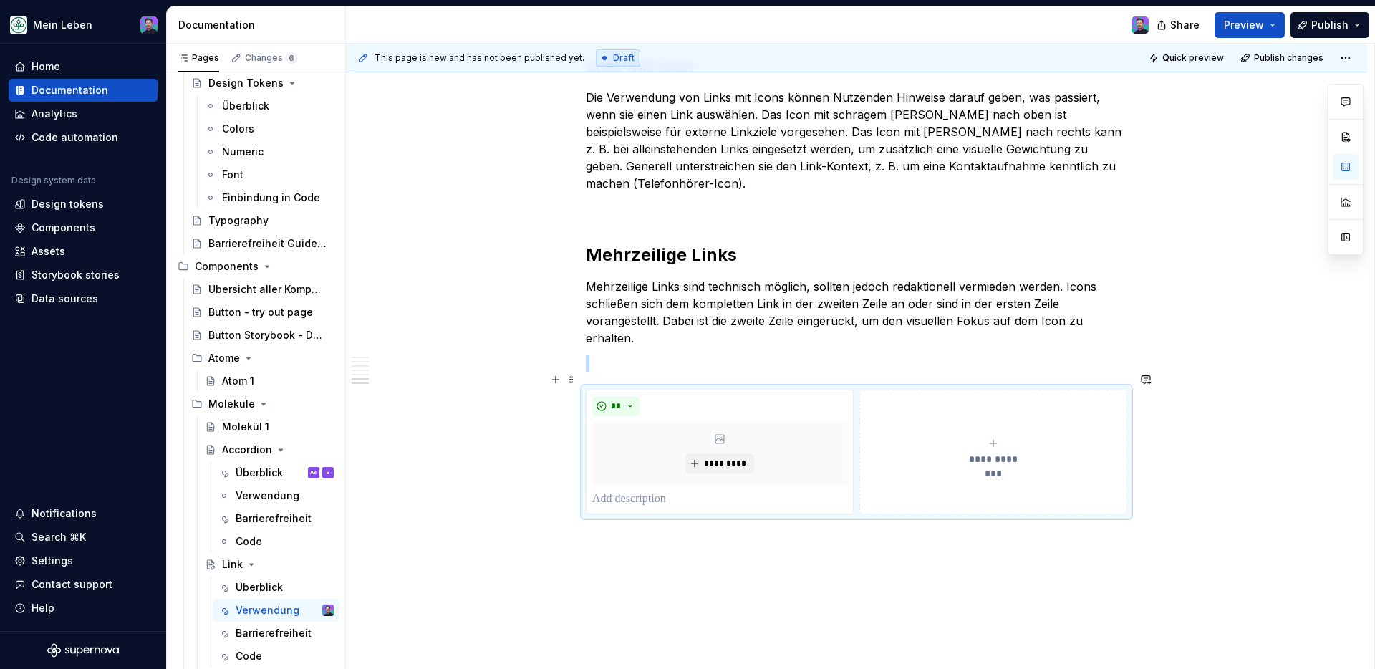
scroll to position [1212, 0]
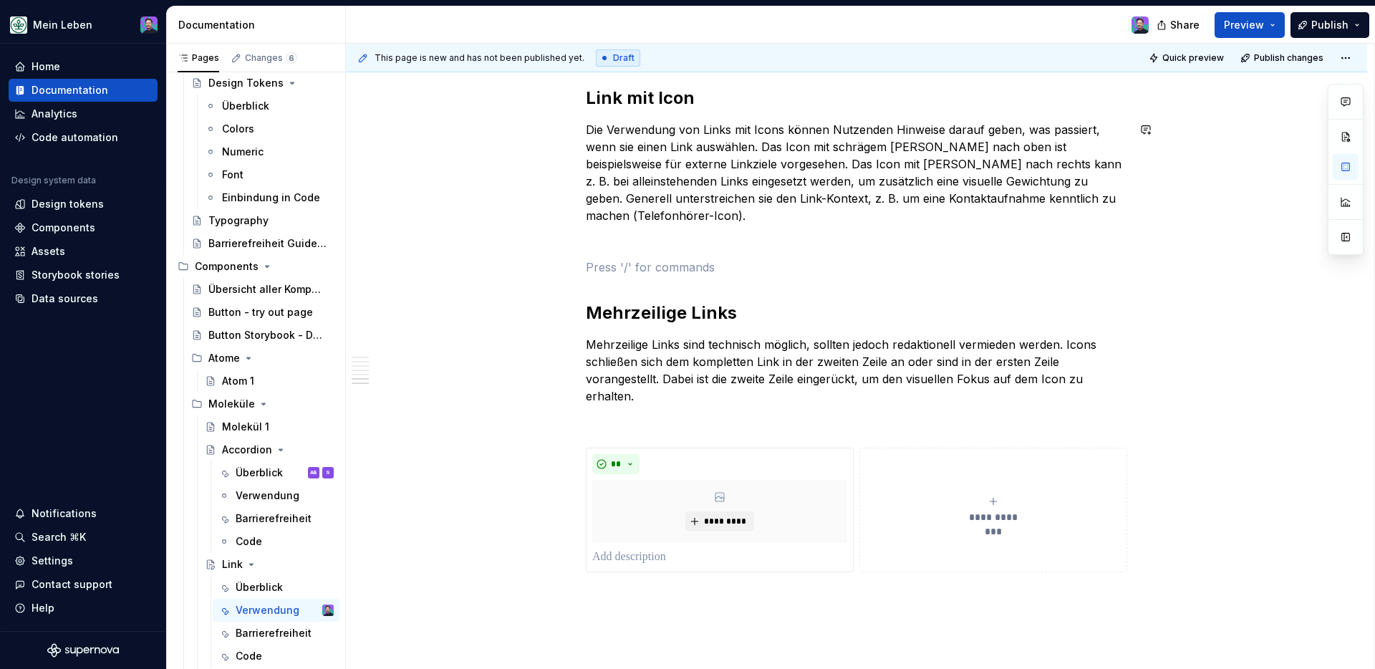
click at [658, 233] on p at bounding box center [856, 241] width 541 height 17
click at [554, 225] on button "button" at bounding box center [556, 224] width 20 height 20
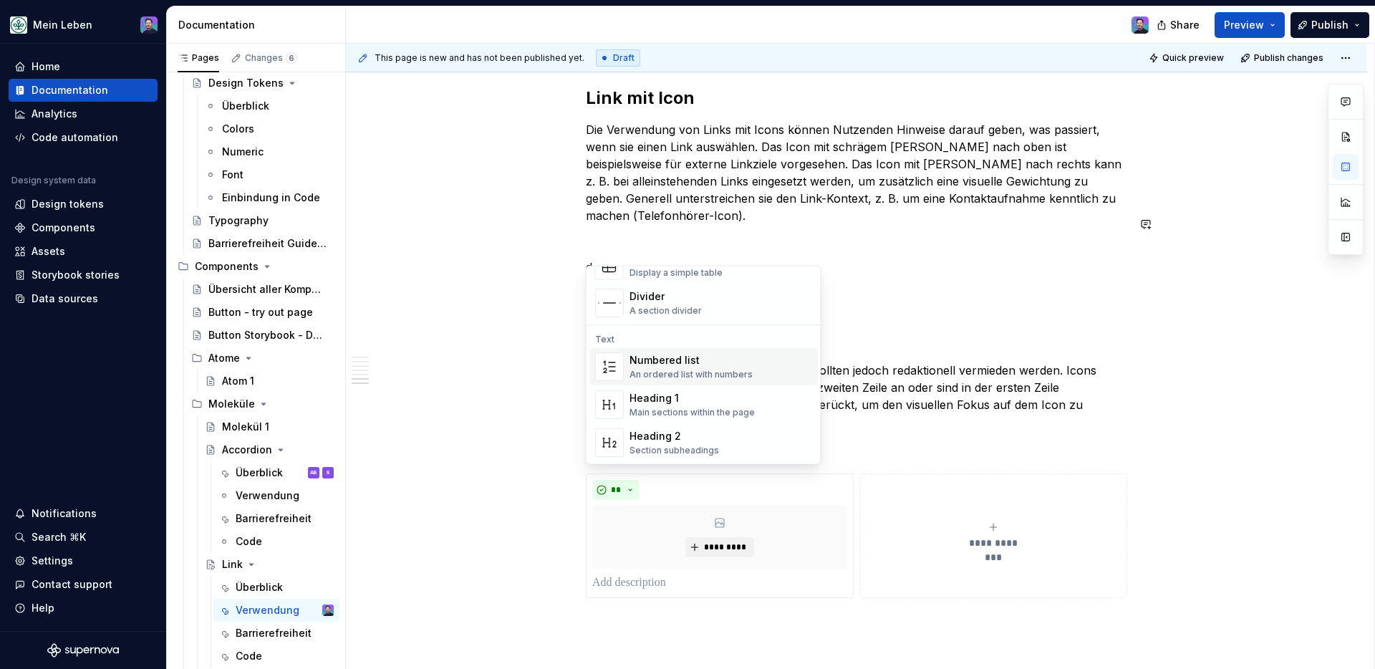
scroll to position [0, 0]
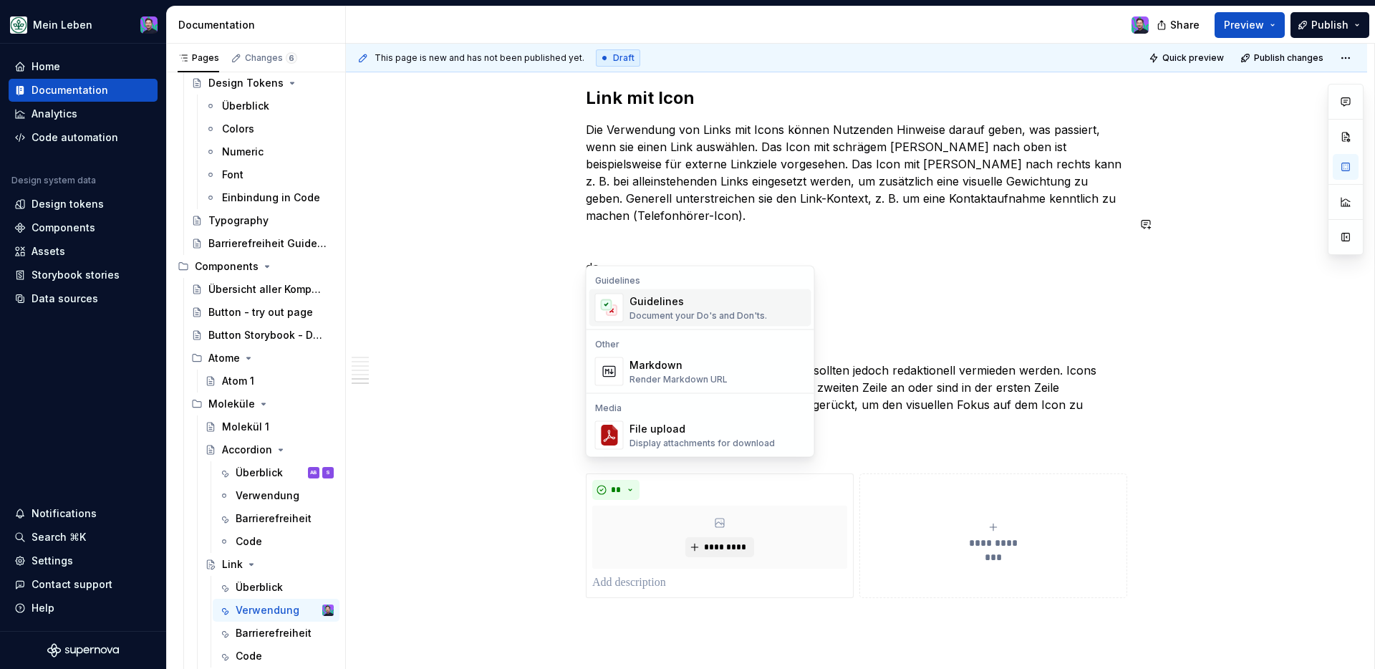
click at [655, 314] on div "Document your Do's and Don'ts." at bounding box center [697, 315] width 137 height 11
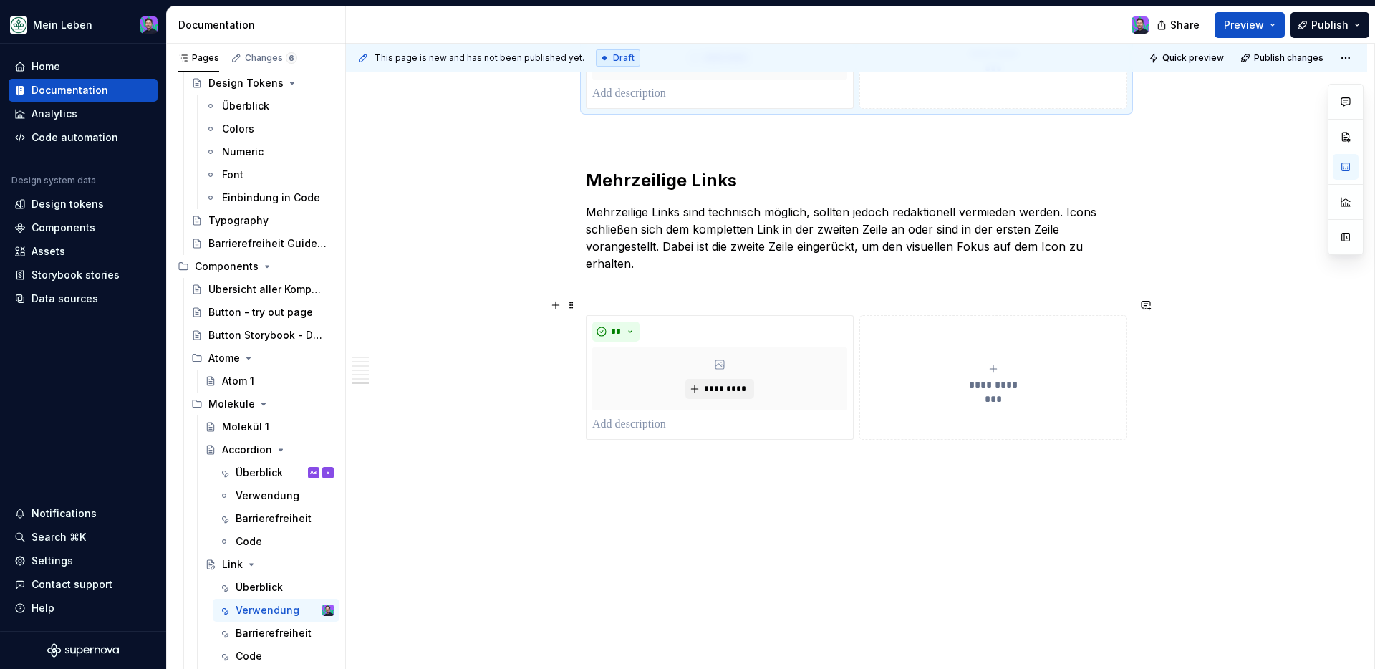
scroll to position [1500, 0]
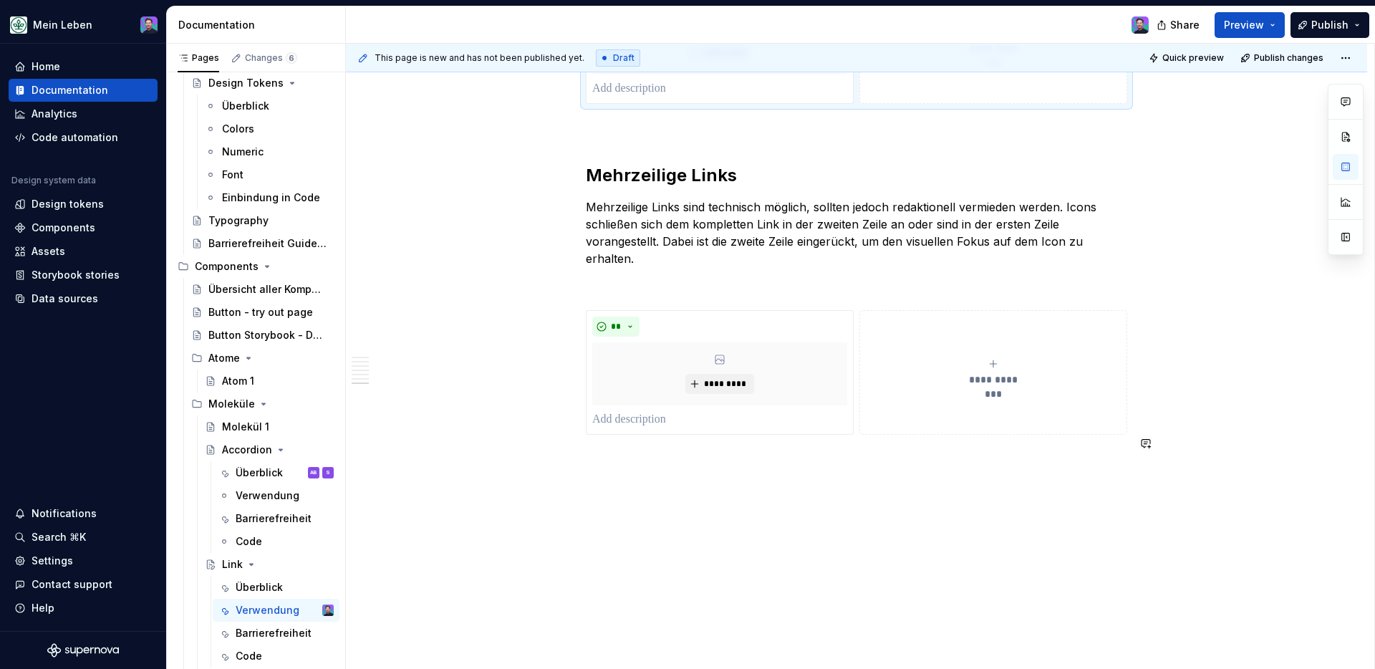
click at [685, 509] on div "**********" at bounding box center [860, 357] width 1028 height 626
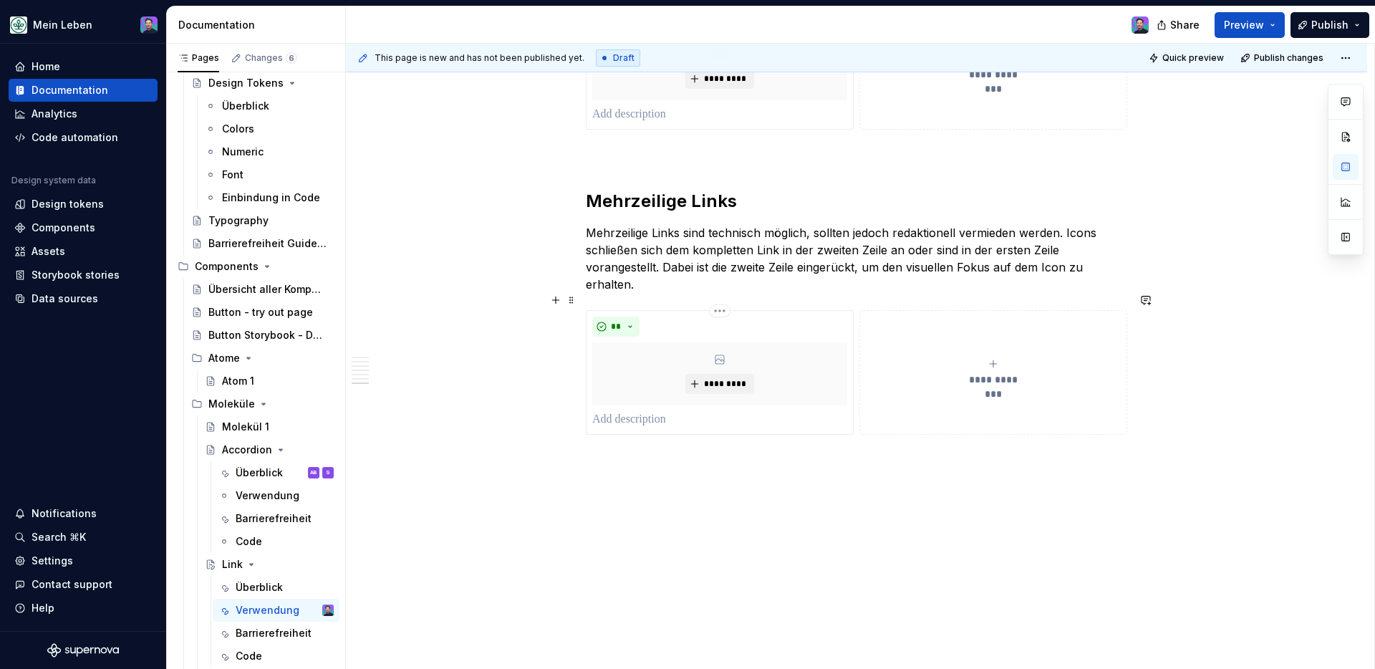
click at [778, 452] on p at bounding box center [856, 460] width 541 height 17
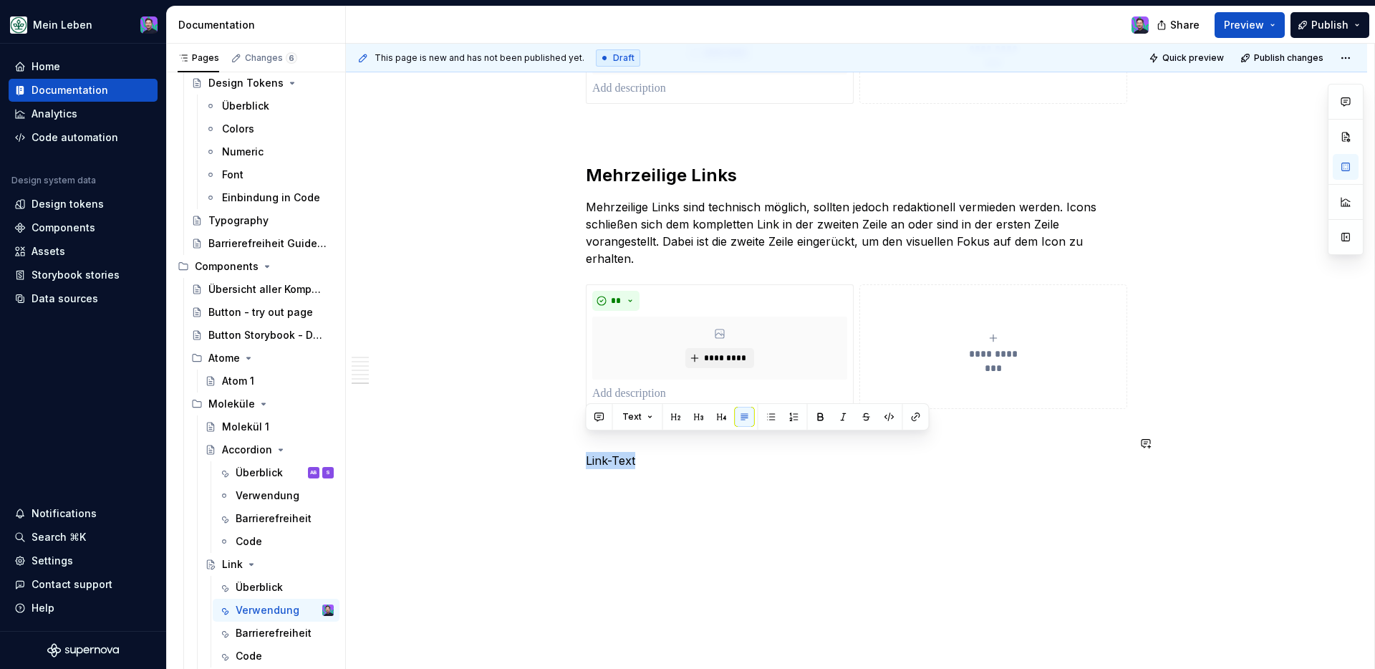
click at [677, 414] on button "button" at bounding box center [676, 417] width 20 height 20
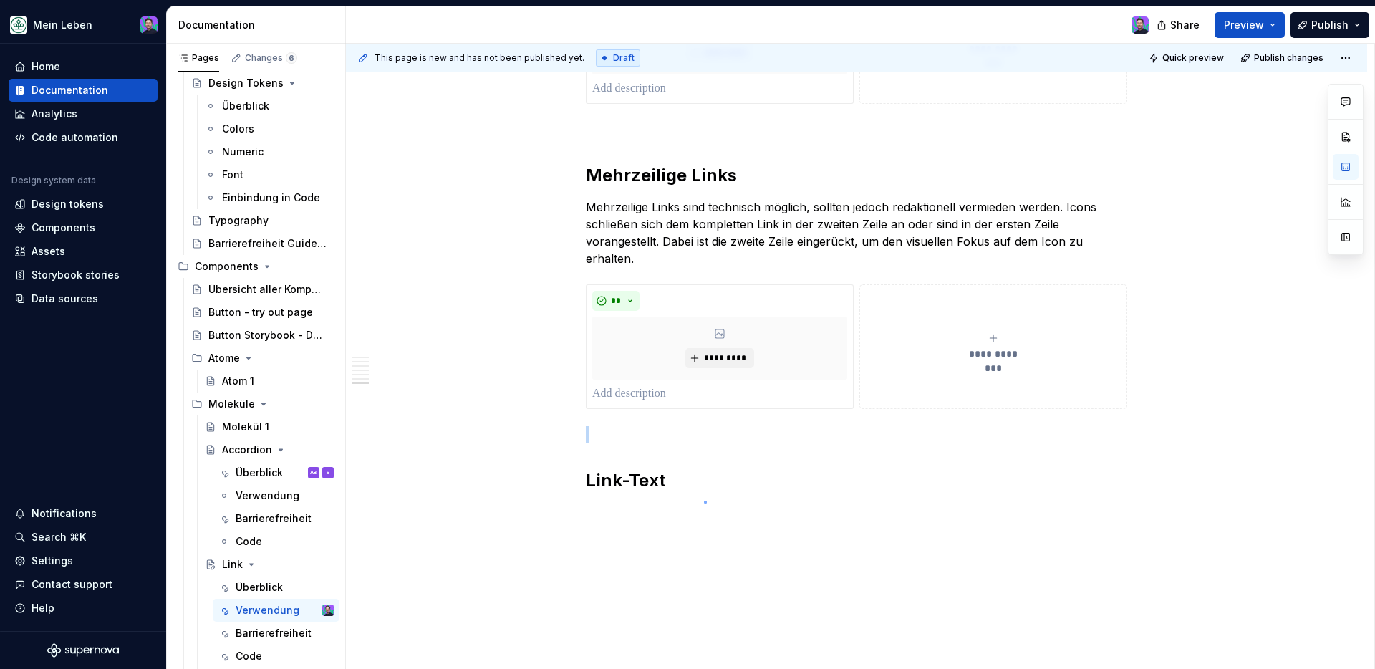
click at [704, 501] on div "**********" at bounding box center [860, 357] width 1028 height 626
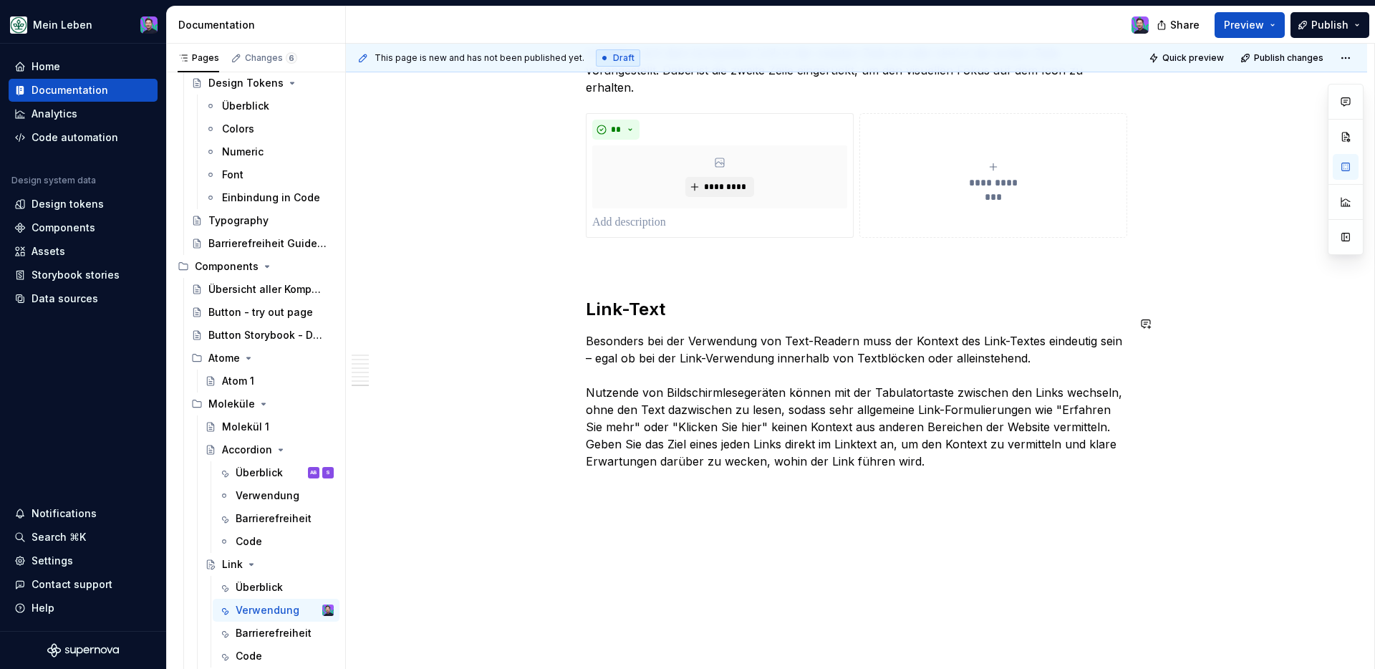
scroll to position [1671, 0]
click at [554, 468] on button "button" at bounding box center [556, 469] width 20 height 20
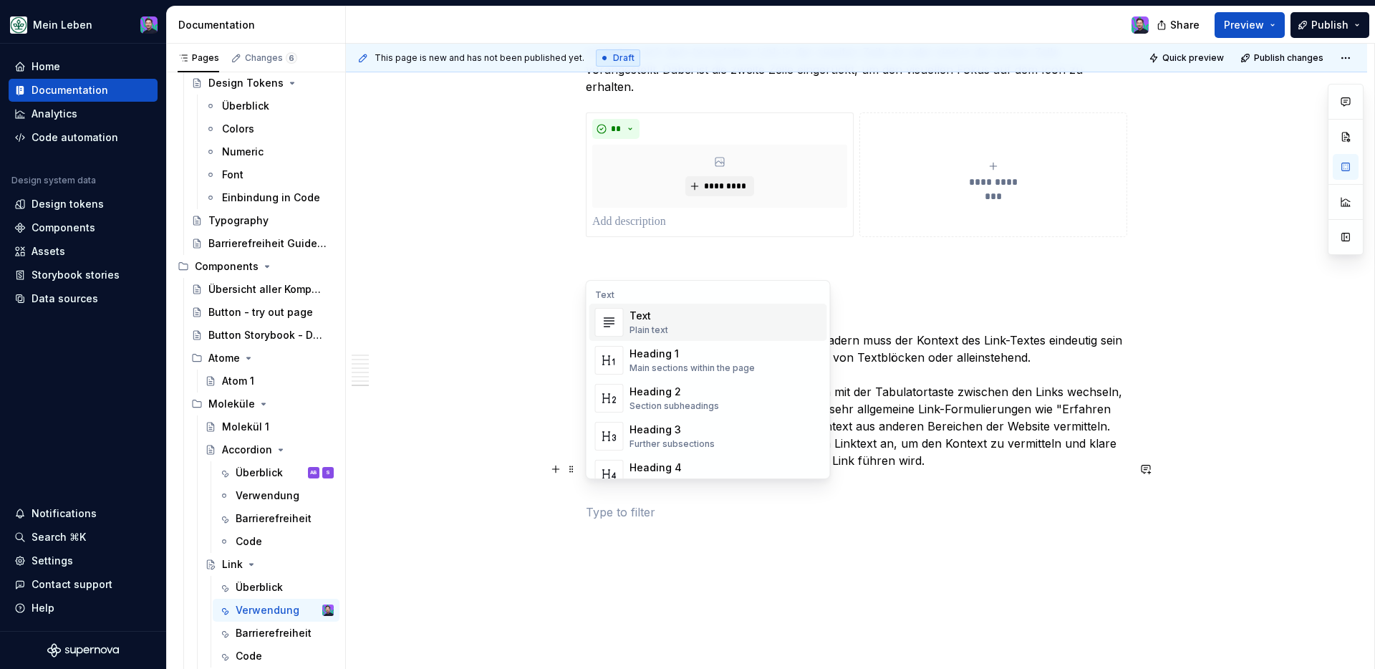
click at [633, 289] on div "Text Text Plain text Heading 1 Main sections within the page Heading 2 Section …" at bounding box center [707, 485] width 243 height 402
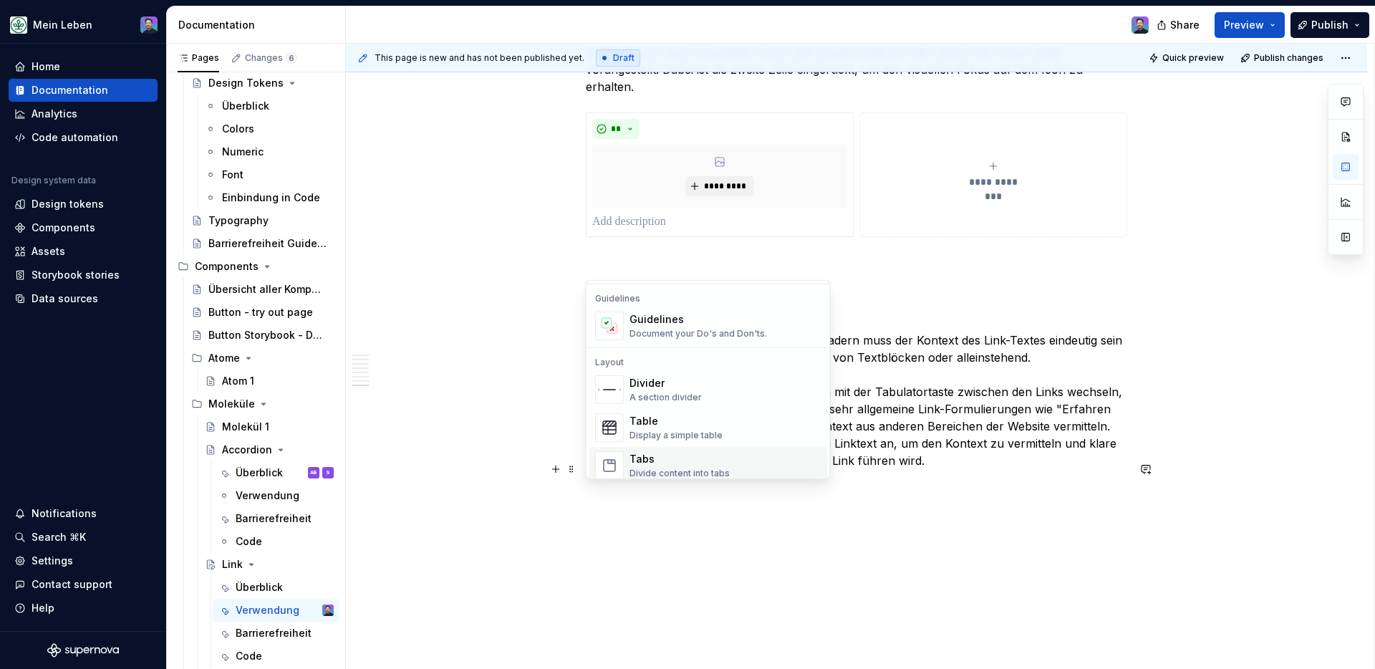
scroll to position [328, 0]
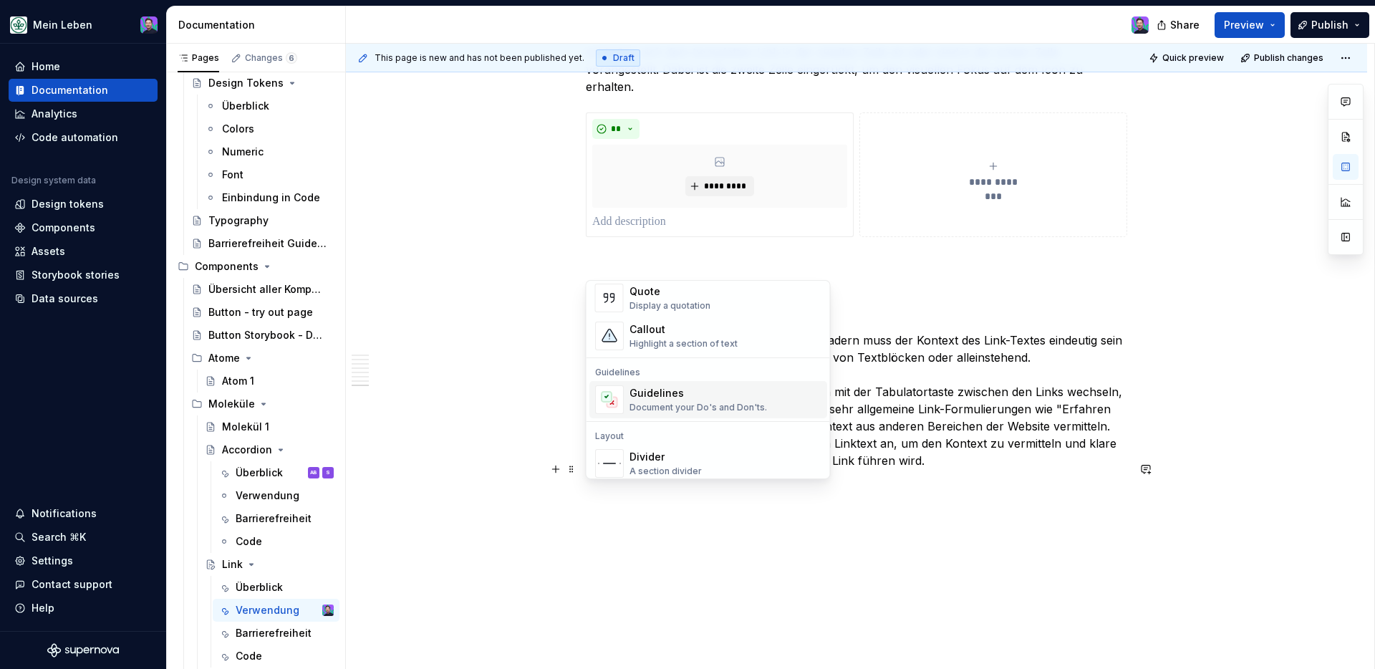
click at [725, 397] on div "Guidelines" at bounding box center [697, 393] width 137 height 14
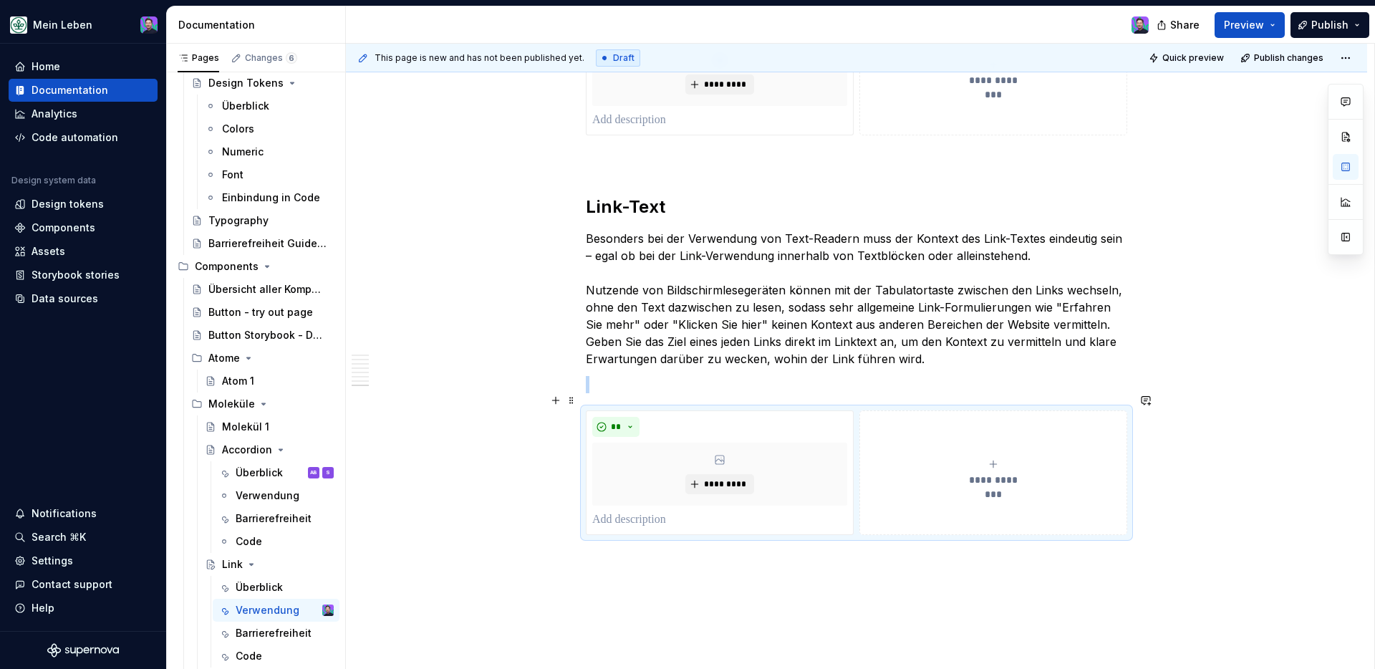
scroll to position [1839, 0]
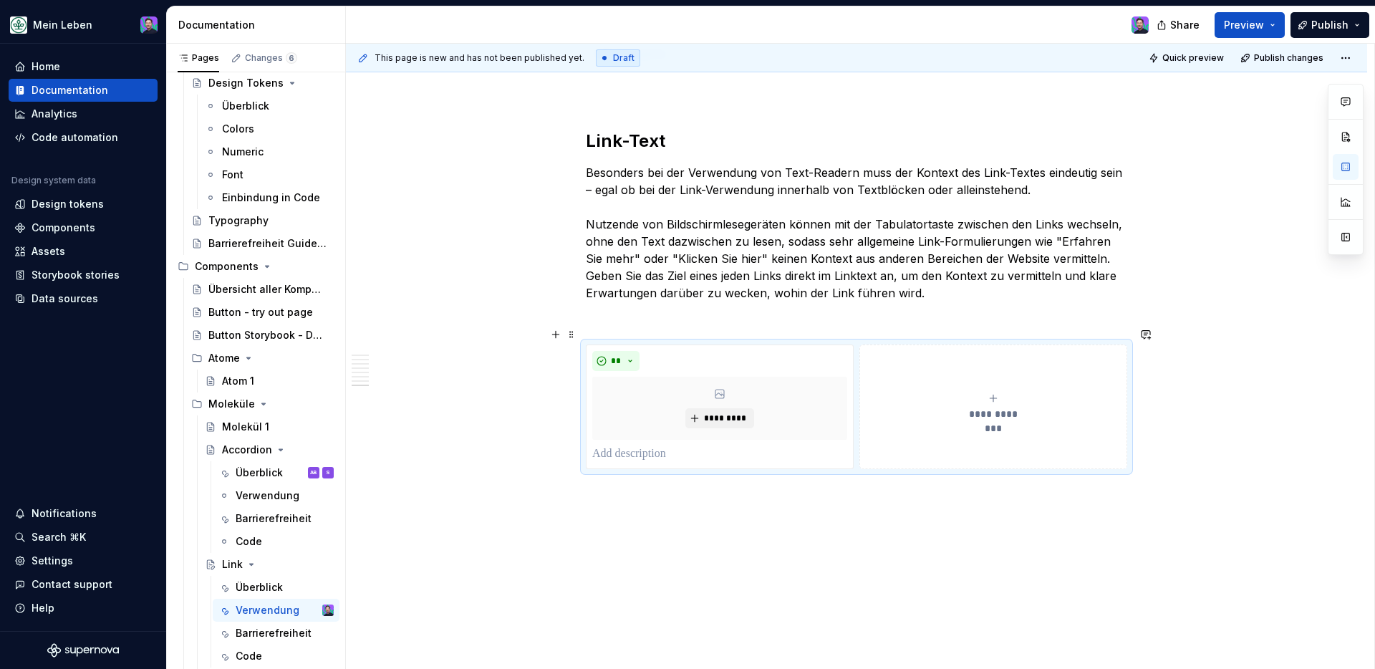
click at [854, 440] on div "**********" at bounding box center [856, 406] width 541 height 125
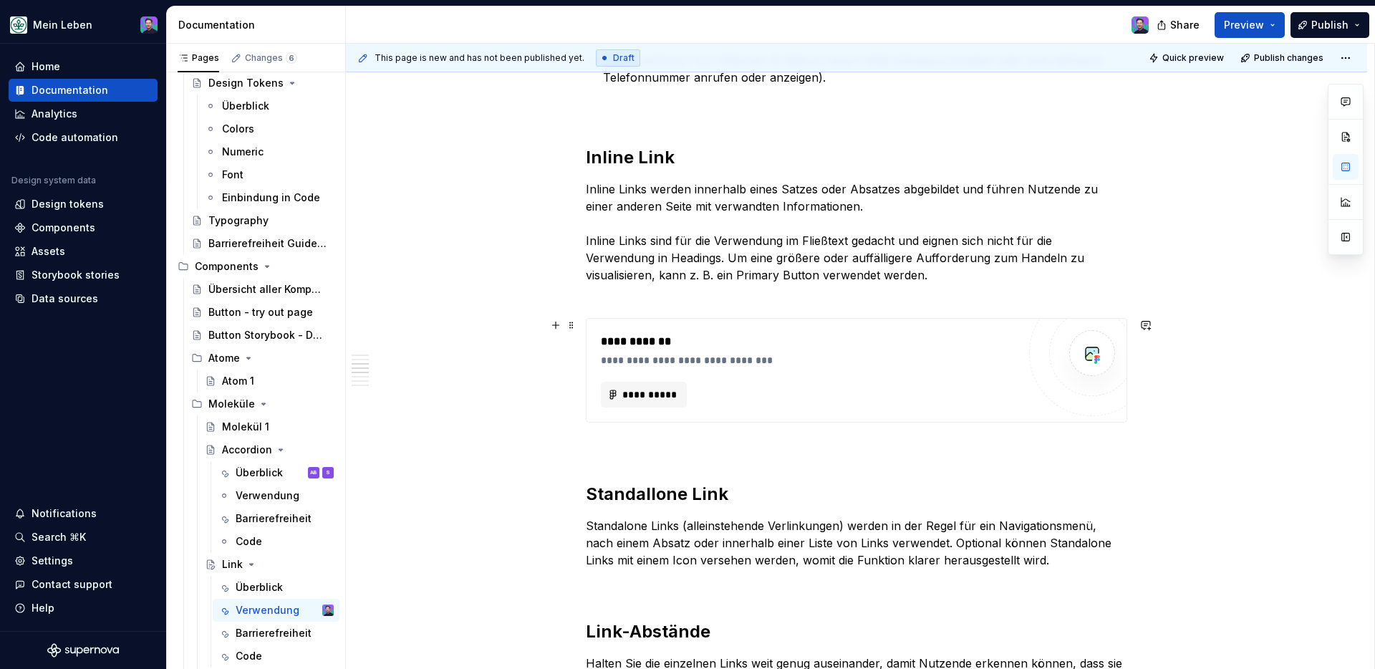
scroll to position [554, 0]
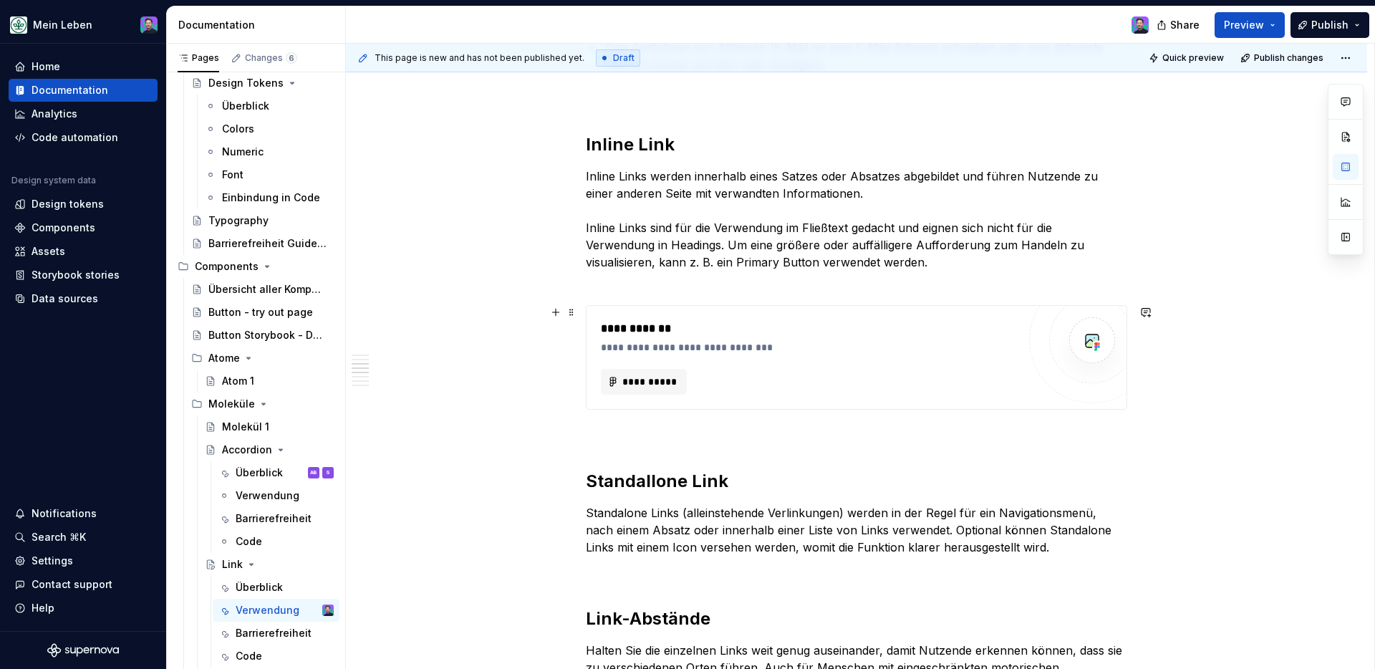
click at [970, 439] on p at bounding box center [856, 435] width 541 height 17
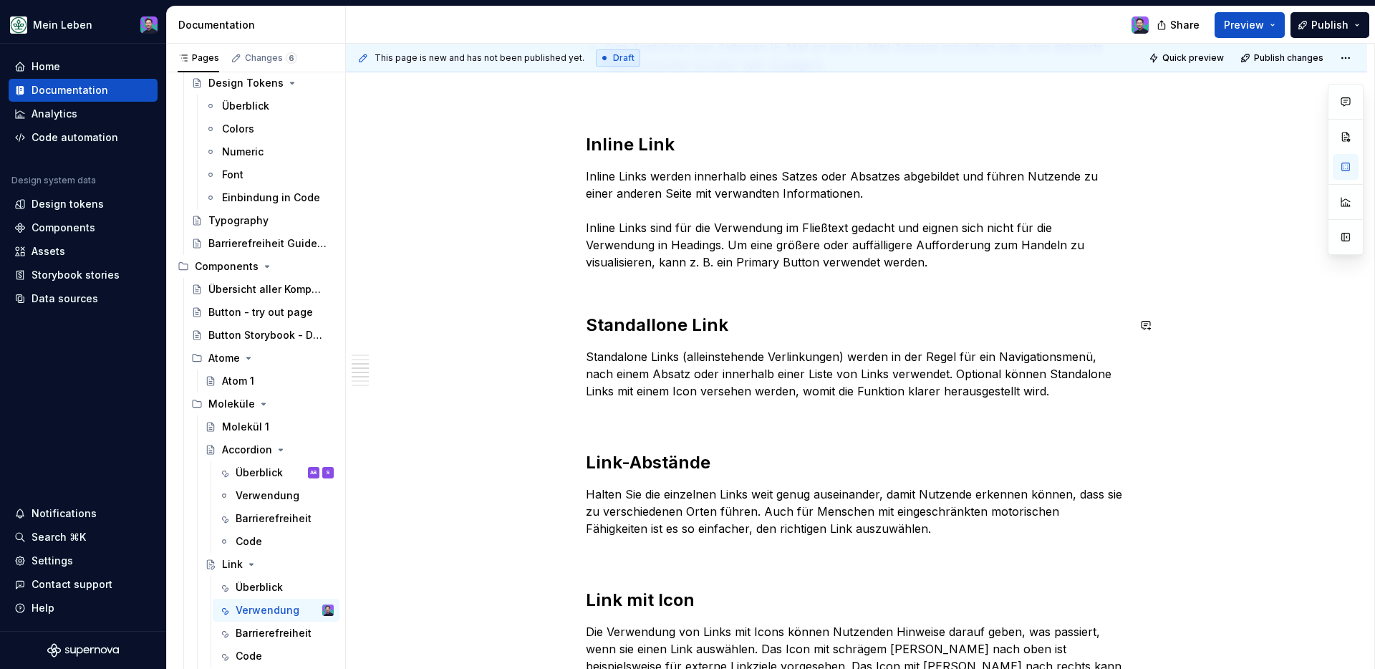
click at [631, 294] on div "**********" at bounding box center [856, 663] width 541 height 1869
click at [955, 273] on p "Inline Links werden innerhalb eines Satzes oder Absatzes abgebildet und führen …" at bounding box center [856, 228] width 541 height 120
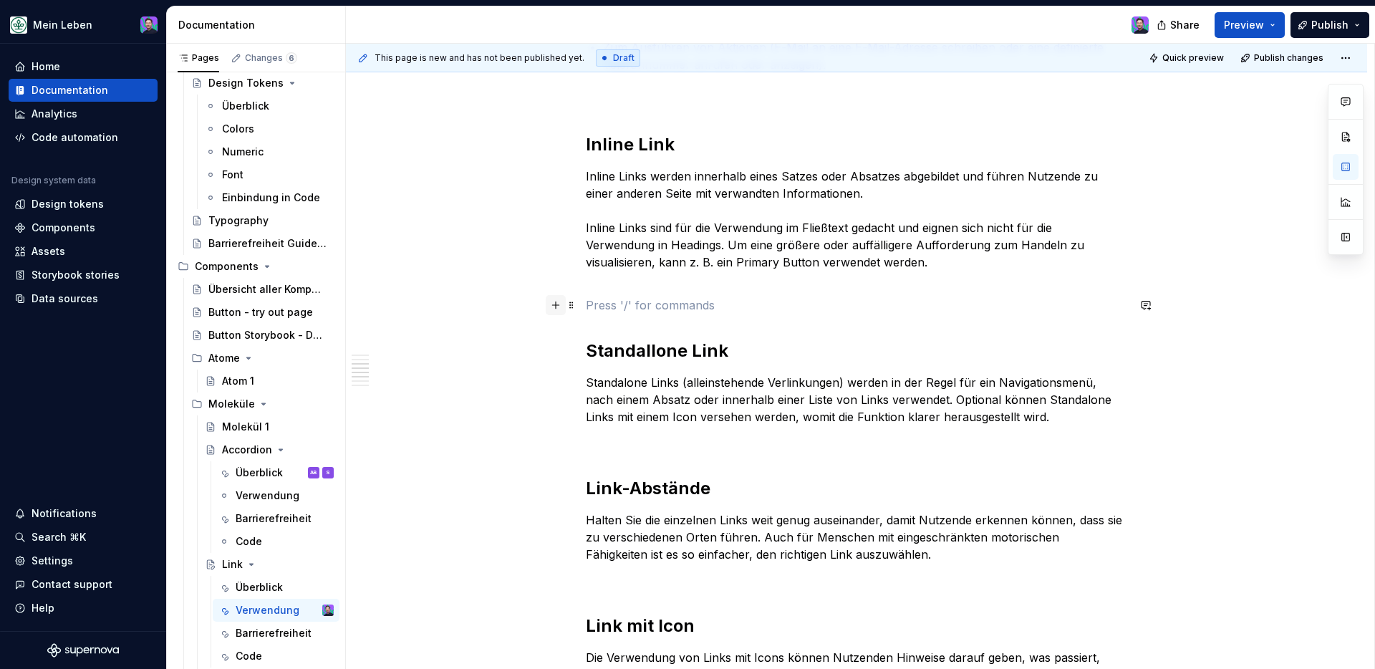
click at [554, 305] on button "button" at bounding box center [556, 305] width 20 height 20
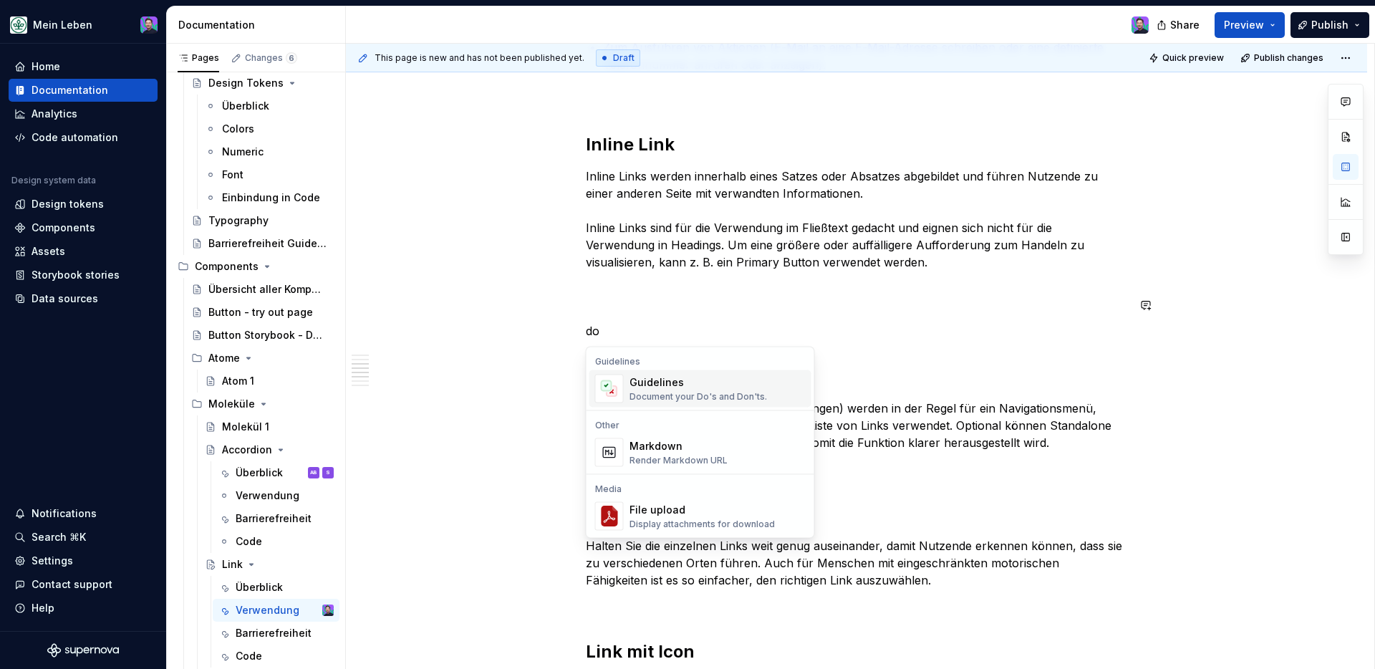
scroll to position [0, 0]
click at [682, 400] on div "Document your Do's and Don'ts." at bounding box center [697, 396] width 137 height 11
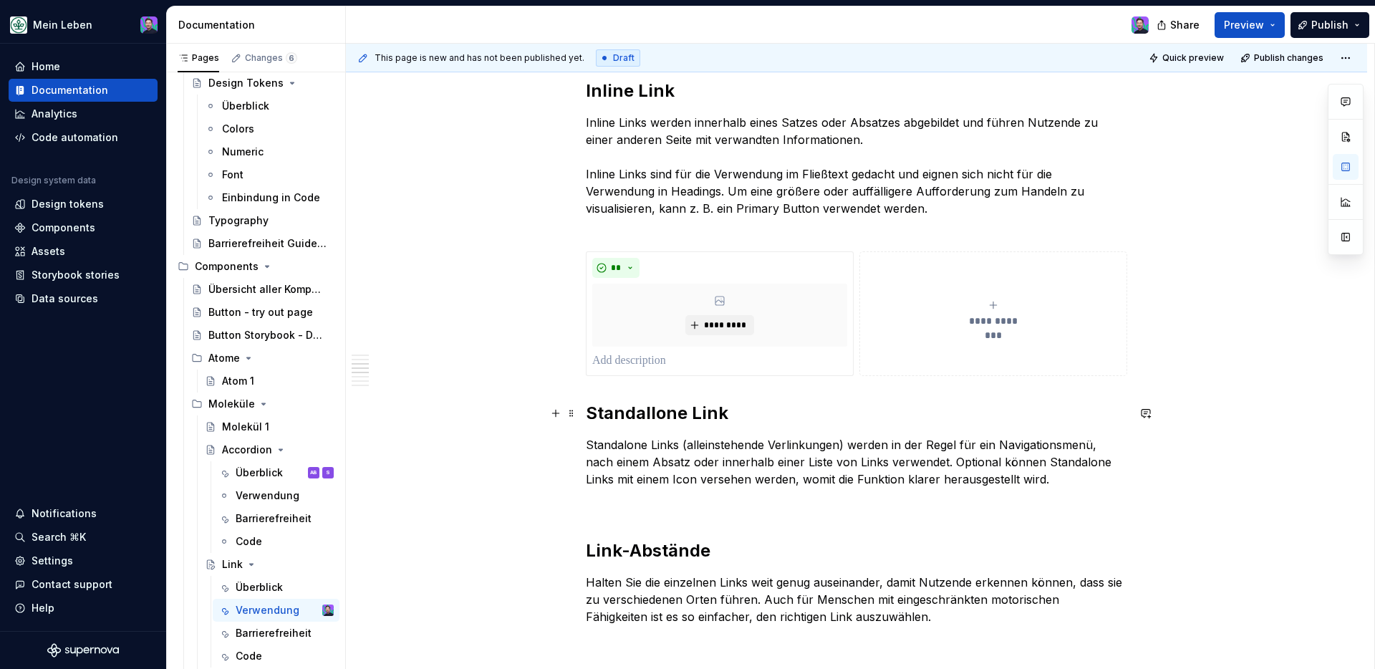
scroll to position [680, 0]
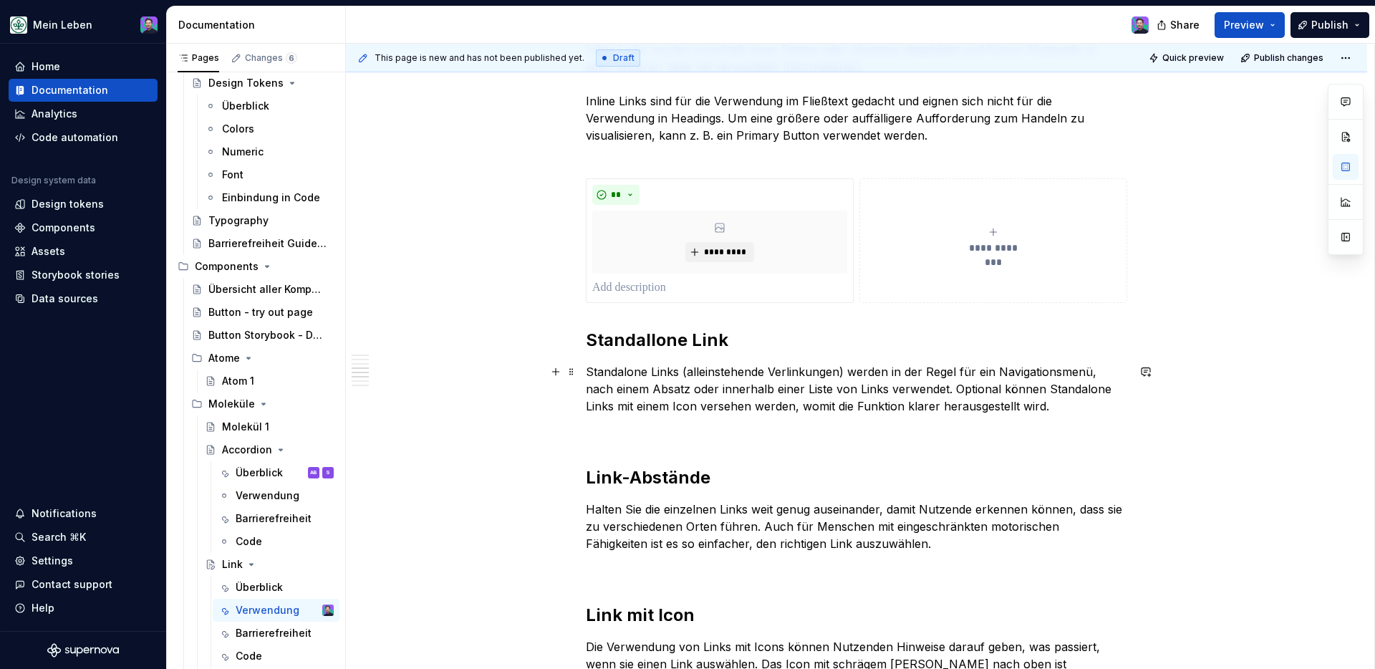
click at [710, 435] on p at bounding box center [856, 431] width 541 height 17
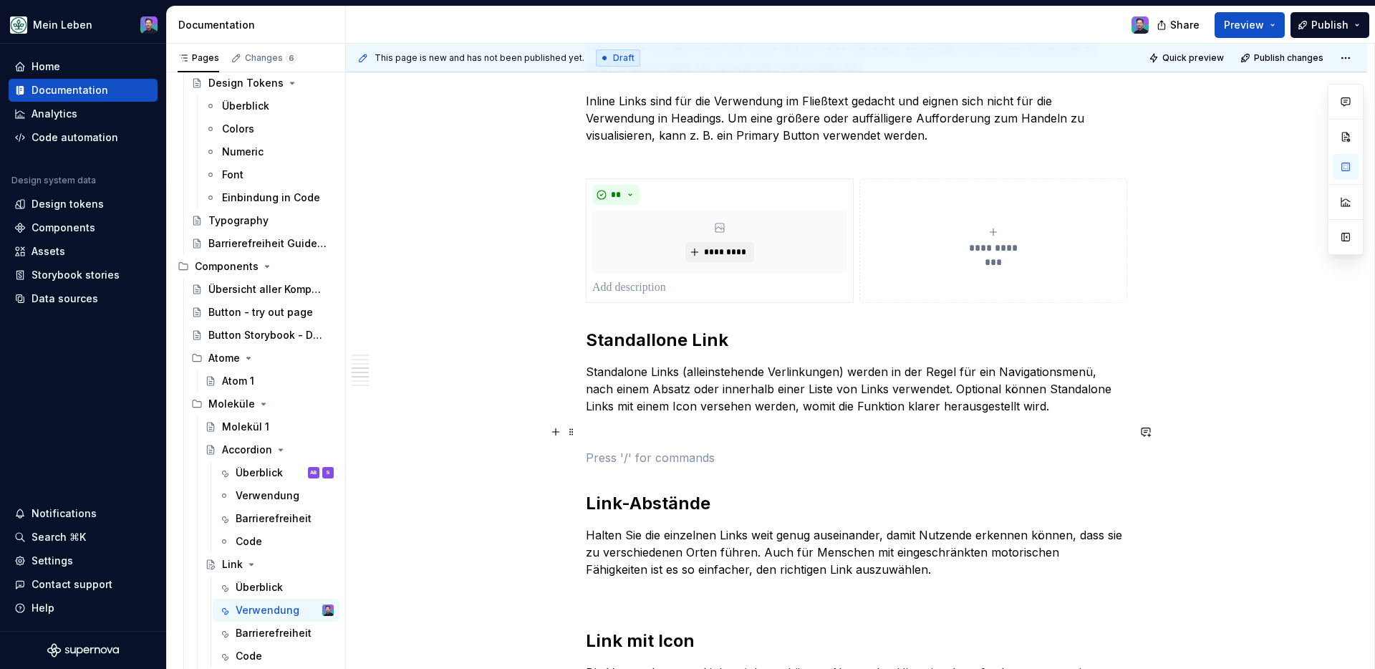
click at [657, 438] on p at bounding box center [856, 431] width 541 height 17
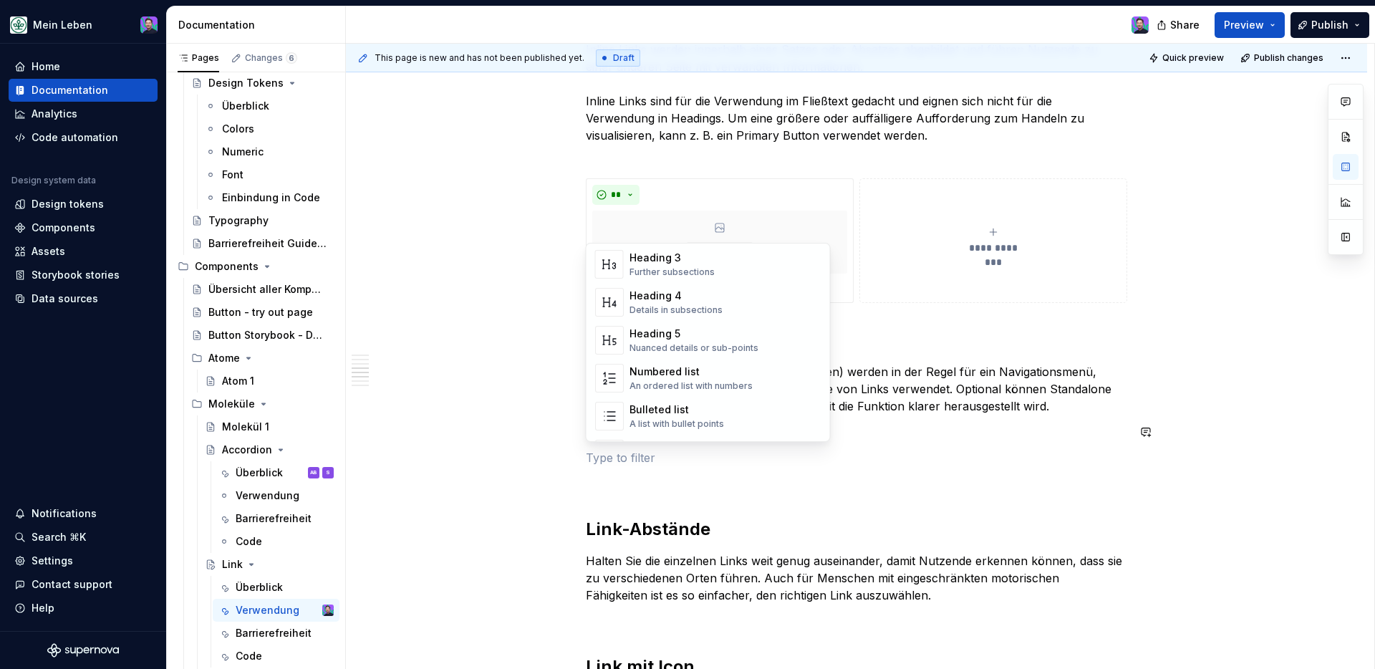
scroll to position [270, 0]
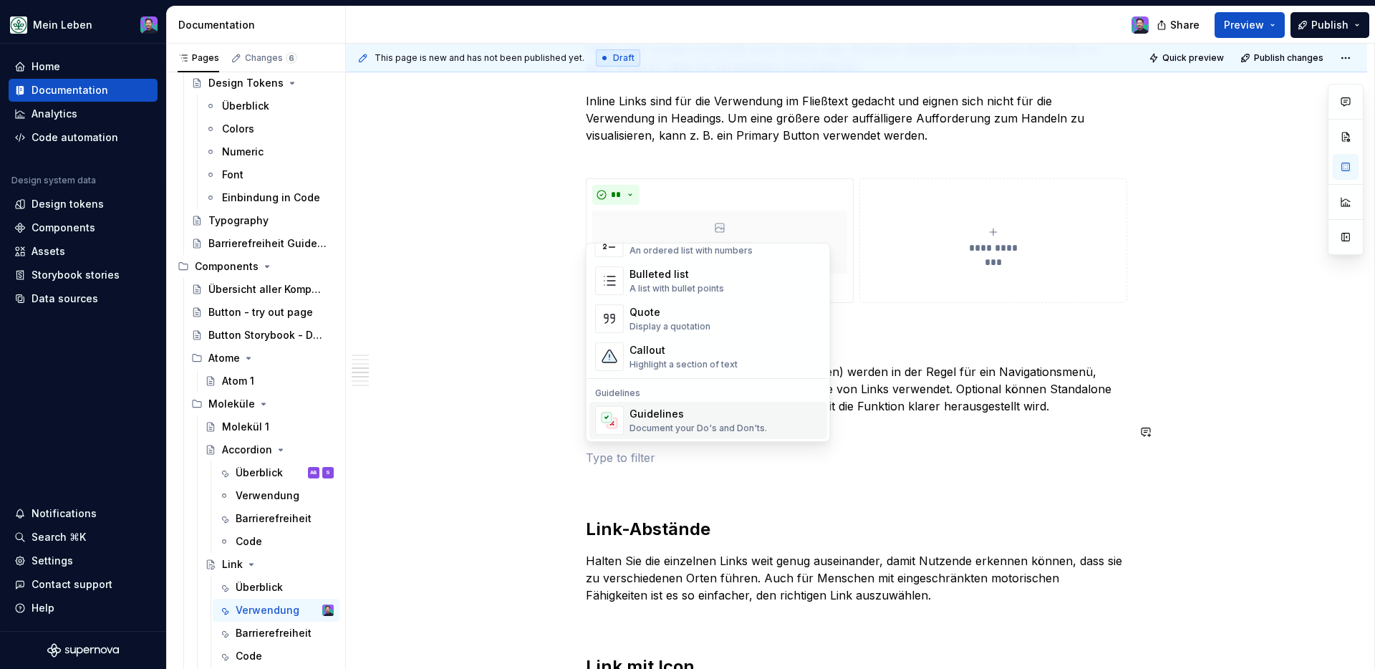
click at [719, 416] on div "Guidelines" at bounding box center [697, 414] width 137 height 14
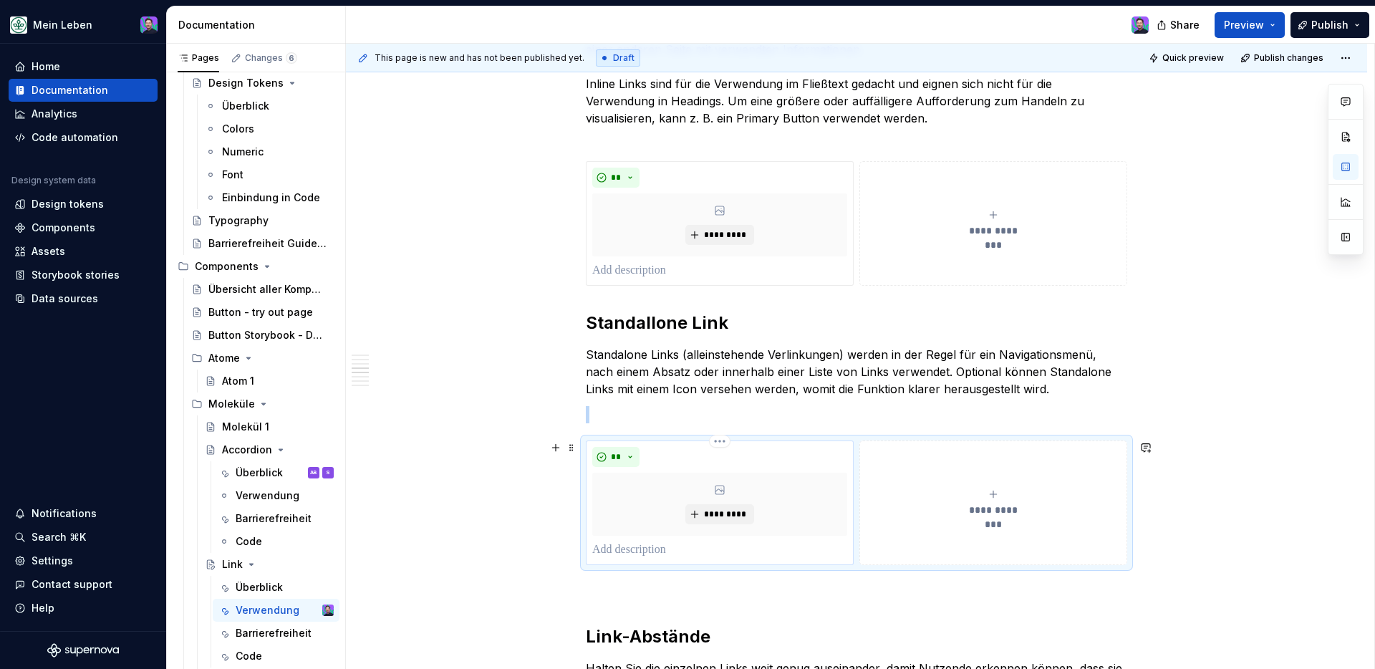
scroll to position [707, 0]
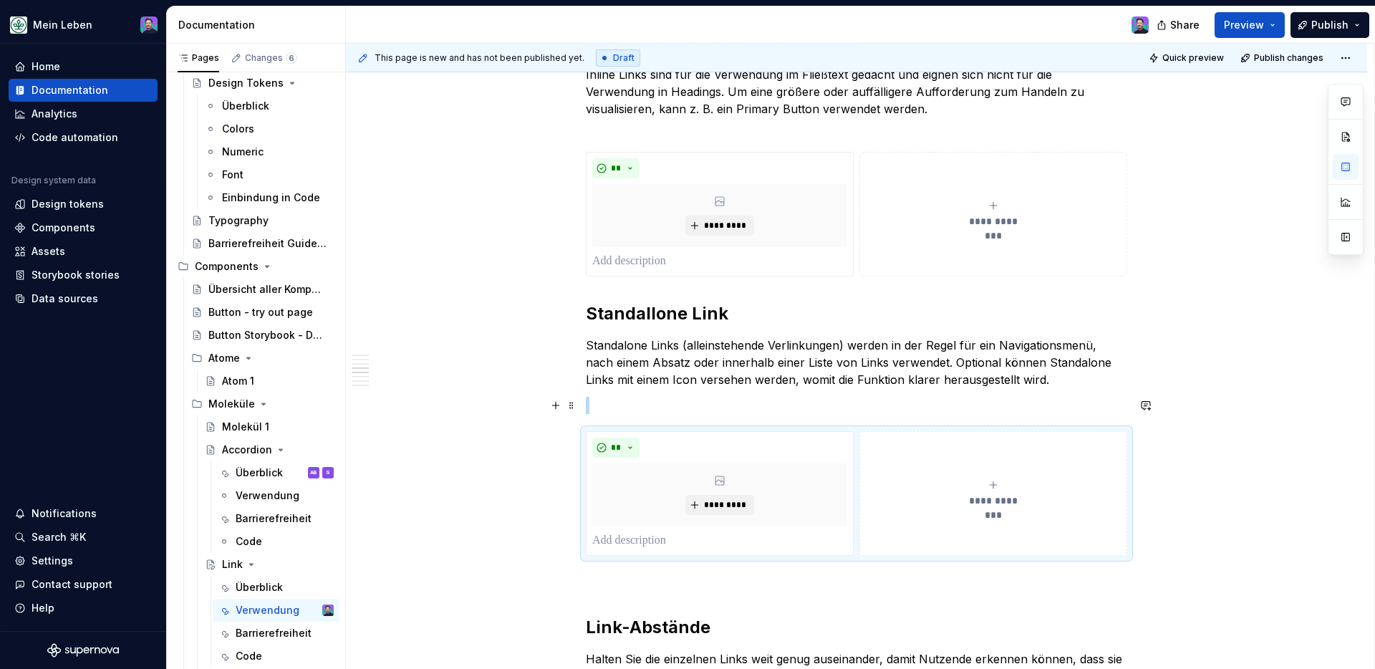
click at [676, 406] on p at bounding box center [856, 405] width 541 height 17
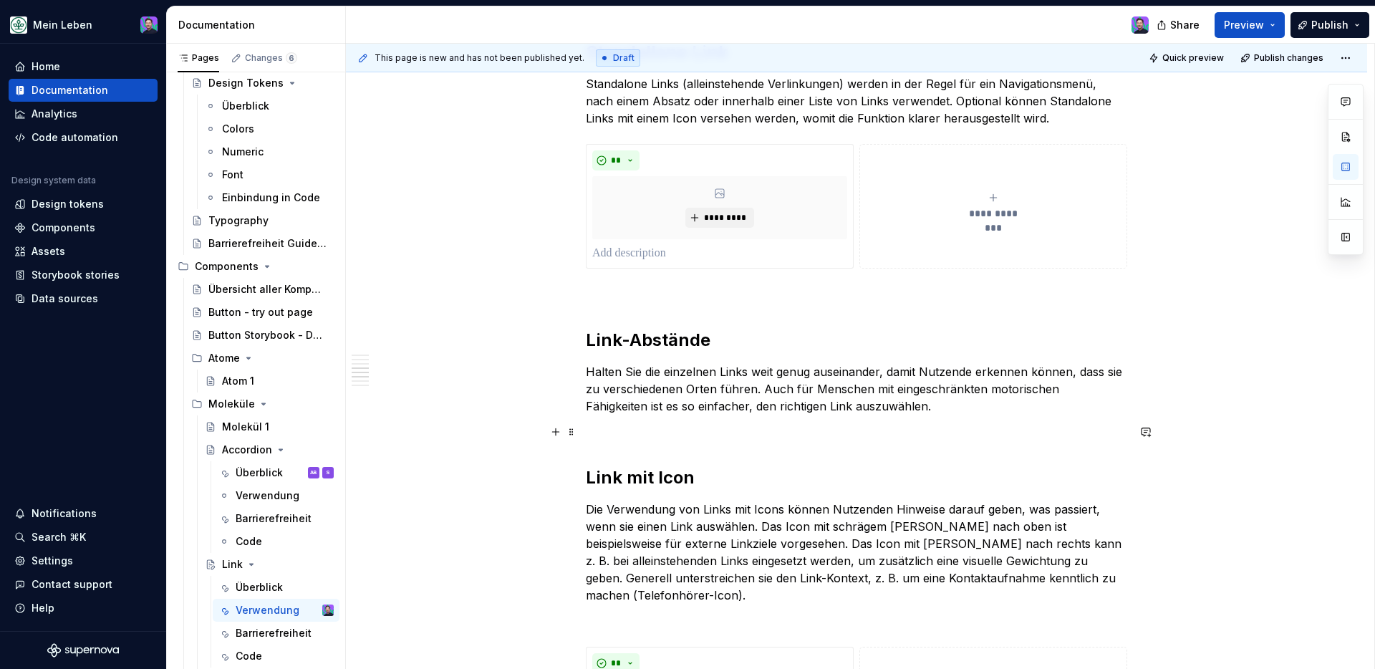
scroll to position [970, 0]
click at [662, 438] on p at bounding box center [856, 430] width 541 height 17
click at [561, 433] on button "button" at bounding box center [556, 430] width 20 height 20
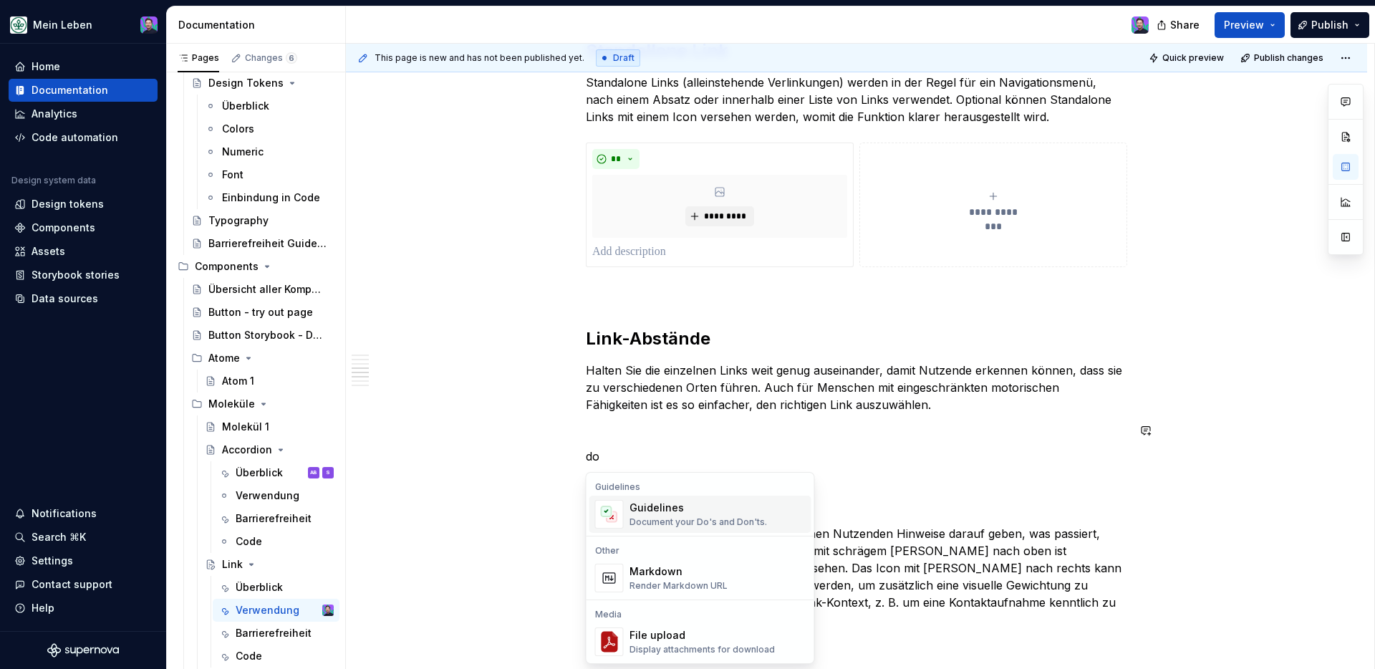
click at [722, 498] on span "Guidelines Document your Do's and Don'ts." at bounding box center [700, 514] width 222 height 37
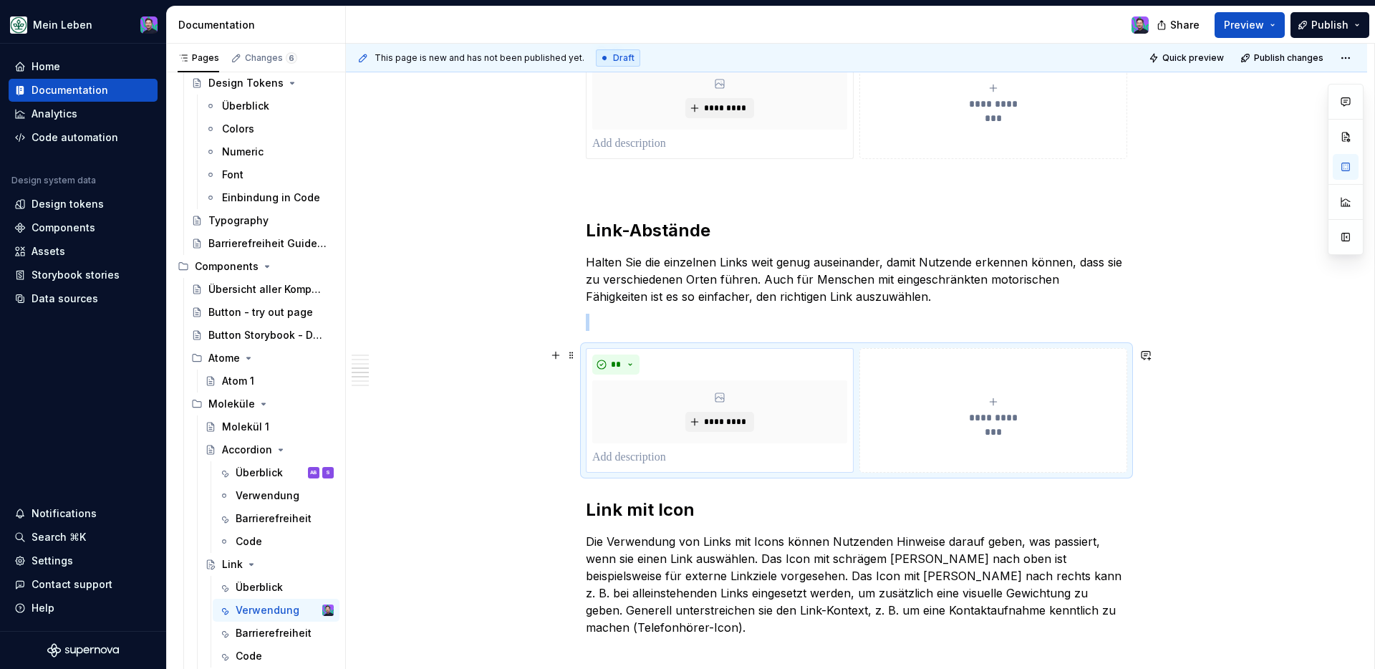
scroll to position [1250, 0]
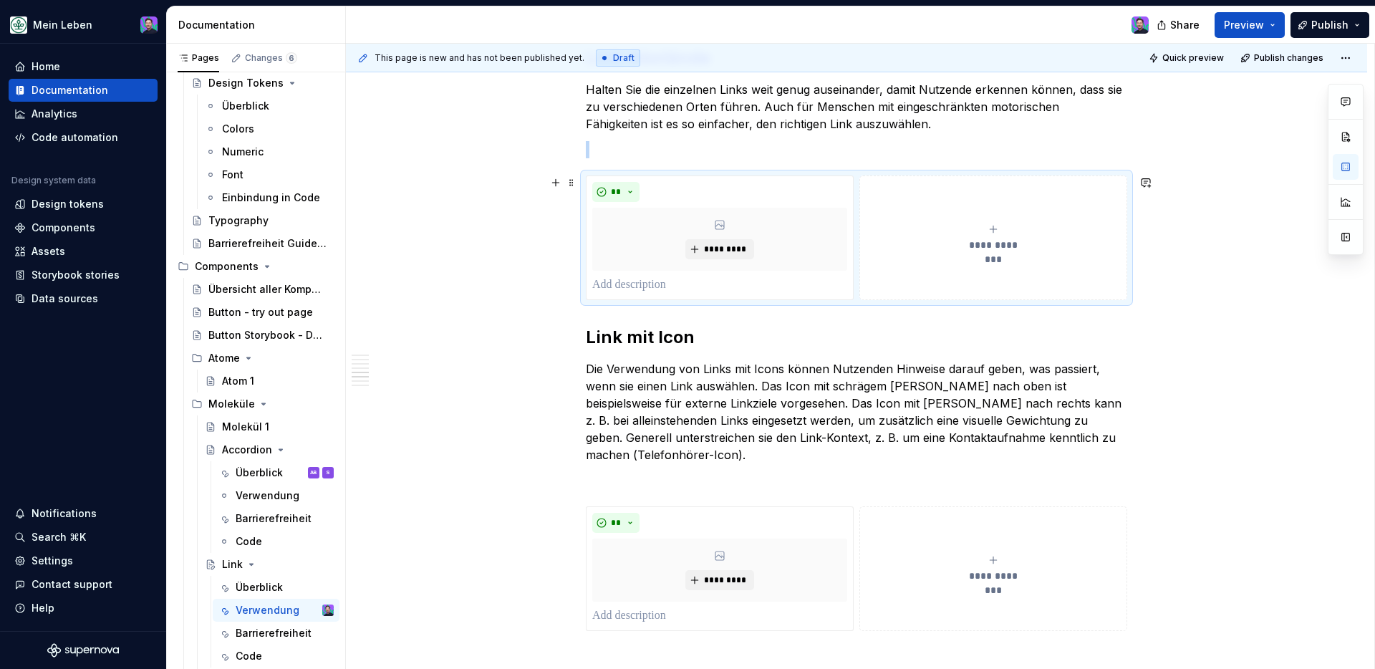
click at [599, 142] on p at bounding box center [856, 149] width 541 height 17
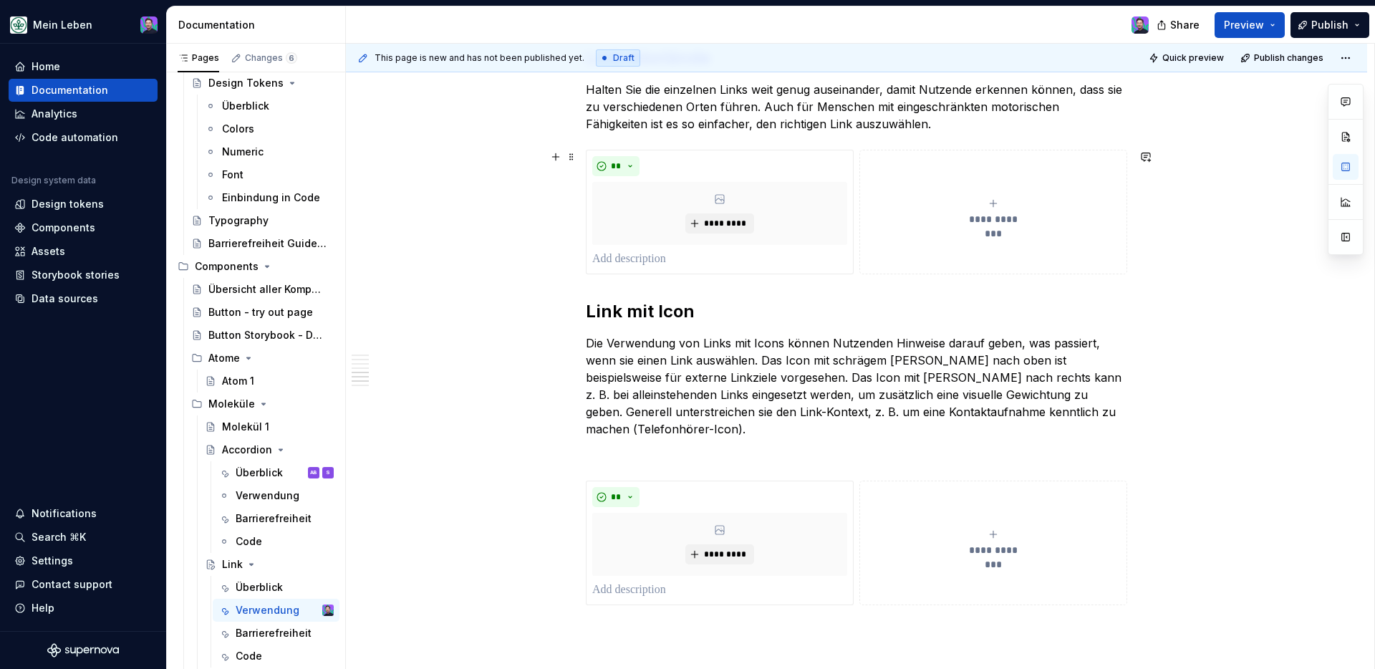
click at [1082, 250] on div "**********" at bounding box center [856, 262] width 1021 height 2529
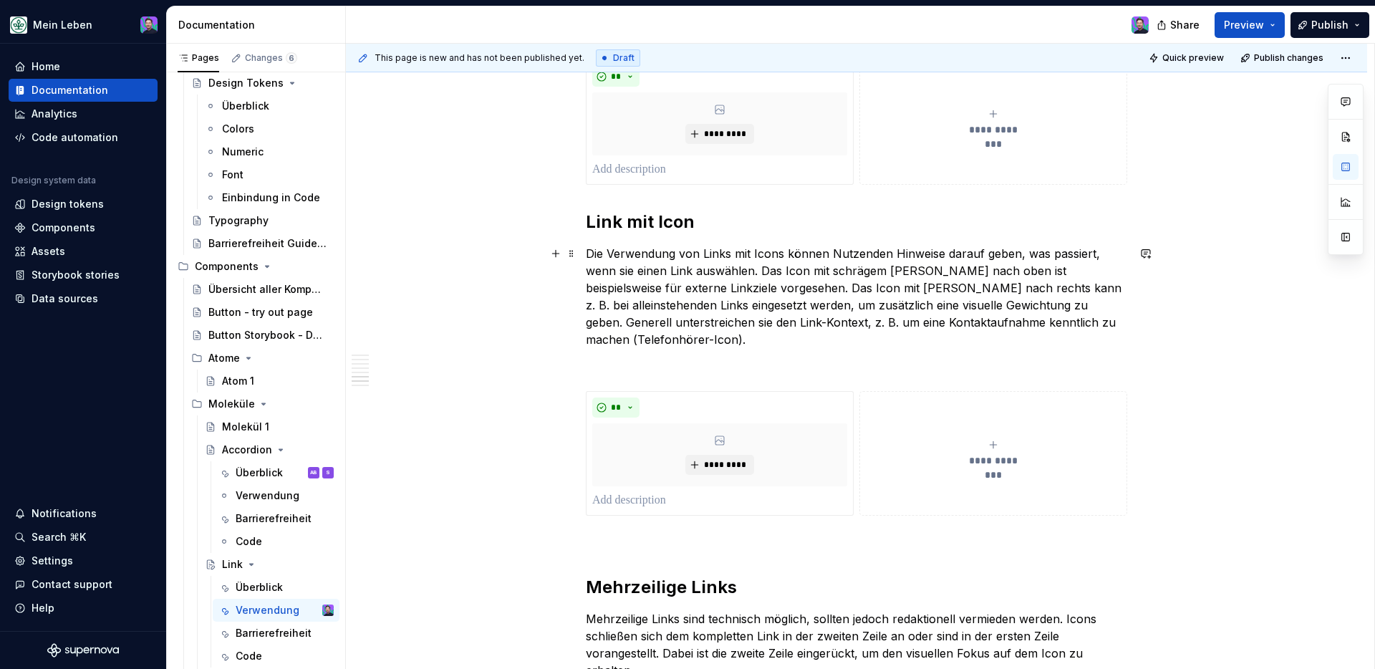
scroll to position [1461, 0]
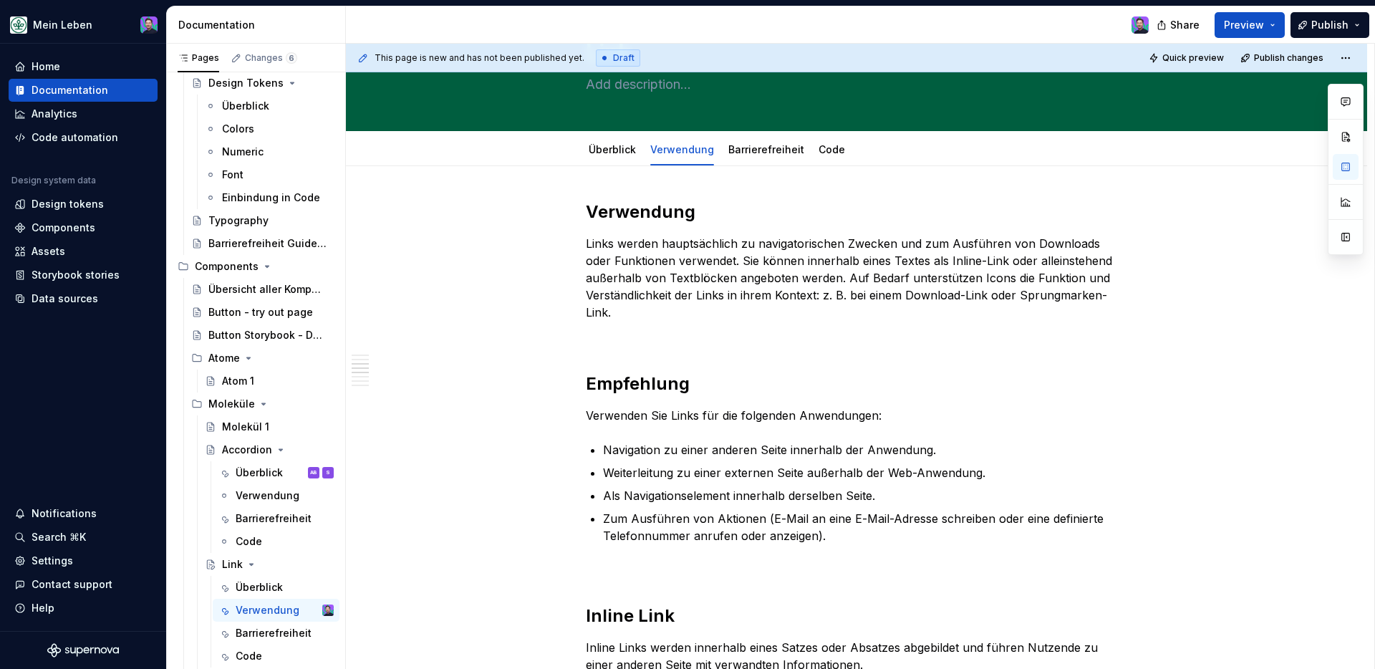
scroll to position [0, 0]
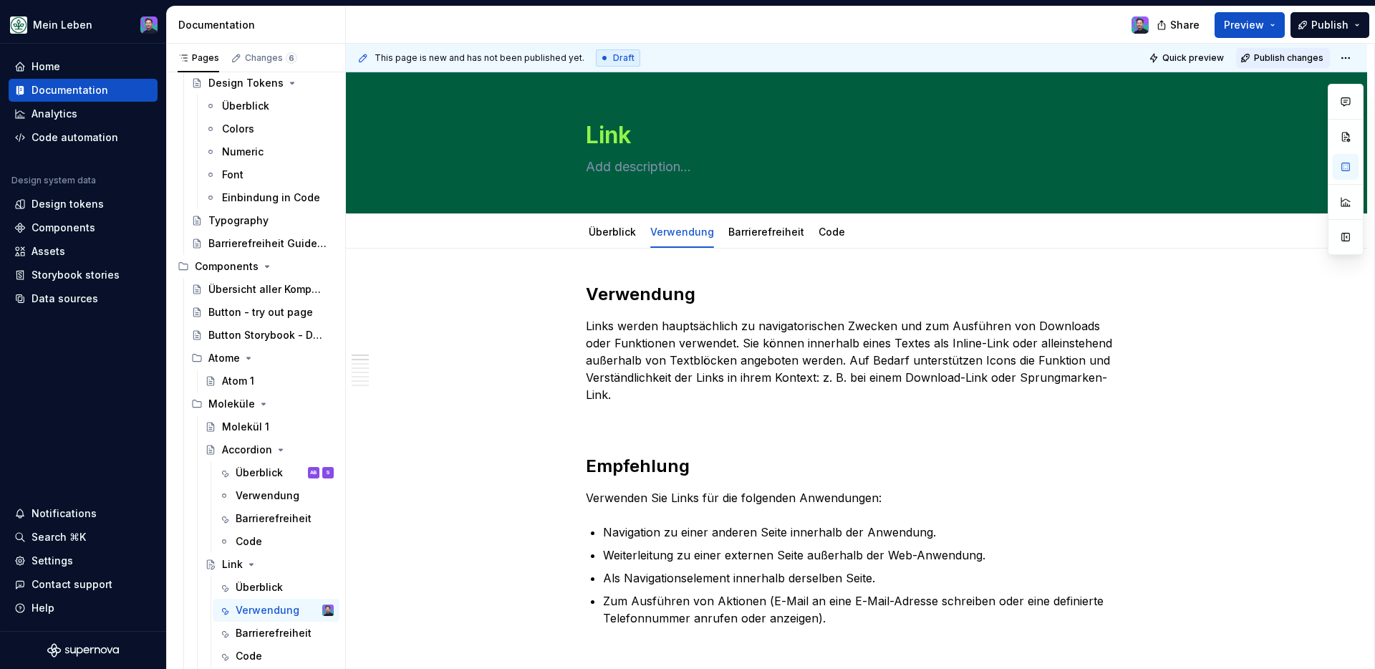
click at [1082, 57] on span "Publish changes" at bounding box center [1288, 57] width 69 height 11
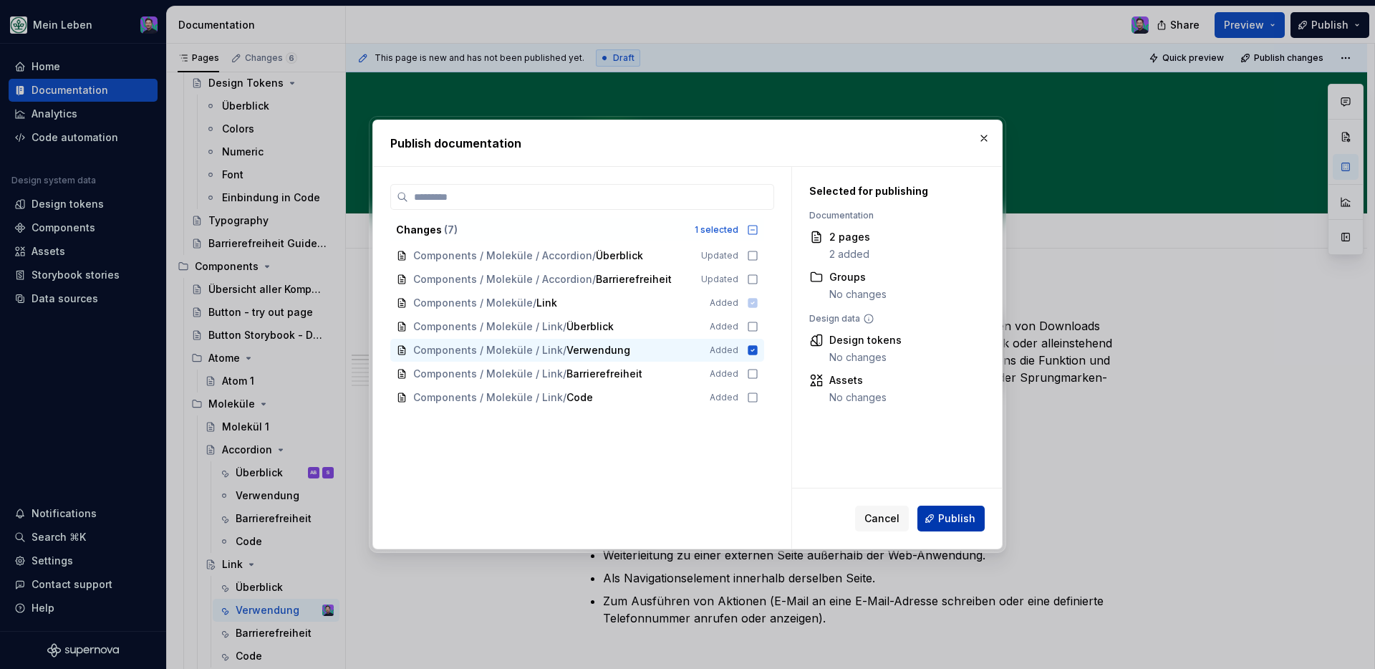
click at [952, 511] on span "Publish" at bounding box center [956, 518] width 37 height 14
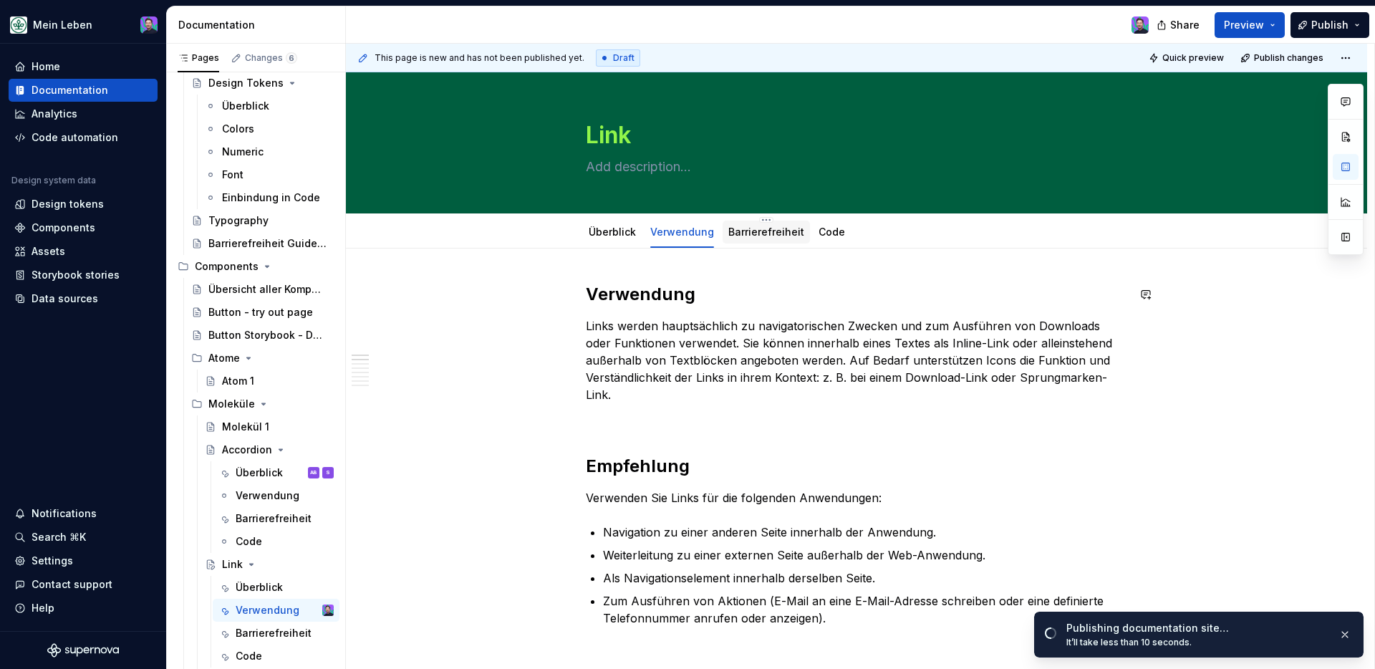
click at [771, 234] on link "Barrierefreiheit" at bounding box center [766, 232] width 76 height 12
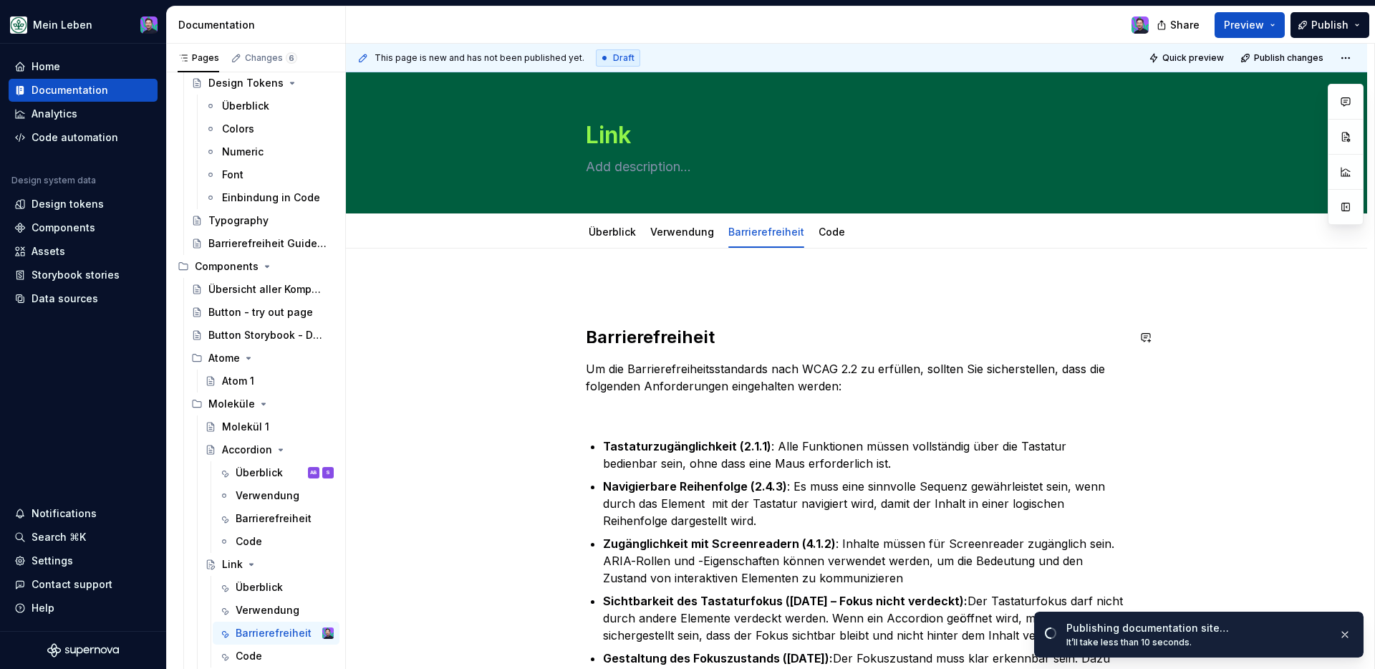
click at [671, 367] on p "Um die Barrierefreiheitsstandards nach WCAG 2.2 zu erfüllen, sollten Sie sicher…" at bounding box center [856, 377] width 541 height 34
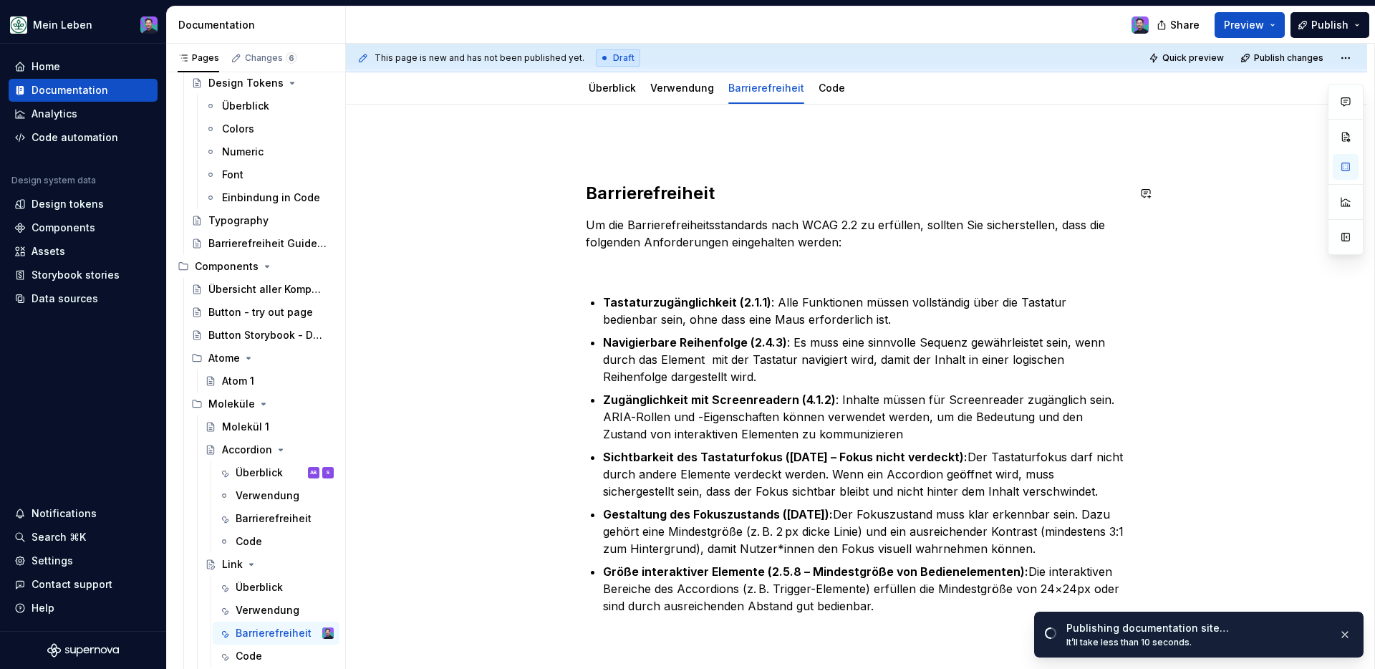
scroll to position [145, 0]
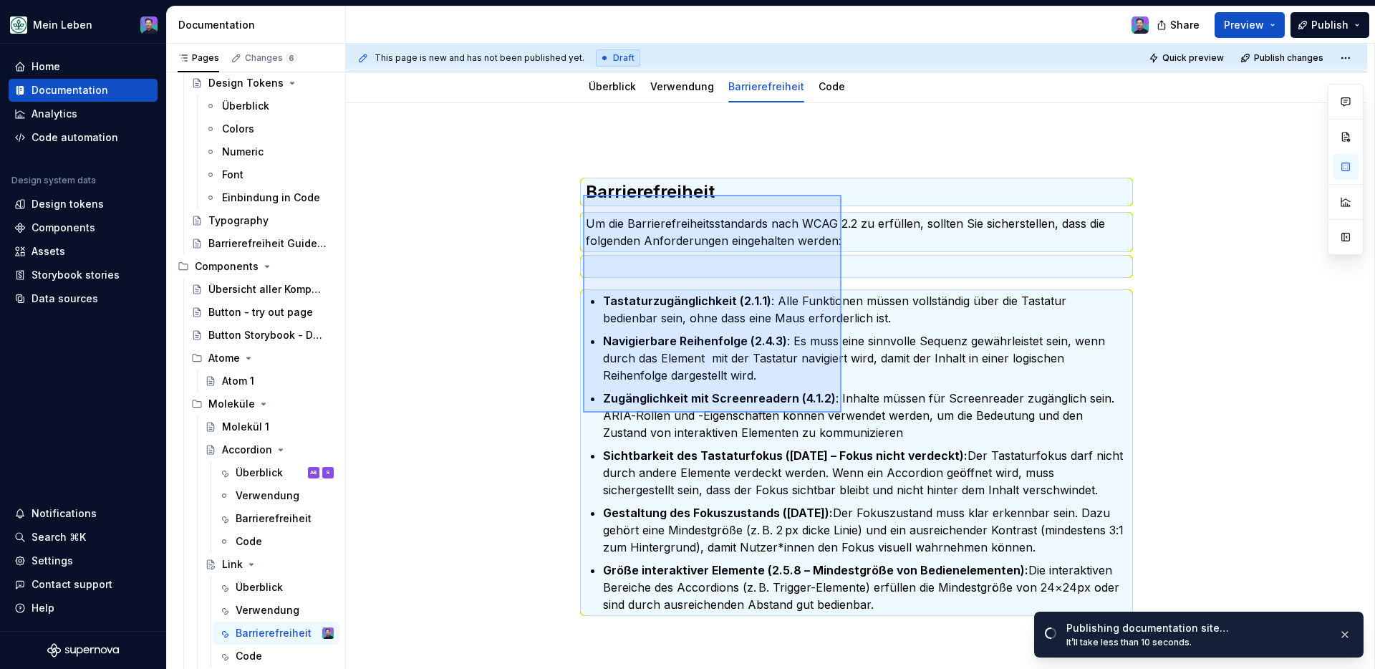
drag, startPoint x: 583, startPoint y: 195, endPoint x: 841, endPoint y: 412, distance: 338.0
click at [841, 412] on div "This page is new and has not been published yet. Draft Quick preview Publish ch…" at bounding box center [860, 357] width 1028 height 626
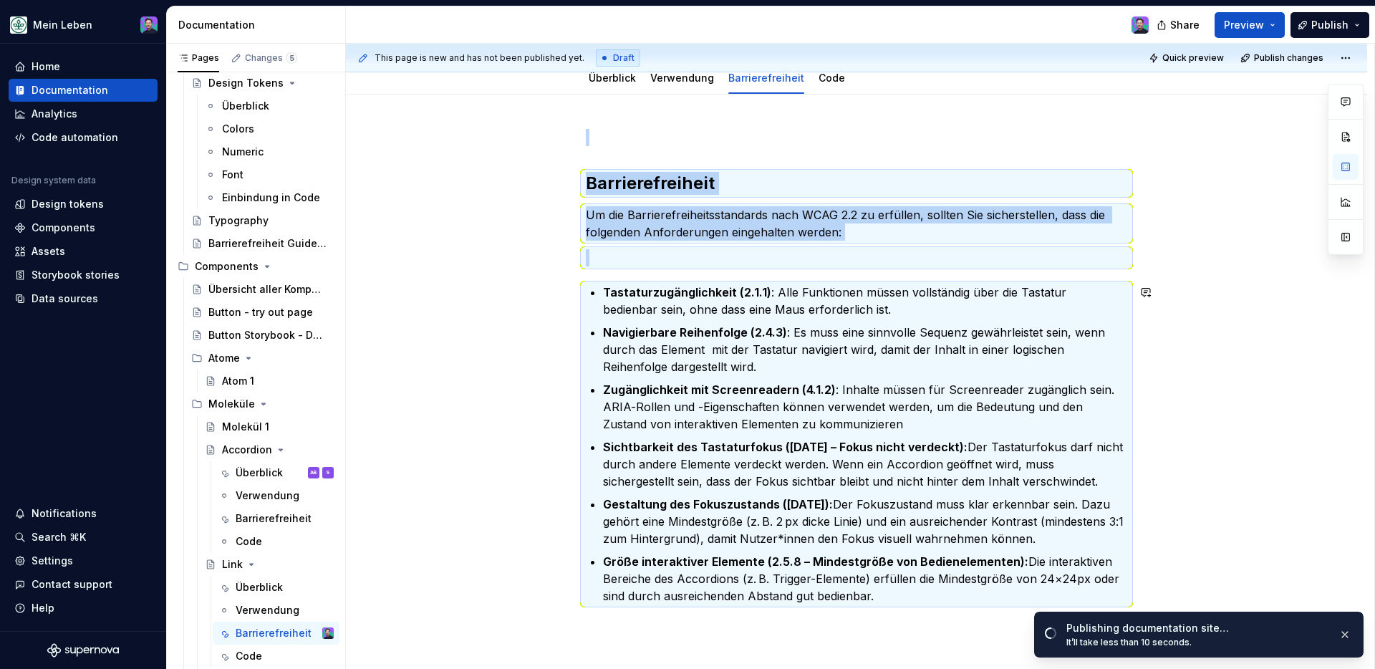
scroll to position [189, 0]
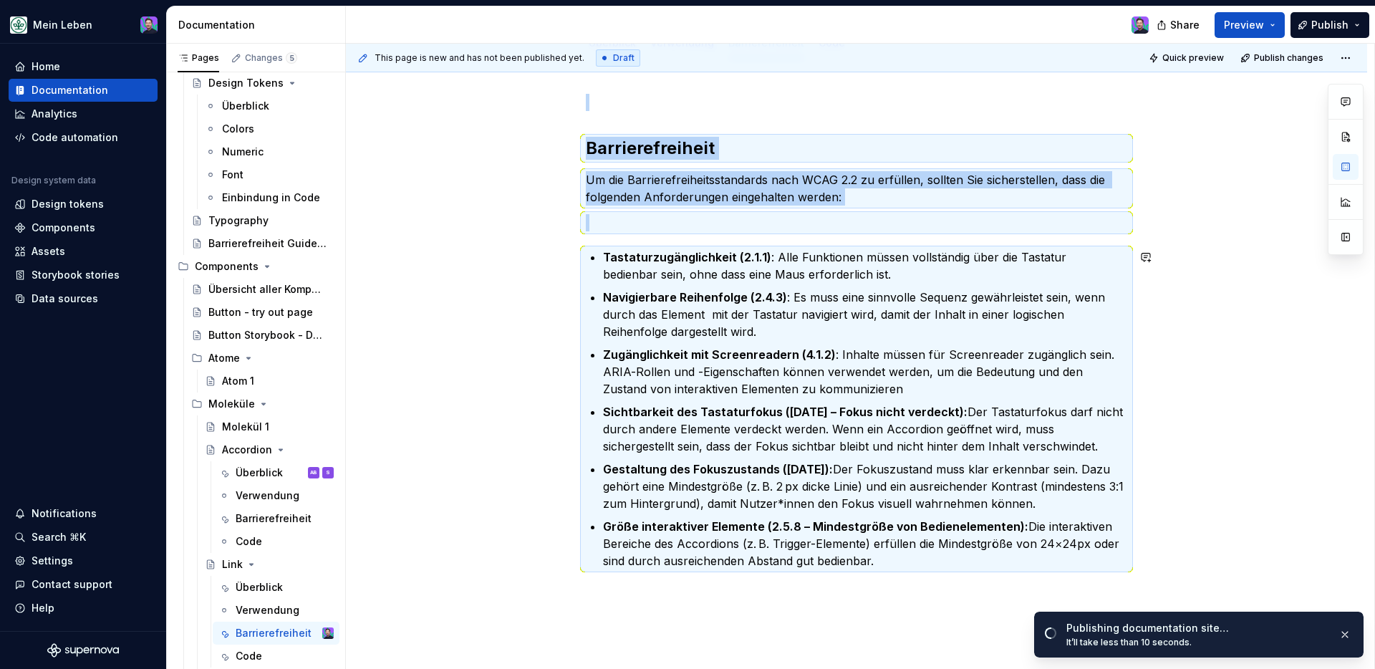
click at [1082, 309] on div "Barrierefreiheit Um die Barrierefreiheitsstandards nach WCAG 2.2 zu erfüllen, s…" at bounding box center [856, 440] width 1021 height 762
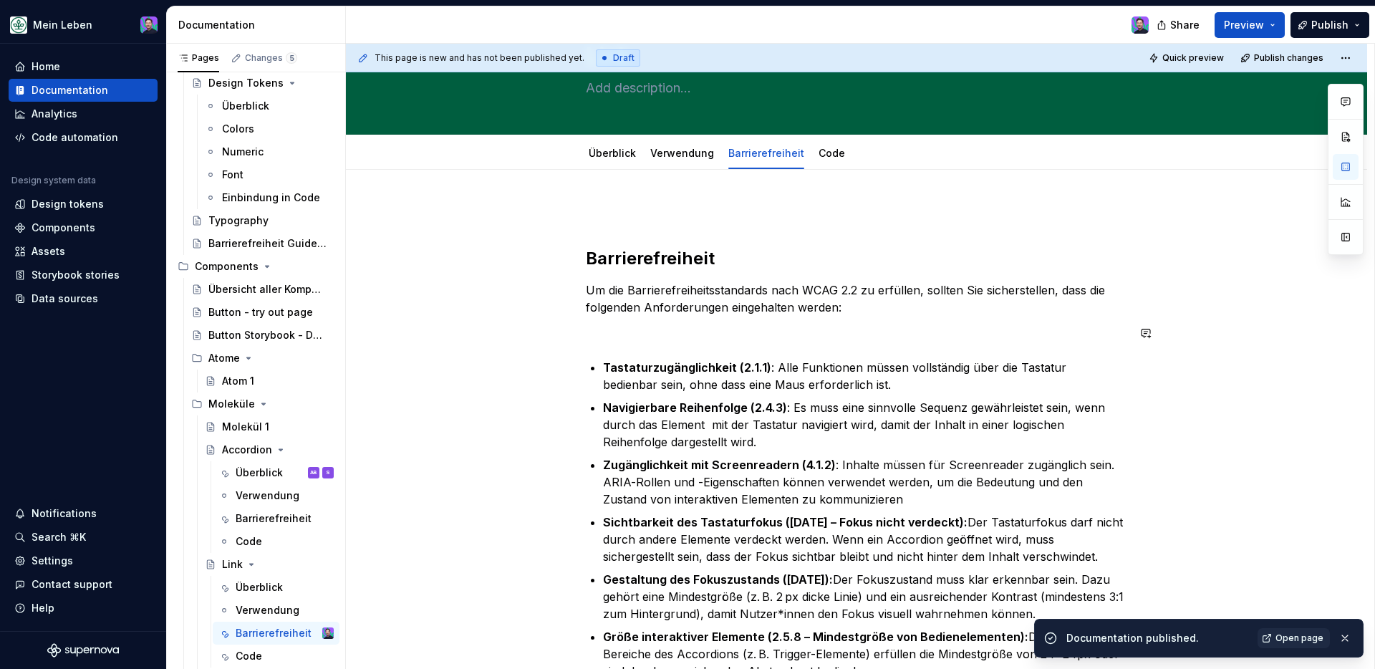
scroll to position [79, 0]
click at [834, 157] on link "Code" at bounding box center [832, 153] width 26 height 12
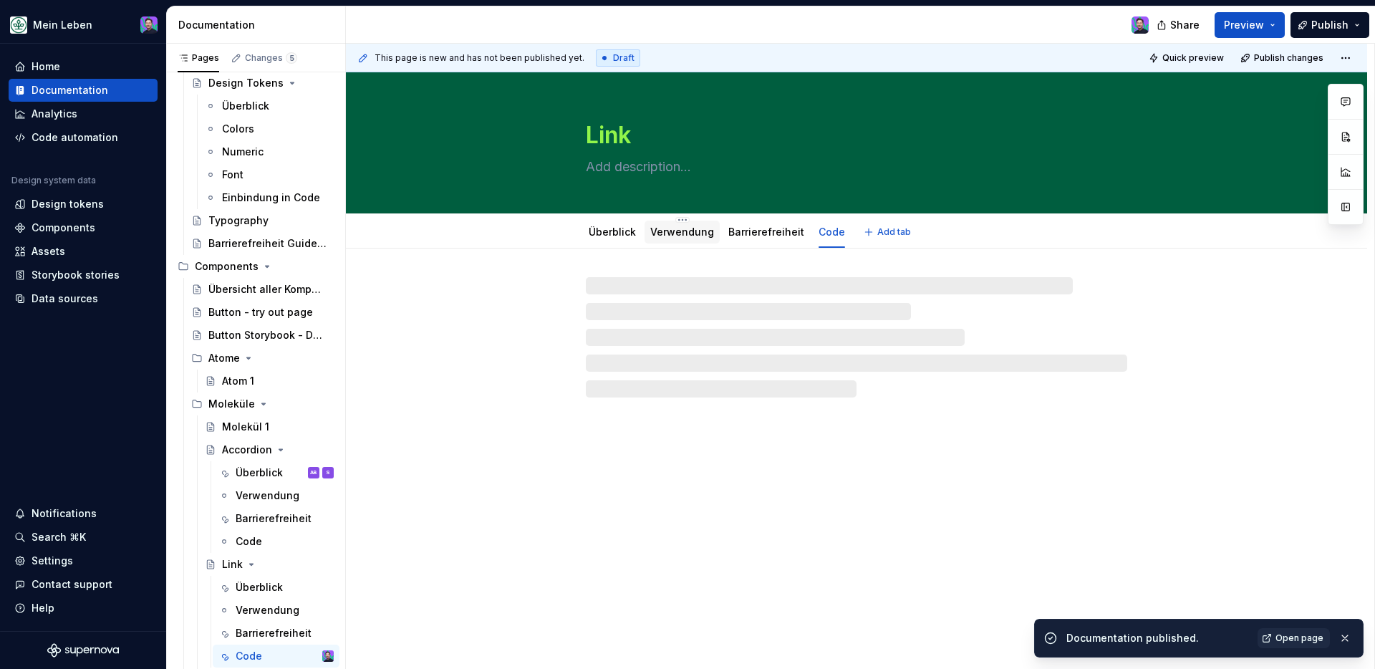
click at [667, 236] on link "Verwendung" at bounding box center [682, 232] width 64 height 12
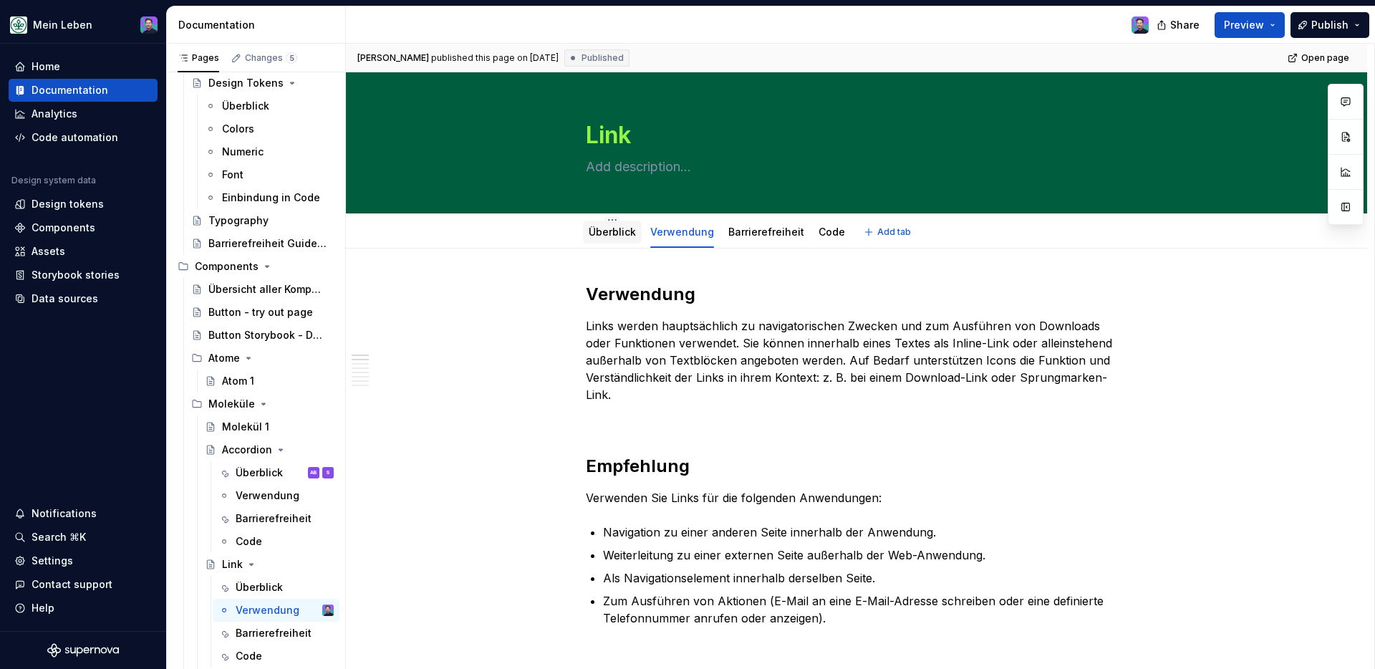
click at [618, 236] on link "Überblick" at bounding box center [612, 232] width 47 height 12
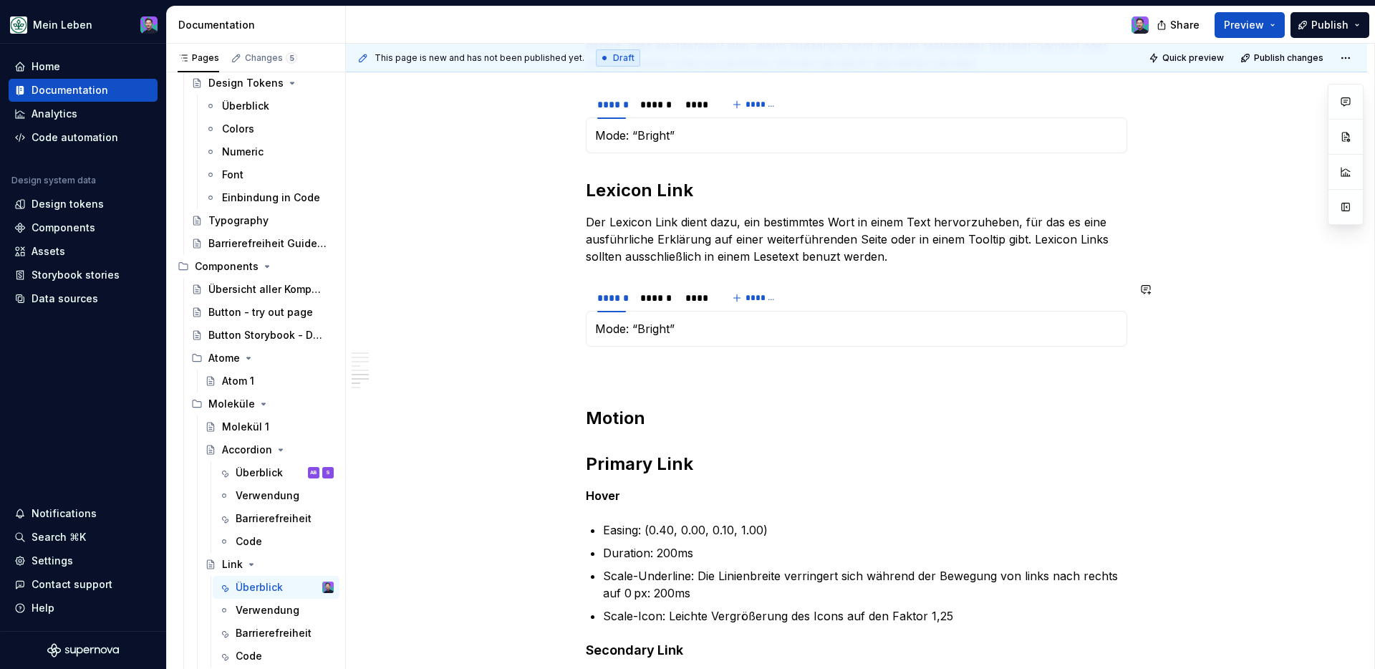
scroll to position [950, 0]
click at [660, 364] on p at bounding box center [856, 372] width 541 height 17
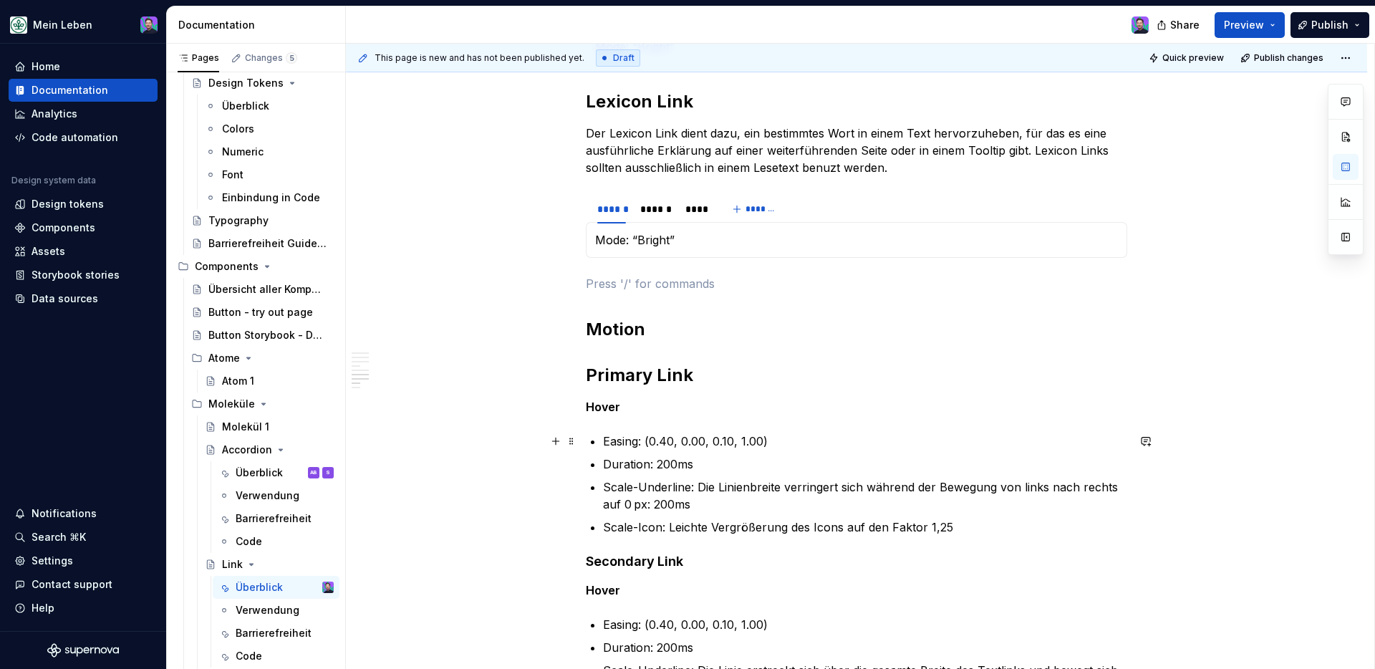
scroll to position [1283, 0]
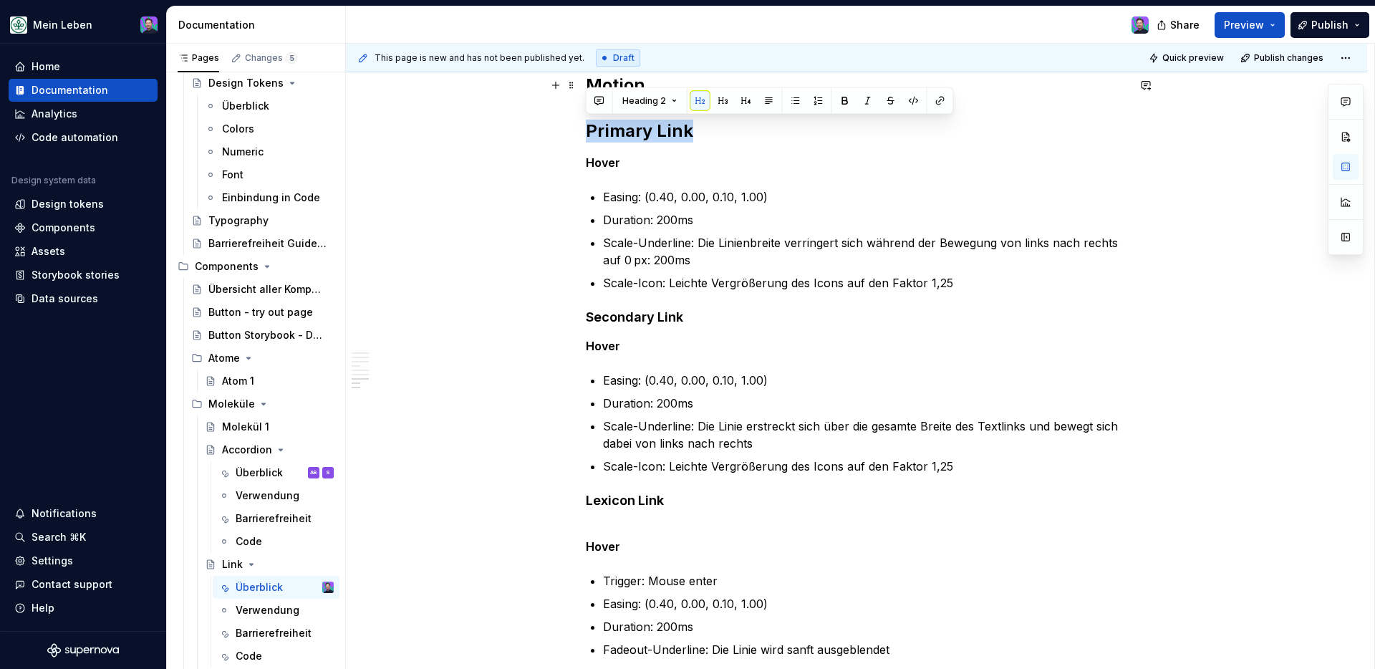
drag, startPoint x: 692, startPoint y: 132, endPoint x: 583, endPoint y: 132, distance: 109.6
click at [583, 132] on div "**********" at bounding box center [856, 75] width 1021 height 2220
click at [738, 100] on button "button" at bounding box center [746, 101] width 20 height 20
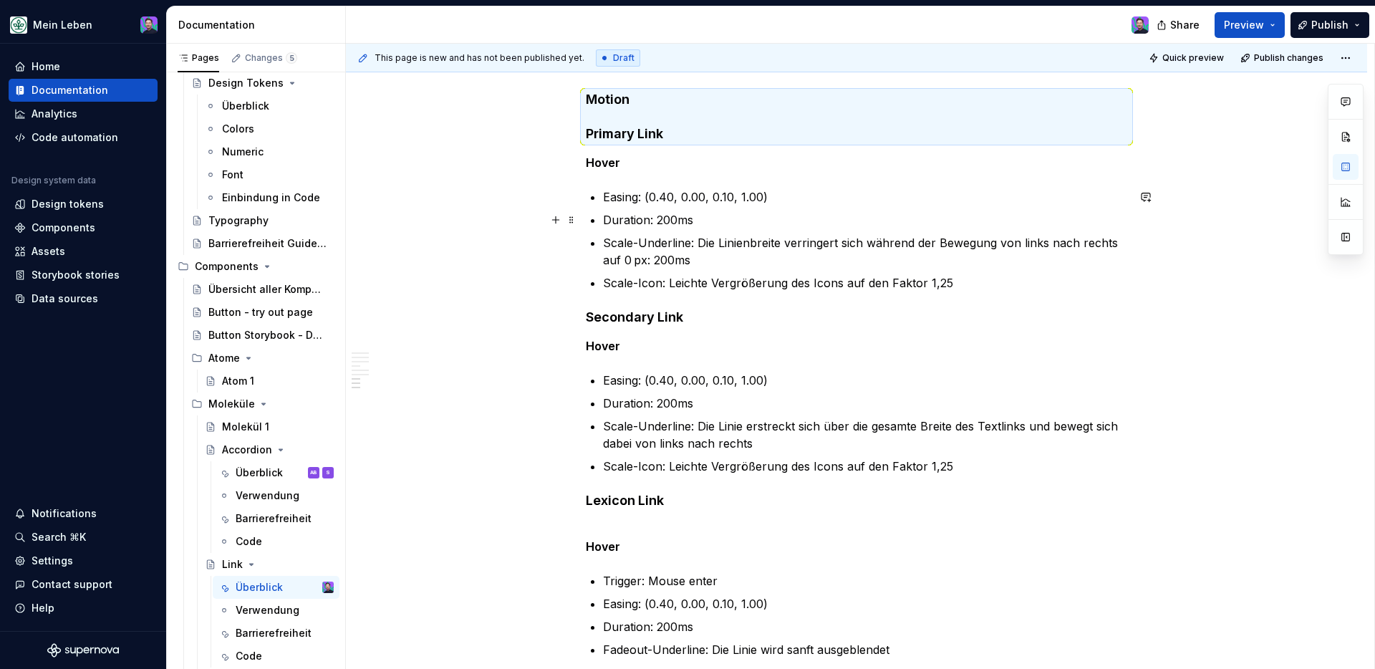
click at [725, 204] on p "Easing: (0.40, 0.00, 0.10, 1.00)" at bounding box center [865, 196] width 524 height 17
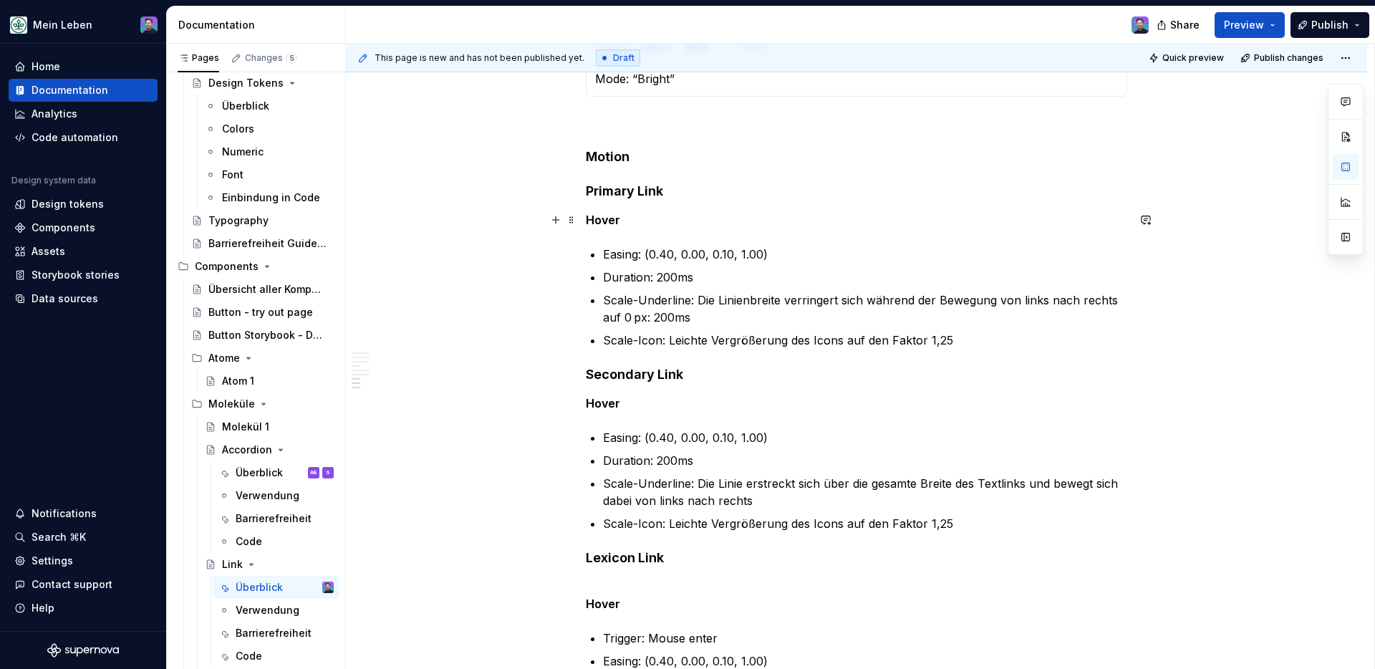
scroll to position [1147, 0]
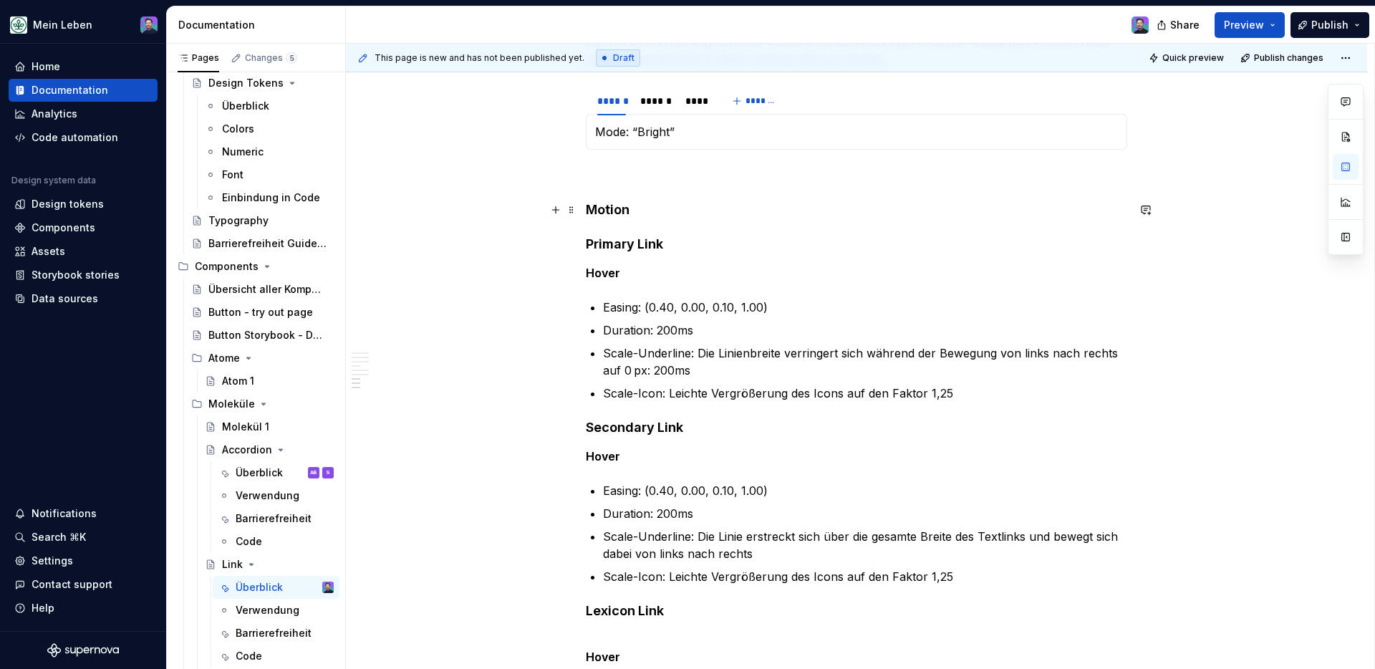
click at [609, 206] on h4 "Motion Primary Link" at bounding box center [856, 227] width 541 height 52
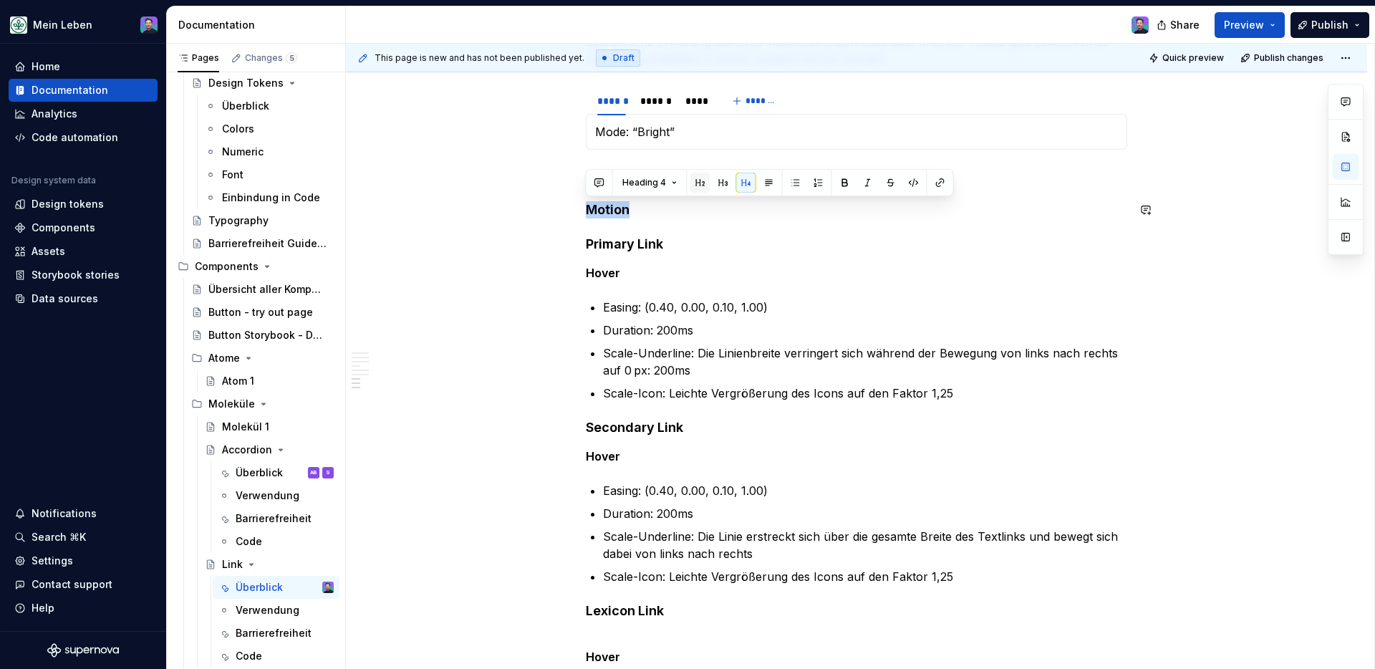
click at [703, 180] on button "button" at bounding box center [700, 183] width 20 height 20
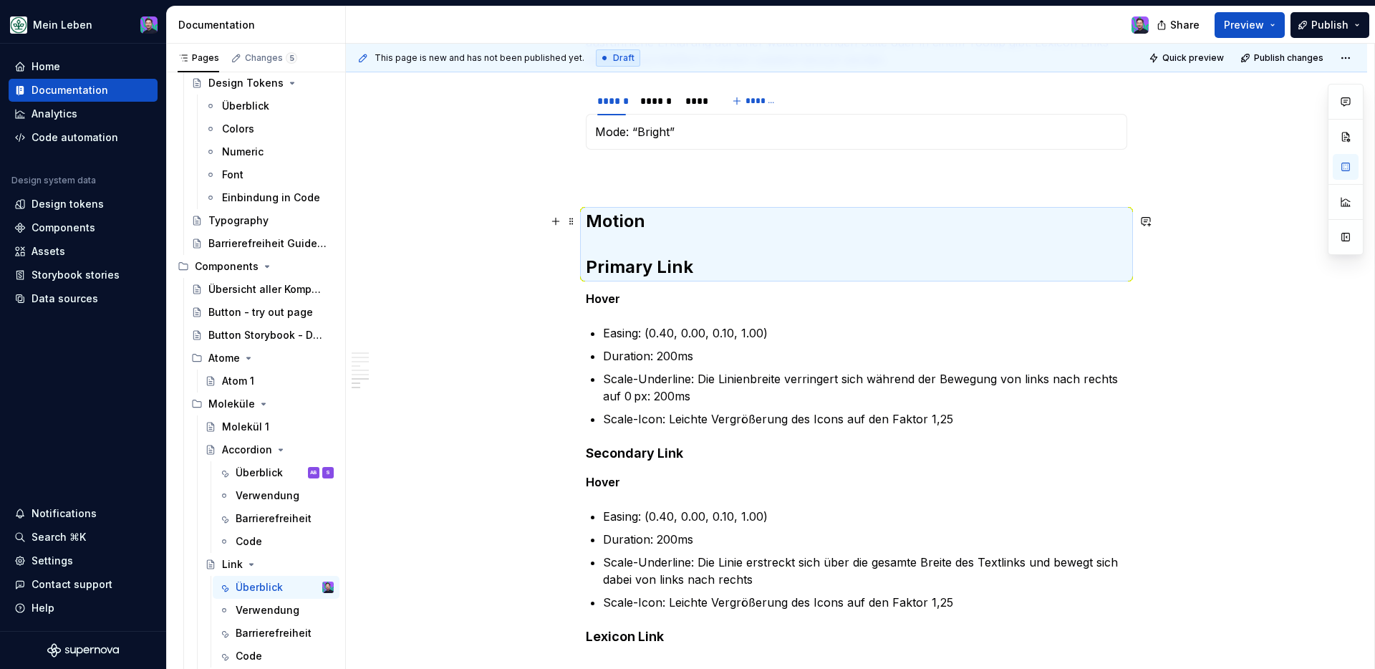
drag, startPoint x: 663, startPoint y: 280, endPoint x: 650, endPoint y: 268, distance: 17.7
click at [663, 280] on div "**********" at bounding box center [856, 120] width 541 height 1968
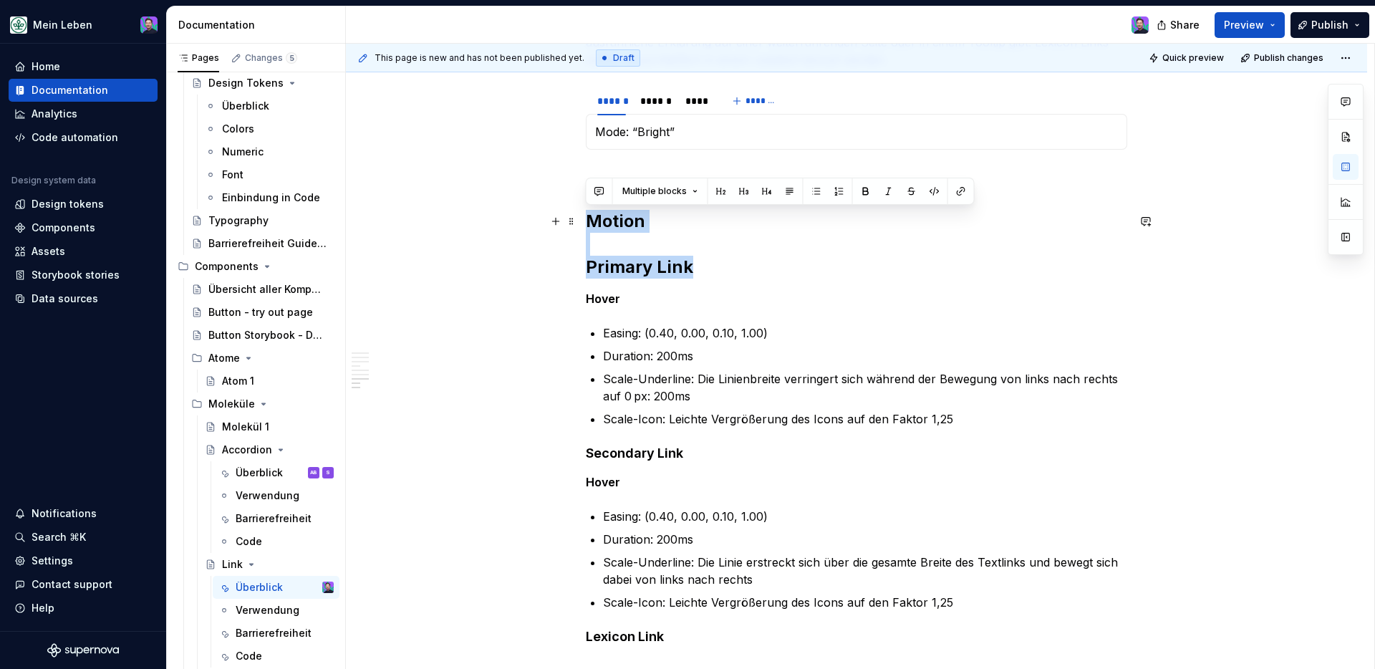
click at [628, 253] on h2 "Motion Primary Link" at bounding box center [856, 244] width 541 height 69
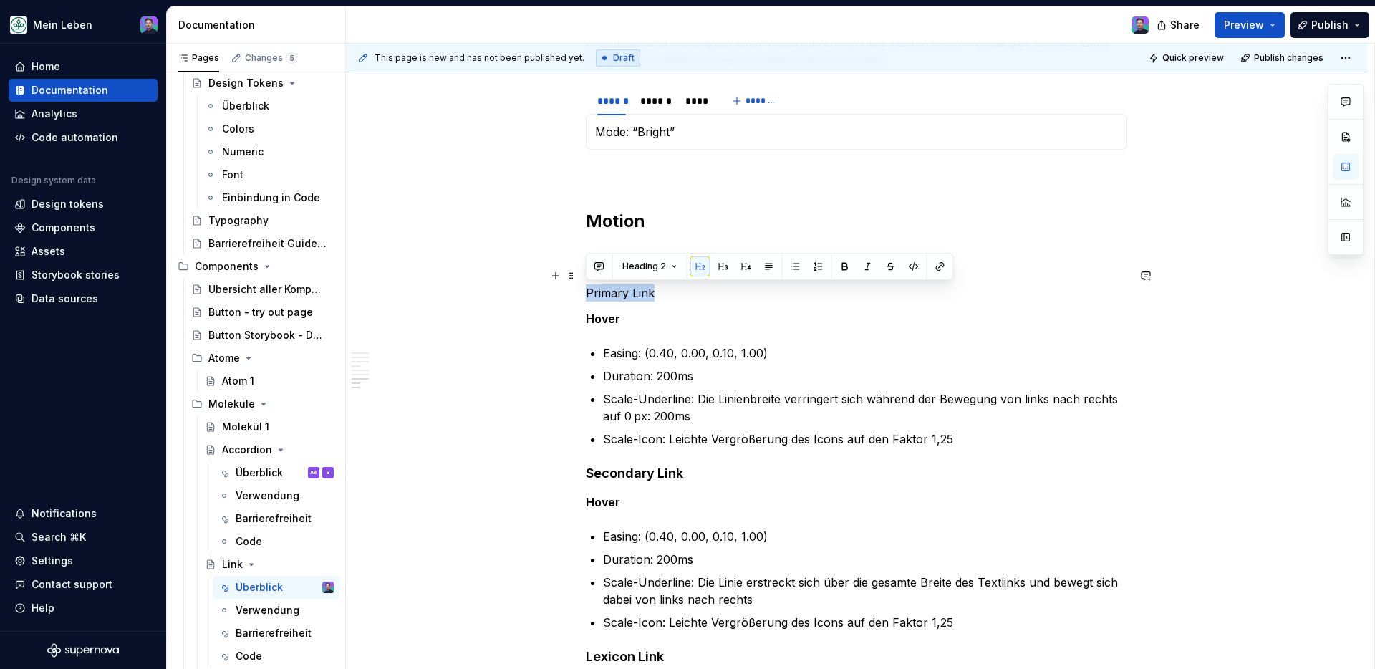
drag, startPoint x: 638, startPoint y: 289, endPoint x: 566, endPoint y: 290, distance: 72.3
click at [566, 290] on div "**********" at bounding box center [856, 221] width 1021 height 2240
click at [733, 266] on div "Heading 2" at bounding box center [769, 266] width 361 height 20
click at [743, 266] on button "button" at bounding box center [746, 266] width 20 height 20
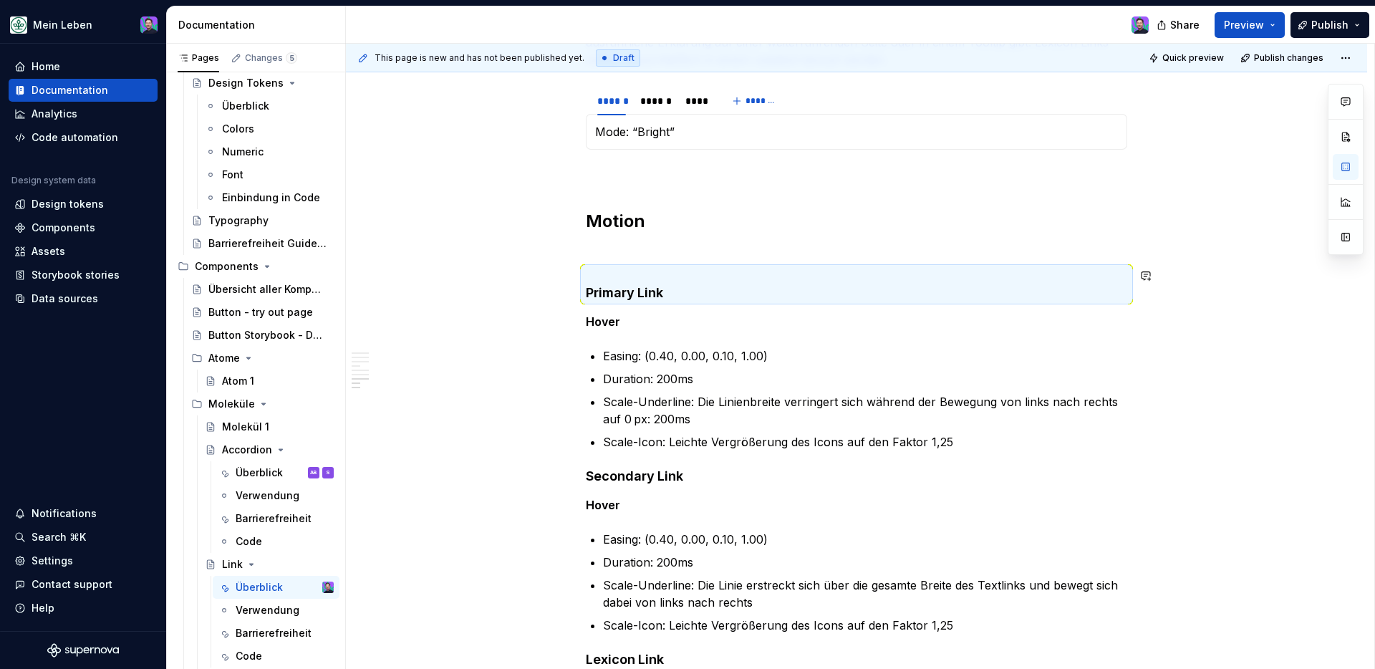
click at [680, 256] on div "**********" at bounding box center [856, 131] width 541 height 1991
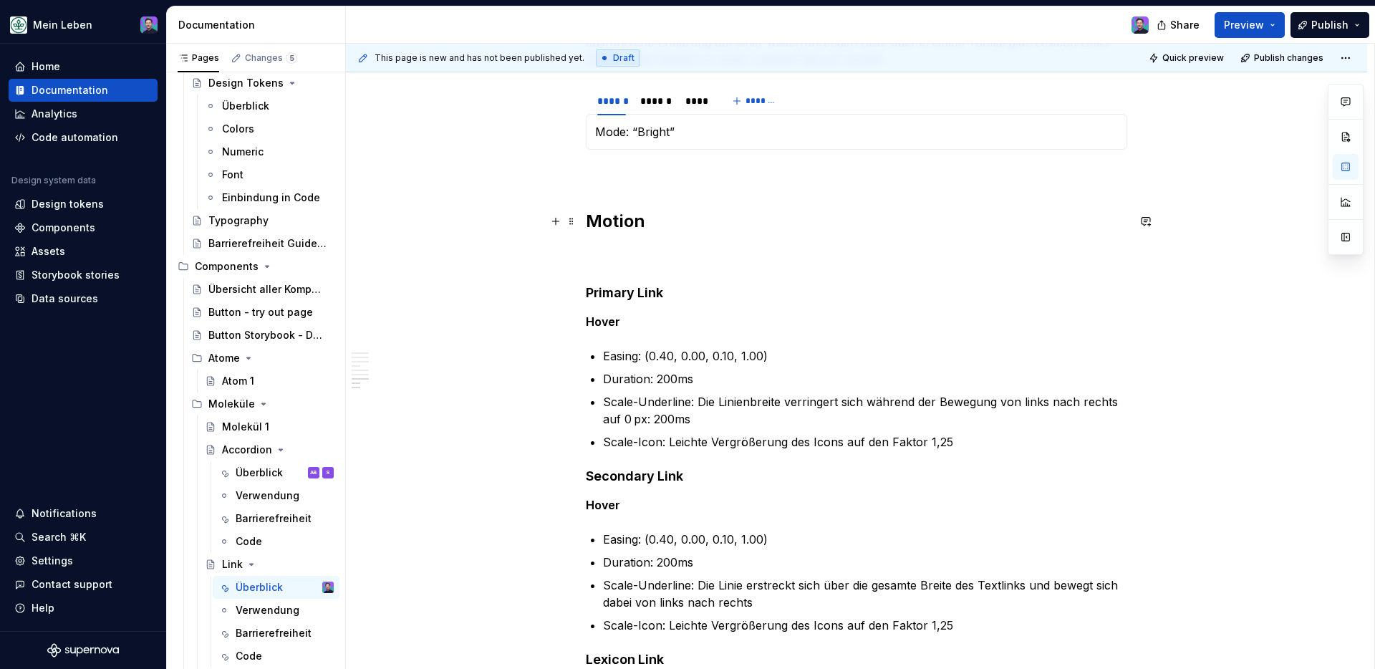
click at [658, 248] on h2 "Motion" at bounding box center [856, 233] width 541 height 46
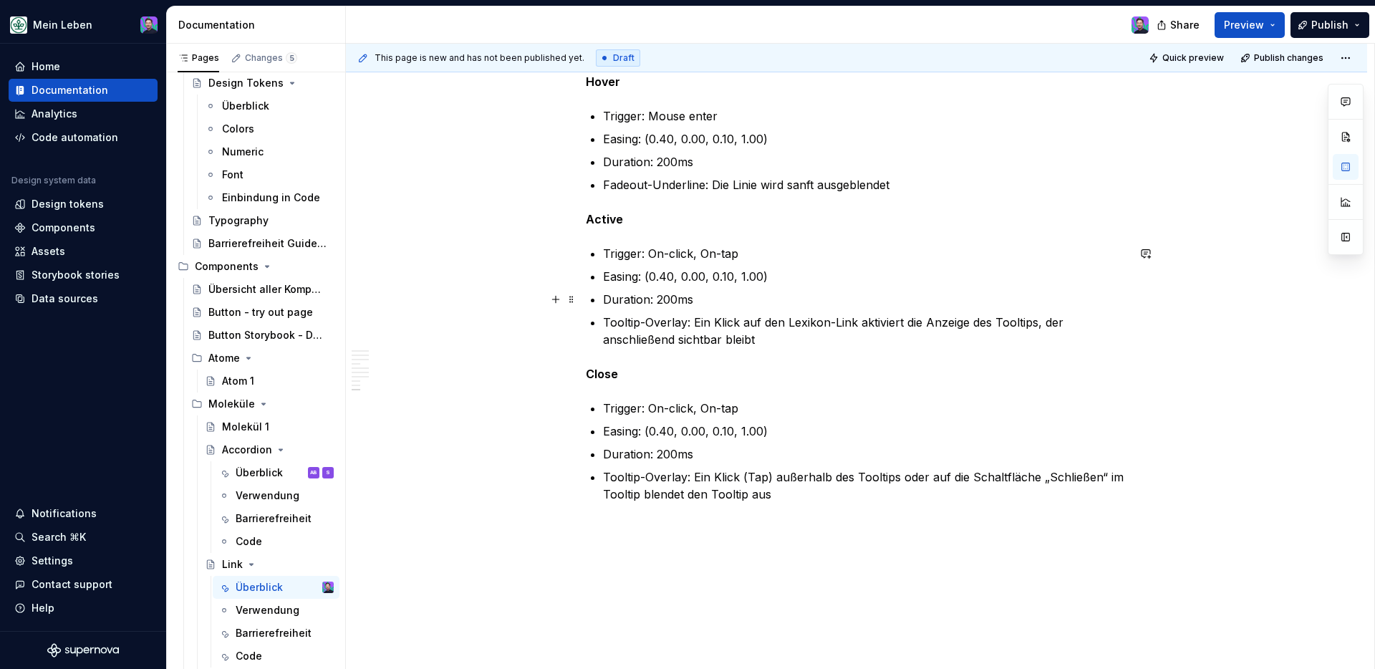
scroll to position [1799, 0]
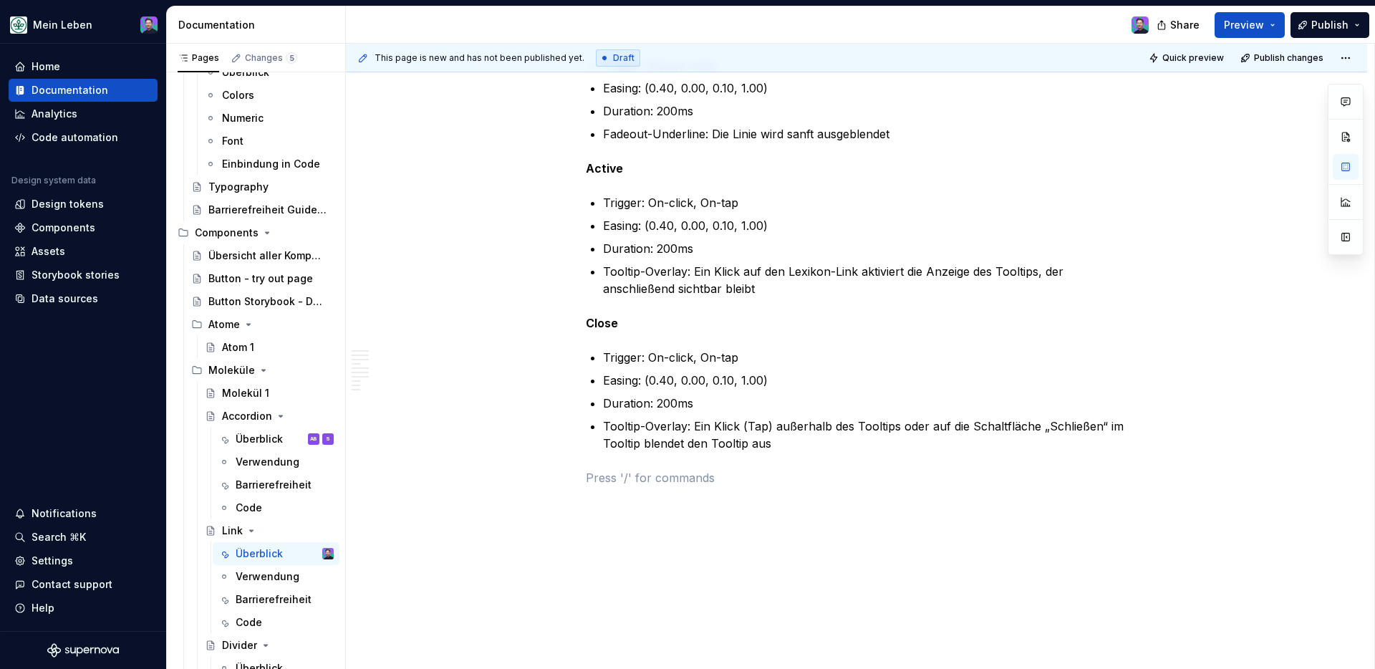
scroll to position [201, 0]
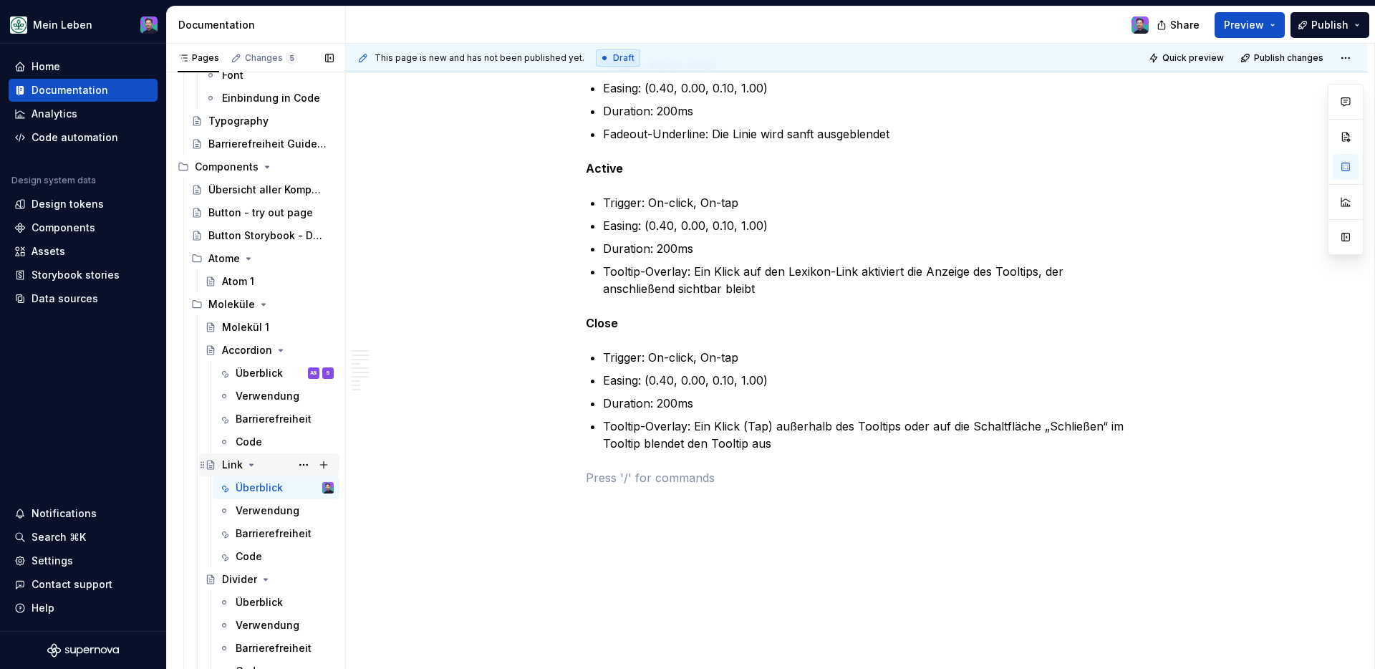
click at [253, 460] on icon "Page tree" at bounding box center [251, 464] width 11 height 11
click at [260, 486] on icon "Page tree" at bounding box center [265, 487] width 11 height 11
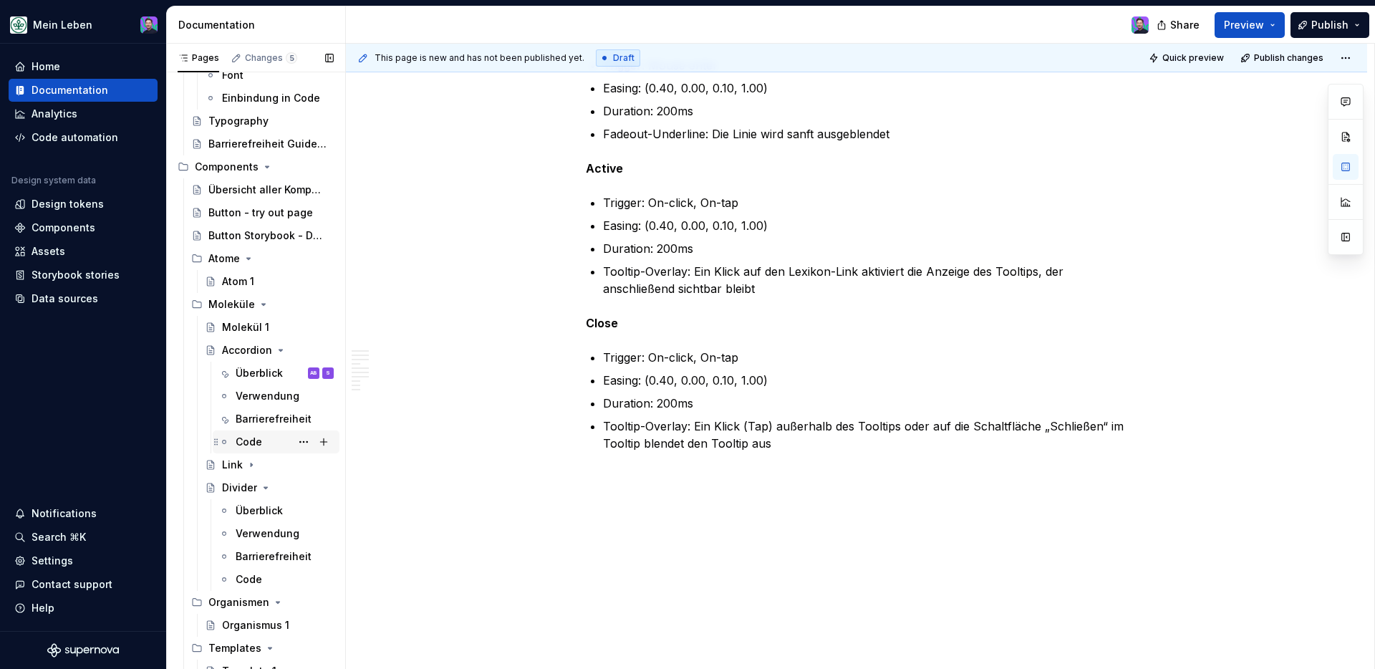
scroll to position [165, 0]
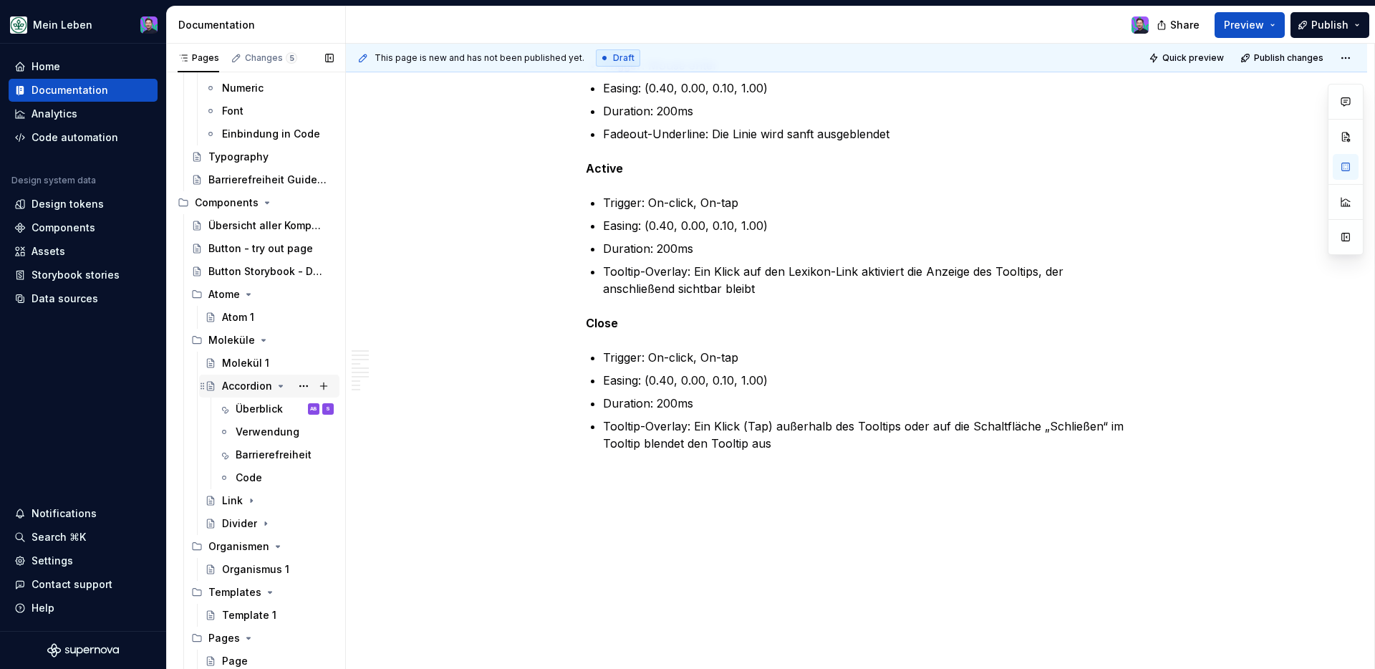
click at [279, 386] on icon "Page tree" at bounding box center [281, 385] width 4 height 1
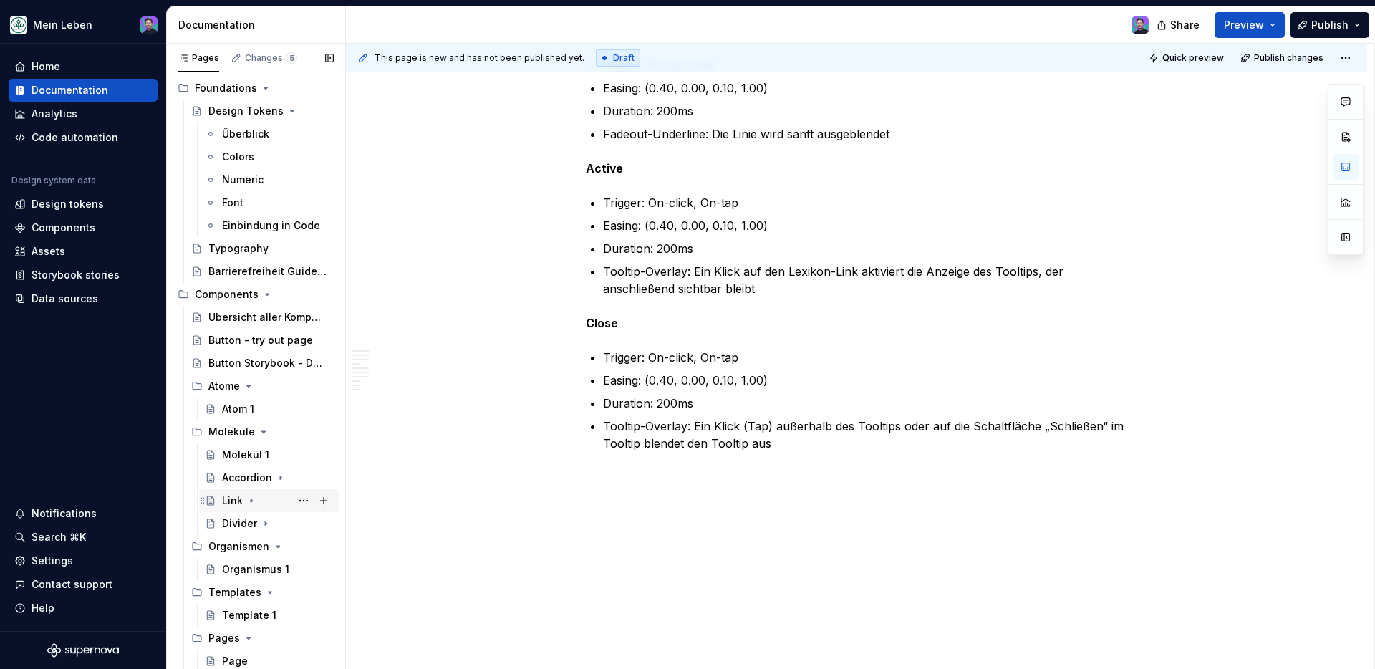
click at [232, 504] on div "Link" at bounding box center [232, 500] width 21 height 14
click at [249, 495] on icon "Page tree" at bounding box center [251, 500] width 11 height 11
click at [251, 521] on div "Divider" at bounding box center [239, 523] width 35 height 14
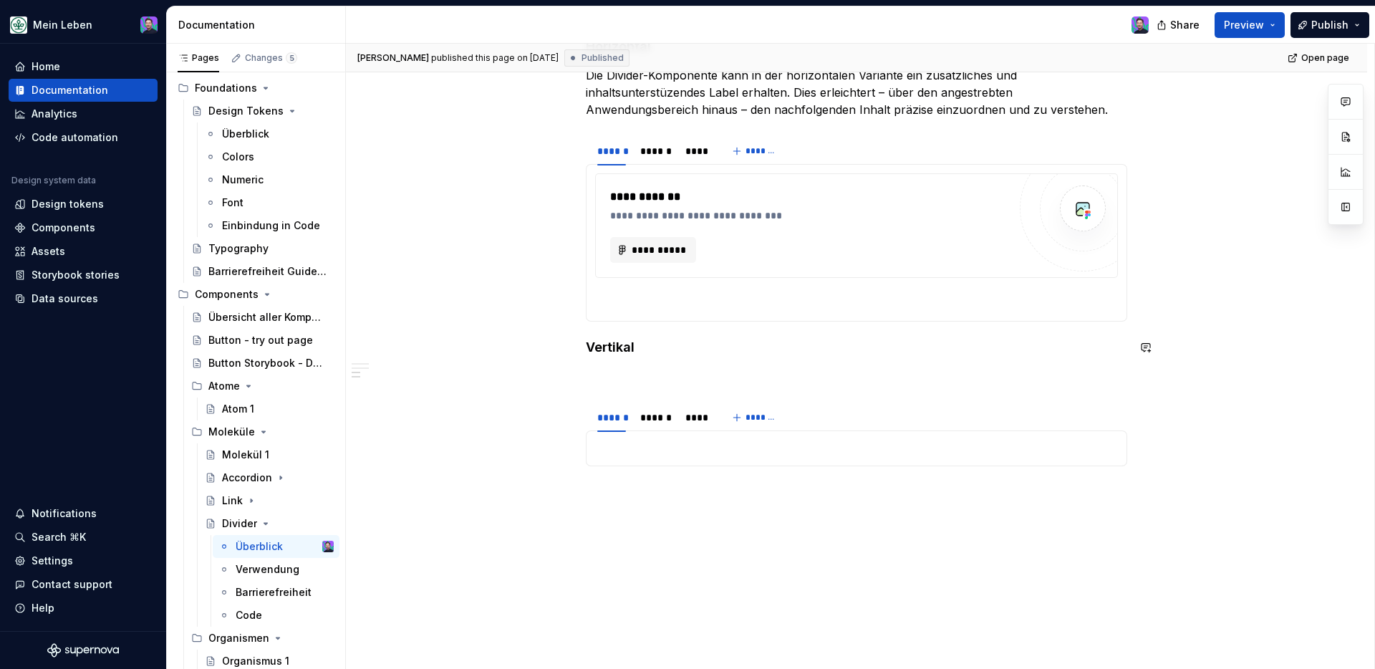
scroll to position [417, 0]
click at [633, 382] on p at bounding box center [856, 375] width 541 height 17
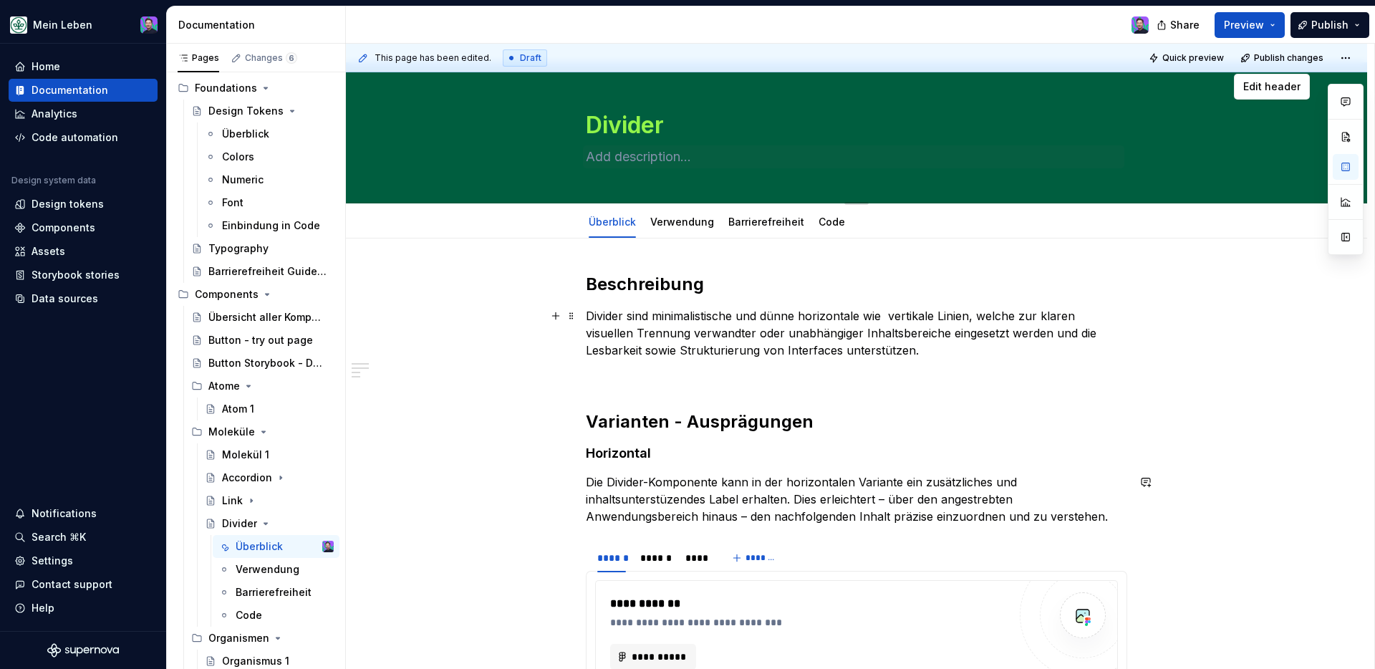
scroll to position [0, 0]
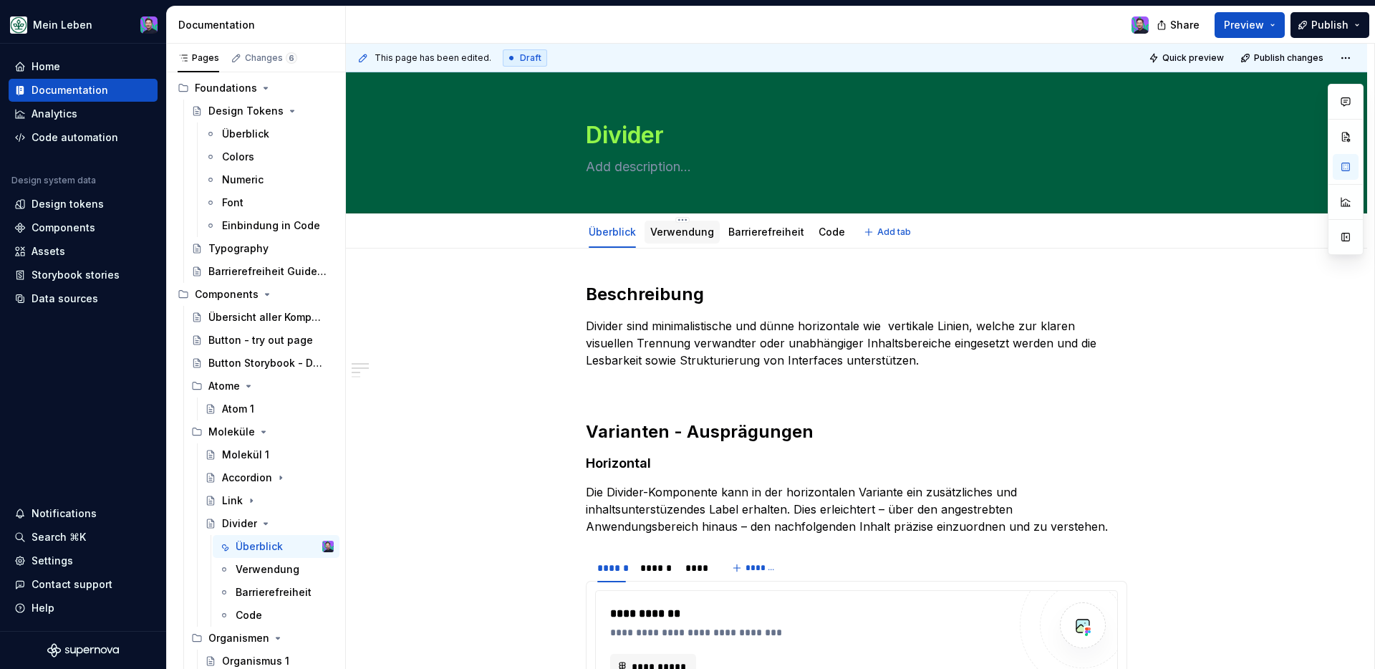
click at [668, 238] on div "Verwendung" at bounding box center [682, 232] width 64 height 14
click at [677, 232] on link "Verwendung" at bounding box center [682, 232] width 64 height 12
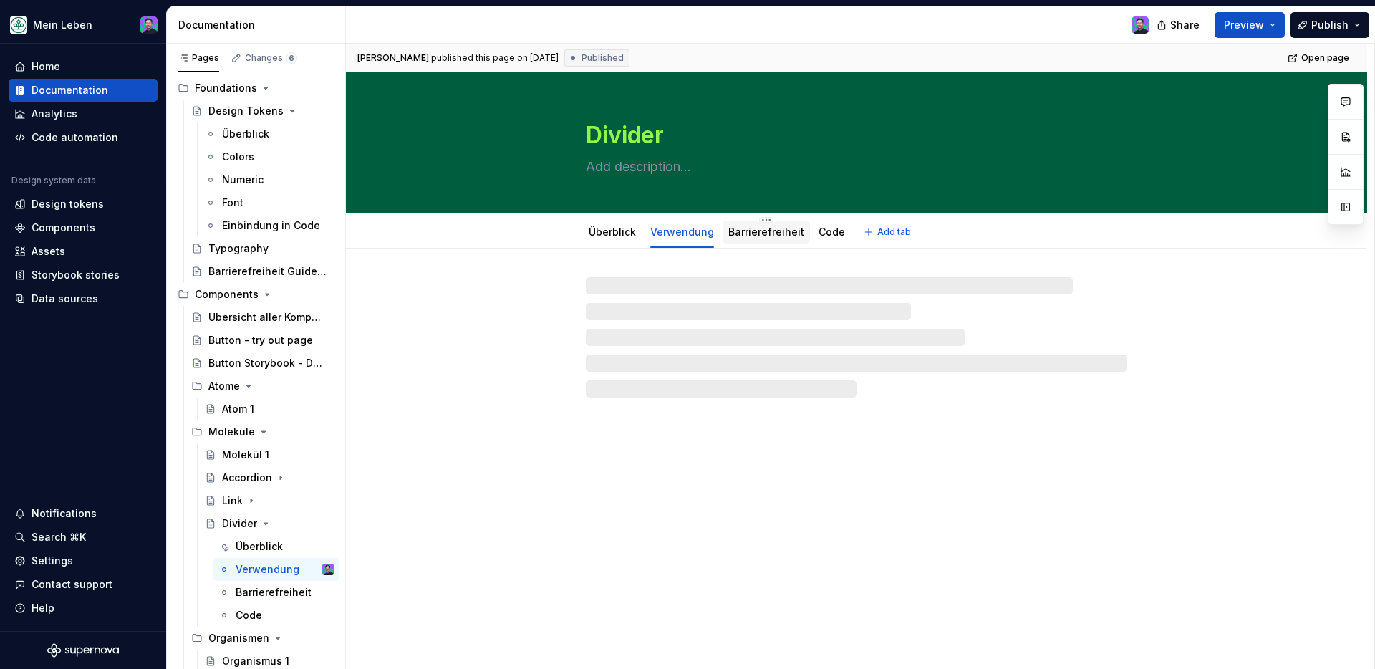
click at [756, 238] on div "Barrierefreiheit" at bounding box center [766, 232] width 76 height 14
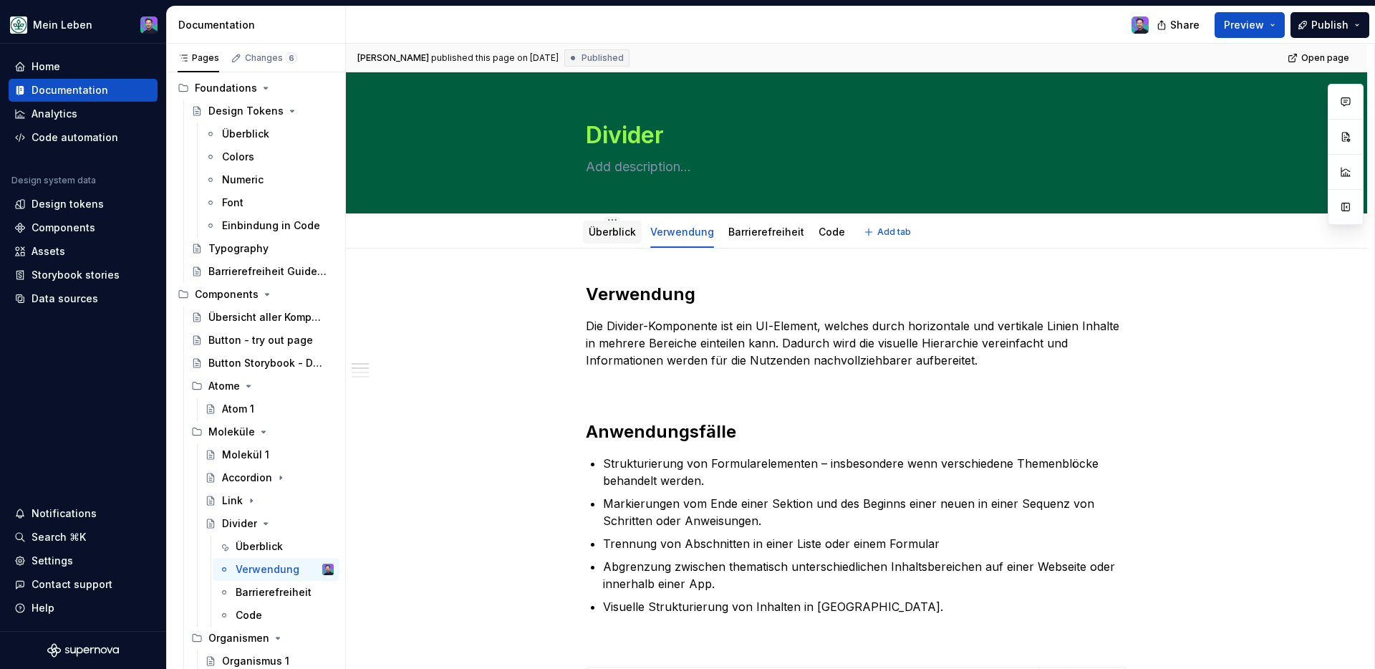
click at [612, 238] on div "Überblick" at bounding box center [612, 232] width 47 height 14
click at [627, 233] on link "Überblick" at bounding box center [612, 232] width 47 height 12
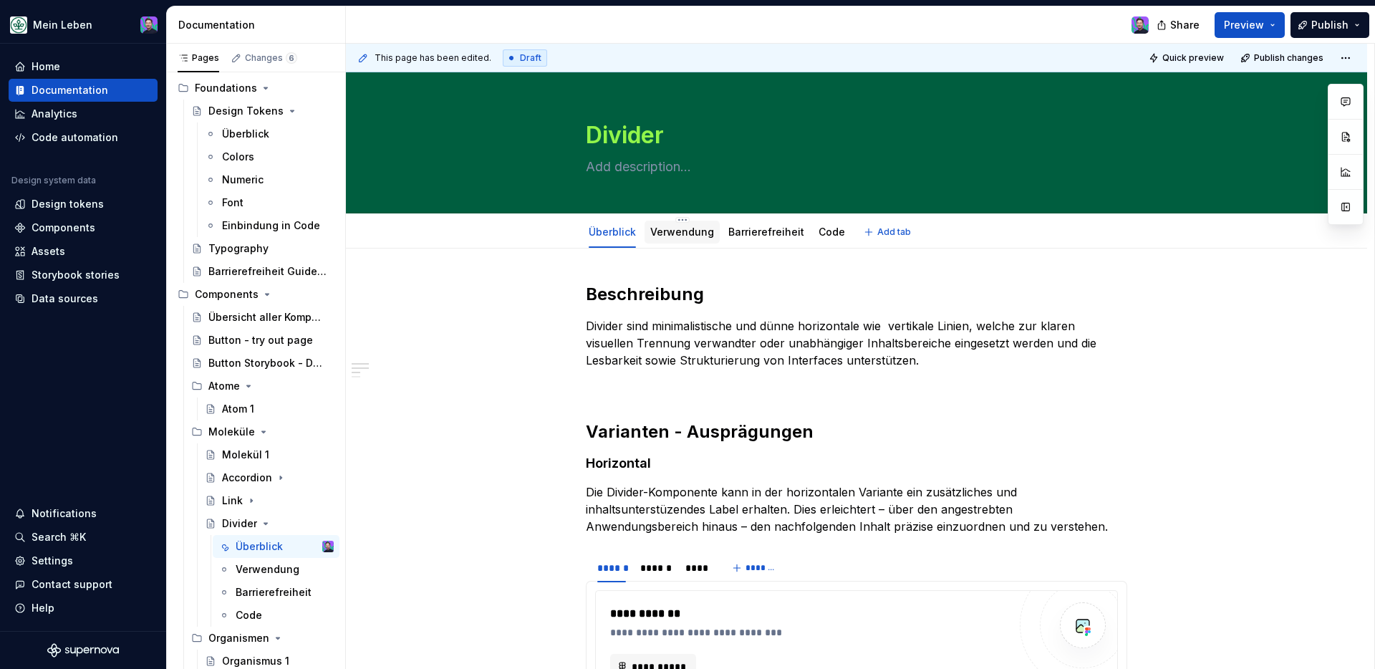
click at [687, 232] on link "Verwendung" at bounding box center [682, 232] width 64 height 12
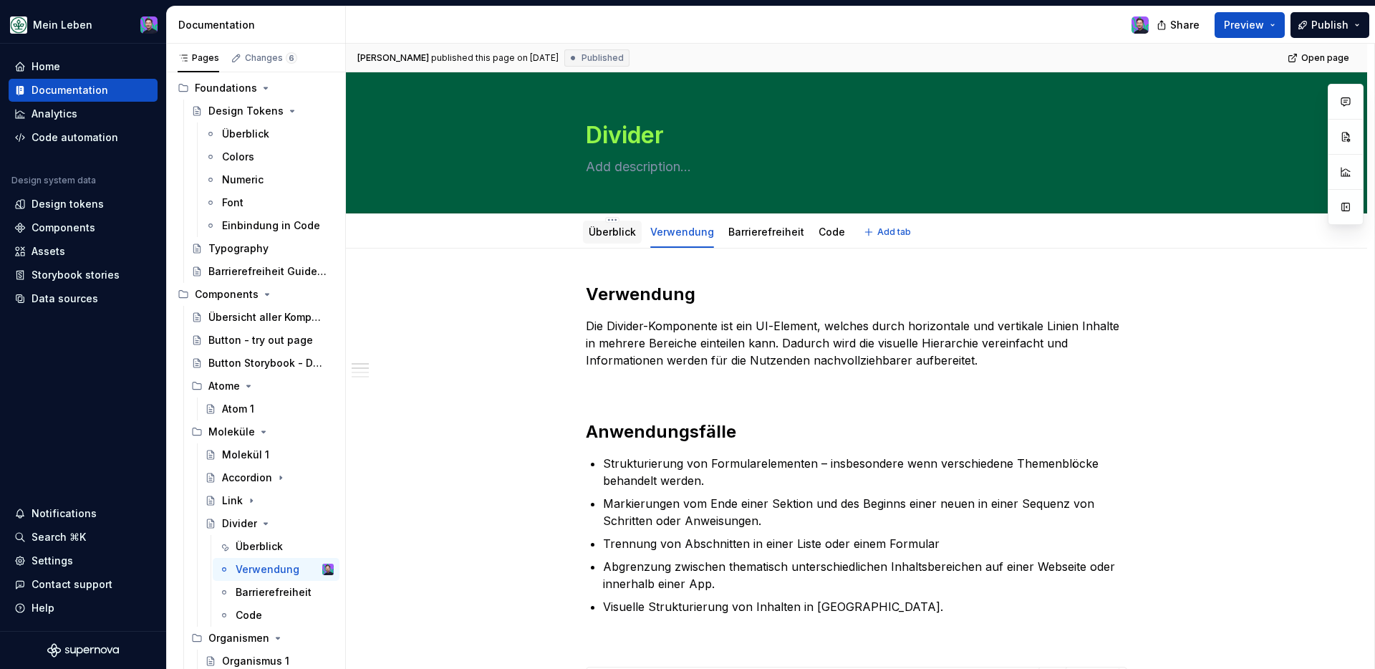
click at [615, 246] on div at bounding box center [612, 245] width 59 height 1
click at [617, 239] on div "Überblick" at bounding box center [612, 231] width 47 height 17
click at [613, 234] on link "Überblick" at bounding box center [612, 232] width 47 height 12
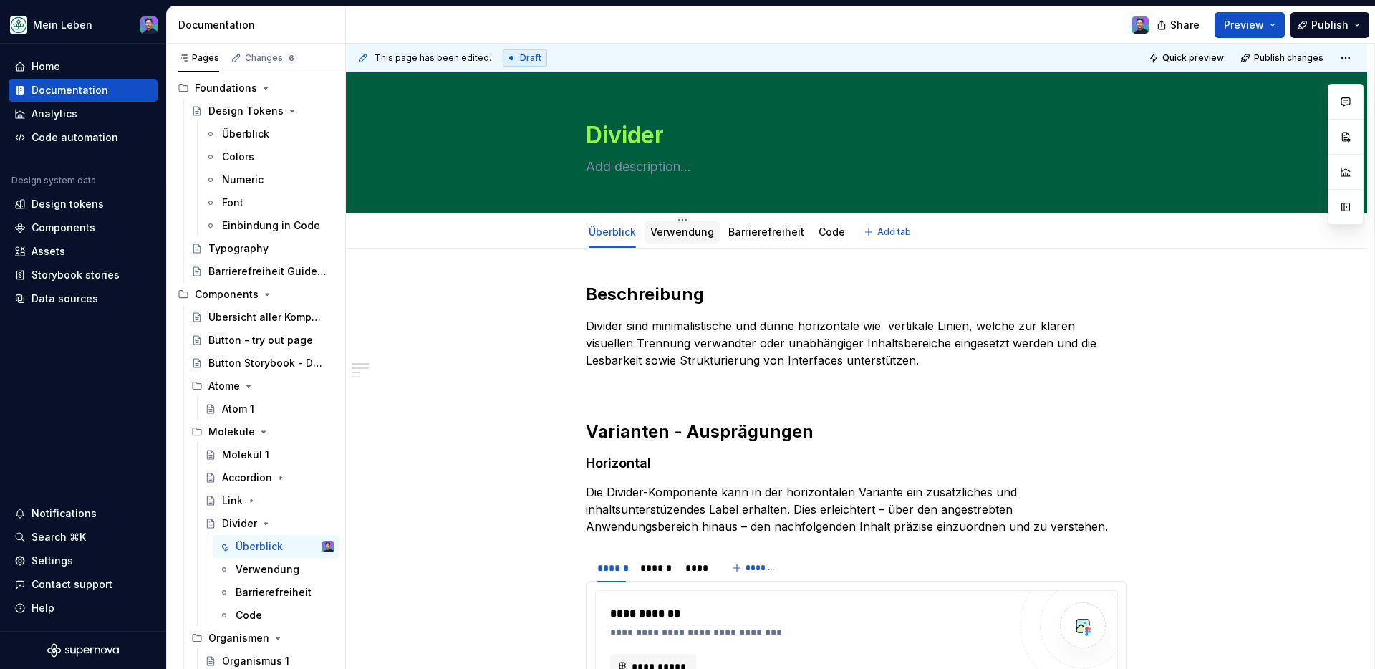
click at [682, 236] on link "Verwendung" at bounding box center [682, 232] width 64 height 12
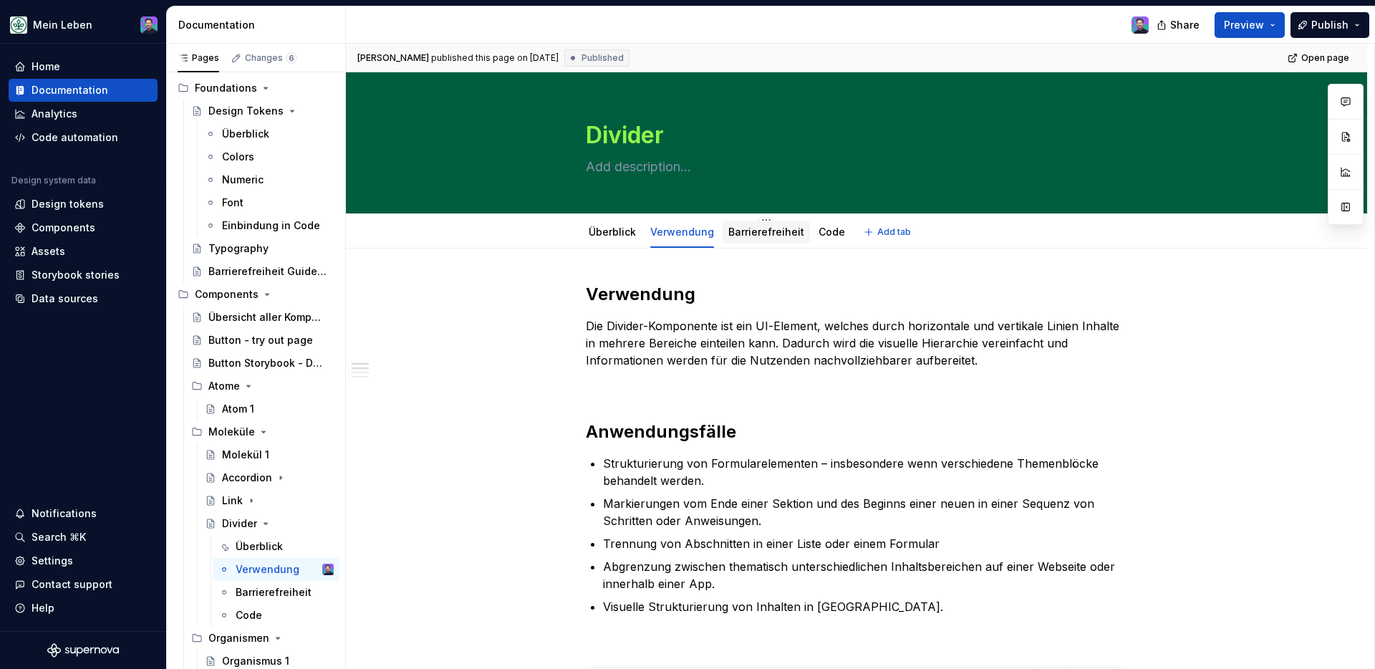
click at [764, 235] on link "Barrierefreiheit" at bounding box center [766, 232] width 76 height 12
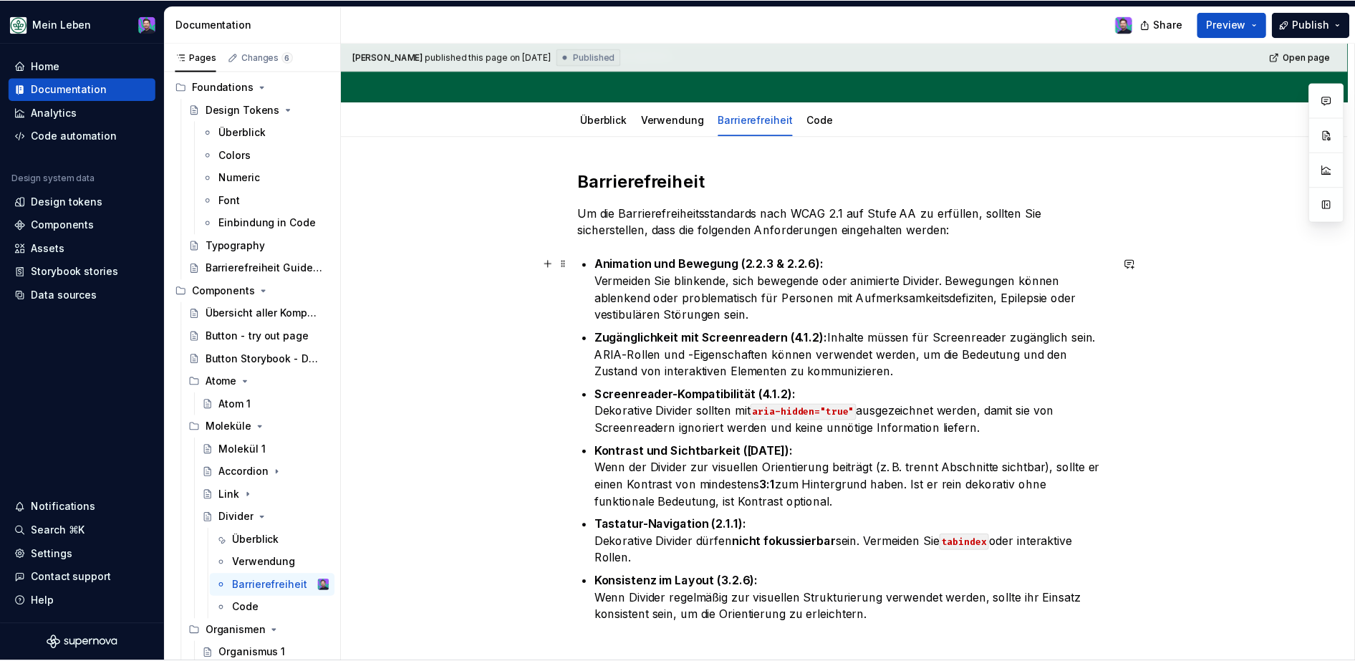
scroll to position [94, 0]
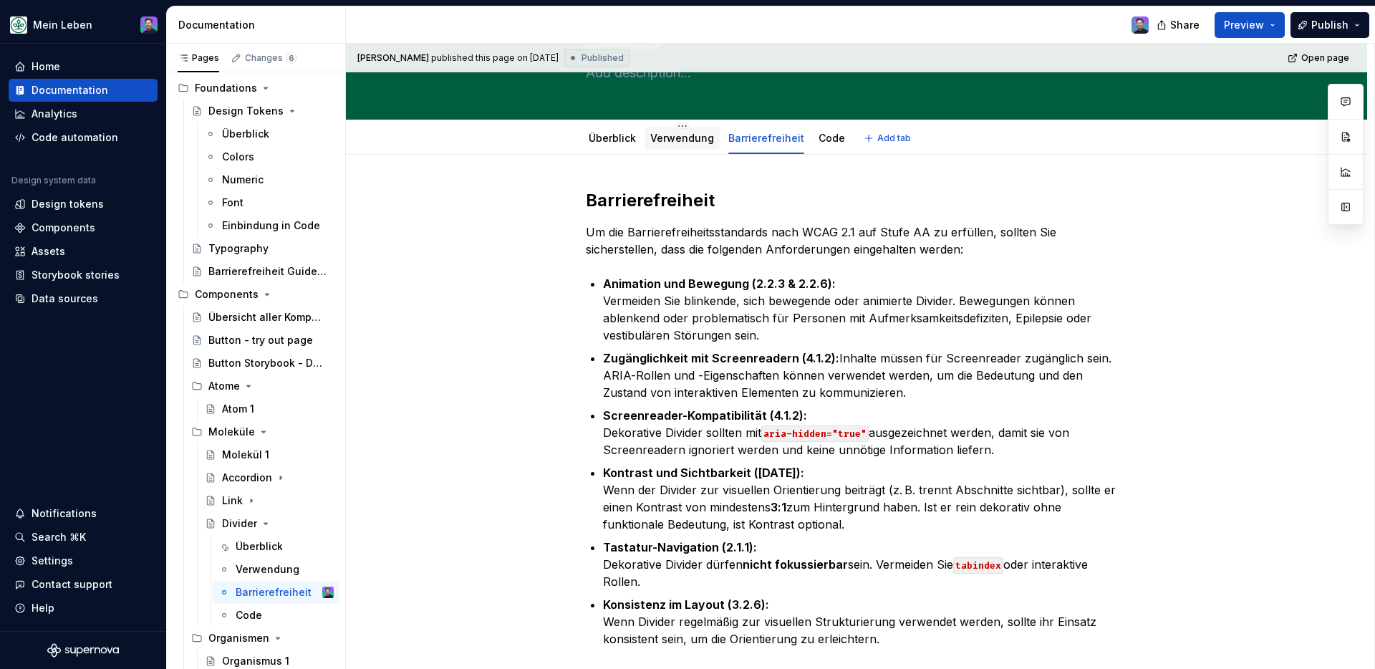
click at [675, 138] on link "Verwendung" at bounding box center [682, 138] width 64 height 12
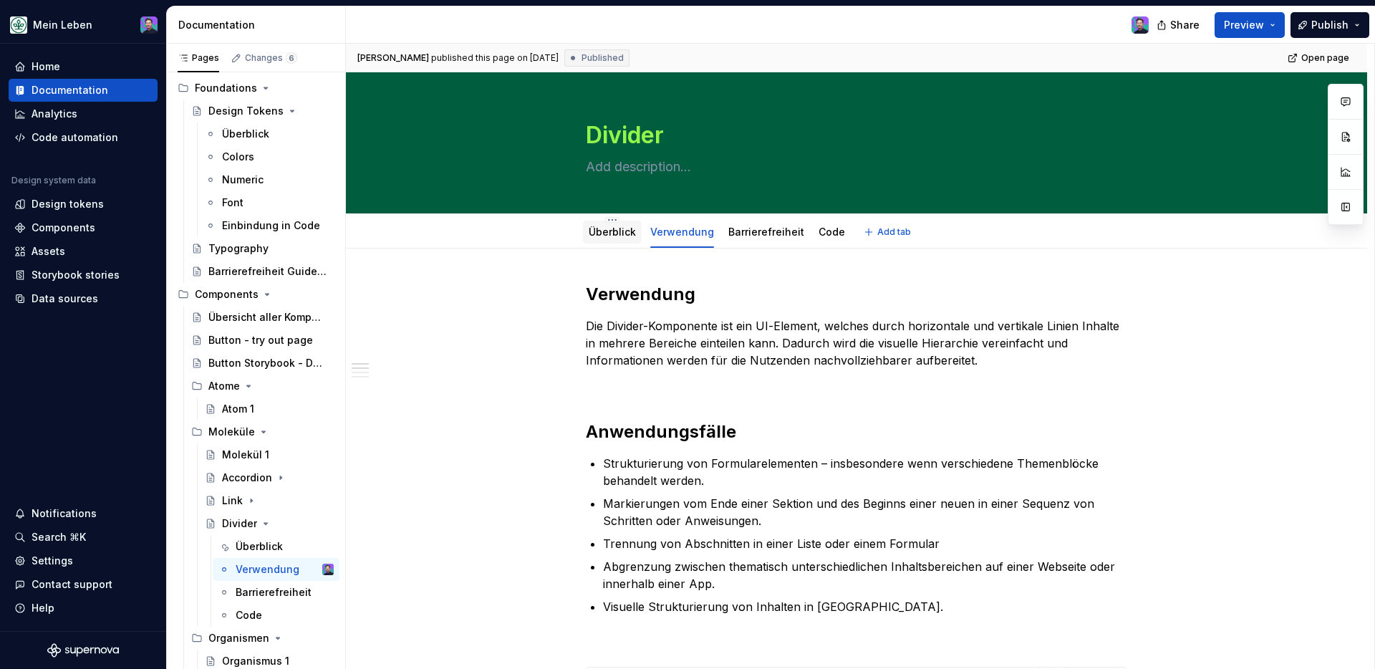
click at [607, 229] on link "Überblick" at bounding box center [612, 232] width 47 height 12
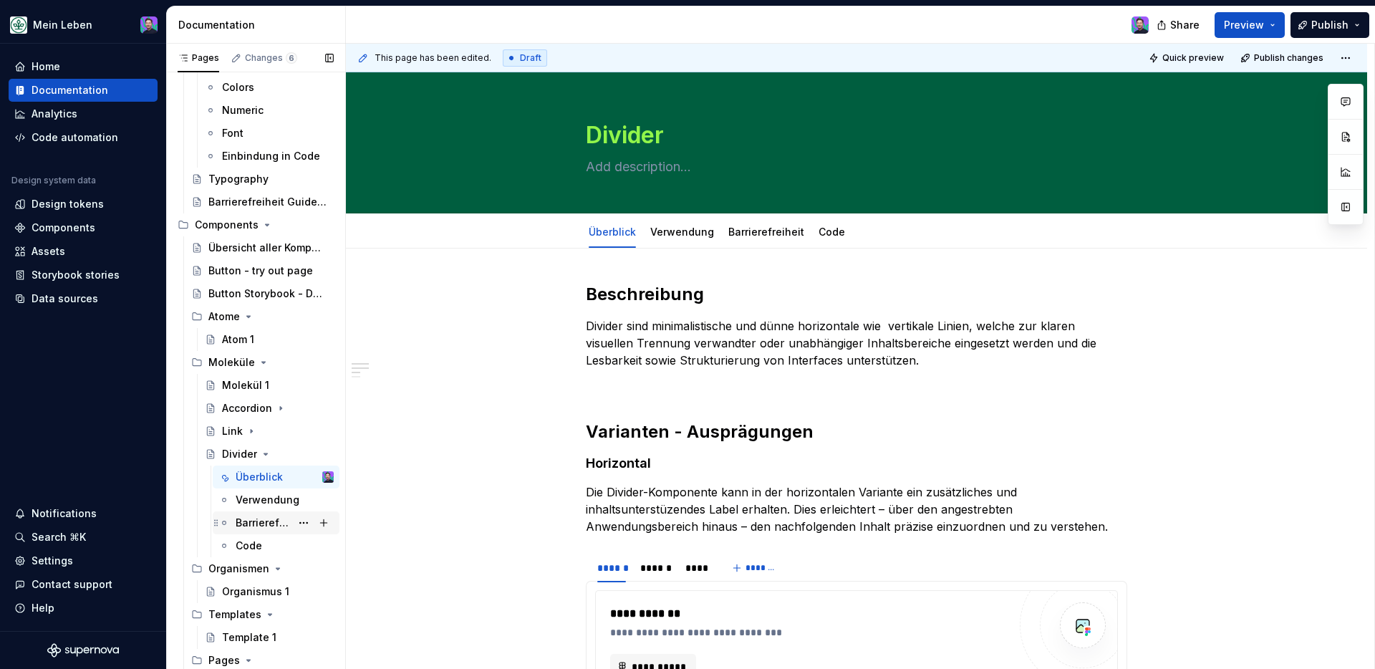
scroll to position [165, 0]
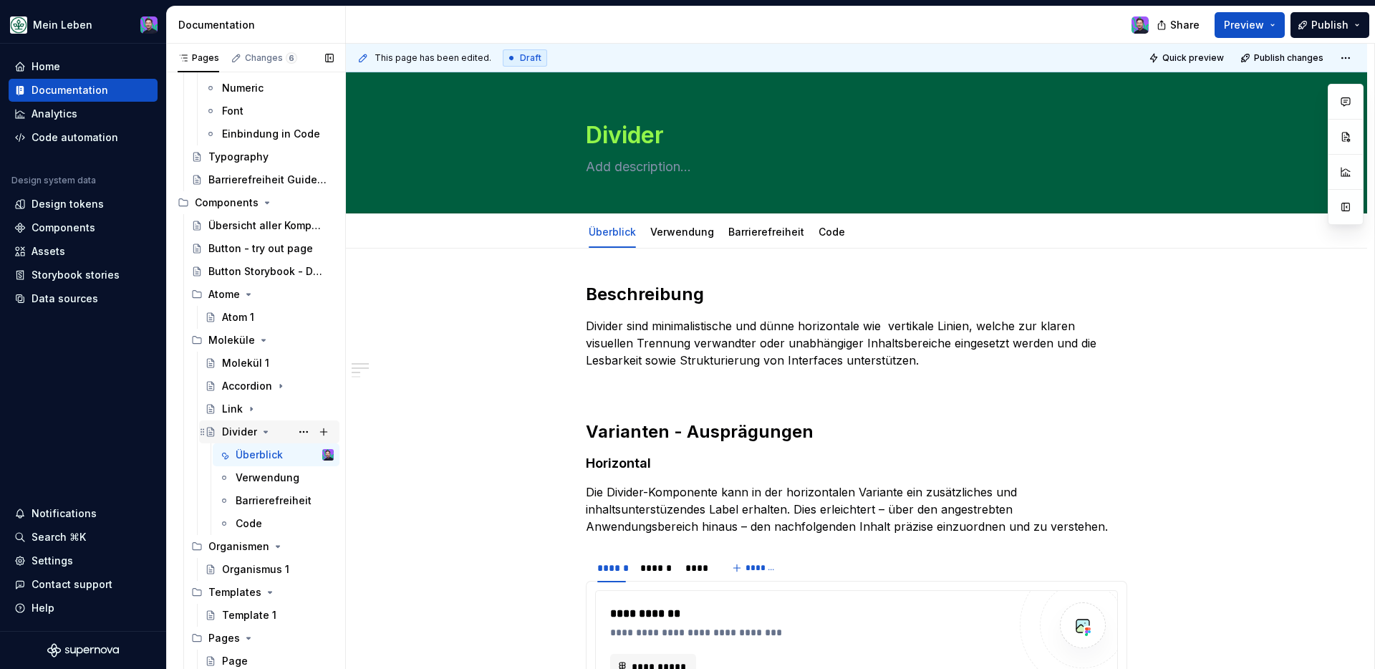
click at [262, 429] on icon "Page tree" at bounding box center [265, 431] width 11 height 11
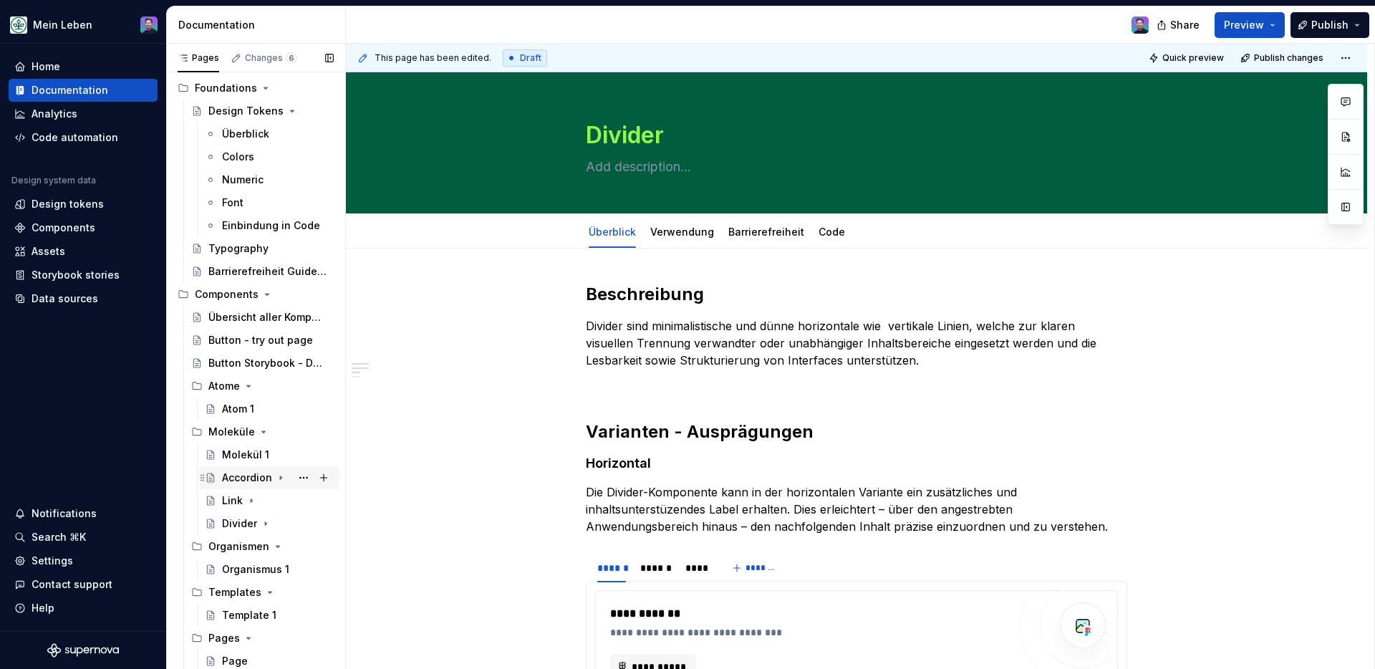
click at [245, 481] on div "Accordion" at bounding box center [247, 477] width 50 height 14
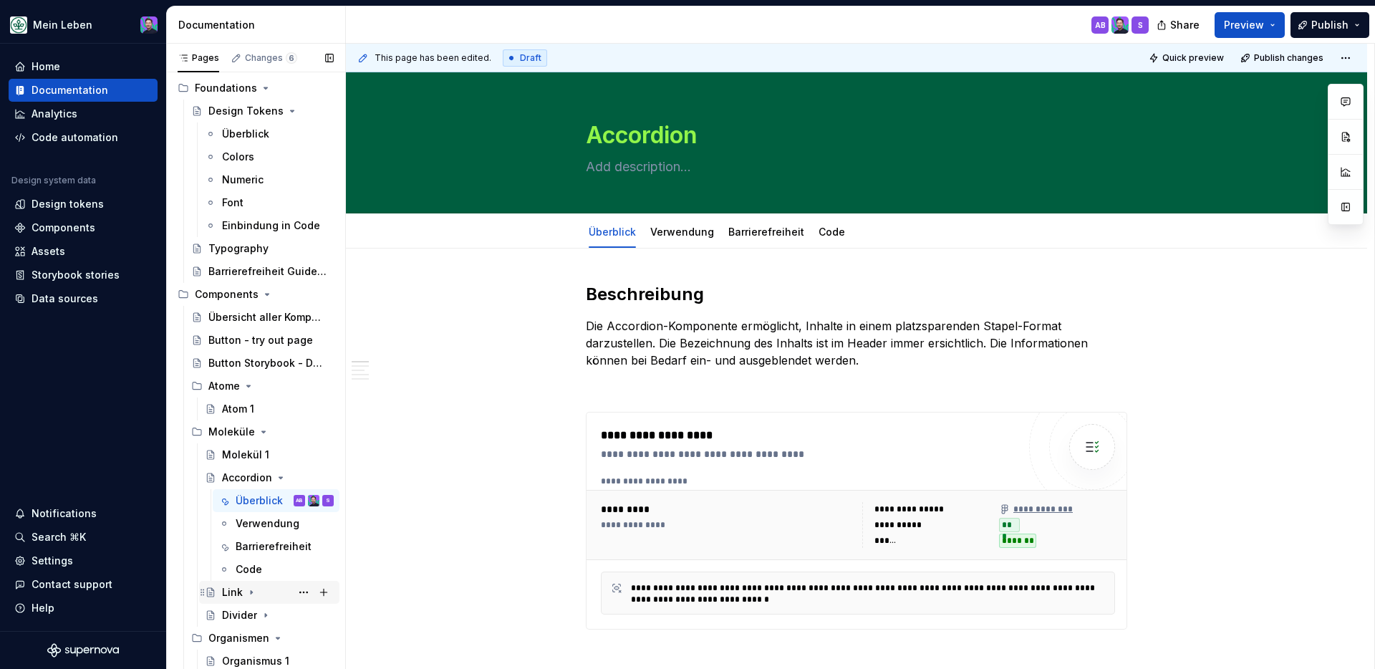
click at [232, 551] on div "Link" at bounding box center [232, 592] width 21 height 14
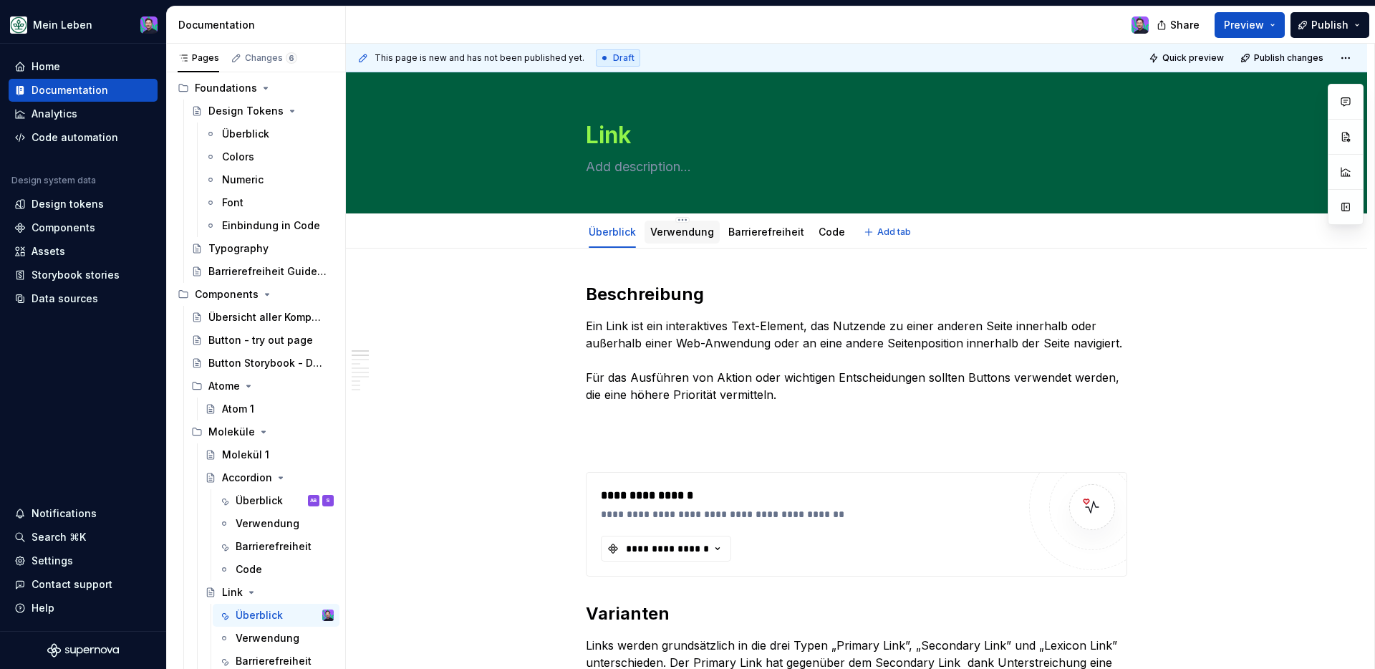
click at [665, 237] on link "Verwendung" at bounding box center [682, 232] width 64 height 12
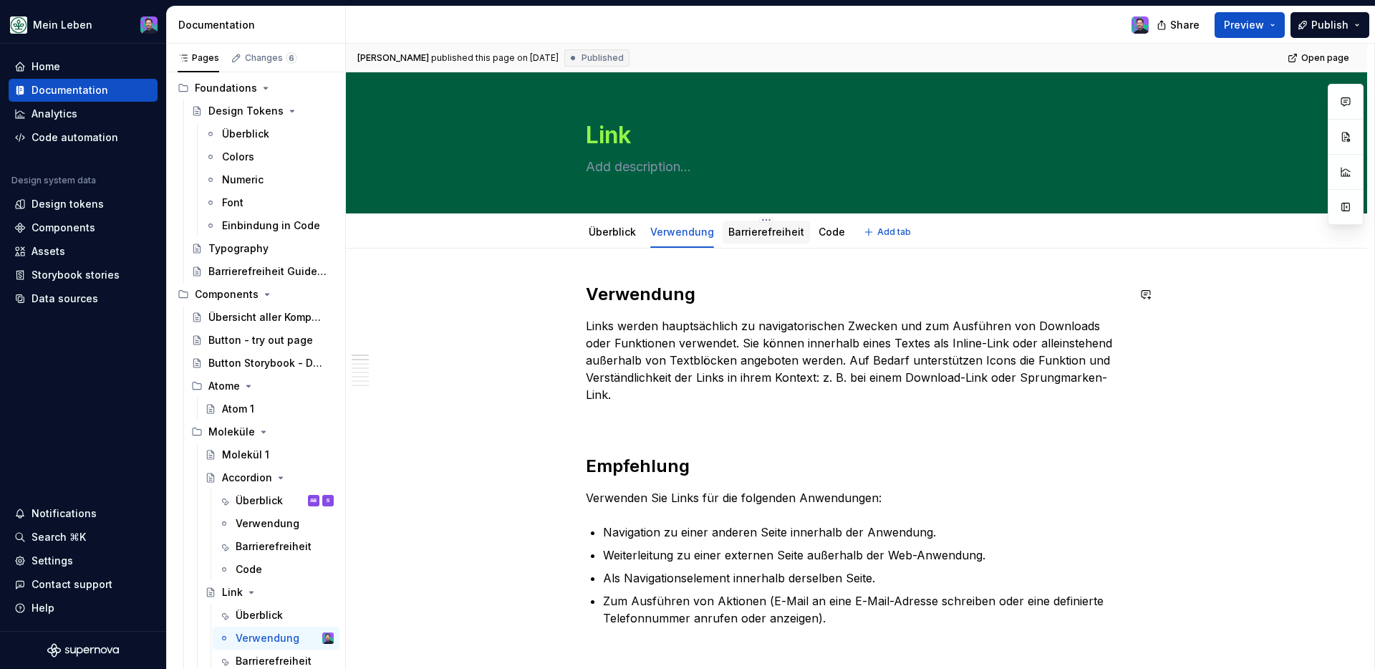
click at [757, 233] on link "Barrierefreiheit" at bounding box center [766, 232] width 76 height 12
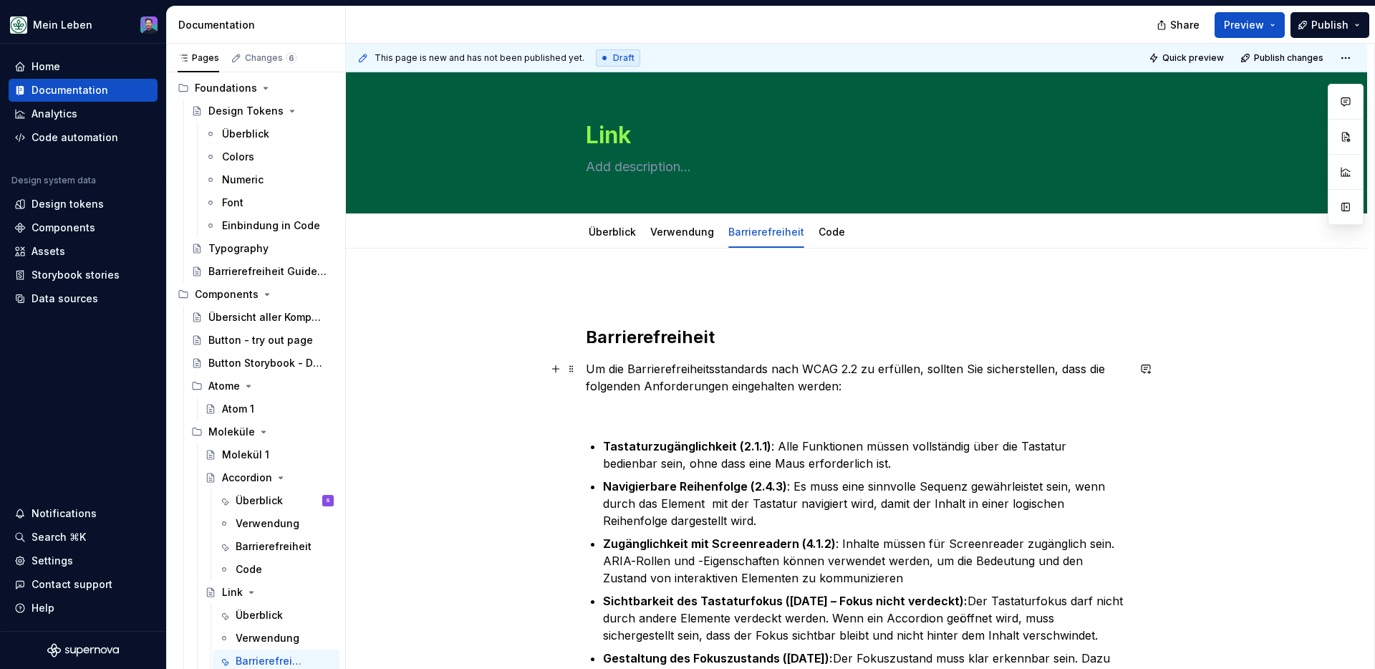
type textarea "*"
